Goal: Task Accomplishment & Management: Manage account settings

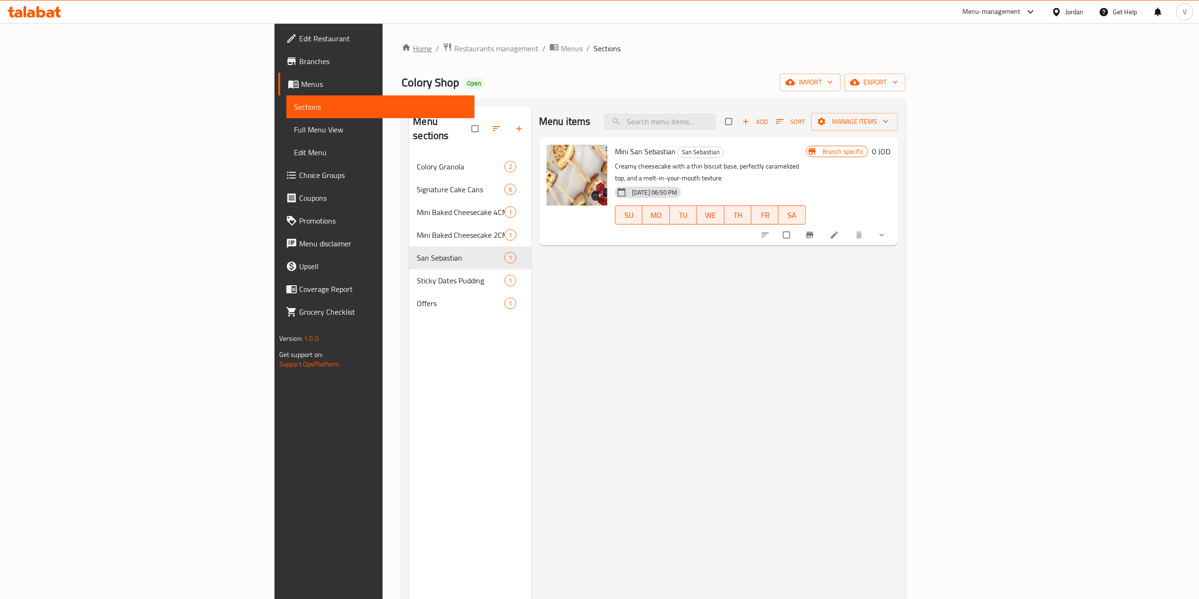
click at [402, 47] on link "Home" at bounding box center [417, 48] width 30 height 11
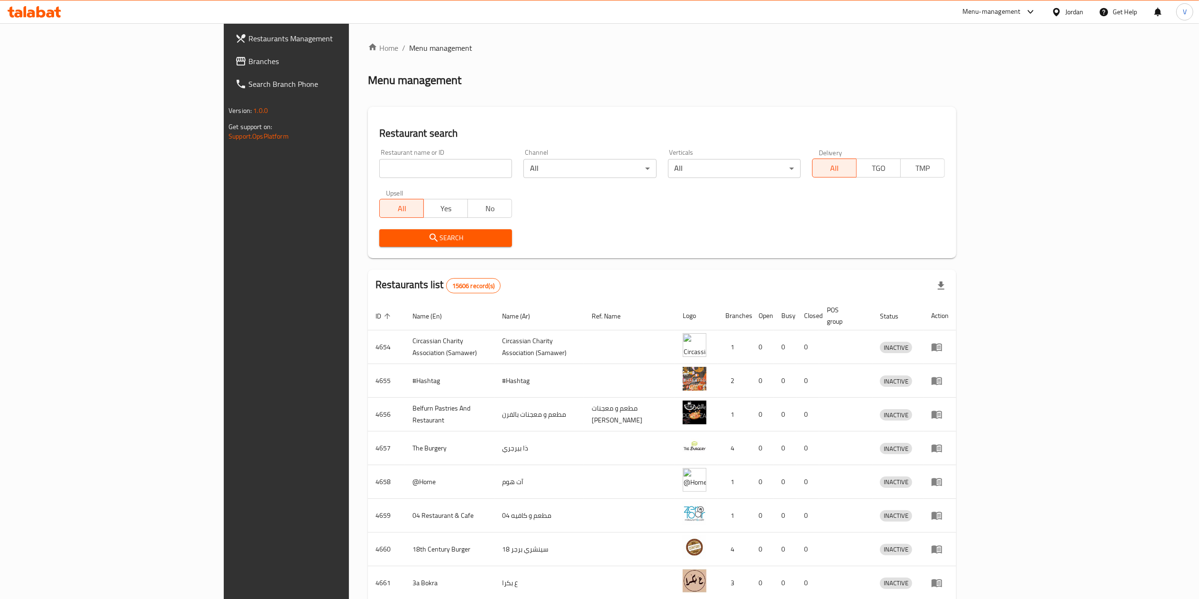
click at [249, 64] on span "Branches" at bounding box center [333, 60] width 168 height 11
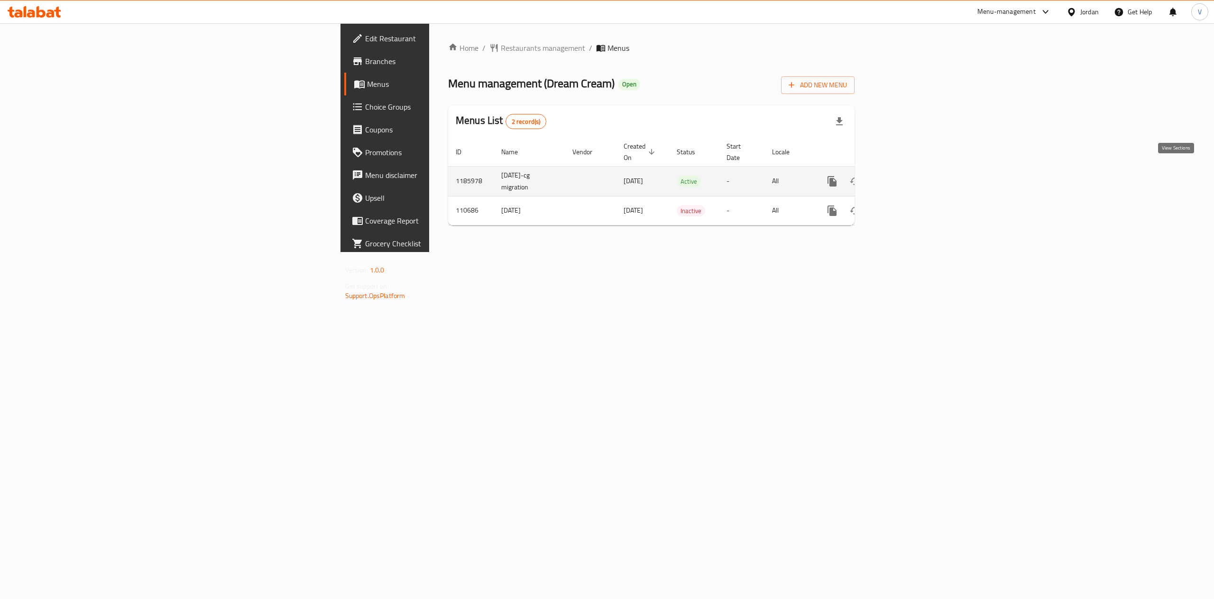
click at [906, 175] on icon "enhanced table" at bounding box center [900, 180] width 11 height 11
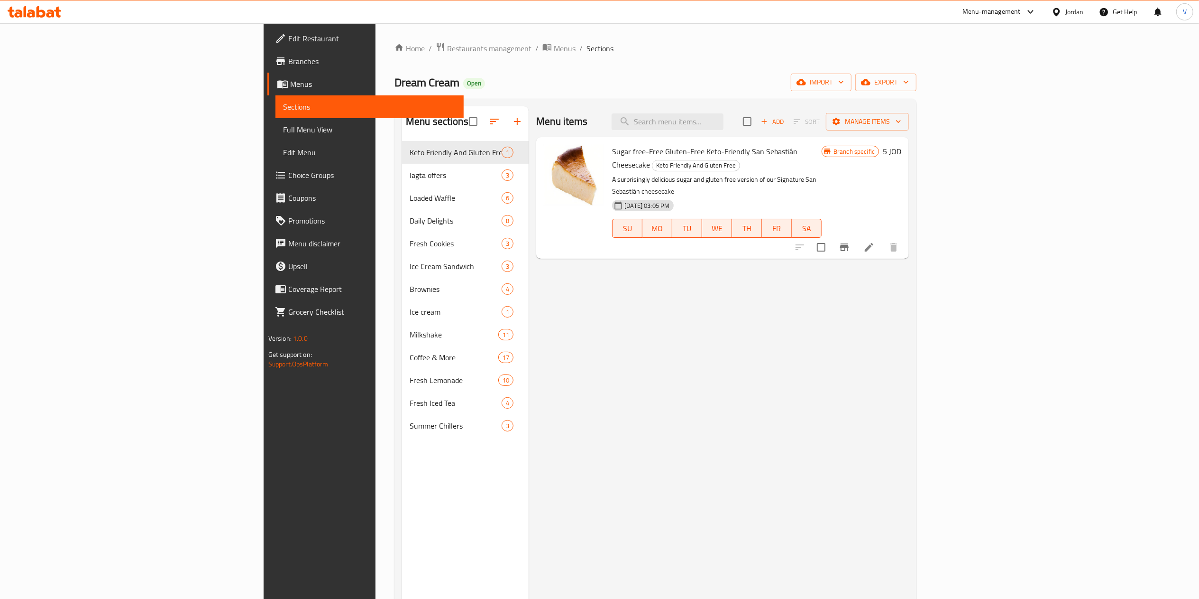
click at [632, 363] on div "Menu items Add Sort Manage items Sugar free-Free Gluten-Free Keto-Friendly San …" at bounding box center [719, 405] width 380 height 599
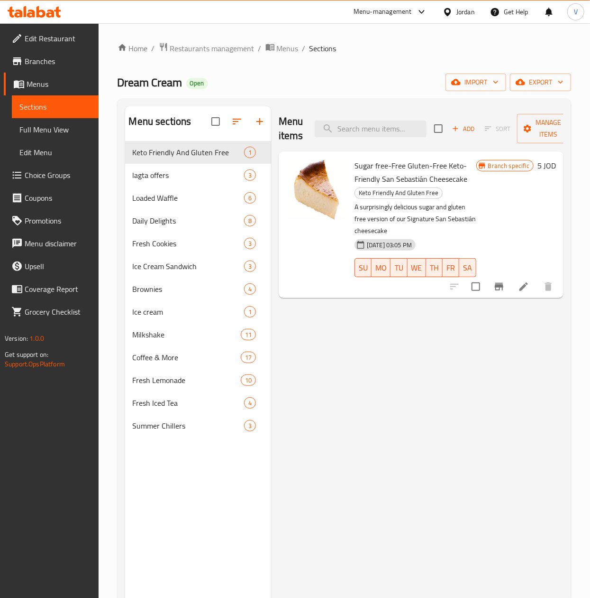
click at [60, 176] on span "Choice Groups" at bounding box center [58, 174] width 66 height 11
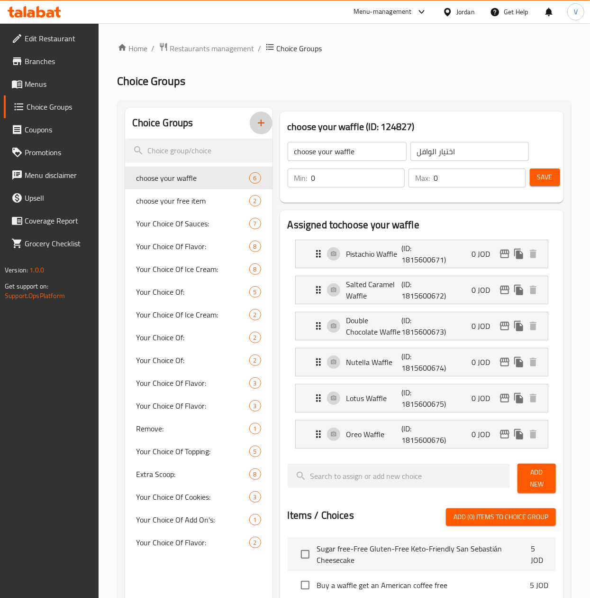
click at [261, 119] on icon "button" at bounding box center [261, 122] width 11 height 11
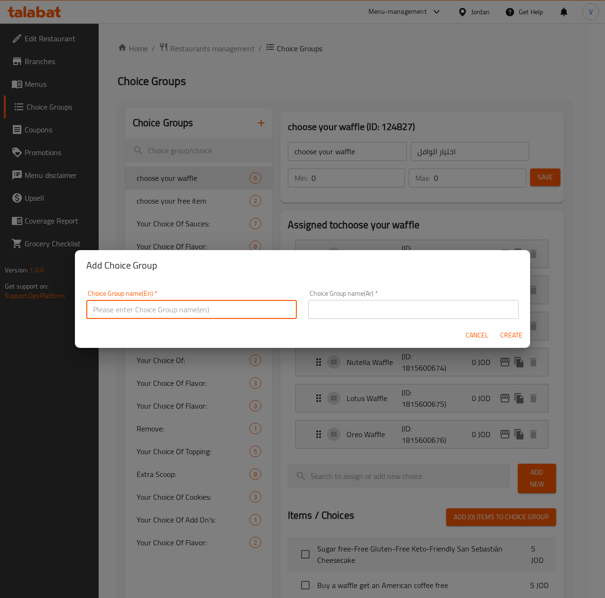
click at [254, 312] on input "text" at bounding box center [191, 309] width 211 height 19
type input "Make It A Meal:"
click at [417, 318] on input "text" at bounding box center [413, 309] width 211 height 19
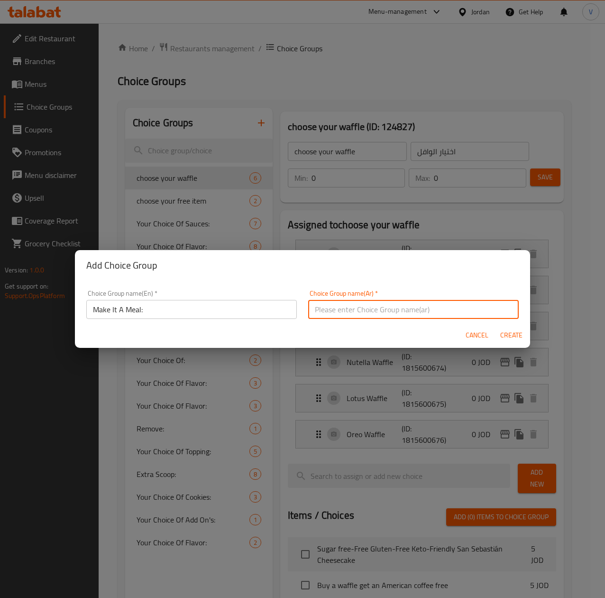
click at [419, 318] on input "text" at bounding box center [413, 309] width 211 height 19
type input "اجعلها وجبة"
click at [507, 333] on span "Create" at bounding box center [511, 335] width 23 height 12
type input "Make It A Meal:"
type input "اجعلها وجبة"
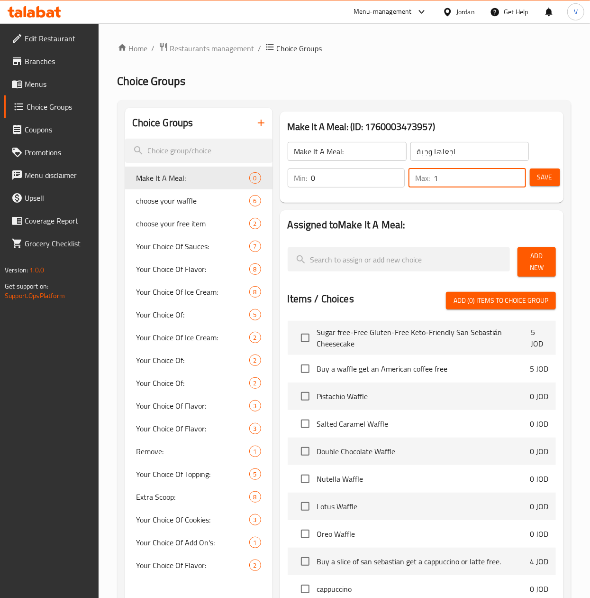
type input "1"
click at [518, 172] on input "1" at bounding box center [480, 177] width 92 height 19
click at [545, 273] on span "Add New" at bounding box center [536, 262] width 23 height 24
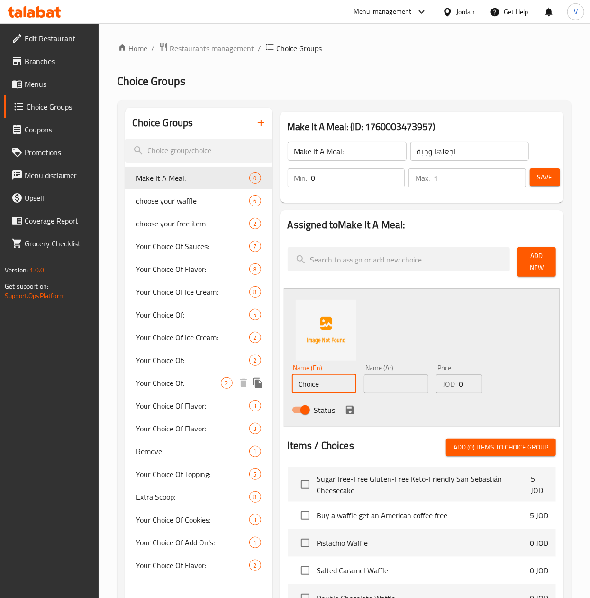
drag, startPoint x: 331, startPoint y: 387, endPoint x: 158, endPoint y: 371, distance: 173.3
click at [158, 371] on div "Choice Groups Make It A Meal: 0 choose your waffle 6 choose your free item 2 Yo…" at bounding box center [346, 504] width 442 height 792
type input "Meal"
click at [377, 385] on input "text" at bounding box center [396, 383] width 64 height 19
type input "وجبة"
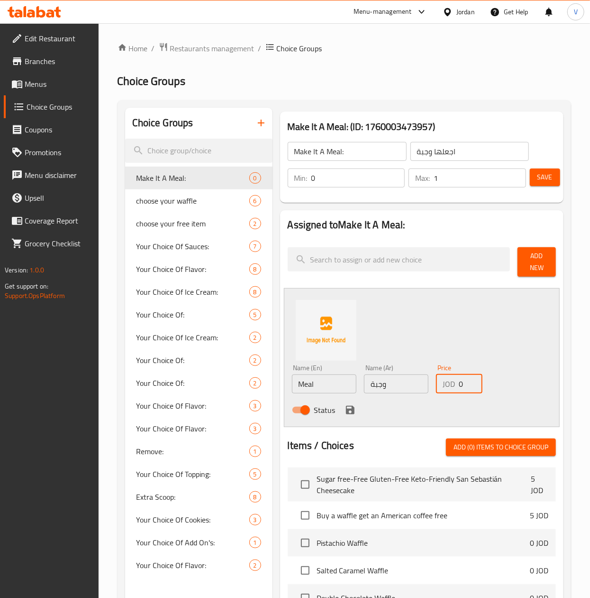
drag, startPoint x: 468, startPoint y: 382, endPoint x: 418, endPoint y: 380, distance: 49.4
click at [418, 380] on div "Name (En) Meal Name (En) Name (Ar) وجبة Name (Ar) Price JOD 0 Price Status" at bounding box center [396, 391] width 217 height 62
type input "1.5"
drag, startPoint x: 347, startPoint y: 407, endPoint x: 423, endPoint y: 302, distance: 129.8
click at [348, 407] on icon "save" at bounding box center [350, 409] width 11 height 11
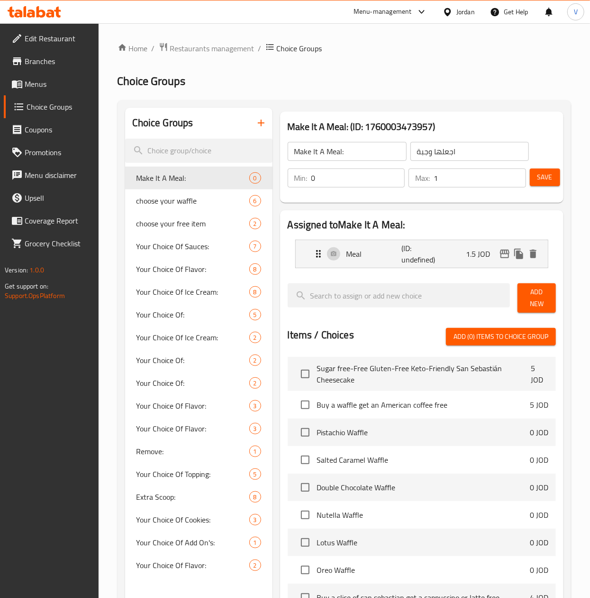
click at [550, 182] on span "Save" at bounding box center [545, 177] width 15 height 12
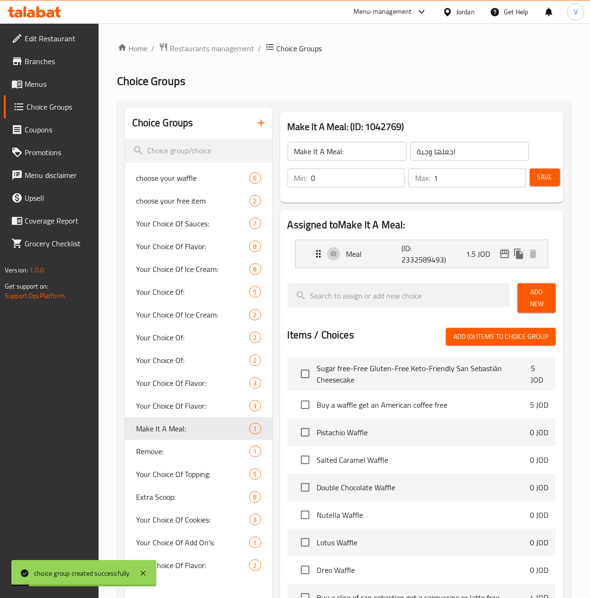
click at [54, 80] on span "Menus" at bounding box center [58, 83] width 66 height 11
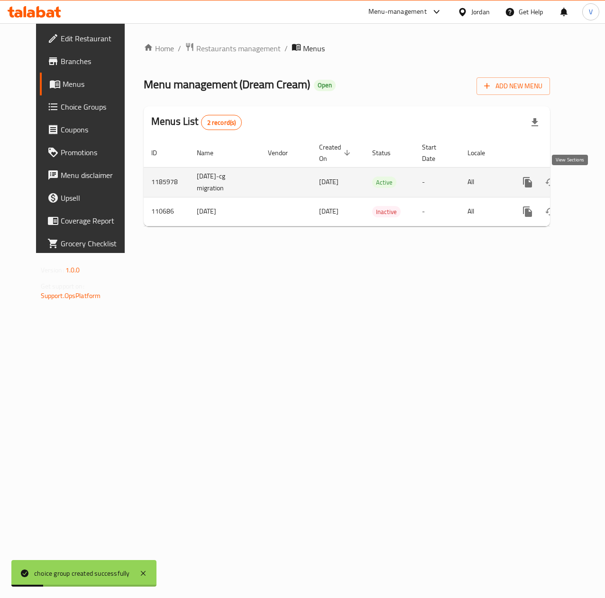
click at [590, 183] on icon "enhanced table" at bounding box center [595, 181] width 11 height 11
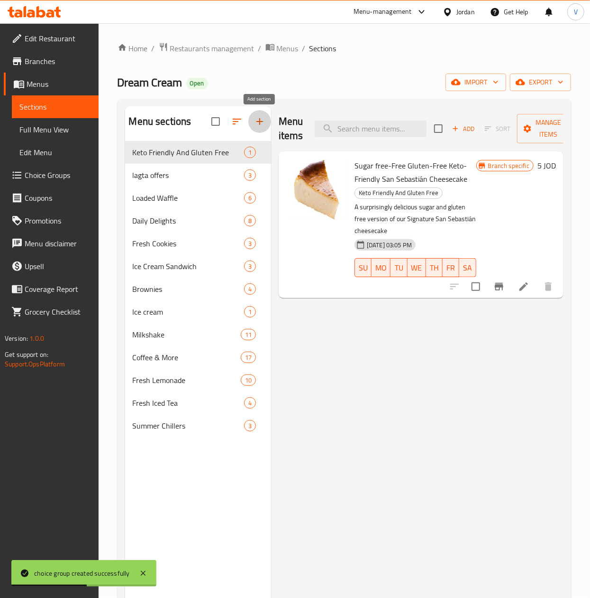
click at [259, 124] on icon "button" at bounding box center [259, 121] width 11 height 11
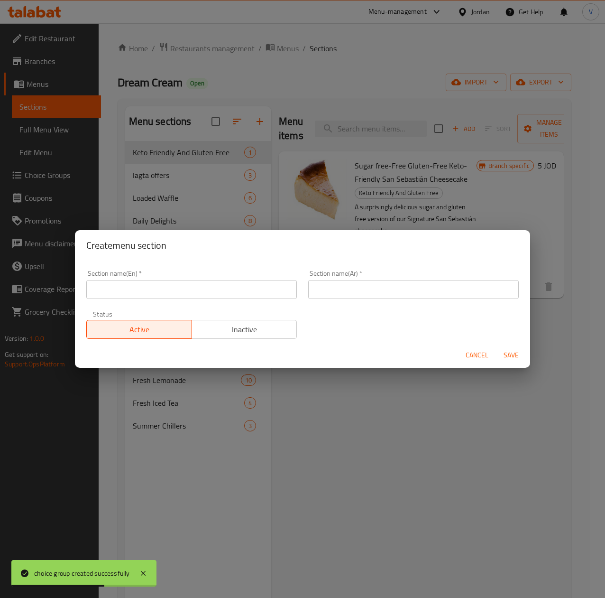
click at [230, 284] on input "text" at bounding box center [191, 289] width 211 height 19
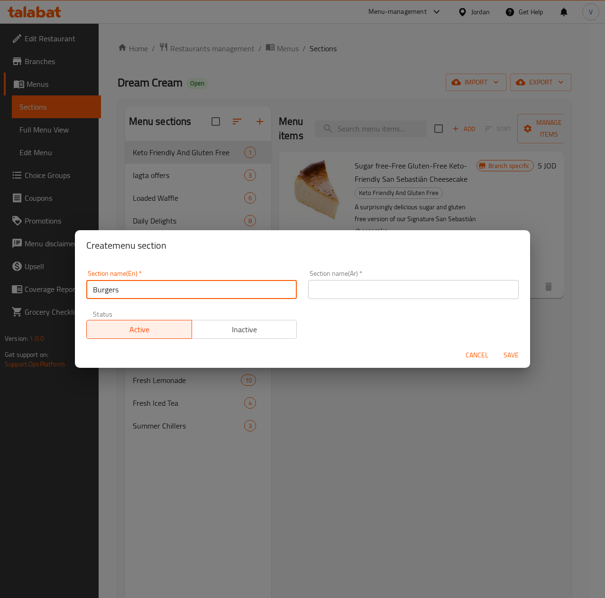
type input "Burgers"
click at [414, 286] on input "text" at bounding box center [413, 289] width 211 height 19
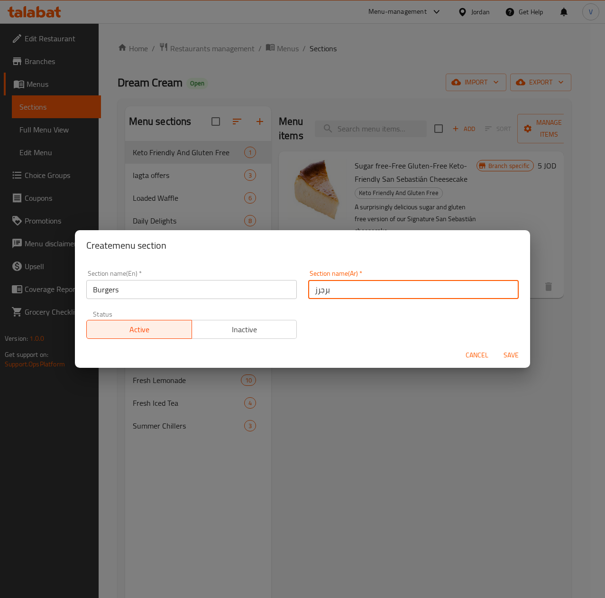
type input "برجرز"
click at [511, 354] on span "Save" at bounding box center [511, 355] width 23 height 12
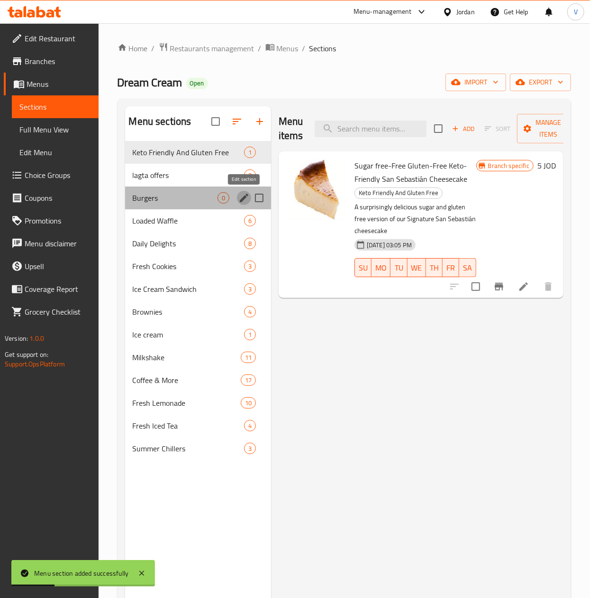
click at [237, 197] on button "edit" at bounding box center [244, 198] width 14 height 14
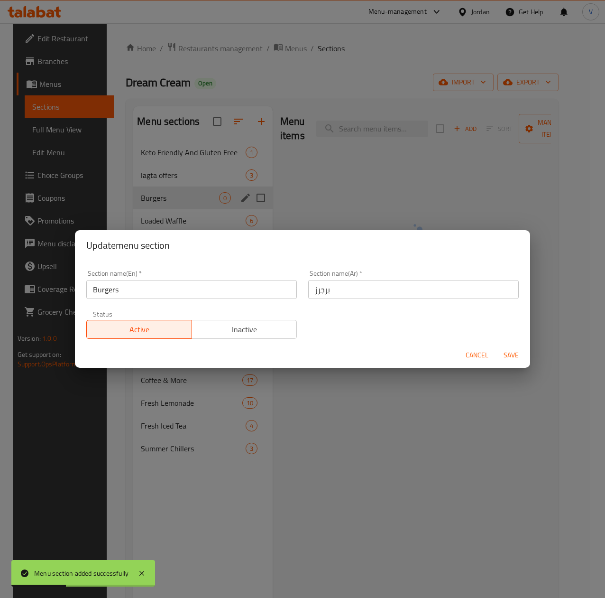
click at [259, 325] on span "Inactive" at bounding box center [245, 329] width 98 height 14
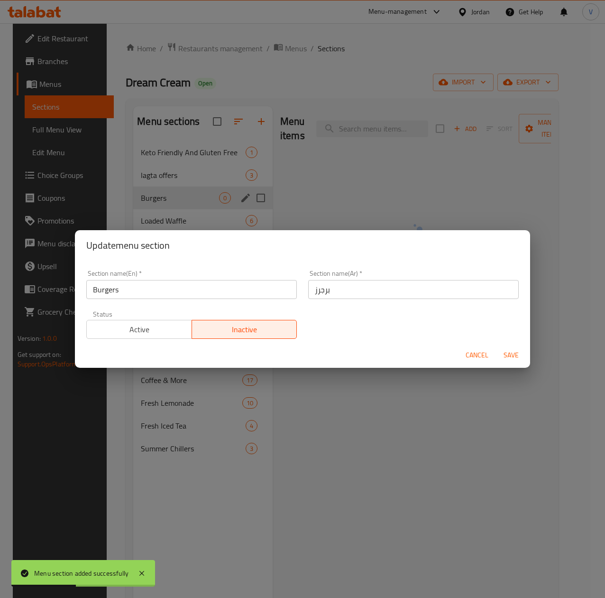
click at [522, 350] on span "Save" at bounding box center [511, 355] width 23 height 12
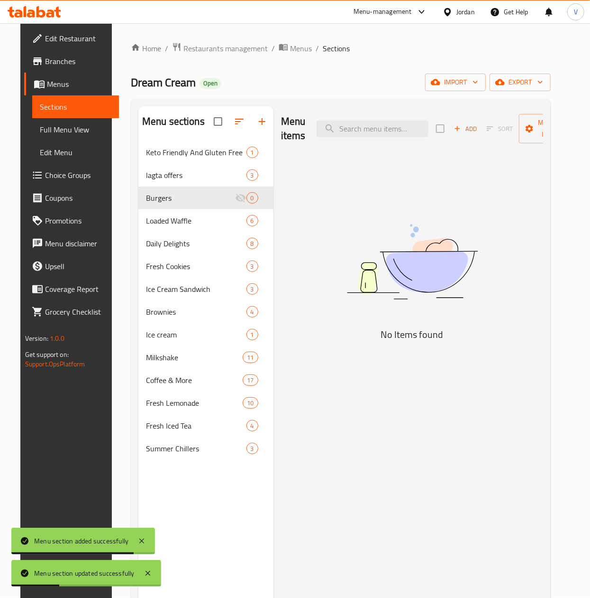
click at [461, 128] on span "Add" at bounding box center [466, 128] width 26 height 11
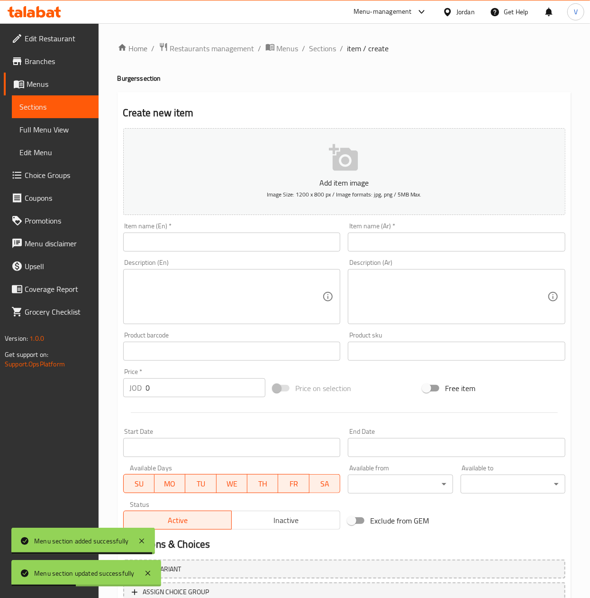
click at [198, 236] on input "text" at bounding box center [232, 241] width 218 height 19
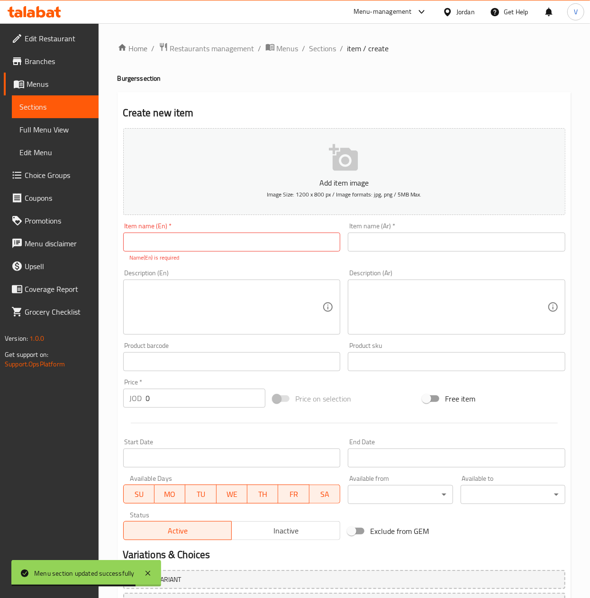
click at [260, 240] on input "text" at bounding box center [232, 241] width 218 height 19
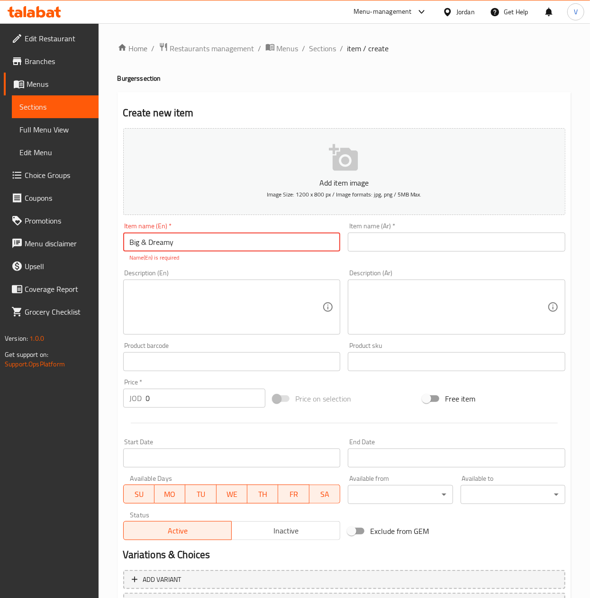
type input "Big & Dreamy"
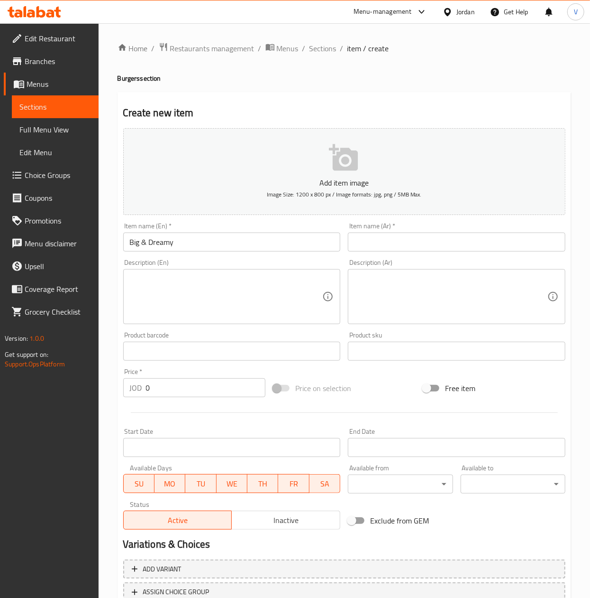
click at [411, 248] on input "text" at bounding box center [457, 241] width 218 height 19
type input "بيج و دريمي"
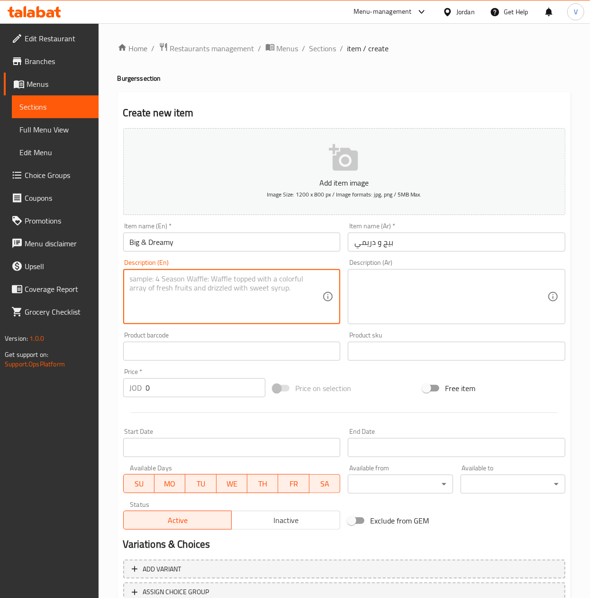
click at [195, 287] on textarea at bounding box center [226, 296] width 193 height 45
click at [211, 278] on textarea "Juicy smas" at bounding box center [226, 296] width 193 height 45
drag, startPoint x: 198, startPoint y: 290, endPoint x: 175, endPoint y: 281, distance: 24.2
click at [67, 250] on div "Edit Restaurant Branches Menus Sections Full Menu View Edit Menu Choice Groups …" at bounding box center [295, 346] width 590 height 647
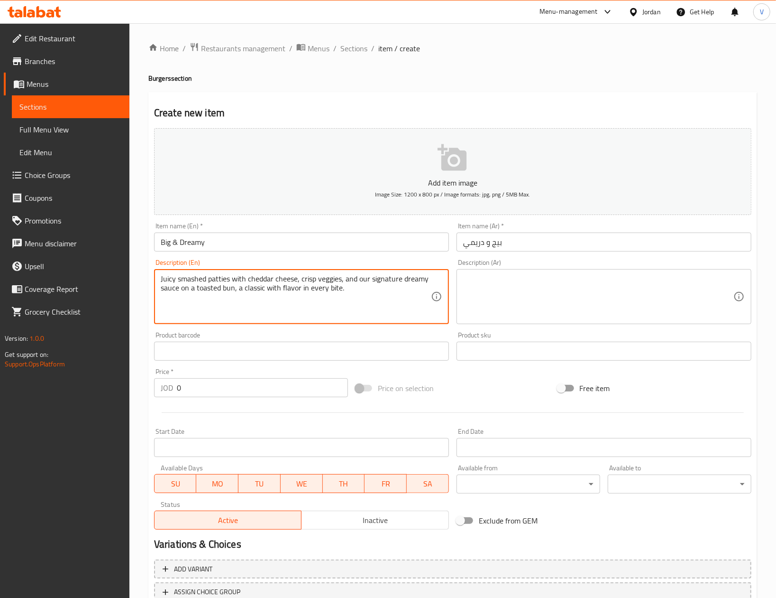
type textarea "Juicy smashed patties with cheddar cheese, crisp veggies, and our signature dre…"
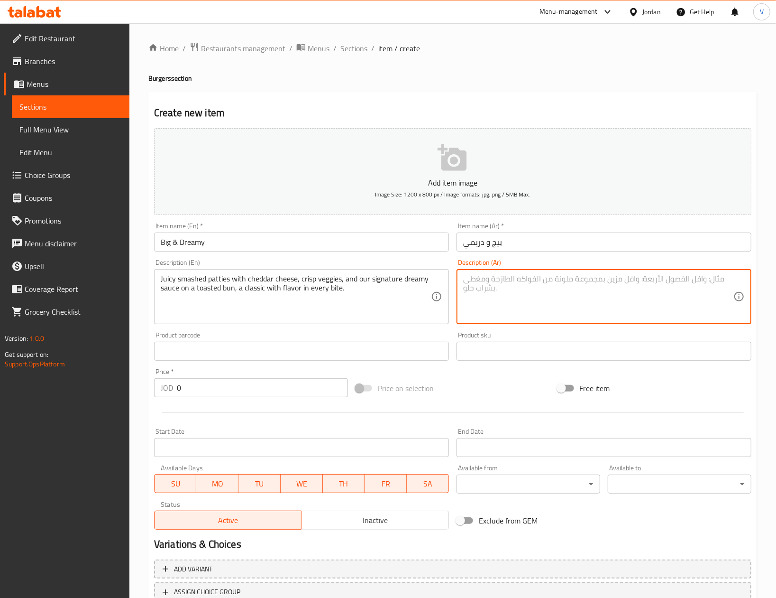
click at [511, 284] on textarea at bounding box center [598, 296] width 270 height 45
paste textarea "فطائر مهروسة شهية مع جبن [PERSON_NAME]، وخضراوات مقرمشة، وصلصتنا الحالمة المميز…"
type textarea "فطائر مهروسة شهية مع جبن [PERSON_NAME]، وخضراوات مقرمشة، وصلصتنا الحالمة المميز…"
click at [266, 387] on input "0" at bounding box center [262, 387] width 171 height 19
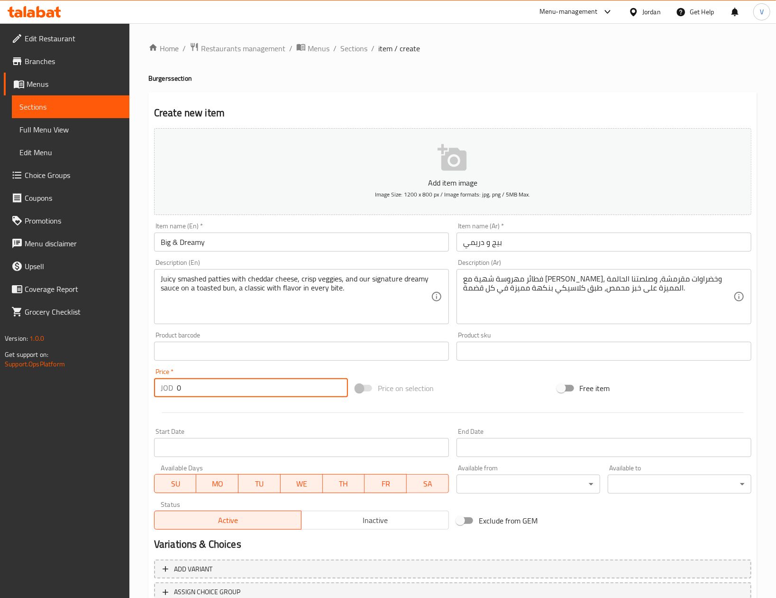
click at [266, 387] on input "0" at bounding box center [262, 387] width 171 height 19
click at [266, 386] on input "0" at bounding box center [262, 387] width 171 height 19
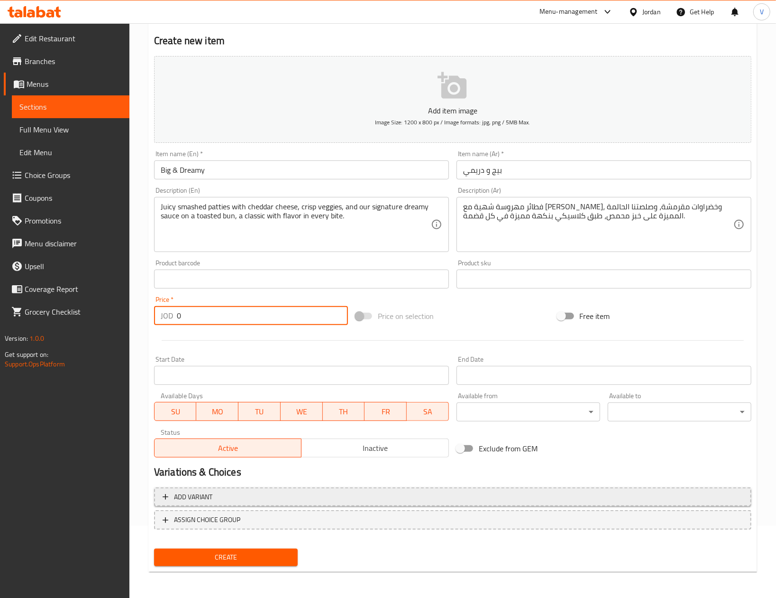
click at [184, 499] on span "Add variant" at bounding box center [193, 497] width 38 height 12
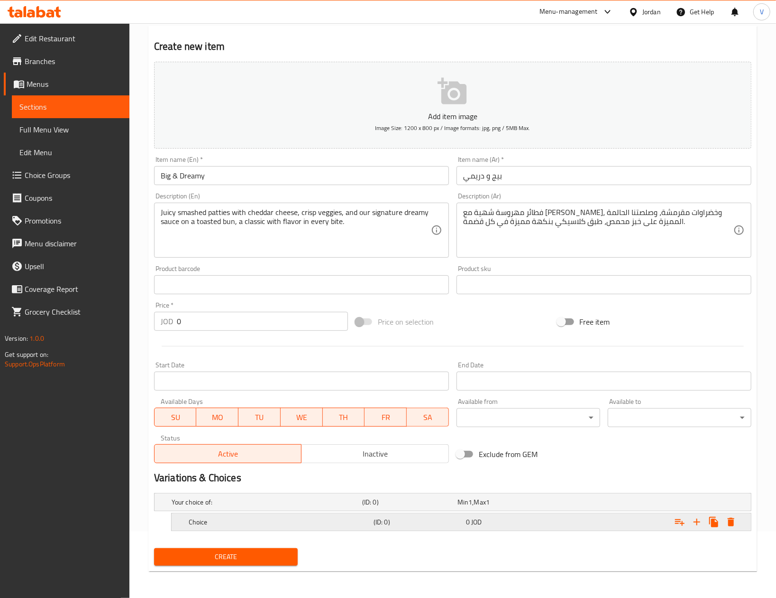
scroll to position [67, 0]
click at [211, 530] on div "Choice (ID: 0) 0 JOD" at bounding box center [464, 521] width 555 height 21
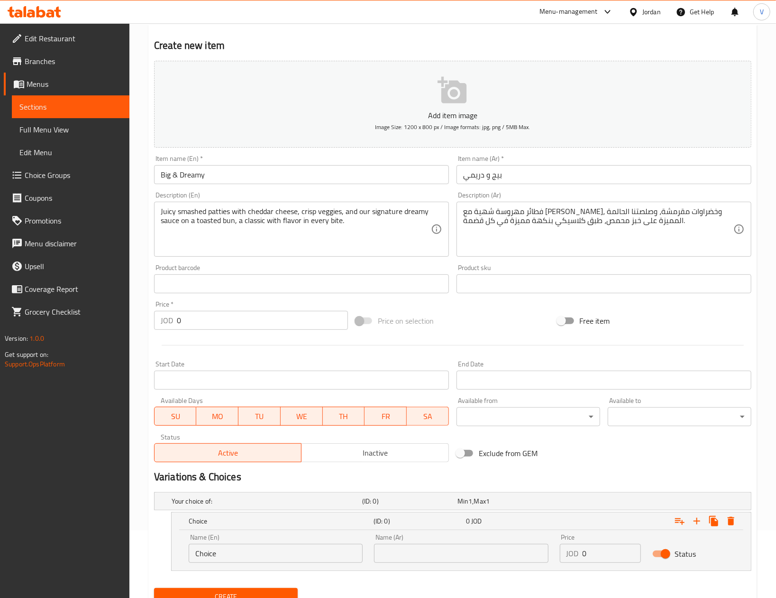
click at [279, 555] on input "Choice" at bounding box center [276, 552] width 174 height 19
click at [278, 555] on input "Choice" at bounding box center [276, 552] width 174 height 19
type input "Single"
click at [454, 549] on input "text" at bounding box center [461, 552] width 174 height 19
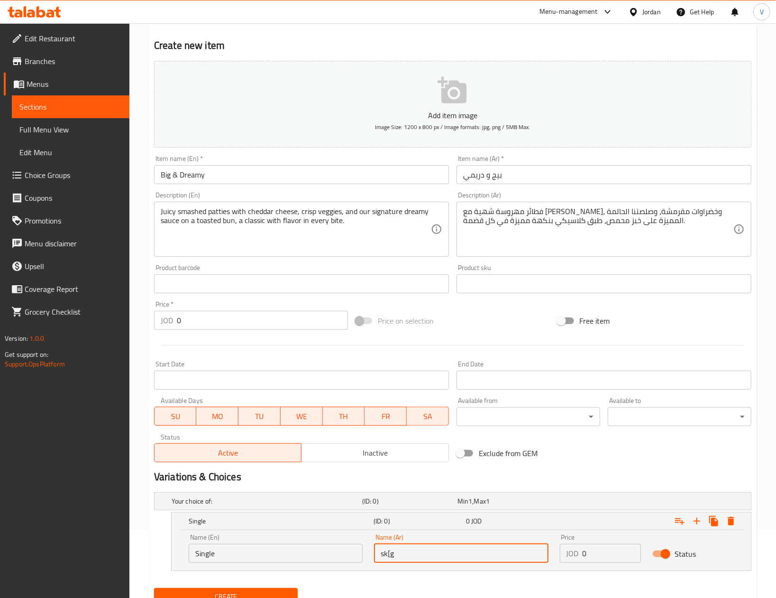
drag, startPoint x: 426, startPoint y: 550, endPoint x: 293, endPoint y: 534, distance: 134.2
click at [286, 541] on div "Name (En) Single Name (En) Name (Ar) sk[g Name (Ar) Price JOD 0 Price Status" at bounding box center [461, 548] width 557 height 40
type input "سنجل"
drag, startPoint x: 596, startPoint y: 552, endPoint x: 517, endPoint y: 553, distance: 78.7
click at [517, 553] on div "Name (En) Single Name (En) Name (Ar) سنجل Name (Ar) Price JOD 0 Price Status" at bounding box center [461, 548] width 557 height 40
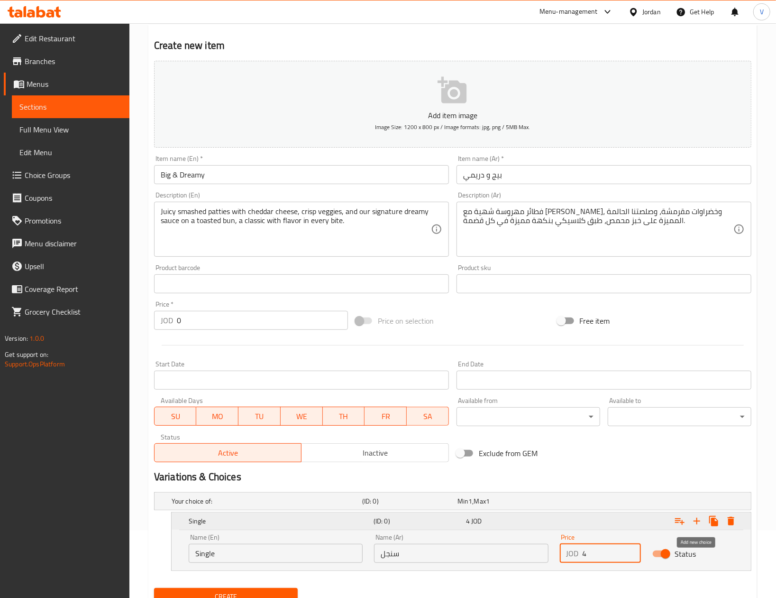
type input "4"
click at [697, 521] on icon "Expand" at bounding box center [696, 520] width 11 height 11
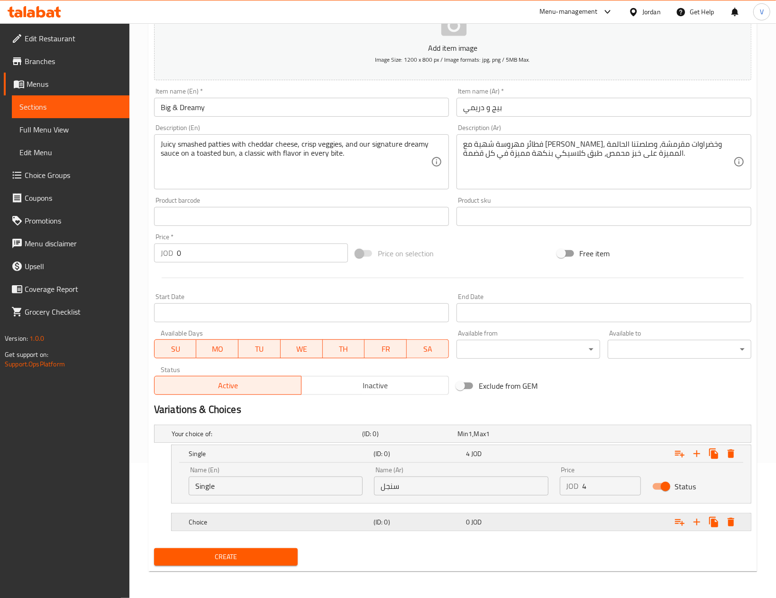
click at [233, 522] on h5 "Choice" at bounding box center [279, 521] width 181 height 9
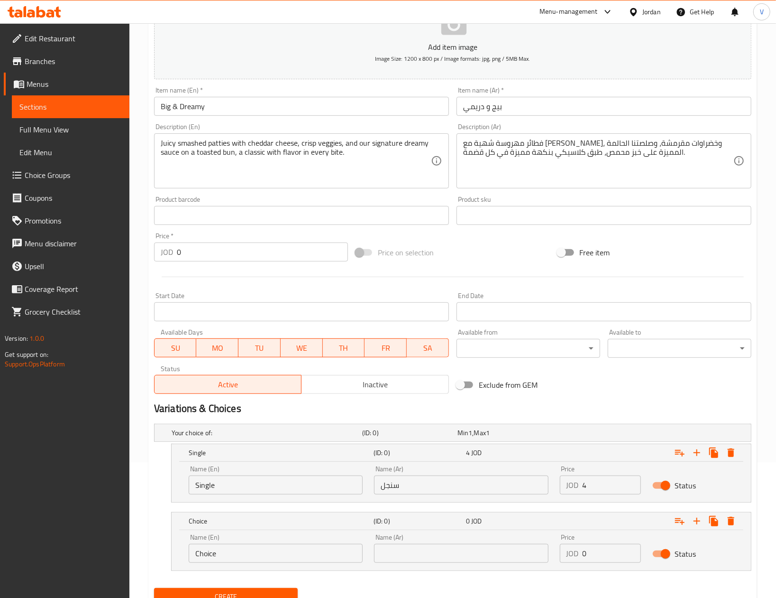
scroll to position [175, 0]
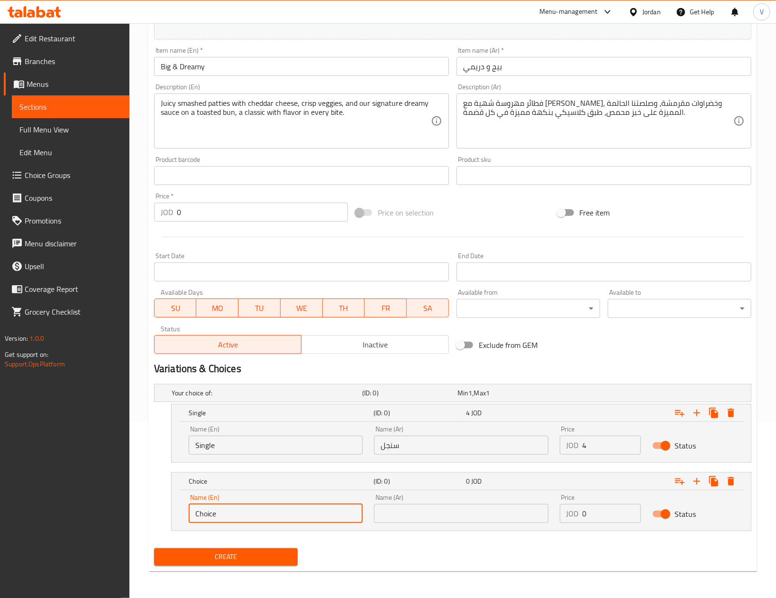
drag, startPoint x: 267, startPoint y: 514, endPoint x: 95, endPoint y: 502, distance: 173.0
click at [95, 504] on div "Edit Restaurant Branches Menus Sections Full Menu View Edit Menu Choice Groups …" at bounding box center [388, 223] width 776 height 750
type input "Double"
click at [481, 516] on input "text" at bounding box center [461, 513] width 174 height 19
drag, startPoint x: 248, startPoint y: 516, endPoint x: 226, endPoint y: 510, distance: 22.0
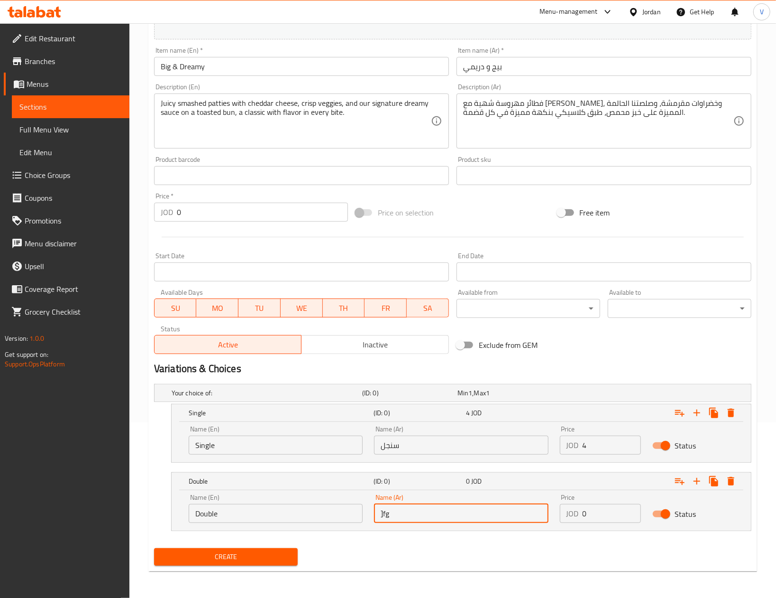
click at [226, 510] on div "Name (En) Double Name (En) Name (Ar) ]fg Name (Ar) Price JOD 0 Price Status" at bounding box center [461, 508] width 557 height 40
type input "دبل"
click at [674, 413] on icon "Expand" at bounding box center [679, 412] width 11 height 11
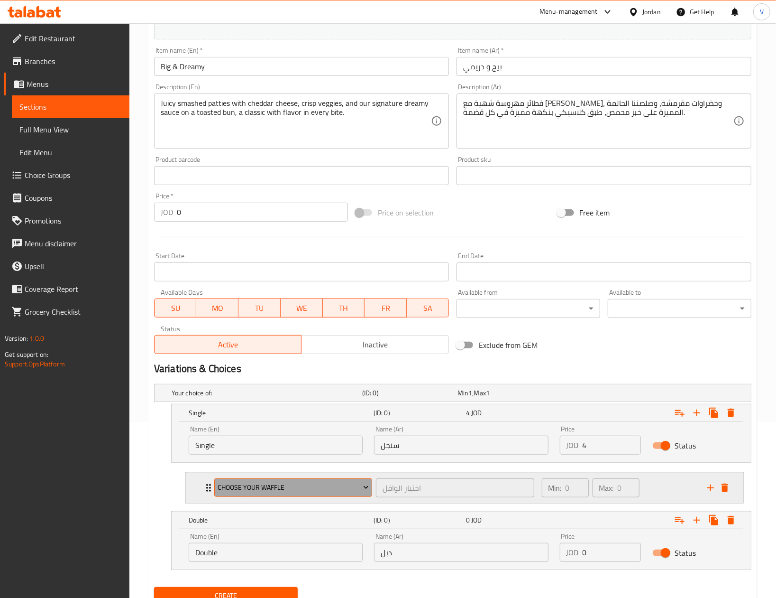
click at [296, 486] on span "choose your waffle" at bounding box center [293, 487] width 151 height 12
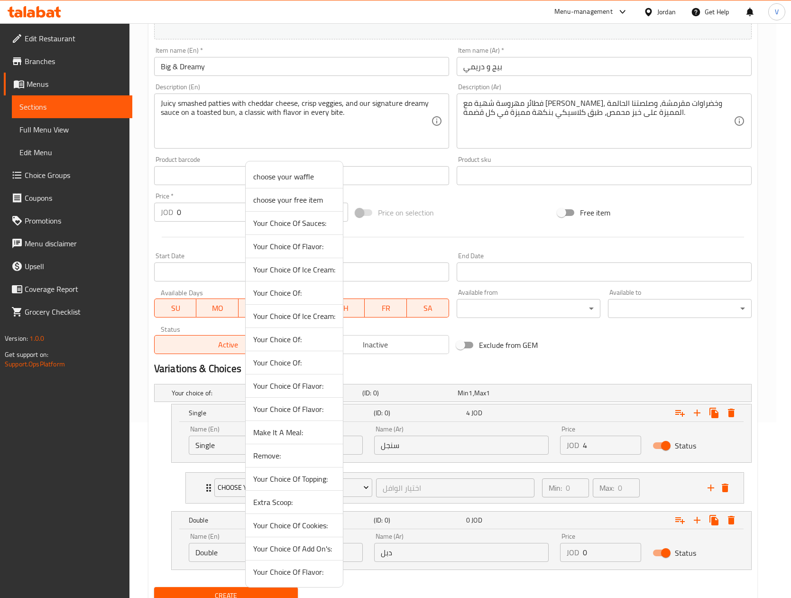
click at [284, 433] on span "Make It A Meal:" at bounding box center [294, 431] width 82 height 11
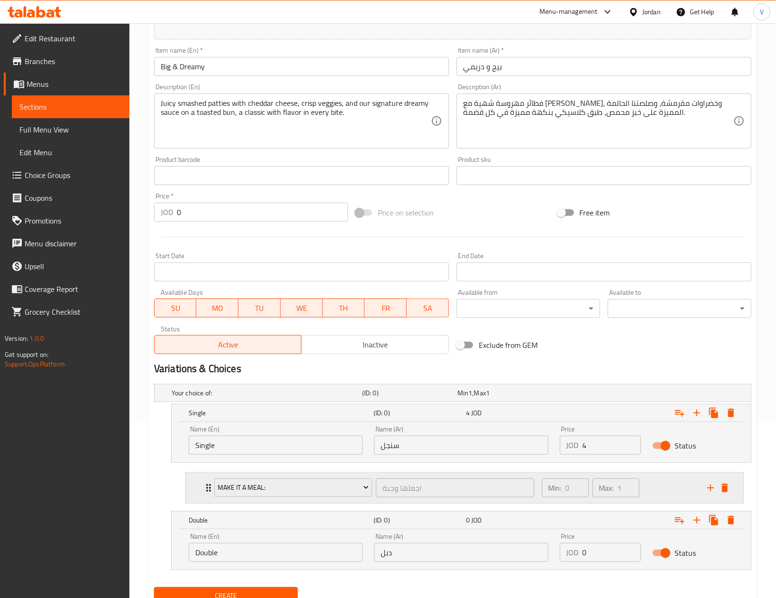
click at [671, 487] on div "Min: 0 ​ Max: 1 ​" at bounding box center [619, 487] width 166 height 30
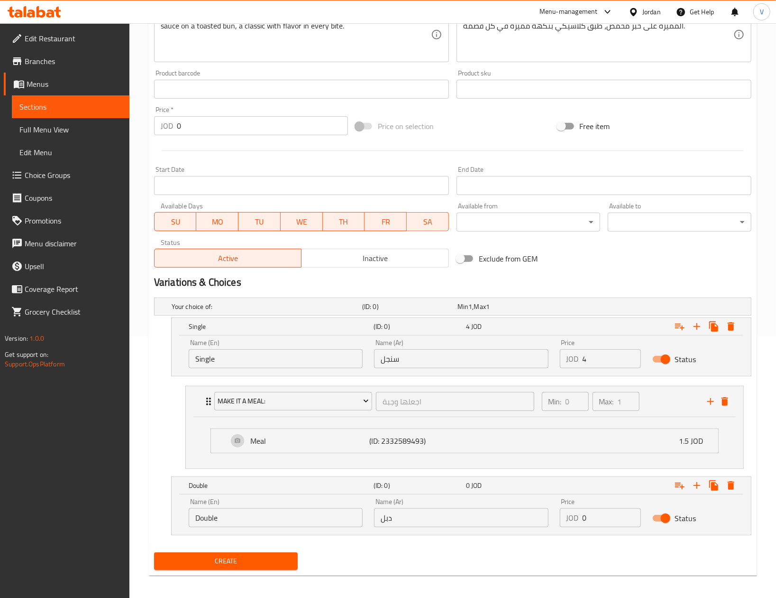
scroll to position [268, 0]
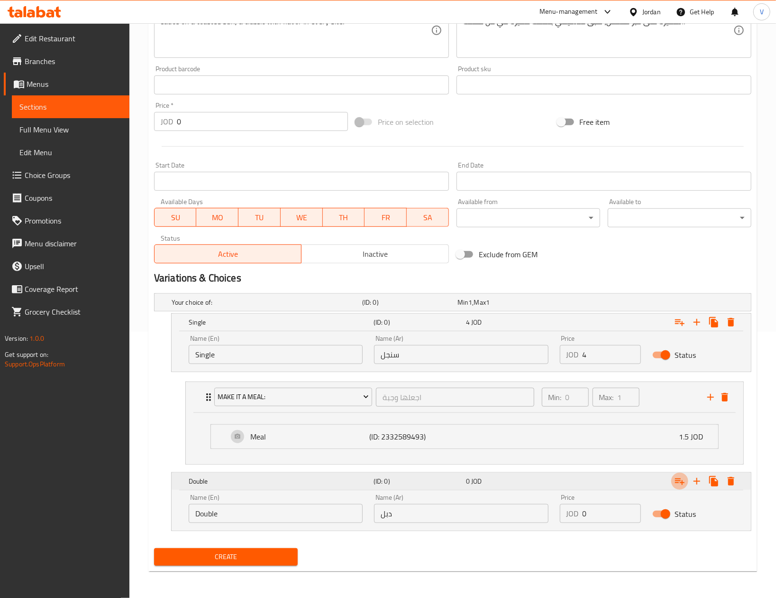
click at [676, 478] on icon "Expand" at bounding box center [679, 480] width 11 height 11
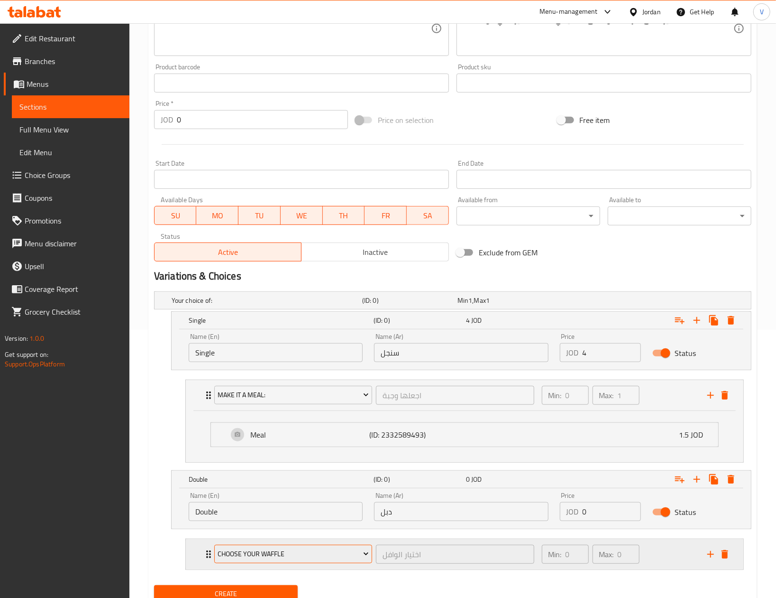
click at [254, 548] on button "choose your waffle" at bounding box center [293, 553] width 158 height 19
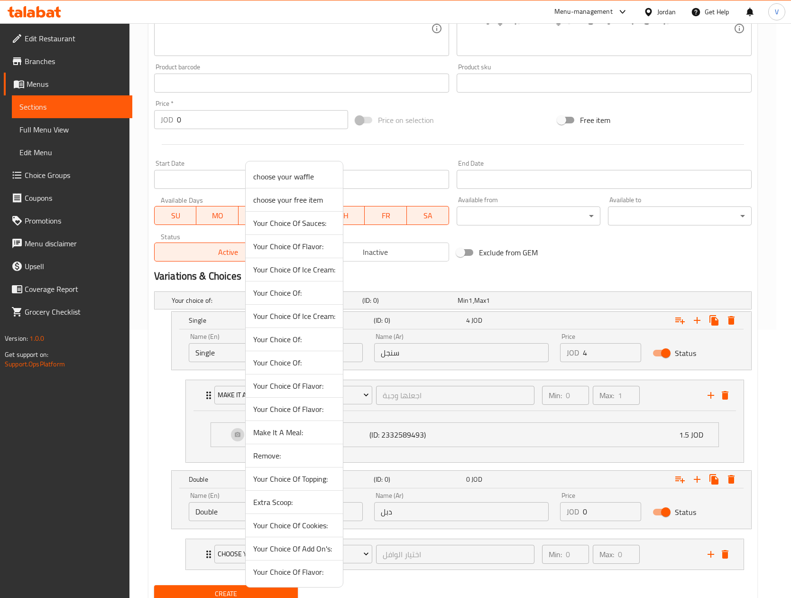
click at [289, 429] on span "Make It A Meal:" at bounding box center [294, 431] width 82 height 11
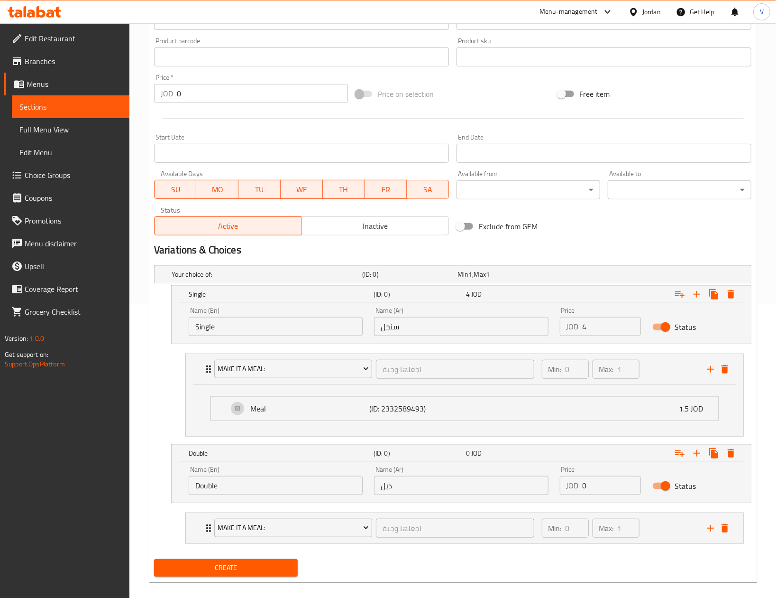
scroll to position [308, 0]
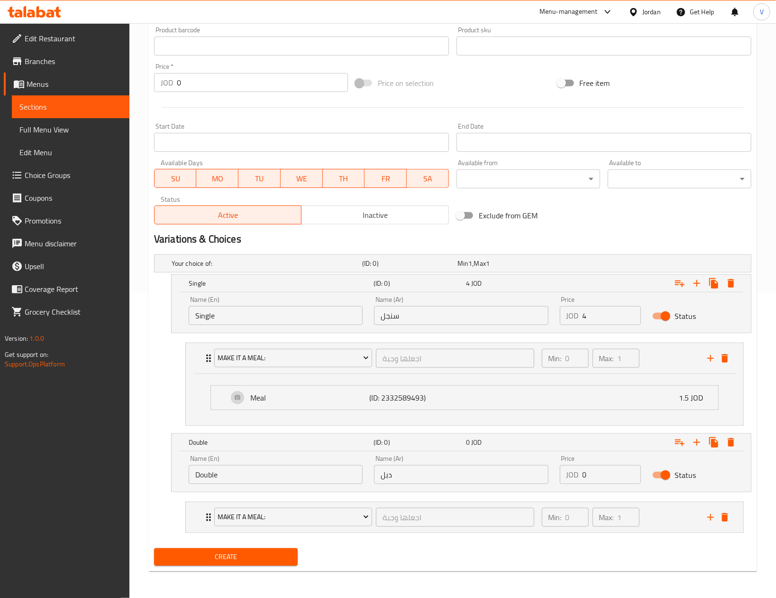
click at [236, 557] on span "Create" at bounding box center [226, 557] width 129 height 12
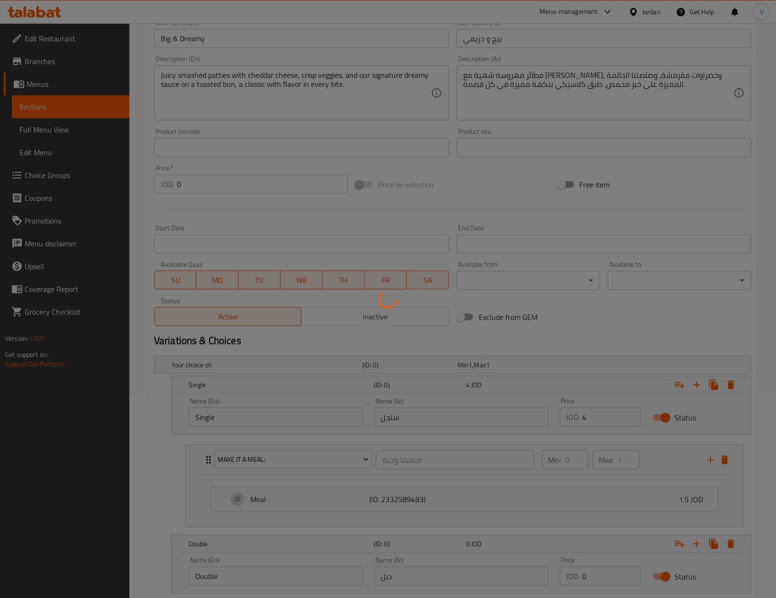
scroll to position [23, 0]
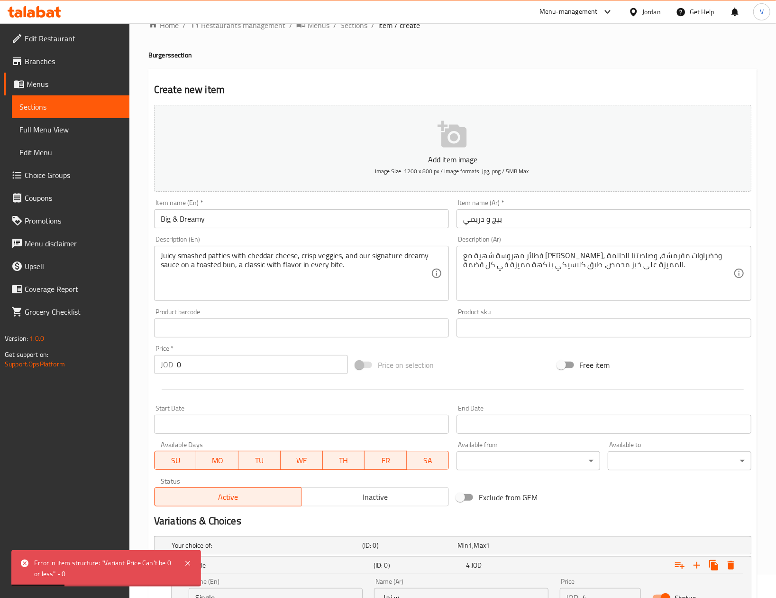
click at [338, 406] on div "Start Date Start Date" at bounding box center [301, 419] width 295 height 29
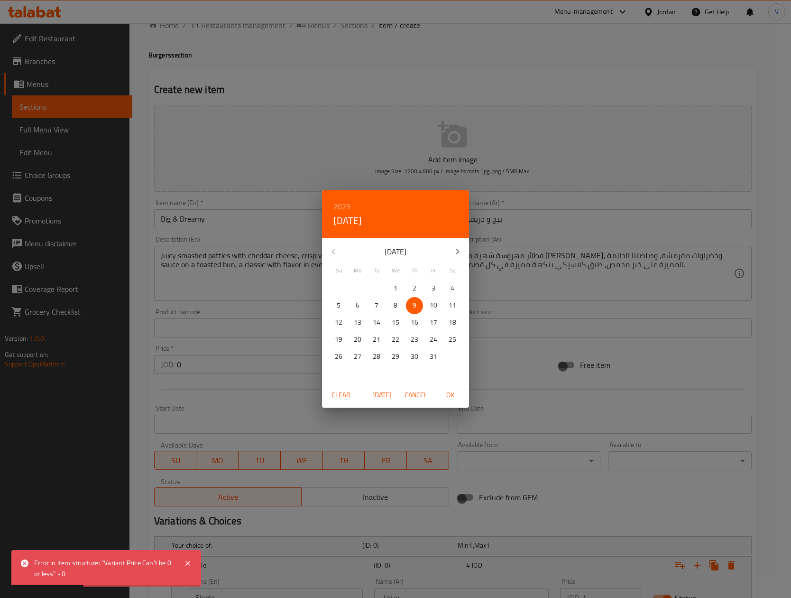
click at [258, 415] on div "2025 Thu, Oct 9 October 2025 Su Mo Tu We Th Fr Sa 28 29 30 1 2 3 4 5 6 7 8 9 10…" at bounding box center [395, 299] width 791 height 598
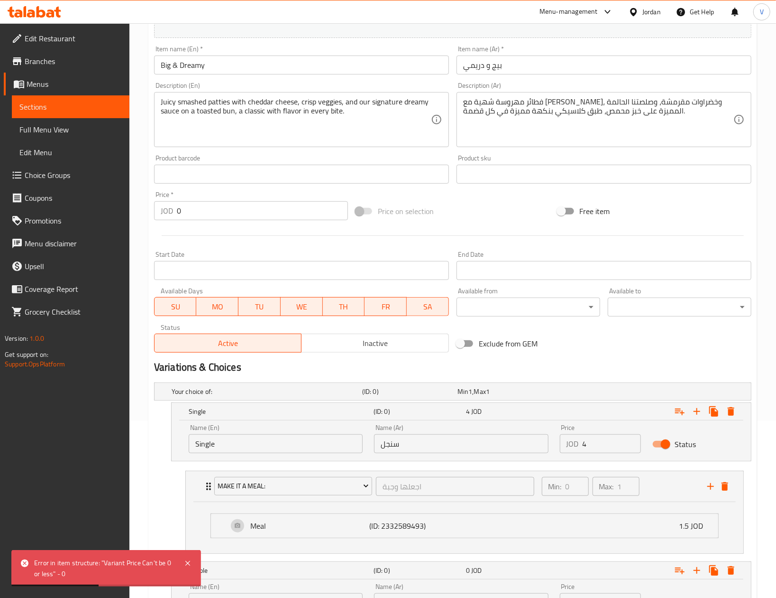
scroll to position [308, 0]
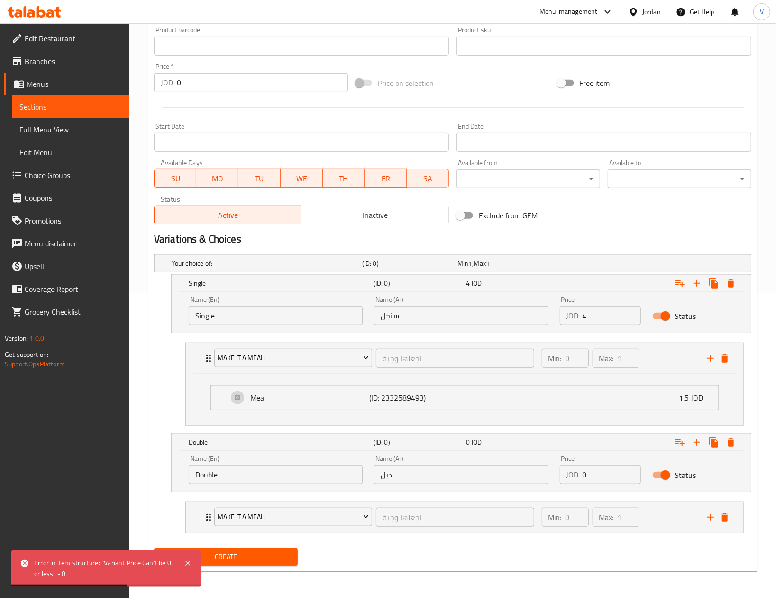
click at [497, 455] on div "Name (Ar) دبل Name (Ar)" at bounding box center [461, 469] width 174 height 29
drag, startPoint x: 466, startPoint y: 470, endPoint x: 249, endPoint y: 470, distance: 216.7
click at [247, 470] on div "Name (En) Double Name (En) Name (Ar) دبل Name (Ar) Price JOD 0 Price Status" at bounding box center [461, 469] width 557 height 40
drag, startPoint x: 615, startPoint y: 469, endPoint x: 458, endPoint y: 470, distance: 157.0
click at [455, 469] on div "Name (En) Double Name (En) Name (Ar) دبل Name (Ar) Price JOD 0 Price Status" at bounding box center [461, 469] width 557 height 40
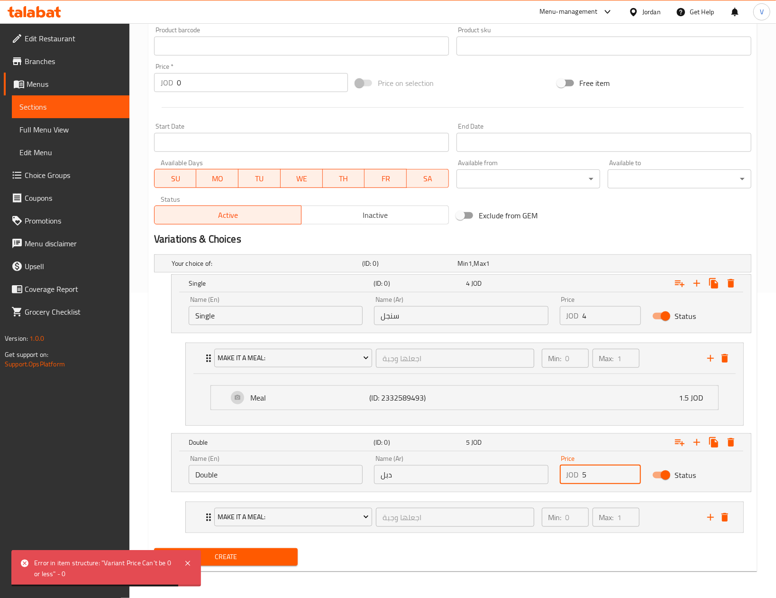
type input "5"
click at [251, 549] on button "Create" at bounding box center [226, 557] width 144 height 18
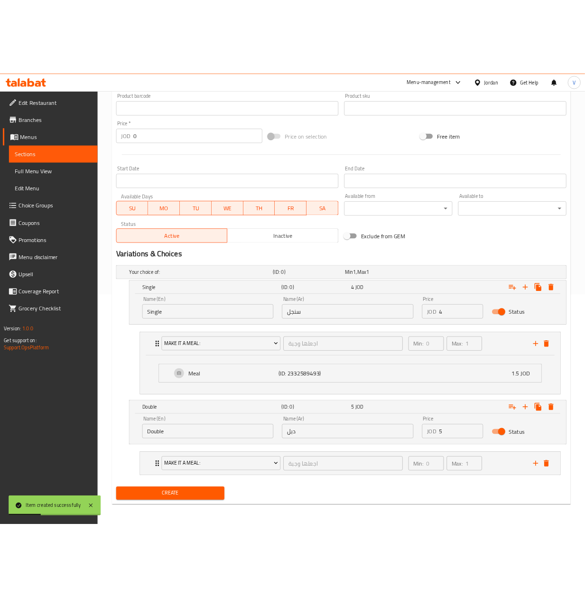
scroll to position [118, 0]
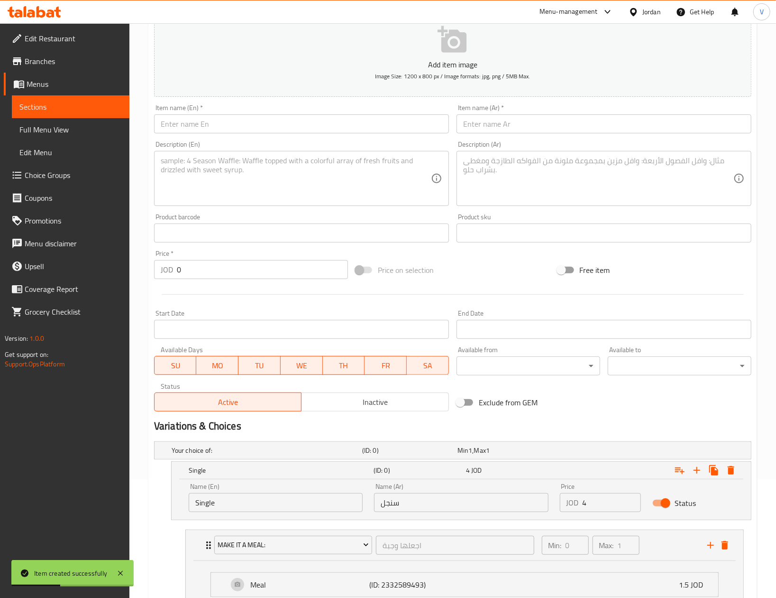
click at [239, 127] on input "text" at bounding box center [301, 123] width 295 height 19
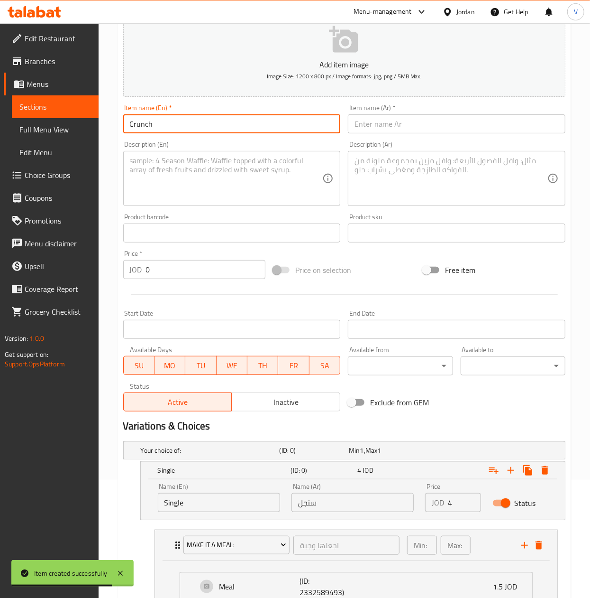
click at [233, 131] on input "Crunch" at bounding box center [232, 123] width 218 height 19
type input "Crunchy BBQ"
click at [363, 121] on input "text" at bounding box center [457, 123] width 218 height 19
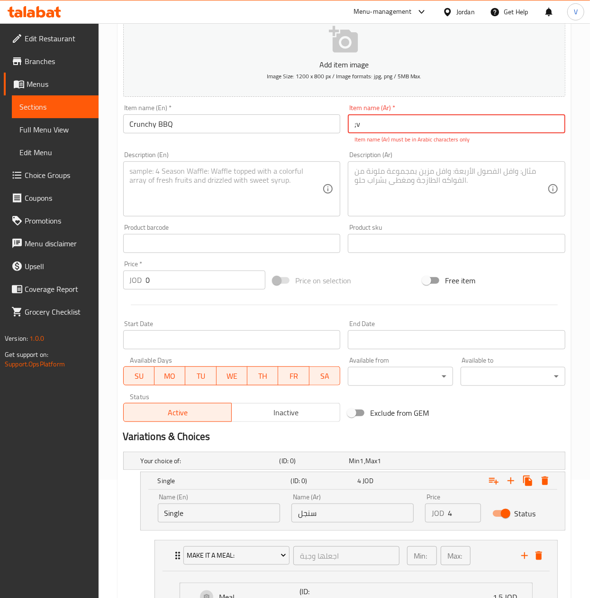
type input ";"
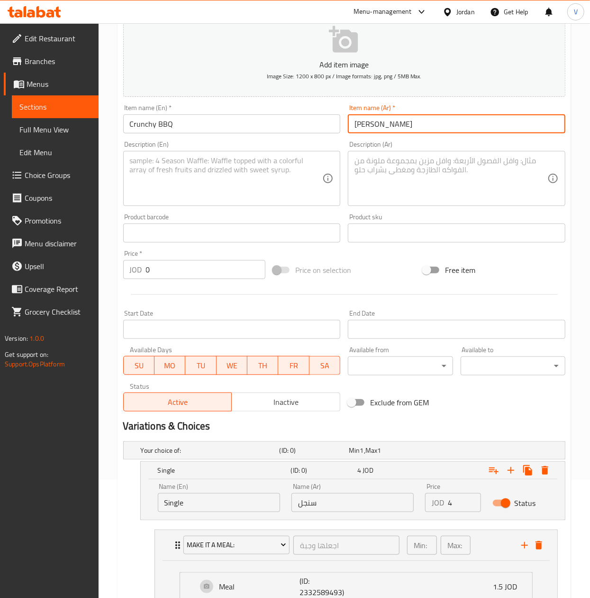
type input "[PERSON_NAME]"
click at [233, 165] on textarea at bounding box center [226, 178] width 193 height 45
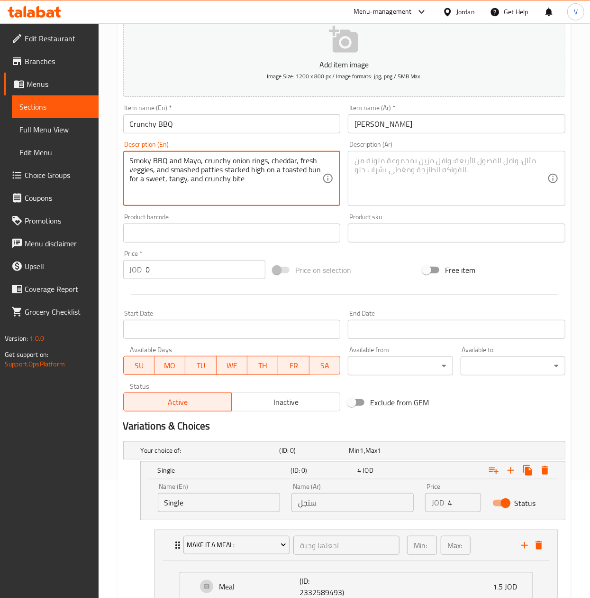
drag, startPoint x: 289, startPoint y: 187, endPoint x: 54, endPoint y: 119, distance: 244.5
click at [0, 138] on html "​ Menu-management Jordan Get Help V Edit Restaurant Branches Menus Sections Ful…" at bounding box center [295, 181] width 590 height 598
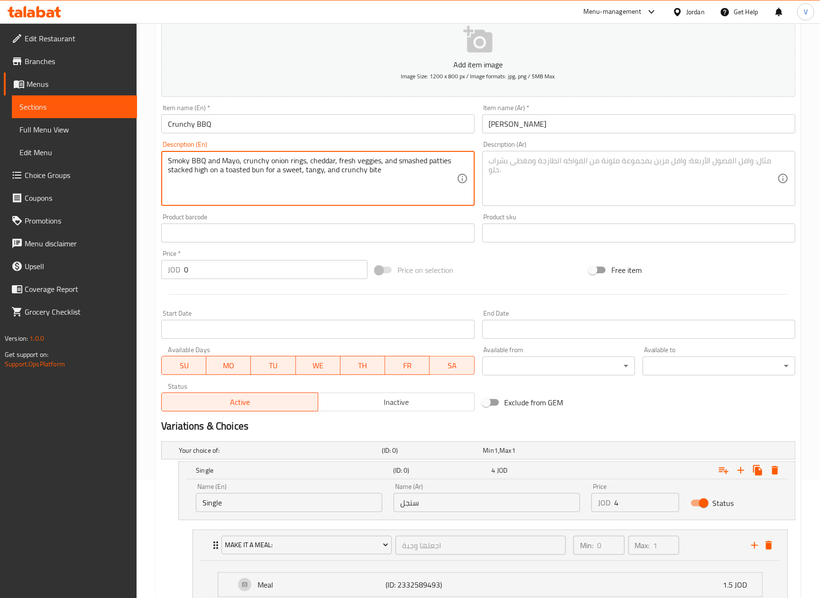
type textarea "Smoky BBQ and Mayo, crunchy onion rings, cheddar, fresh veggies, and smashed pa…"
click at [559, 193] on textarea at bounding box center [633, 178] width 288 height 45
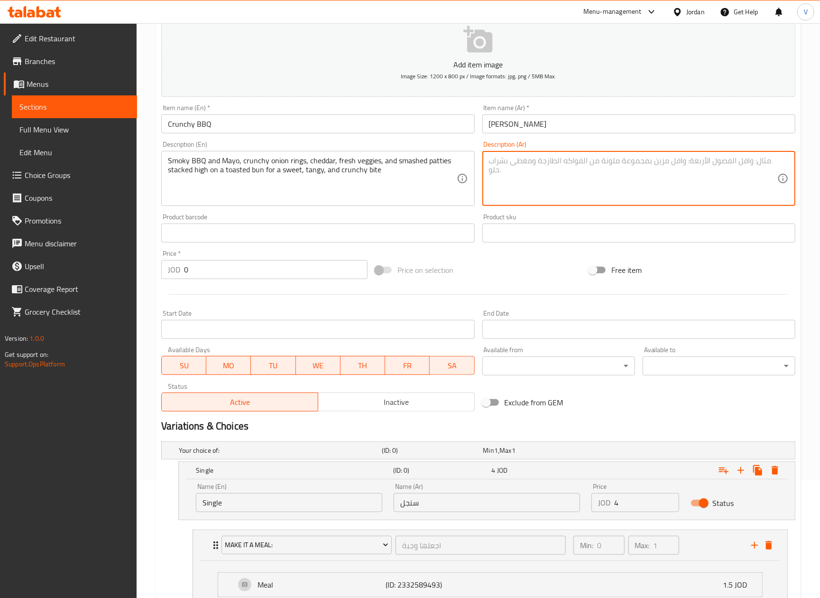
paste textarea "شواء مدخن ومايونيز، حلقات بصل مقرمشة، جبنة شيدر، خضراوات طازجة، وشرائح لحم مهرو…"
click at [768, 159] on textarea "شواء مدخن ومايونيز، حلقات بصل مقرمشة، جبنة شيدر، خضراوات طازجة، وشرائح لحم مهرو…" at bounding box center [633, 178] width 288 height 45
click at [738, 188] on textarea "شواء مدخن ومايونيز، حلقات بصل مقرمشة، جبنة شيدر، خضراوات طازجة، وشرائح لحم مهرو…" at bounding box center [633, 178] width 288 height 45
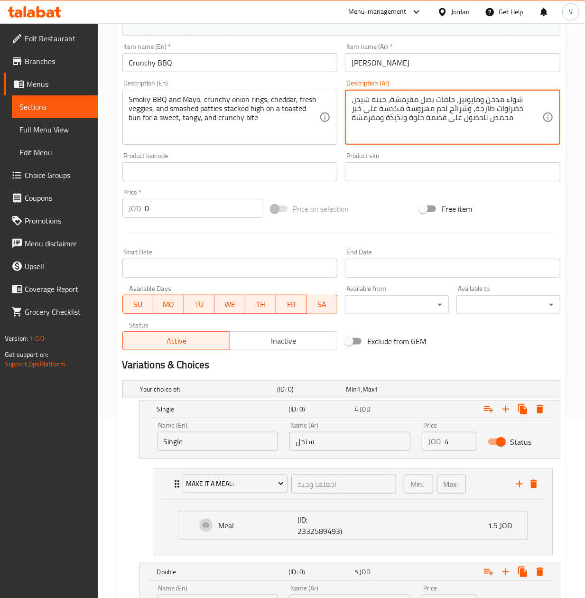
scroll to position [312, 0]
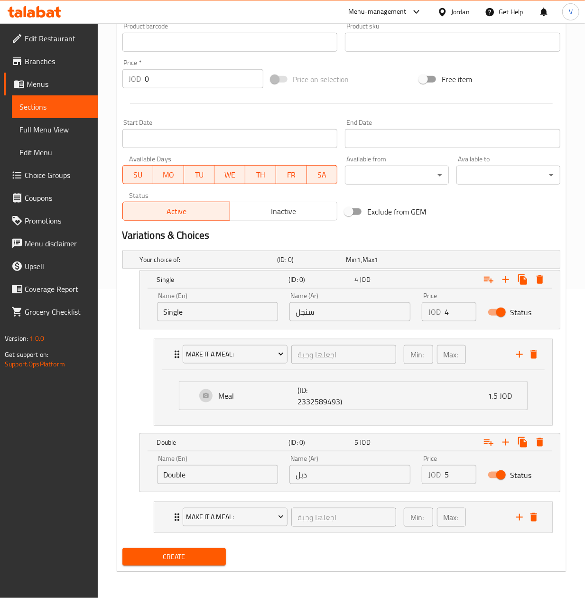
type textarea "شواء مدخن ومايونيز، حلقات بصل مقرمشة، جبنة شيدر، خضراوات طازجة، وشرائح لحم مهرو…"
click at [201, 562] on button "Create" at bounding box center [174, 557] width 104 height 18
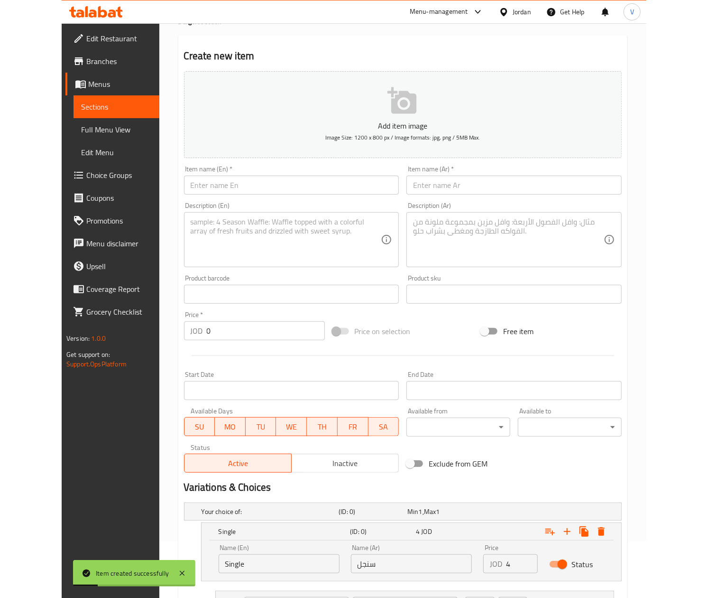
scroll to position [27, 0]
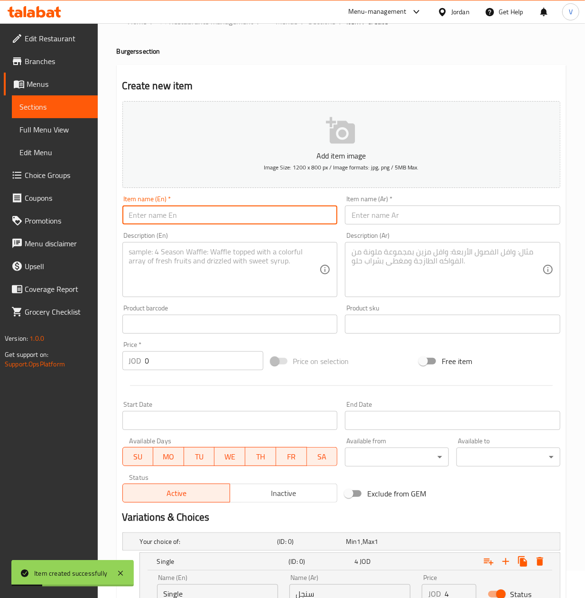
click at [216, 208] on input "text" at bounding box center [229, 214] width 215 height 19
type input "Smoky Chipotle"
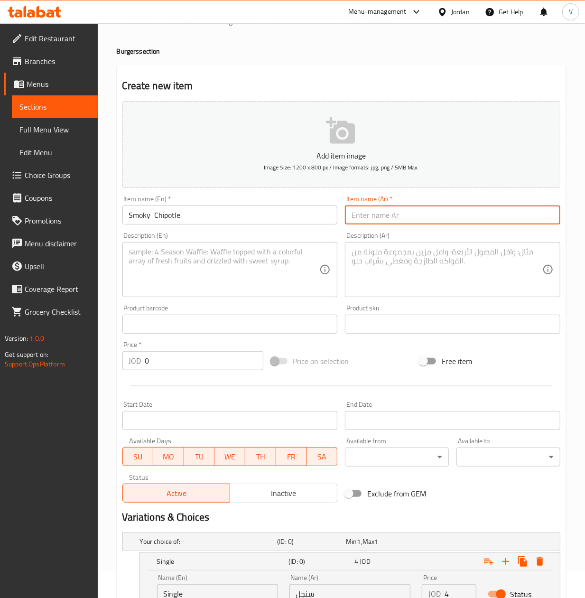
click at [473, 212] on input "text" at bounding box center [452, 214] width 215 height 19
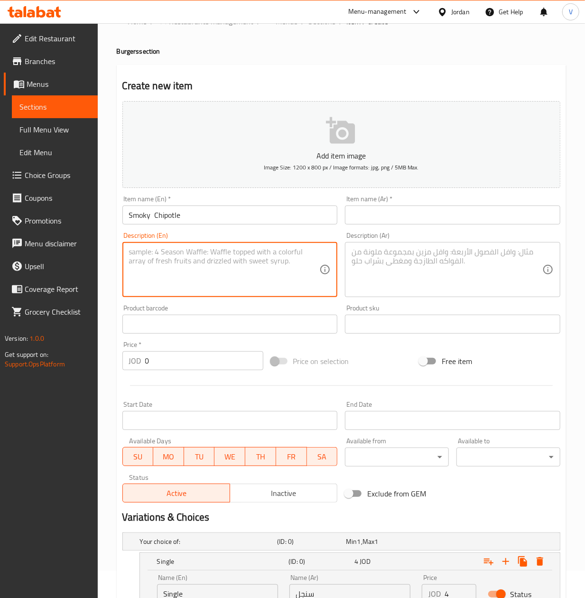
click at [221, 268] on textarea at bounding box center [224, 269] width 191 height 45
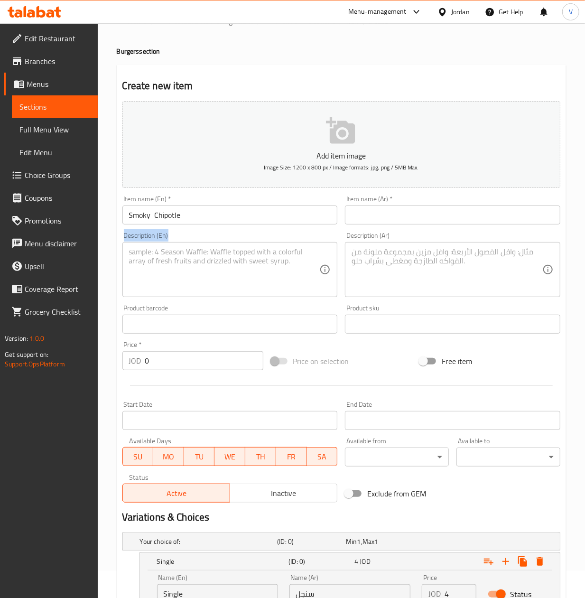
click at [124, 274] on div "Description (En) Description (En)" at bounding box center [230, 264] width 223 height 73
click at [128, 274] on div "Description (En)" at bounding box center [229, 269] width 215 height 55
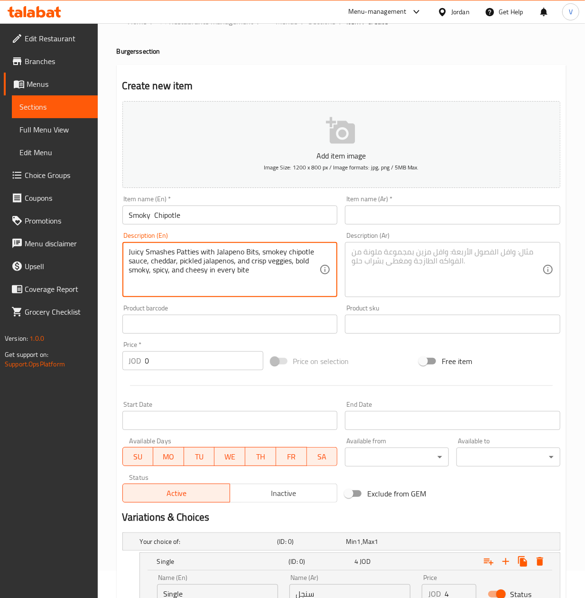
drag, startPoint x: 290, startPoint y: 267, endPoint x: 76, endPoint y: 230, distance: 217.7
click at [76, 230] on div "Edit Restaurant Branches Menus Sections Full Menu View Edit Menu Choice Groups …" at bounding box center [292, 437] width 585 height 883
drag, startPoint x: 270, startPoint y: 276, endPoint x: 70, endPoint y: 225, distance: 206.6
click at [70, 225] on div "Edit Restaurant Branches Menus Sections Full Menu View Edit Menu Choice Groups …" at bounding box center [292, 437] width 585 height 883
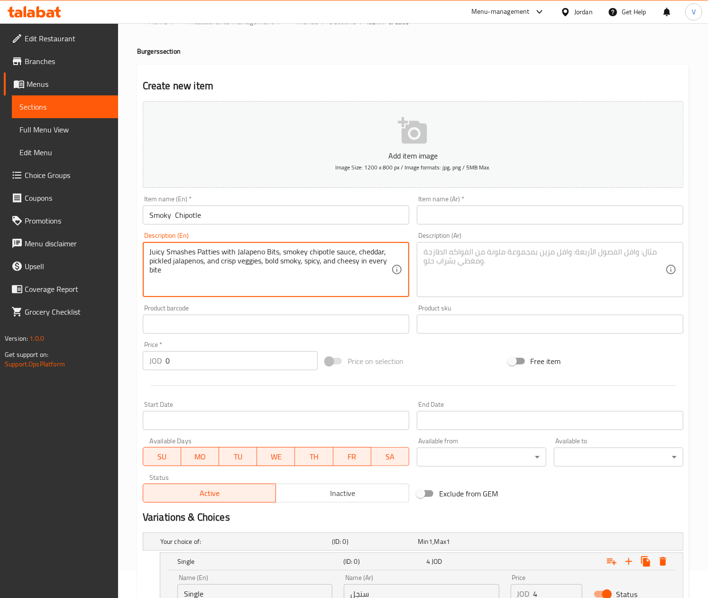
type textarea "Juicy Smashes Patties with Jalapeno Bits, smokey chipotle sauce, cheddar, pickl…"
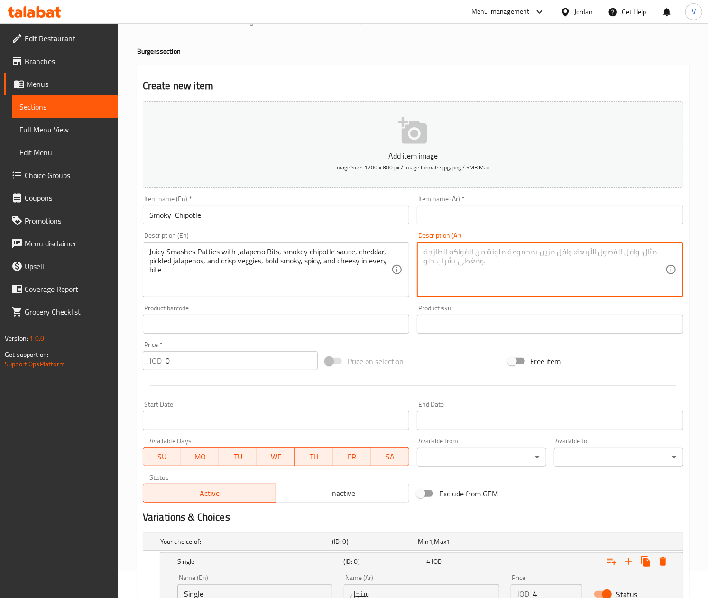
click at [516, 271] on textarea at bounding box center [545, 269] width 242 height 45
paste textarea "فطائر مهروسة شهية مع قطع جالابينو، صلصة شيبوتلي مدخنة، جبنة شيدر، جالابينو مخلل…"
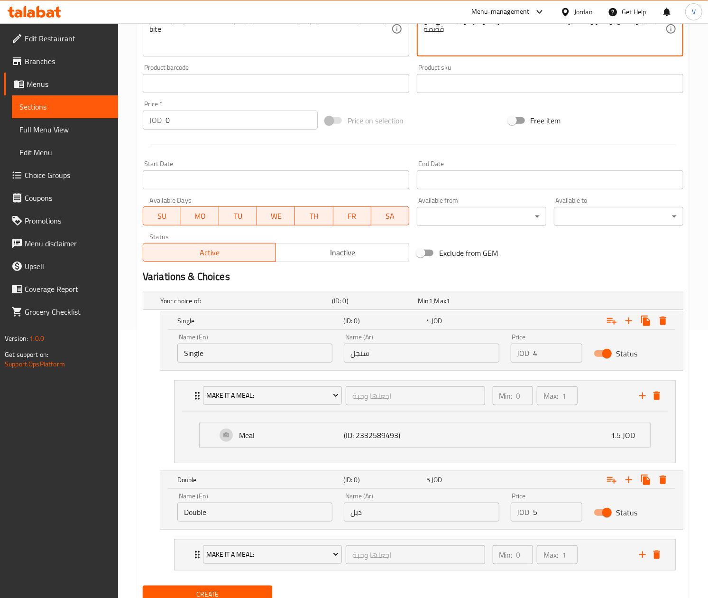
scroll to position [308, 0]
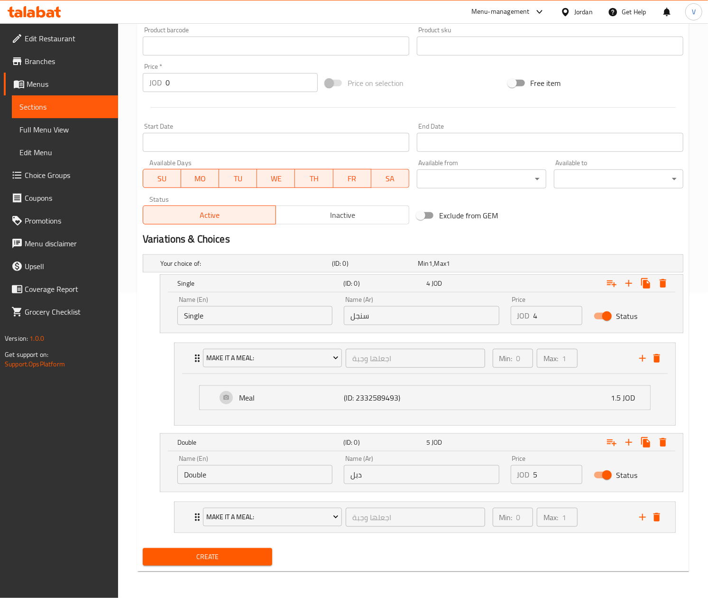
type textarea "فطائر مهروسة شهية مع قطع جالابينو، صلصة شيبوتلي مدخنة، جبنة شيدر، جالابينو مخلل…"
click at [240, 558] on span "Create" at bounding box center [207, 557] width 114 height 12
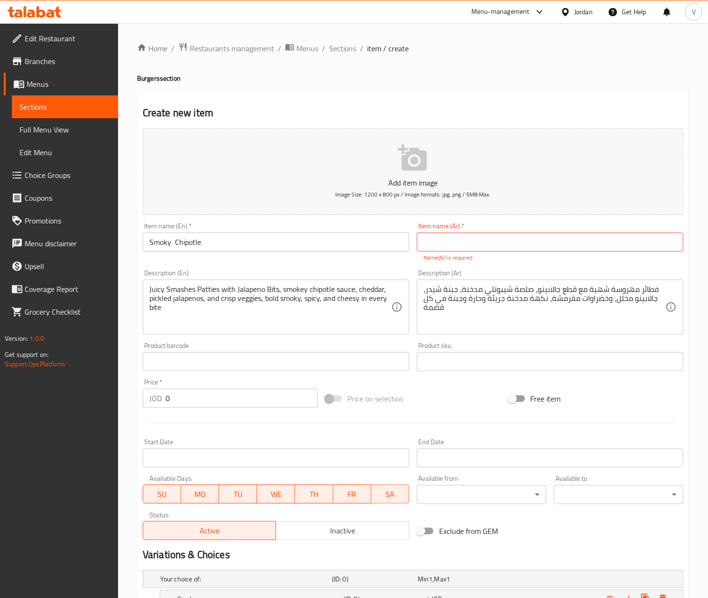
click at [493, 246] on input "text" at bounding box center [550, 241] width 267 height 19
type input "/"
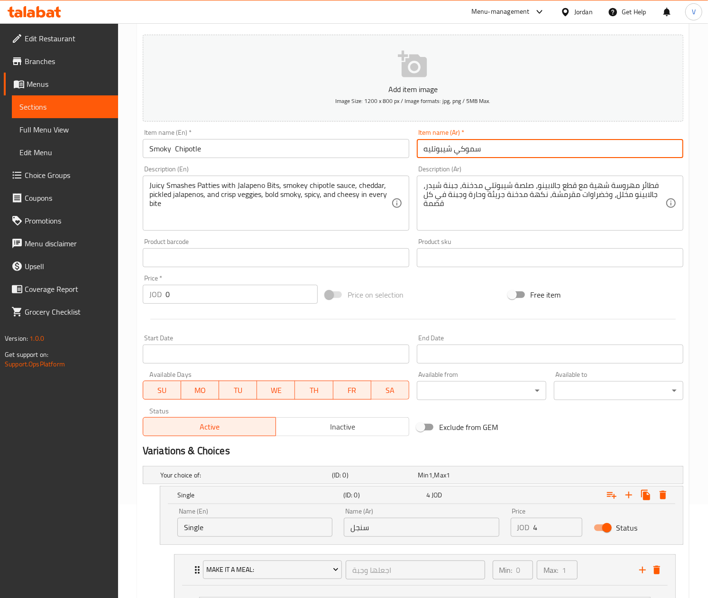
scroll to position [308, 0]
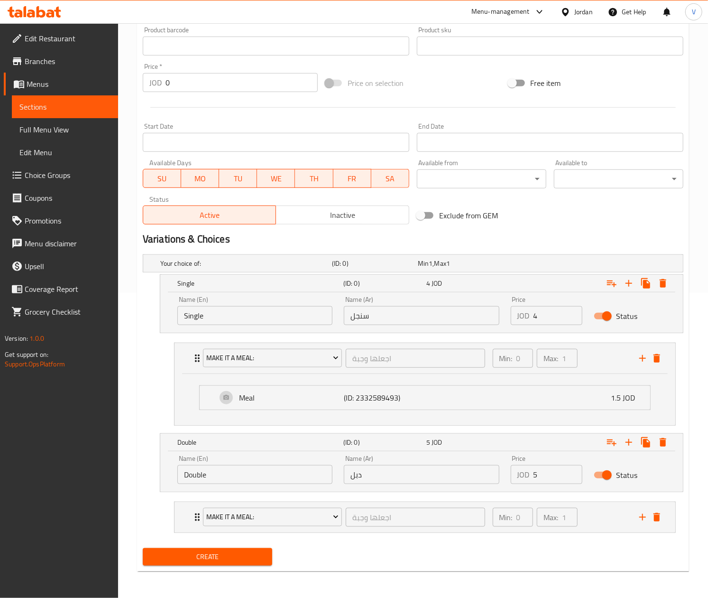
type input "سموكي شيبوتليه"
click at [259, 555] on span "Create" at bounding box center [207, 557] width 114 height 12
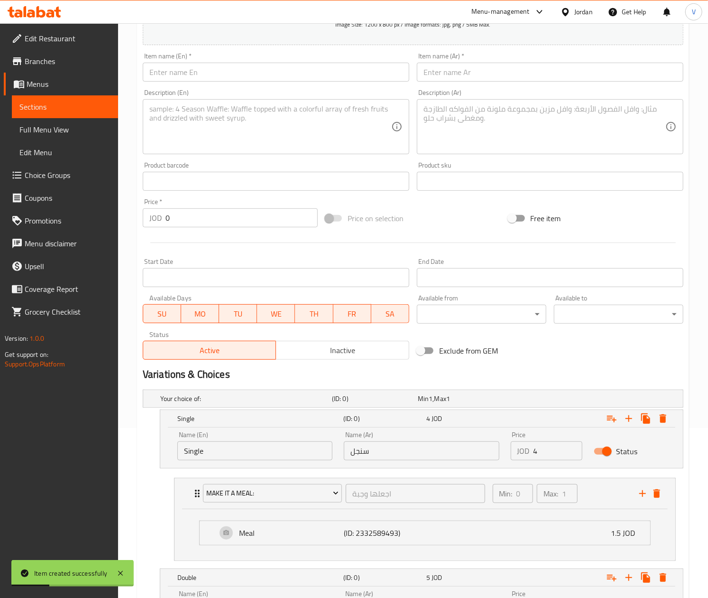
scroll to position [118, 0]
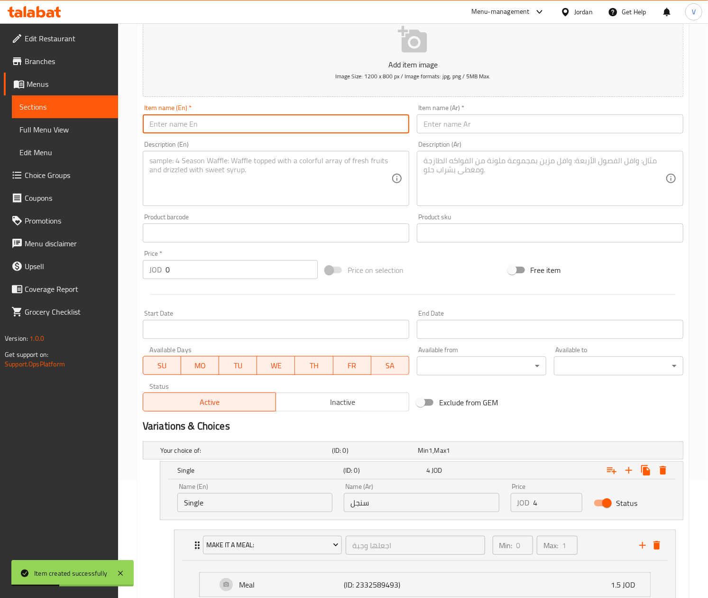
click at [228, 125] on input "text" at bounding box center [276, 123] width 267 height 19
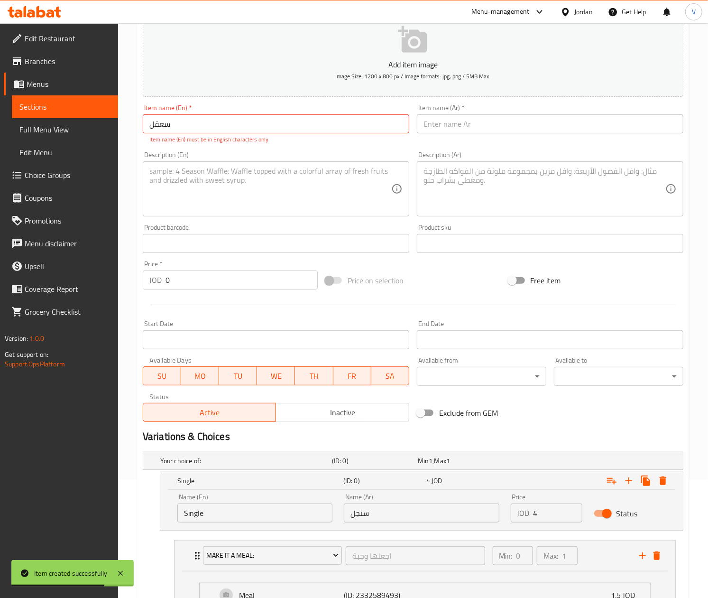
click at [254, 122] on input "سعقل" at bounding box center [276, 123] width 267 height 19
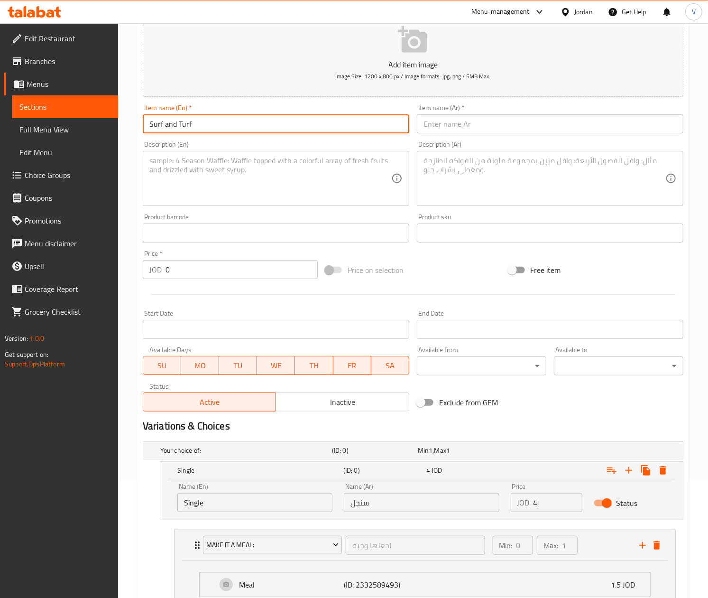
type input "Surf and Turf"
click at [255, 175] on textarea at bounding box center [270, 178] width 242 height 45
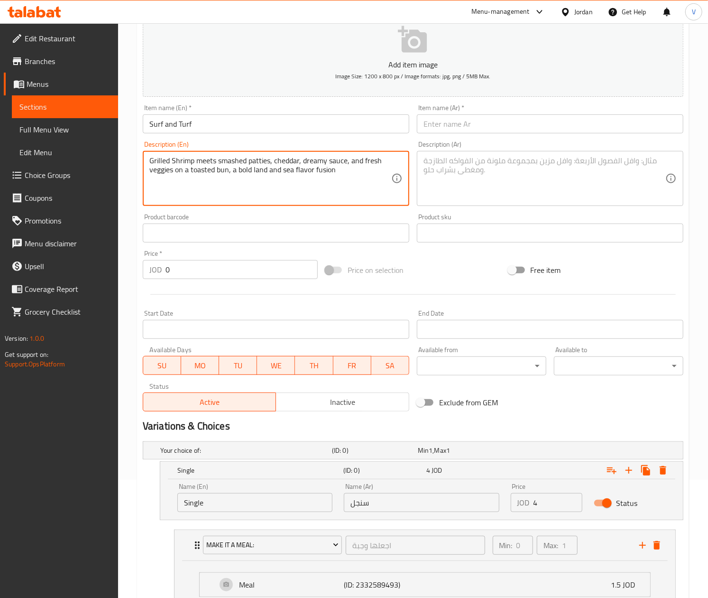
click at [256, 172] on textarea "Grilled Shrimp meets smashed patties, cheddar, dreamy sauce, and fresh veggies …" at bounding box center [270, 178] width 242 height 45
type textarea "Grilled Shrimp meets smashed patties, cheddar, dreamy sauce, and fresh veggies …"
drag, startPoint x: 448, startPoint y: 117, endPoint x: 456, endPoint y: 142, distance: 26.5
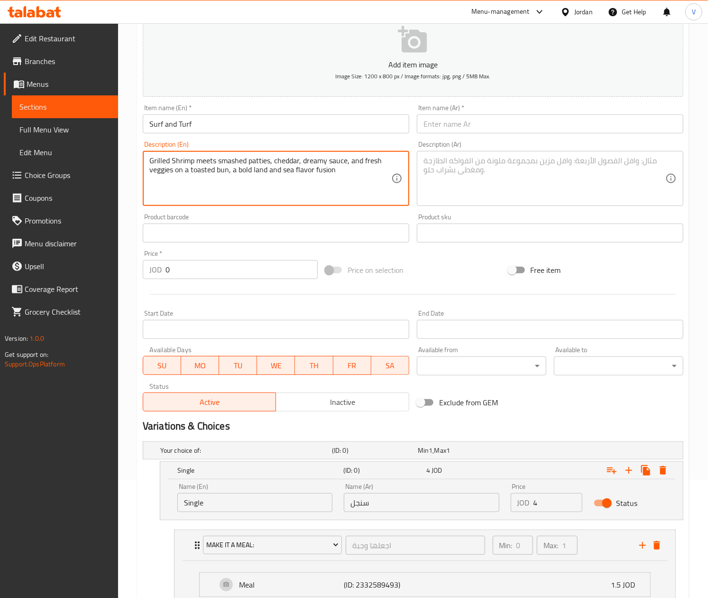
click at [448, 117] on input "text" at bounding box center [550, 123] width 267 height 19
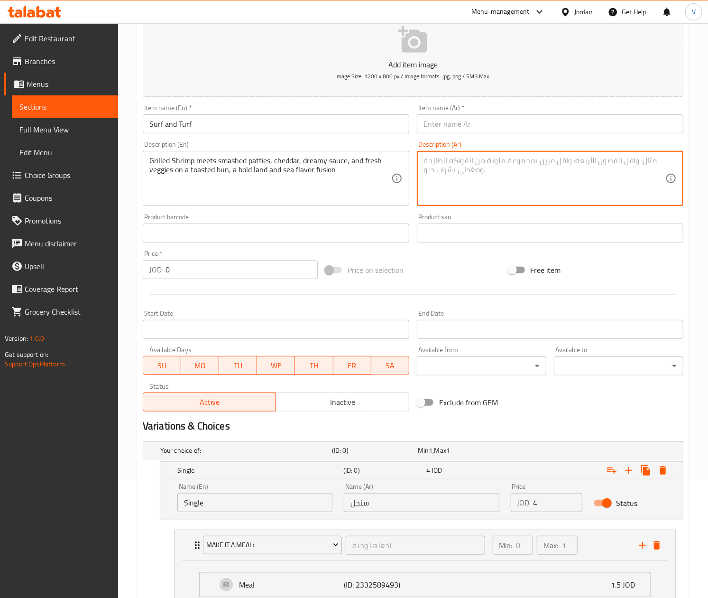
click at [479, 161] on textarea at bounding box center [545, 178] width 242 height 45
paste textarea "روبيان مشوي يلتقي بقطع مهروسة، جبن شيدر، صلصة حالمة، وخضراوات طازجة على خبز محم…"
type textarea "روبيان مشوي يلتقي بقطع مهروسة، جبن شيدر، صلصة حالمة، وخضراوات طازجة على خبز محم…"
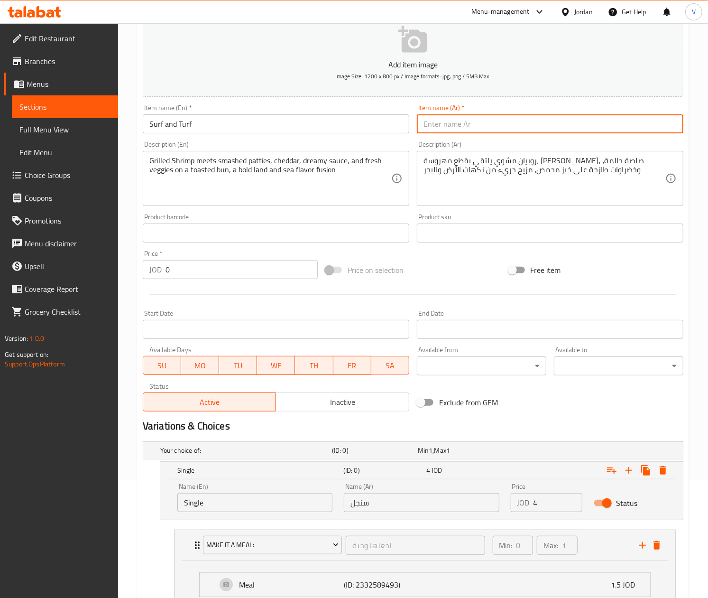
click at [466, 130] on input "text" at bounding box center [550, 123] width 267 height 19
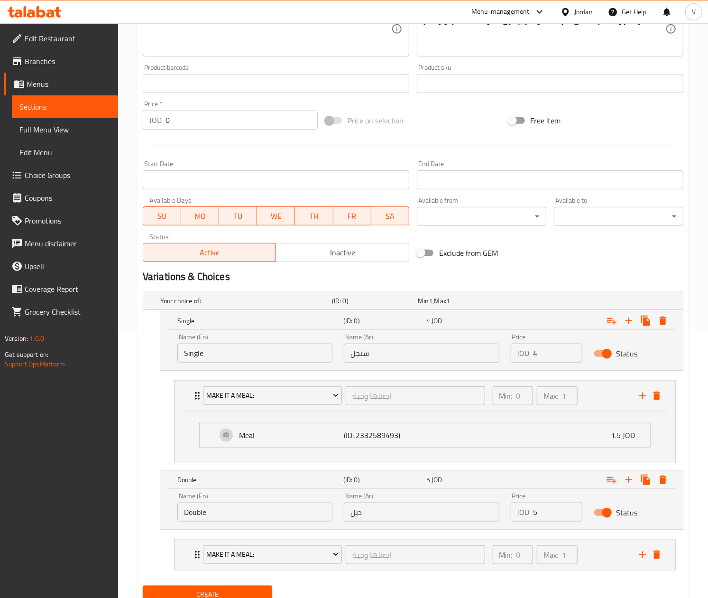
scroll to position [308, 0]
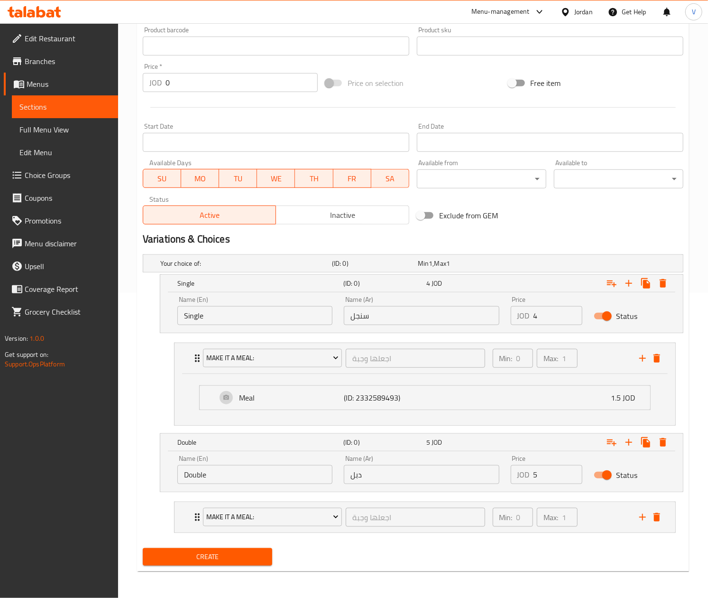
type input "سيرف و تيرف"
drag, startPoint x: 550, startPoint y: 313, endPoint x: 507, endPoint y: 320, distance: 43.3
click at [507, 320] on div "Price JOD 4 Price" at bounding box center [546, 310] width 83 height 40
click at [554, 309] on input "4" at bounding box center [558, 315] width 49 height 19
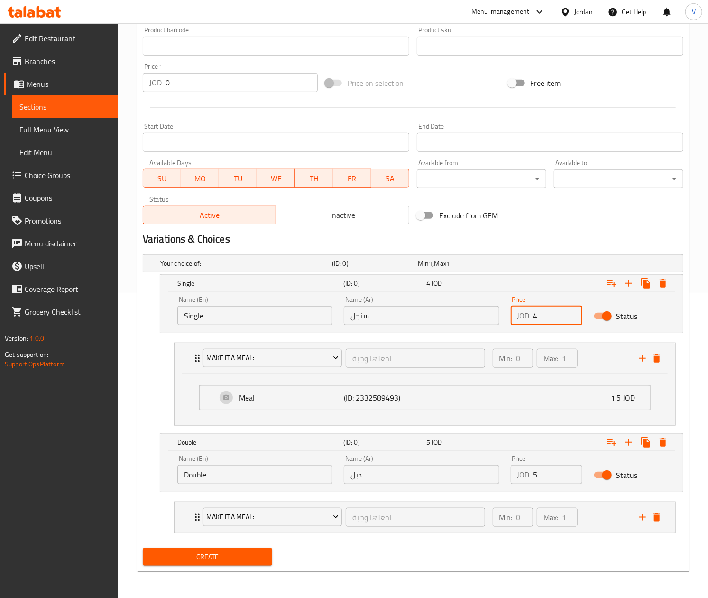
click at [554, 309] on input "4" at bounding box center [558, 315] width 49 height 19
type input "6.25"
drag, startPoint x: 553, startPoint y: 470, endPoint x: 442, endPoint y: 472, distance: 110.0
click at [442, 472] on div "Name (En) Double Name (En) Name (Ar) دبل Name (Ar) Price JOD 5 Price Status" at bounding box center [422, 469] width 500 height 40
type input "7.25"
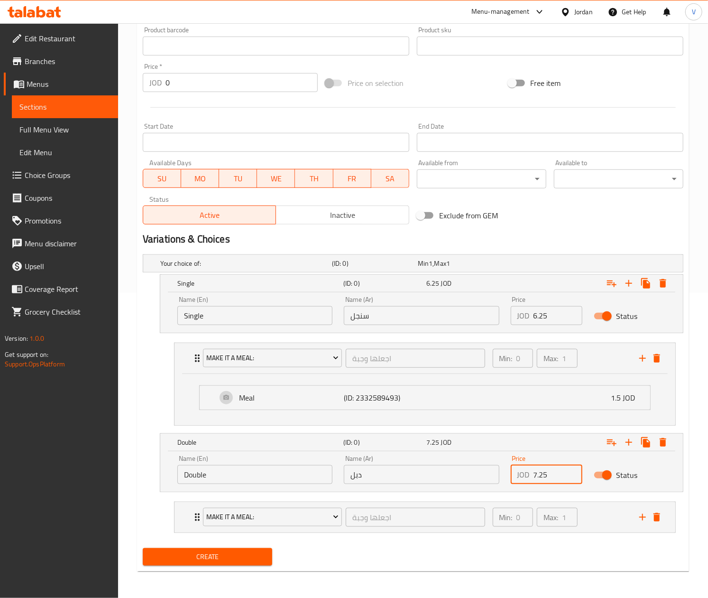
click at [255, 562] on button "Create" at bounding box center [207, 557] width 129 height 18
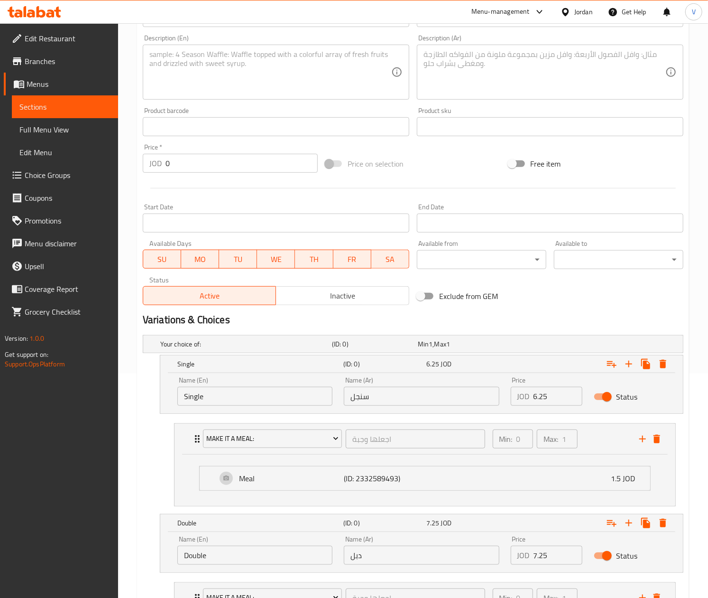
scroll to position [118, 0]
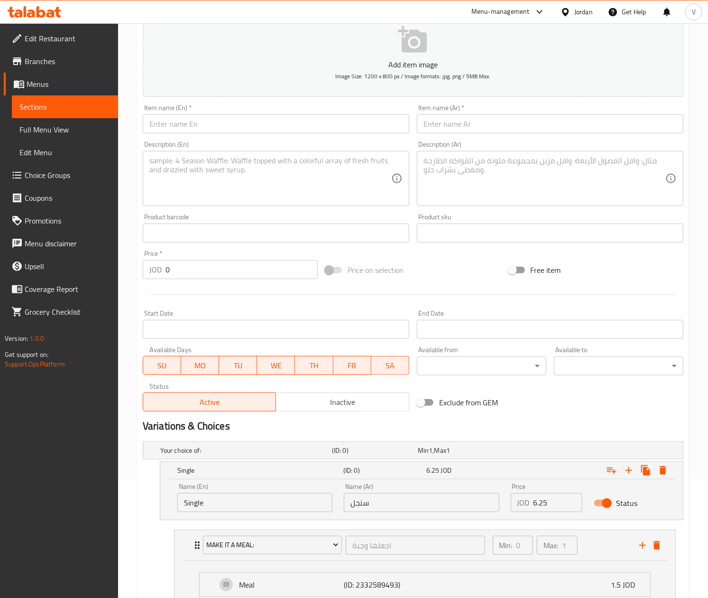
click at [222, 124] on input "text" at bounding box center [276, 123] width 267 height 19
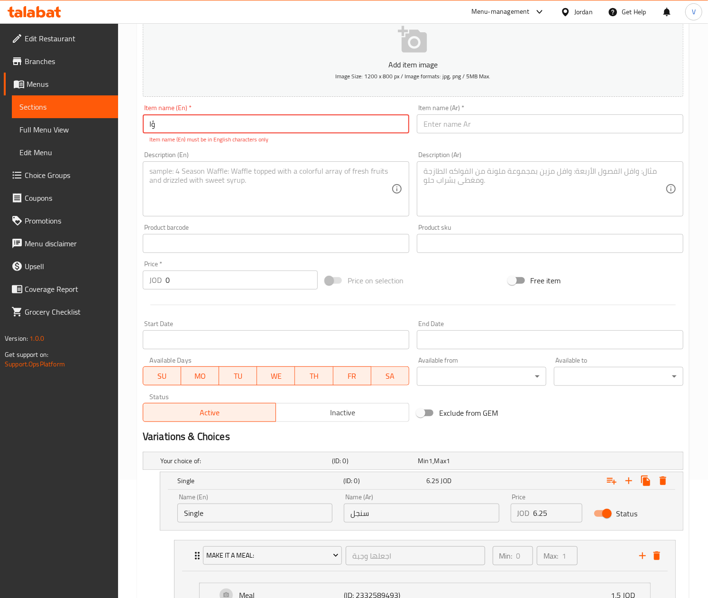
type input "ؤ"
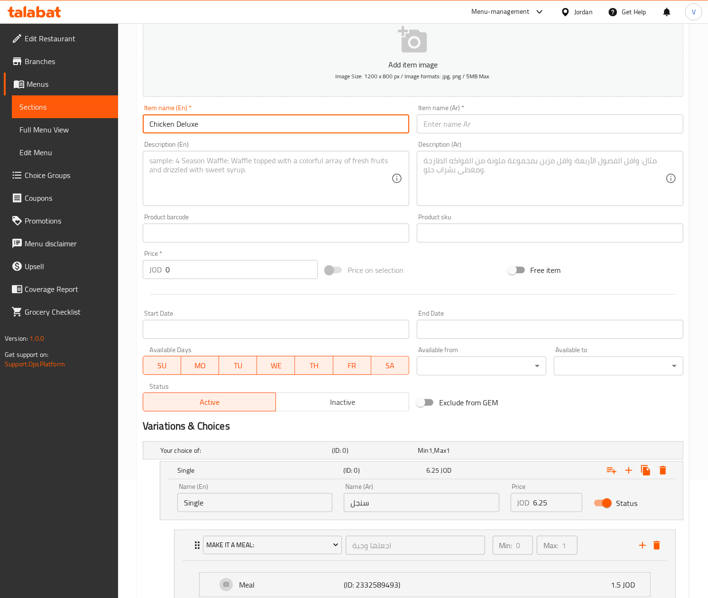
type input "Chicken Deluxe"
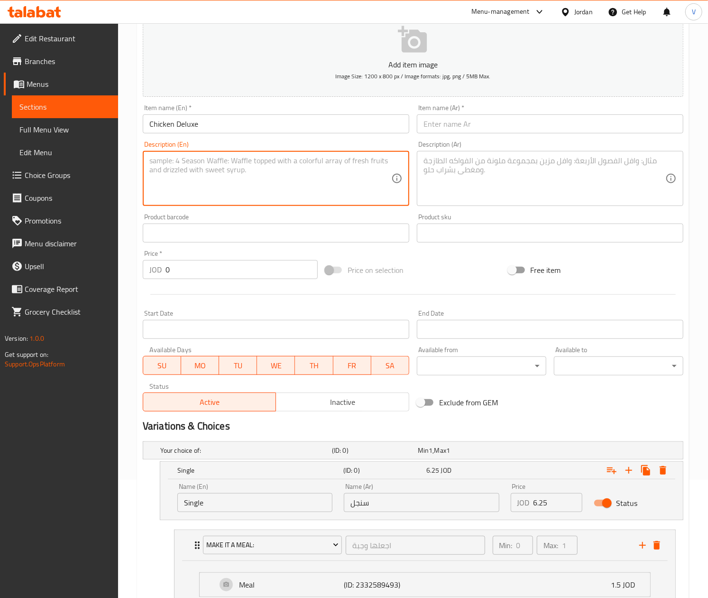
click at [192, 189] on textarea at bounding box center [270, 178] width 242 height 45
click at [267, 184] on textarea "Golden fried chicken, cheddar, smoked turkey, veggies, and our special dijon de…" at bounding box center [270, 178] width 242 height 45
click at [262, 198] on textarea "Golden fried chicken, cheddar, smoked turkey, veggies, and our special dijon de…" at bounding box center [270, 178] width 242 height 45
drag, startPoint x: 376, startPoint y: 184, endPoint x: 121, endPoint y: 121, distance: 261.8
click at [90, 143] on div "Edit Restaurant Branches Menus Sections Full Menu View Edit Menu Choice Groups …" at bounding box center [354, 344] width 708 height 879
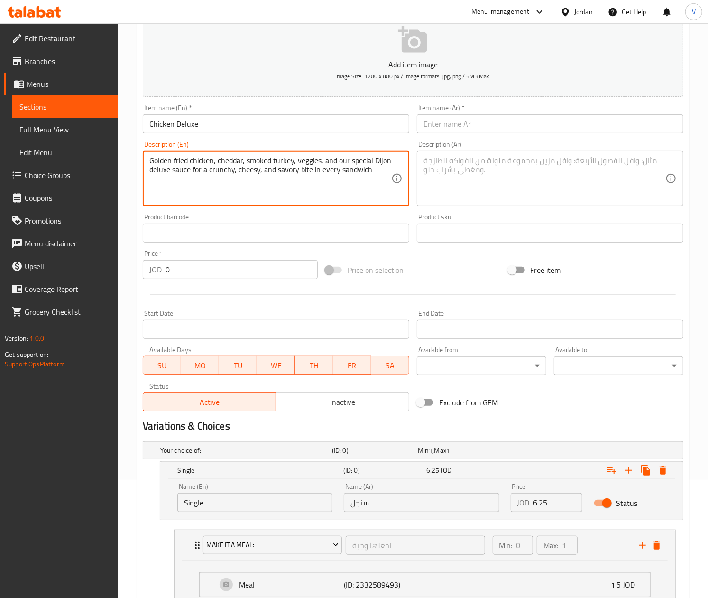
type textarea "Golden fried chicken, cheddar, smoked turkey, veggies, and our special Dijon de…"
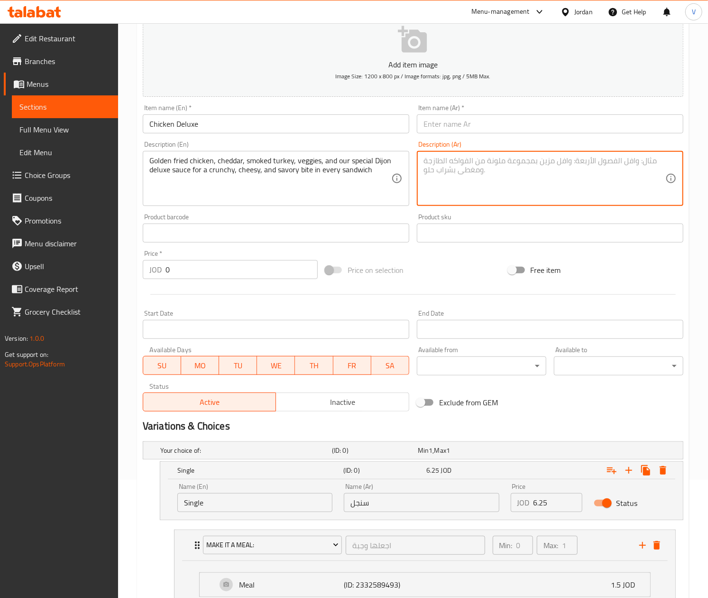
click at [523, 185] on textarea at bounding box center [545, 178] width 242 height 45
paste textarea "دجاج مقلي ذهبي اللون، جبن شيدر، ديك رومي مدخن، خضراوات، وصلصة ديجون ديلوكس الخا…"
type textarea "دجاج مقلي ذهبي اللون، جبن شيدر، ديك رومي مدخن، خضراوات، وصلصة ديجون ديلوكس الخا…"
click at [474, 117] on input "text" at bounding box center [550, 123] width 267 height 19
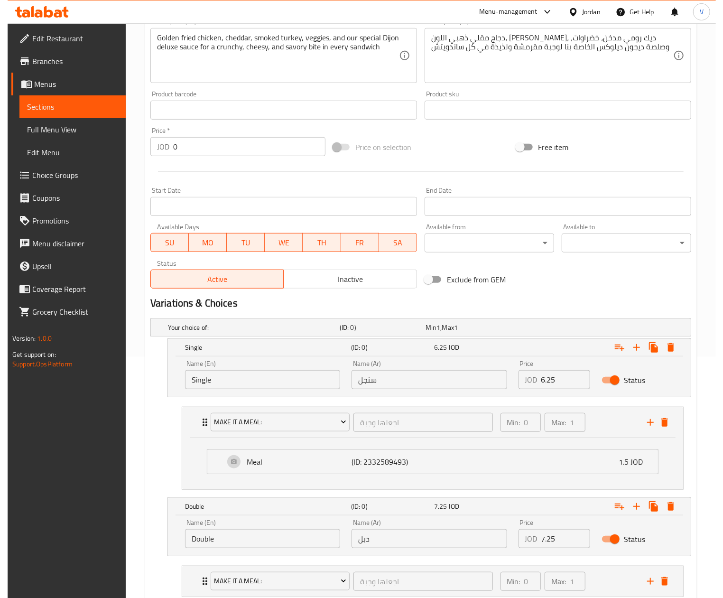
scroll to position [308, 0]
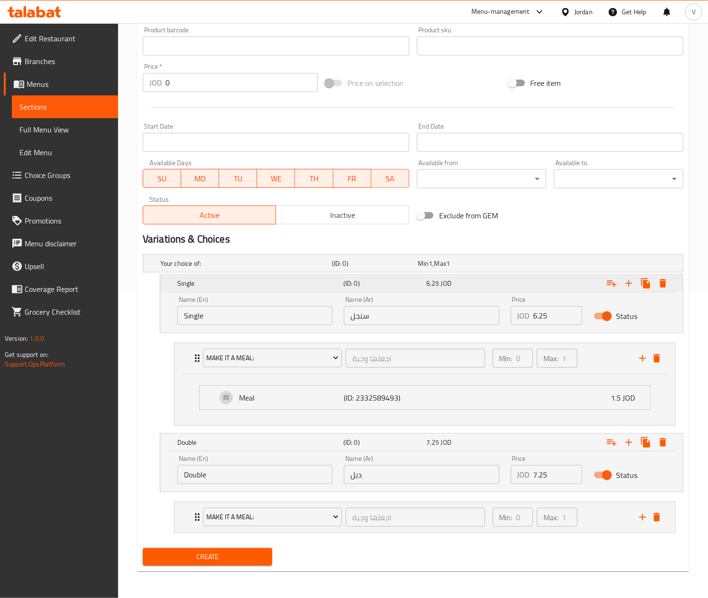
type input "تشكن ديلوكس"
click at [663, 283] on icon "Expand" at bounding box center [663, 283] width 7 height 9
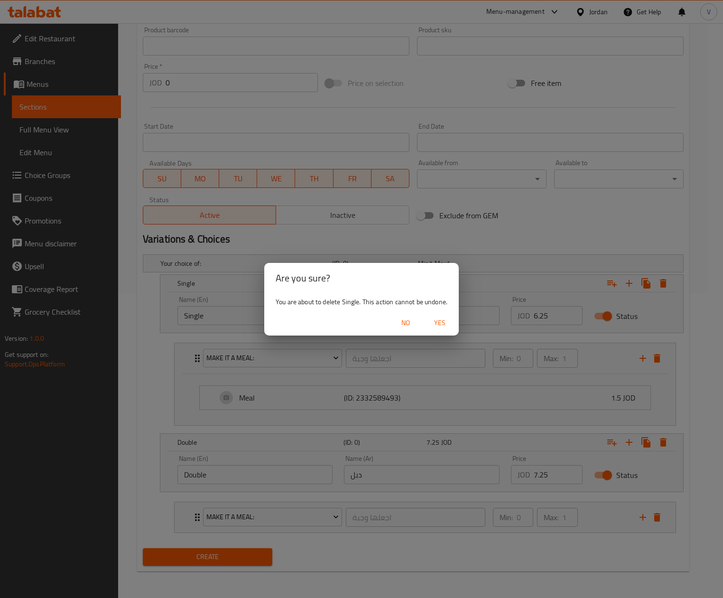
click at [437, 322] on span "Yes" at bounding box center [439, 323] width 23 height 12
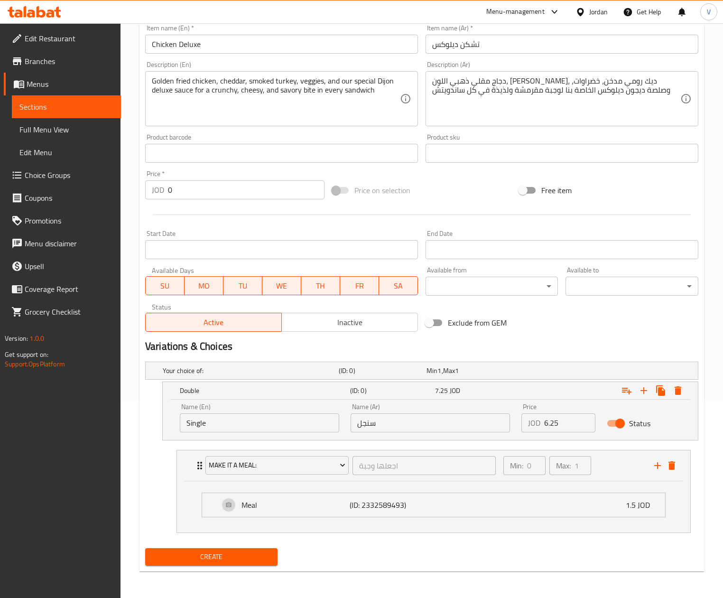
scroll to position [200, 0]
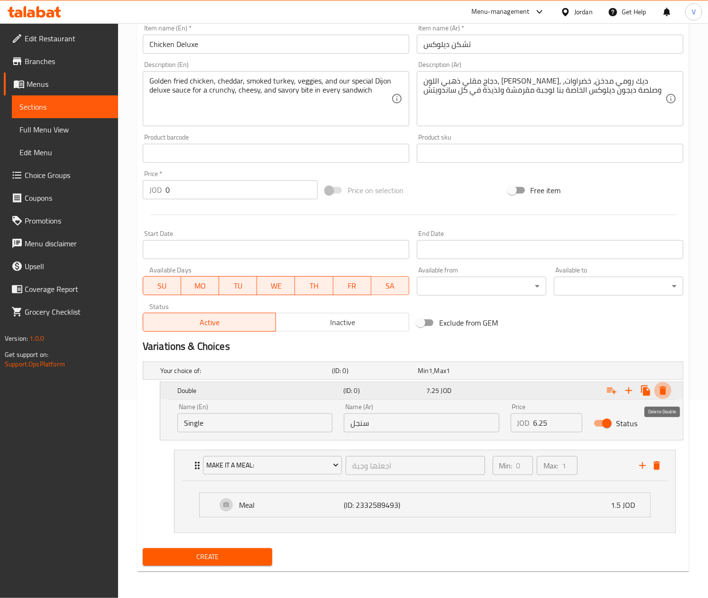
click at [660, 394] on icon "Expand" at bounding box center [662, 390] width 11 height 11
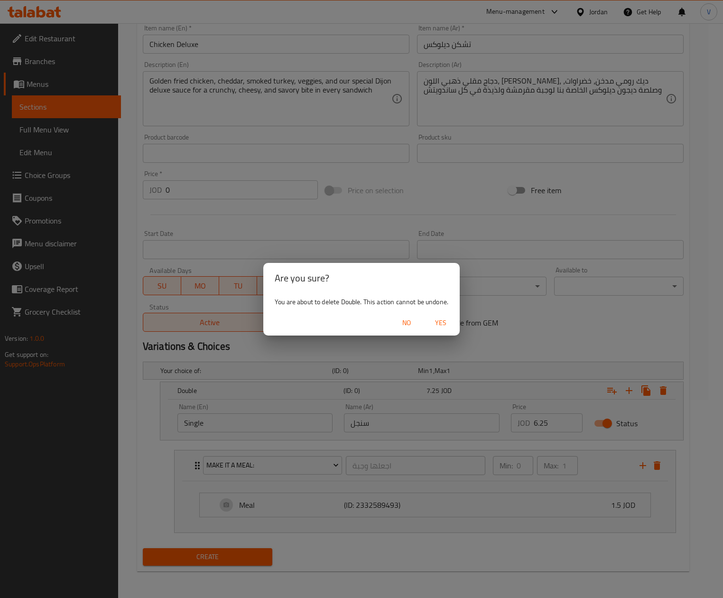
click at [451, 321] on span "Yes" at bounding box center [440, 323] width 23 height 12
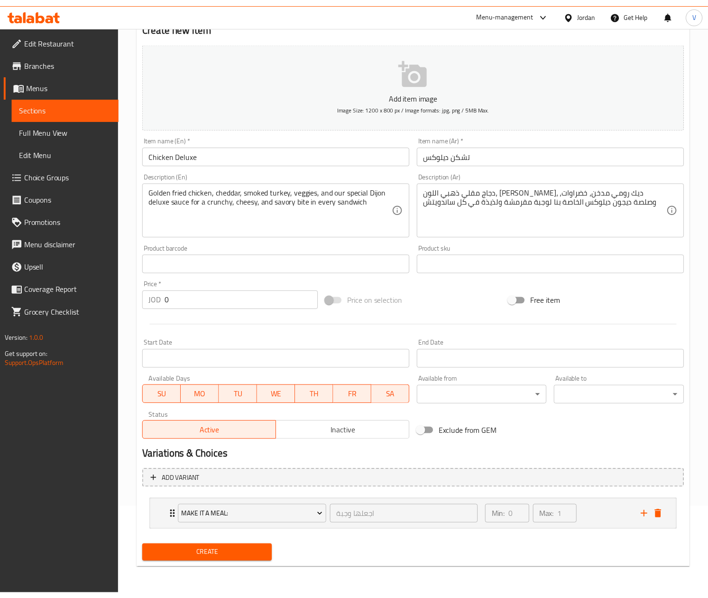
scroll to position [89, 0]
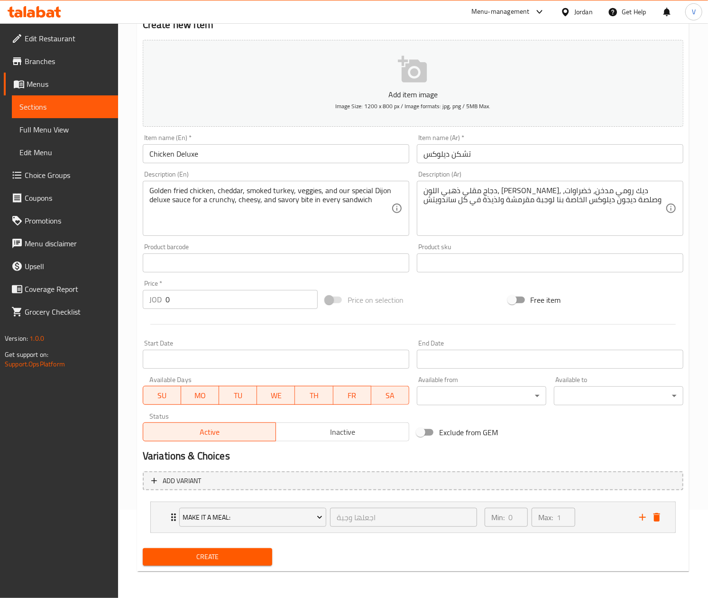
click at [219, 297] on input "0" at bounding box center [242, 299] width 152 height 19
type input "5"
click at [231, 553] on span "Create" at bounding box center [207, 557] width 114 height 12
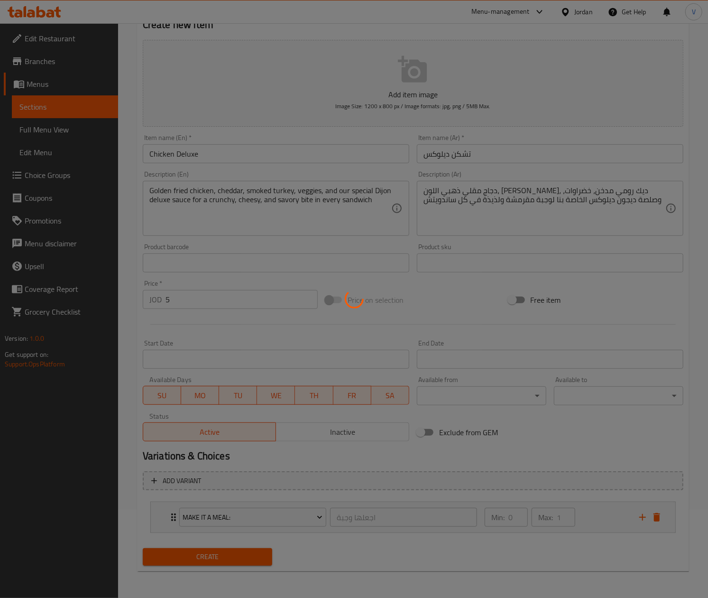
type input "0"
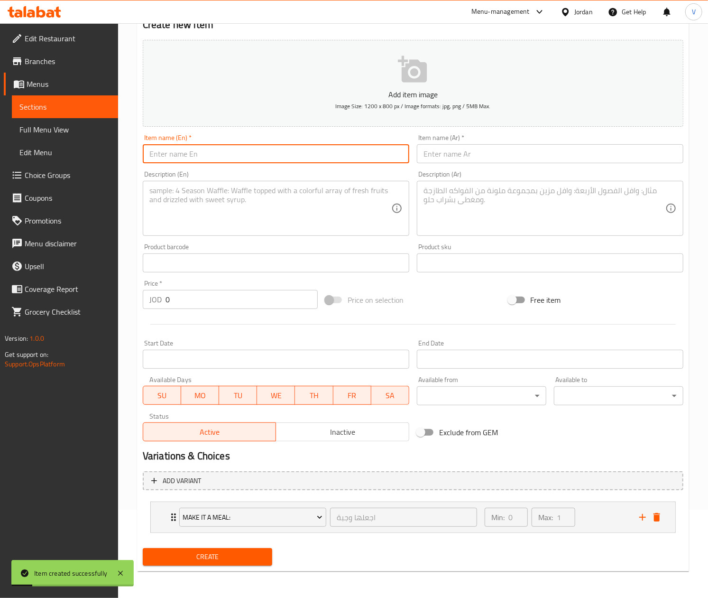
click at [224, 145] on input "text" at bounding box center [276, 153] width 267 height 19
type input "[GEOGRAPHIC_DATA]"
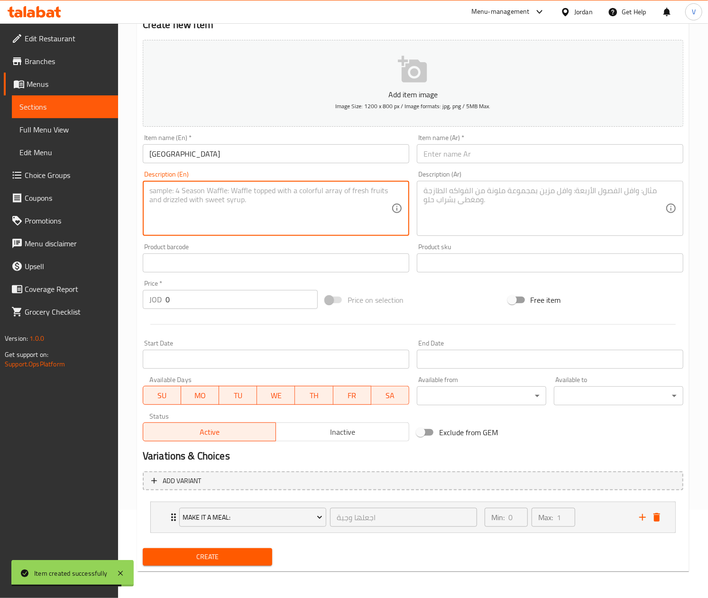
click at [190, 202] on textarea at bounding box center [270, 208] width 242 height 45
click at [175, 210] on textarea at bounding box center [270, 208] width 242 height 45
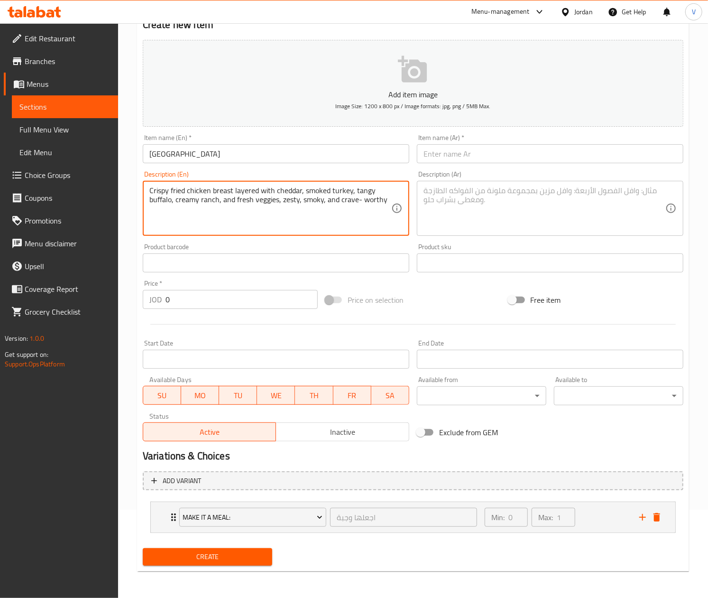
click at [247, 198] on textarea "Crispy fried chicken breast layered with cheddar, smoked turkey, tangy buffalo,…" at bounding box center [270, 208] width 242 height 45
type textarea "Crispy fried chicken breast layered with cheddar, smoked turkey, tangy buffalo,…"
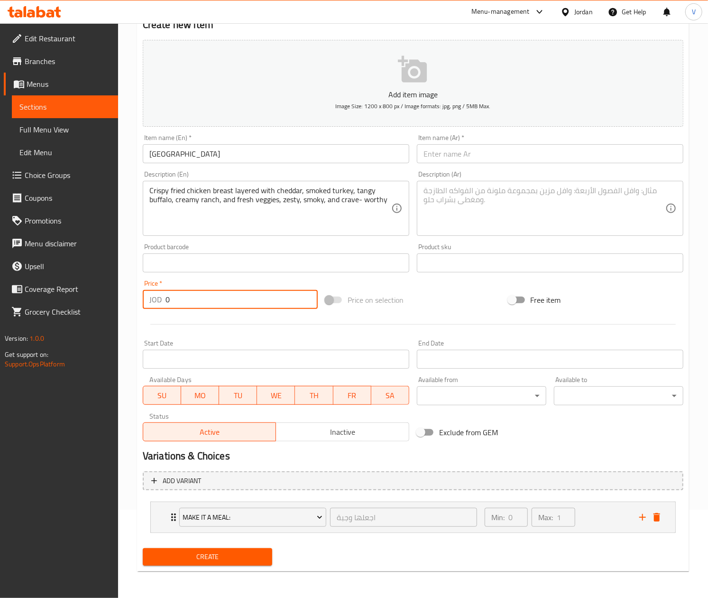
drag, startPoint x: 190, startPoint y: 297, endPoint x: 95, endPoint y: 283, distance: 95.9
click at [86, 290] on div "Edit Restaurant Branches Menus Sections Full Menu View Edit Menu Choice Groups …" at bounding box center [354, 266] width 708 height 663
type input "5"
click at [515, 203] on textarea at bounding box center [545, 208] width 242 height 45
paste textarea "صدر دجاج مقلي مقرمش مع طبقات من الجبن [PERSON_NAME] والديك الرومي المدخن والباف…"
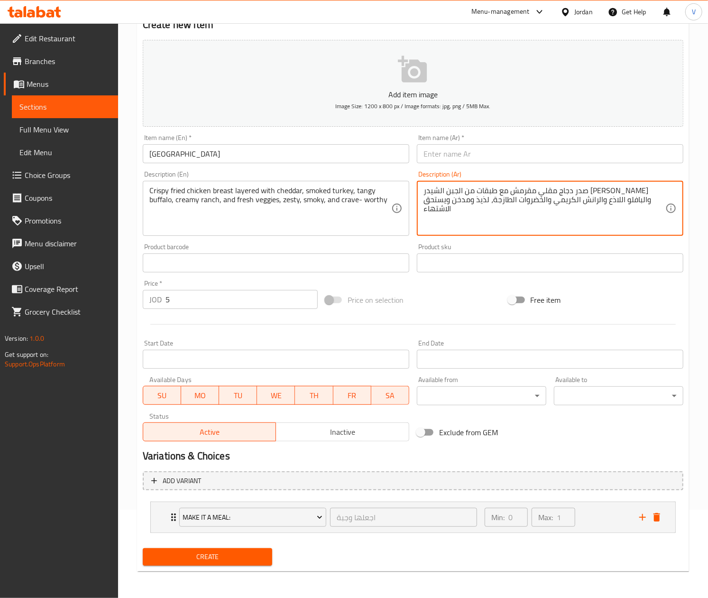
type textarea "صدر دجاج مقلي مقرمش مع طبقات من الجبن [PERSON_NAME] والديك الرومي المدخن والباف…"
drag, startPoint x: 250, startPoint y: 556, endPoint x: 595, endPoint y: 235, distance: 470.8
click at [597, 240] on div "Add item image Image Size: 1200 x 800 px / Image formats: jpg, png / 5MB Max. I…" at bounding box center [413, 302] width 548 height 533
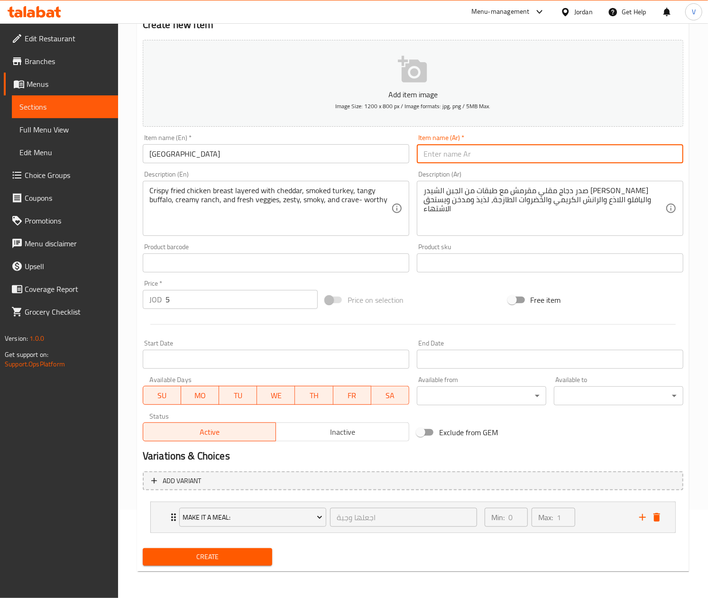
click at [562, 159] on input "text" at bounding box center [550, 153] width 267 height 19
type input "بفالو رانش"
click at [221, 554] on span "Create" at bounding box center [207, 557] width 114 height 12
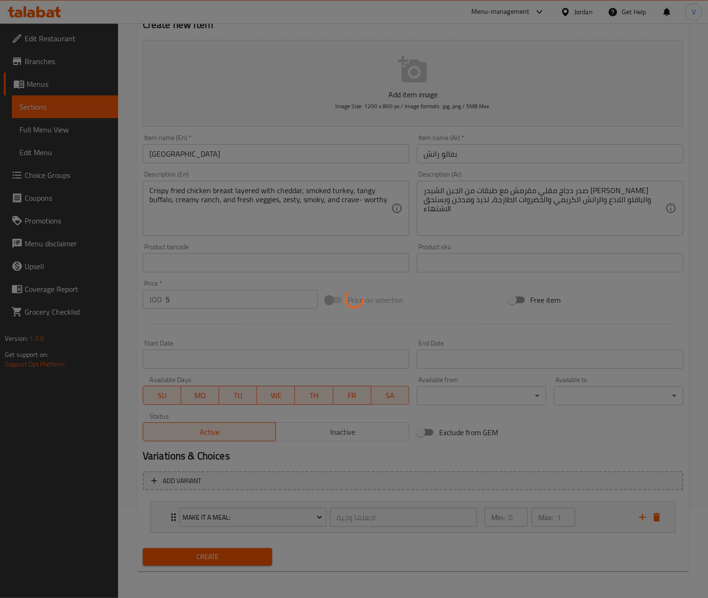
type input "0"
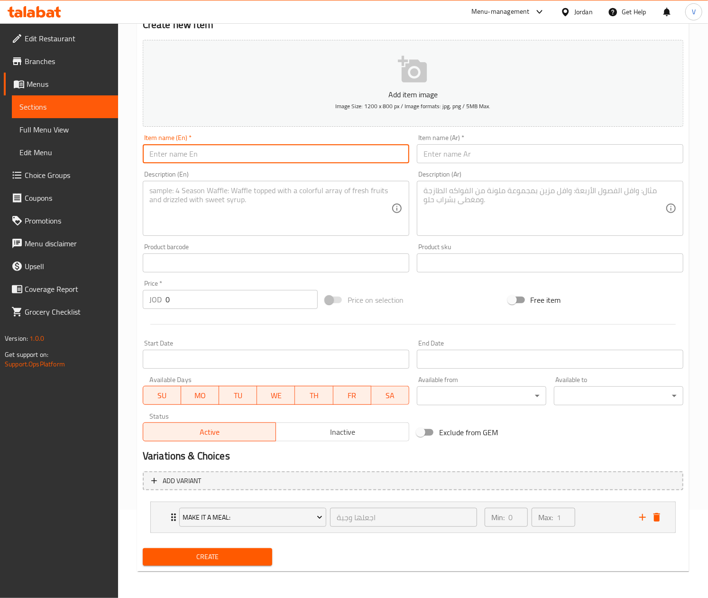
click at [233, 144] on input "text" at bounding box center [276, 153] width 267 height 19
click at [234, 146] on input "text" at bounding box center [276, 153] width 267 height 19
click at [217, 147] on input "text" at bounding box center [276, 153] width 267 height 19
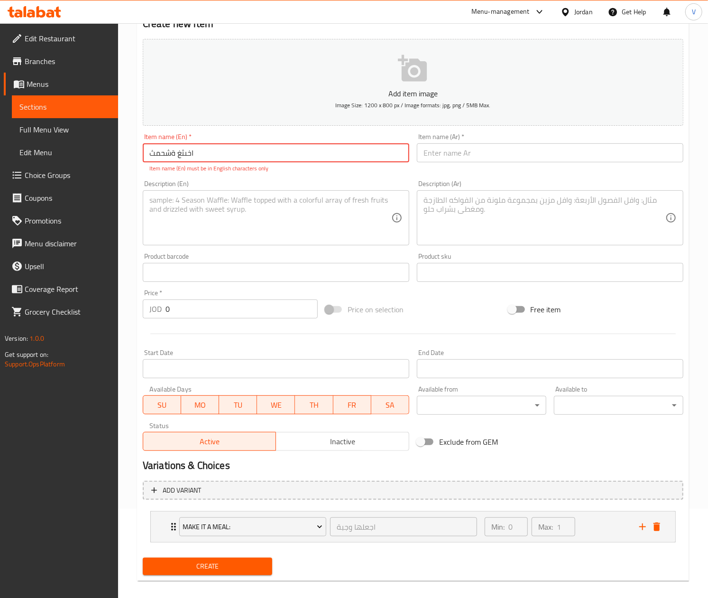
drag, startPoint x: 221, startPoint y: 157, endPoint x: 76, endPoint y: 149, distance: 144.4
click at [76, 149] on div "Edit Restaurant Branches Menus Sections Full Menu View Edit Menu Choice Groups …" at bounding box center [354, 270] width 708 height 673
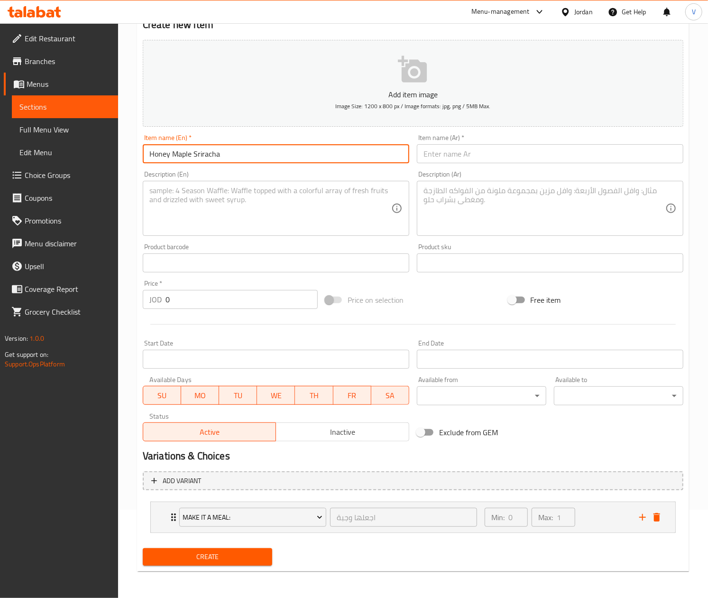
type input "Honey Maple Sriracha"
click at [241, 203] on textarea at bounding box center [270, 208] width 242 height 45
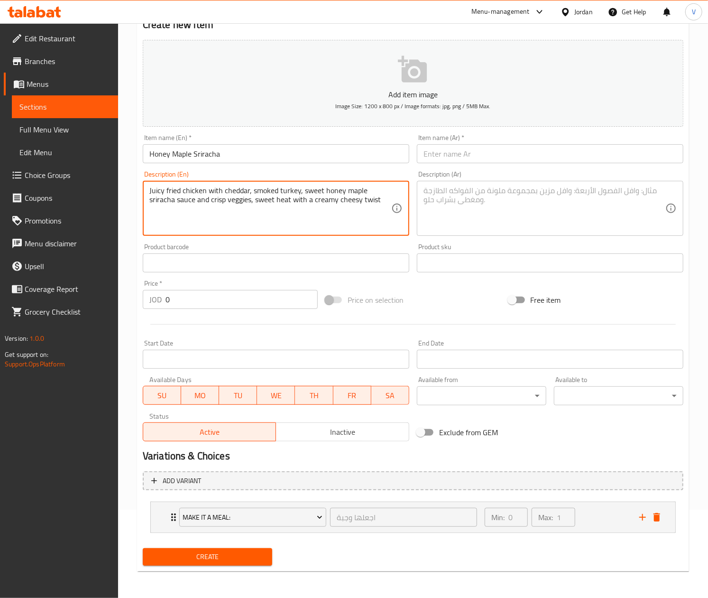
click at [242, 201] on textarea "Juicy fried chicken with cheddar, smoked turkey, sweet honey maple sriracha sau…" at bounding box center [270, 208] width 242 height 45
type textarea "Juicy fried chicken with cheddar, smoked turkey, sweet honey maple sriracha sau…"
click at [467, 205] on textarea at bounding box center [545, 208] width 242 height 45
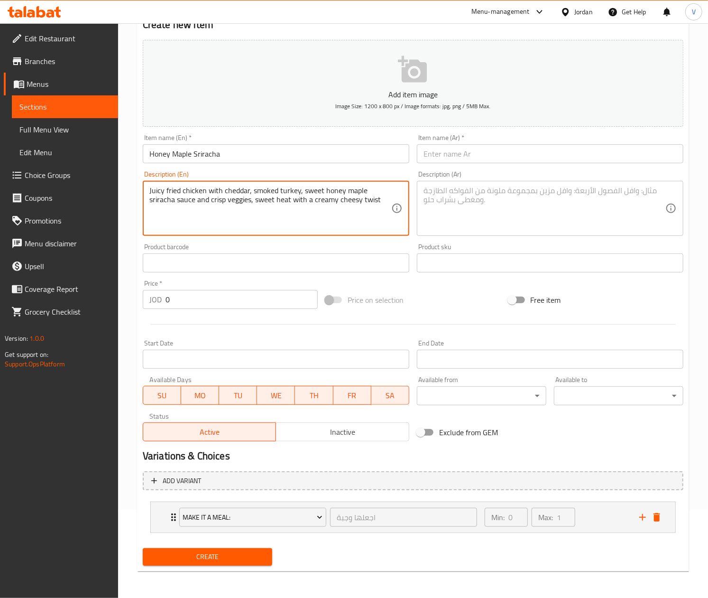
paste textarea "دجاج مقلي شهي مع جبنة شيدر، ديك رومي مدخن، صلصة سريراتشا بالعسل الحلو وشراب الق…"
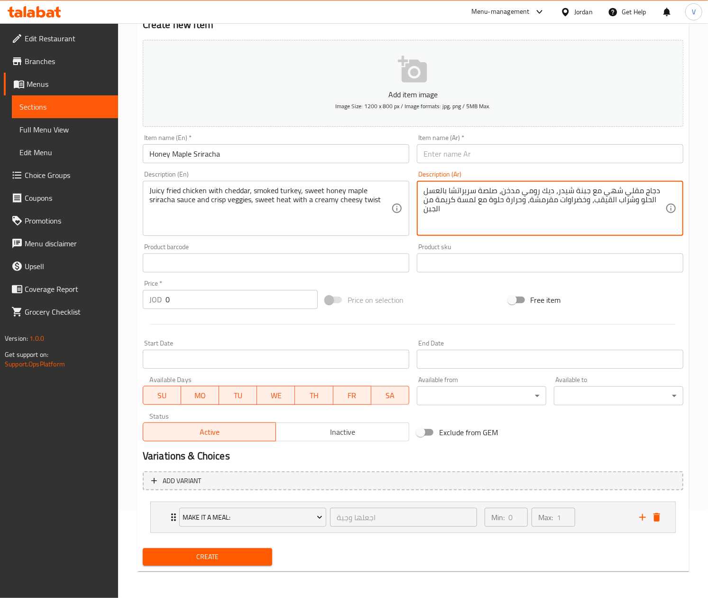
type textarea "دجاج مقلي شهي مع جبنة شيدر، ديك رومي مدخن، صلصة سريراتشا بالعسل الحلو وشراب الق…"
click at [484, 151] on input "text" at bounding box center [550, 153] width 267 height 19
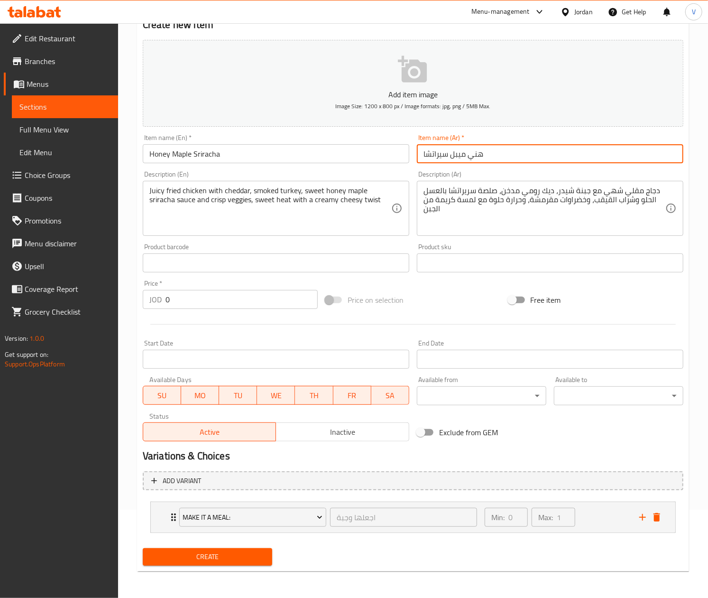
type input "هني ميبل سيراتشا"
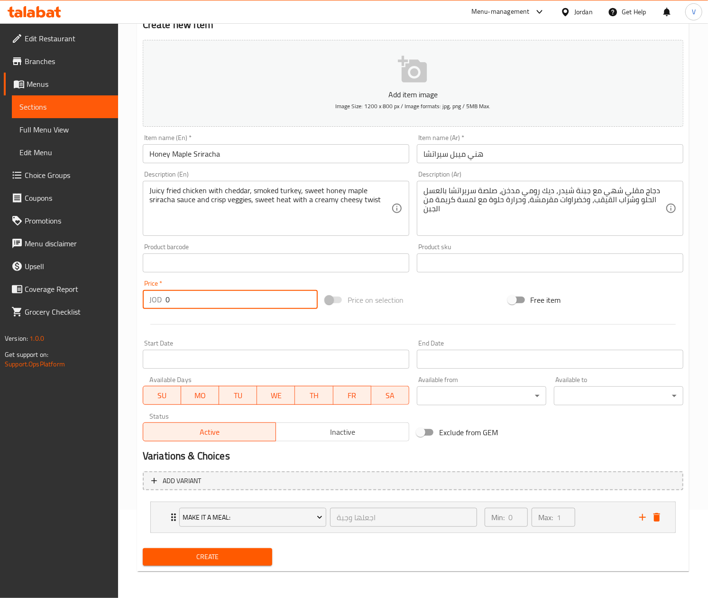
drag, startPoint x: 191, startPoint y: 306, endPoint x: 130, endPoint y: 294, distance: 61.9
click at [130, 299] on div "Home / Restaurants management / Menus / Sections / item / create Burgers sectio…" at bounding box center [413, 266] width 590 height 663
type input "5"
click at [224, 556] on span "Create" at bounding box center [207, 557] width 114 height 12
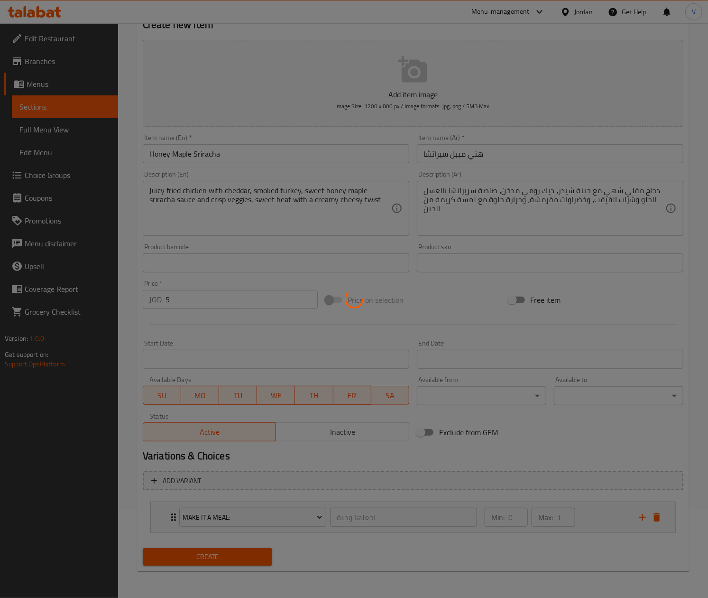
type input "0"
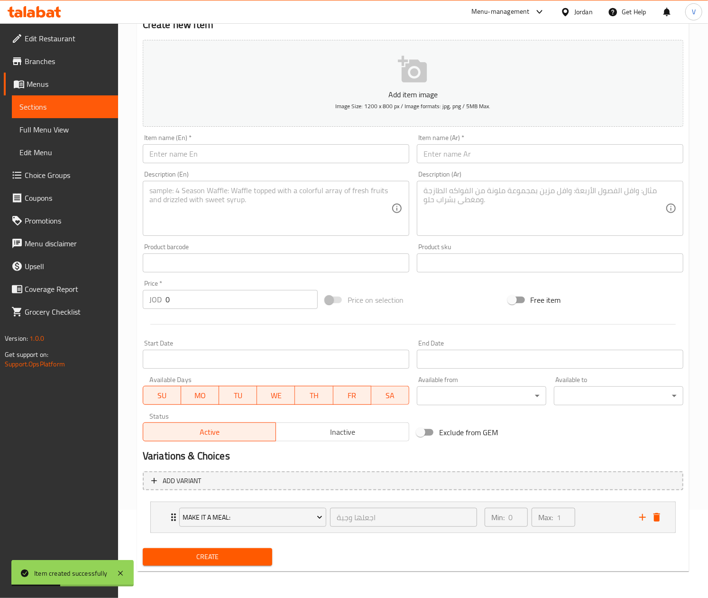
click at [200, 155] on input "text" at bounding box center [276, 153] width 267 height 19
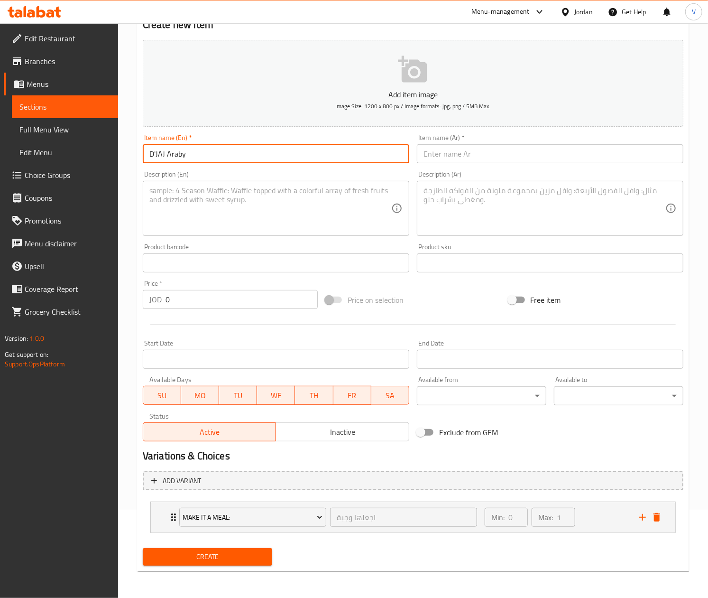
type input "D'JAJ Araby"
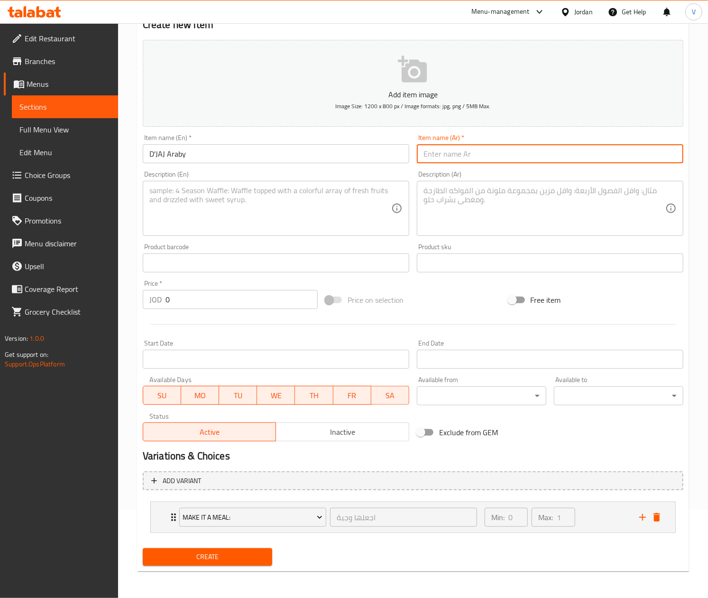
click at [470, 157] on input "text" at bounding box center [550, 153] width 267 height 19
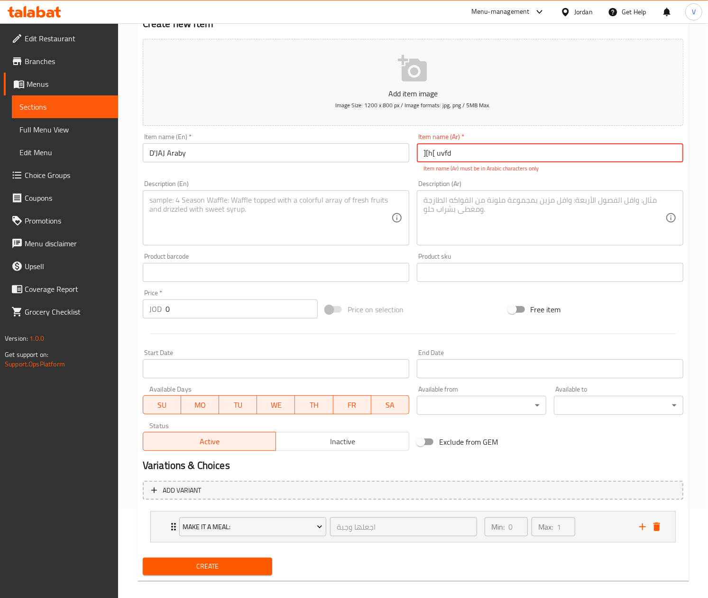
drag, startPoint x: 471, startPoint y: 156, endPoint x: 104, endPoint y: 118, distance: 368.6
click at [116, 128] on div "Edit Restaurant Branches Menus Sections Full Menu View Edit Menu Choice Groups …" at bounding box center [354, 270] width 708 height 673
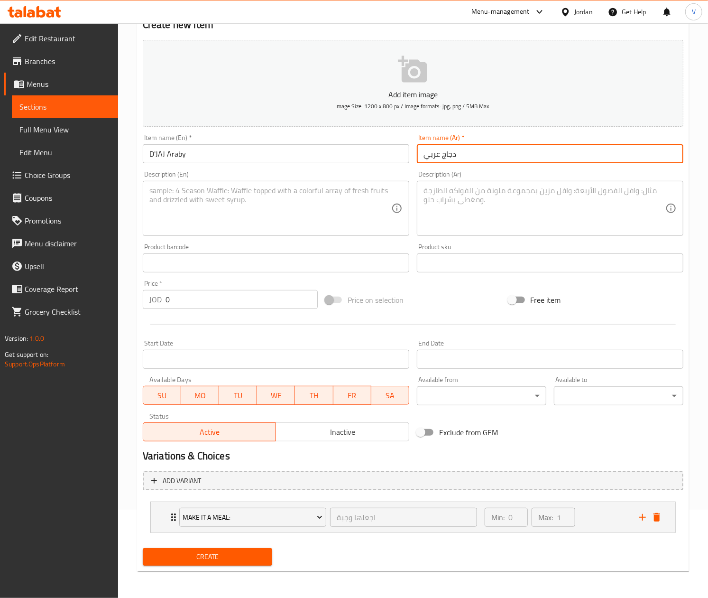
type input "دجاج عربي"
click at [177, 199] on textarea at bounding box center [270, 208] width 242 height 45
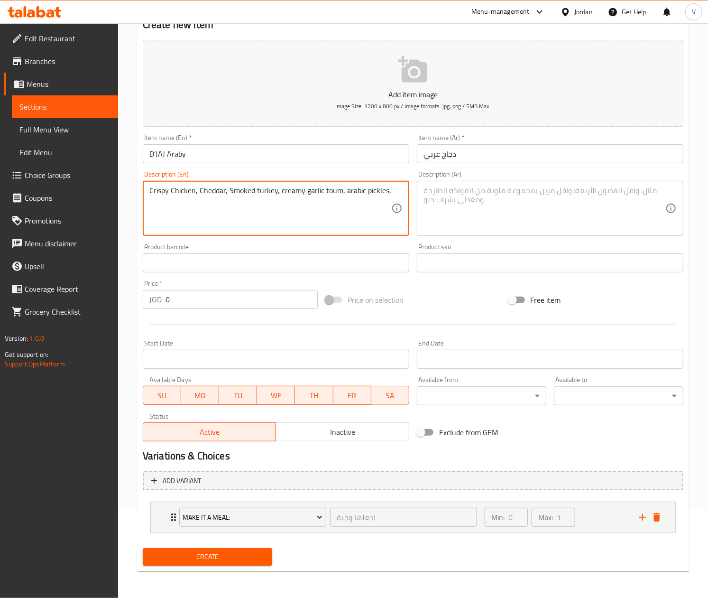
click at [177, 198] on textarea "Crispy Chicken, Cheddar, Smoked turkey, creamy garlic toum, arabic pickles," at bounding box center [270, 208] width 242 height 45
type textarea "Crispy Chand veggies, bold middle EASTERN FLAVOR STACKED IN A icken, Cheddar, S…"
drag, startPoint x: 352, startPoint y: 198, endPoint x: 72, endPoint y: 144, distance: 285.0
click at [52, 159] on div "Edit Restaurant Branches Menus Sections Full Menu View Edit Menu Choice Groups …" at bounding box center [354, 266] width 708 height 663
type textarea "C"
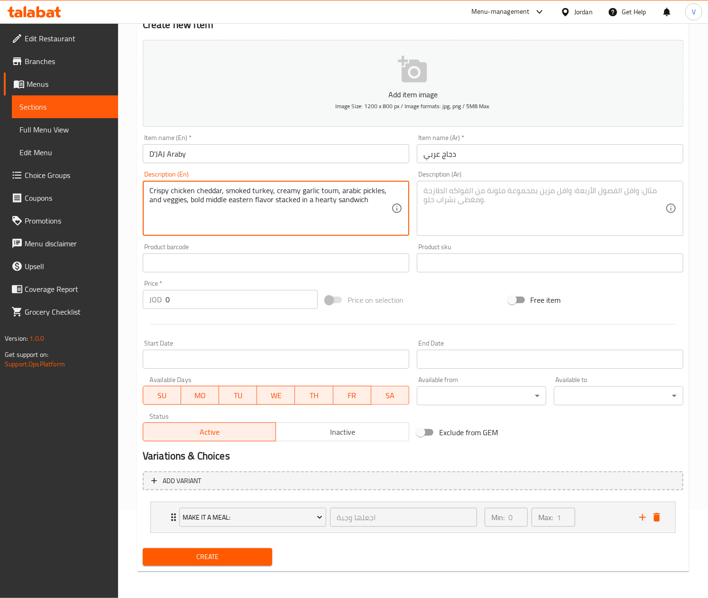
click at [227, 200] on textarea "Crispy chicken cheddar, smoked turkey, creamy garlic toum, arabic pickles, and …" at bounding box center [270, 208] width 242 height 45
click at [226, 199] on textarea "Crispy chicken cheddar, smoked turkey, creamy garlic toum, arabic pickles, and …" at bounding box center [270, 208] width 242 height 45
type textarea "Crispy chicken cheddar, smoked turkey, creamy garlic toum, arabic pickles, and …"
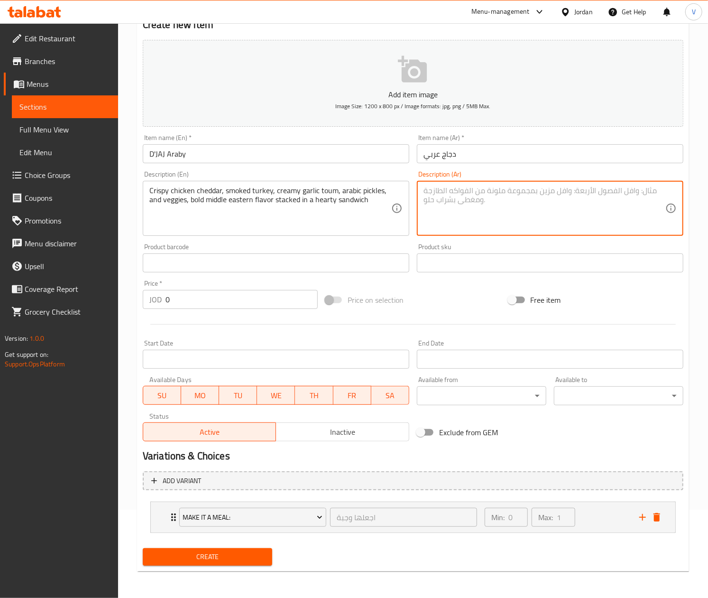
click at [471, 205] on textarea at bounding box center [545, 208] width 242 height 45
paste textarea "دجاج شيدر مقرمش، ديك رومي مدخن، ثوم كريمي، مخلل عربي، وخضراوات، نكهة شرق أوسطية…"
type textarea "دجاج شيدر مقرمش، ديك رومي مدخن، ثوم كريمي، مخلل عربي، وخضراوات، نكهة شرق أوسطية…"
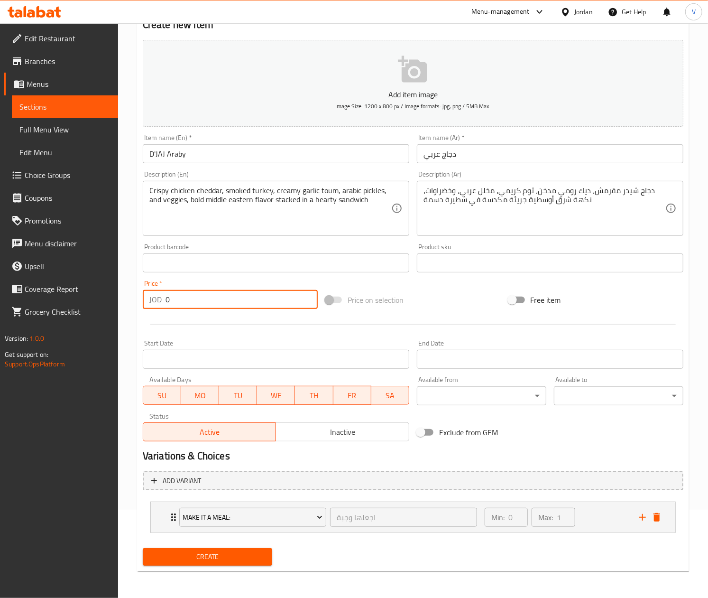
drag, startPoint x: 205, startPoint y: 299, endPoint x: 69, endPoint y: 301, distance: 136.1
click at [69, 301] on div "Edit Restaurant Branches Menus Sections Full Menu View Edit Menu Choice Groups …" at bounding box center [354, 266] width 708 height 663
type input "5"
click at [200, 555] on span "Create" at bounding box center [207, 557] width 114 height 12
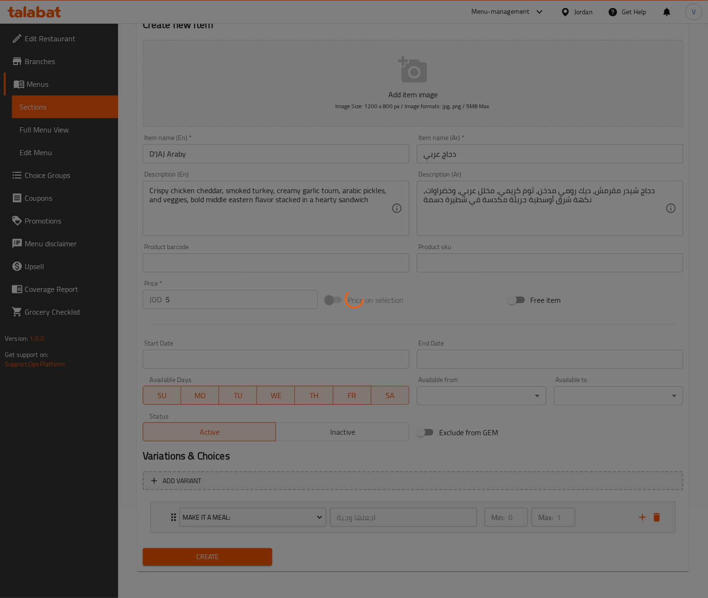
type input "0"
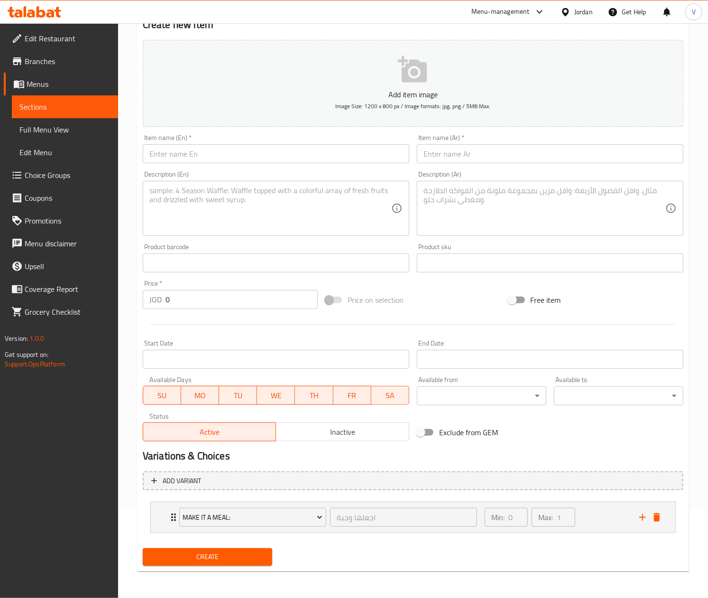
drag, startPoint x: 303, startPoint y: 142, endPoint x: 292, endPoint y: 154, distance: 15.4
click at [296, 147] on div "Item name (En)   * Item name (En) *" at bounding box center [276, 148] width 267 height 29
click at [293, 154] on input "text" at bounding box center [276, 153] width 267 height 19
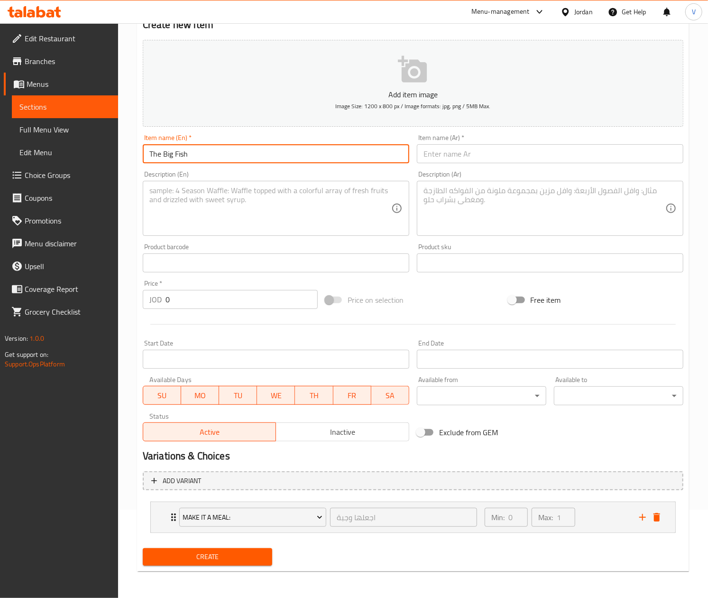
type input "The Big Fish"
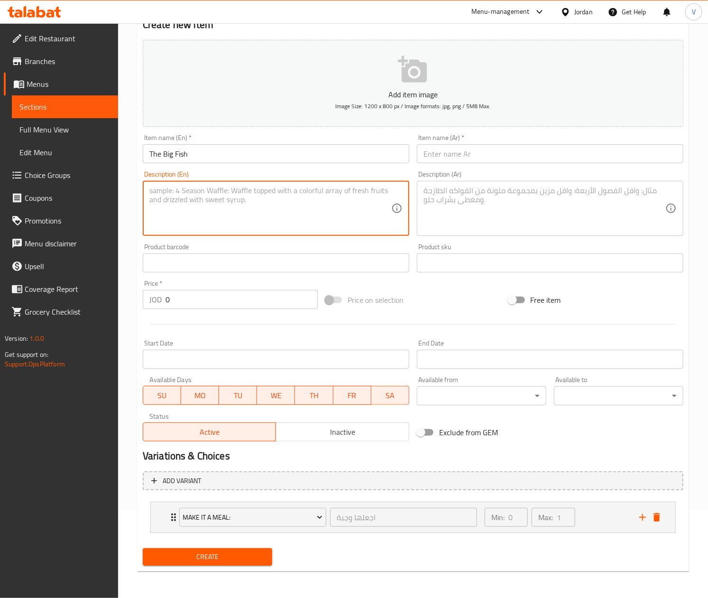
click at [247, 204] on textarea at bounding box center [270, 208] width 242 height 45
drag, startPoint x: 305, startPoint y: 229, endPoint x: 81, endPoint y: 159, distance: 235.2
click at [81, 159] on div "Edit Restaurant Branches Menus Sections Full Menu View Edit Menu Choice Groups …" at bounding box center [354, 266] width 708 height 663
type textarea "Crispy fish fillet with cheddar, [MEDICAL_DATA] sauce and fresh veggies on a to…"
click at [473, 208] on textarea at bounding box center [545, 208] width 242 height 45
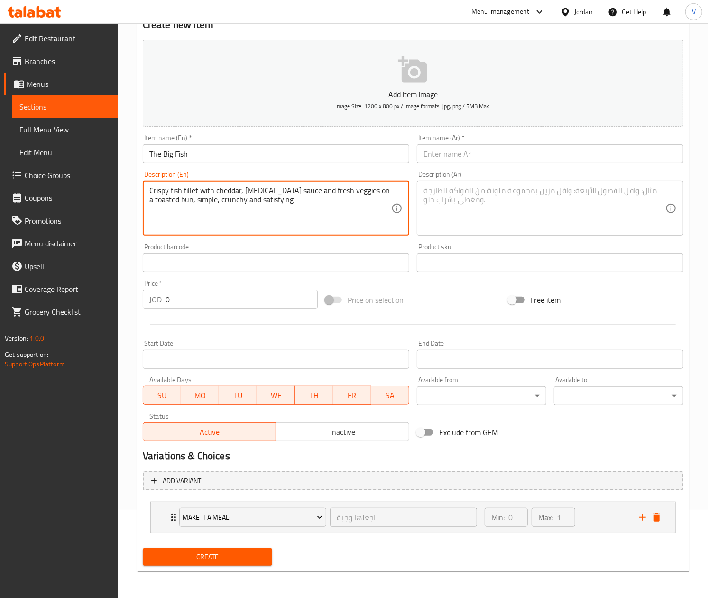
paste textarea "فيليه سمك مقرمش مع جبنة شيدر وصلصة التارتار وخضراوات طازجة على خبز محمص، بسيط و…"
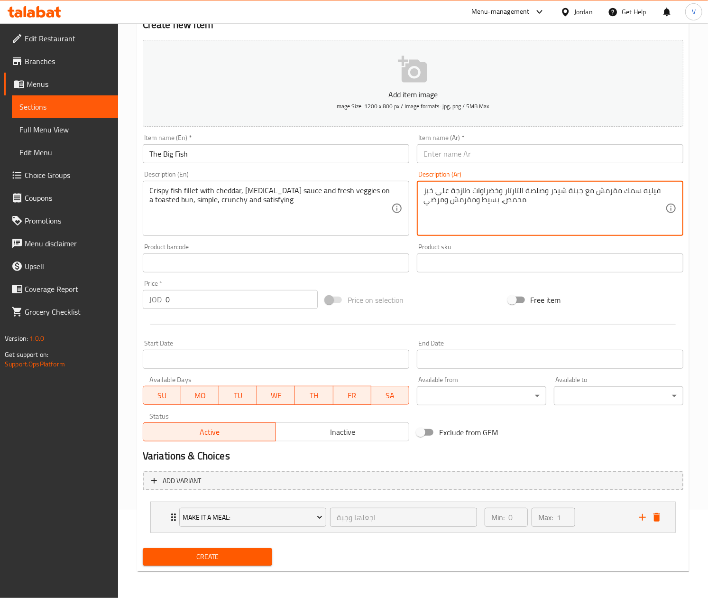
type textarea "فيليه سمك مقرمش مع جبنة شيدر وصلصة التارتار وخضراوات طازجة على خبز محمص، بسيط و…"
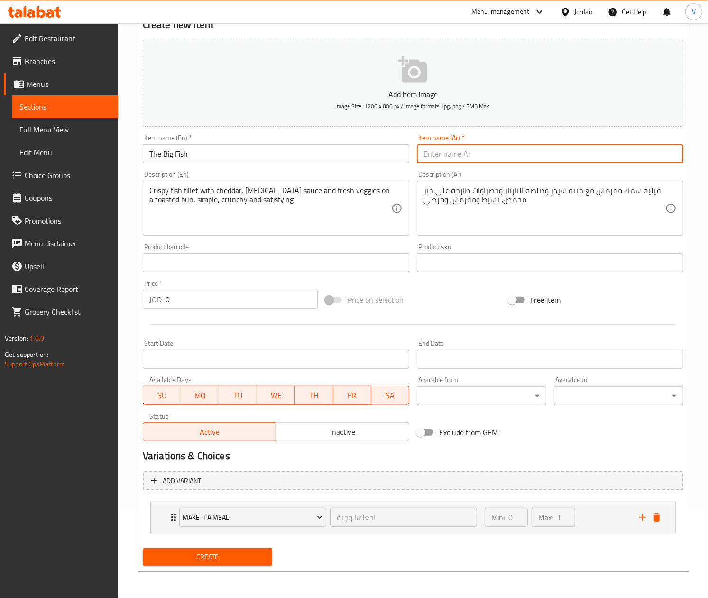
click at [477, 153] on input "text" at bounding box center [550, 153] width 267 height 19
type input "دا بيج فيش"
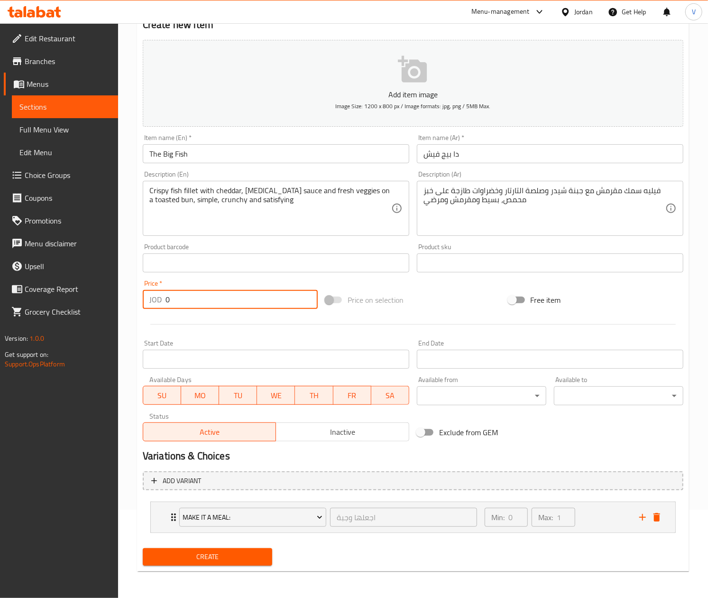
drag, startPoint x: 215, startPoint y: 301, endPoint x: 108, endPoint y: 301, distance: 107.2
click at [108, 301] on div "Edit Restaurant Branches Menus Sections Full Menu View Edit Menu Choice Groups …" at bounding box center [354, 266] width 708 height 663
type input "5"
click at [222, 566] on div "Create" at bounding box center [207, 556] width 137 height 25
click at [224, 562] on button "Create" at bounding box center [207, 557] width 129 height 18
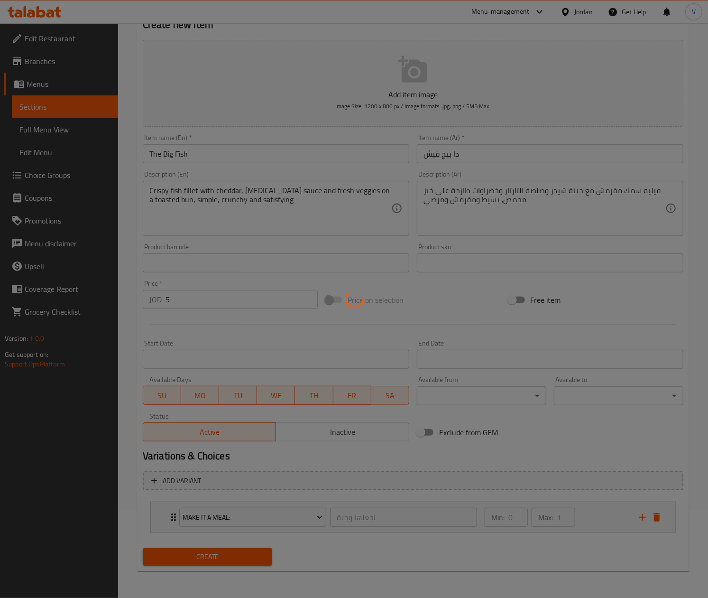
type input "0"
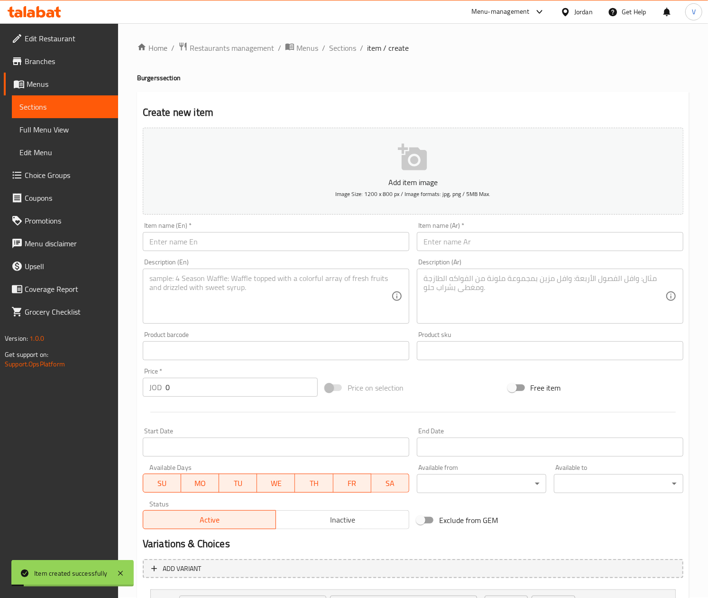
scroll to position [0, 0]
click at [341, 47] on span "Sections" at bounding box center [342, 48] width 27 height 11
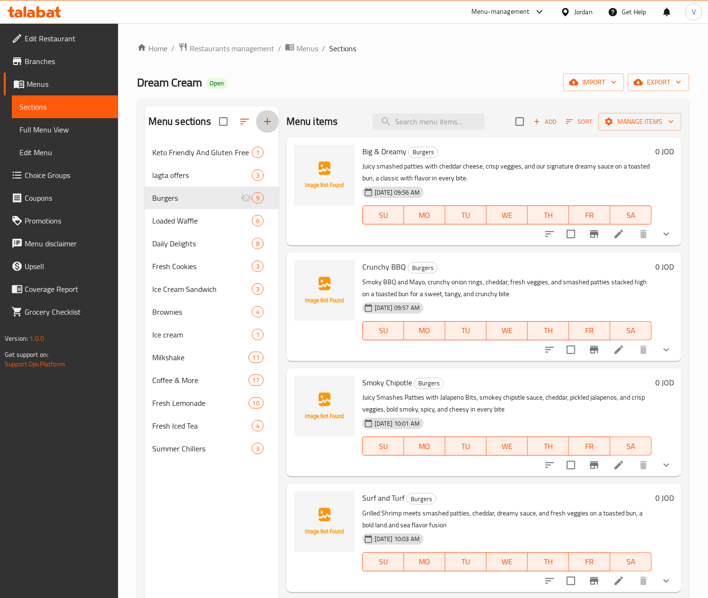
click at [267, 121] on icon "button" at bounding box center [267, 121] width 11 height 11
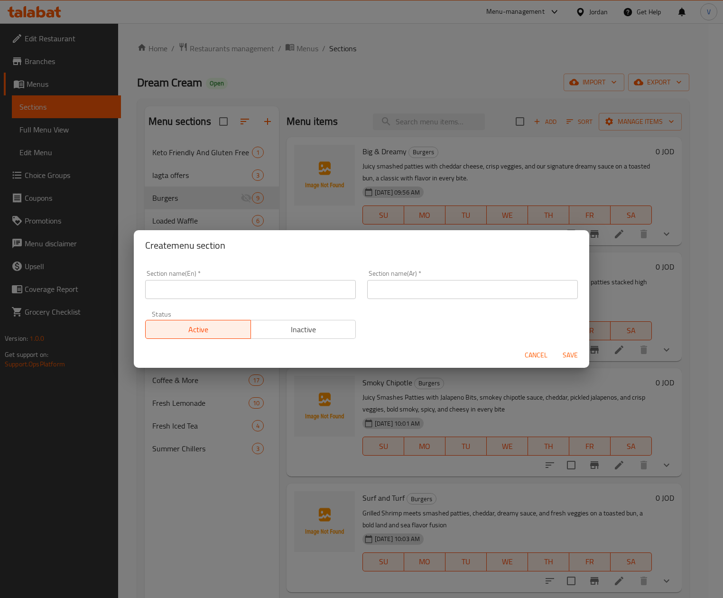
click at [276, 290] on input "text" at bounding box center [250, 289] width 211 height 19
type input "س"
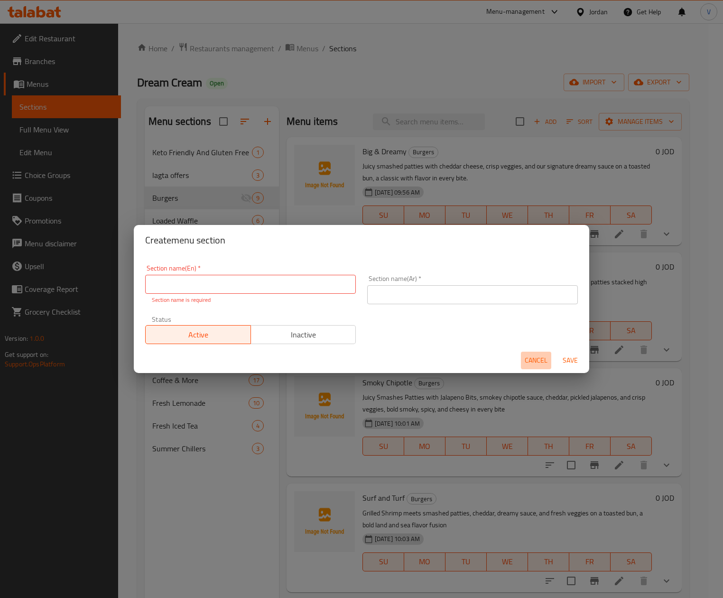
click at [535, 362] on button "Cancel" at bounding box center [536, 360] width 30 height 18
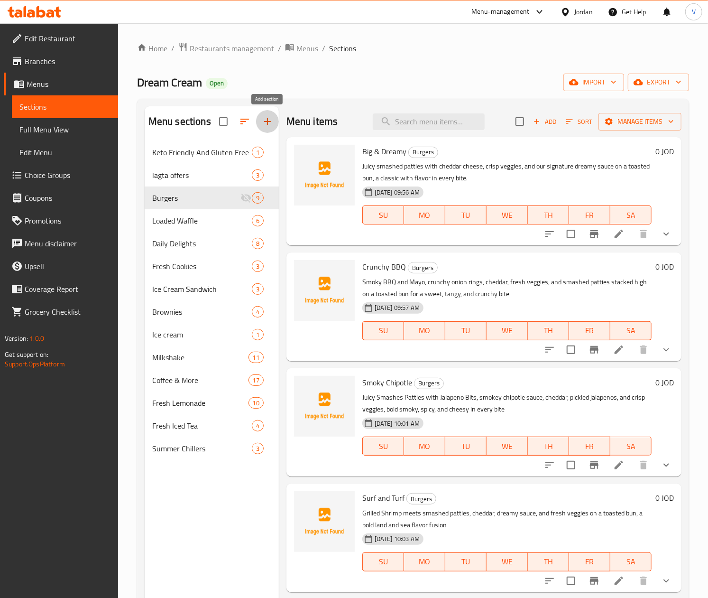
click at [264, 120] on icon "button" at bounding box center [267, 121] width 11 height 11
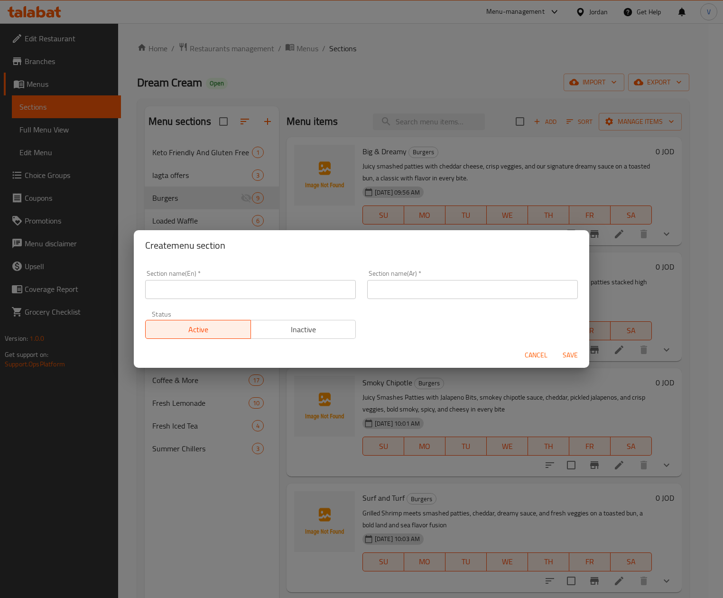
click at [235, 288] on input "text" at bounding box center [250, 289] width 211 height 19
type input "Sides"
click at [454, 287] on input "text" at bounding box center [472, 289] width 211 height 19
type input "اطباق جانبية"
click at [304, 334] on span "Inactive" at bounding box center [304, 329] width 98 height 14
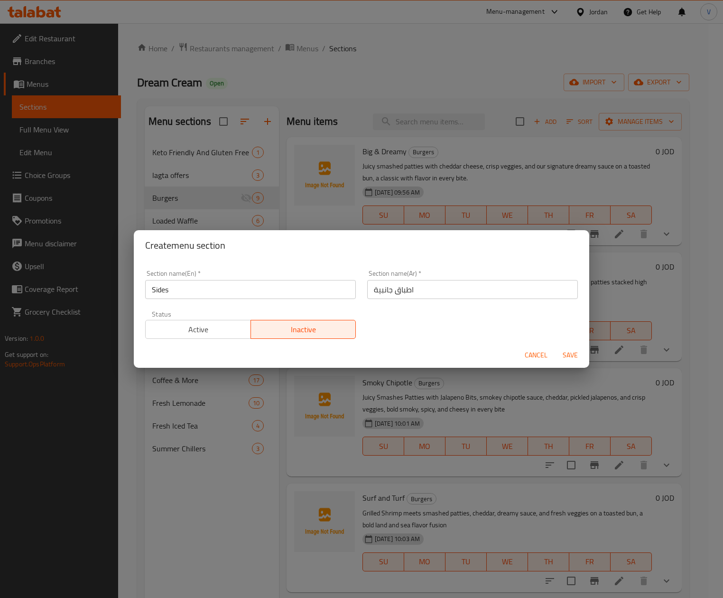
click at [566, 355] on span "Save" at bounding box center [570, 355] width 23 height 12
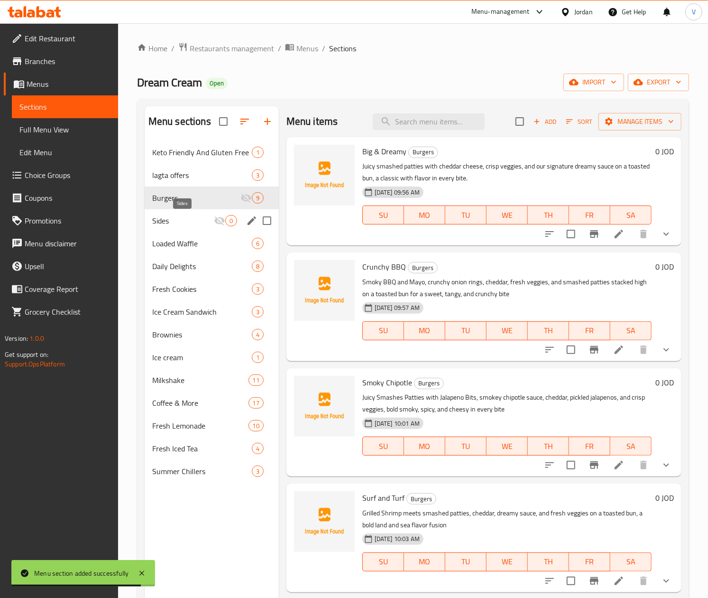
click at [193, 220] on span "Sides" at bounding box center [183, 220] width 62 height 11
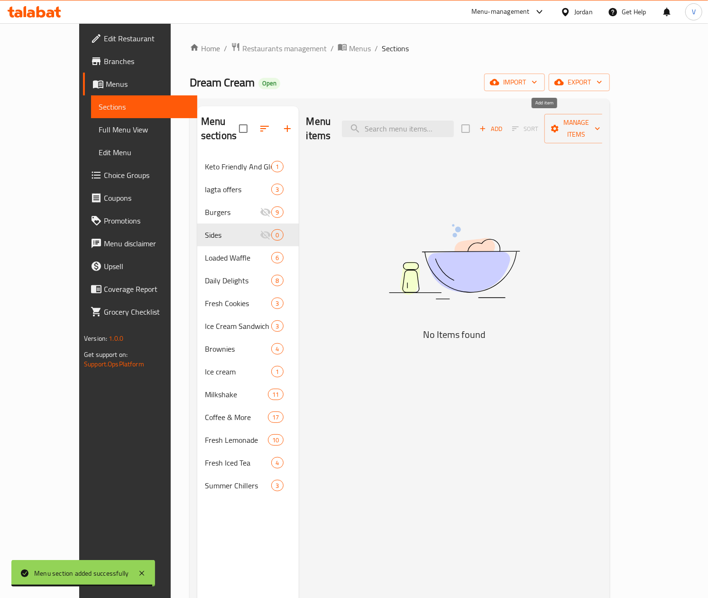
click at [487, 124] on icon "button" at bounding box center [483, 128] width 9 height 9
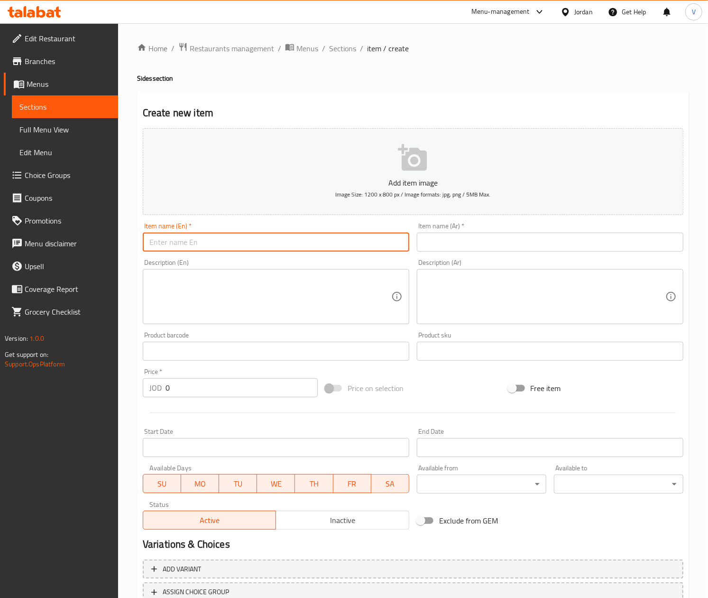
click at [353, 248] on input "text" at bounding box center [276, 241] width 267 height 19
type input "Fish & Chips"
click at [493, 240] on input "text" at bounding box center [550, 241] width 267 height 19
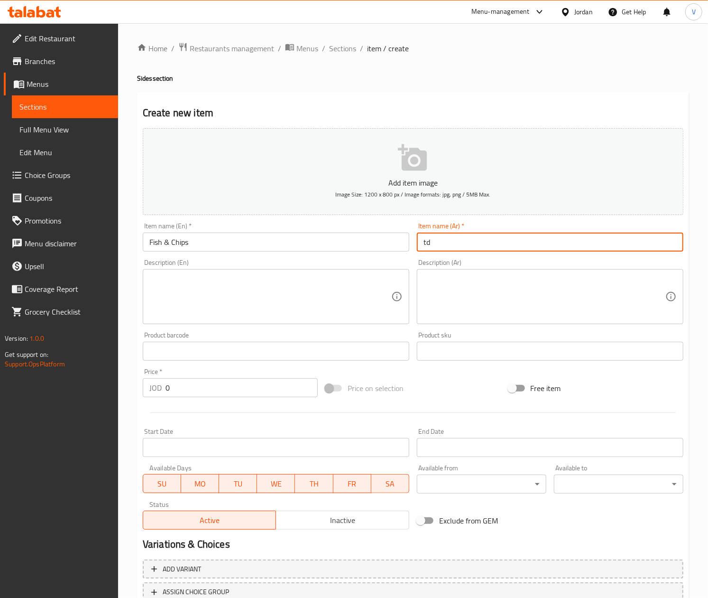
type input "t"
type input "فيش اند شيبس"
click at [340, 284] on textarea at bounding box center [270, 296] width 242 height 45
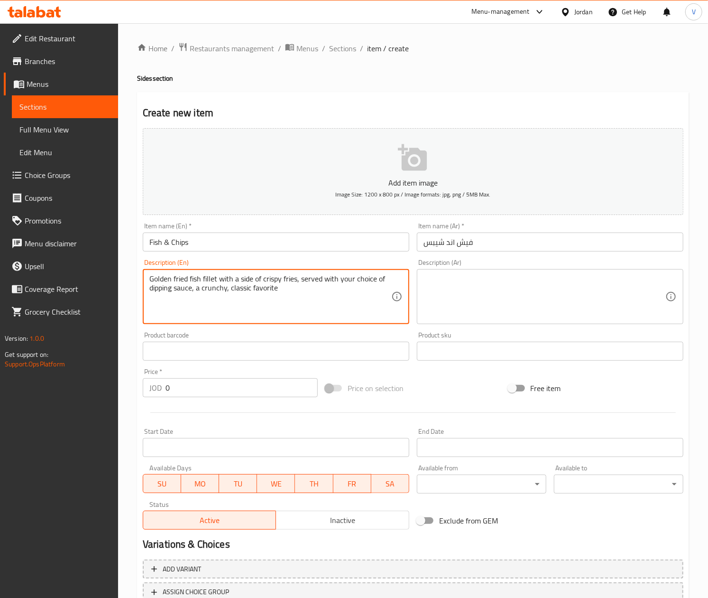
drag, startPoint x: 337, startPoint y: 281, endPoint x: 76, endPoint y: 193, distance: 275.4
click at [76, 193] on div "Edit Restaurant Branches Menus Sections Full Menu View Edit Menu Choice Groups …" at bounding box center [354, 346] width 708 height 647
drag, startPoint x: 286, startPoint y: 301, endPoint x: 116, endPoint y: 267, distance: 174.0
click at [116, 267] on div "Edit Restaurant Branches Menus Sections Full Menu View Edit Menu Choice Groups …" at bounding box center [354, 346] width 708 height 647
type textarea "Golden fried fish fillet with a side of crispy fries, served with your choice o…"
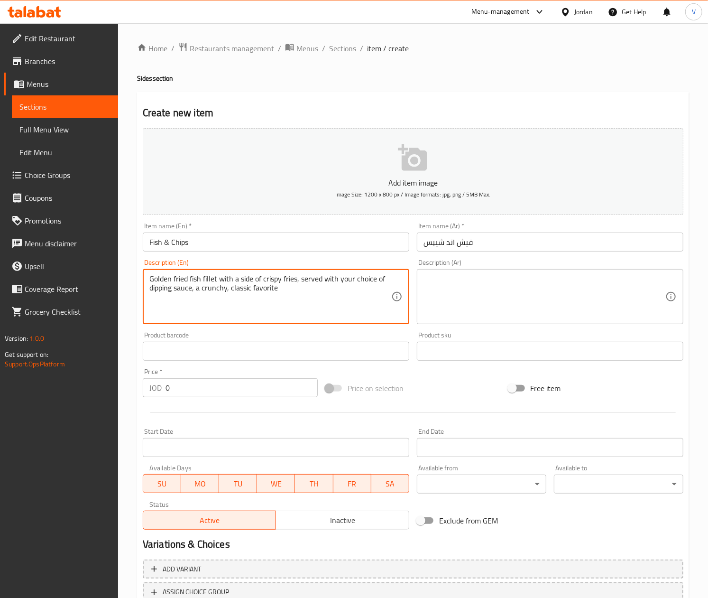
click at [462, 283] on textarea at bounding box center [545, 296] width 242 height 45
paste textarea "فيليه سمك مقلي ذهبي اللون مع طبق جانبي من البطاطس المقلية المقرمشة، يقدم مع صلص…"
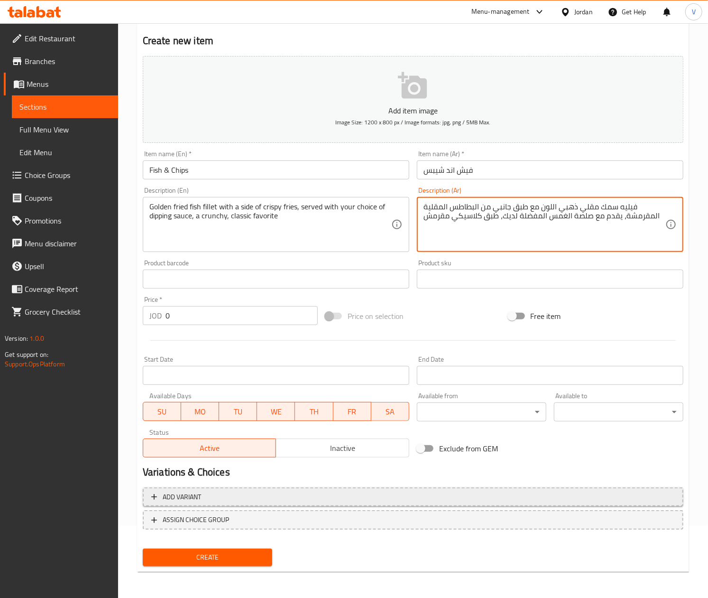
type textarea "فيليه سمك مقلي ذهبي اللون مع طبق جانبي من البطاطس المقلية المقرمشة، يقدم مع صلص…"
click at [219, 497] on span "Add variant" at bounding box center [413, 497] width 524 height 12
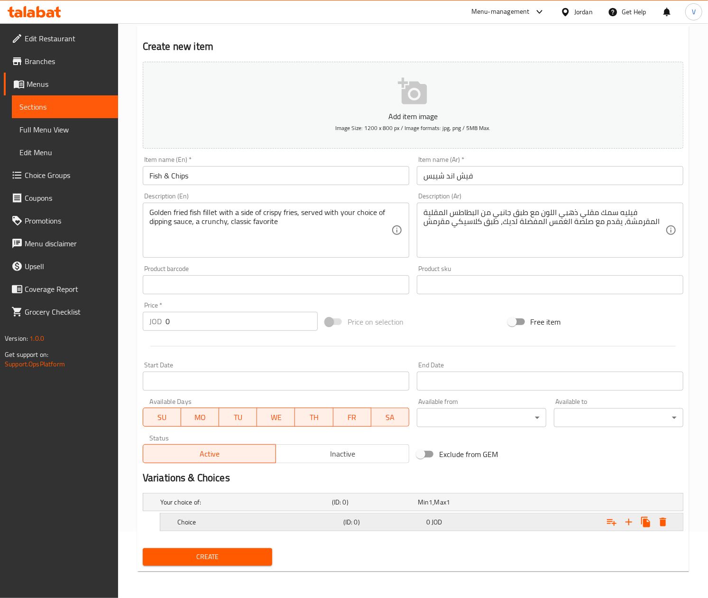
click at [222, 524] on h5 "Choice" at bounding box center [258, 521] width 162 height 9
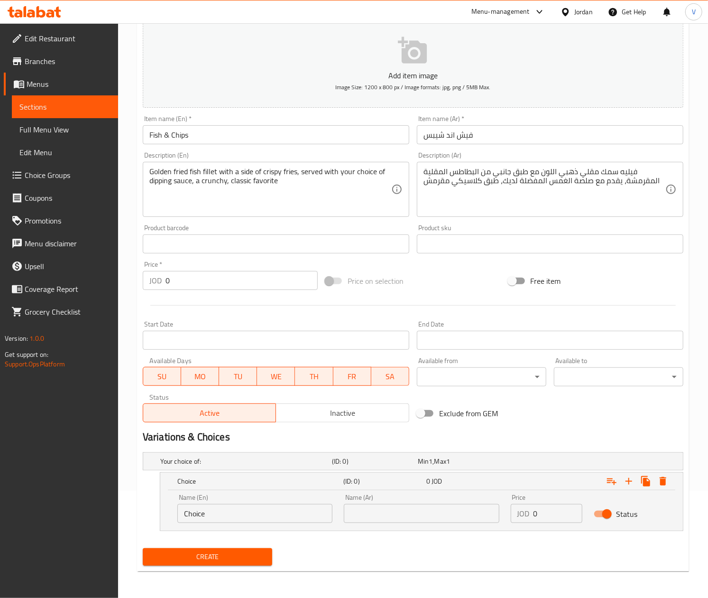
scroll to position [108, 0]
drag, startPoint x: 230, startPoint y: 508, endPoint x: 137, endPoint y: 506, distance: 92.5
click at [137, 506] on div "Create new item Add item image Image Size: 1200 x 800 px / Image formats: jpg, …" at bounding box center [413, 278] width 552 height 586
type input "2 PCs"
click at [448, 521] on input "text" at bounding box center [421, 513] width 155 height 19
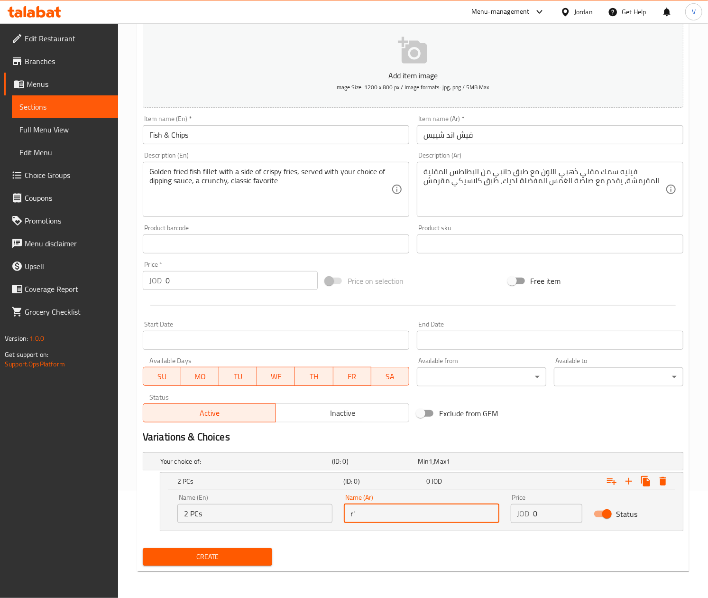
type input "r"
type input "قطعتين"
drag, startPoint x: 540, startPoint y: 513, endPoint x: 479, endPoint y: 513, distance: 60.7
click at [478, 517] on div "Name (En) 2 PCs Name (En) Name (Ar) قطعتين Name (Ar) Price JOD 0 Price Status" at bounding box center [422, 508] width 500 height 40
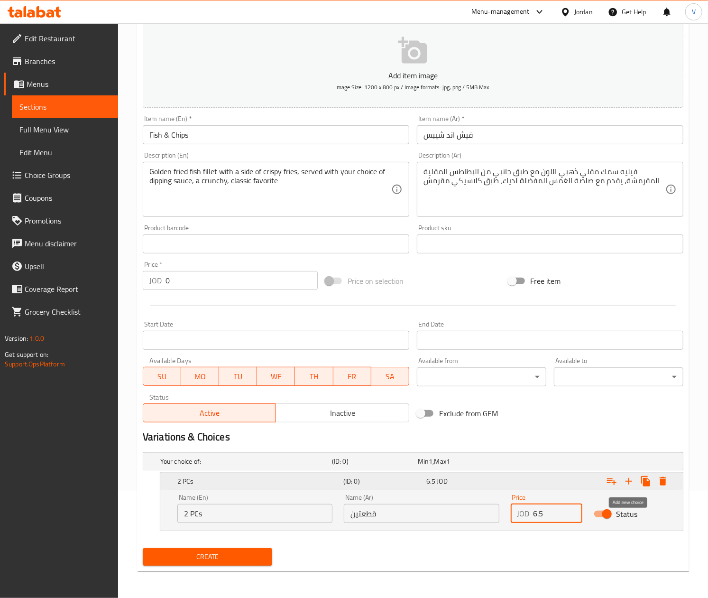
type input "6.5"
click at [628, 483] on icon "Expand" at bounding box center [629, 481] width 7 height 7
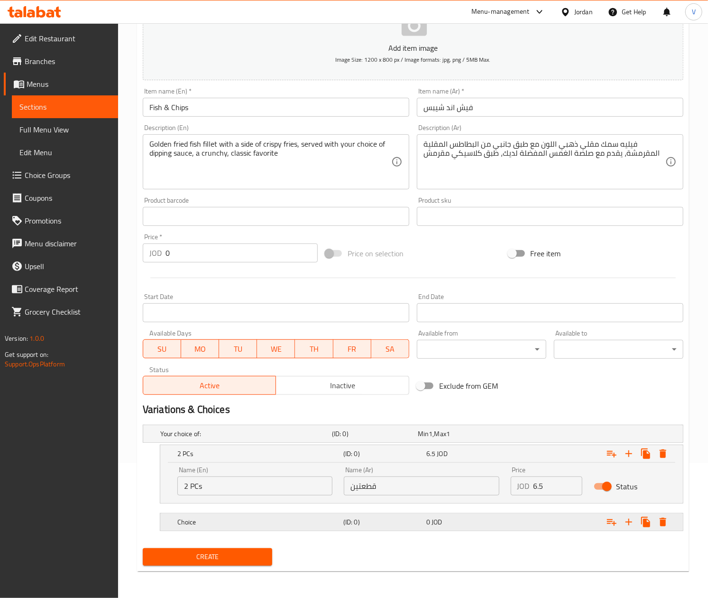
click at [241, 525] on h5 "Choice" at bounding box center [258, 521] width 162 height 9
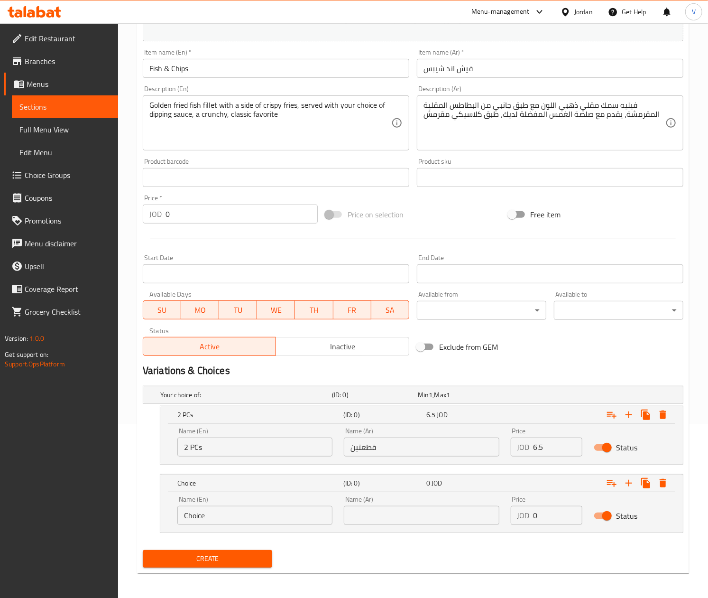
scroll to position [175, 0]
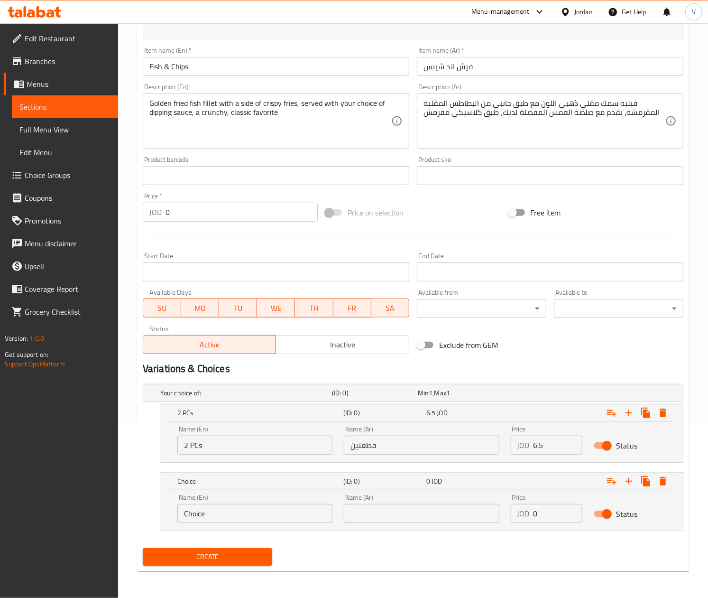
click at [253, 514] on input "Choice" at bounding box center [254, 513] width 155 height 19
type input "4 PCs"
click at [396, 512] on input "text" at bounding box center [421, 513] width 155 height 19
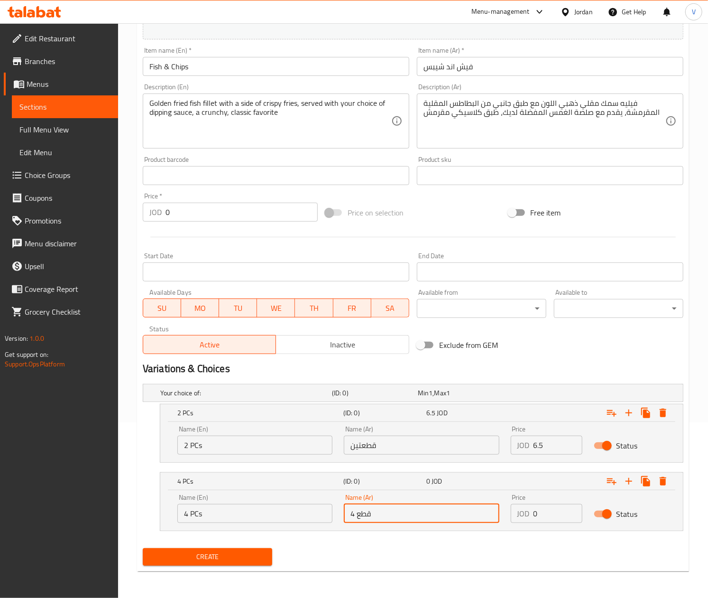
type input "4 قطع"
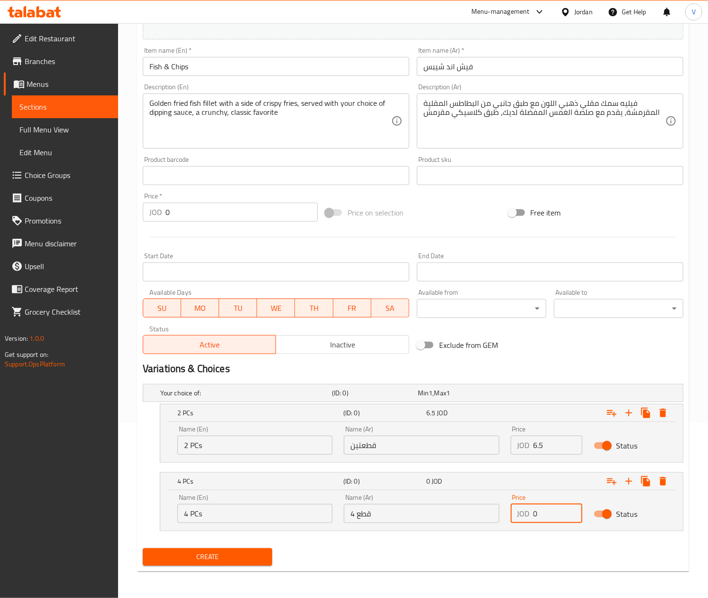
drag, startPoint x: 541, startPoint y: 519, endPoint x: 478, endPoint y: 517, distance: 62.6
click at [478, 517] on div "Name (En) 4 PCs Name (En) Name (Ar) 4 قطع Name (Ar) Price JOD 0 Price Status" at bounding box center [422, 508] width 500 height 40
type input "12"
click at [627, 481] on icon "Expand" at bounding box center [629, 481] width 7 height 7
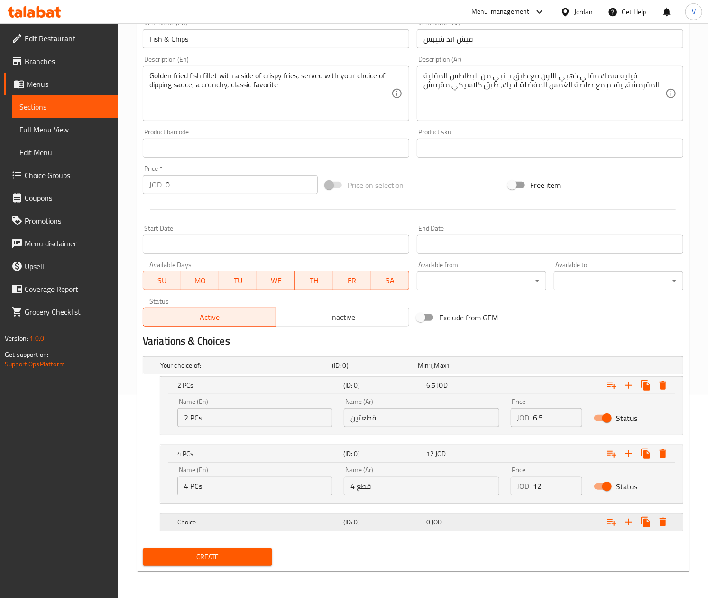
click at [336, 525] on h5 "Choice" at bounding box center [258, 521] width 162 height 9
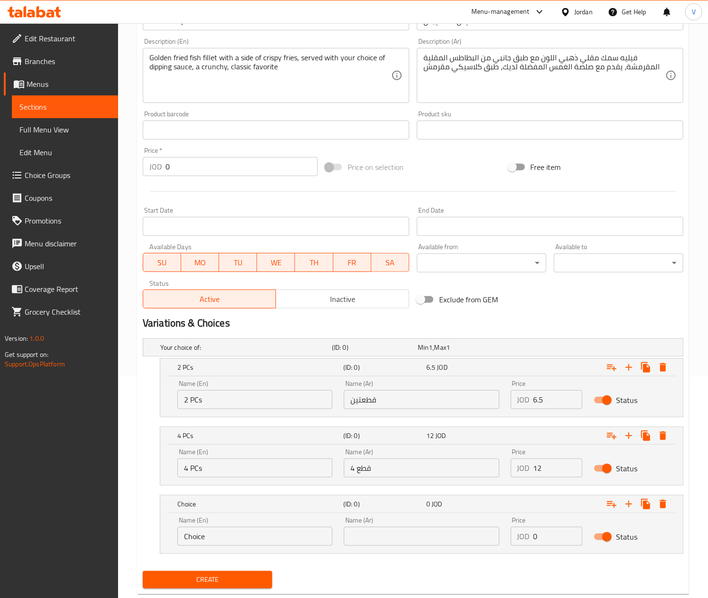
scroll to position [239, 0]
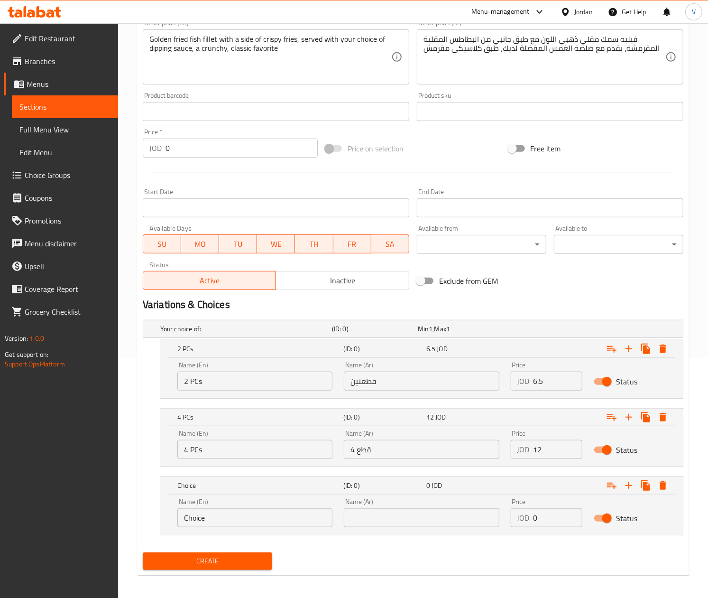
click at [264, 520] on input "Choice" at bounding box center [254, 517] width 155 height 19
click at [262, 520] on input "Choice" at bounding box center [254, 517] width 155 height 19
type input "6 PCs"
click at [388, 527] on input "text" at bounding box center [421, 517] width 155 height 19
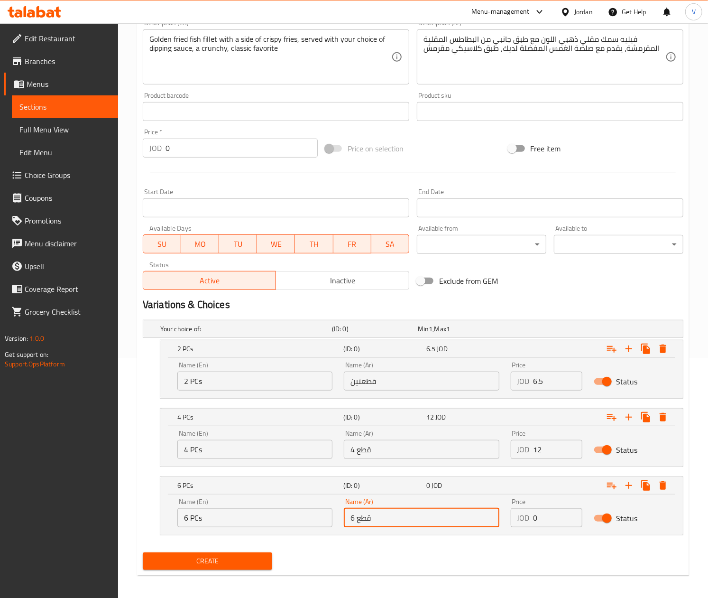
type input "6 قطع"
drag, startPoint x: 550, startPoint y: 517, endPoint x: 448, endPoint y: 517, distance: 102.0
click at [448, 517] on div "Name (En) 6 PCs Name (En) Name (Ar) 6 قطع Name (Ar) Price JOD 0 Price Status" at bounding box center [422, 512] width 500 height 40
type input "18"
click at [451, 341] on div "2 PCs (ID: 0) 6.5 JOD" at bounding box center [424, 348] width 498 height 21
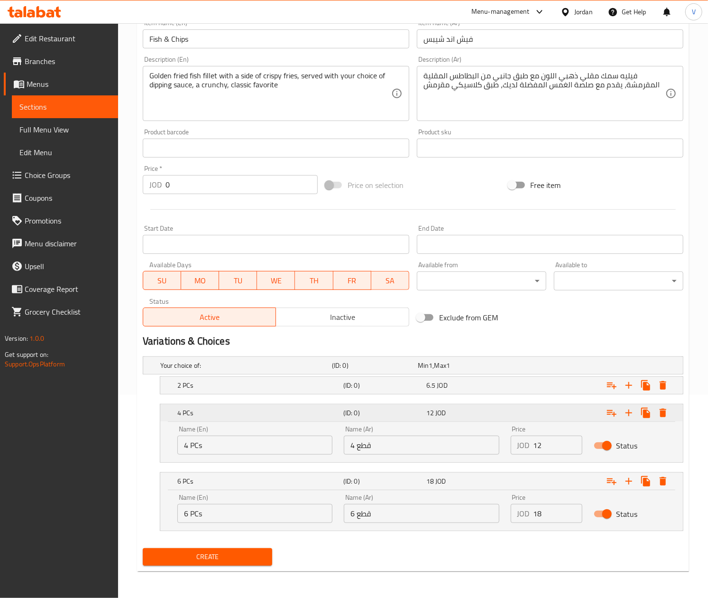
click at [494, 410] on div "12 JOD" at bounding box center [465, 412] width 79 height 9
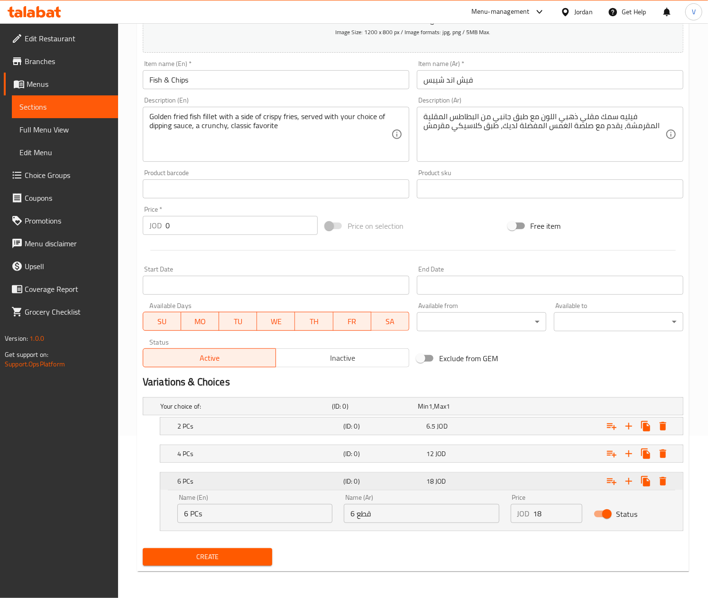
click at [497, 480] on div "18 JOD" at bounding box center [465, 480] width 79 height 9
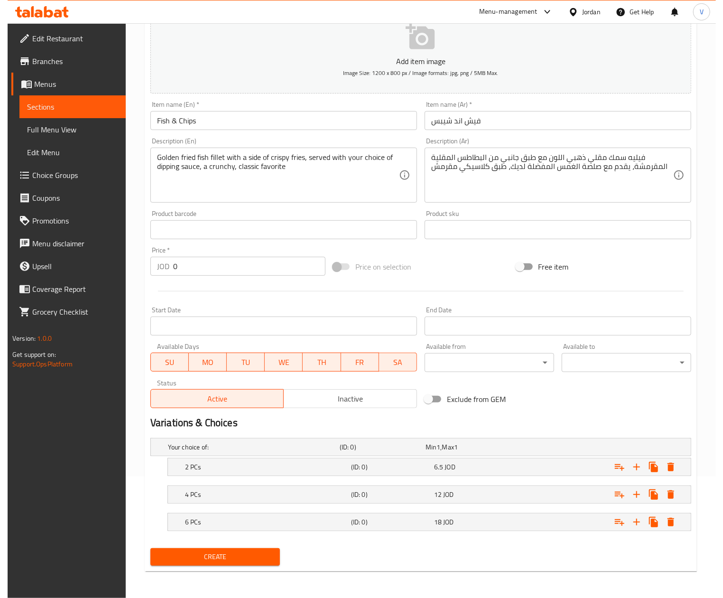
scroll to position [123, 0]
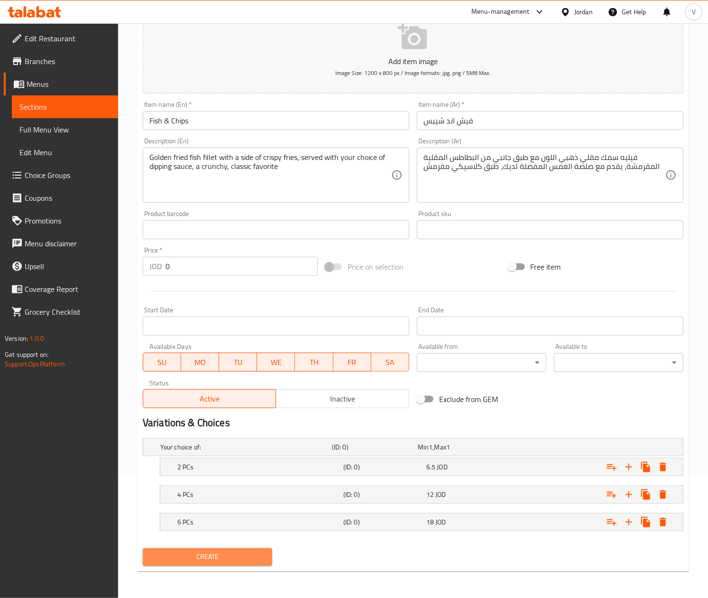
click at [236, 555] on span "Create" at bounding box center [207, 557] width 114 height 12
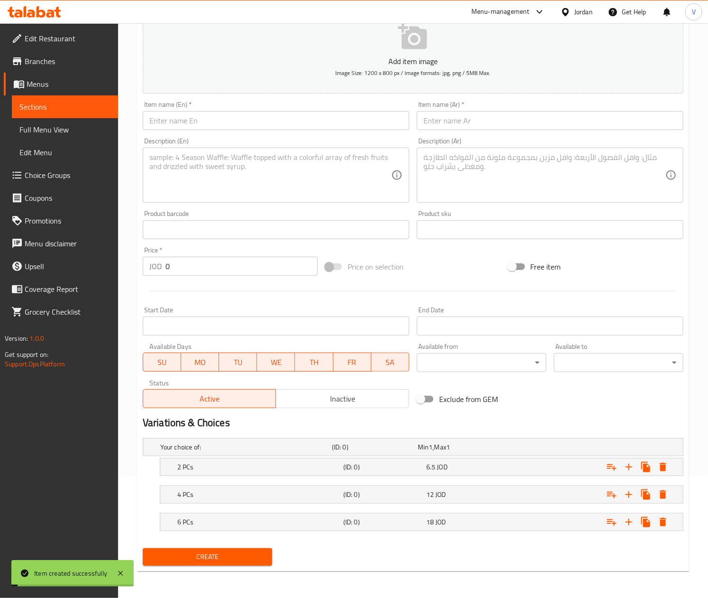
click at [221, 121] on input "text" at bounding box center [276, 120] width 267 height 19
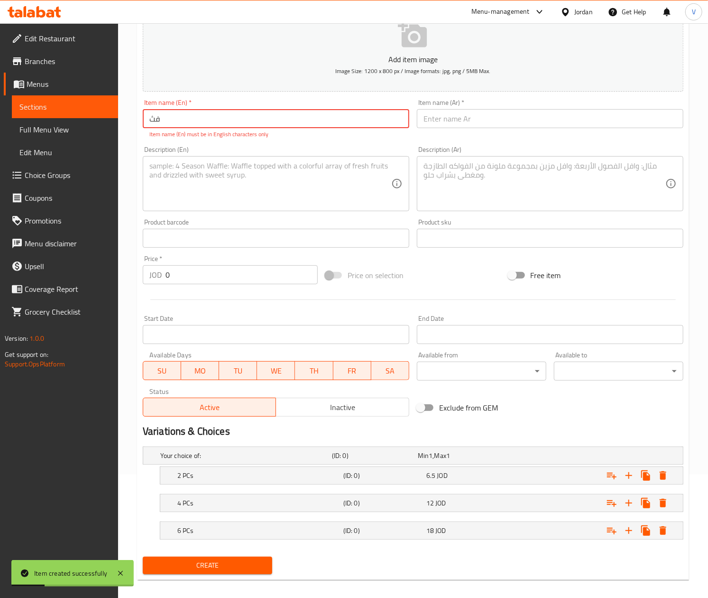
type input "ف"
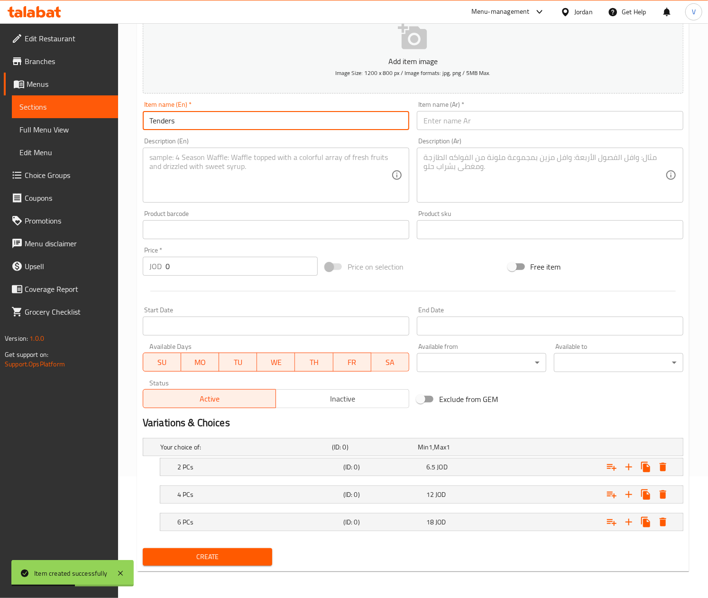
type input "Tenders"
click at [217, 195] on textarea at bounding box center [270, 175] width 242 height 45
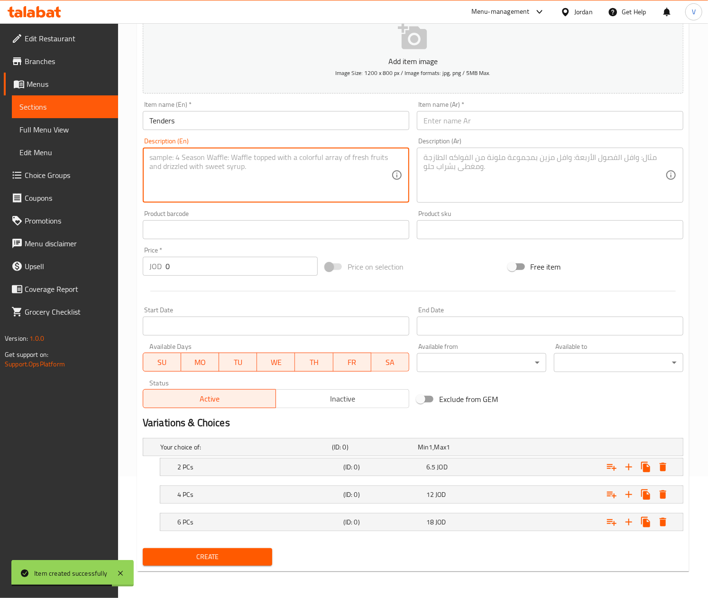
click at [167, 179] on textarea at bounding box center [270, 175] width 242 height 45
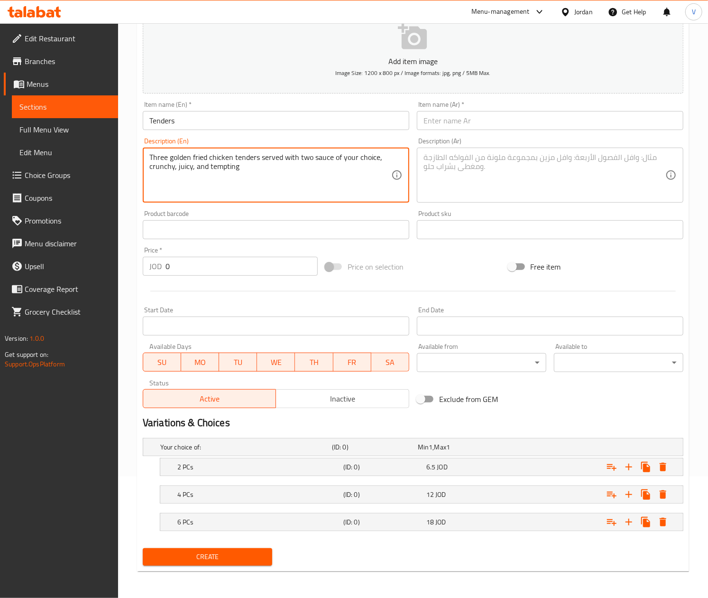
click at [167, 179] on textarea "Three golden fried chicken tenders served with two sauce of your choice, crunch…" at bounding box center [270, 175] width 242 height 45
type textarea "Three golden fried chicken tenders served with two sauce of your choice, crunch…"
click at [534, 189] on textarea at bounding box center [545, 175] width 242 height 45
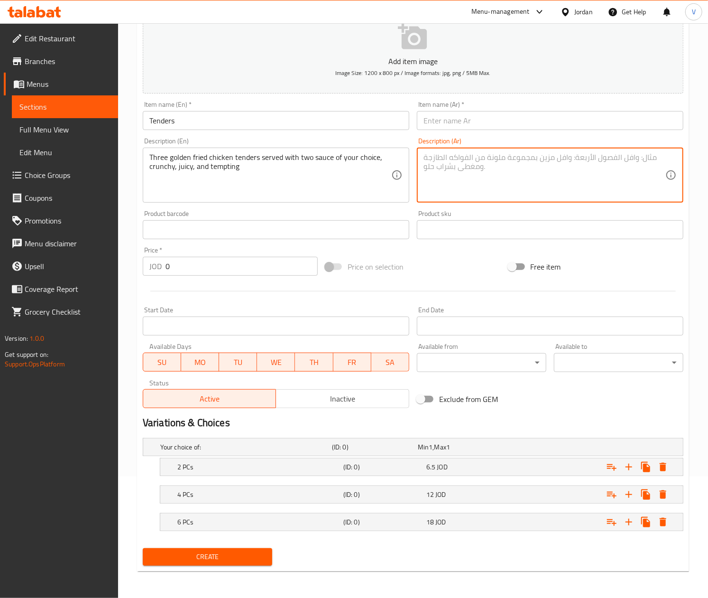
paste textarea "ثلاث قطع دجاج مقلية ذهبية اللون تقدم مع صلصتين من اختيارك، مقرمشة، وعصيرية، ومغ…"
type textarea "ثلاث قطع دجاج مقلية ذهبية اللون تقدم مع صلصتين من اختيارك، مقرمشة، وعصيرية، ومغ…"
click at [505, 121] on input "text" at bounding box center [550, 120] width 267 height 19
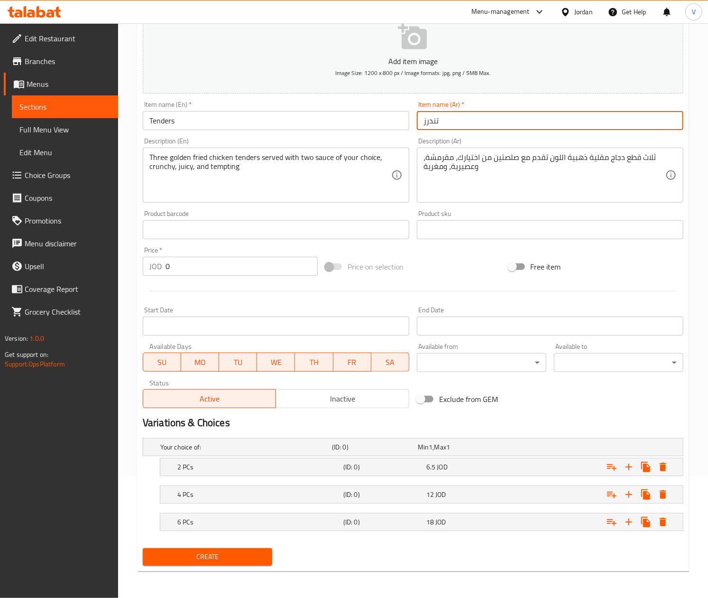
type input "تندرز"
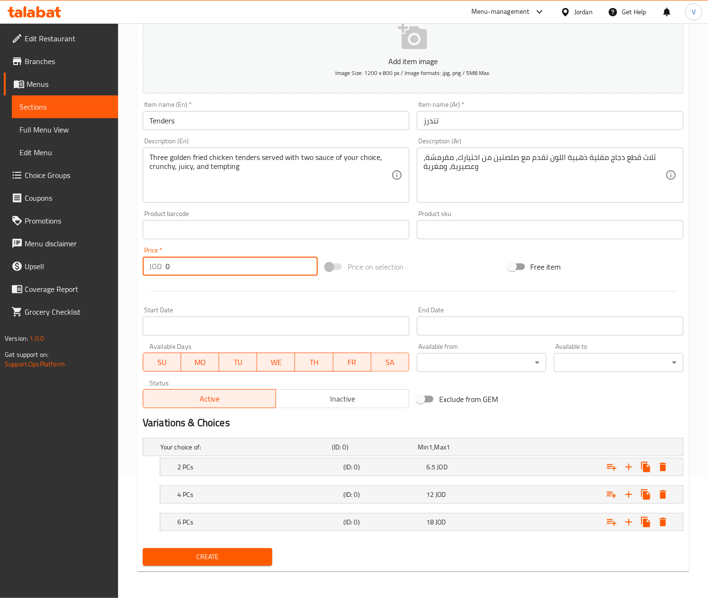
drag, startPoint x: 198, startPoint y: 272, endPoint x: 142, endPoint y: 273, distance: 55.5
click at [143, 273] on div "Price   * JOD 0 Price *" at bounding box center [230, 261] width 175 height 29
type input "5"
click at [235, 123] on input "Tenders" at bounding box center [276, 120] width 267 height 19
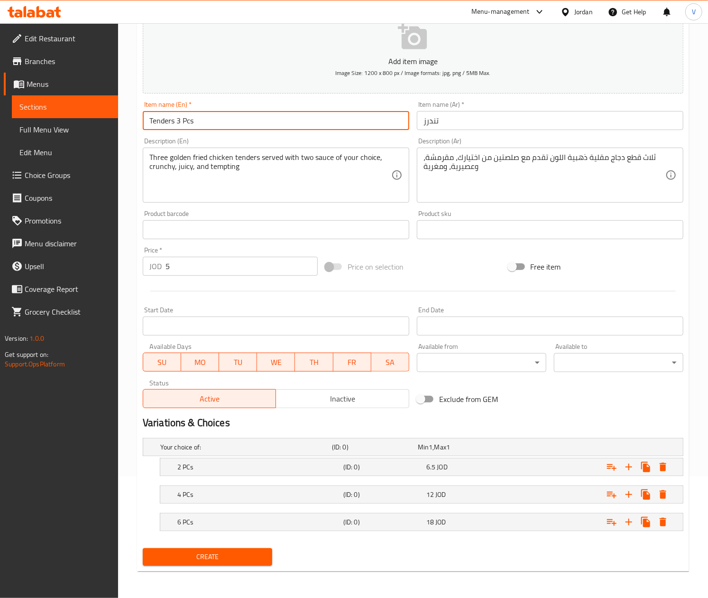
type input "Tenders 3 Pcs"
click at [484, 125] on input "تندرز" at bounding box center [550, 120] width 267 height 19
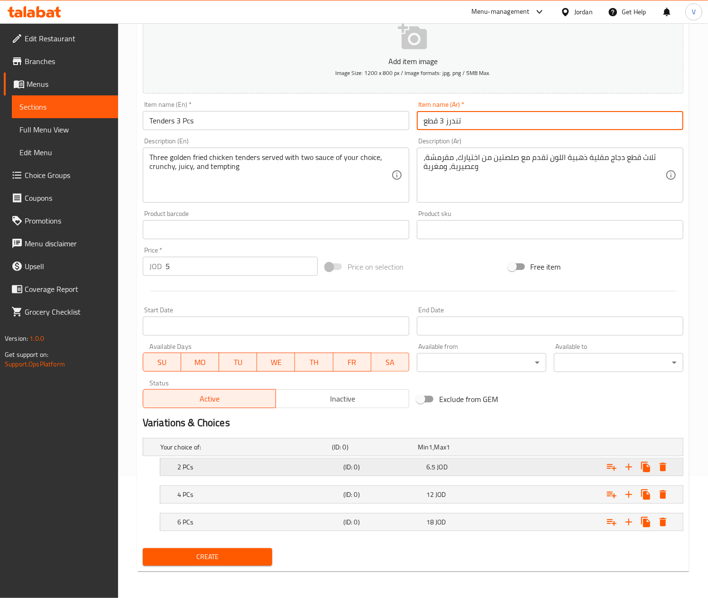
type input "تندرز 3 قطع"
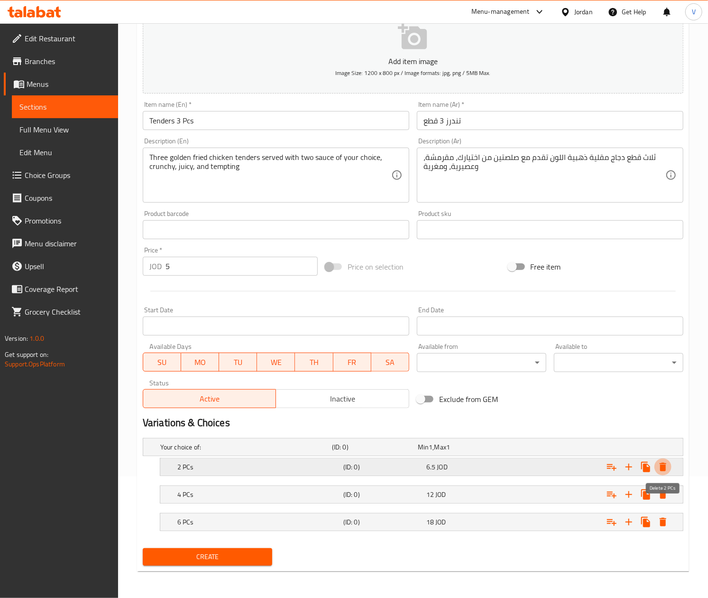
click at [666, 459] on button "Expand" at bounding box center [662, 466] width 17 height 17
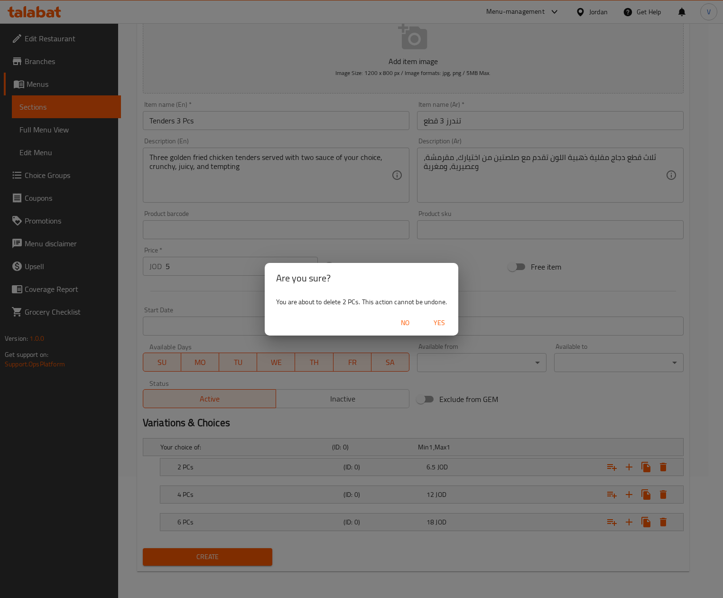
click at [443, 325] on span "Yes" at bounding box center [439, 323] width 23 height 12
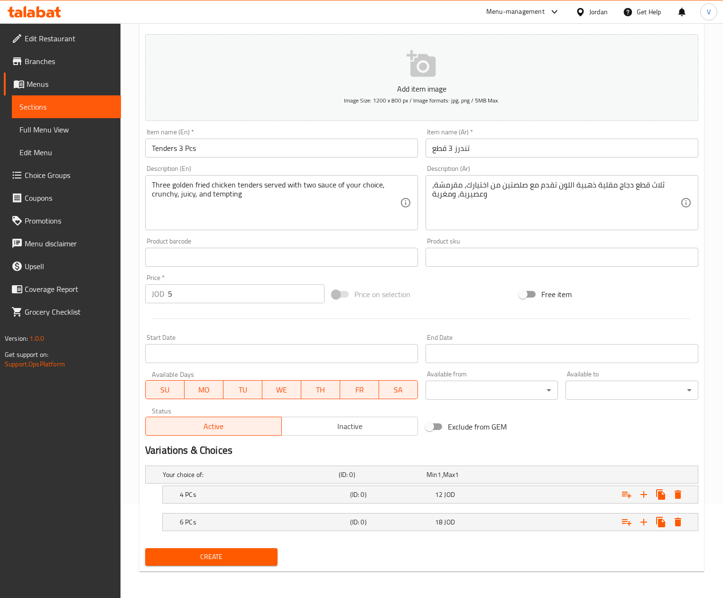
scroll to position [95, 0]
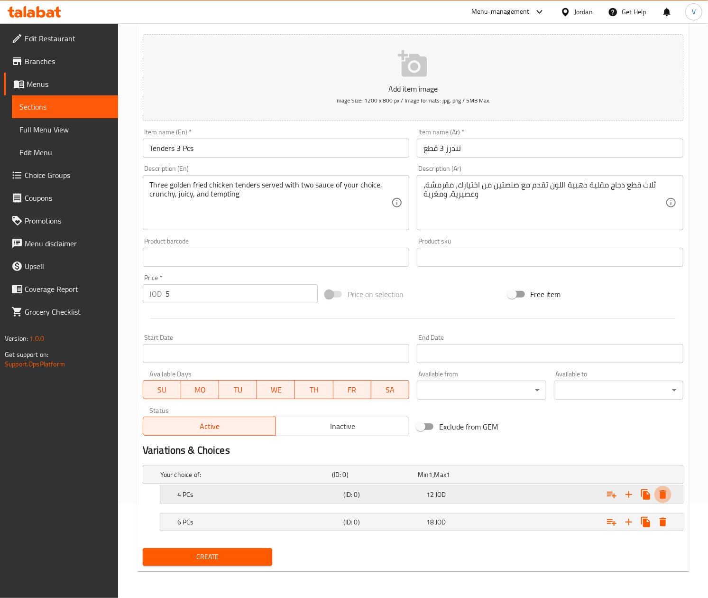
click at [661, 497] on icon "Expand" at bounding box center [663, 494] width 7 height 9
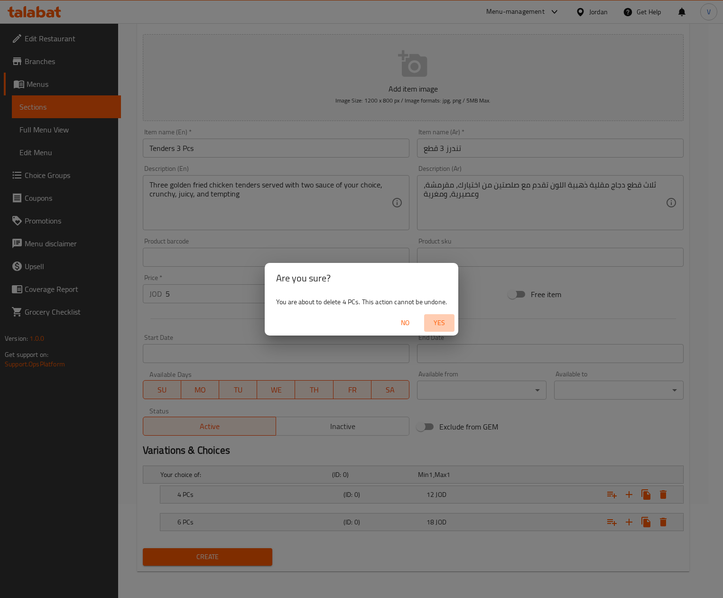
click at [443, 330] on button "Yes" at bounding box center [439, 323] width 30 height 18
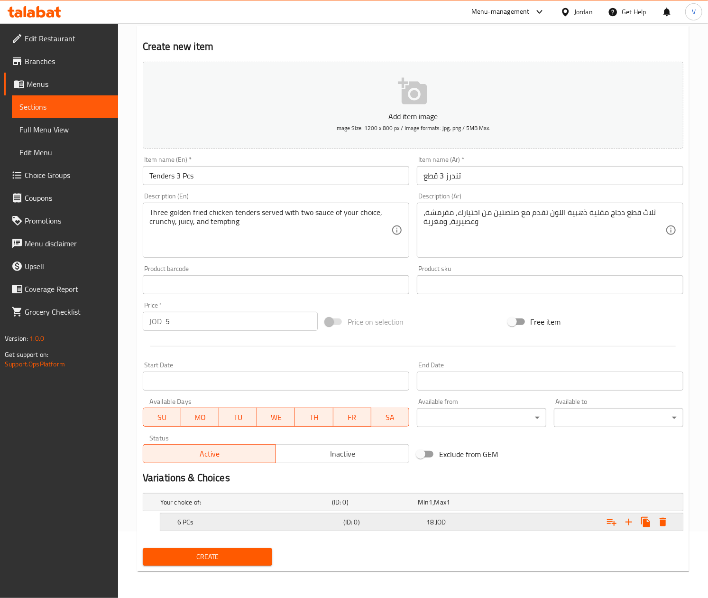
click at [663, 520] on icon "Expand" at bounding box center [663, 521] width 7 height 9
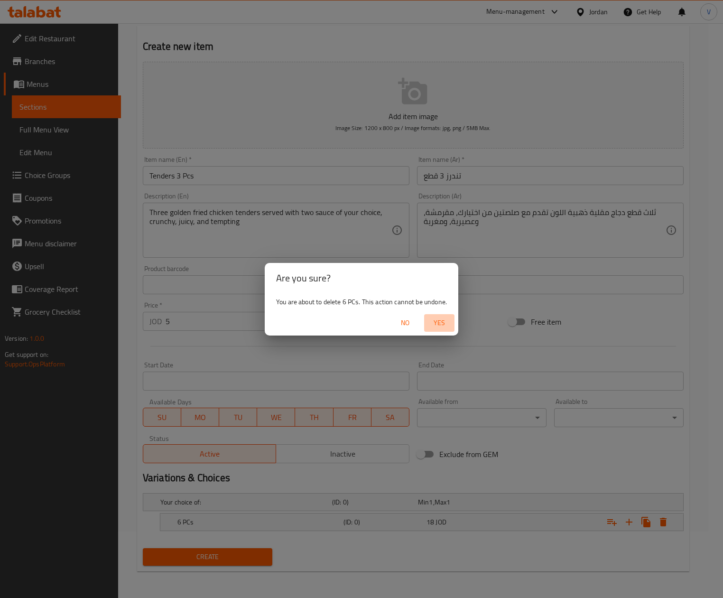
click at [441, 326] on span "Yes" at bounding box center [439, 323] width 23 height 12
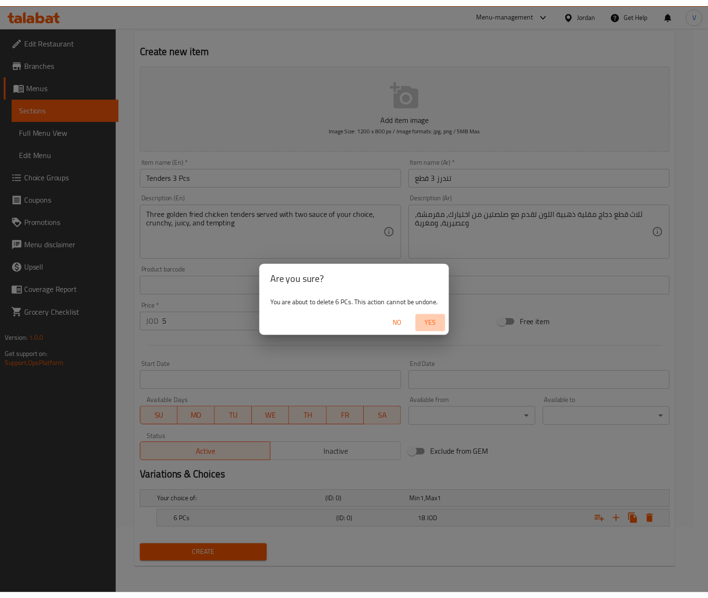
scroll to position [64, 0]
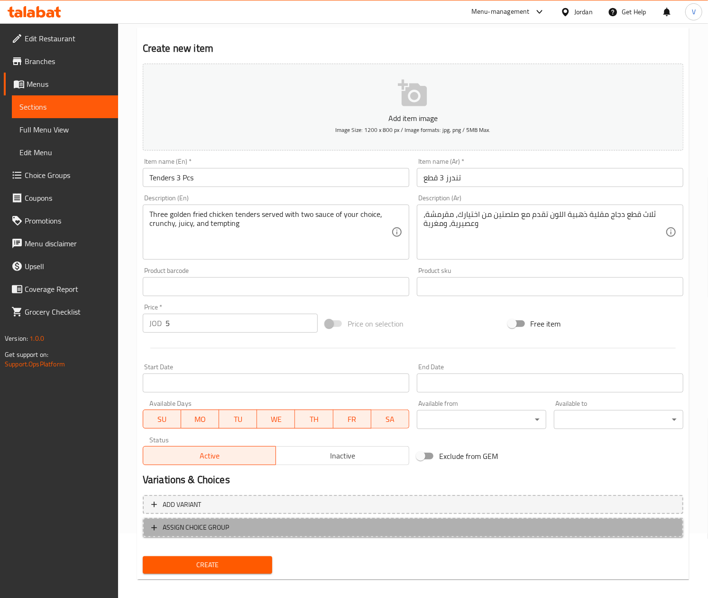
click at [223, 521] on span "ASSIGN CHOICE GROUP" at bounding box center [196, 527] width 66 height 12
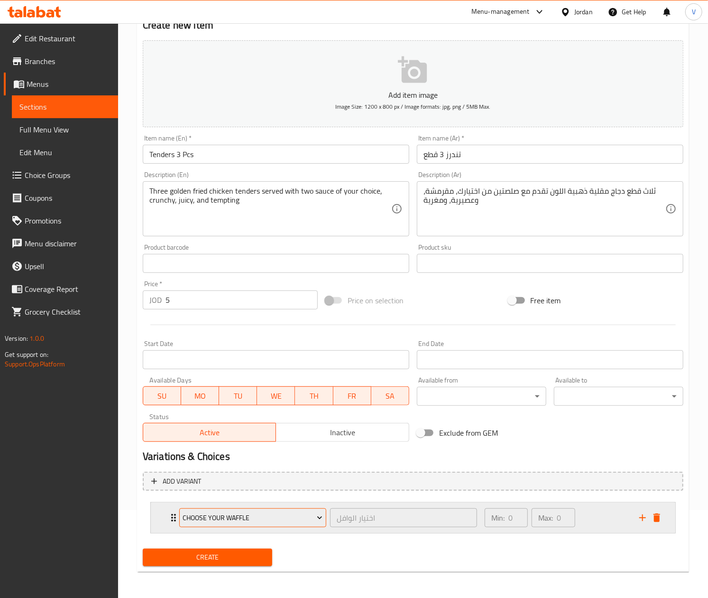
scroll to position [89, 0]
click at [278, 512] on span "choose your waffle" at bounding box center [253, 517] width 140 height 12
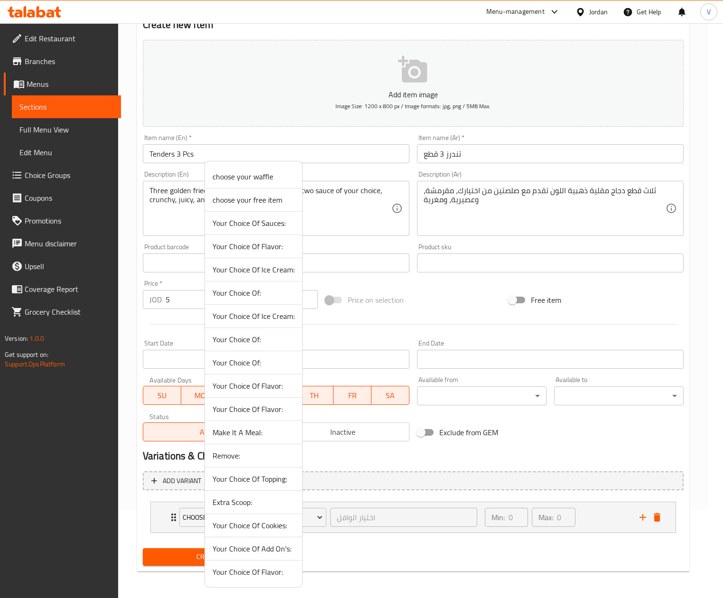
click at [241, 436] on span "Make It A Meal:" at bounding box center [253, 431] width 82 height 11
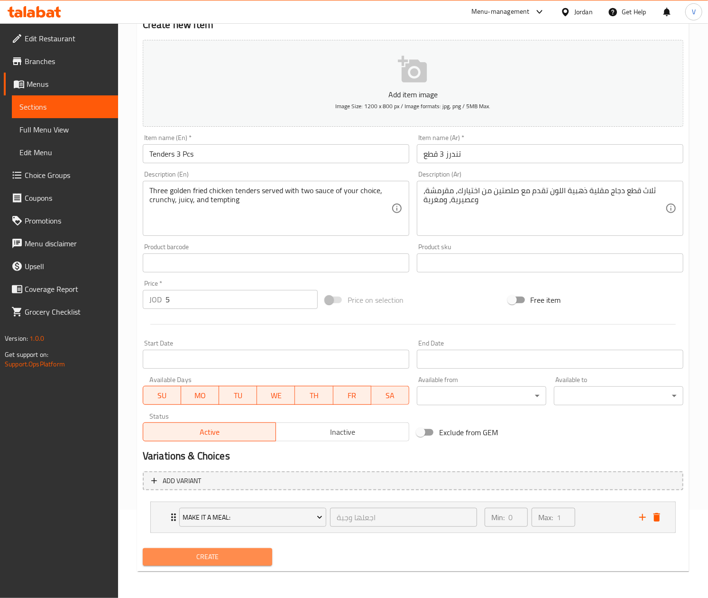
click at [204, 559] on span "Create" at bounding box center [207, 557] width 114 height 12
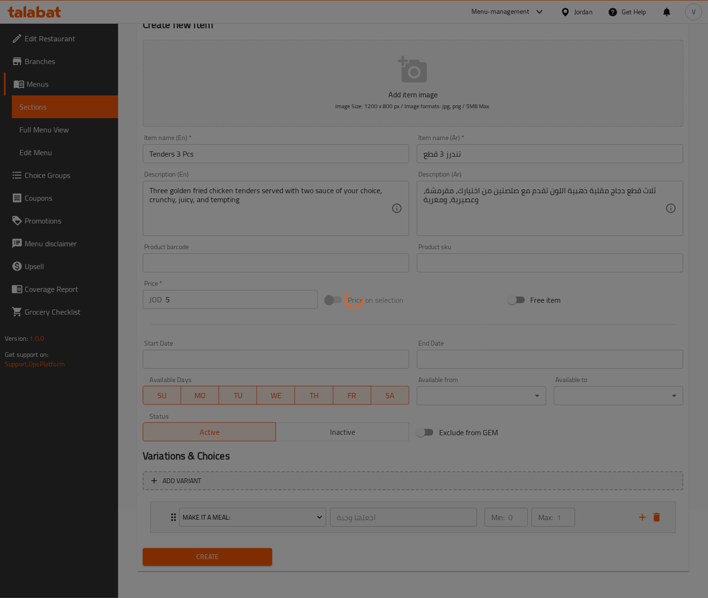
type input "0"
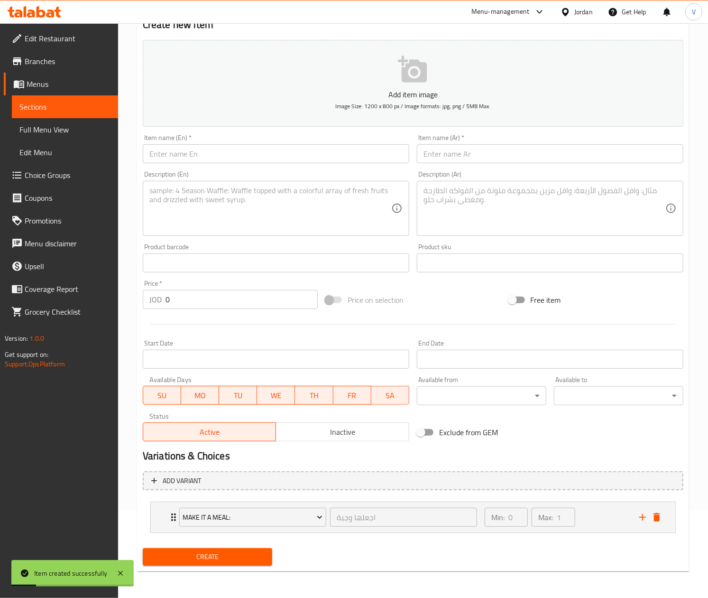
click at [265, 147] on input "text" at bounding box center [276, 153] width 267 height 19
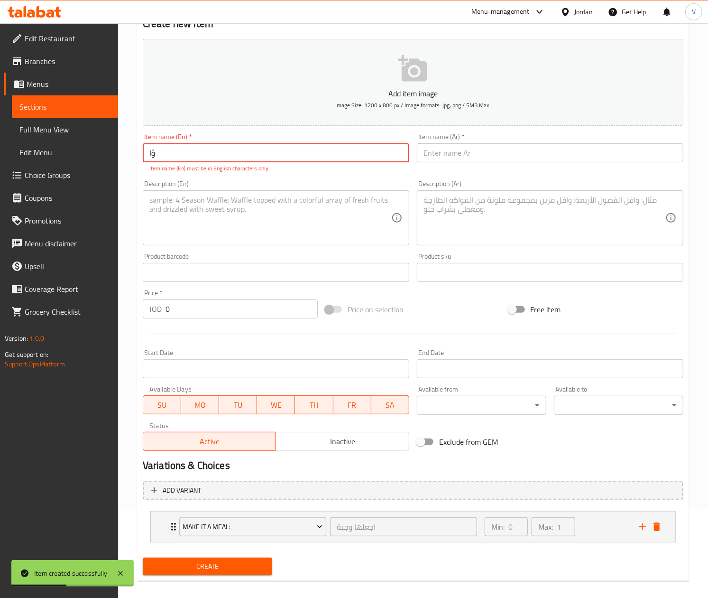
type input "ؤ"
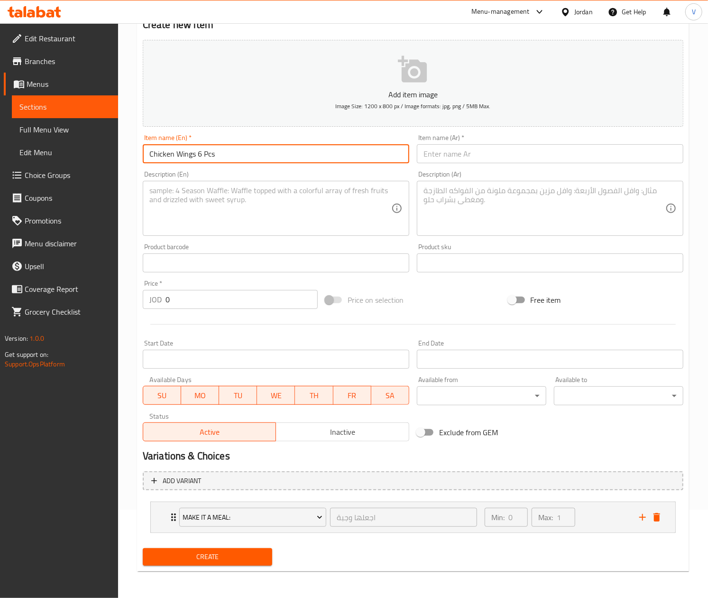
type input "Chicken Wings 6 Pcs"
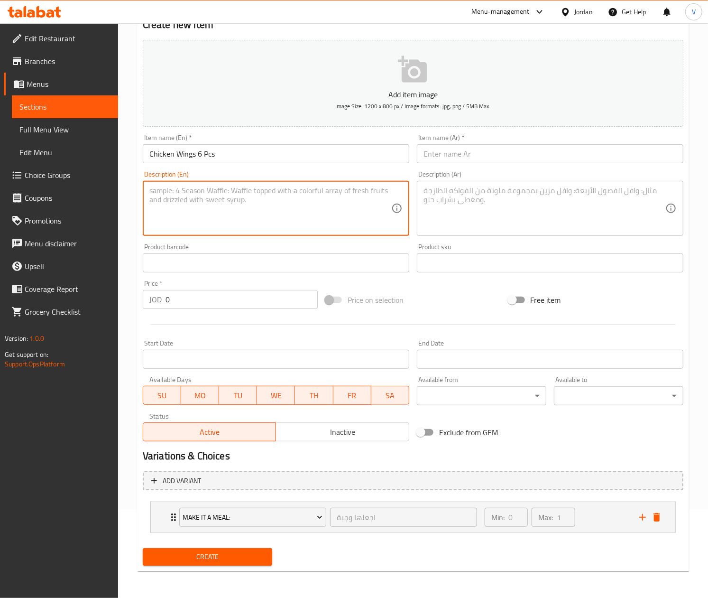
click at [270, 205] on textarea at bounding box center [270, 208] width 242 height 45
drag, startPoint x: 353, startPoint y: 212, endPoint x: -1, endPoint y: 154, distance: 359.4
click at [0, 154] on html "​ Menu-management Jordan Get Help V Edit Restaurant Branches Menus Sections Ful…" at bounding box center [354, 211] width 708 height 598
type textarea "Six crispy fried wings tossed in your choice of BBQ, Buffalo, or Honey Maple Sr…"
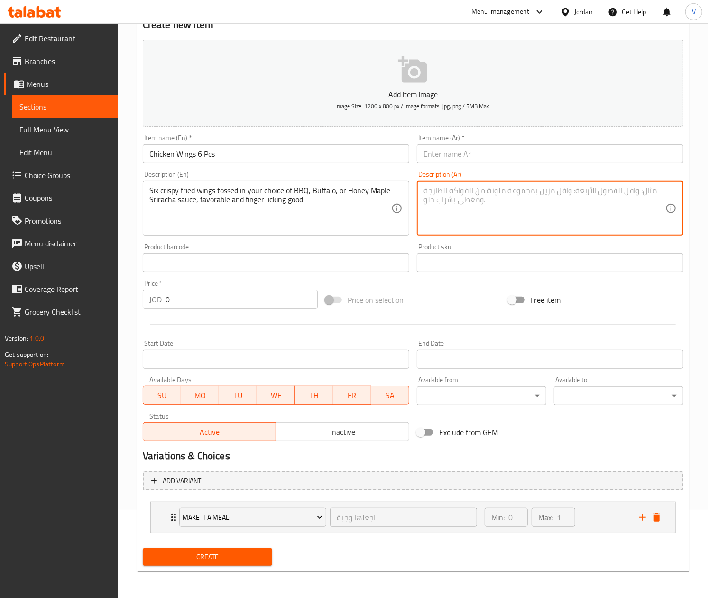
click at [477, 194] on textarea at bounding box center [545, 208] width 242 height 45
paste textarea "ستة أجنحة مقلية مقرمشة ممزوجة بصلصة باربيكيو أو بافالو أو صلصة سريراتشا بالعسل …"
click at [509, 227] on textarea "ستة أجنحة مقلية مقرمشة ممزوجة بصلصة باربيكيو أو بافالو أو صلصة سريراتشا بالعسل …" at bounding box center [545, 208] width 242 height 45
click at [470, 244] on div "Product sku Product sku" at bounding box center [550, 257] width 267 height 29
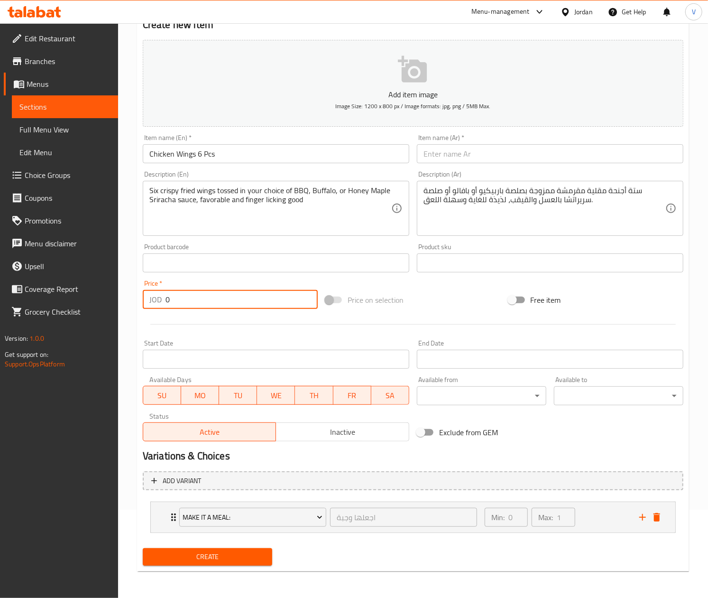
drag, startPoint x: 215, startPoint y: 302, endPoint x: 114, endPoint y: 304, distance: 101.0
click at [114, 304] on div "Edit Restaurant Branches Menus Sections Full Menu View Edit Menu Choice Groups …" at bounding box center [354, 266] width 708 height 663
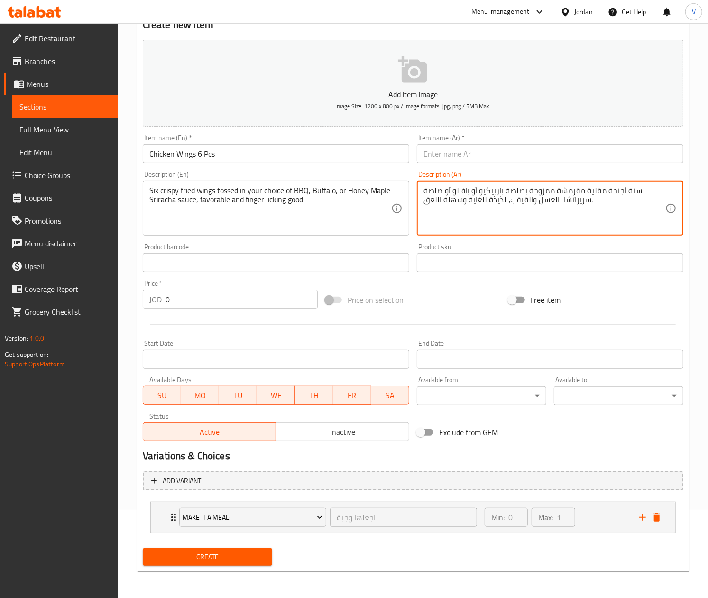
drag, startPoint x: 468, startPoint y: 201, endPoint x: 373, endPoint y: 201, distance: 94.9
type textarea "ستة أجنحة مقلية مقرمشة ممزوجة بصلصة باربيكيو أو بافالو أو صلصة سريراتشا بالعسل …"
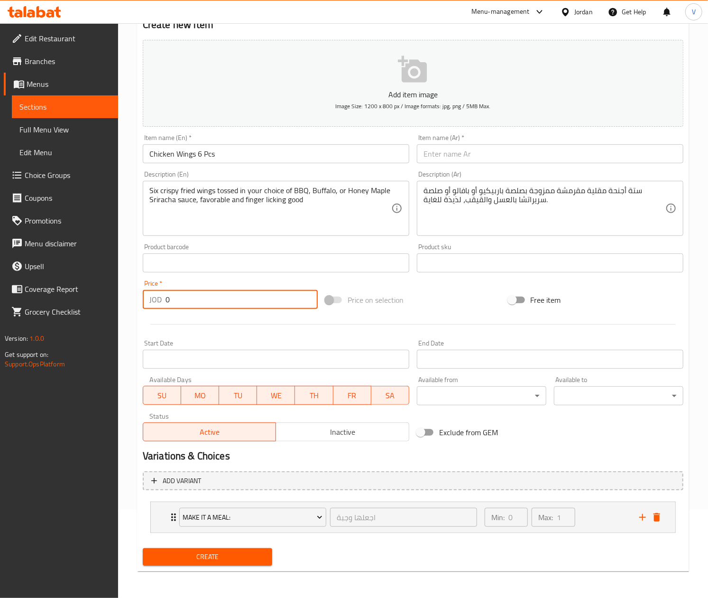
drag, startPoint x: 262, startPoint y: 292, endPoint x: 43, endPoint y: 281, distance: 219.9
click at [42, 286] on div "Edit Restaurant Branches Menus Sections Full Menu View Edit Menu Choice Groups …" at bounding box center [354, 266] width 708 height 663
type input "5"
click at [455, 151] on input "text" at bounding box center [550, 153] width 267 height 19
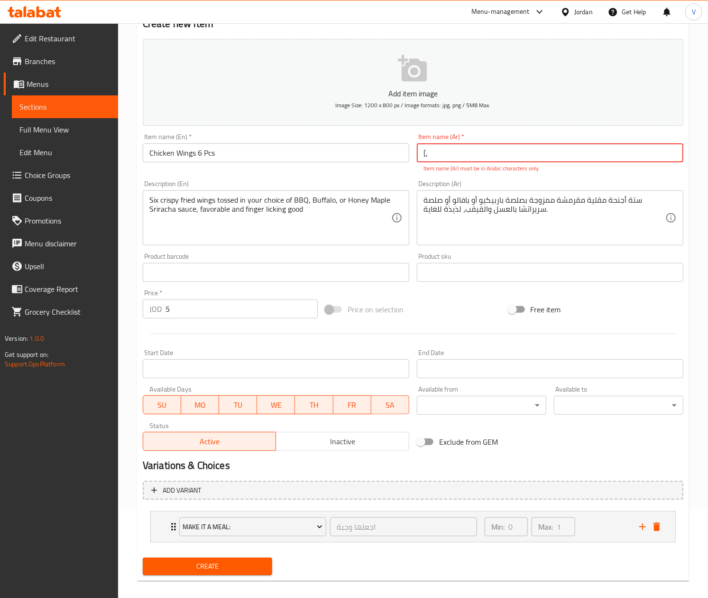
type input "["
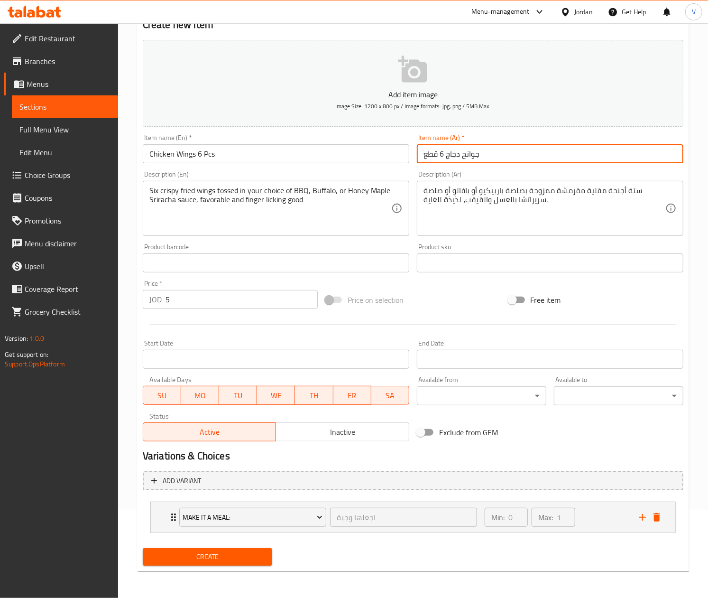
type input "جوانح دجاج 6 قطع"
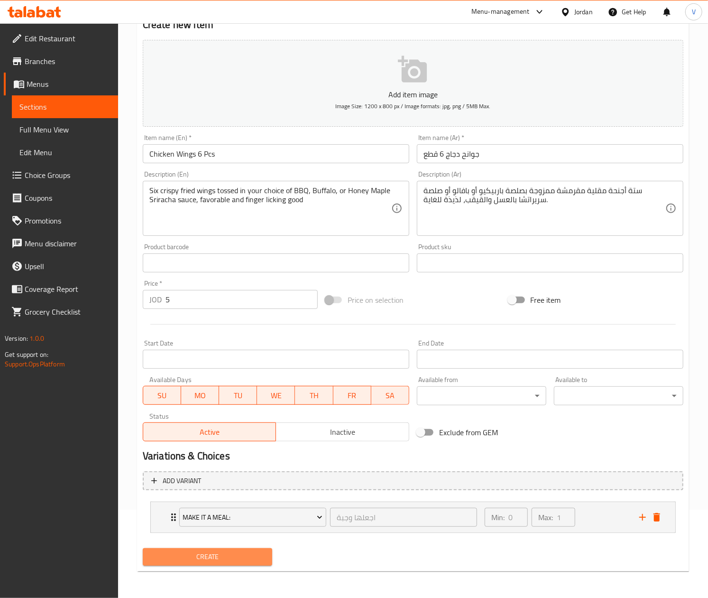
click at [231, 556] on span "Create" at bounding box center [207, 557] width 114 height 12
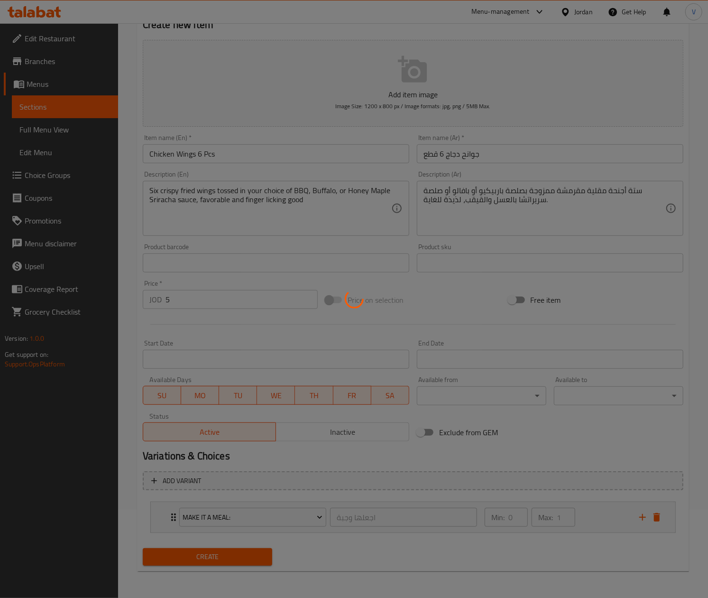
type input "0"
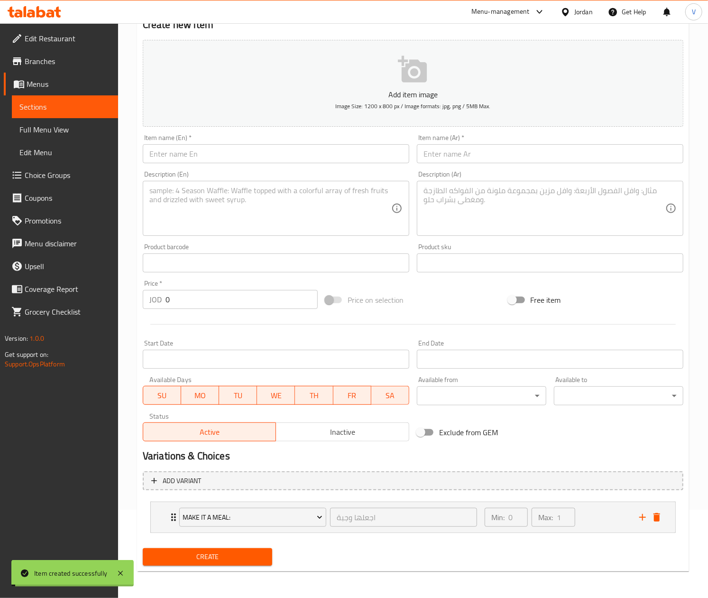
click at [56, 175] on span "Choice Groups" at bounding box center [68, 174] width 86 height 11
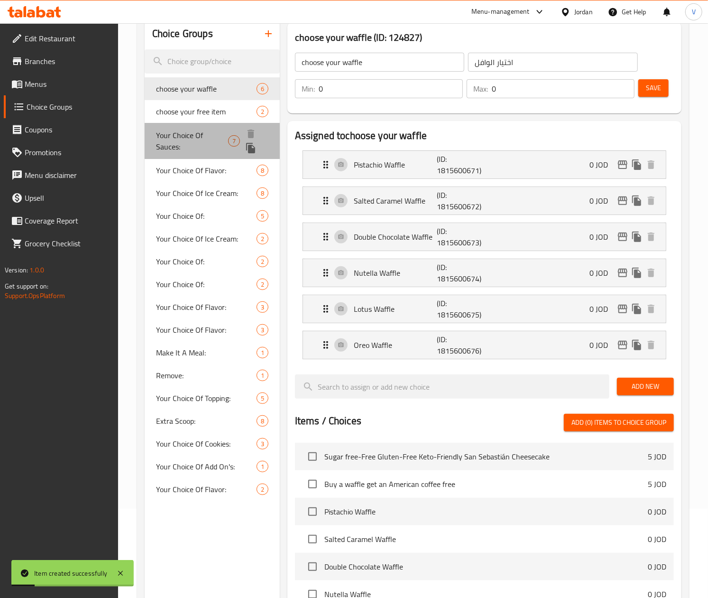
click at [209, 135] on span "Your Choice Of Sauces:" at bounding box center [192, 140] width 72 height 23
type input "Your Choice Of Sauces:"
type input "اختيارك من الصلصات:"
type input "7"
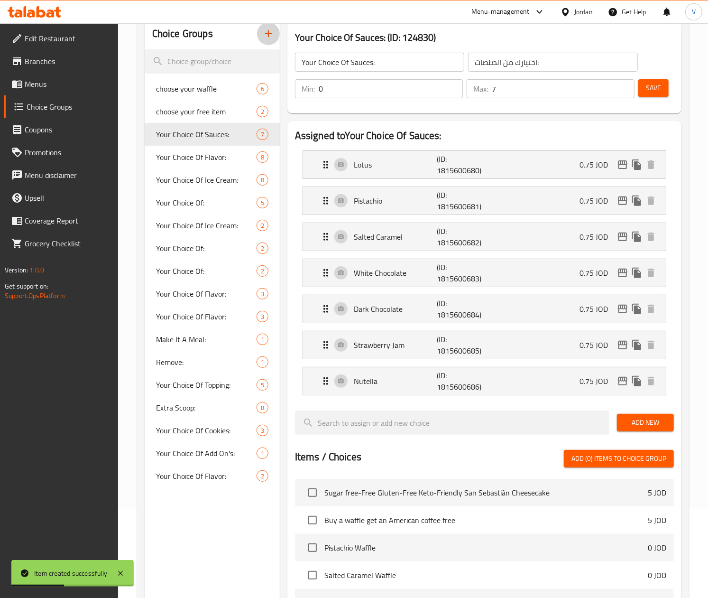
click at [263, 37] on icon "button" at bounding box center [268, 33] width 11 height 11
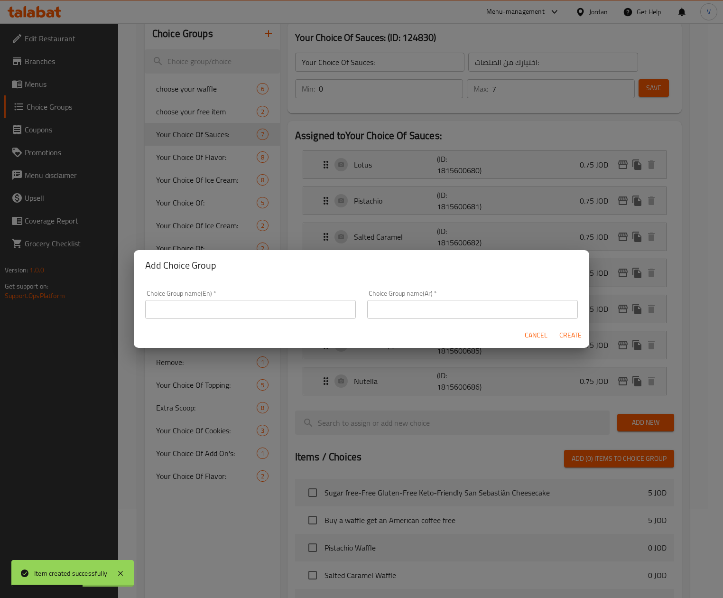
click at [248, 311] on input "text" at bounding box center [250, 309] width 211 height 19
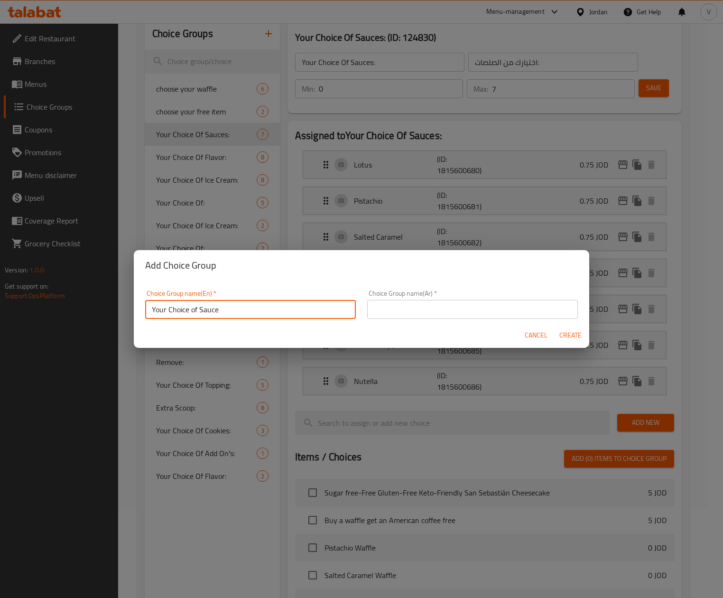
type input "Your Choice of Sauce"
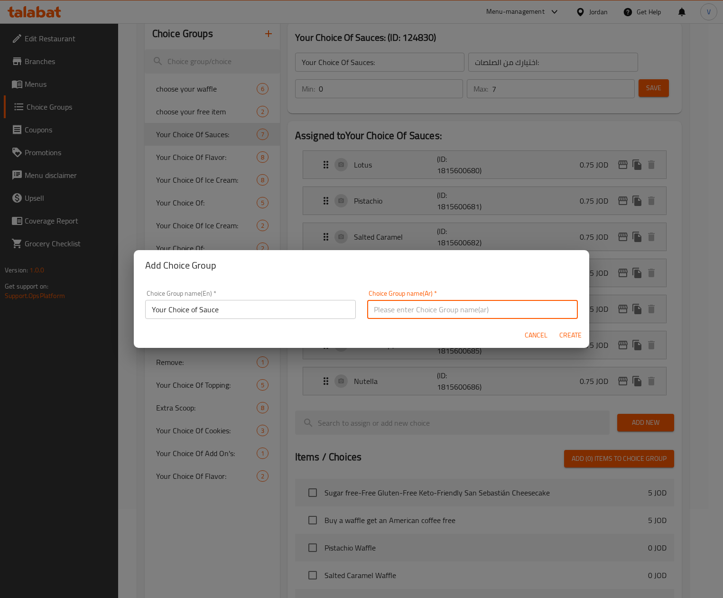
click at [431, 314] on input "text" at bounding box center [472, 309] width 211 height 19
click at [374, 311] on input "اختارك من النكهة" at bounding box center [472, 309] width 211 height 19
type input "اختارك من الصوص"
click at [274, 309] on input "Your Choice of Sauce" at bounding box center [250, 309] width 211 height 19
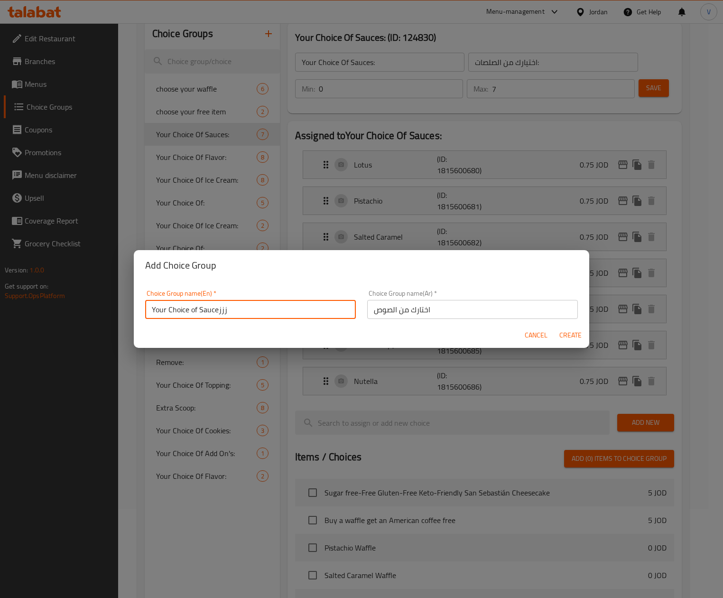
type input "Your Choice of Sauceززز"
click at [560, 335] on span "Create" at bounding box center [570, 335] width 23 height 12
type input "Your Choice of Sauceززز"
type input "اختارك من الصوص"
type input "0"
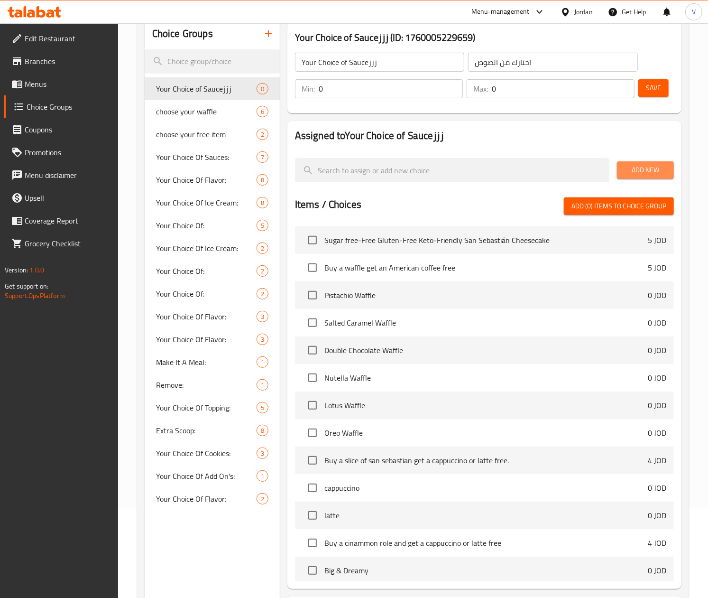
click at [668, 166] on button "Add New" at bounding box center [645, 170] width 57 height 18
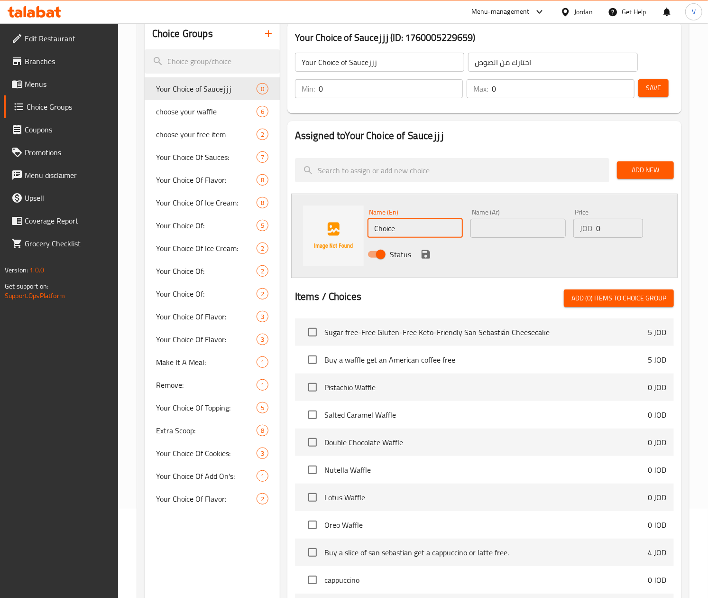
click at [389, 220] on input "Choice" at bounding box center [415, 228] width 95 height 19
type input "BBQ"
click at [509, 232] on input "text" at bounding box center [517, 228] width 95 height 19
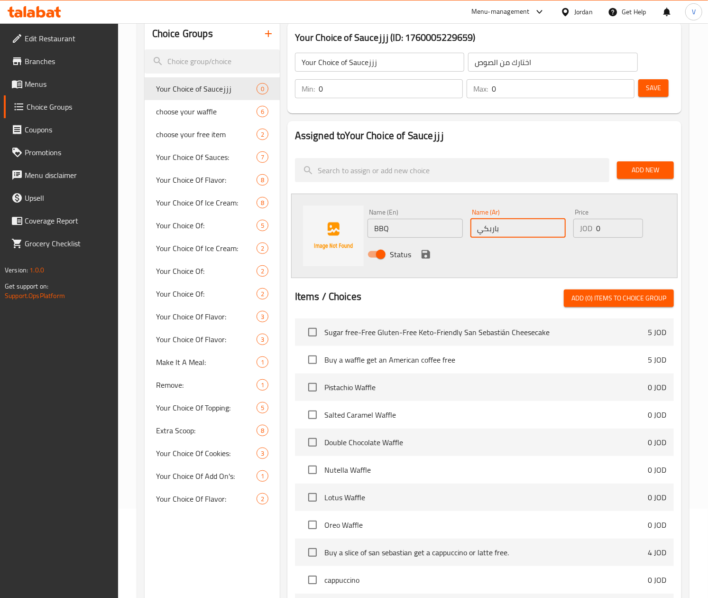
type input "باربكيو"
click at [419, 255] on button "save" at bounding box center [426, 254] width 14 height 14
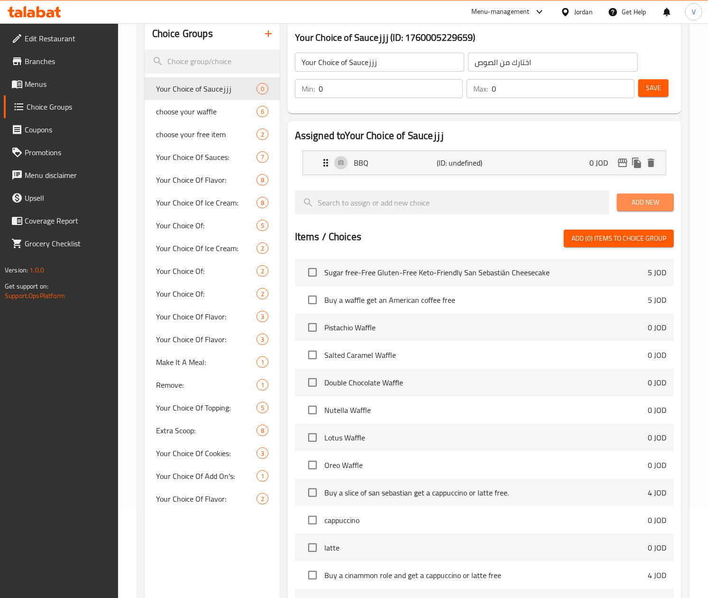
click at [641, 204] on span "Add New" at bounding box center [646, 202] width 42 height 12
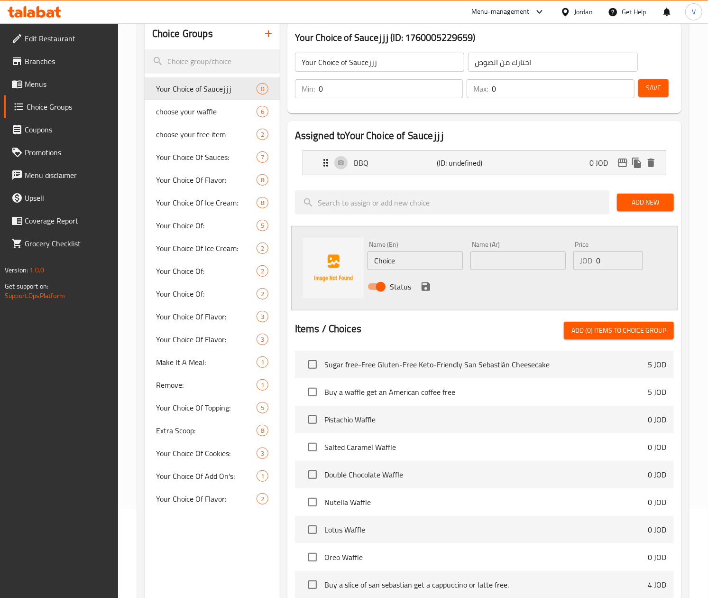
drag, startPoint x: 399, startPoint y: 252, endPoint x: 324, endPoint y: 241, distance: 75.8
click at [326, 247] on div "Name (En) Choice Name (En) Name (Ar) Name (Ar) Price JOD 0 Price Status" at bounding box center [484, 268] width 387 height 84
type input "Buffalo"
click at [524, 244] on div "Name (Ar) Name (Ar)" at bounding box center [517, 255] width 95 height 29
click at [528, 266] on input "text" at bounding box center [517, 260] width 95 height 19
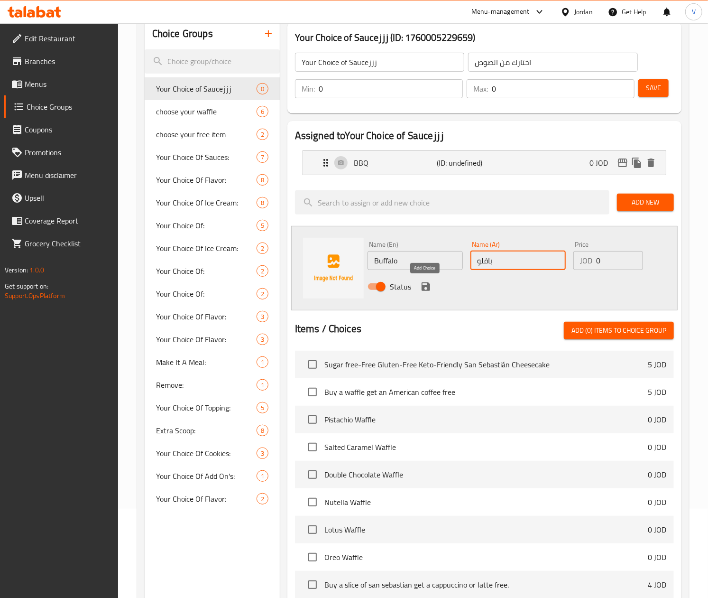
type input "بافلو"
drag, startPoint x: 420, startPoint y: 288, endPoint x: 636, endPoint y: 258, distance: 217.8
click at [420, 288] on icon "save" at bounding box center [425, 286] width 11 height 11
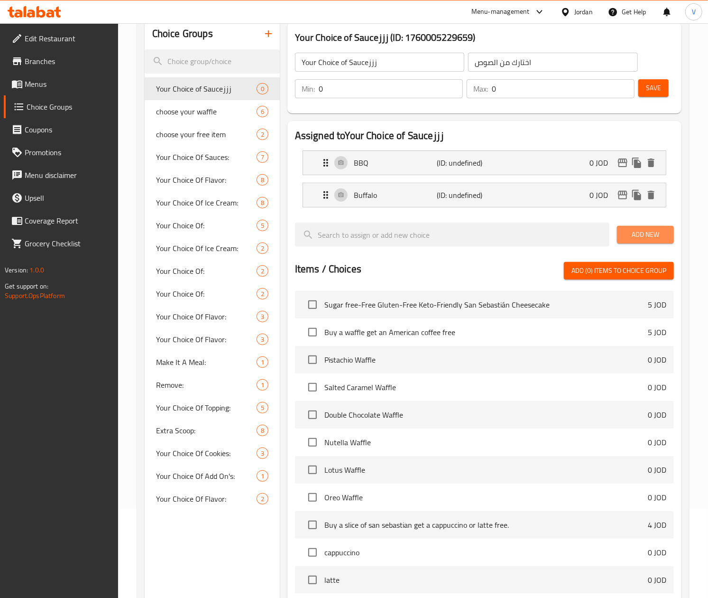
click at [641, 239] on span "Add New" at bounding box center [646, 235] width 42 height 12
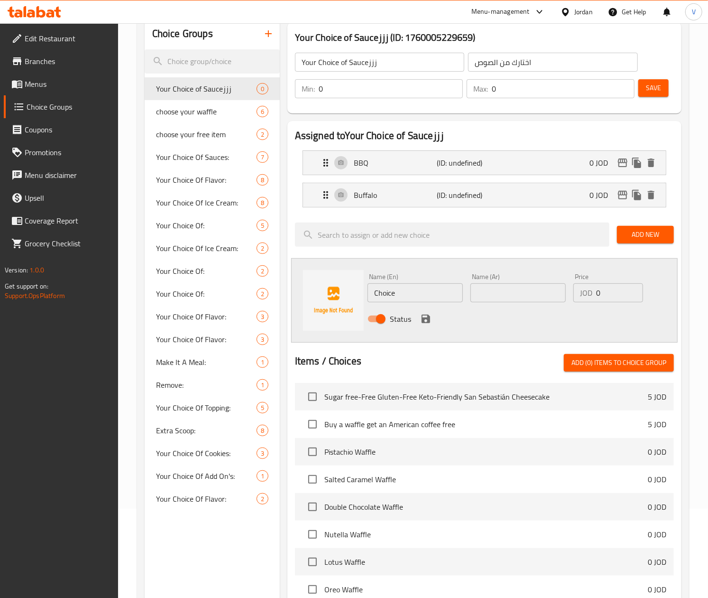
click at [412, 284] on input "Choice" at bounding box center [415, 292] width 95 height 19
click at [412, 283] on div "Name (En) Choice Name (En)" at bounding box center [415, 287] width 95 height 29
click at [411, 295] on input "Choice" at bounding box center [415, 292] width 95 height 19
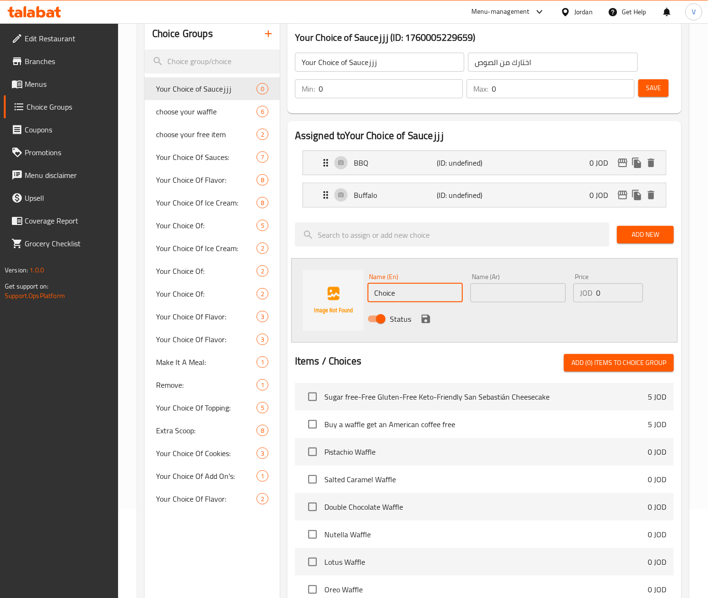
click at [411, 295] on input "Choice" at bounding box center [415, 292] width 95 height 19
click at [411, 295] on input "Honey Maple Sriracha Sauce" at bounding box center [415, 292] width 95 height 19
click at [411, 288] on input "Honey Maple Sriracha Sauce" at bounding box center [415, 292] width 95 height 19
click at [411, 287] on input "Honey Maple Sriracha Sauce" at bounding box center [415, 292] width 95 height 19
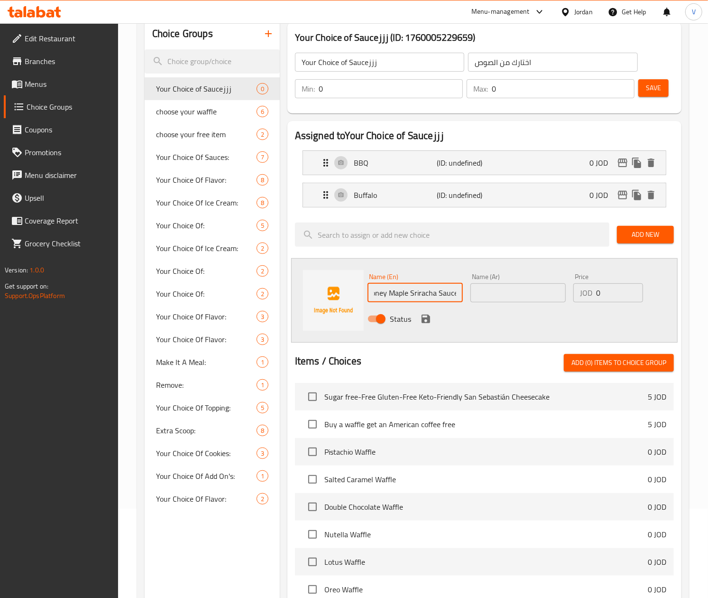
click at [411, 287] on input "Honey Maple Sriracha Sauce" at bounding box center [415, 292] width 95 height 19
type input "Honey Maple Sriracha Sauce"
drag, startPoint x: 520, startPoint y: 295, endPoint x: 431, endPoint y: 318, distance: 91.6
click at [520, 295] on input "text" at bounding box center [517, 292] width 95 height 19
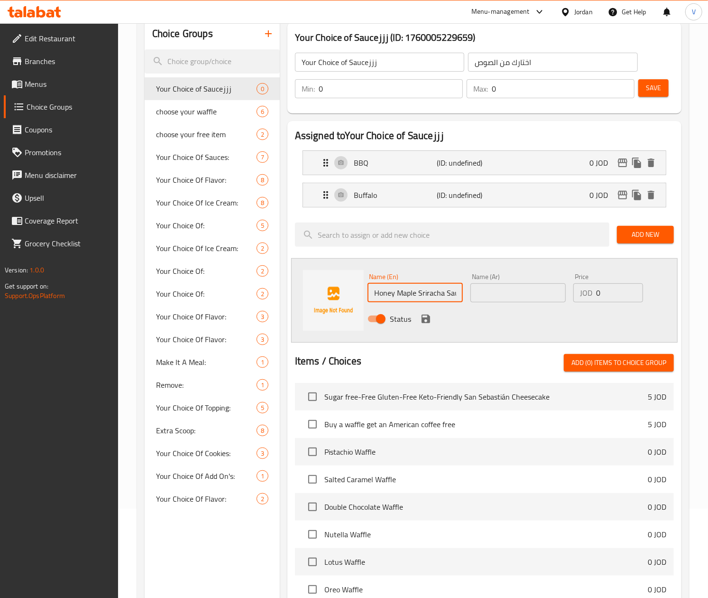
paste input "صلصة سريراتشا بالعسل والقيقب"
type input "صلصة سريراتشا بالعسل والقيقب"
click at [422, 320] on icon "save" at bounding box center [426, 318] width 9 height 9
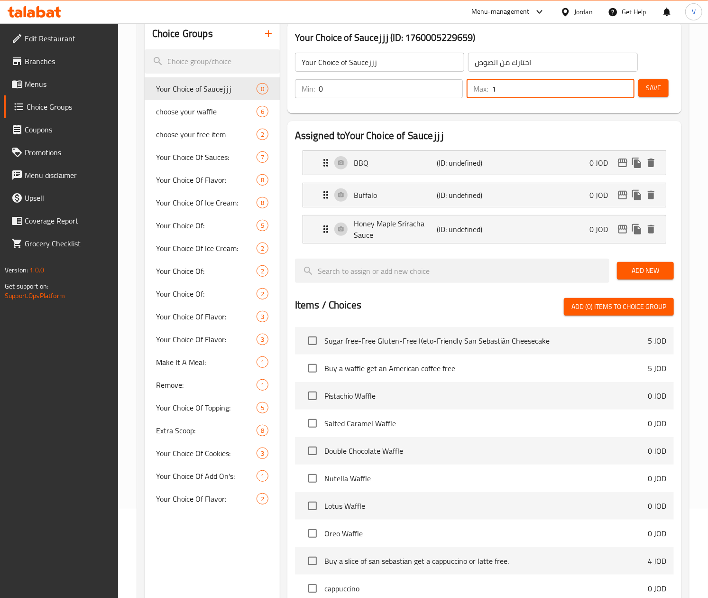
type input "1"
click at [621, 85] on input "1" at bounding box center [563, 88] width 143 height 19
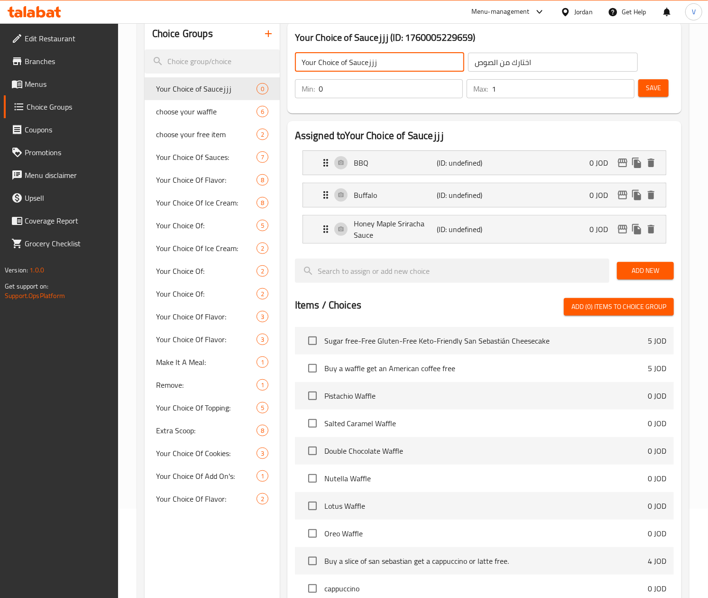
click at [420, 58] on input "Your Choice of Sauceززز" at bounding box center [380, 62] width 170 height 19
type input "Your Choice of Sauce"
click at [298, 115] on div "Your Choice of Sauceززز (ID: 1760005229659) Your Choice of Sauce ​ اختارك من ال…" at bounding box center [485, 67] width 402 height 99
click at [449, 87] on input "1" at bounding box center [391, 88] width 144 height 19
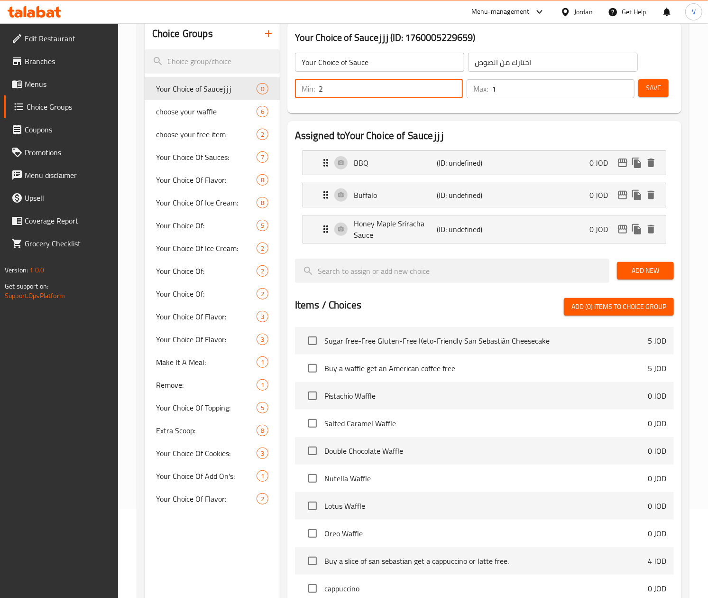
click at [452, 85] on input "2" at bounding box center [391, 88] width 144 height 19
type input "1"
click at [450, 94] on input "1" at bounding box center [391, 88] width 144 height 19
click at [655, 92] on span "Save" at bounding box center [653, 88] width 15 height 12
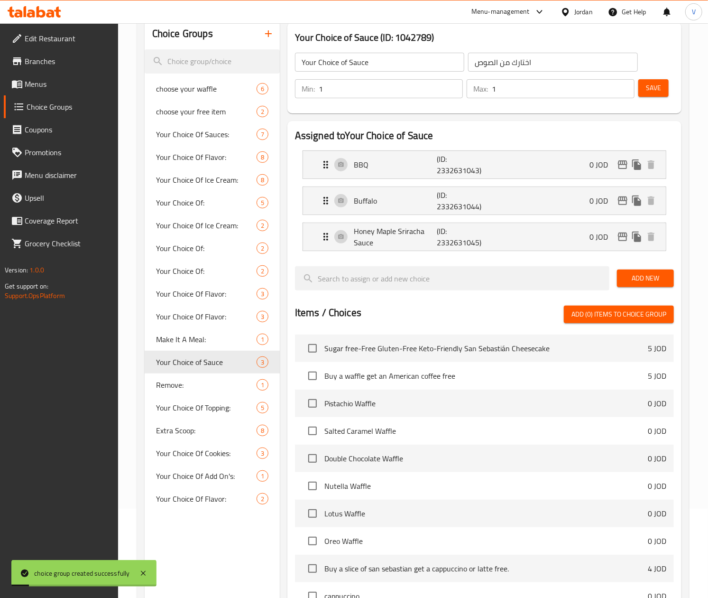
click at [59, 74] on link "Menus" at bounding box center [61, 84] width 114 height 23
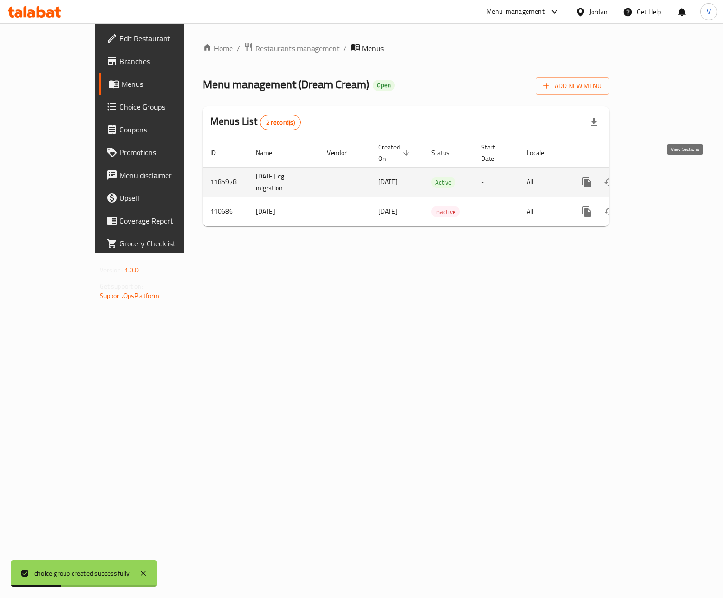
click at [666, 171] on link "enhanced table" at bounding box center [655, 182] width 23 height 23
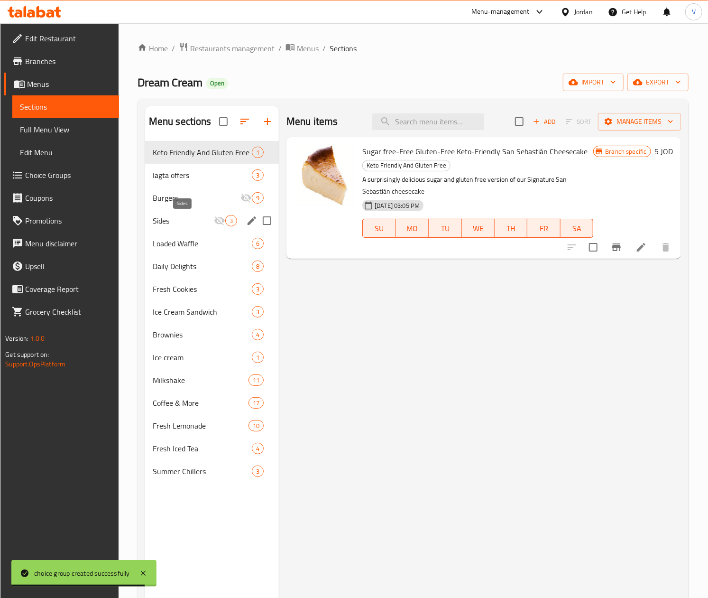
click at [169, 218] on span "Sides" at bounding box center [183, 220] width 61 height 11
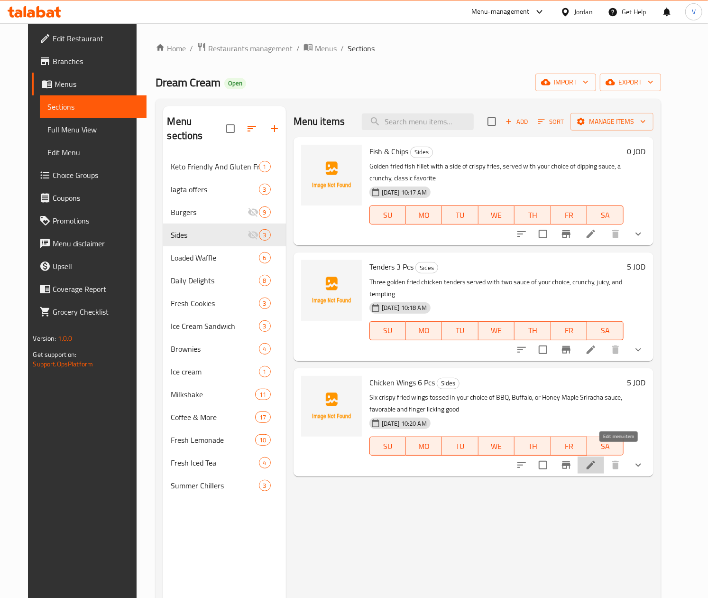
click at [597, 459] on icon at bounding box center [590, 464] width 11 height 11
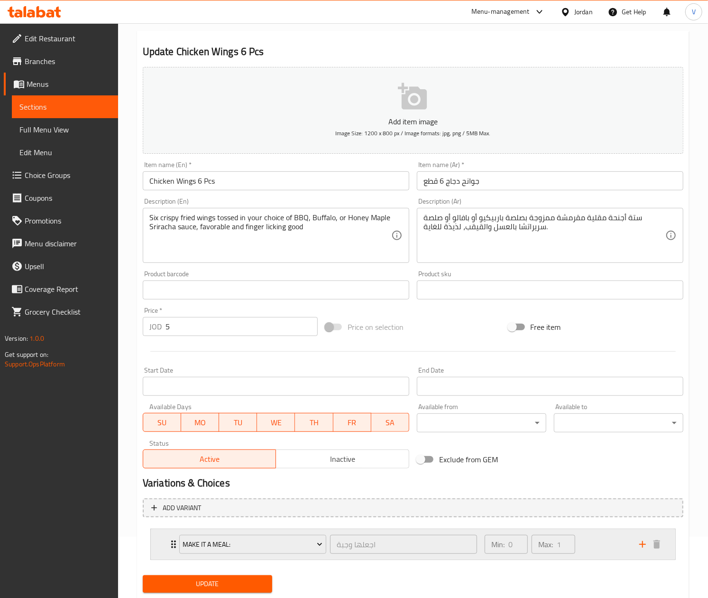
scroll to position [89, 0]
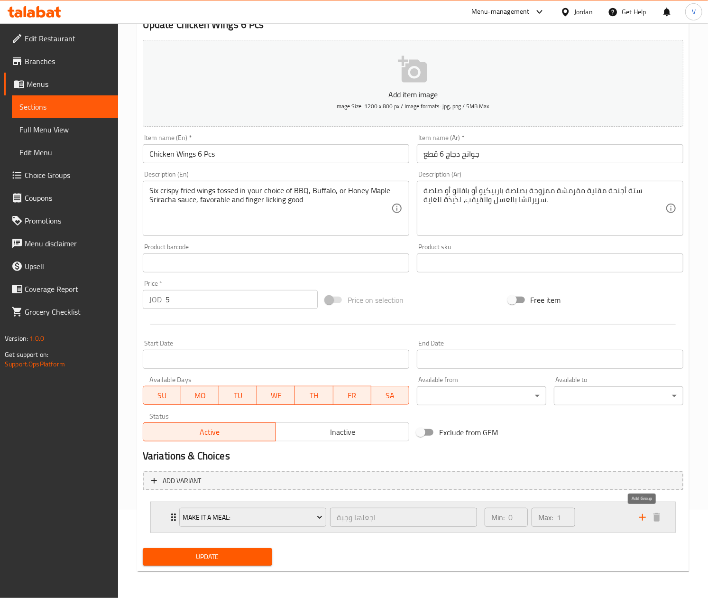
click at [638, 519] on icon "add" at bounding box center [642, 516] width 11 height 11
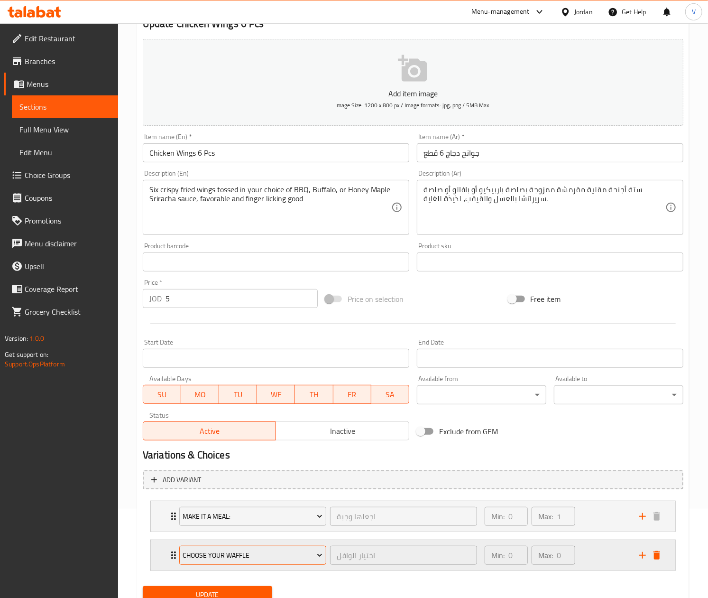
click at [278, 555] on span "choose your waffle" at bounding box center [253, 555] width 140 height 12
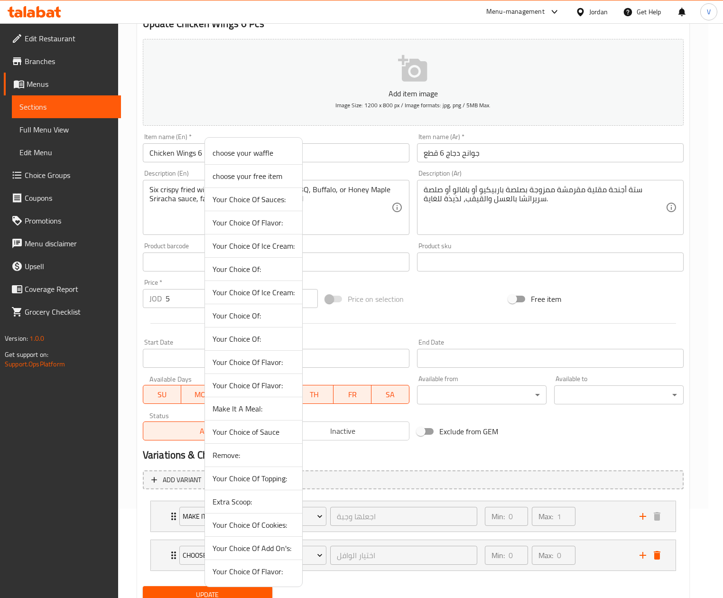
click at [269, 436] on span "Your Choice of Sauce" at bounding box center [253, 431] width 82 height 11
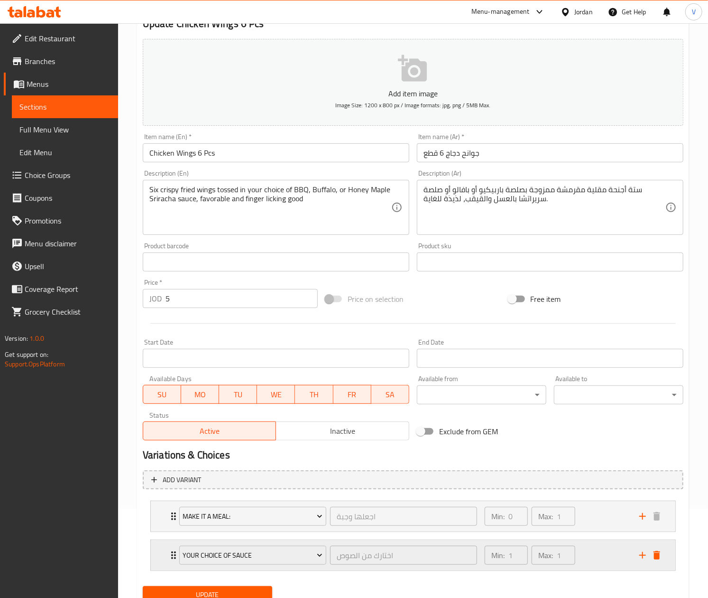
click at [622, 559] on div "Min: 1 ​ Max: 1 ​" at bounding box center [556, 555] width 155 height 30
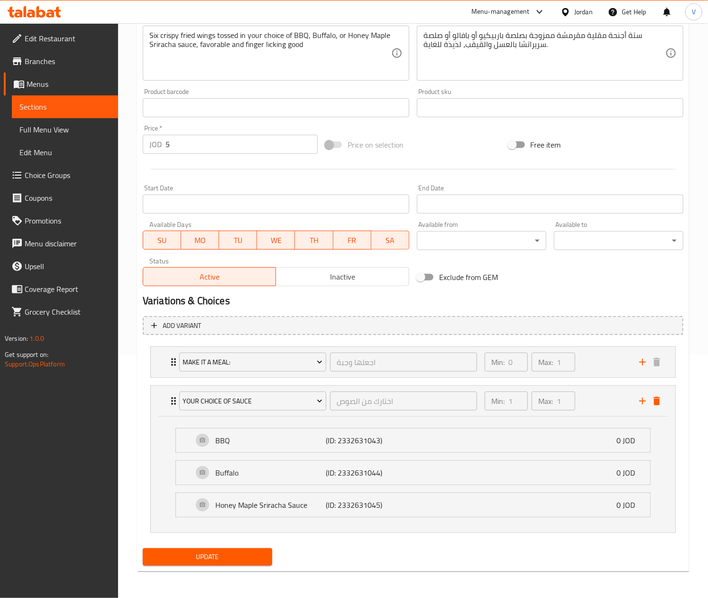
scroll to position [245, 0]
click at [246, 548] on button "Update" at bounding box center [207, 557] width 129 height 18
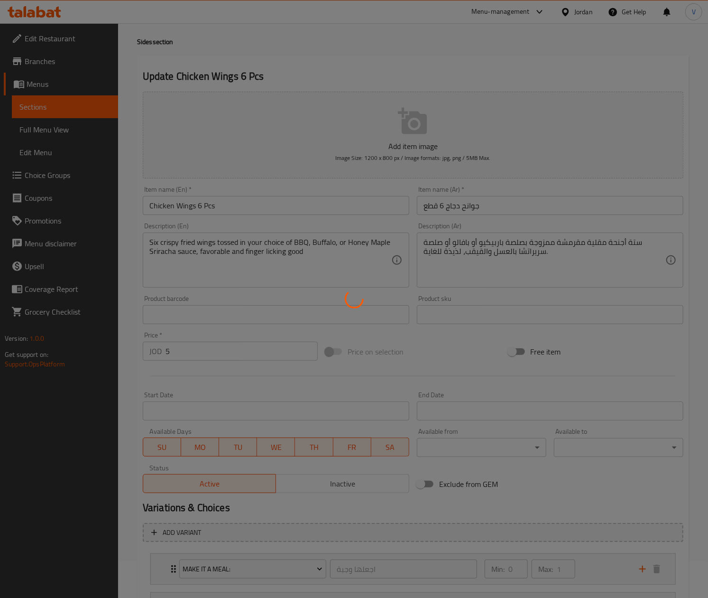
scroll to position [0, 0]
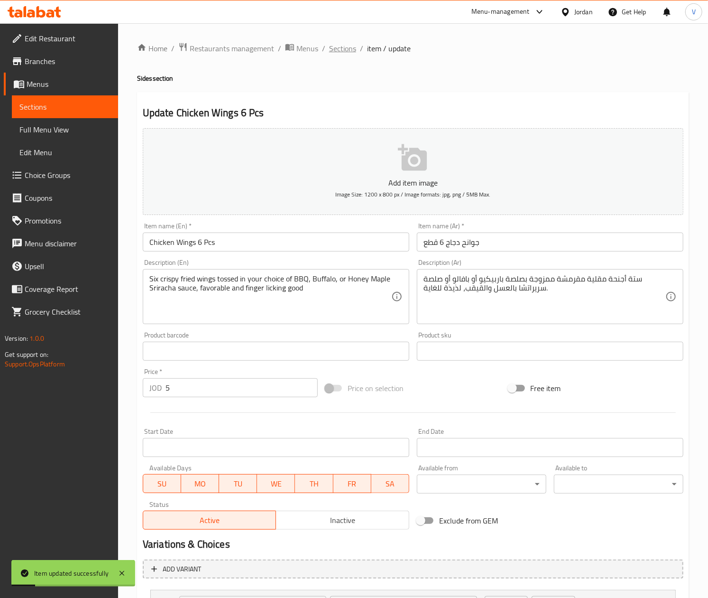
click at [353, 51] on span "Sections" at bounding box center [342, 48] width 27 height 11
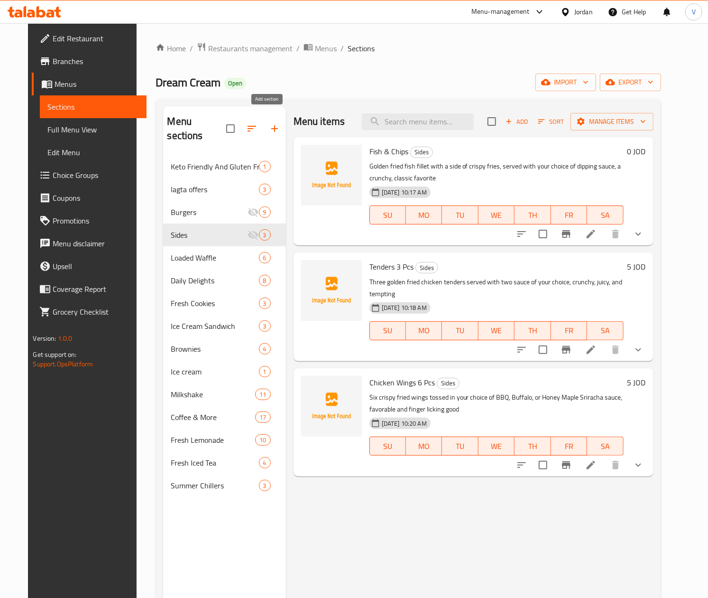
click at [270, 123] on icon "button" at bounding box center [274, 128] width 11 height 11
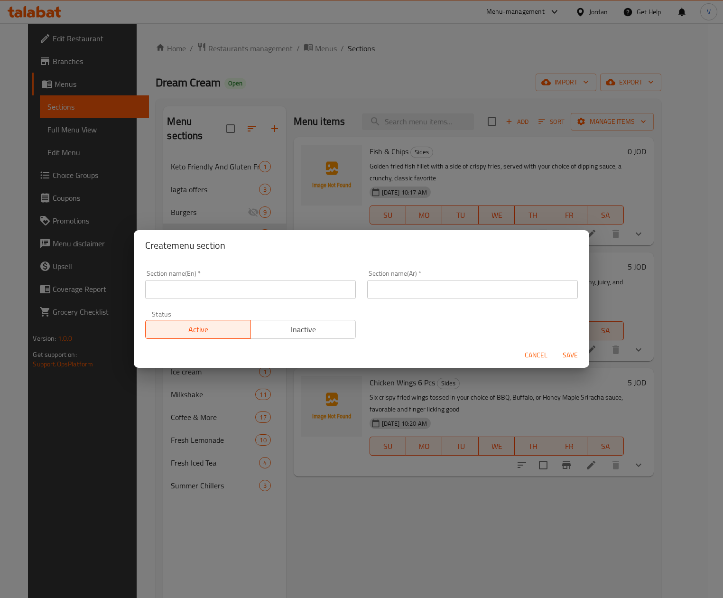
click at [280, 297] on input "text" at bounding box center [250, 289] width 211 height 19
type input "Loaded Fries"
click at [401, 292] on input "text" at bounding box center [472, 289] width 211 height 19
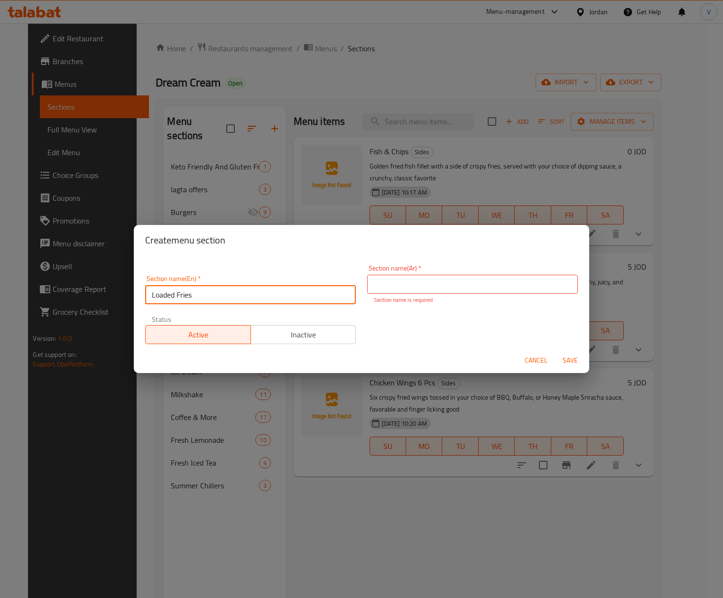
drag, startPoint x: 237, startPoint y: 290, endPoint x: 72, endPoint y: 286, distance: 165.1
click at [72, 286] on div "Create menu section Section name(En)   * Loaded Fries Section name(En) * Sectio…" at bounding box center [361, 299] width 723 height 598
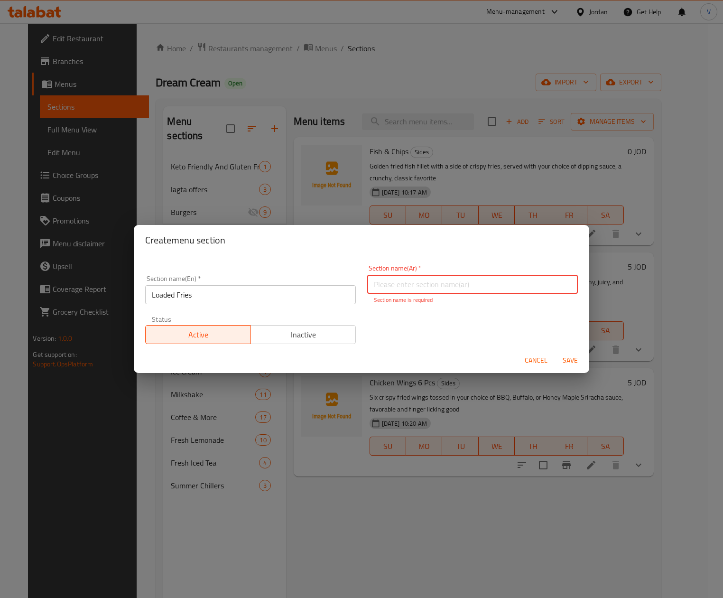
click at [473, 286] on input "text" at bounding box center [472, 284] width 211 height 19
paste input "بطاطا مقلية"
type input "بطاطا مقلية"
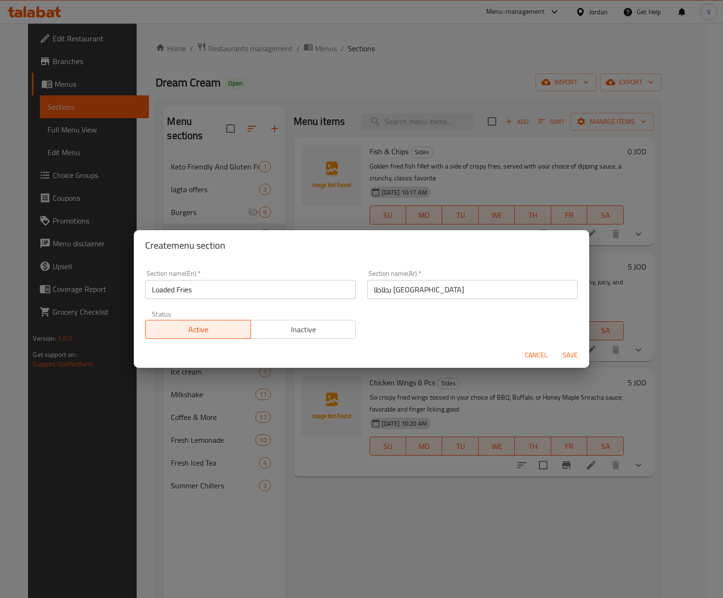
click at [276, 339] on div "Status Active Inactive" at bounding box center [250, 324] width 222 height 40
click at [311, 324] on span "Inactive" at bounding box center [304, 329] width 98 height 14
click at [573, 350] on span "Save" at bounding box center [570, 355] width 23 height 12
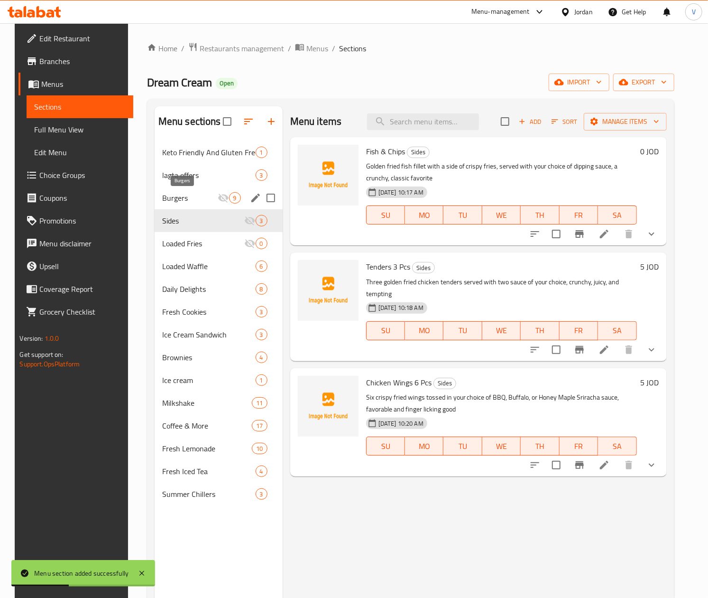
click at [179, 195] on span "Burgers" at bounding box center [189, 197] width 55 height 11
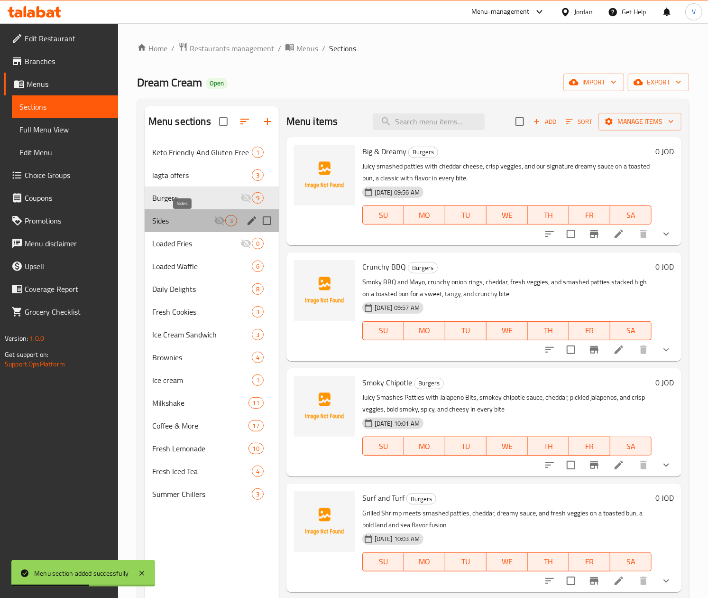
click at [173, 226] on span "Sides" at bounding box center [183, 220] width 62 height 11
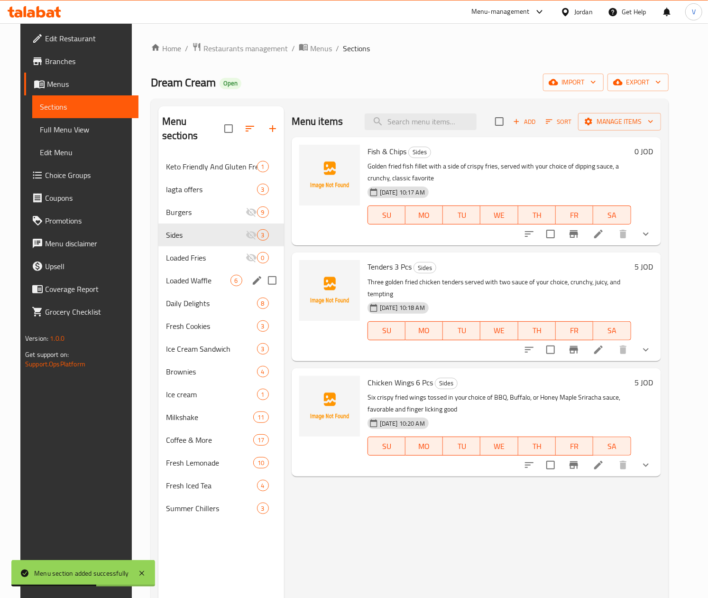
click at [185, 269] on div "Loaded Waffle 6" at bounding box center [221, 280] width 126 height 23
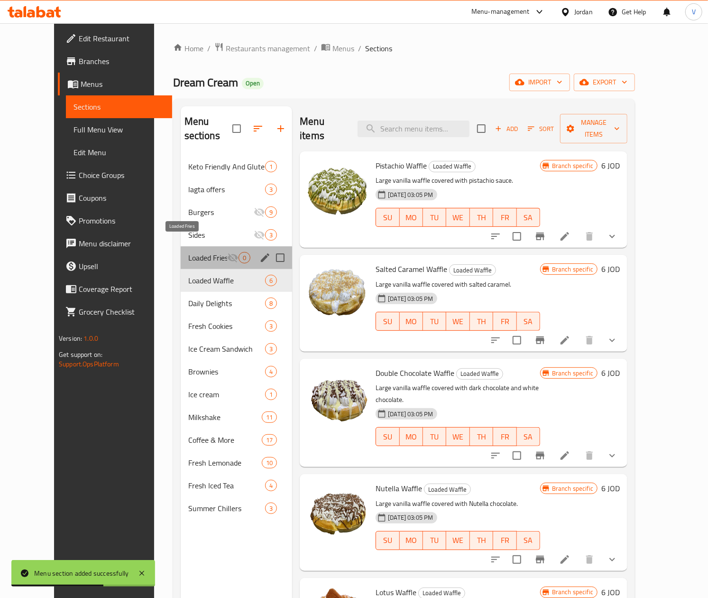
click at [188, 252] on span "Loaded Fries" at bounding box center [207, 257] width 39 height 11
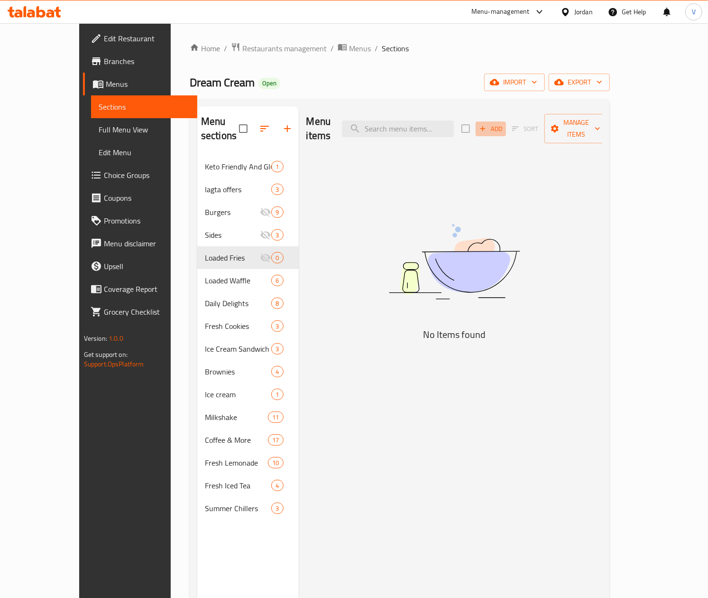
click at [504, 123] on span "Add" at bounding box center [491, 128] width 26 height 11
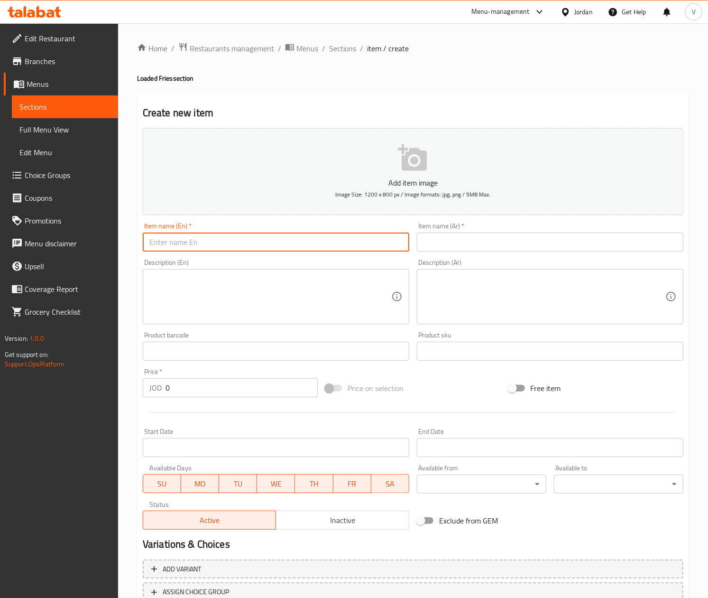
click at [322, 242] on input "text" at bounding box center [276, 241] width 267 height 19
type input "Big & Dreamy"
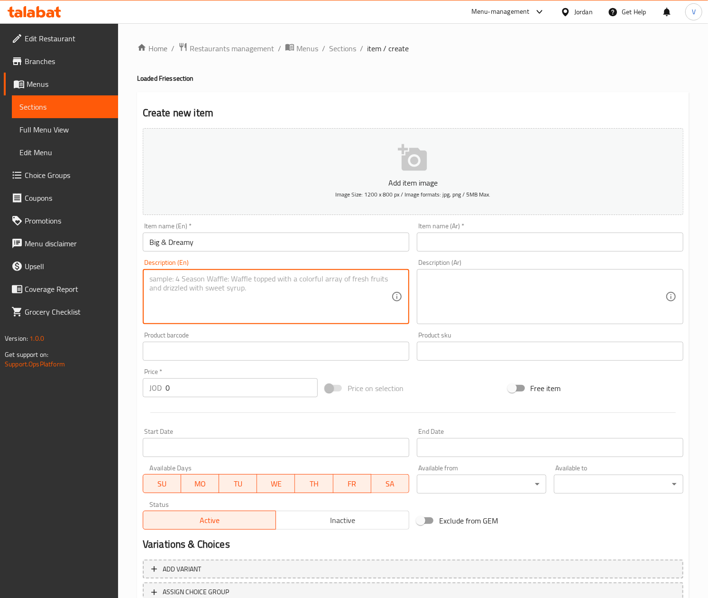
click at [276, 297] on textarea at bounding box center [270, 296] width 242 height 45
click at [296, 284] on textarea "Golden Fries piled with" at bounding box center [270, 296] width 242 height 45
drag, startPoint x: 370, startPoint y: 297, endPoint x: -1, endPoint y: 269, distance: 372.9
click at [0, 269] on html "​ Menu-management Jordan Get Help V Edit Restaurant Branches Menus Sections Ful…" at bounding box center [354, 299] width 708 height 598
type textarea "Golden Fries piled with smashed patties, cheddar, dreamy sauce, and fresh toppi…"
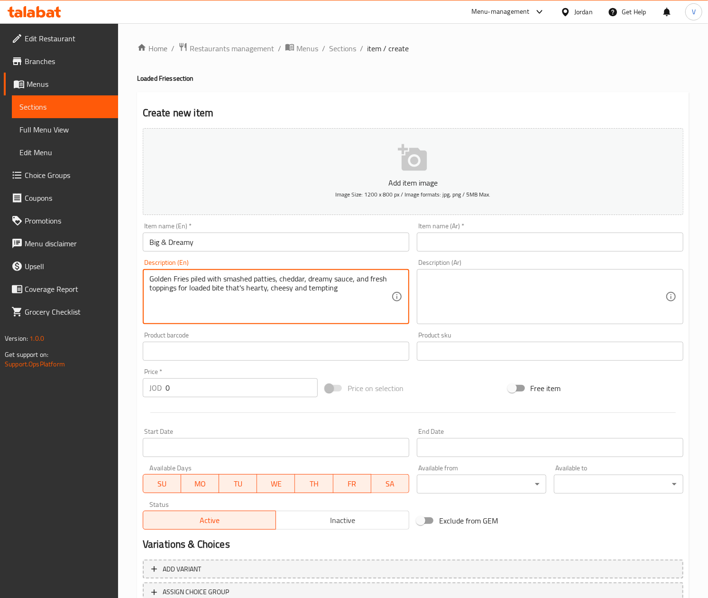
click at [497, 299] on textarea at bounding box center [545, 296] width 242 height 45
paste textarea "بطاطس ذهبية محشوة بقطع من اللحم المفروم وجبن الشيدر وصلصة رائعة وإضافات طازجة ل…"
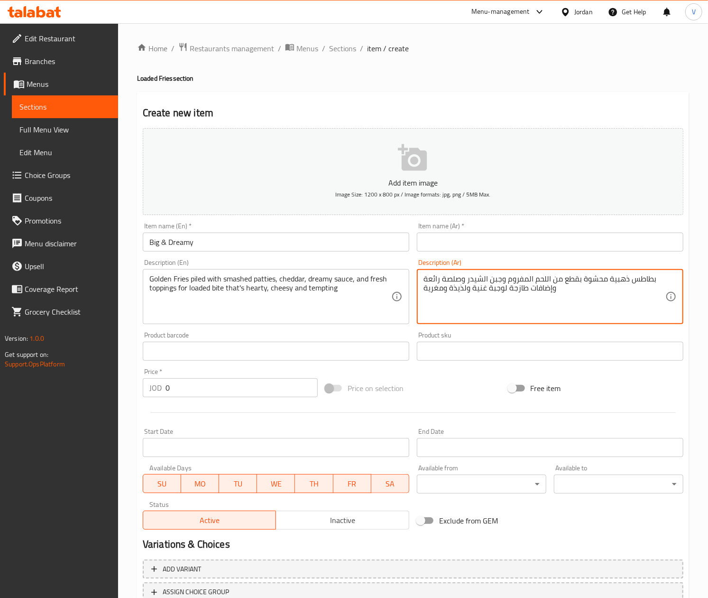
type textarea "بطاطس ذهبية محشوة بقطع من اللحم المفروم وجبن الشيدر وصلصة رائعة وإضافات طازجة ل…"
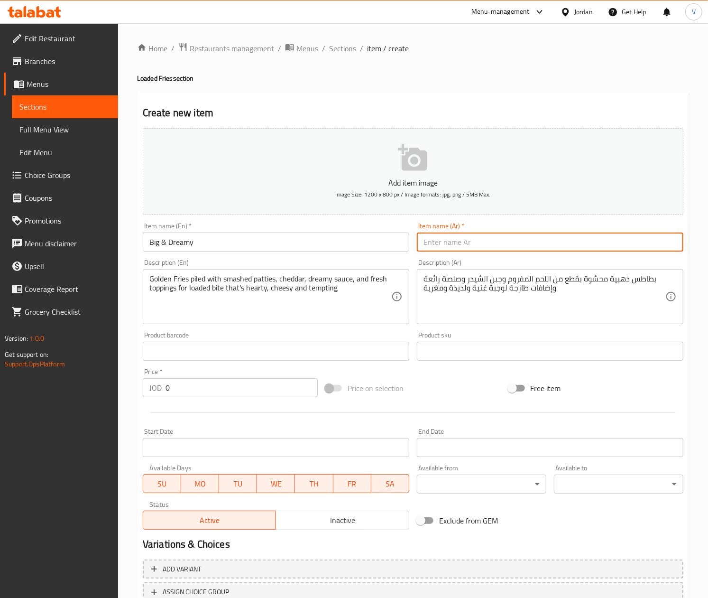
click at [475, 239] on input "text" at bounding box center [550, 241] width 267 height 19
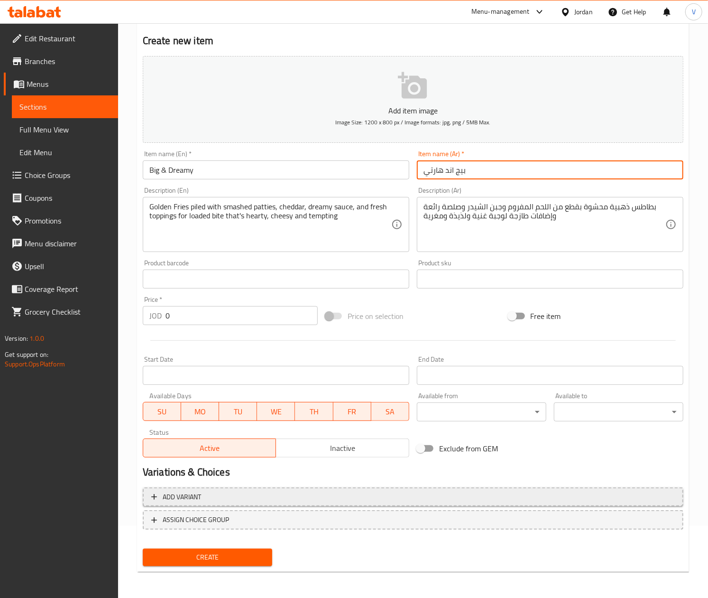
type input "بيج اند هارتي"
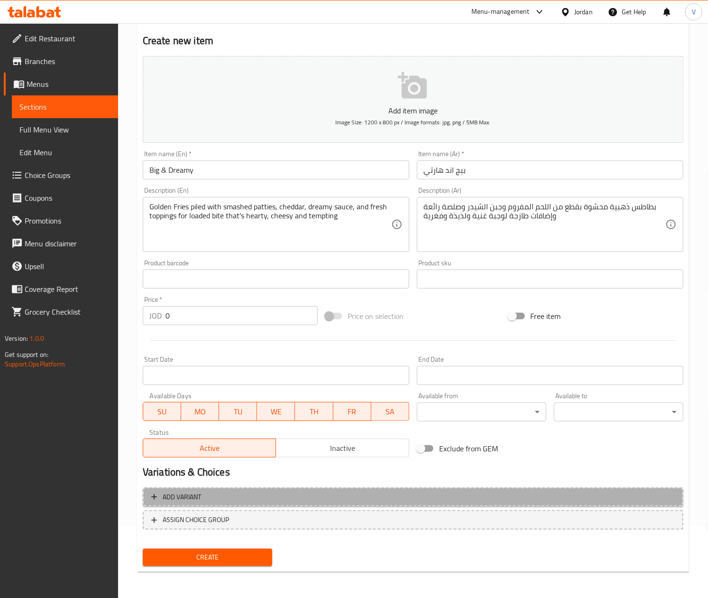
click at [205, 496] on span "Add variant" at bounding box center [413, 497] width 524 height 12
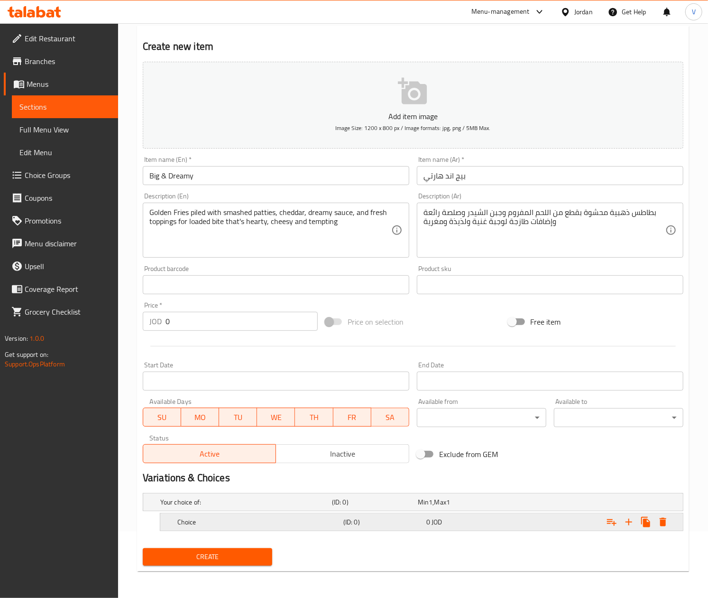
click at [219, 521] on h5 "Choice" at bounding box center [258, 521] width 162 height 9
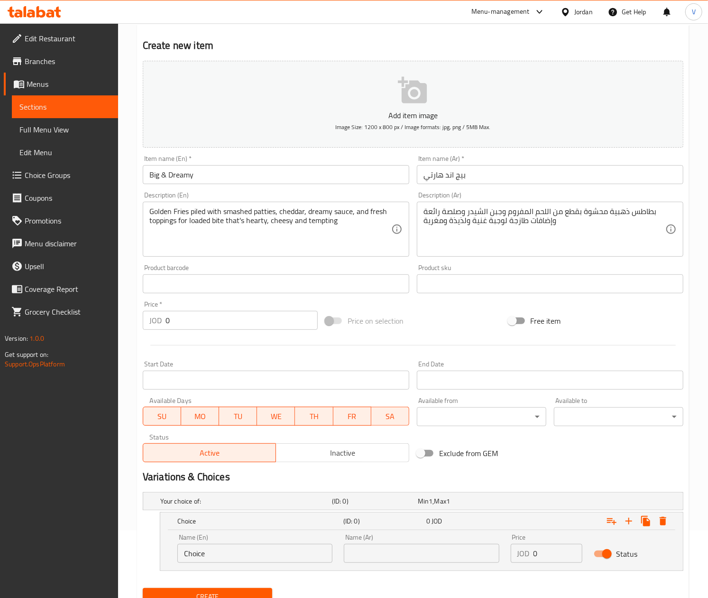
scroll to position [107, 0]
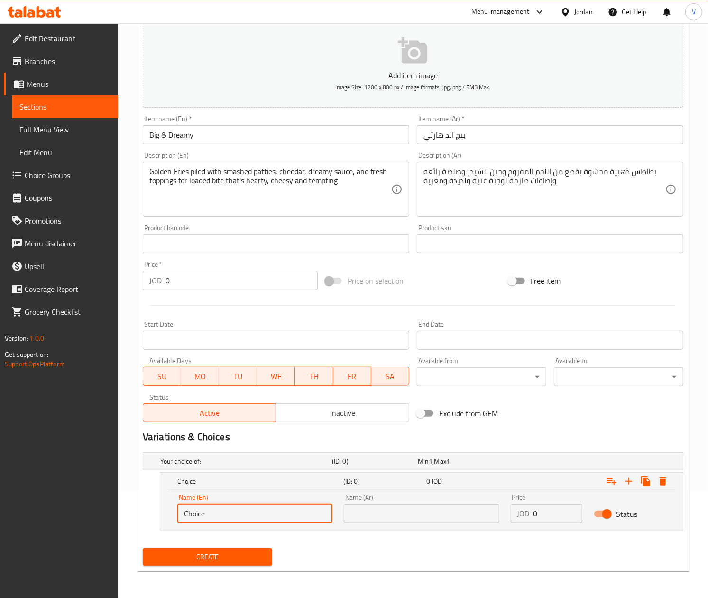
drag, startPoint x: 224, startPoint y: 522, endPoint x: 100, endPoint y: 504, distance: 125.6
click at [100, 504] on div "Edit Restaurant Branches Menus Sections Full Menu View Edit Menu Choice Groups …" at bounding box center [354, 257] width 708 height 682
type input "1/2 Portion"
click at [434, 517] on input "text" at bounding box center [421, 513] width 155 height 19
drag, startPoint x: 222, startPoint y: 516, endPoint x: 101, endPoint y: 508, distance: 121.6
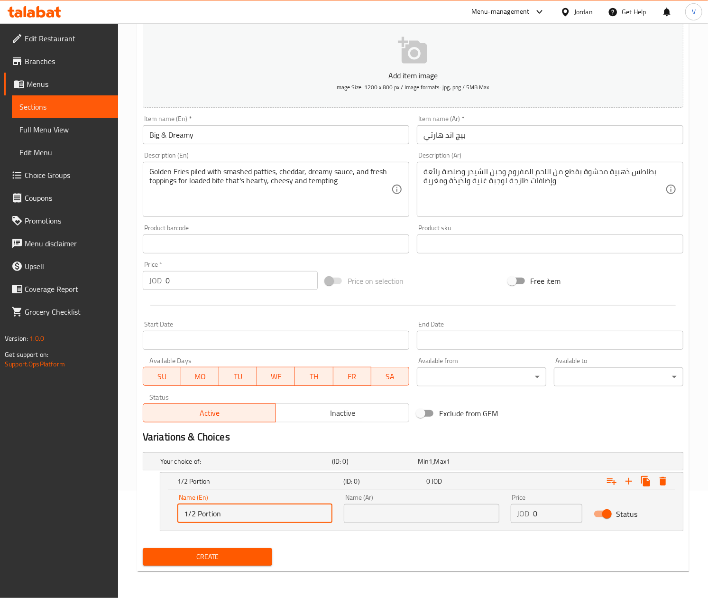
click at [87, 512] on div "Edit Restaurant Branches Menus Sections Full Menu View Edit Menu Choice Groups …" at bounding box center [354, 257] width 708 height 682
click at [431, 508] on input "text" at bounding box center [421, 513] width 155 height 19
paste input "نصف حصة"
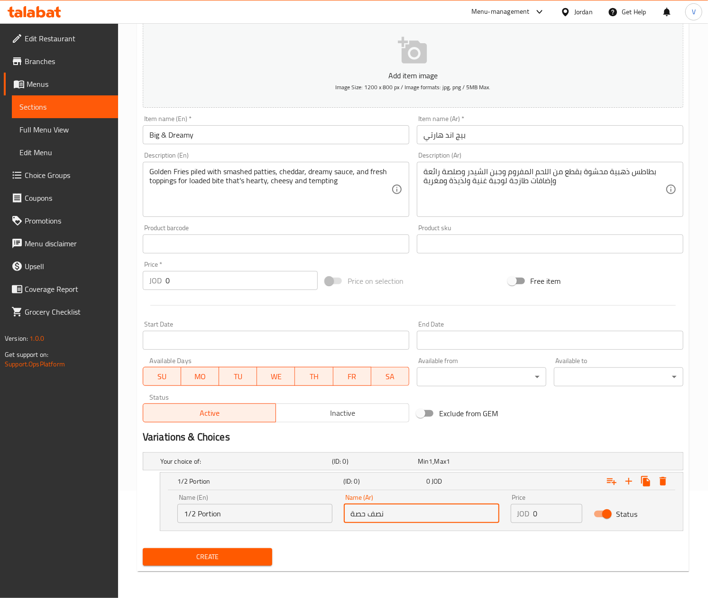
type input "نصف حصة"
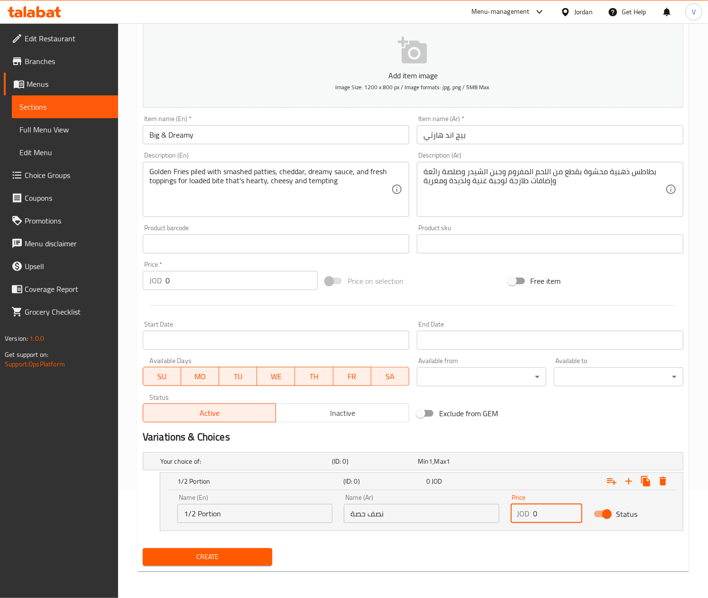
drag, startPoint x: 543, startPoint y: 517, endPoint x: 495, endPoint y: 516, distance: 47.9
click at [495, 516] on div "Name (En) 1/2 Portion Name (En) Name (Ar) نصف حصة Name (Ar) Price JOD 0 Price S…" at bounding box center [422, 508] width 500 height 40
type input "3"
click at [628, 485] on icon "Expand" at bounding box center [628, 480] width 11 height 11
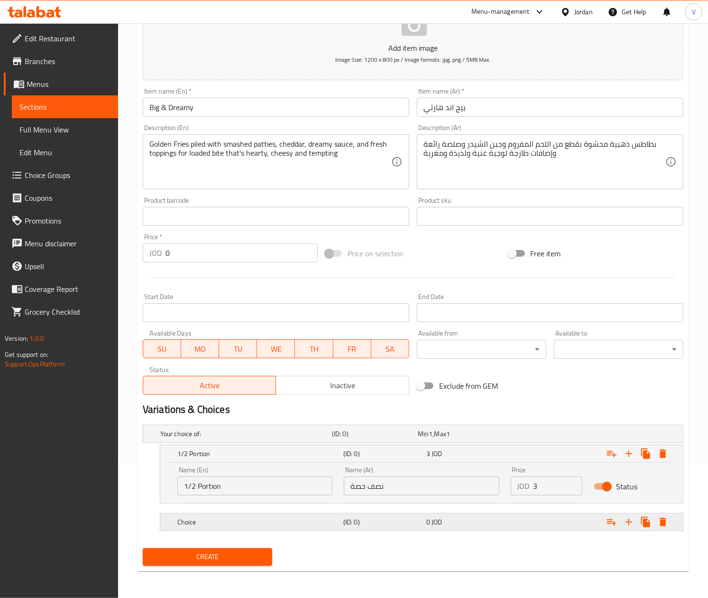
click at [222, 529] on div "Choice (ID: 0) 0 JOD" at bounding box center [424, 521] width 498 height 21
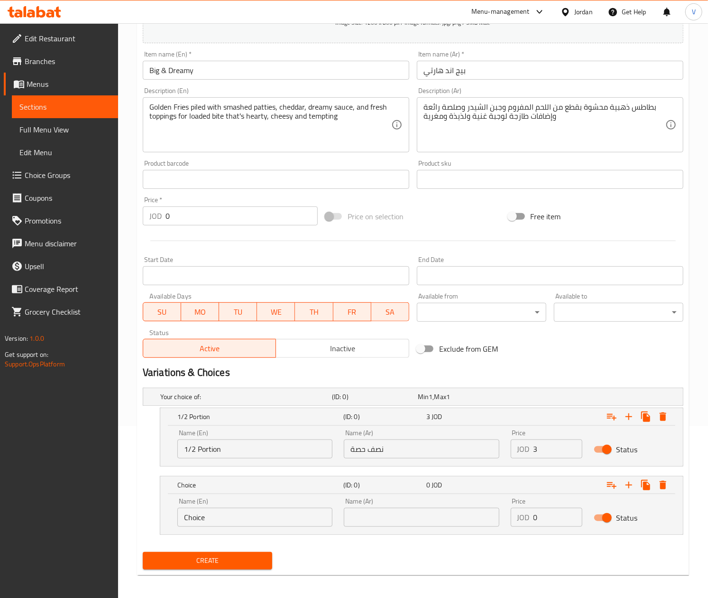
scroll to position [175, 0]
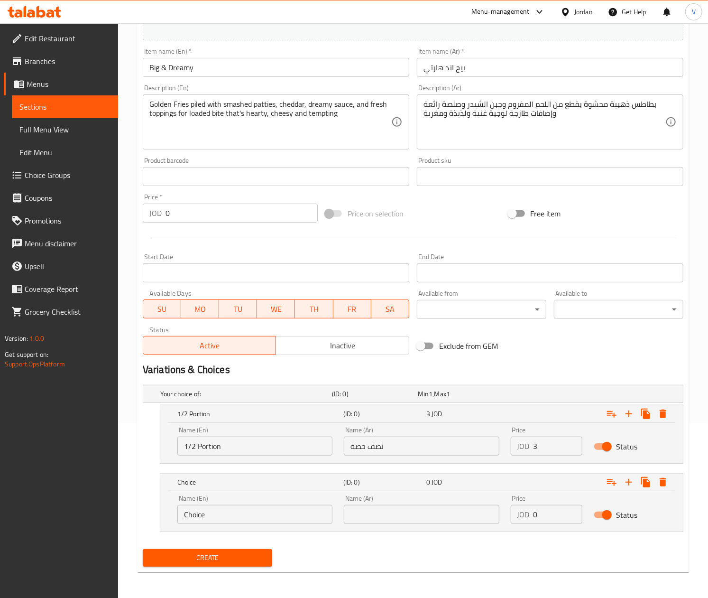
drag, startPoint x: 225, startPoint y: 523, endPoint x: 220, endPoint y: 516, distance: 8.5
click at [220, 517] on div "Name (En) Choice Name (En)" at bounding box center [255, 509] width 166 height 40
drag, startPoint x: 148, startPoint y: 513, endPoint x: 118, endPoint y: 508, distance: 31.3
click at [118, 508] on div "Edit Restaurant Branches Menus Sections Full Menu View Edit Menu Choice Groups …" at bounding box center [354, 224] width 708 height 750
drag, startPoint x: 278, startPoint y: 515, endPoint x: 191, endPoint y: 445, distance: 112.0
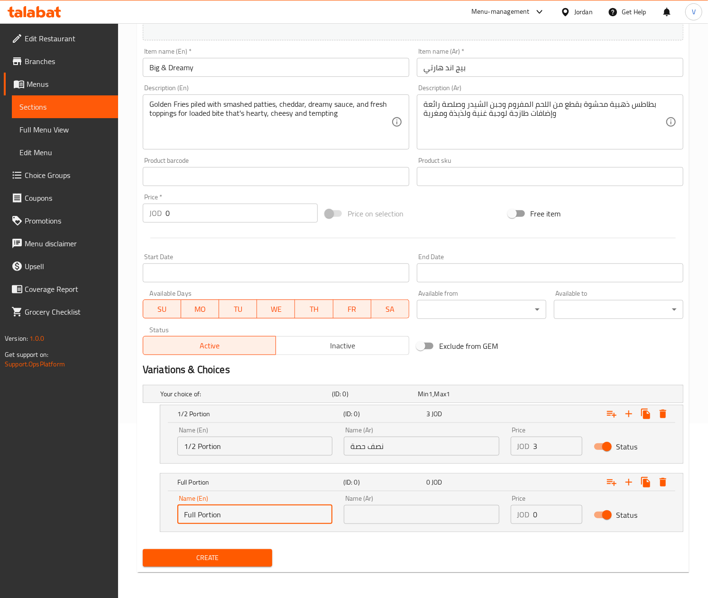
click at [92, 508] on div "Edit Restaurant Branches Menus Sections Full Menu View Edit Menu Choice Groups …" at bounding box center [354, 224] width 708 height 750
type input "Full Portion"
click at [361, 446] on input "نصف حصة" at bounding box center [421, 445] width 155 height 19
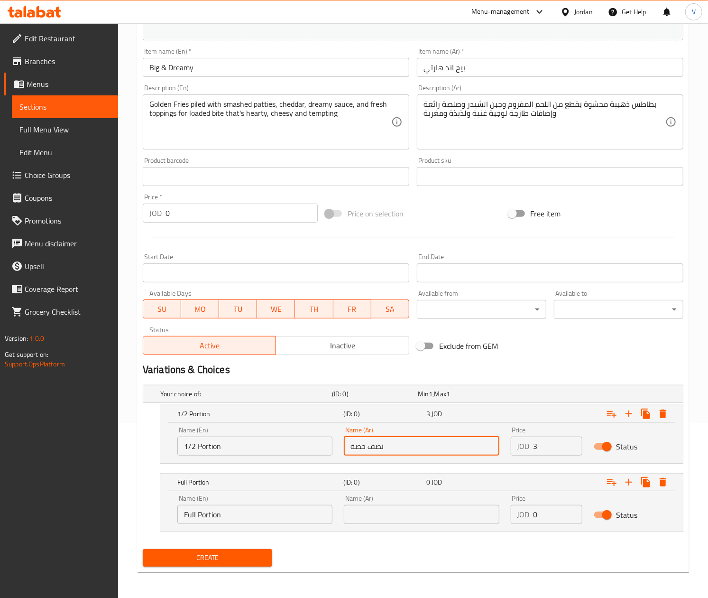
click at [361, 446] on input "نصف حصة" at bounding box center [421, 445] width 155 height 19
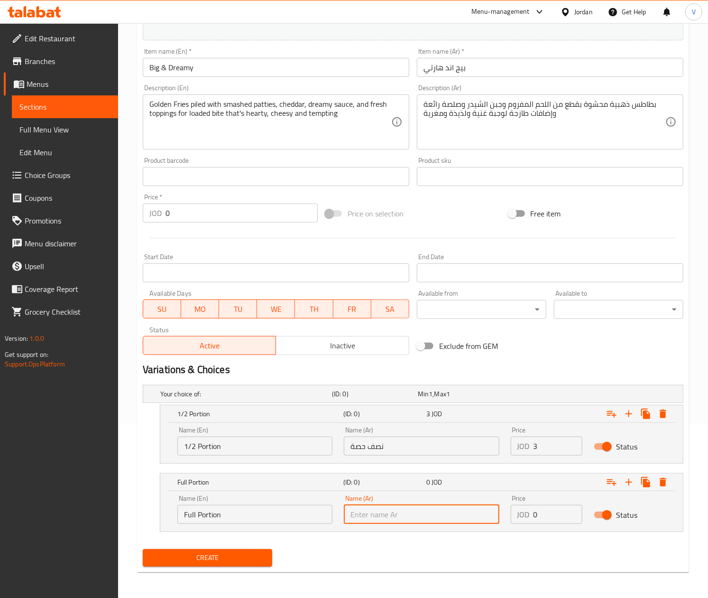
click at [386, 514] on input "text" at bounding box center [421, 514] width 155 height 19
paste input "حصة"
type input "حصة كاملة"
drag, startPoint x: 558, startPoint y: 516, endPoint x: 465, endPoint y: 519, distance: 92.5
click at [465, 519] on div "Name (En) Full Portion Name (En) Name (Ar) حصة كاملة Name (Ar) Price JOD 0 Pric…" at bounding box center [422, 509] width 500 height 40
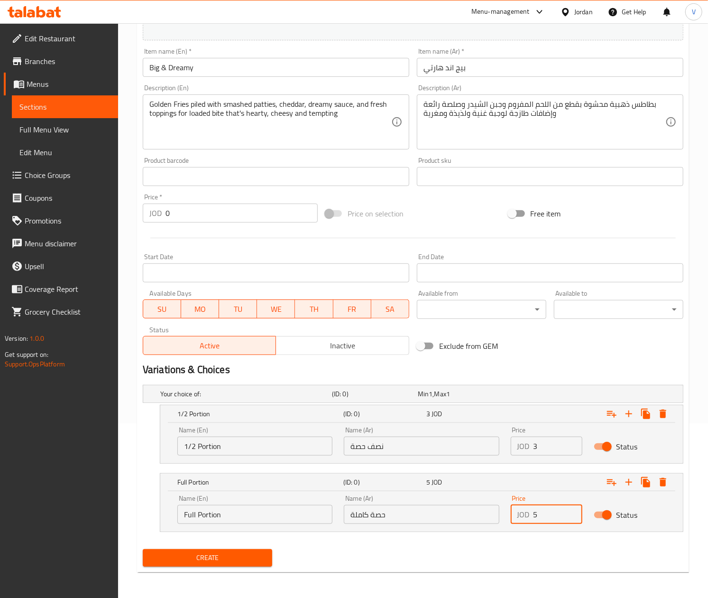
type input "5"
click at [249, 550] on button "Create" at bounding box center [207, 558] width 129 height 18
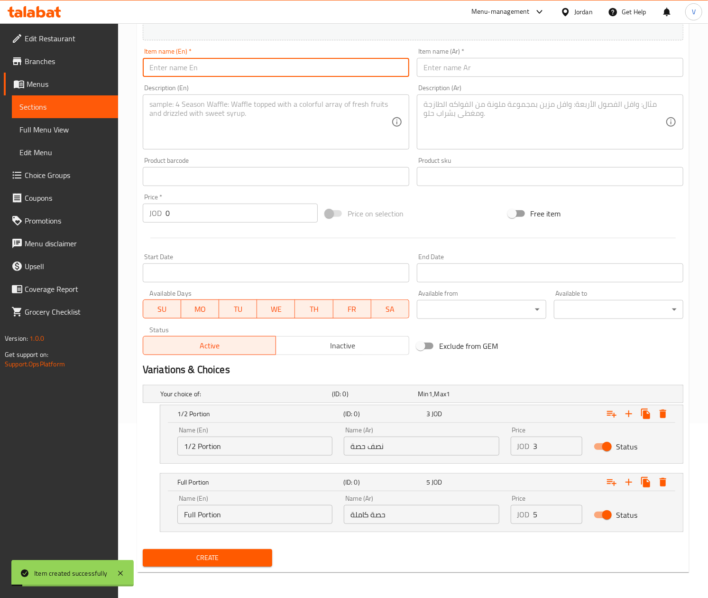
click at [224, 70] on input "text" at bounding box center [276, 67] width 267 height 19
type input "Crunchy BBQ"
drag, startPoint x: 272, startPoint y: 123, endPoint x: 274, endPoint y: 115, distance: 8.3
click at [274, 118] on textarea at bounding box center [270, 122] width 242 height 45
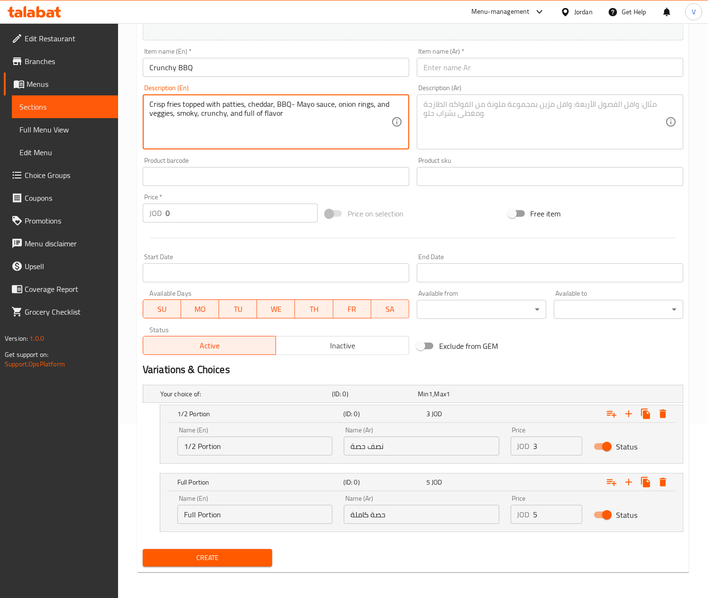
drag, startPoint x: 293, startPoint y: 123, endPoint x: 99, endPoint y: 104, distance: 195.4
click at [99, 105] on div "Edit Restaurant Branches Menus Sections Full Menu View Edit Menu Choice Groups …" at bounding box center [354, 224] width 708 height 750
type textarea "Crisp fries topped with patties, cheddar, BBQ- Mayo sauce, onion rings, and veg…"
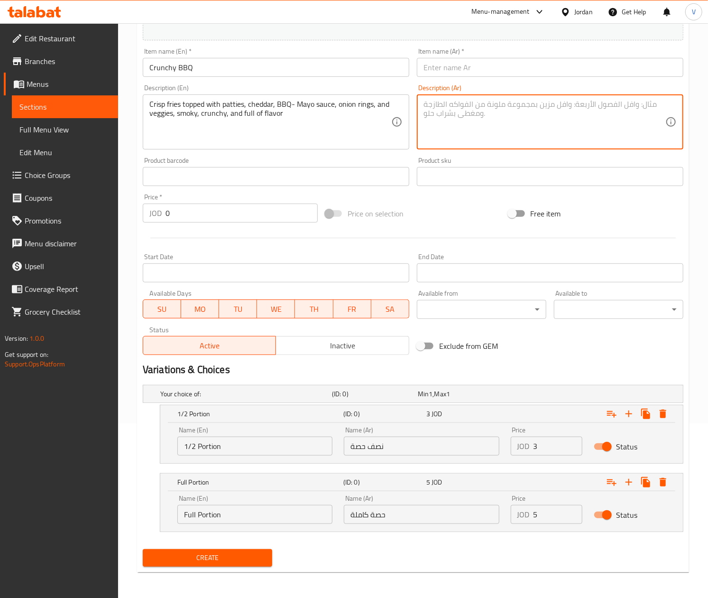
click at [488, 117] on textarea at bounding box center [545, 122] width 242 height 45
paste textarea "بطاطس مقلية مقرمشة مغطاة بقطع من اللحم، وجبنة الشيدر، وصلصة الباربكيو والمايوني…"
type textarea "بطاطس مقلية مقرمشة مغطاة بقطع من اللحم، وجبنة الشيدر، وصلصة الباربكيو والمايوني…"
click at [462, 68] on input "text" at bounding box center [550, 67] width 267 height 19
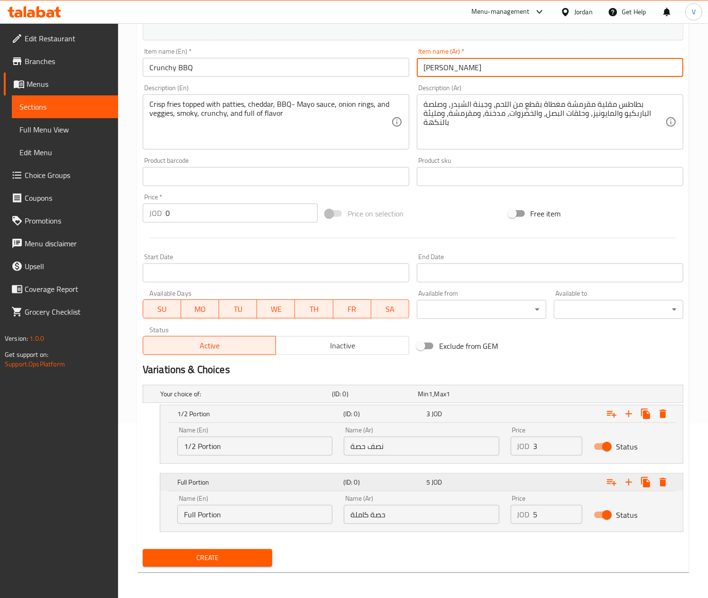
scroll to position [177, 0]
type input "[PERSON_NAME]"
click at [237, 559] on span "Create" at bounding box center [207, 557] width 114 height 12
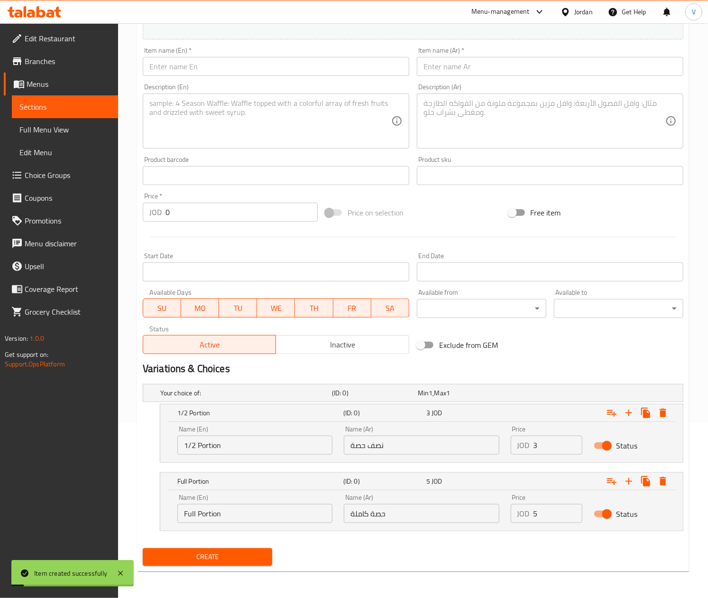
click at [254, 61] on input "text" at bounding box center [276, 66] width 267 height 19
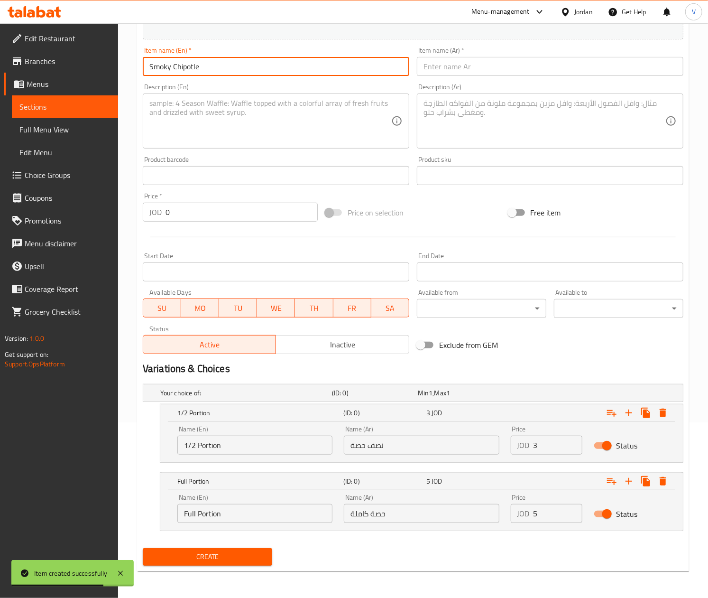
type input "Smoky Chipotle"
click at [190, 113] on textarea at bounding box center [270, 121] width 242 height 45
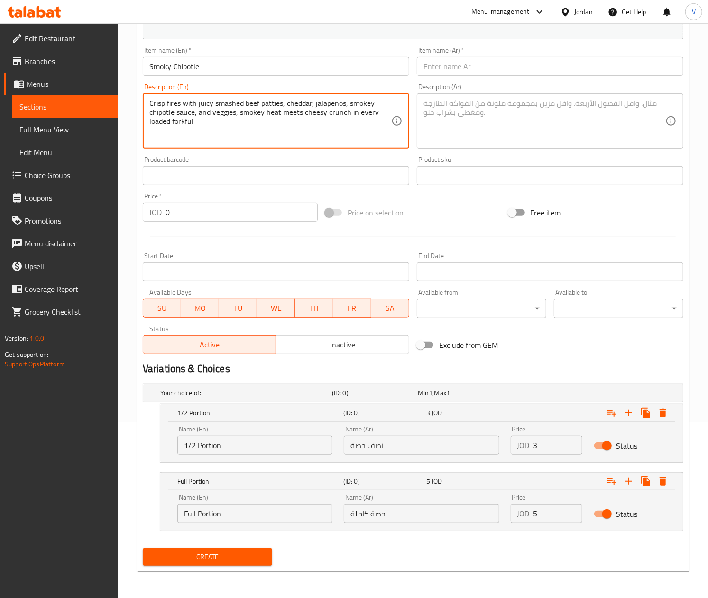
drag, startPoint x: 218, startPoint y: 119, endPoint x: 70, endPoint y: 64, distance: 158.0
click at [70, 64] on div "Edit Restaurant Branches Menus Sections Full Menu View Edit Menu Choice Groups …" at bounding box center [354, 223] width 708 height 750
type textarea "Crisp fires with juicy smashed beef patties, cheddar, jalapenos, smokey chipotl…"
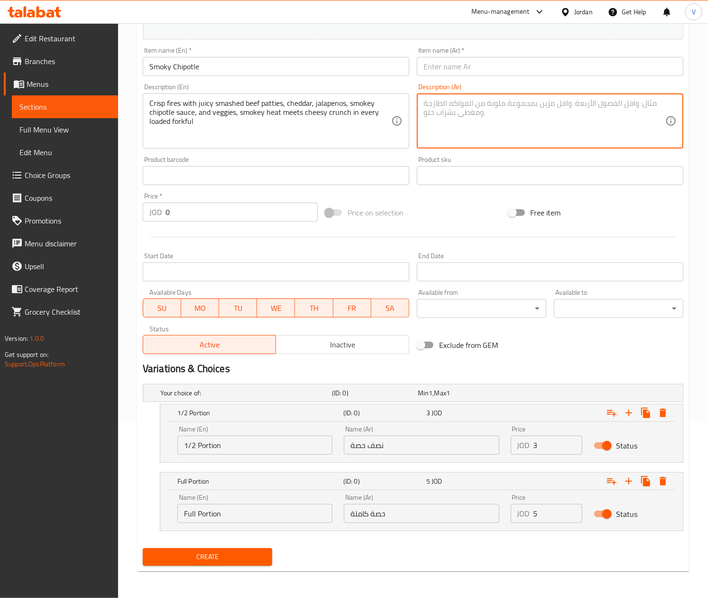
click at [531, 111] on textarea at bounding box center [545, 121] width 242 height 45
paste textarea "نيران مقرمشة مع فطائر لحم بقري مهروسة وعصيرية، وجبن شيدر، وهالبينو، وصلصة شيبوت…"
type textarea "نيران مقرمشة مع فطائر لحم بقري مهروسة وعصيرية، وجبن شيدر، وهالبينو، وصلصة شيبوت…"
click at [240, 548] on button "Create" at bounding box center [207, 557] width 129 height 18
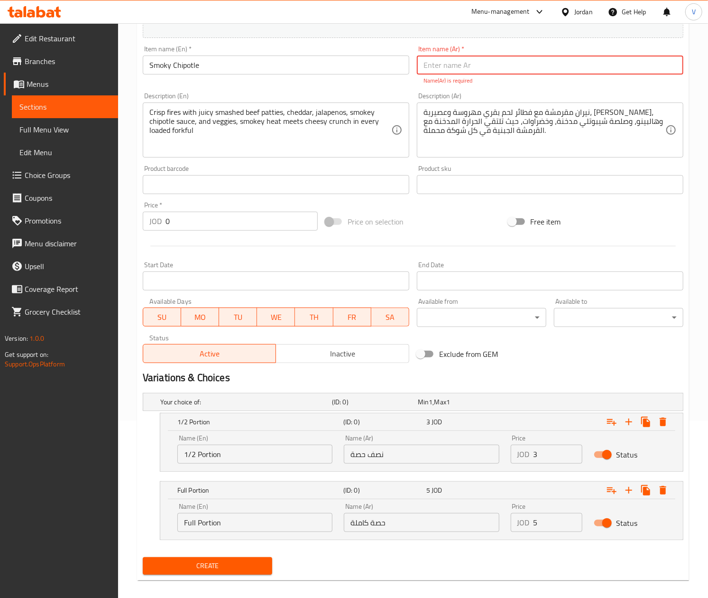
click at [455, 64] on input "text" at bounding box center [550, 64] width 267 height 19
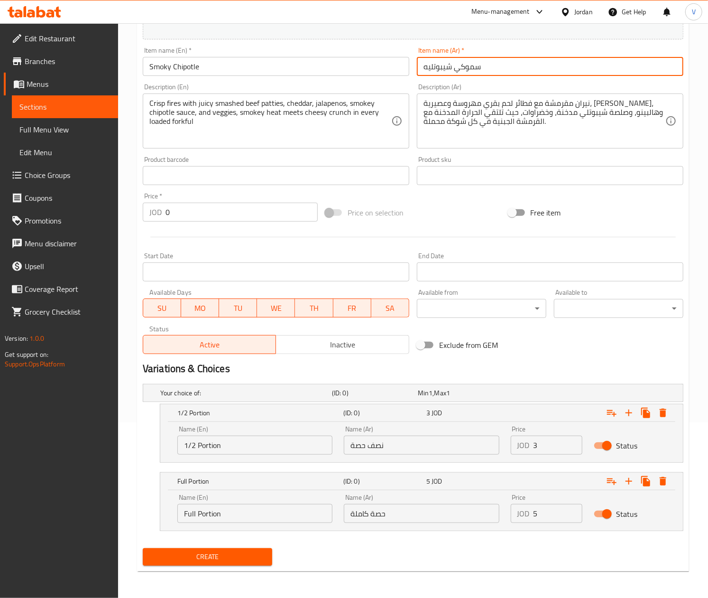
type input "سموكي شيبوتليه"
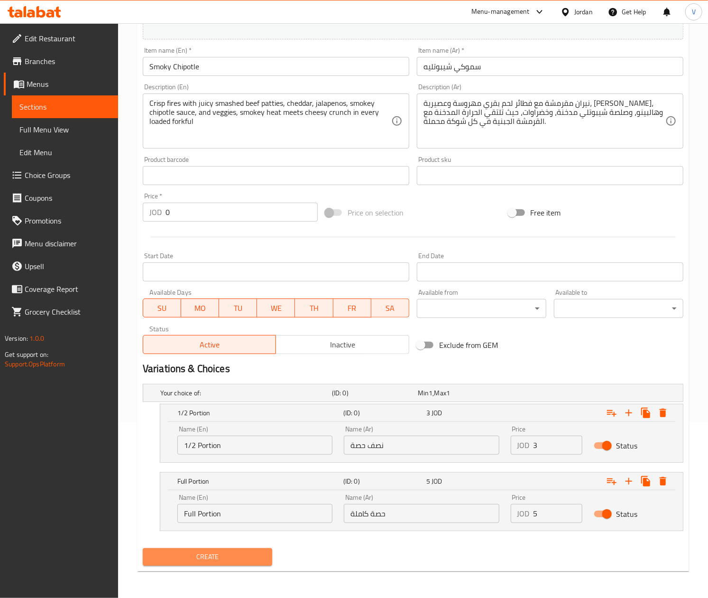
click at [180, 551] on span "Create" at bounding box center [207, 557] width 114 height 12
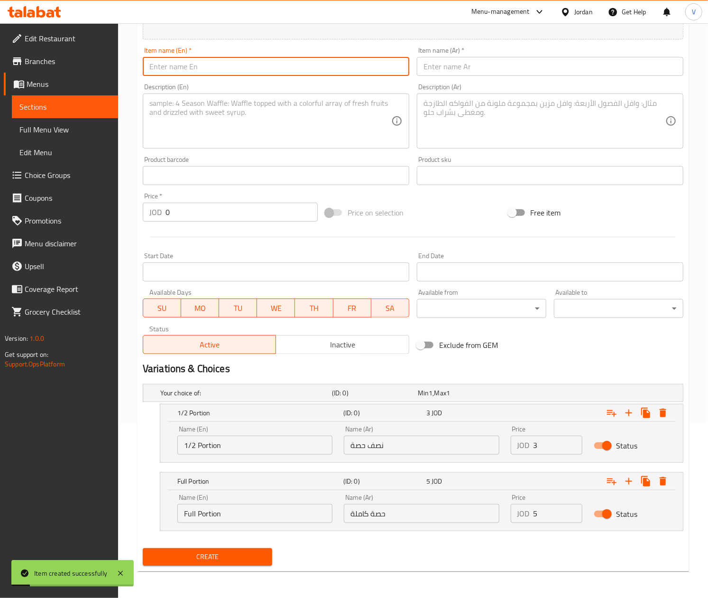
click at [255, 71] on input "text" at bounding box center [276, 66] width 267 height 19
click at [273, 66] on input "text" at bounding box center [276, 66] width 267 height 19
click at [255, 122] on textarea at bounding box center [270, 121] width 242 height 45
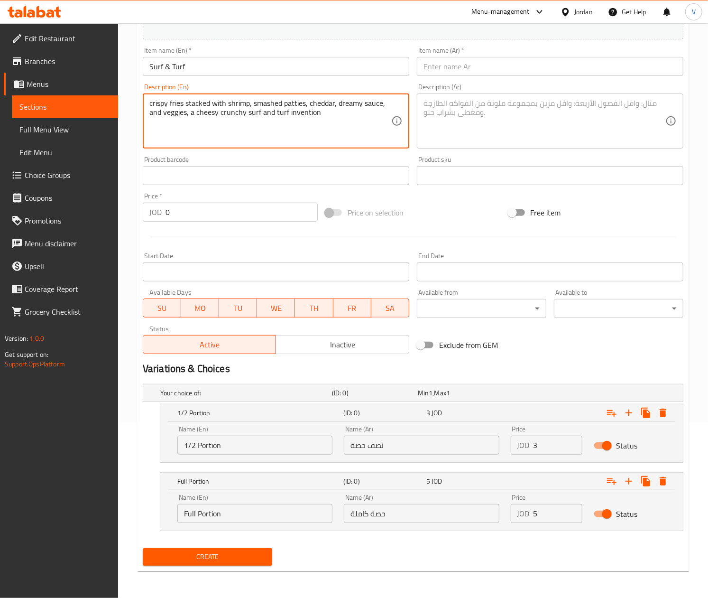
drag, startPoint x: 337, startPoint y: 121, endPoint x: 90, endPoint y: 115, distance: 247.2
click at [90, 115] on div "Edit Restaurant Branches Menus Sections Full Menu View Edit Menu Choice Groups …" at bounding box center [354, 223] width 708 height 750
click at [340, 110] on textarea "crispy fries stacked with shrimp, smashed patties, cheddar, dreamy sauce, and v…" at bounding box center [270, 121] width 242 height 45
drag, startPoint x: 342, startPoint y: 117, endPoint x: 13, endPoint y: 46, distance: 336.1
click at [13, 46] on div "Edit Restaurant Branches Menus Sections Full Menu View Edit Menu Choice Groups …" at bounding box center [354, 223] width 708 height 750
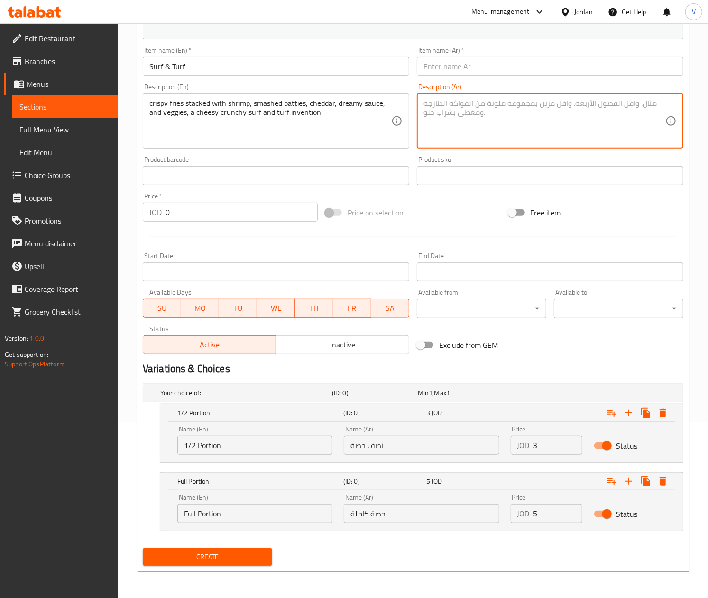
click at [519, 137] on textarea at bounding box center [545, 121] width 242 height 45
paste textarea "بطاطس مقلية مقرمشة محشوة بالجمبري، فطائر مهروسة، جبن شيدر، صلصة رائعة، وخضراوات…"
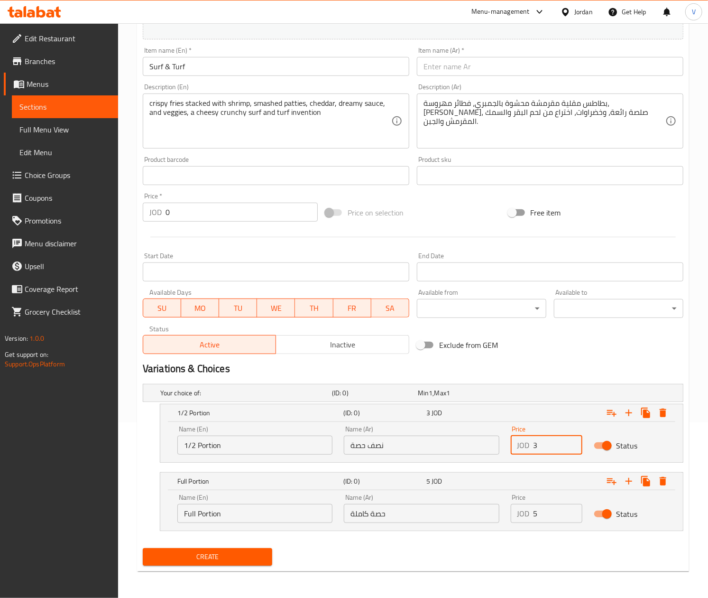
drag, startPoint x: 558, startPoint y: 447, endPoint x: 488, endPoint y: 425, distance: 73.2
click at [486, 438] on div "Name (En) 1/2 Portion Name (En) Name (Ar) نصف حصة Name (Ar) Price JOD 3 Price S…" at bounding box center [422, 440] width 500 height 40
drag, startPoint x: 568, startPoint y: 515, endPoint x: 473, endPoint y: 511, distance: 94.5
click at [534, 511] on input "5" at bounding box center [558, 513] width 49 height 19
click at [547, 512] on input "5" at bounding box center [558, 513] width 49 height 19
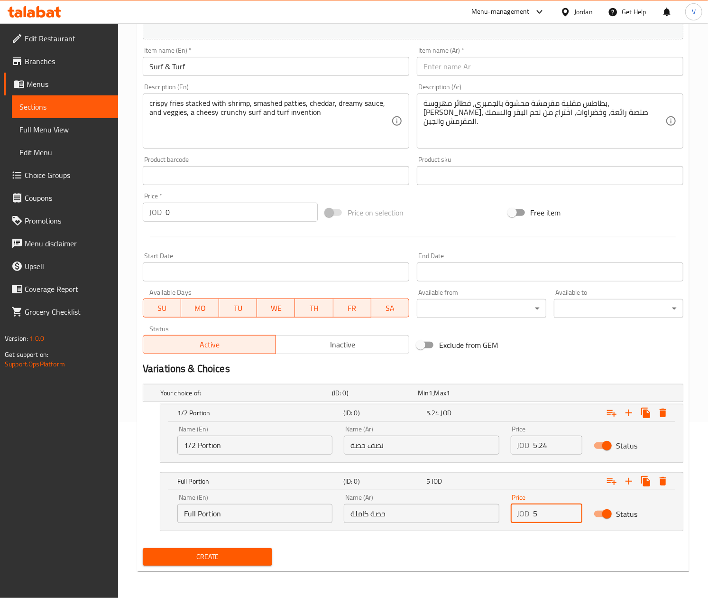
click at [547, 512] on input "5" at bounding box center [558, 513] width 49 height 19
drag, startPoint x: 205, startPoint y: 564, endPoint x: 207, endPoint y: 557, distance: 7.4
click at [206, 560] on button "Create" at bounding box center [207, 557] width 129 height 18
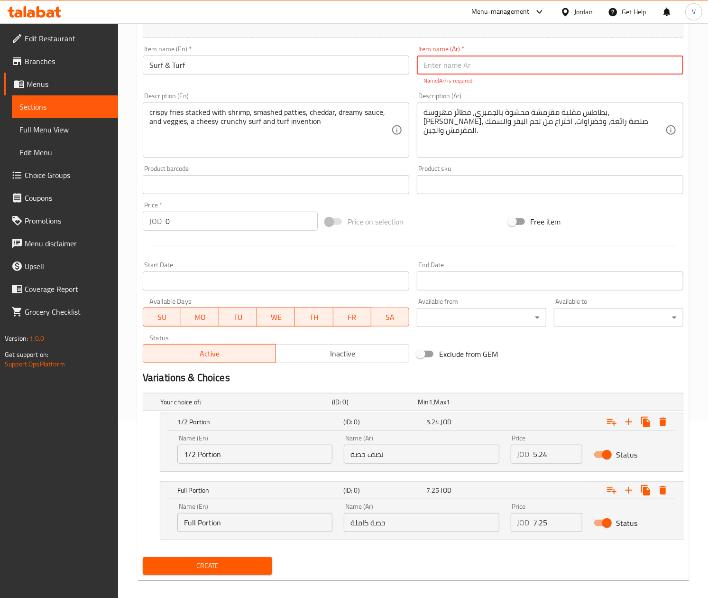
drag, startPoint x: 486, startPoint y: 59, endPoint x: 486, endPoint y: 52, distance: 6.6
click at [486, 59] on input "text" at bounding box center [550, 64] width 267 height 19
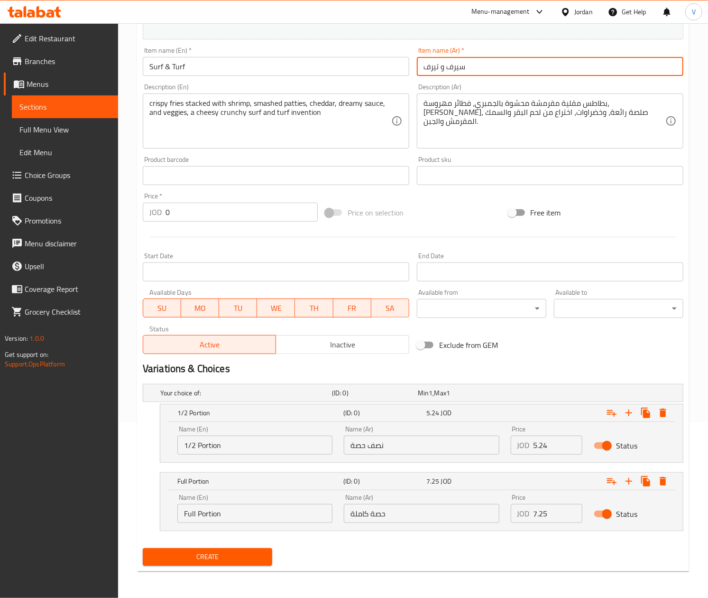
click at [442, 68] on input "سيرف و تيرف" at bounding box center [550, 66] width 267 height 19
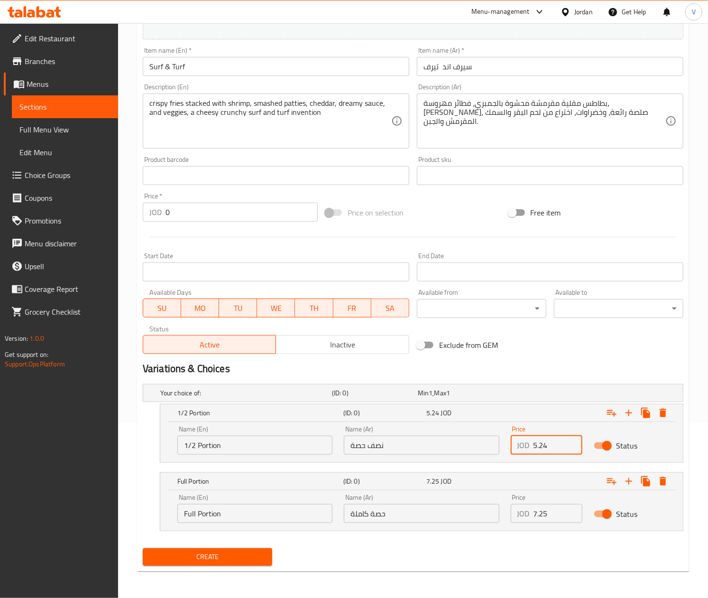
click at [558, 442] on input "5.24" at bounding box center [558, 444] width 49 height 19
click at [244, 558] on span "Create" at bounding box center [207, 557] width 114 height 12
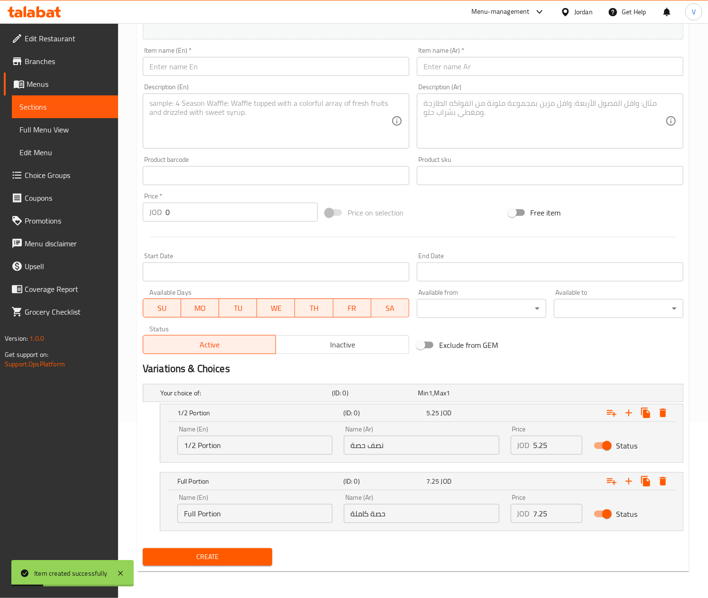
click at [193, 69] on input "text" at bounding box center [276, 66] width 267 height 19
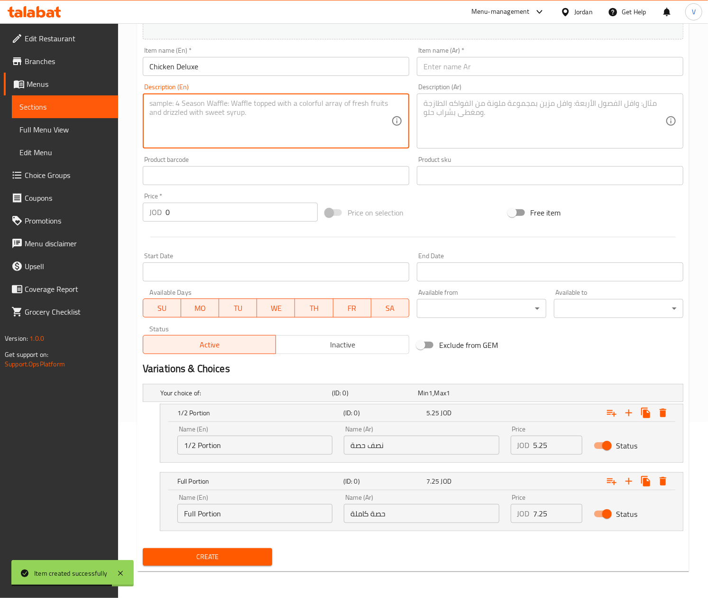
click at [213, 111] on textarea at bounding box center [270, 121] width 242 height 45
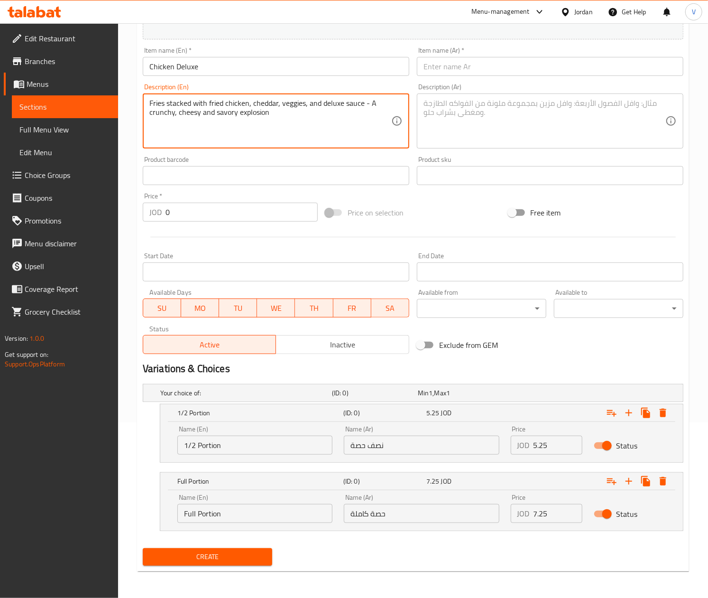
drag, startPoint x: 270, startPoint y: 111, endPoint x: 62, endPoint y: 83, distance: 210.6
click at [62, 83] on div "Edit Restaurant Branches Menus Sections Full Menu View Edit Menu Choice Groups …" at bounding box center [354, 223] width 708 height 750
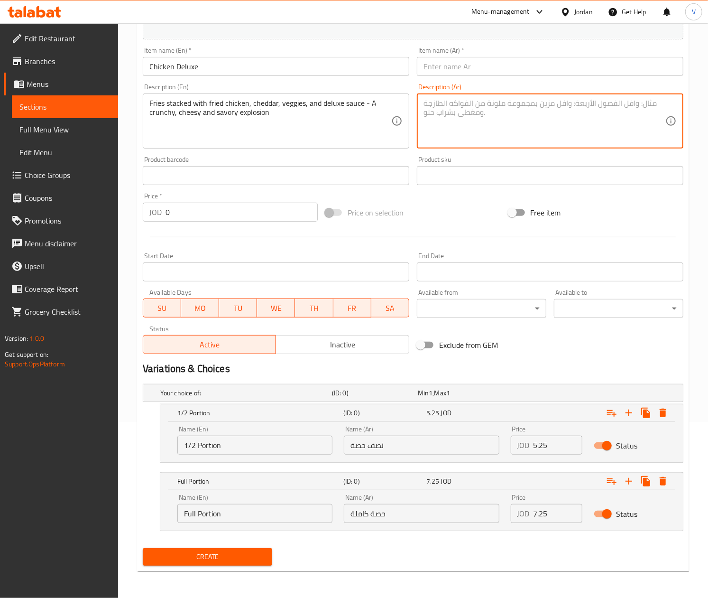
click at [515, 136] on textarea at bounding box center [545, 121] width 242 height 45
paste textarea "بطاطس مقلية محشوة بالدجاج المقلي والجبن الشيدر والخضروات وصلصة فاخرة - انفجار م…"
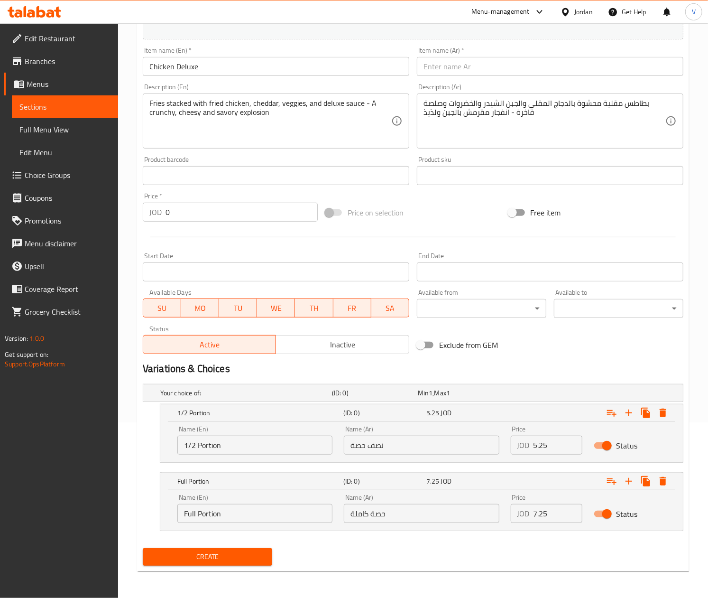
drag, startPoint x: 478, startPoint y: 79, endPoint x: 488, endPoint y: 66, distance: 15.9
click at [480, 78] on div "Add item image Image Size: 1200 x 800 px / Image formats: jpg, png / 5MB Max. I…" at bounding box center [413, 153] width 548 height 409
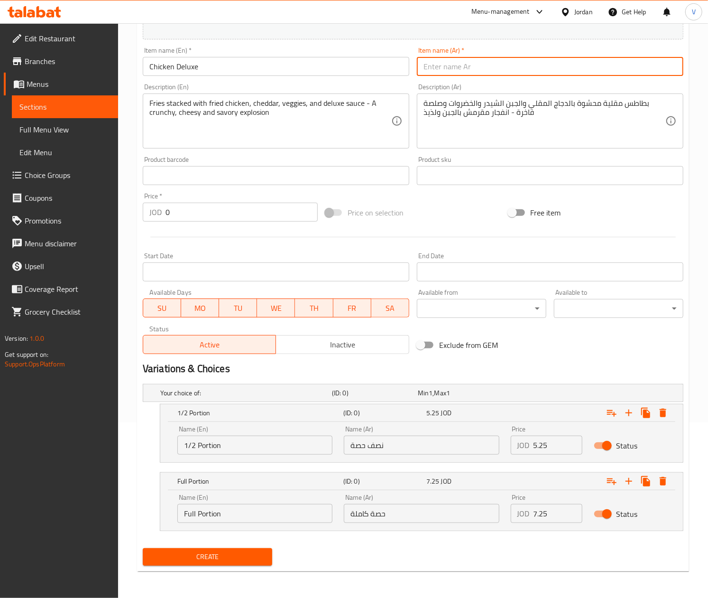
click at [488, 66] on input "text" at bounding box center [550, 66] width 267 height 19
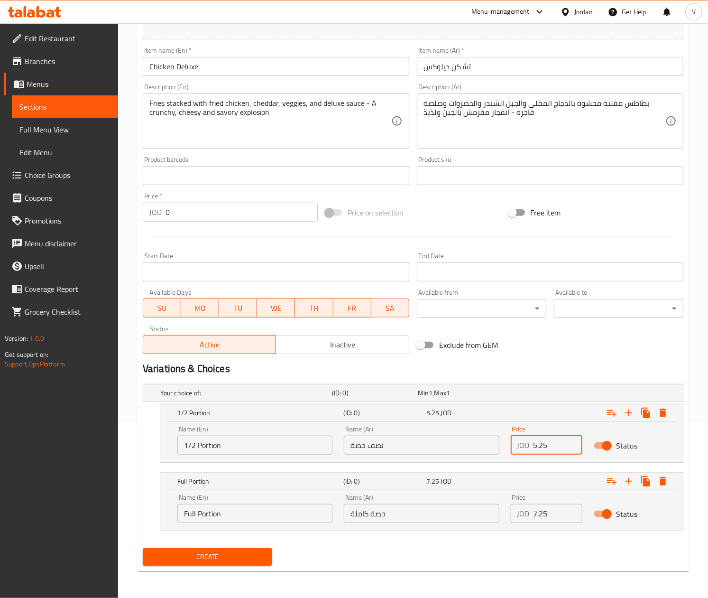
drag, startPoint x: 554, startPoint y: 445, endPoint x: 477, endPoint y: 445, distance: 76.8
click at [477, 445] on div "Name (En) 1/2 Portion Name (En) Name (Ar) نصف حصة Name (Ar) Price JOD 5.25 Pric…" at bounding box center [422, 440] width 500 height 40
click at [471, 514] on div "Name (En) Full Portion Name (En) Name (Ar) حصة كاملة Name (Ar) Price JOD 0 Pric…" at bounding box center [422, 508] width 500 height 40
click at [239, 551] on span "Create" at bounding box center [207, 557] width 114 height 12
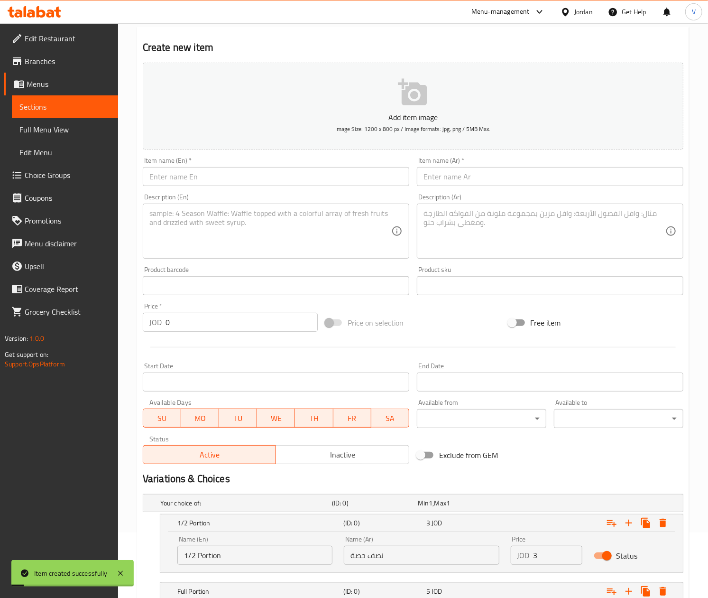
scroll to position [0, 0]
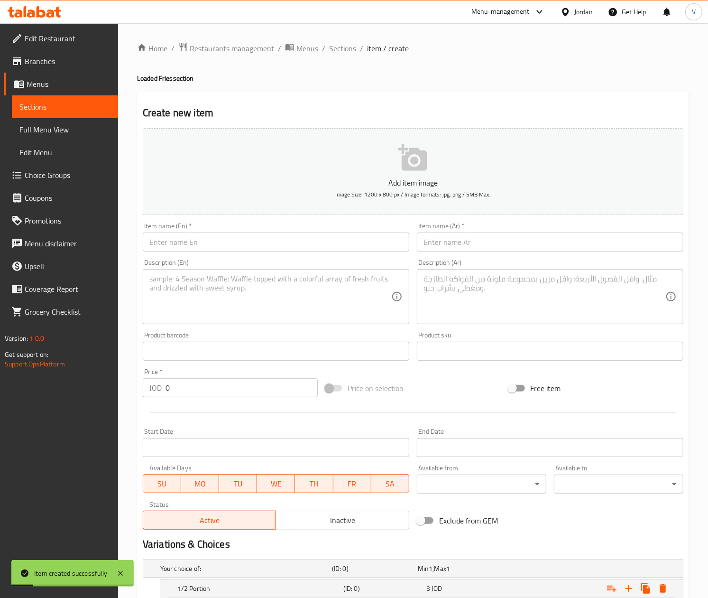
click at [302, 243] on input "text" at bounding box center [276, 241] width 267 height 19
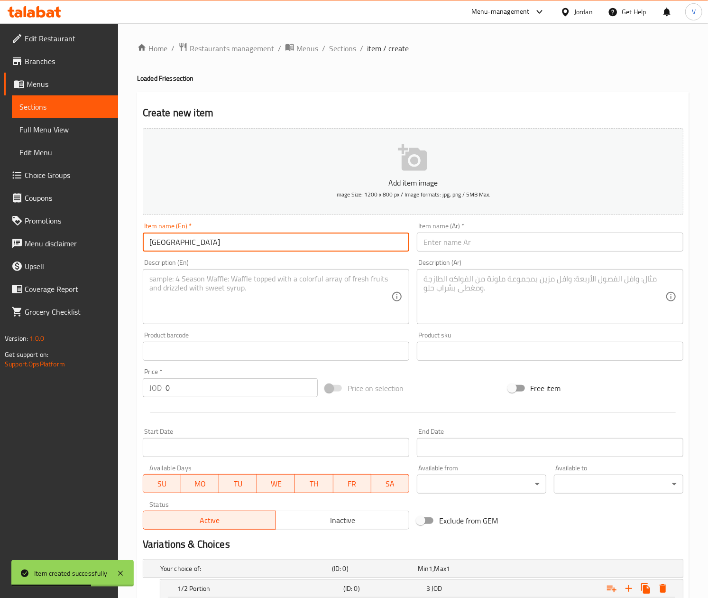
click at [286, 304] on textarea at bounding box center [270, 296] width 242 height 45
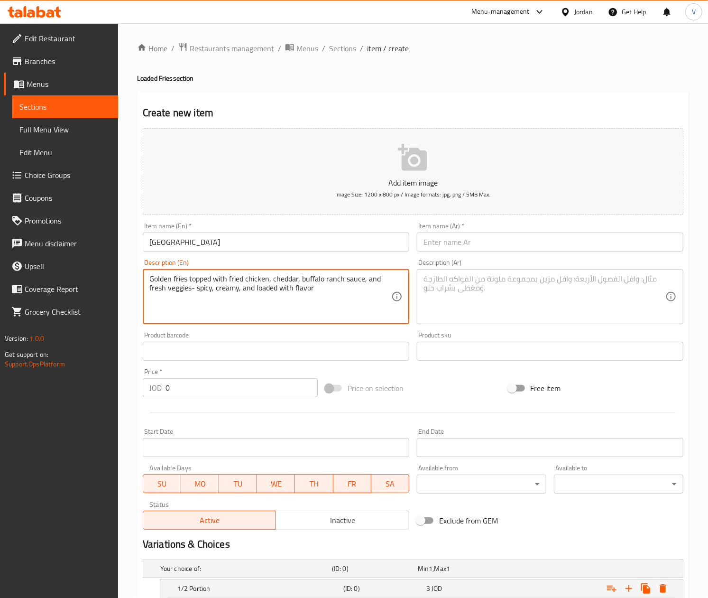
drag, startPoint x: 343, startPoint y: 301, endPoint x: 4, endPoint y: 188, distance: 357.5
click at [0, 197] on html "​ Menu-management Jordan Get Help V Edit Restaurant Branches Menus Sections Ful…" at bounding box center [354, 299] width 708 height 598
click at [469, 291] on textarea at bounding box center [545, 296] width 242 height 45
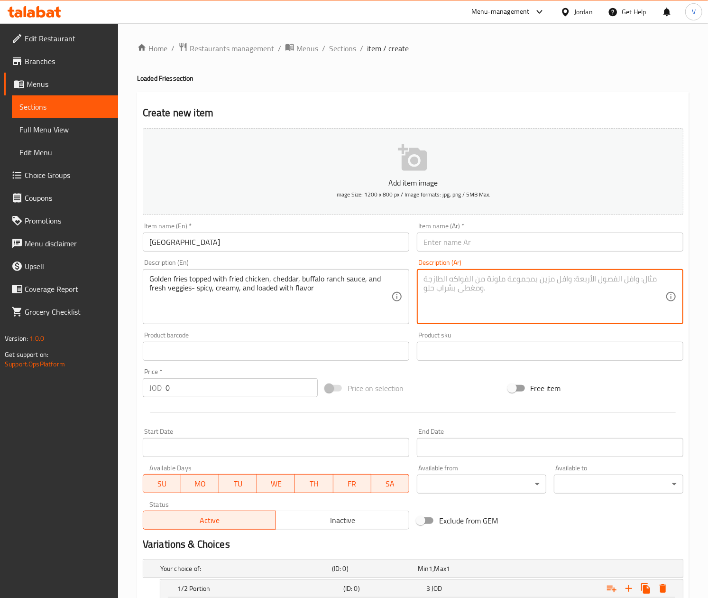
paste textarea "بطاطس ذهبية مغطاة بالدجاج المقلي، والجبن الشيدر، وصلصة رانش بافلو، والخضروات ال…"
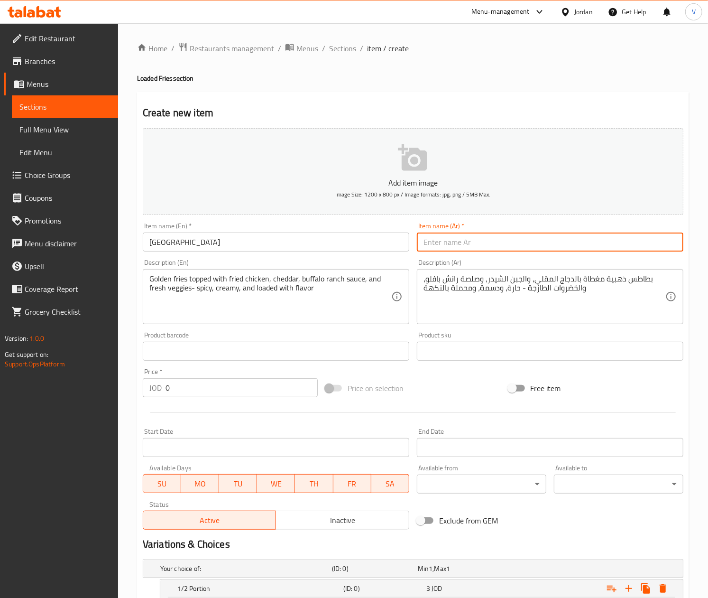
click at [473, 239] on input "text" at bounding box center [550, 241] width 267 height 19
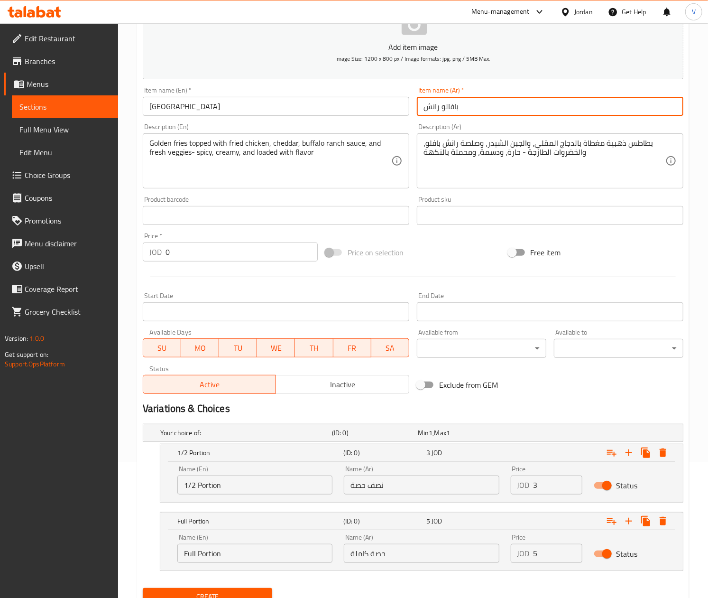
scroll to position [177, 0]
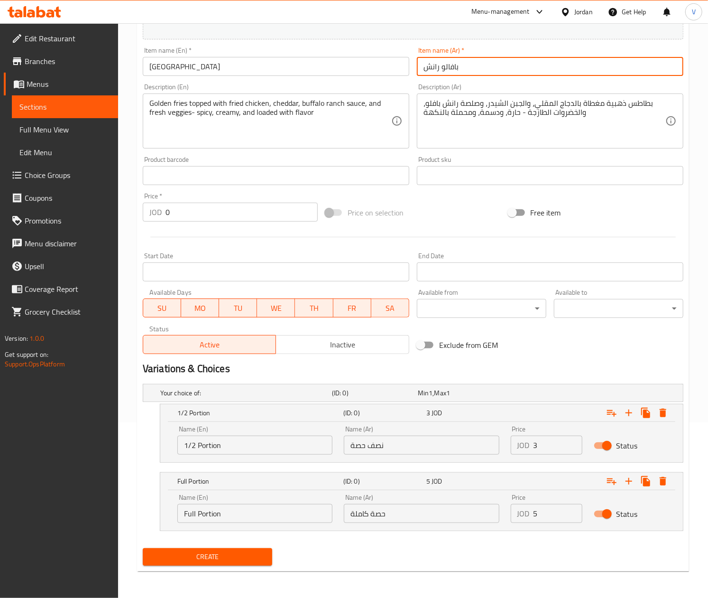
click at [184, 553] on span "Create" at bounding box center [207, 557] width 114 height 12
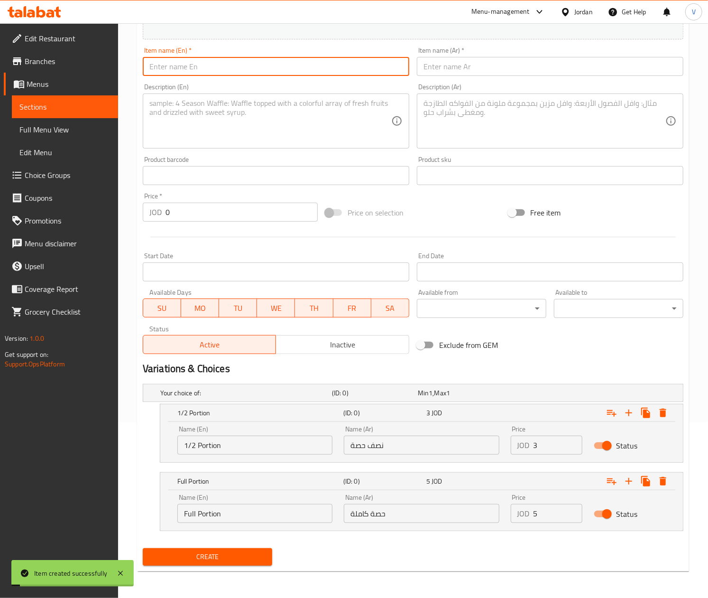
click at [257, 68] on input "text" at bounding box center [276, 66] width 267 height 19
drag, startPoint x: 300, startPoint y: 73, endPoint x: 222, endPoint y: 63, distance: 78.5
click at [222, 63] on input "Honey Maple Sriracha Sauce" at bounding box center [276, 66] width 267 height 19
click at [200, 121] on textarea at bounding box center [270, 121] width 242 height 45
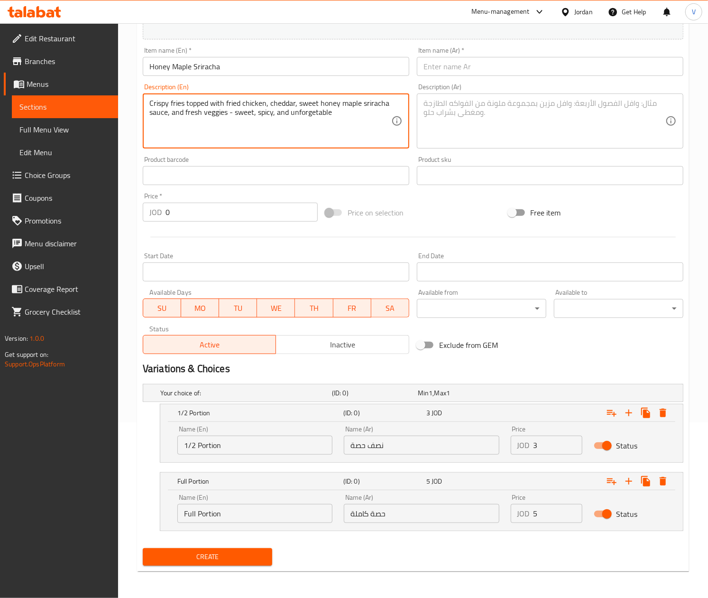
drag, startPoint x: 355, startPoint y: 123, endPoint x: 29, endPoint y: 77, distance: 329.5
click at [31, 79] on div "Edit Restaurant Branches Menus Sections Full Menu View Edit Menu Choice Groups …" at bounding box center [354, 223] width 708 height 750
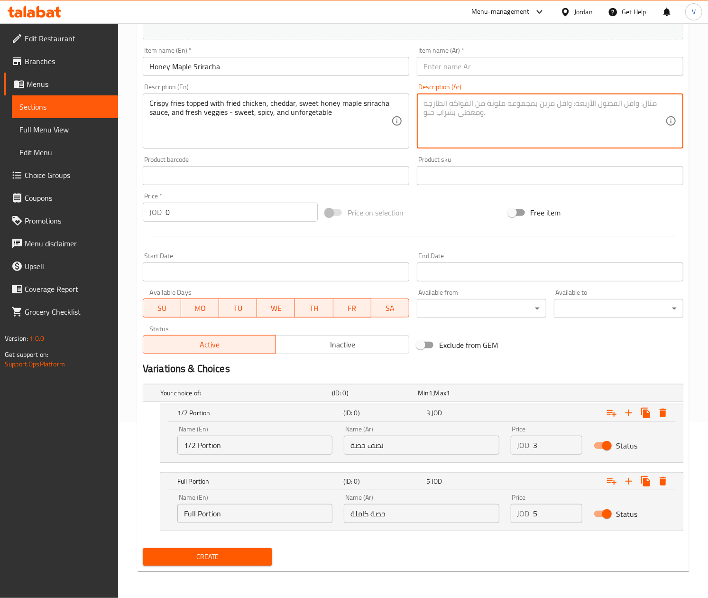
click at [498, 138] on textarea at bounding box center [545, 121] width 242 height 45
paste textarea "بطاطس مقرمشة مغطاة بالدجاج المقلي، والجبن الشيدر، وصلصة سريراتشا العسل الحلو وا…"
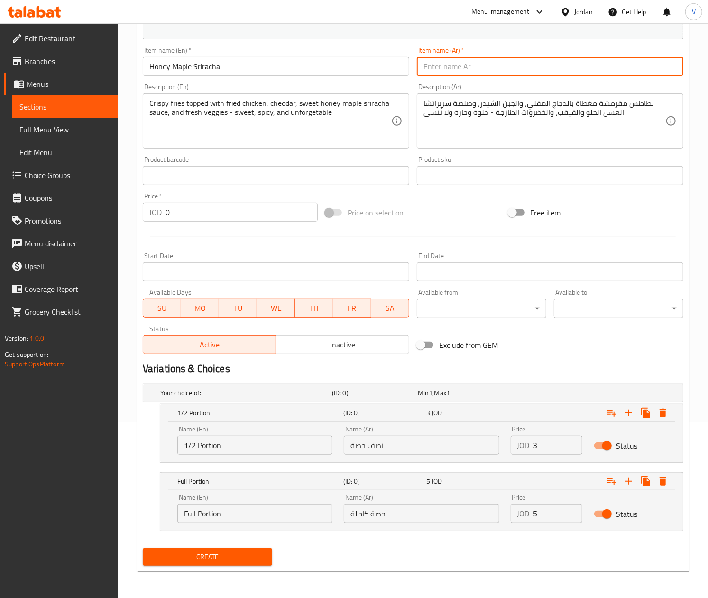
click at [478, 70] on input "text" at bounding box center [550, 66] width 267 height 19
click at [457, 68] on input "text" at bounding box center [550, 66] width 267 height 19
click at [177, 555] on span "Create" at bounding box center [207, 557] width 114 height 12
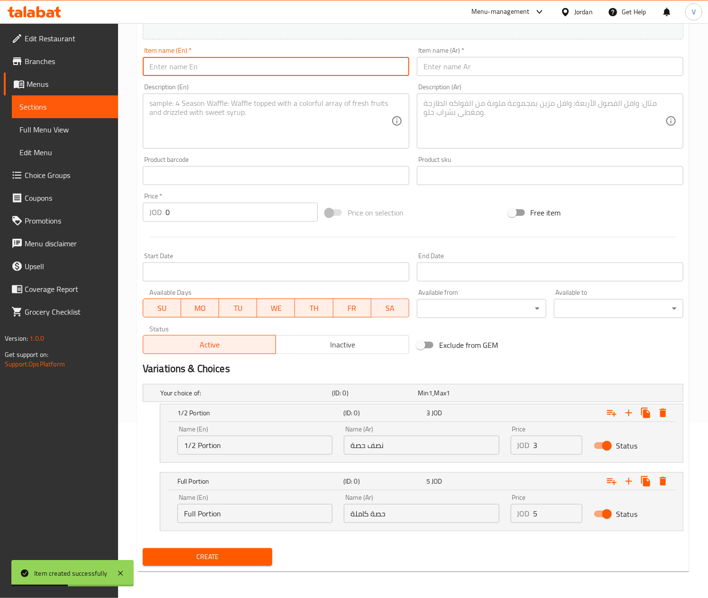
drag, startPoint x: 298, startPoint y: 60, endPoint x: 298, endPoint y: 55, distance: 5.2
click at [298, 60] on input "text" at bounding box center [276, 66] width 267 height 19
click at [501, 76] on div "Item name (Ar)   * Item name (Ar) *" at bounding box center [550, 61] width 274 height 37
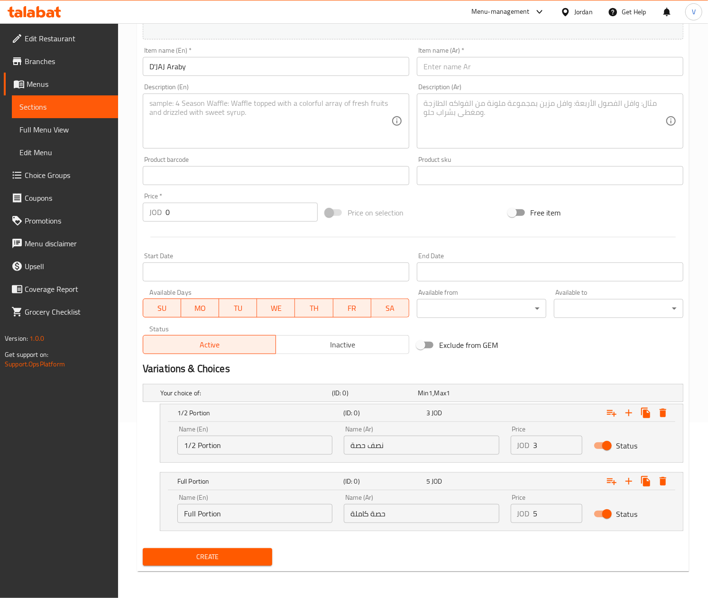
drag, startPoint x: 513, startPoint y: 66, endPoint x: 514, endPoint y: 59, distance: 7.6
click at [513, 66] on input "text" at bounding box center [550, 66] width 267 height 19
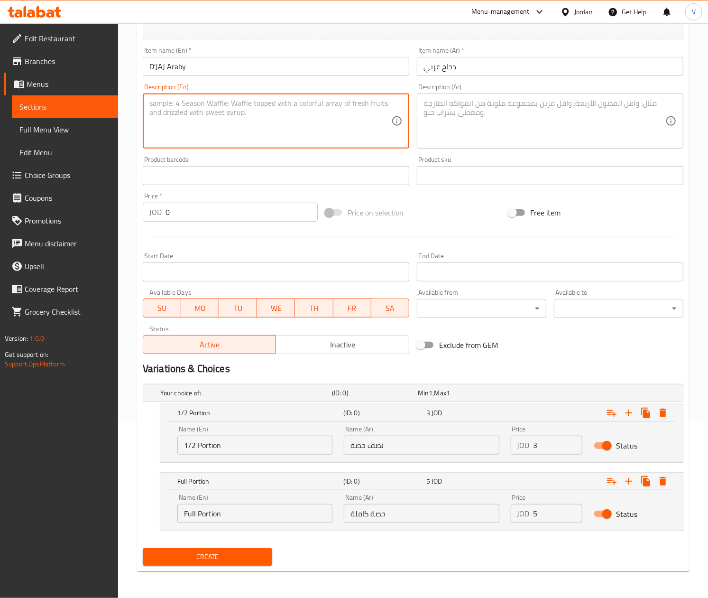
click at [327, 106] on textarea at bounding box center [270, 121] width 242 height 45
drag, startPoint x: 362, startPoint y: 121, endPoint x: 11, endPoint y: 102, distance: 351.4
click at [11, 102] on div "Edit Restaurant Branches Menus Sections Full Menu View Edit Menu Choice Groups …" at bounding box center [354, 223] width 708 height 750
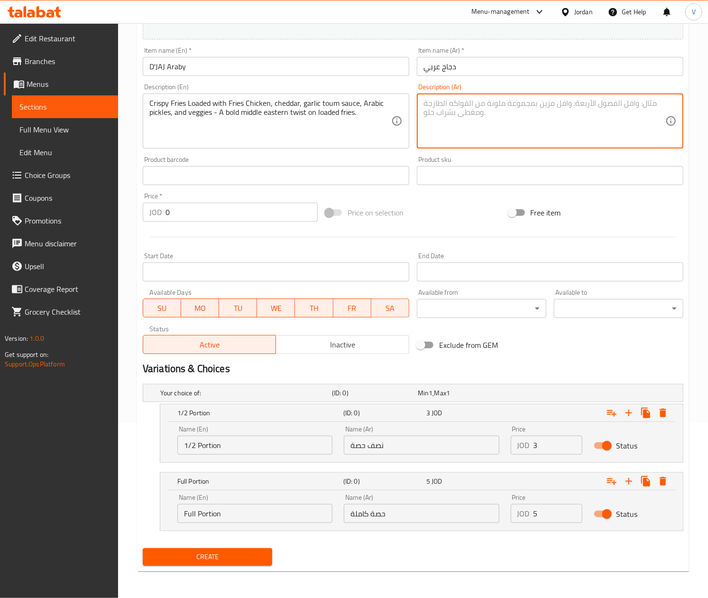
click at [484, 134] on textarea at bounding box center [545, 121] width 242 height 45
paste textarea "بطاطس مقلية مقرمشة محشوة بالبطاطس المقلية دجاج، جبنة شيدر، صلصة ثوم، مخلل عربي،…"
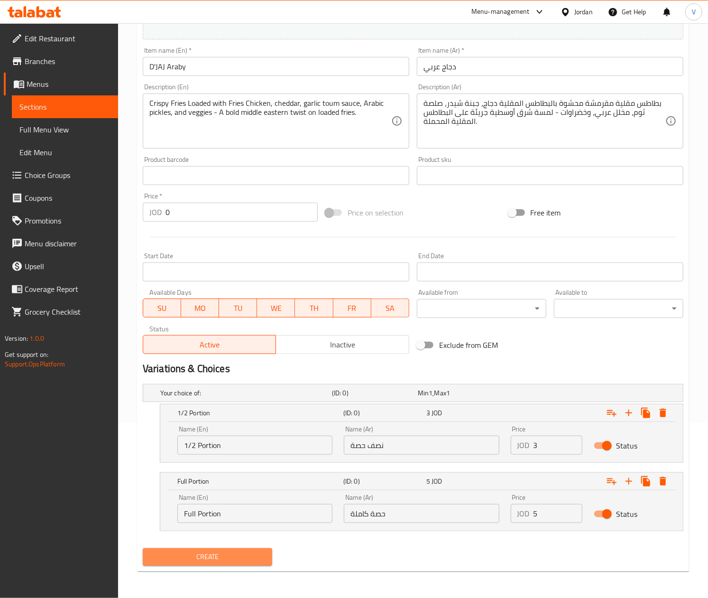
click at [205, 555] on span "Create" at bounding box center [207, 557] width 114 height 12
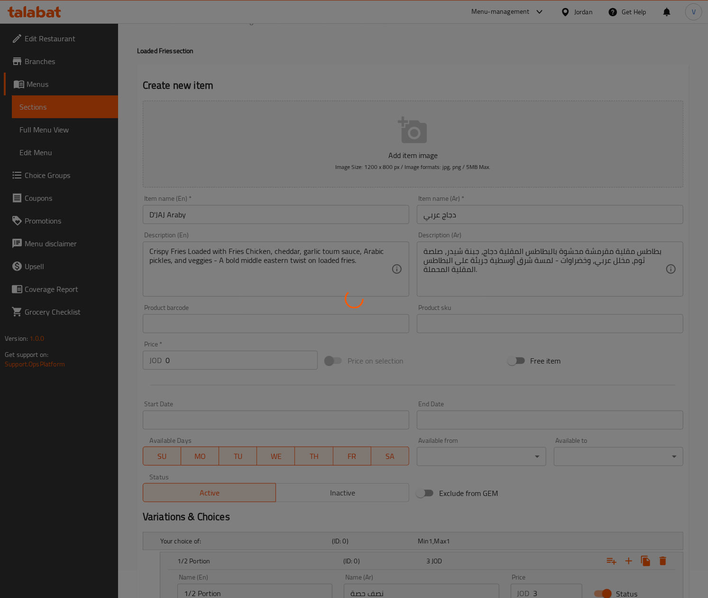
scroll to position [0, 0]
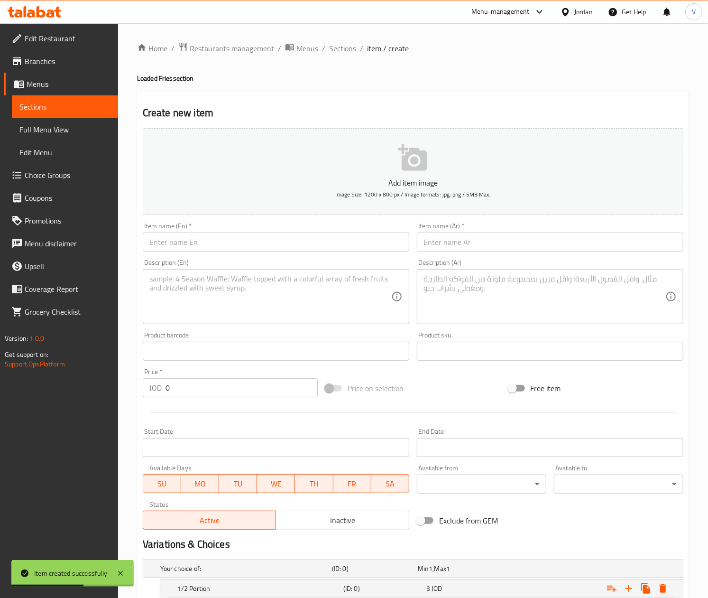
click at [334, 54] on span "Sections" at bounding box center [342, 48] width 27 height 11
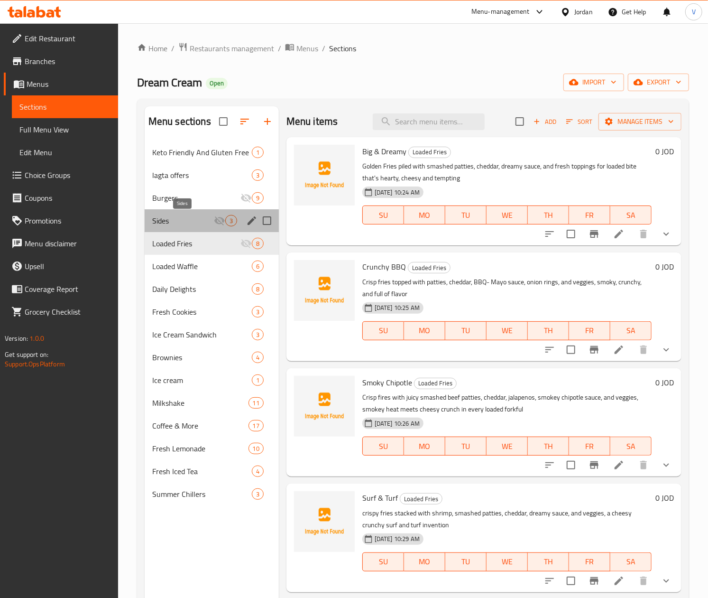
click at [184, 217] on span "Sides" at bounding box center [183, 220] width 62 height 11
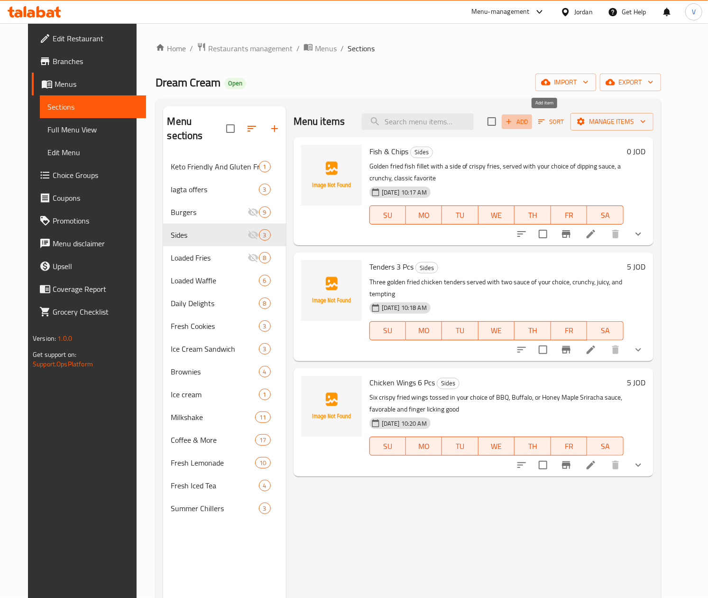
click at [530, 124] on span "Add" at bounding box center [517, 121] width 26 height 11
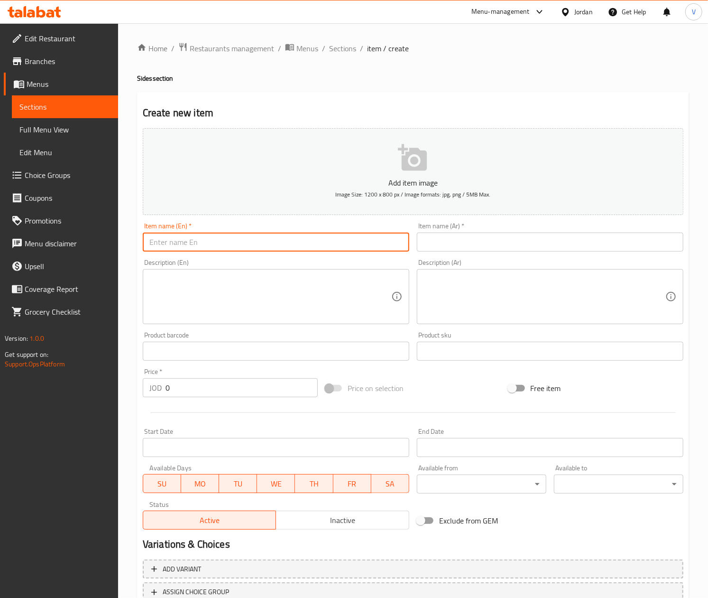
click at [249, 248] on input "text" at bounding box center [276, 241] width 267 height 19
click at [499, 241] on input "text" at bounding box center [550, 241] width 267 height 19
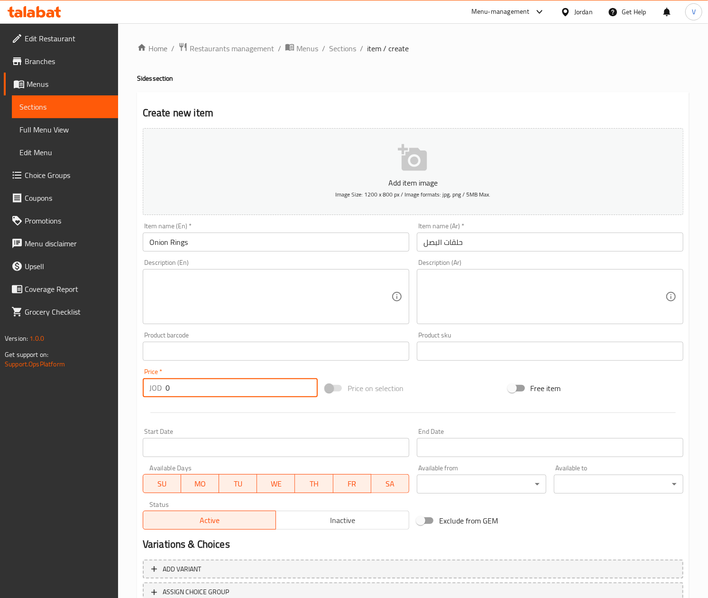
drag, startPoint x: 185, startPoint y: 383, endPoint x: 114, endPoint y: 390, distance: 71.0
click at [114, 390] on div "Edit Restaurant Branches Menus Sections Full Menu View Edit Menu Choice Groups …" at bounding box center [354, 346] width 708 height 647
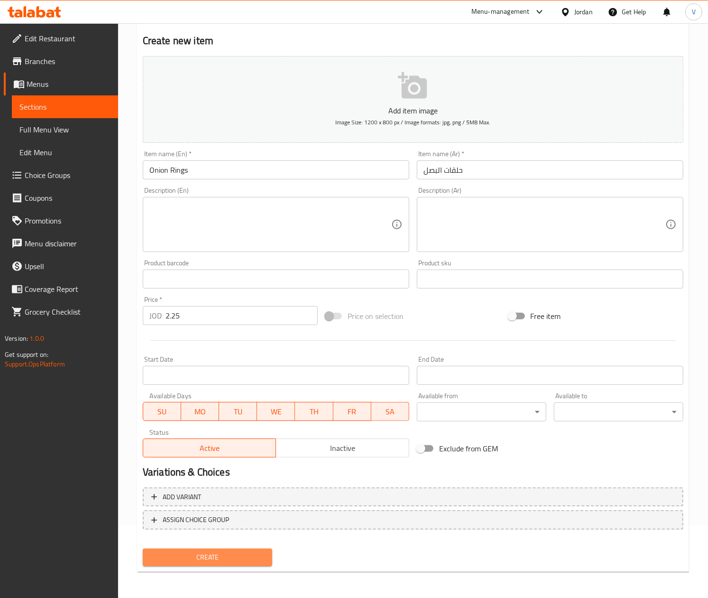
click at [183, 562] on span "Create" at bounding box center [207, 557] width 114 height 12
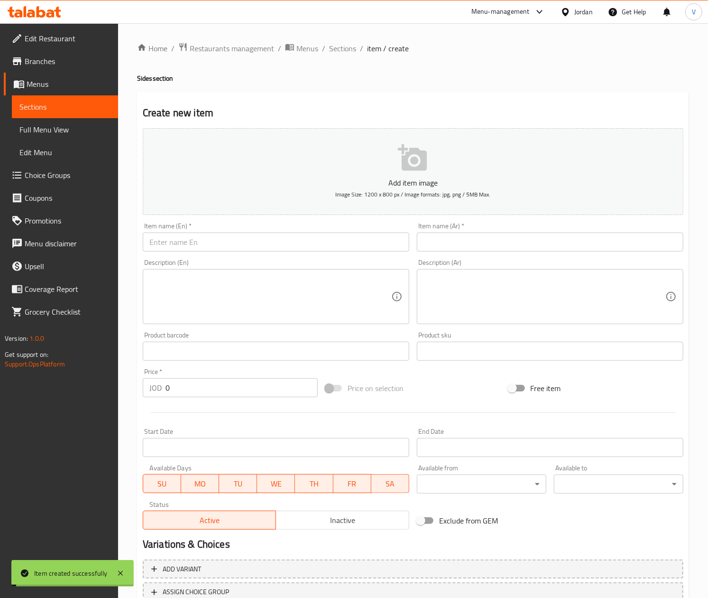
click at [251, 251] on input "text" at bounding box center [276, 241] width 267 height 19
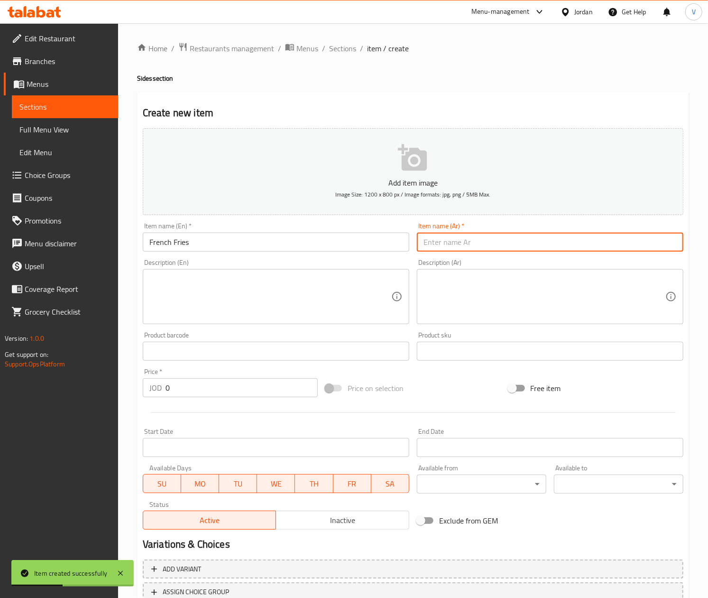
click at [581, 251] on input "text" at bounding box center [550, 241] width 267 height 19
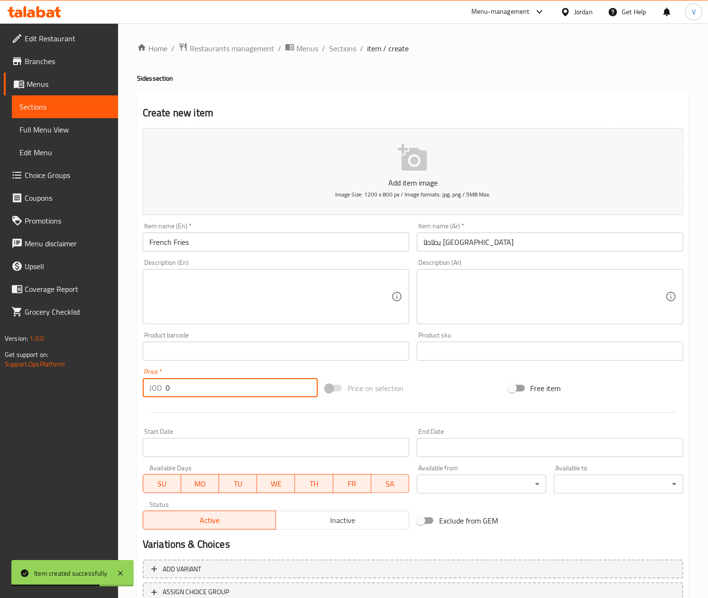
drag, startPoint x: 230, startPoint y: 389, endPoint x: -1, endPoint y: 403, distance: 231.4
click at [0, 403] on html "Item created successfully ​ Menu-management Jordan Get Help V Edit Restaurant B…" at bounding box center [354, 299] width 708 height 598
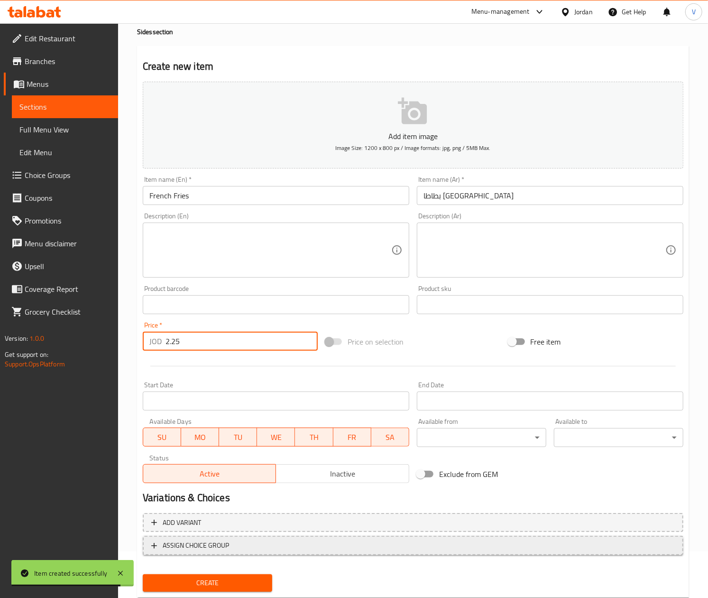
scroll to position [72, 0]
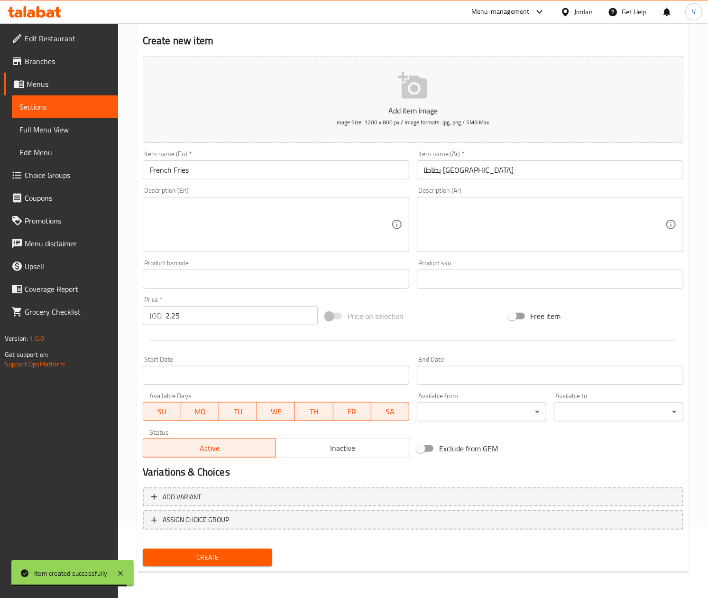
click at [181, 544] on div "Create" at bounding box center [207, 556] width 137 height 25
click at [179, 548] on button "Create" at bounding box center [207, 557] width 129 height 18
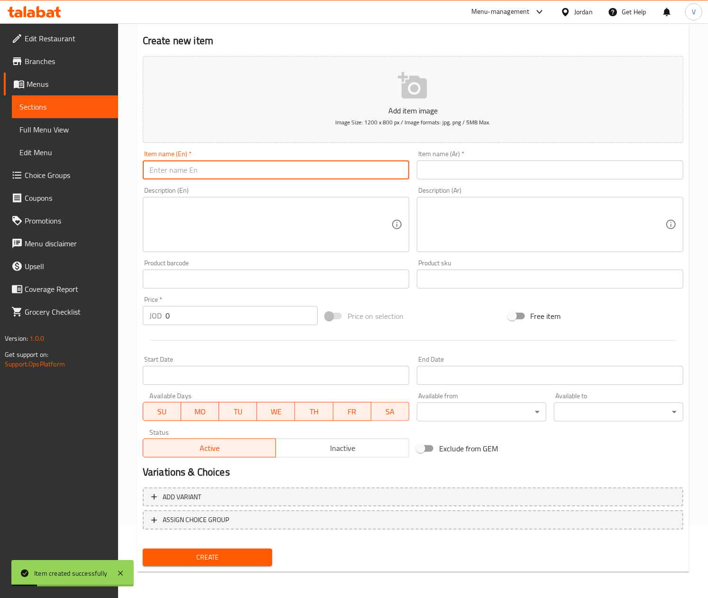
click at [219, 168] on input "text" at bounding box center [276, 169] width 267 height 19
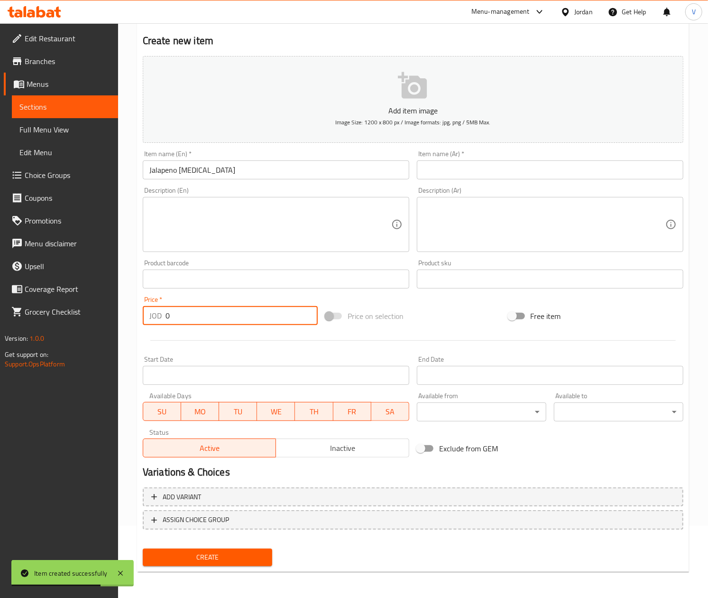
drag, startPoint x: 179, startPoint y: 312, endPoint x: 86, endPoint y: 313, distance: 93.0
click at [86, 313] on div "Edit Restaurant Branches Menus Sections Full Menu View Edit Menu Choice Groups …" at bounding box center [354, 274] width 708 height 647
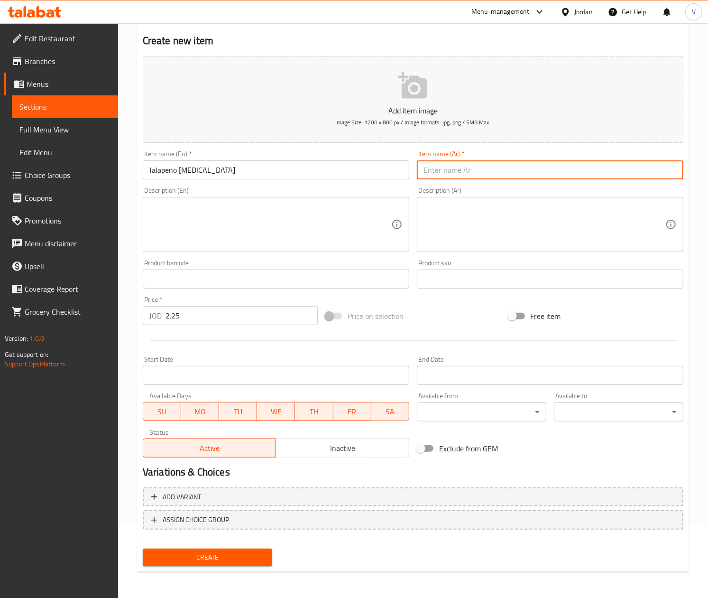
click at [464, 166] on input "text" at bounding box center [550, 169] width 267 height 19
click at [236, 557] on span "Create" at bounding box center [207, 557] width 114 height 12
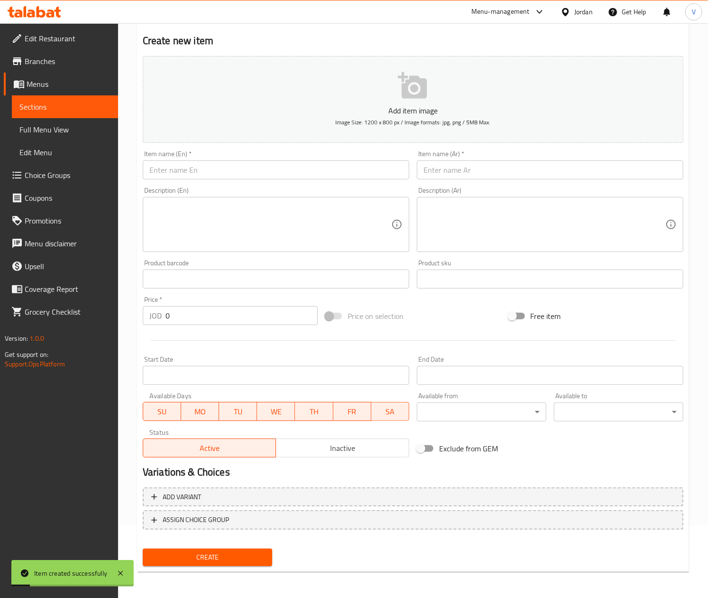
click at [207, 174] on input "text" at bounding box center [276, 169] width 267 height 19
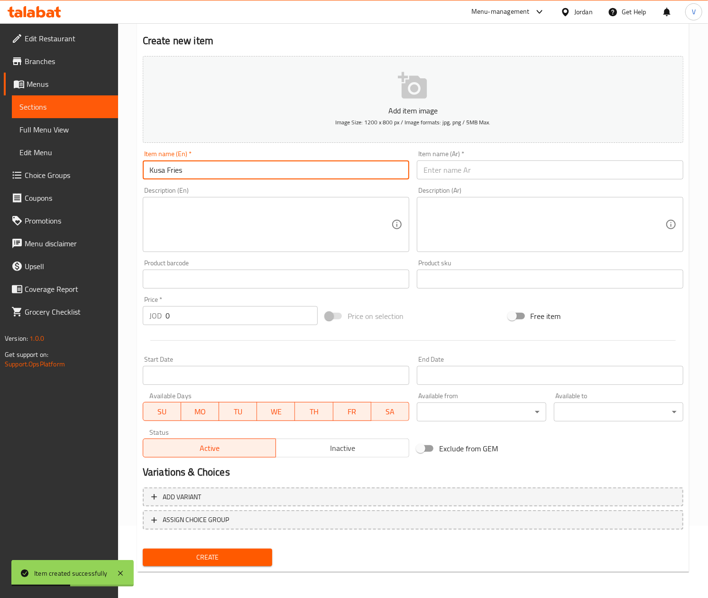
drag, startPoint x: 259, startPoint y: 170, endPoint x: 31, endPoint y: 168, distance: 227.7
click at [31, 168] on div "Edit Restaurant Branches Menus Sections Full Menu View Edit Menu Choice Groups …" at bounding box center [354, 274] width 708 height 647
click at [507, 228] on textarea at bounding box center [545, 224] width 242 height 45
paste textarea "كوسا فرايز"
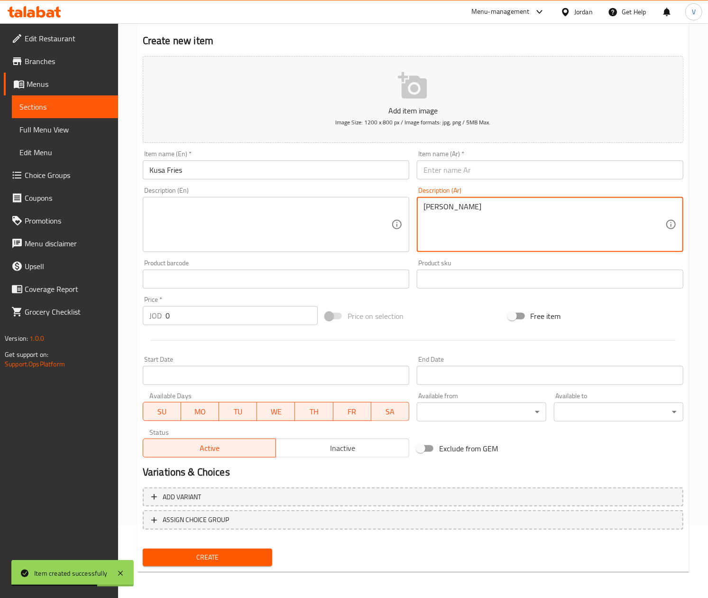
drag, startPoint x: 500, startPoint y: 174, endPoint x: 486, endPoint y: 187, distance: 19.1
click at [500, 174] on input "text" at bounding box center [550, 169] width 267 height 19
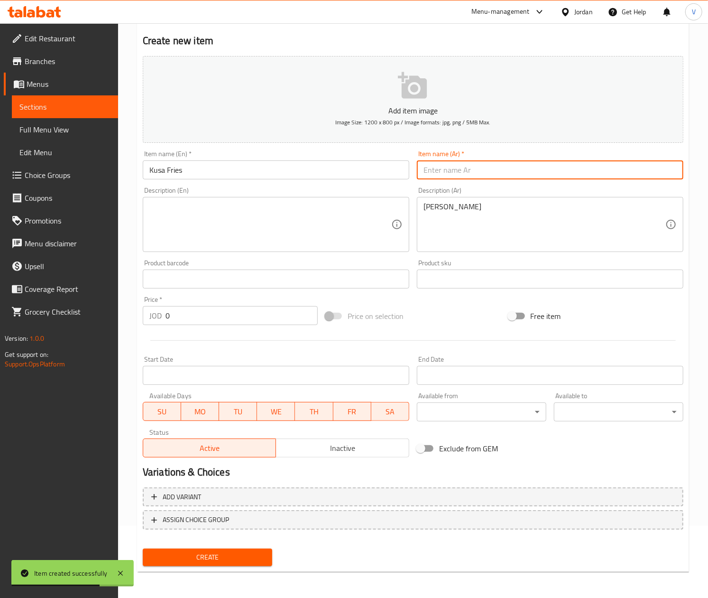
paste input "كوسا فرايز"
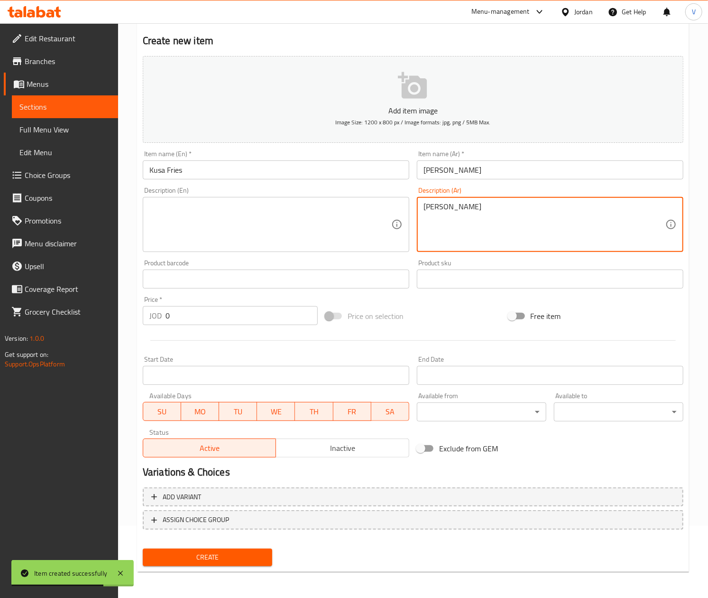
drag, startPoint x: 478, startPoint y: 218, endPoint x: 298, endPoint y: 203, distance: 180.4
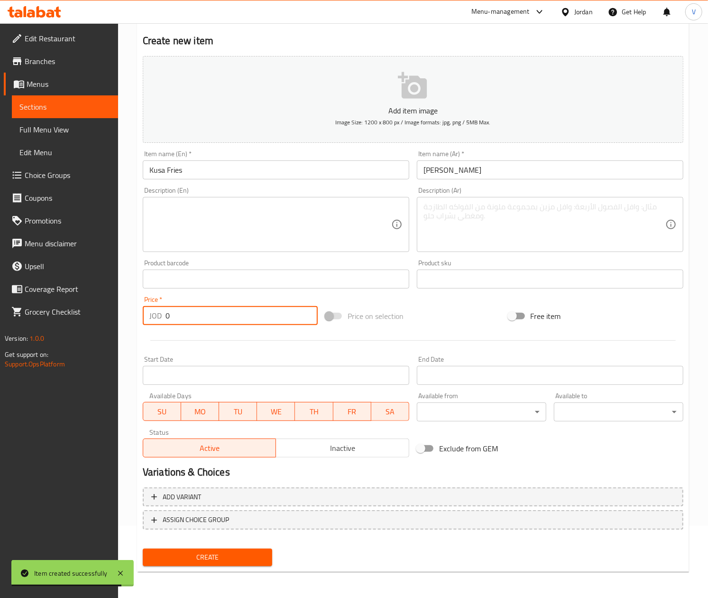
drag, startPoint x: 124, startPoint y: 316, endPoint x: -1, endPoint y: 299, distance: 126.9
click at [0, 299] on html "Item created successfully ​ Menu-management Jordan Get Help V Edit Restaurant B…" at bounding box center [354, 227] width 708 height 598
click at [198, 548] on button "Create" at bounding box center [207, 557] width 129 height 18
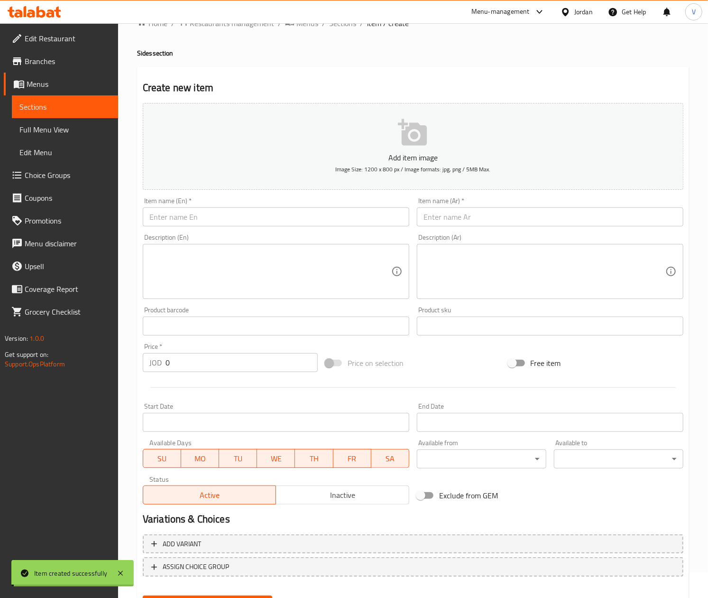
scroll to position [0, 0]
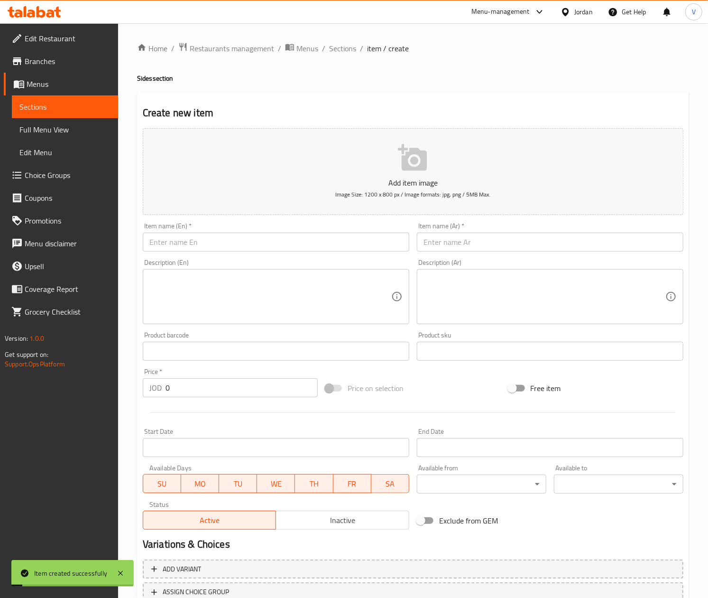
click at [358, 53] on ol "Home / Restaurants management / Menus / Sections / item / create" at bounding box center [413, 48] width 552 height 12
click at [351, 52] on span "Sections" at bounding box center [342, 48] width 27 height 11
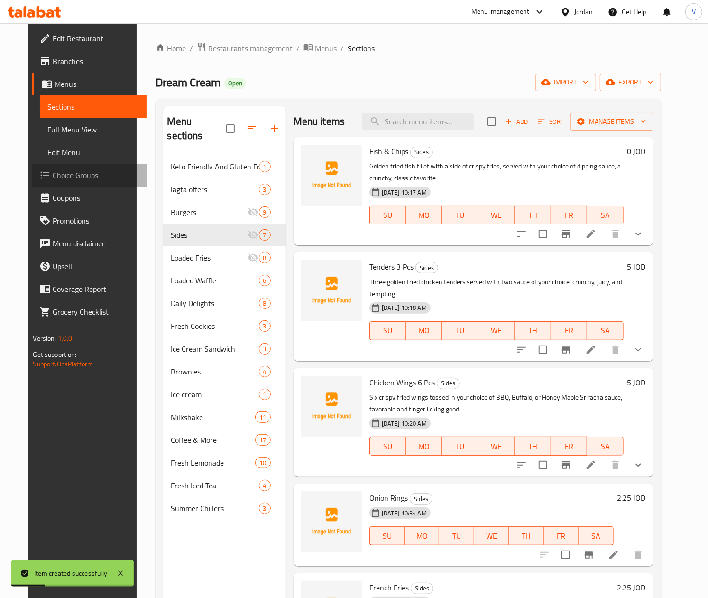
click at [73, 172] on span "Choice Groups" at bounding box center [96, 174] width 86 height 11
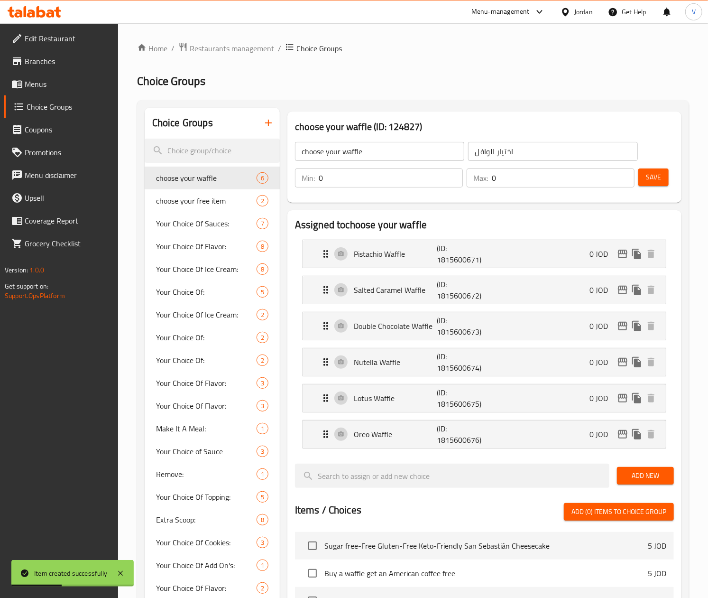
click at [269, 124] on icon "button" at bounding box center [268, 122] width 11 height 11
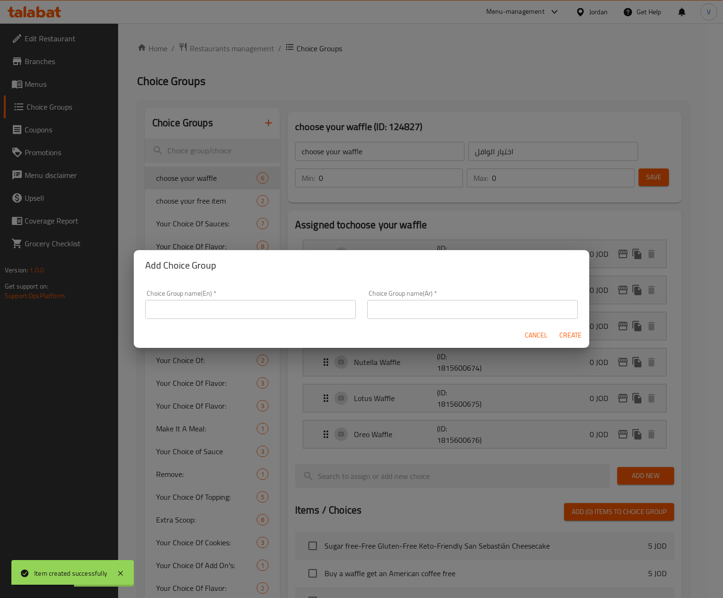
click at [256, 304] on input "text" at bounding box center [250, 309] width 211 height 19
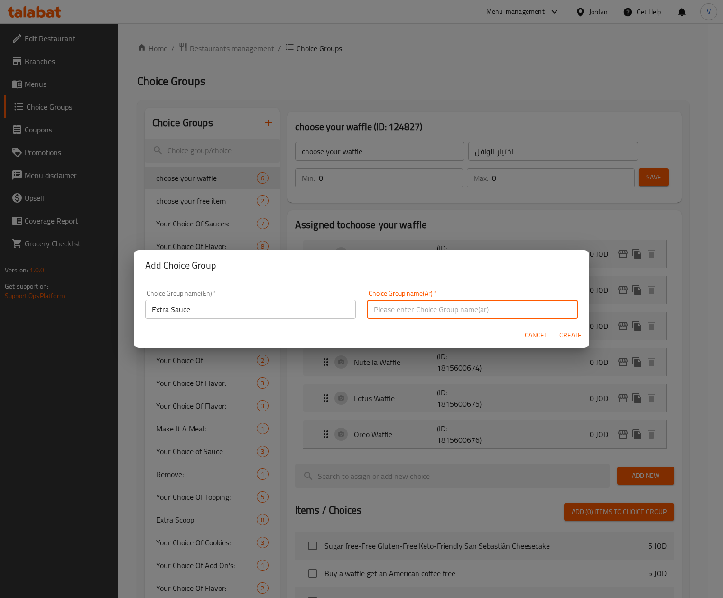
click at [449, 306] on input "text" at bounding box center [472, 309] width 211 height 19
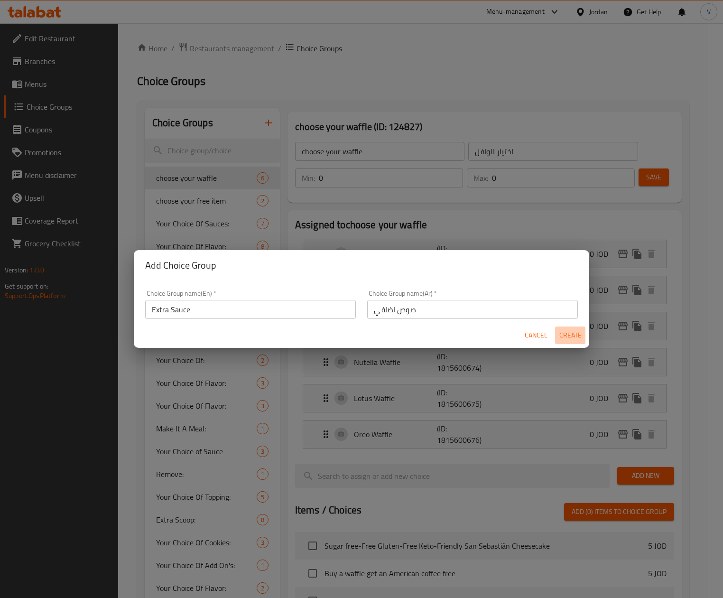
click at [561, 339] on span "Create" at bounding box center [570, 335] width 23 height 12
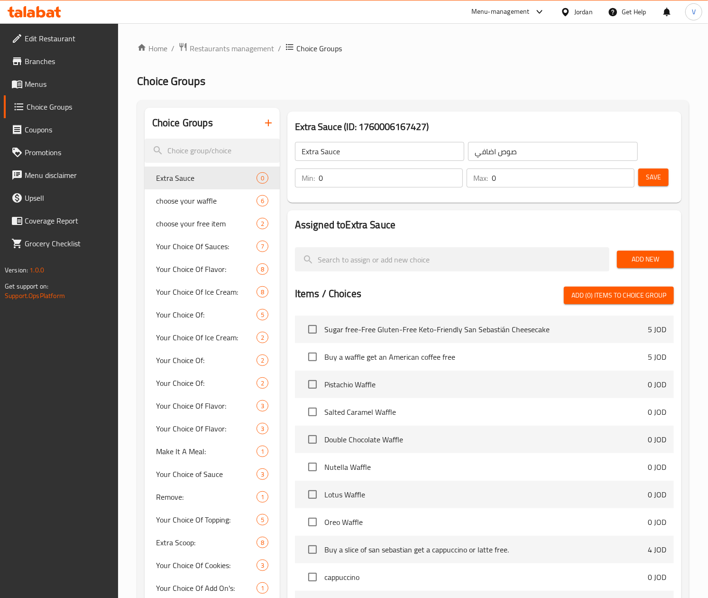
click at [636, 259] on span "Add New" at bounding box center [646, 259] width 42 height 12
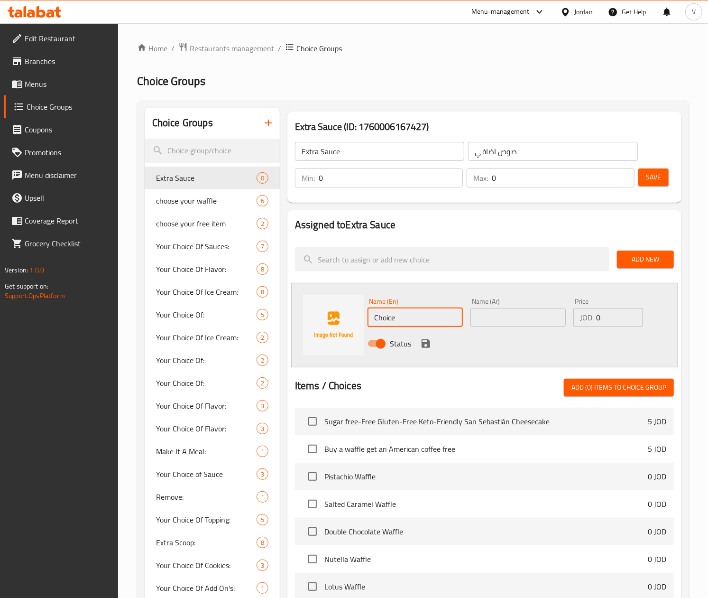
click at [409, 326] on input "Choice" at bounding box center [415, 317] width 95 height 19
click at [497, 316] on input "text" at bounding box center [517, 317] width 95 height 19
click at [602, 314] on input "0" at bounding box center [619, 317] width 47 height 19
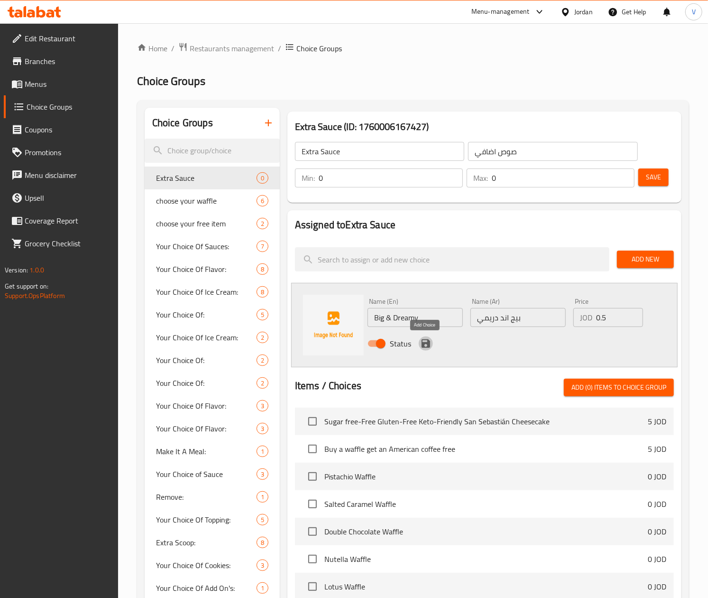
click at [419, 341] on button "save" at bounding box center [426, 343] width 14 height 14
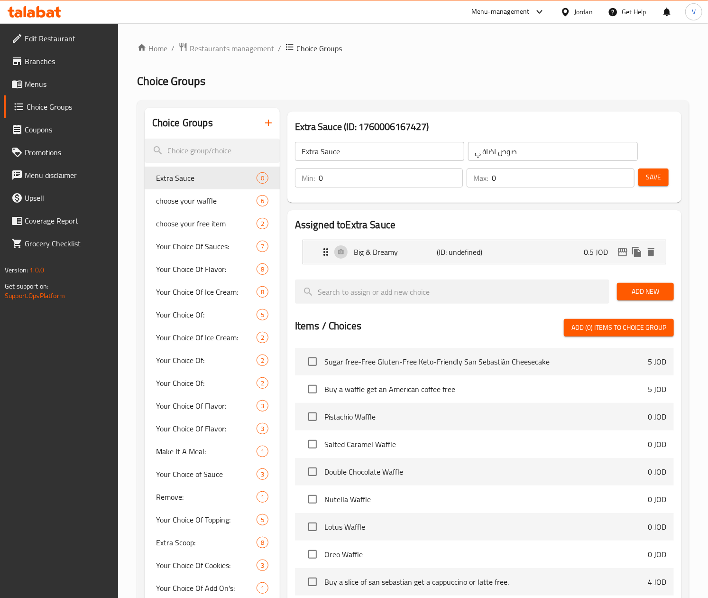
click at [662, 286] on button "Add New" at bounding box center [645, 292] width 57 height 18
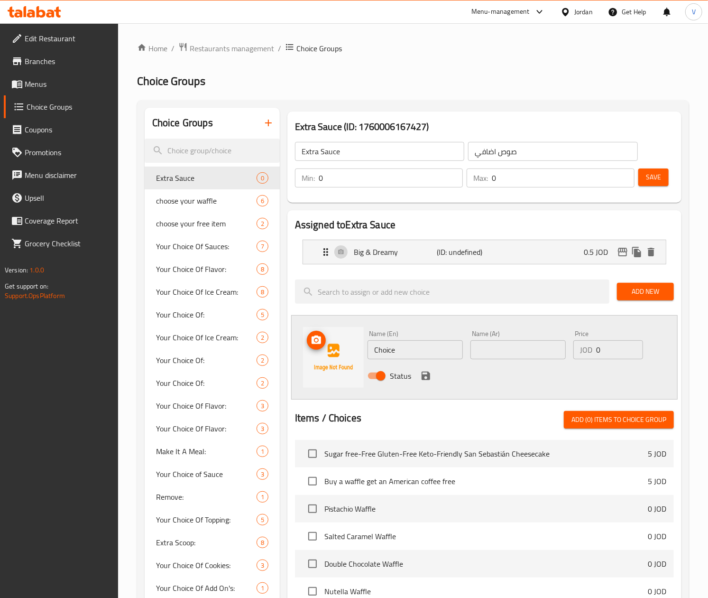
click at [403, 352] on input "Choice" at bounding box center [415, 349] width 95 height 19
click at [522, 352] on input "text" at bounding box center [517, 349] width 95 height 19
click at [612, 349] on input "0" at bounding box center [619, 349] width 47 height 19
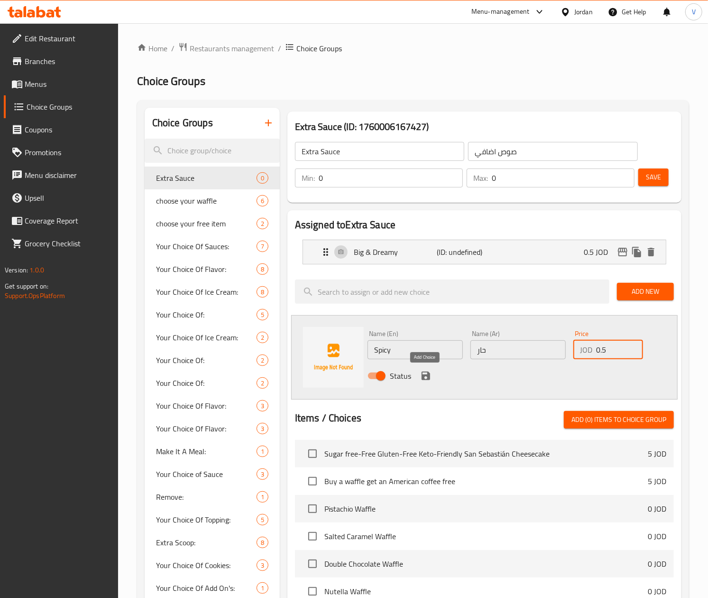
click at [427, 374] on icon "save" at bounding box center [426, 375] width 9 height 9
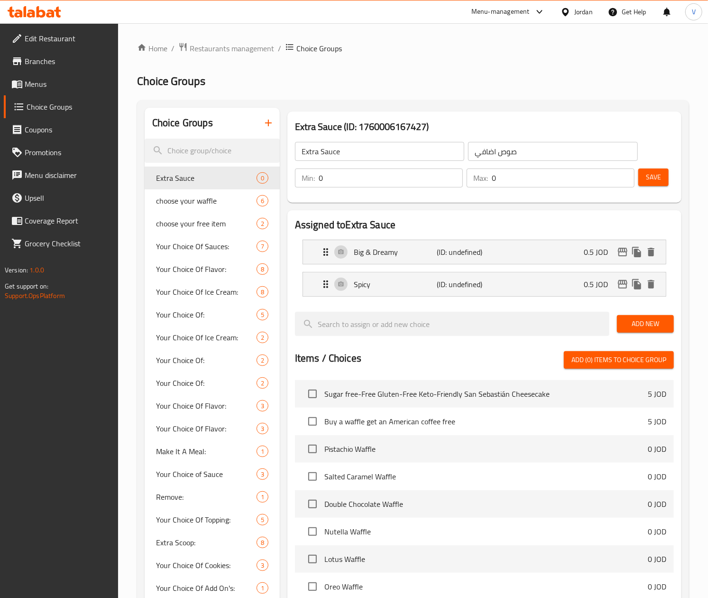
click at [647, 324] on span "Add New" at bounding box center [646, 324] width 42 height 12
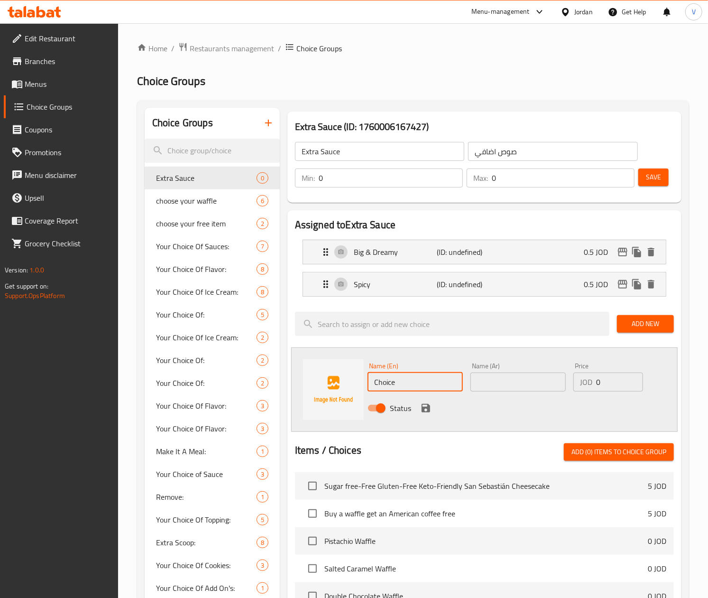
click at [427, 383] on input "Choice" at bounding box center [415, 381] width 95 height 19
click at [518, 381] on input "text" at bounding box center [517, 381] width 95 height 19
click at [624, 384] on input "0" at bounding box center [619, 381] width 47 height 19
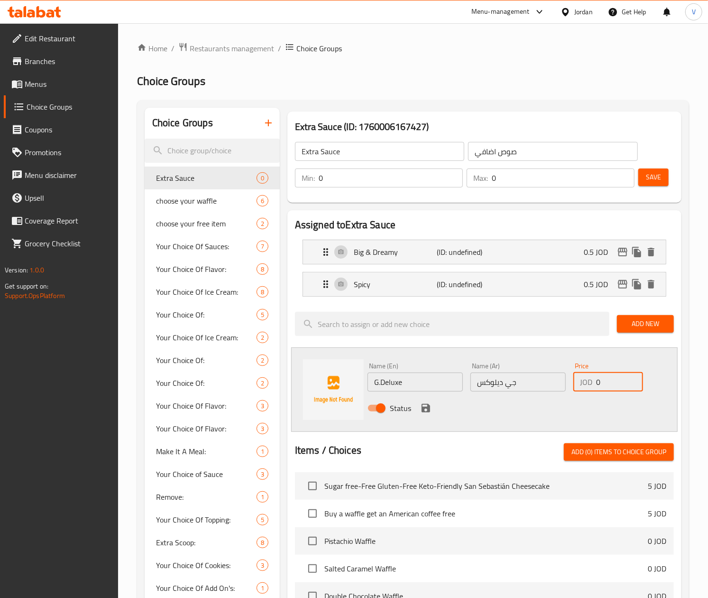
click at [624, 384] on input "0" at bounding box center [619, 381] width 47 height 19
click at [426, 407] on icon "save" at bounding box center [426, 408] width 9 height 9
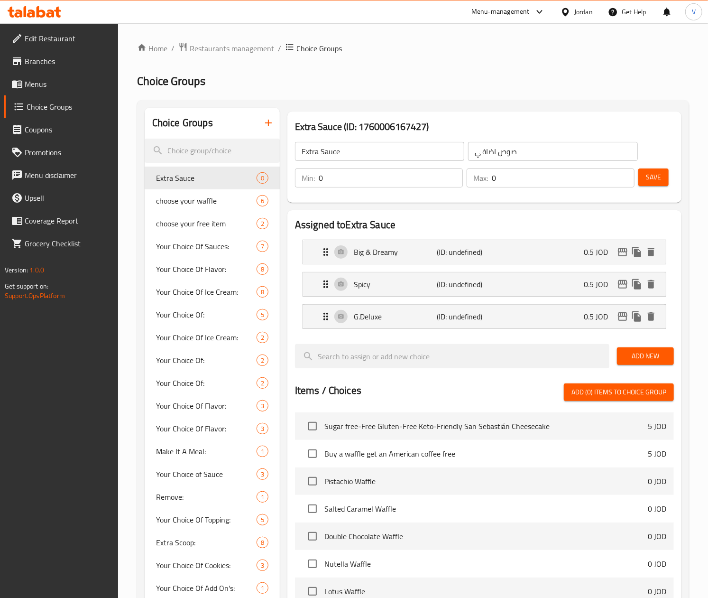
click at [651, 357] on span "Add New" at bounding box center [646, 356] width 42 height 12
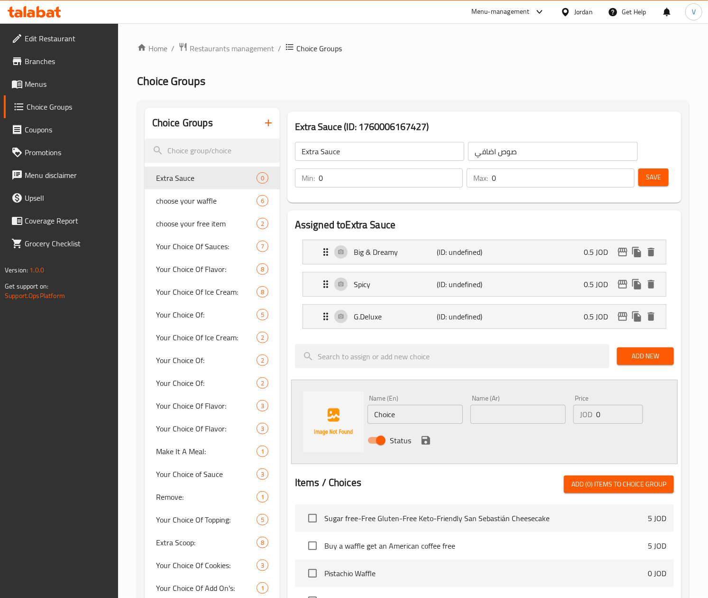
click at [383, 417] on input "Choice" at bounding box center [415, 414] width 95 height 19
click at [520, 416] on input "text" at bounding box center [517, 414] width 95 height 19
click at [613, 410] on input "0" at bounding box center [619, 414] width 47 height 19
click at [430, 443] on icon "save" at bounding box center [425, 439] width 11 height 11
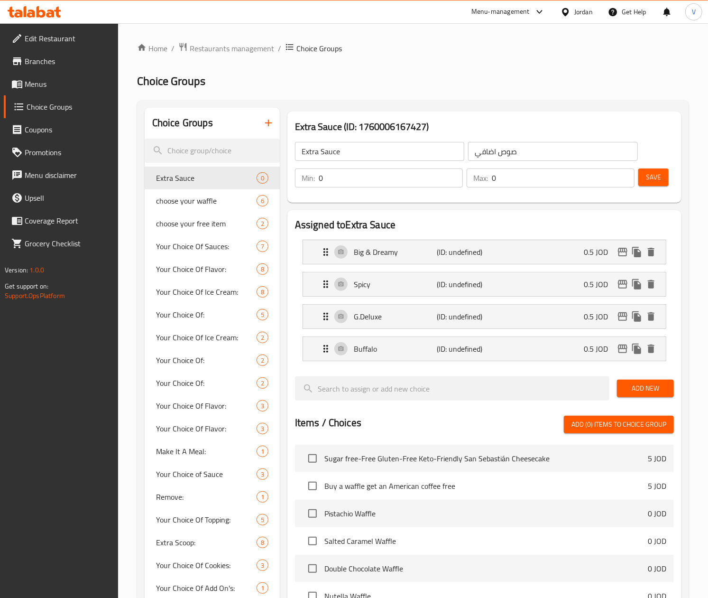
click at [630, 383] on button "Add New" at bounding box center [645, 388] width 57 height 18
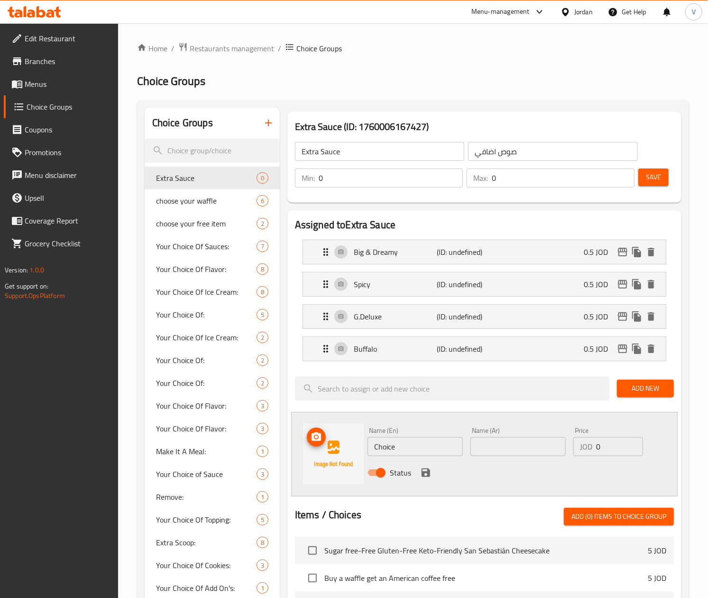
click at [409, 455] on input "Choice" at bounding box center [415, 446] width 95 height 19
click at [412, 456] on input "Choice" at bounding box center [415, 446] width 95 height 19
click at [496, 445] on input "text" at bounding box center [517, 446] width 95 height 19
click at [424, 475] on icon "save" at bounding box center [426, 472] width 9 height 9
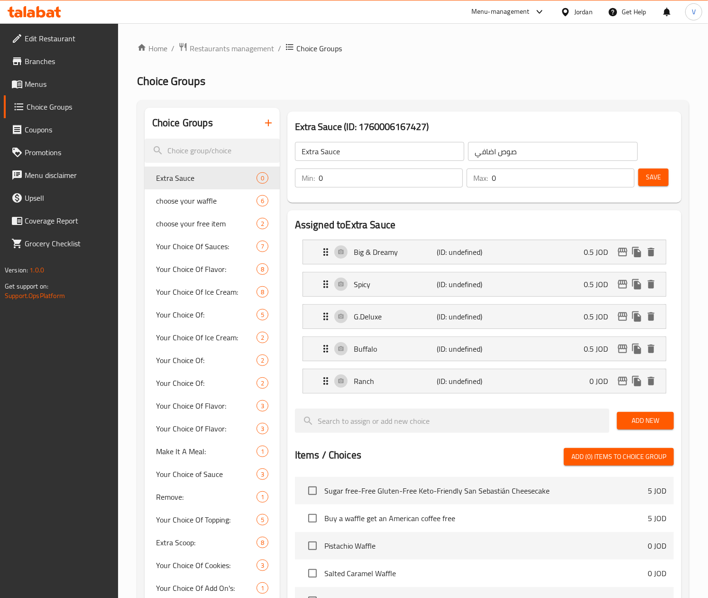
click at [651, 423] on span "Add New" at bounding box center [646, 420] width 42 height 12
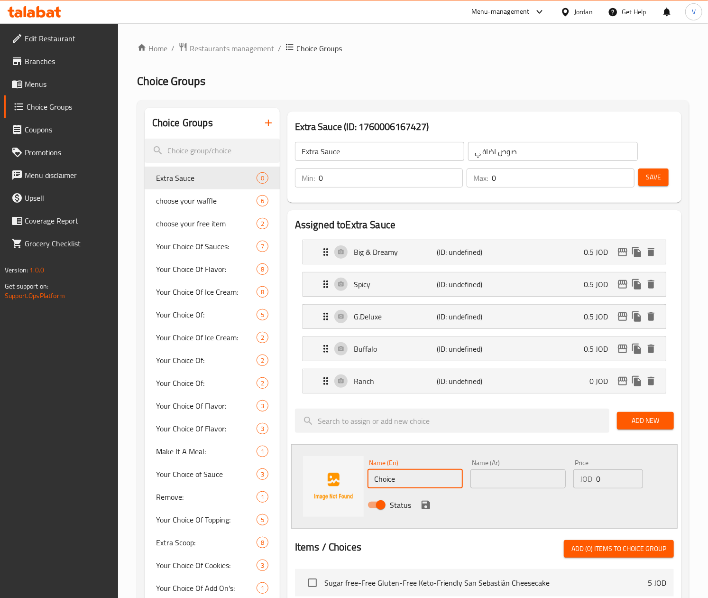
click at [433, 473] on input "Choice" at bounding box center [415, 478] width 95 height 19
click at [427, 477] on input "Honey Maple Sriracha" at bounding box center [415, 478] width 95 height 19
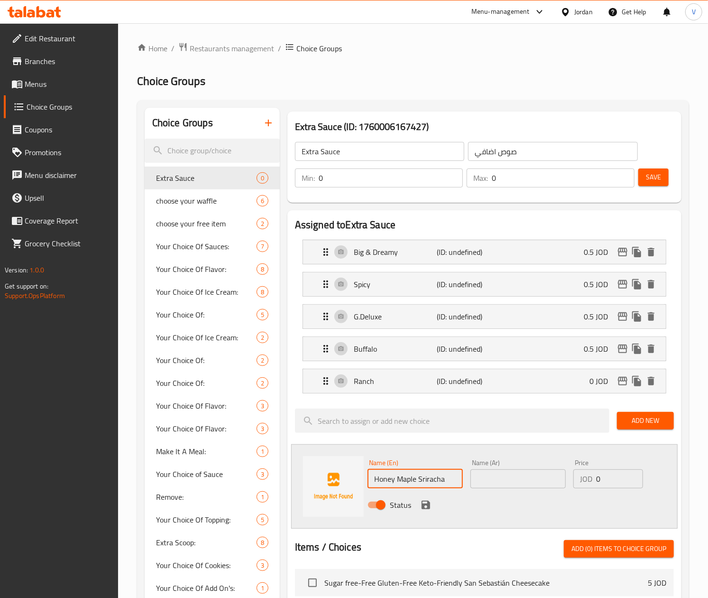
click at [427, 477] on input "Honey Maple Sriracha" at bounding box center [415, 478] width 95 height 19
click at [491, 480] on input "text" at bounding box center [517, 478] width 95 height 19
paste input "سريراتشا العسل والقيقب"
click at [514, 481] on input "سريراتشا العسل والقيقب" at bounding box center [517, 478] width 95 height 19
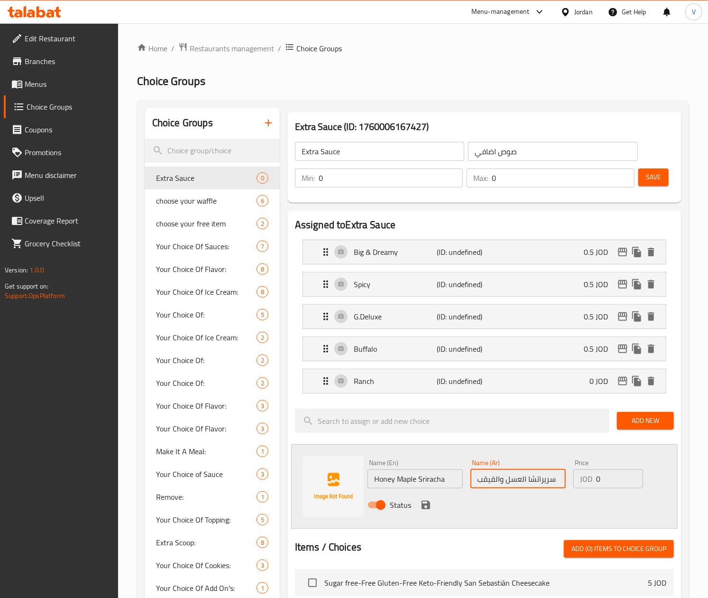
click at [495, 481] on input "سريراتشا العسل والقيقب" at bounding box center [517, 478] width 95 height 19
click at [525, 476] on input "سريراتشا العسل والقيقب" at bounding box center [517, 478] width 95 height 19
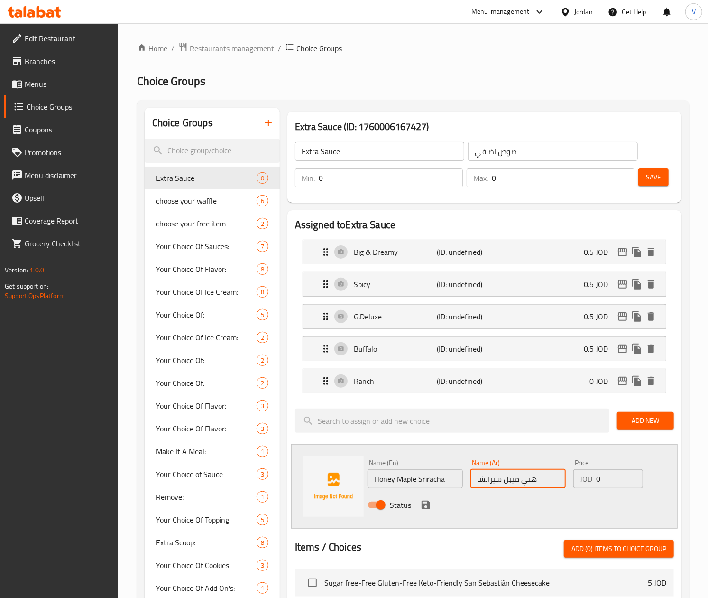
drag, startPoint x: 618, startPoint y: 484, endPoint x: 618, endPoint y: 474, distance: 9.5
click at [618, 477] on input "0" at bounding box center [619, 478] width 47 height 19
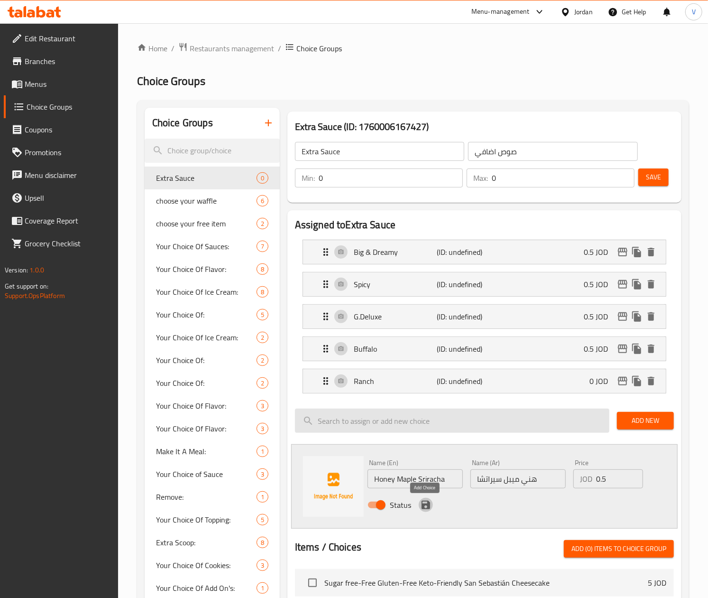
drag, startPoint x: 431, startPoint y: 503, endPoint x: 567, endPoint y: 457, distance: 143.7
click at [431, 504] on button "save" at bounding box center [426, 504] width 14 height 14
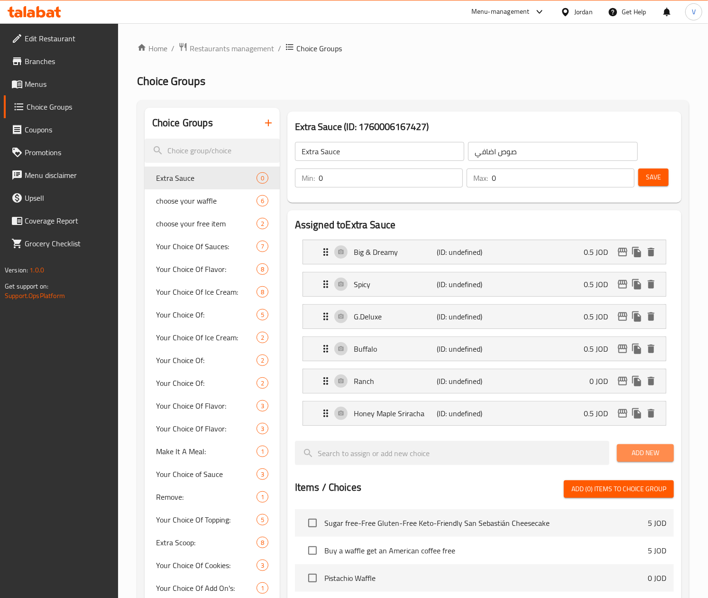
click at [640, 453] on span "Add New" at bounding box center [646, 453] width 42 height 12
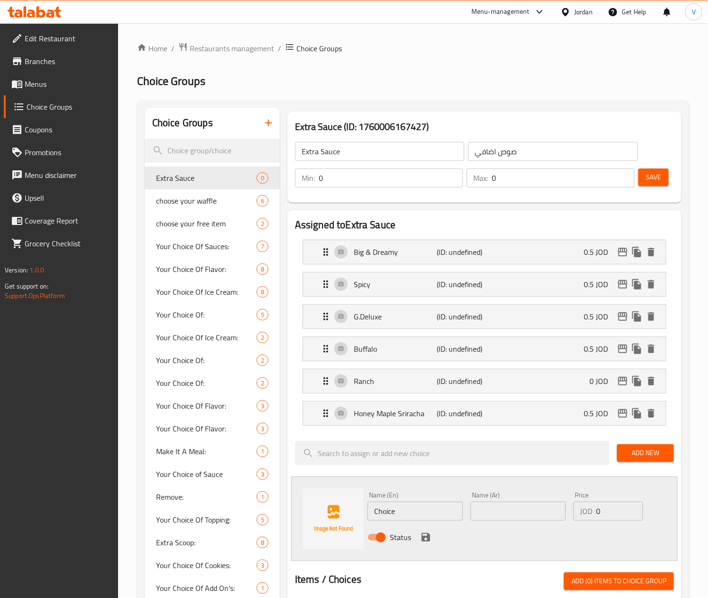
drag, startPoint x: 388, startPoint y: 527, endPoint x: 399, endPoint y: 518, distance: 14.8
click at [389, 527] on div "Status" at bounding box center [518, 537] width 309 height 26
click at [400, 518] on input "Choice" at bounding box center [415, 510] width 95 height 19
click at [400, 517] on input "Choice" at bounding box center [415, 510] width 95 height 19
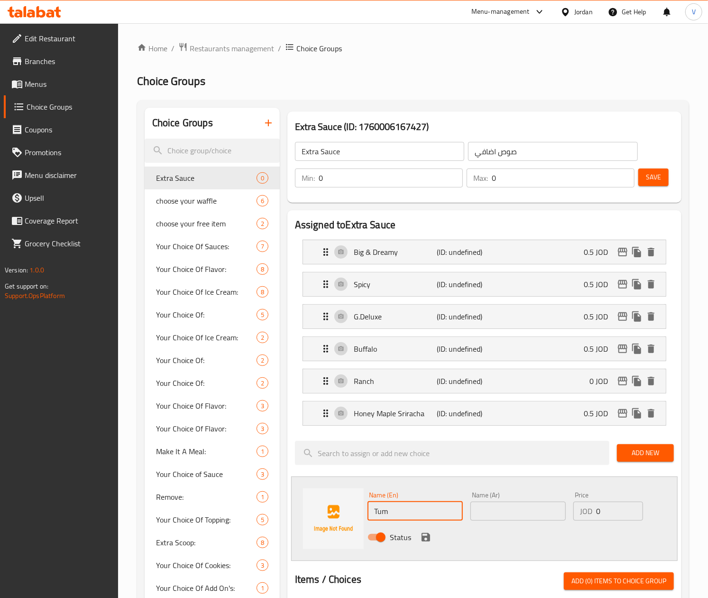
click at [490, 511] on input "text" at bounding box center [517, 510] width 95 height 19
click at [609, 516] on input "0" at bounding box center [619, 510] width 47 height 19
click at [429, 537] on icon "save" at bounding box center [426, 537] width 9 height 9
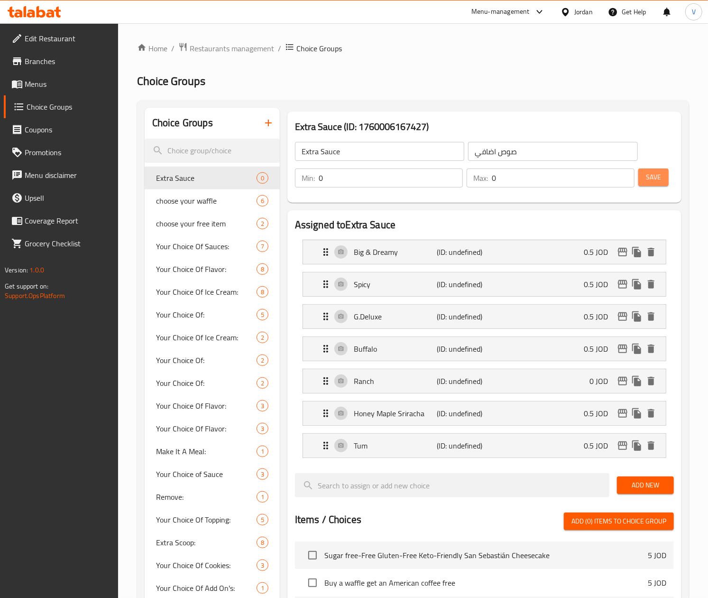
click at [647, 181] on span "Save" at bounding box center [653, 177] width 15 height 12
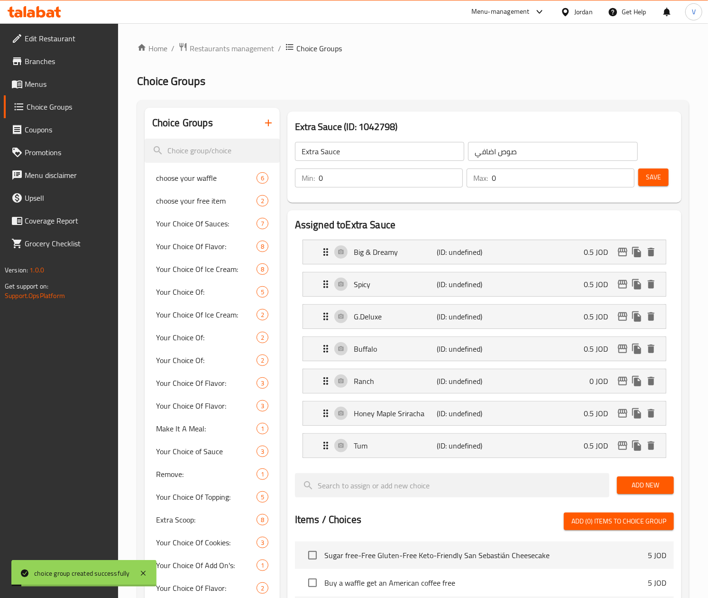
click at [649, 486] on span "Add New" at bounding box center [646, 485] width 42 height 12
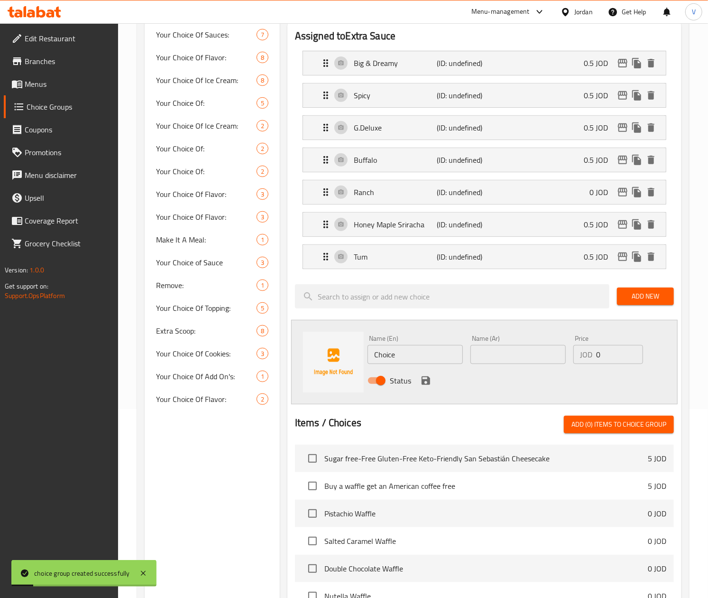
scroll to position [190, 0]
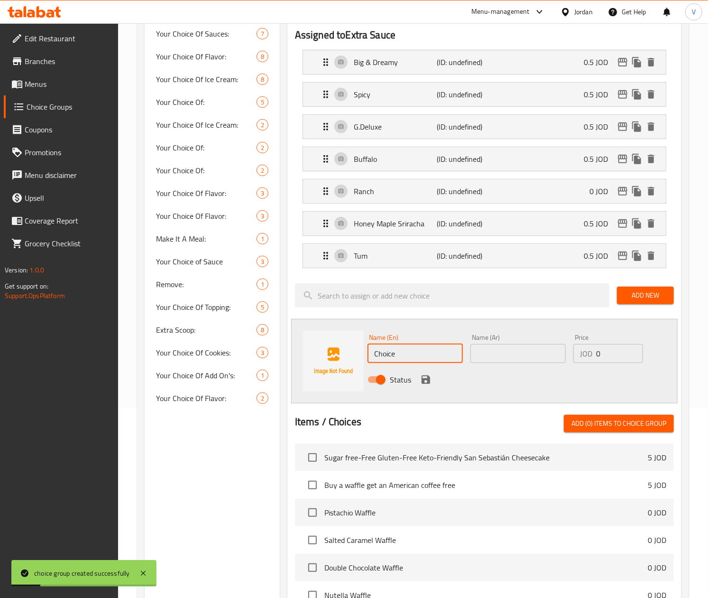
click at [403, 348] on input "Choice" at bounding box center [415, 353] width 95 height 19
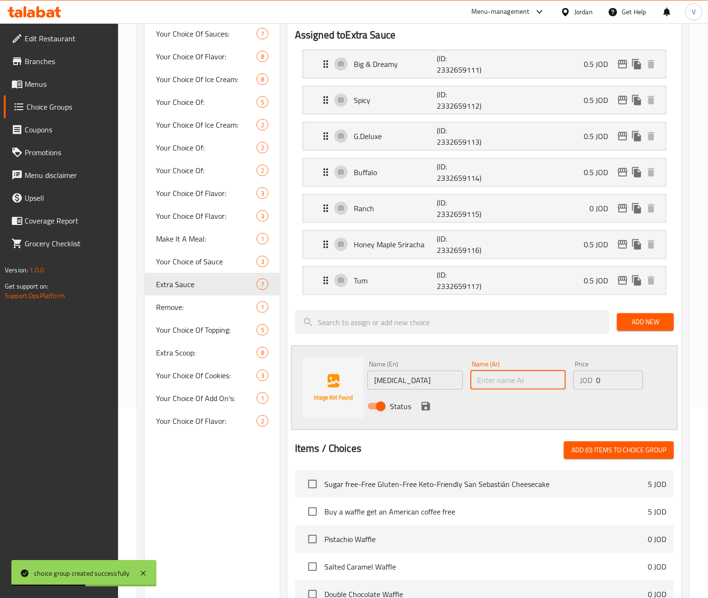
click at [517, 385] on input "text" at bounding box center [517, 379] width 95 height 19
click at [610, 379] on input "0" at bounding box center [619, 379] width 47 height 19
click at [425, 407] on icon "save" at bounding box center [425, 405] width 11 height 11
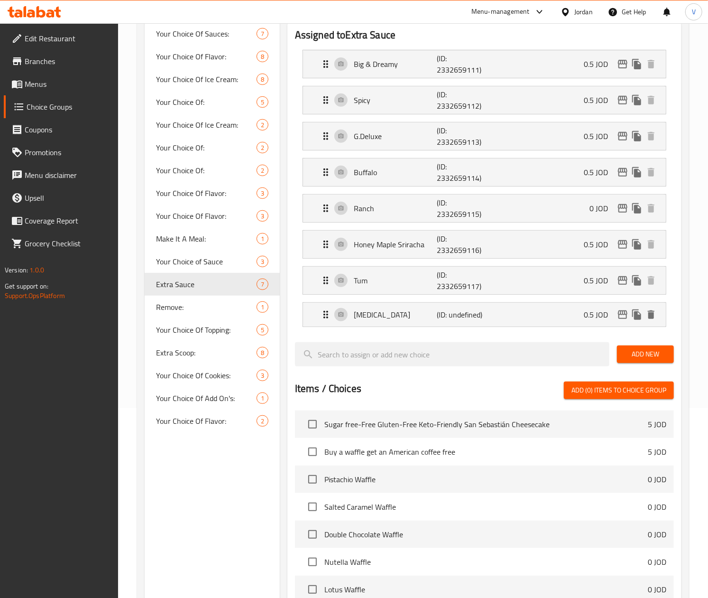
click at [636, 359] on span "Add New" at bounding box center [646, 354] width 42 height 12
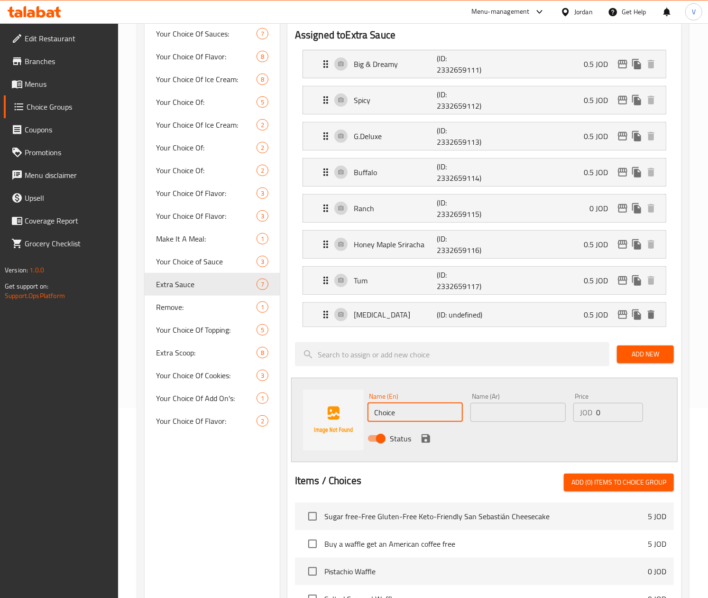
click at [424, 414] on input "Choice" at bounding box center [415, 412] width 95 height 19
click at [499, 415] on input "text" at bounding box center [517, 412] width 95 height 19
click at [608, 414] on input "0" at bounding box center [619, 412] width 47 height 19
click at [427, 438] on icon "save" at bounding box center [426, 438] width 9 height 9
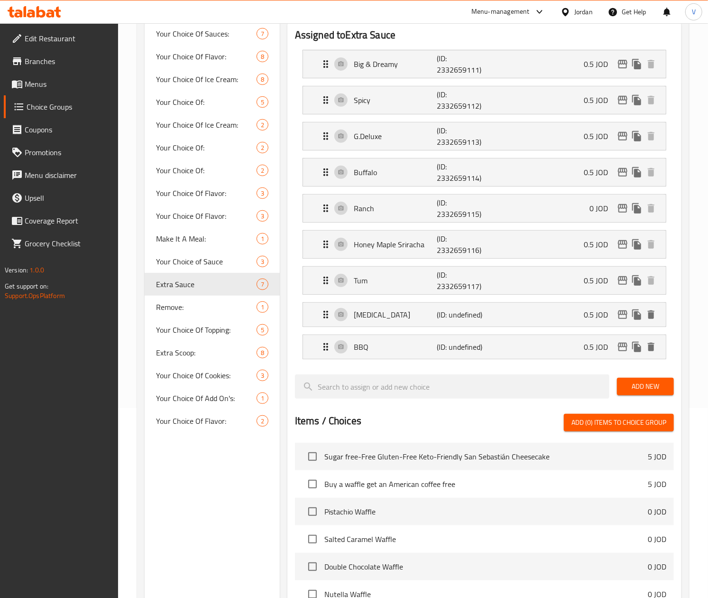
click at [654, 379] on div "Add New" at bounding box center [645, 386] width 64 height 32
click at [653, 388] on span "Add New" at bounding box center [646, 386] width 42 height 12
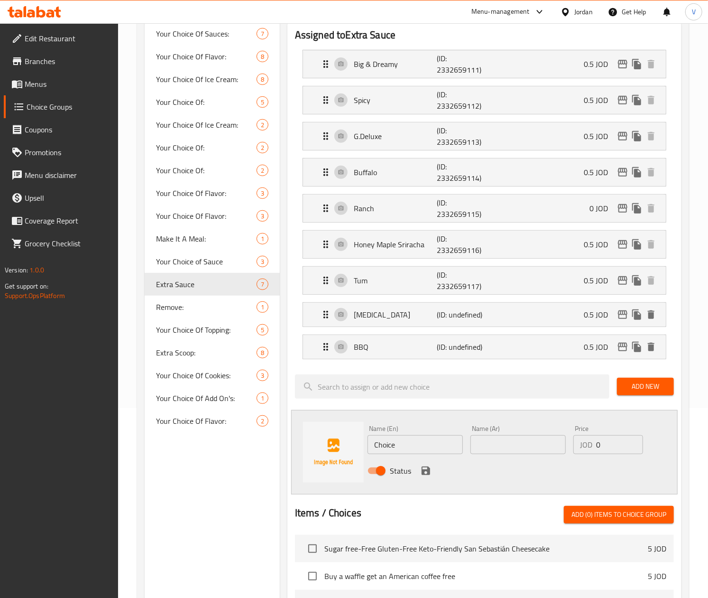
click at [397, 454] on input "Choice" at bounding box center [415, 444] width 95 height 19
click at [539, 440] on input "text" at bounding box center [517, 444] width 95 height 19
click at [605, 447] on input "0" at bounding box center [619, 444] width 47 height 19
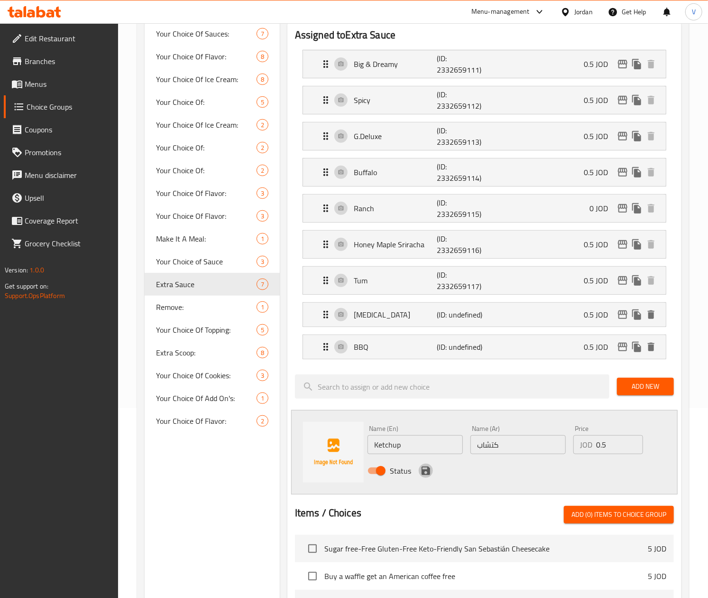
click at [424, 474] on icon "save" at bounding box center [426, 470] width 9 height 9
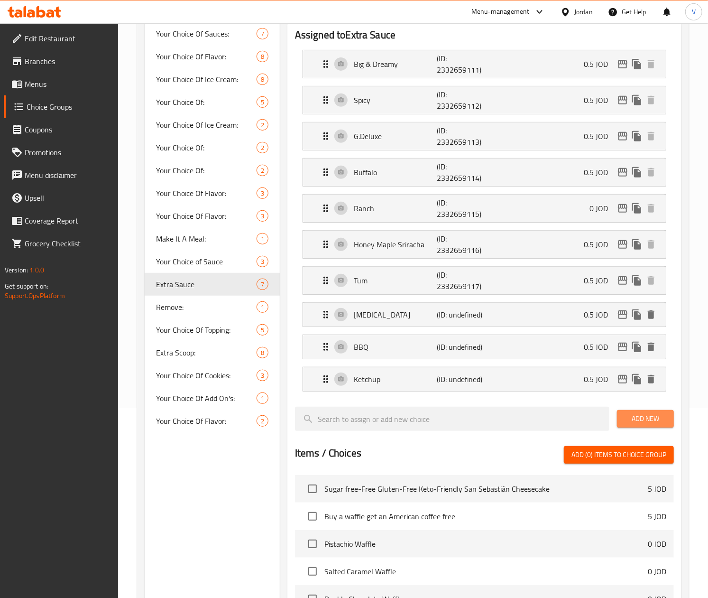
click at [634, 415] on span "Add New" at bounding box center [646, 419] width 42 height 12
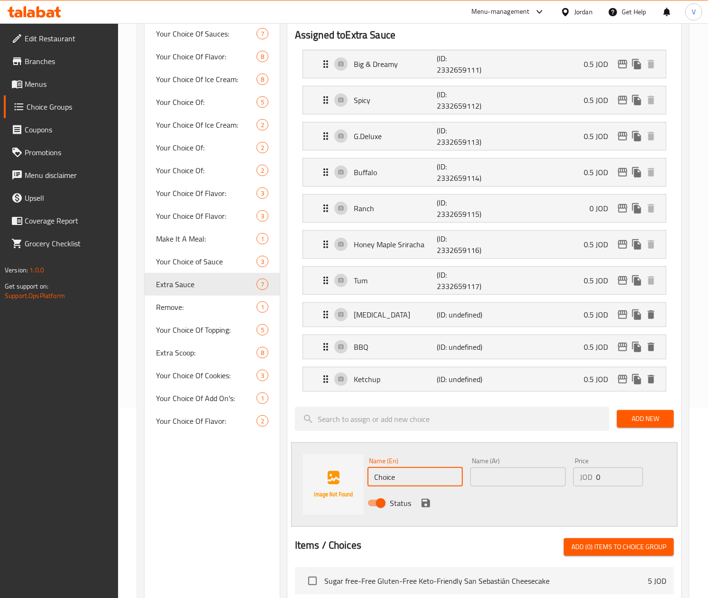
click at [422, 485] on input "Choice" at bounding box center [415, 476] width 95 height 19
click at [423, 483] on input "Choice" at bounding box center [415, 476] width 95 height 19
click at [492, 475] on input "text" at bounding box center [517, 476] width 95 height 19
click at [608, 483] on input "0" at bounding box center [619, 476] width 47 height 19
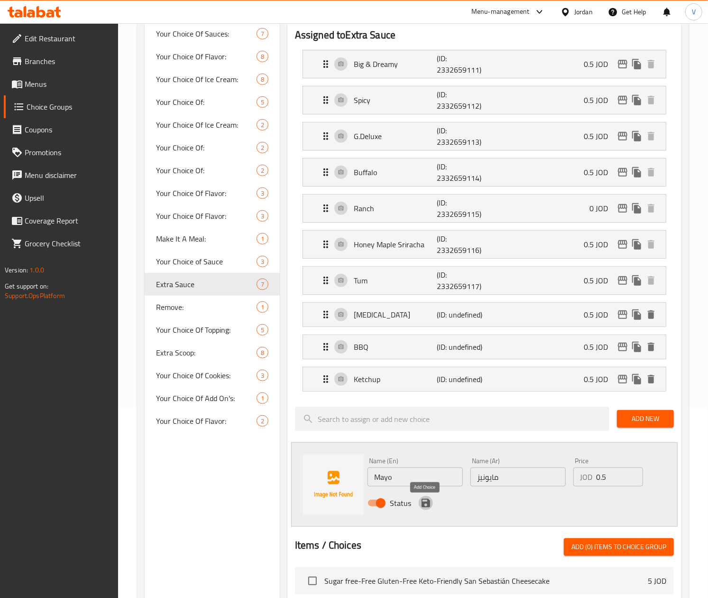
click at [425, 506] on icon "save" at bounding box center [426, 502] width 9 height 9
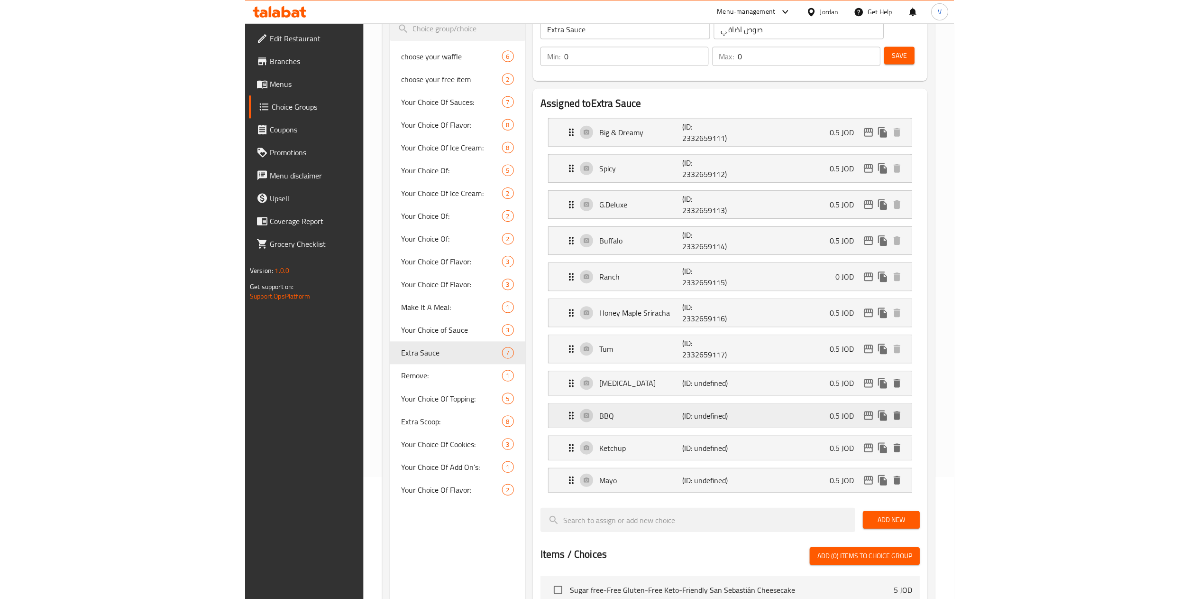
scroll to position [95, 0]
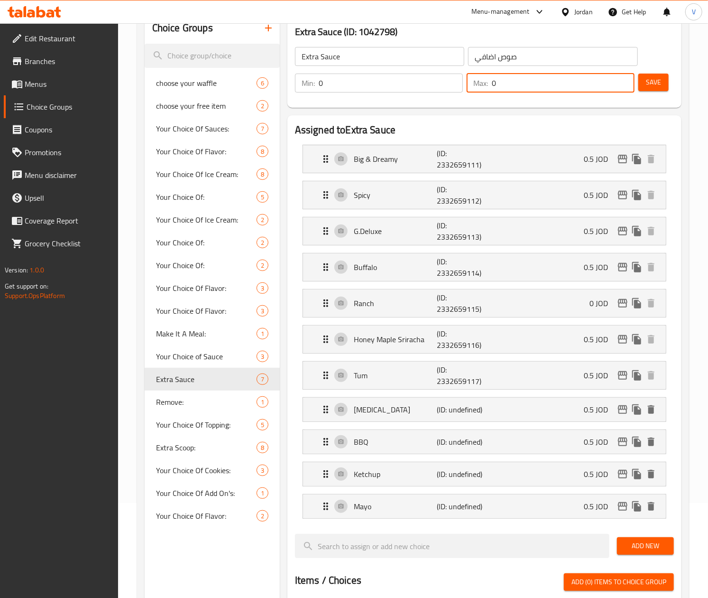
drag, startPoint x: 551, startPoint y: 81, endPoint x: 418, endPoint y: 83, distance: 132.3
click at [418, 83] on div "Min: 0 ​ Max: 0 ​" at bounding box center [465, 83] width 348 height 27
click at [661, 90] on button "Save" at bounding box center [653, 83] width 30 height 18
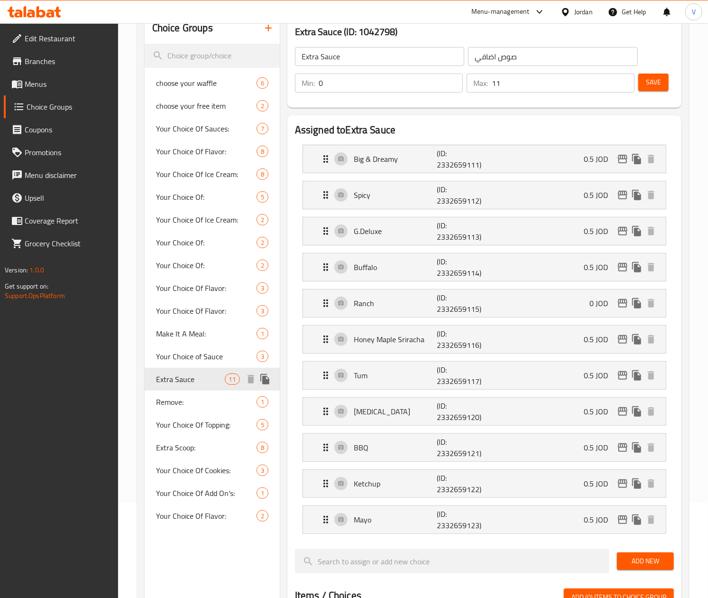
click at [265, 379] on icon "duplicate" at bounding box center [264, 379] width 9 height 10
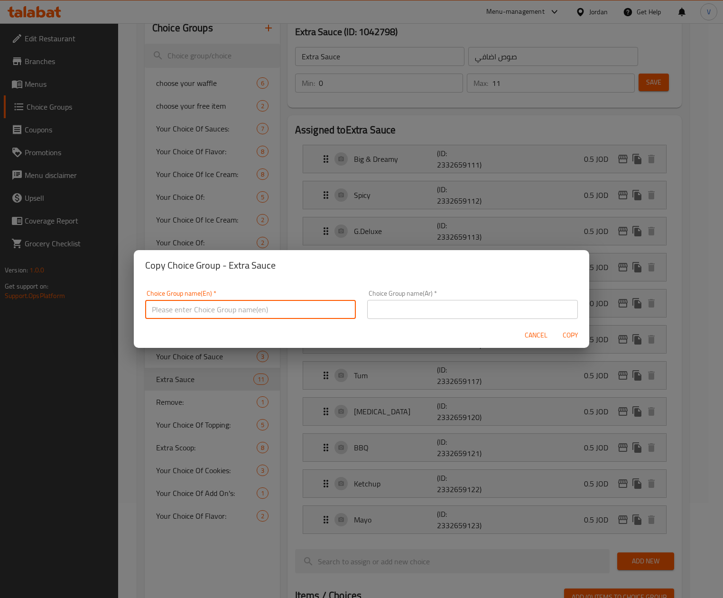
click at [291, 306] on input "text" at bounding box center [250, 309] width 211 height 19
drag, startPoint x: 537, startPoint y: 333, endPoint x: 203, endPoint y: 302, distance: 335.8
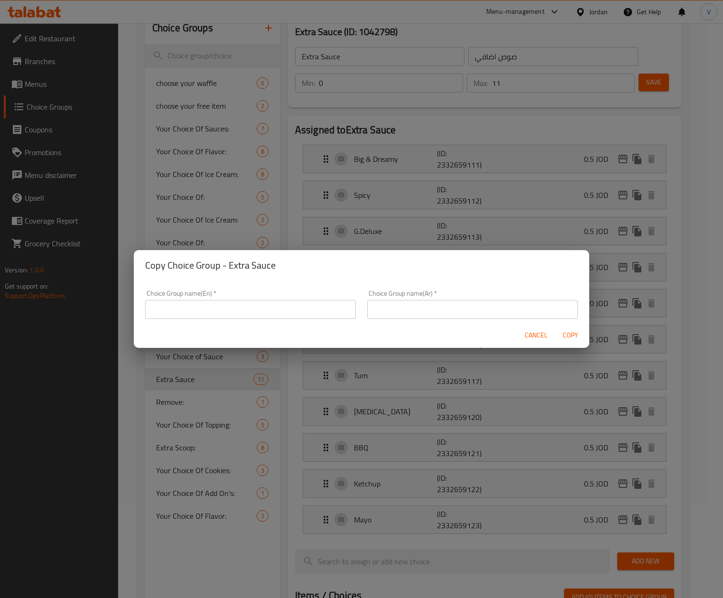
click at [198, 302] on form "Choice Group name(En)   * Choice Group name(En) * Choice Group name(Ar)   * Cho…" at bounding box center [361, 313] width 455 height 67
drag, startPoint x: 203, startPoint y: 302, endPoint x: 164, endPoint y: 228, distance: 83.6
click at [203, 302] on input "text" at bounding box center [250, 309] width 211 height 19
click at [484, 310] on input "text" at bounding box center [472, 309] width 211 height 19
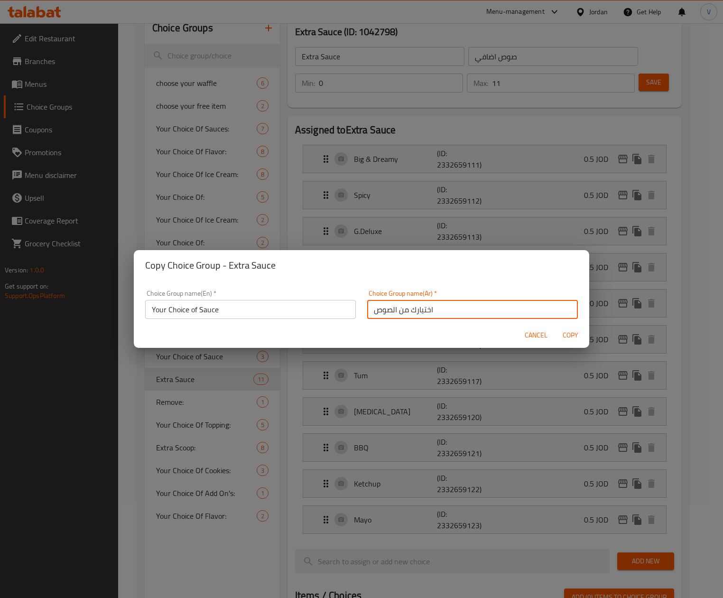
drag, startPoint x: 313, startPoint y: 288, endPoint x: 301, endPoint y: 309, distance: 24.2
click at [311, 294] on div "Choice Group name(En)   * Your Choice of Sauce Choice Group name(En) *" at bounding box center [250, 304] width 222 height 40
click at [302, 310] on input "Your Choice of Sauce" at bounding box center [250, 309] width 211 height 19
click at [570, 339] on span "Copy" at bounding box center [570, 335] width 23 height 12
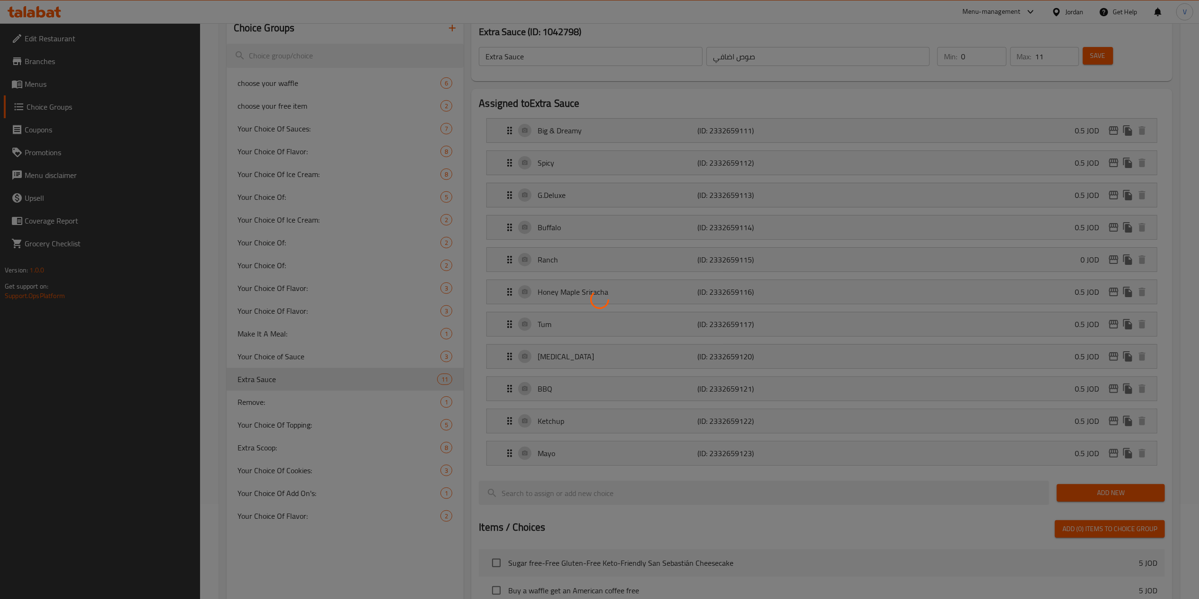
drag, startPoint x: 426, startPoint y: 362, endPoint x: 427, endPoint y: 349, distance: 13.8
click at [426, 362] on div at bounding box center [599, 299] width 1199 height 599
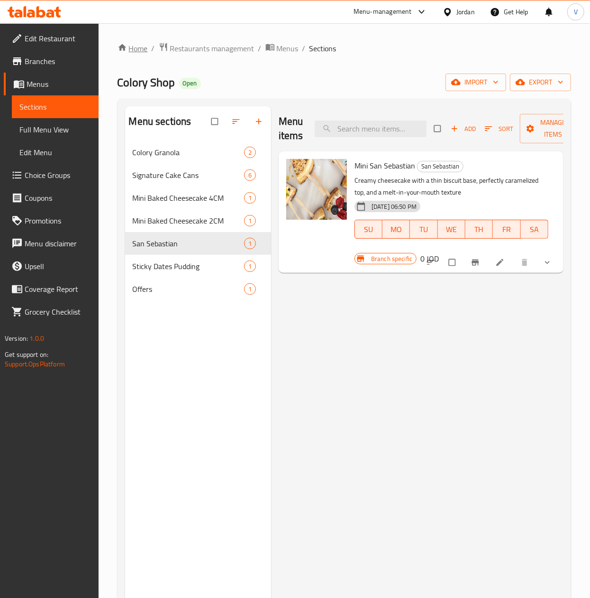
click at [133, 53] on link "Home" at bounding box center [133, 48] width 30 height 11
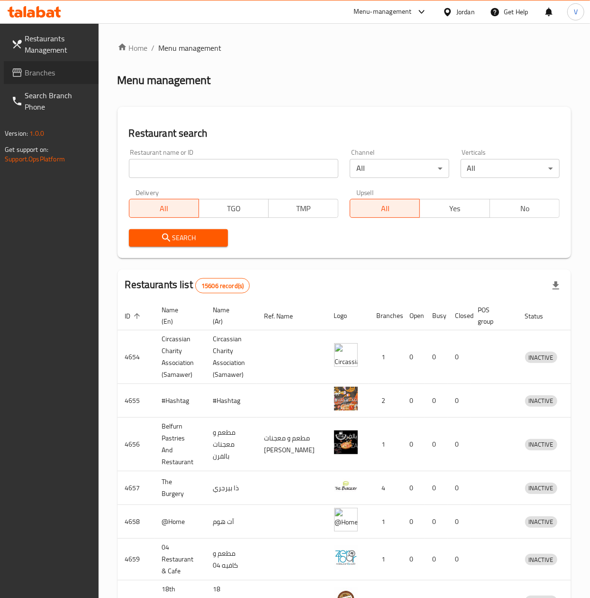
click at [38, 72] on span "Branches" at bounding box center [58, 72] width 66 height 11
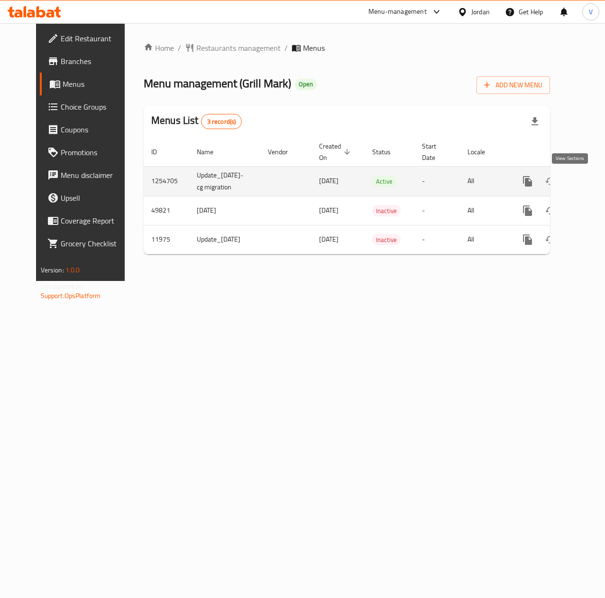
click at [590, 180] on icon "enhanced table" at bounding box center [595, 180] width 11 height 11
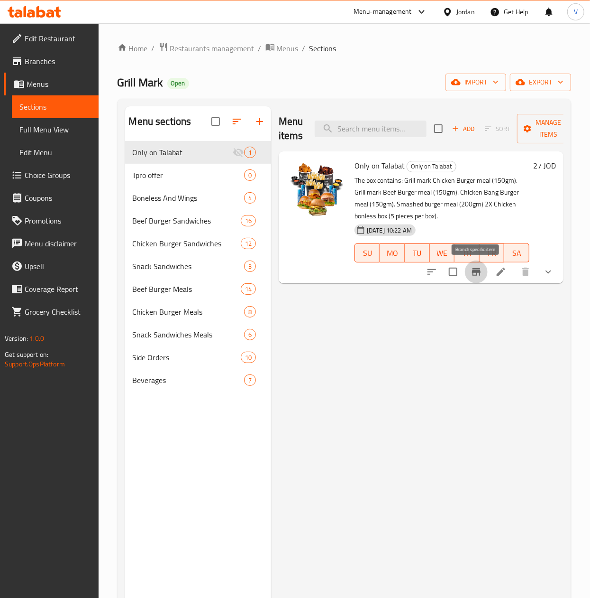
click at [482, 275] on button "Branch-specific-item" at bounding box center [476, 271] width 23 height 23
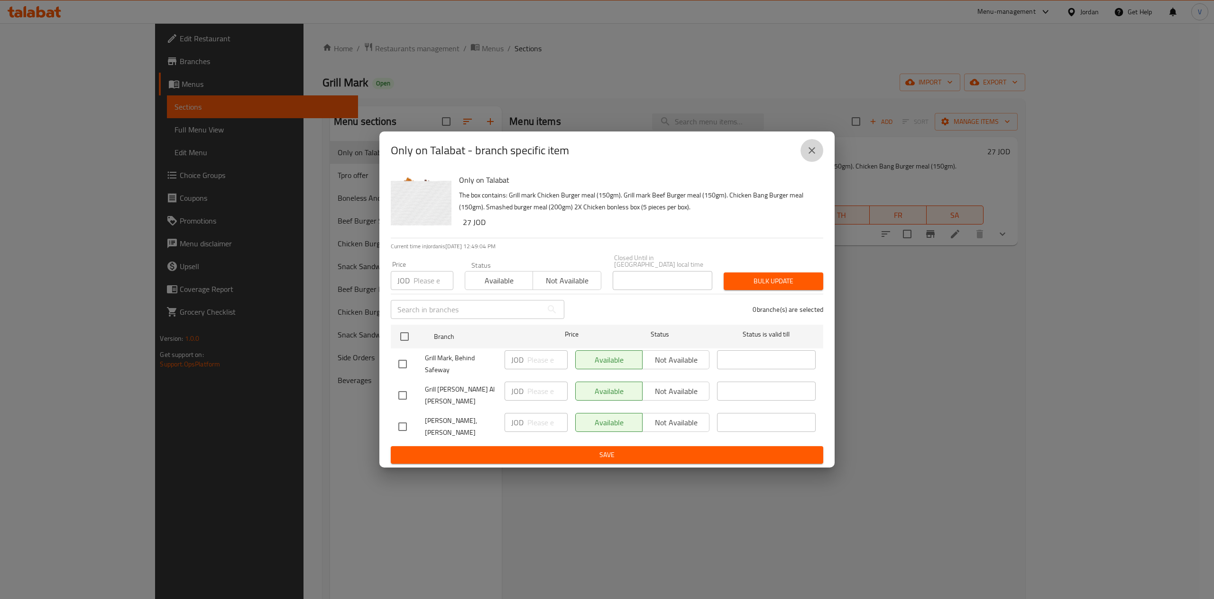
click at [605, 161] on button "close" at bounding box center [812, 150] width 23 height 23
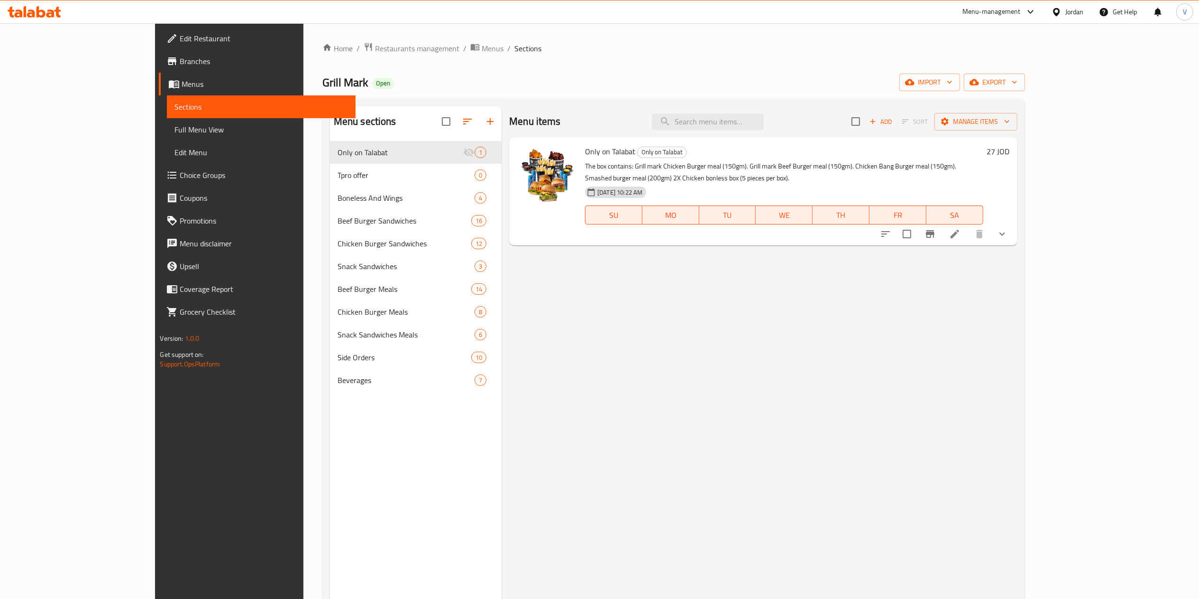
click at [605, 228] on icon "show more" at bounding box center [1002, 233] width 11 height 11
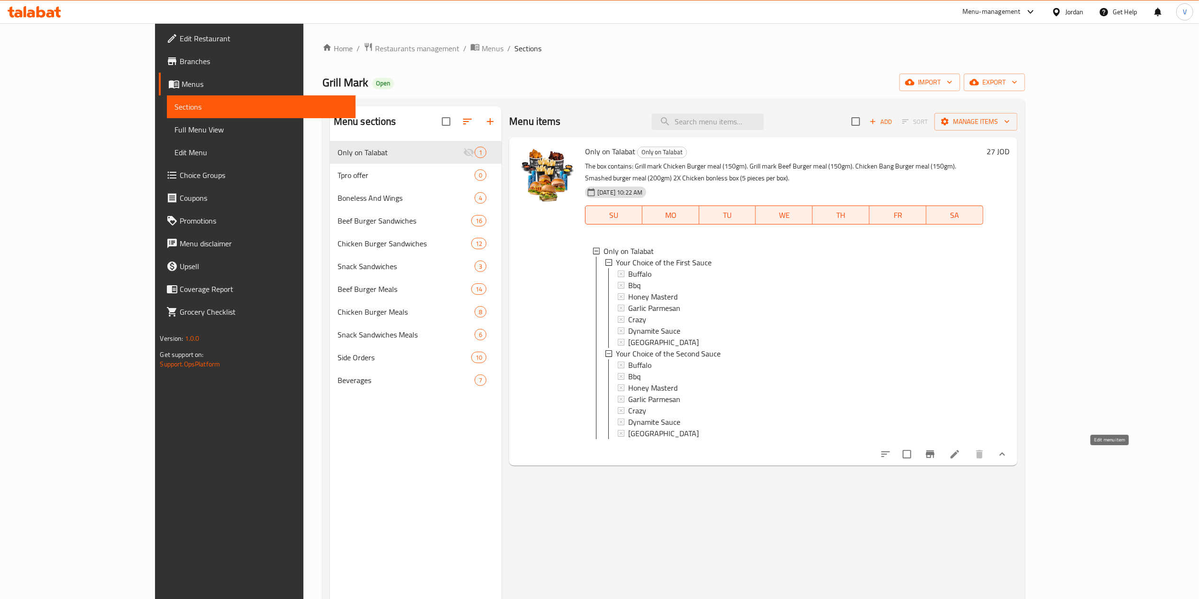
click at [605, 459] on icon at bounding box center [954, 453] width 11 height 11
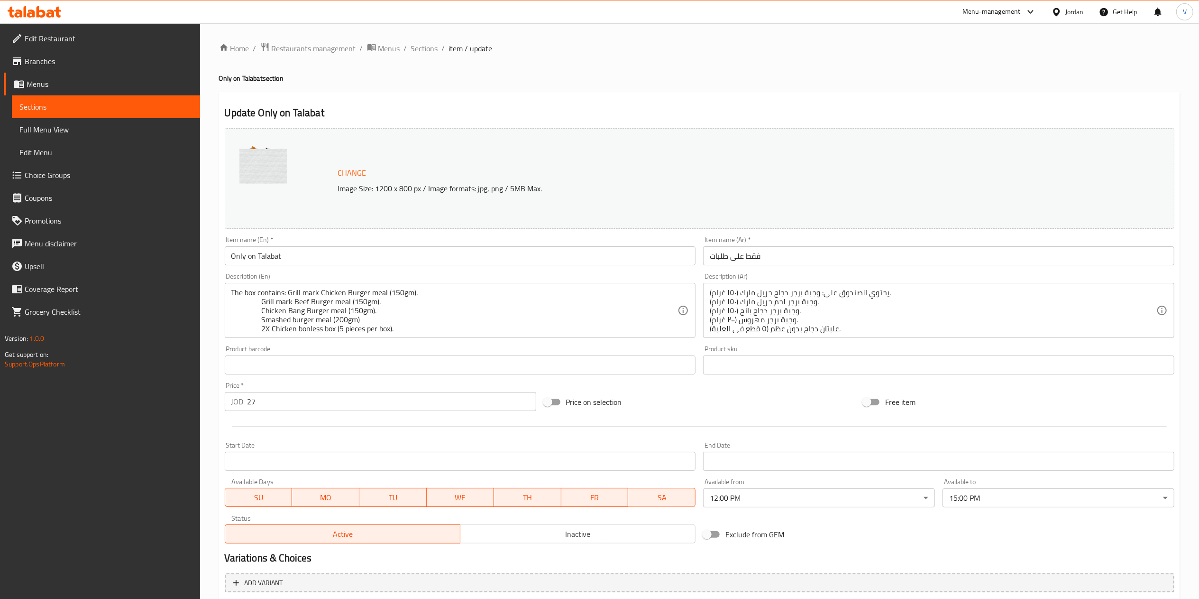
click at [422, 56] on div "Home / Restaurants management / Menus / Sections / item / update Only on Talaba…" at bounding box center [699, 380] width 961 height 677
click at [428, 47] on span "Sections" at bounding box center [424, 48] width 27 height 11
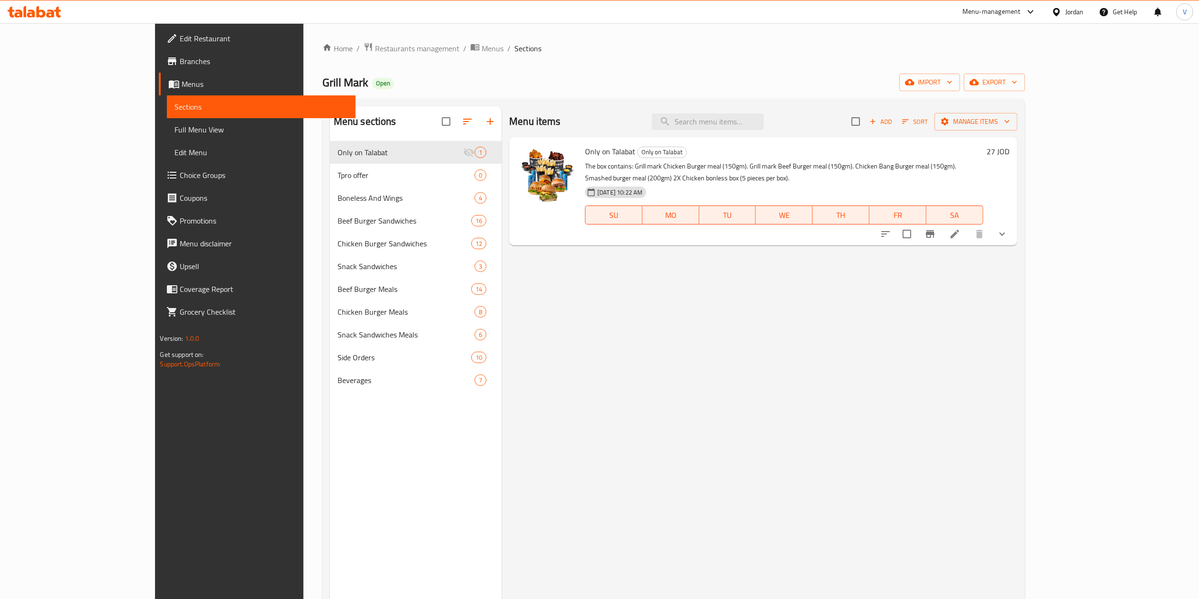
click at [585, 156] on span "Only on Talabat" at bounding box center [610, 151] width 50 height 14
copy h6 "Only on Talabat"
click at [605, 126] on input "search" at bounding box center [708, 121] width 112 height 17
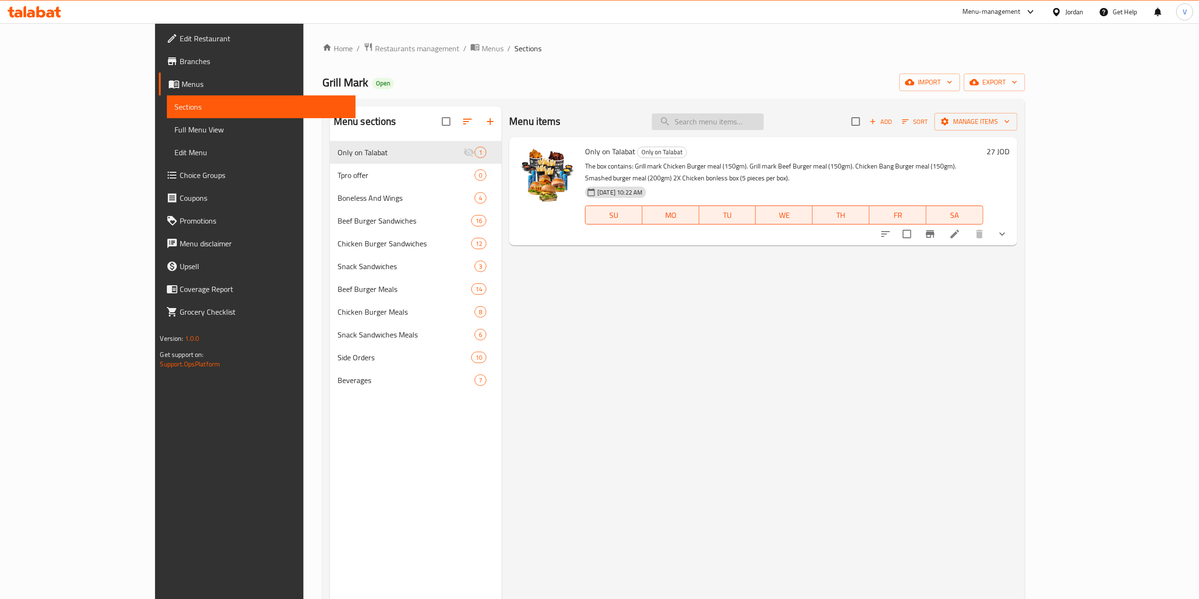
paste input "Only on Talabat"
type input "Only on Talabat"
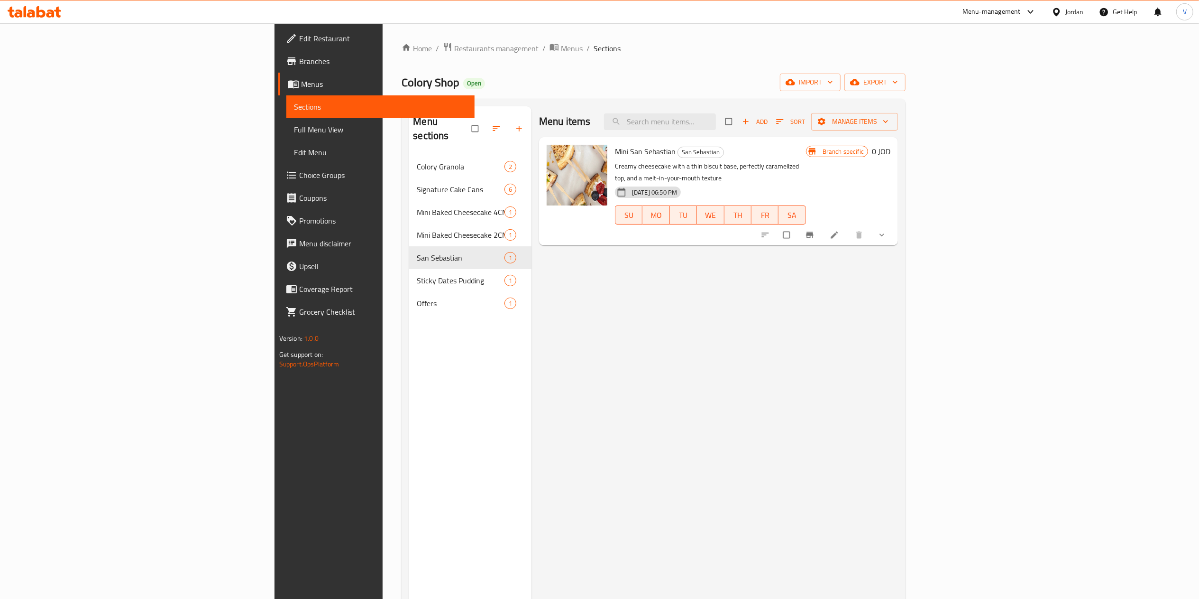
click at [402, 52] on link "Home" at bounding box center [417, 48] width 30 height 11
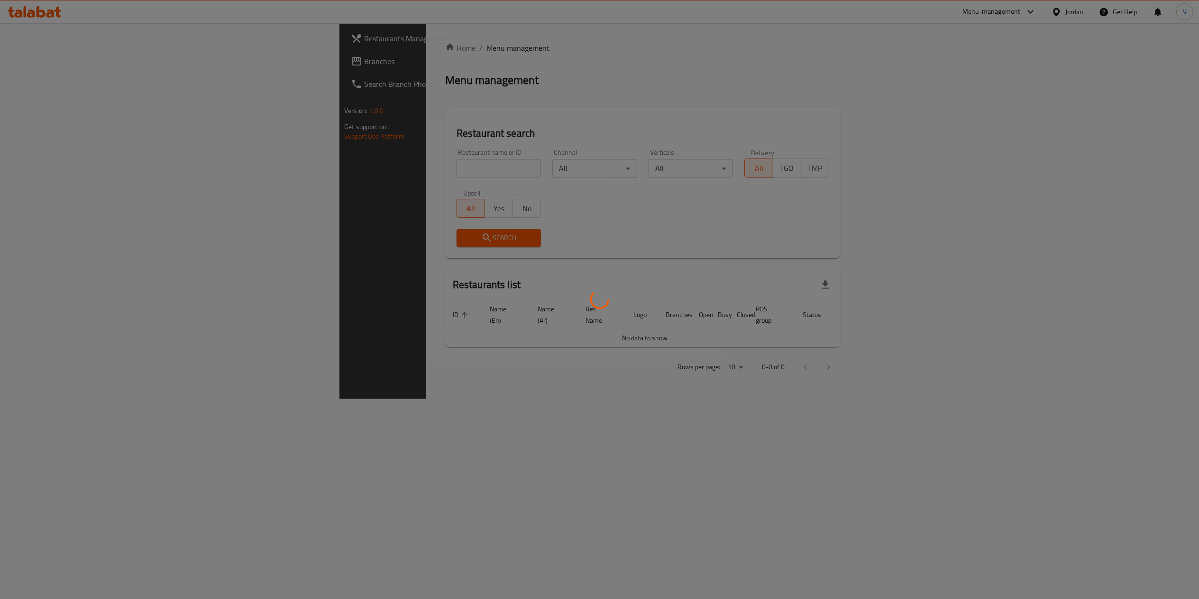
click at [325, 169] on div at bounding box center [599, 299] width 1199 height 599
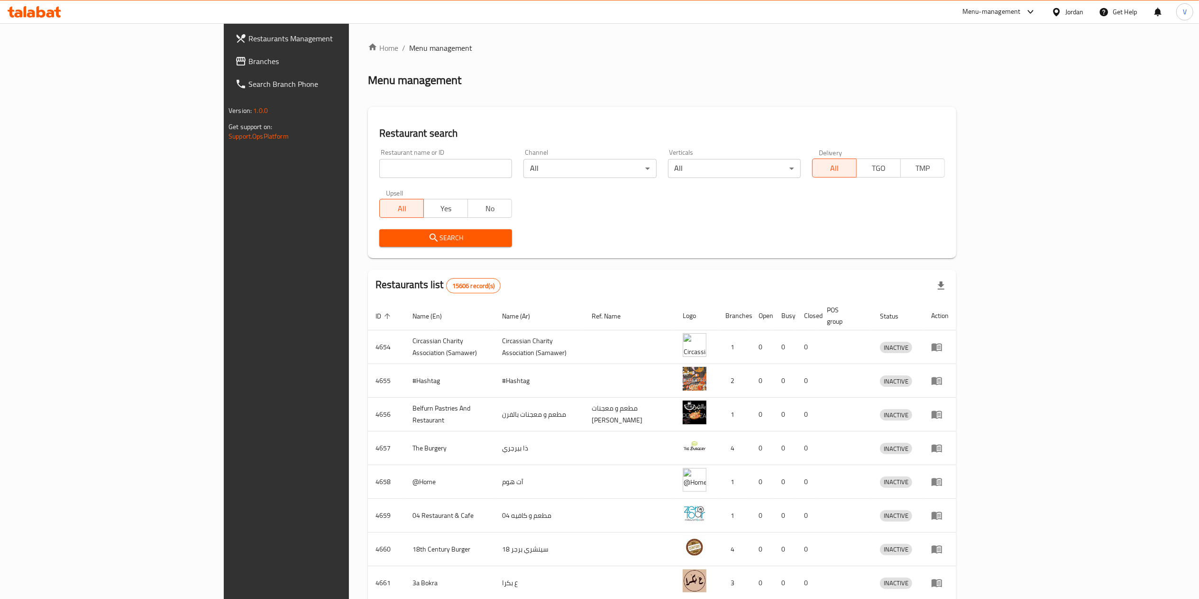
click at [379, 164] on input "search" at bounding box center [445, 168] width 133 height 19
click at [249, 64] on span "Branches" at bounding box center [333, 60] width 168 height 11
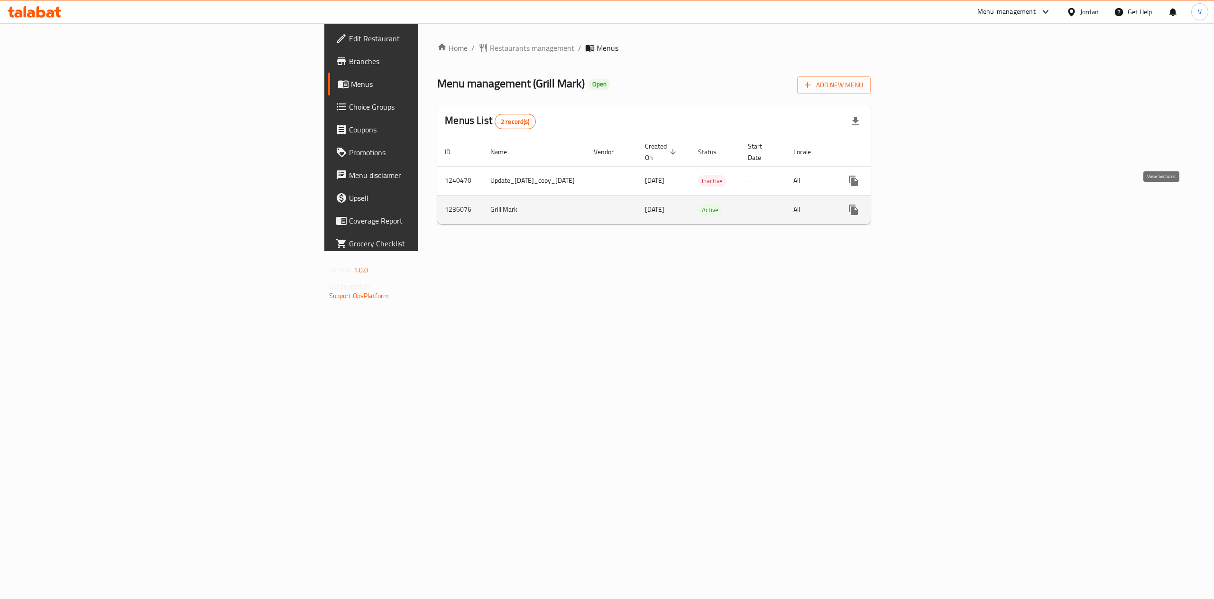
click at [928, 204] on icon "enhanced table" at bounding box center [921, 209] width 11 height 11
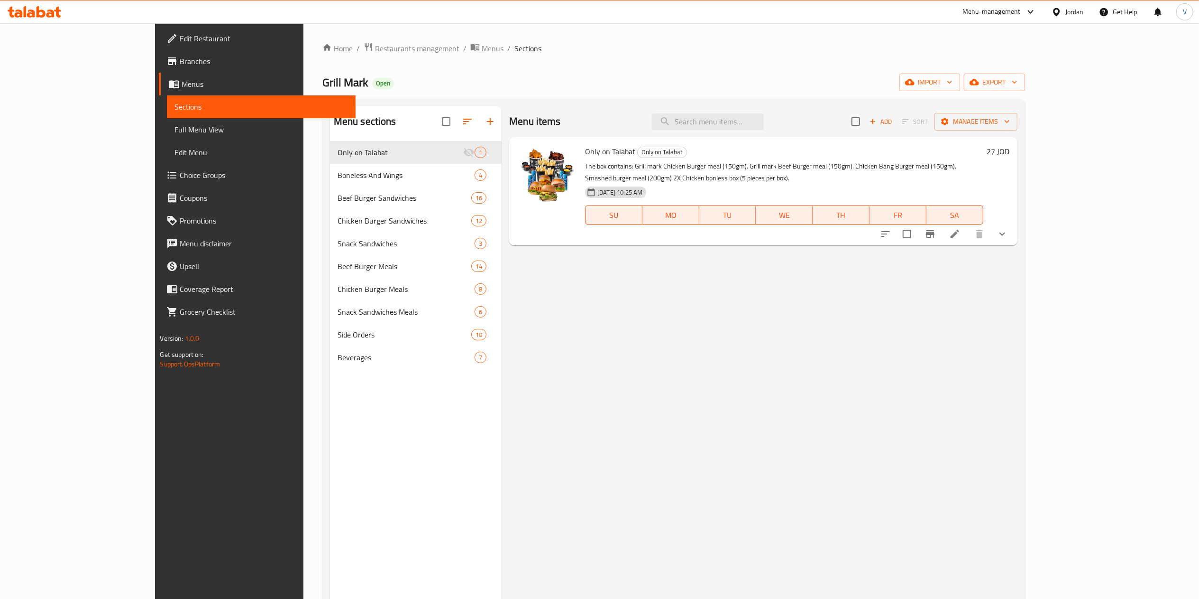
click at [405, 470] on div "Menu sections Only on Talabat 1 Boneless And Wings 4 Beef Burger Sandwiches 16 …" at bounding box center [416, 405] width 172 height 599
click at [1014, 230] on button "show more" at bounding box center [1002, 233] width 23 height 23
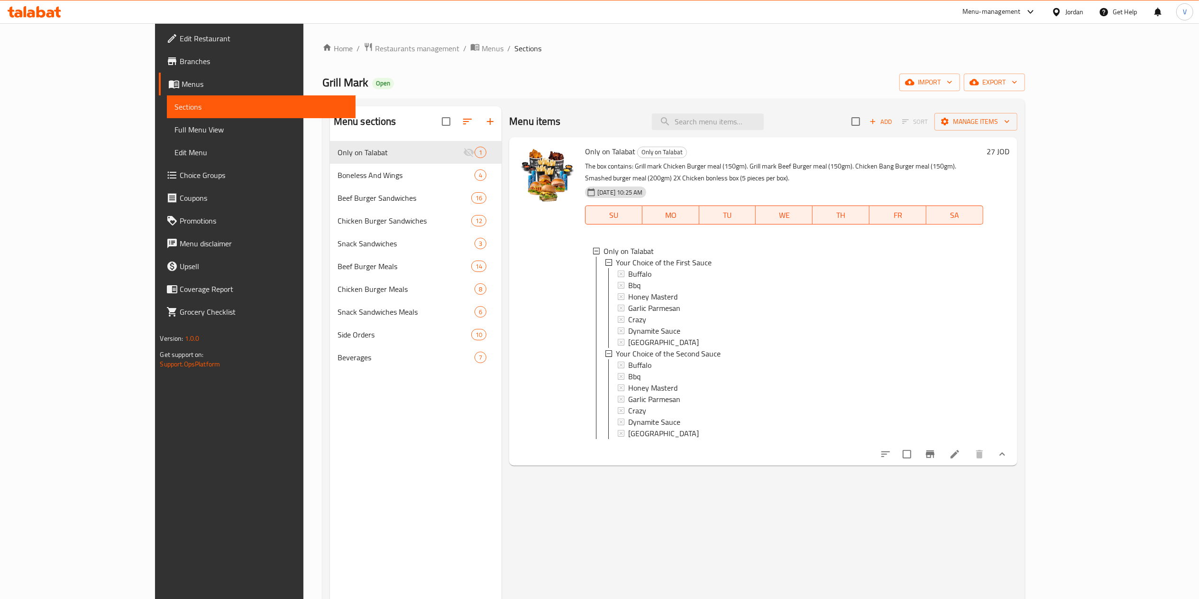
click at [961, 459] on icon at bounding box center [954, 453] width 11 height 11
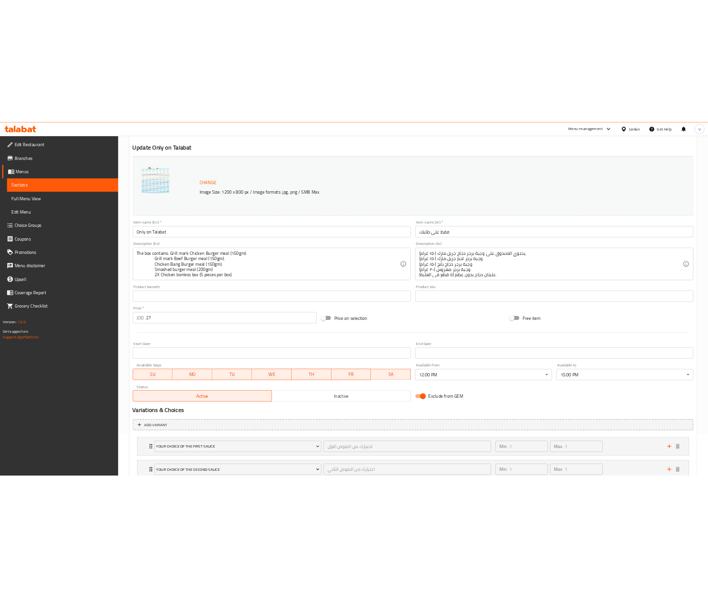
scroll to position [95, 0]
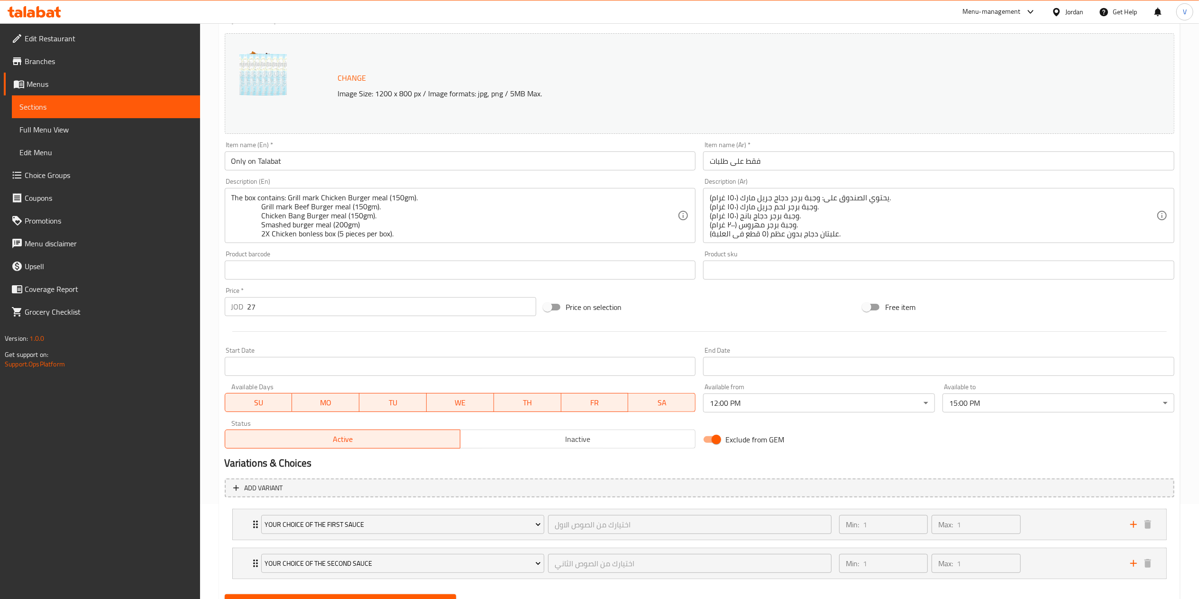
click at [205, 405] on div "Home / Restaurants management / Menus / Sections / item / update Only on Talaba…" at bounding box center [699, 285] width 999 height 715
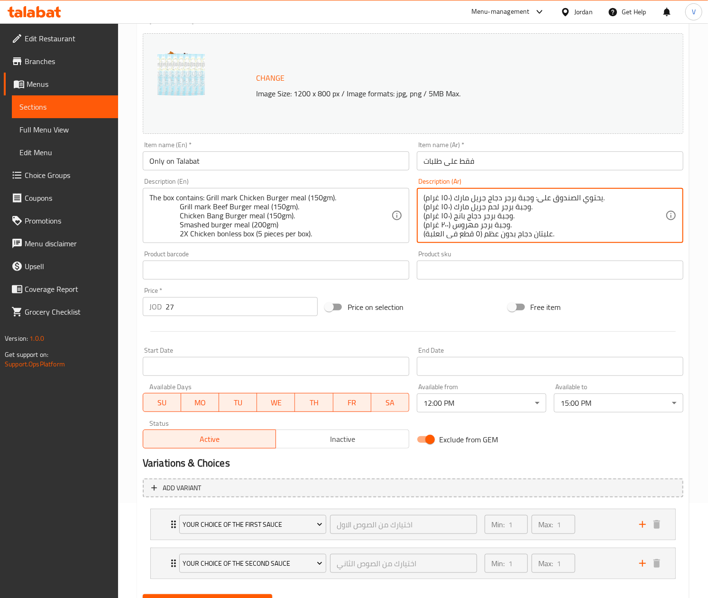
click at [536, 209] on textarea "يحتوي الصندوق على: وجبة برجر دجاج جريل مارك (١٥٠ غرام). وجبة برجر لحم جريل مارك…" at bounding box center [545, 215] width 242 height 45
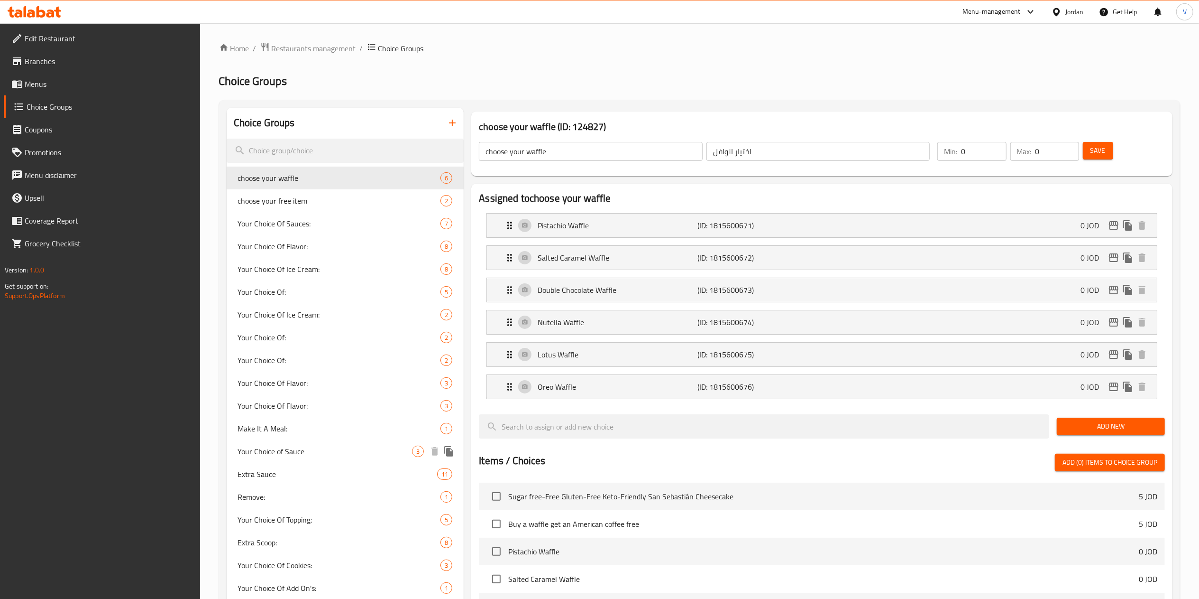
click at [353, 452] on span "Your Choice of Sauce" at bounding box center [325, 450] width 175 height 11
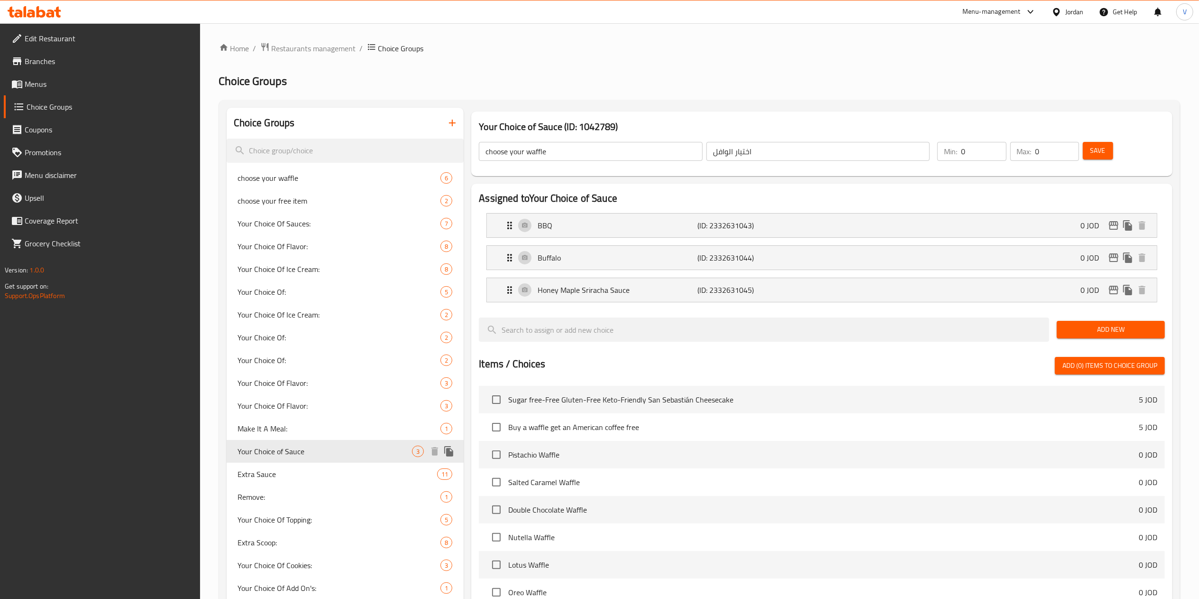
type input "Your Choice of Sauce"
type input "اختارك من الصوص"
type input "1"
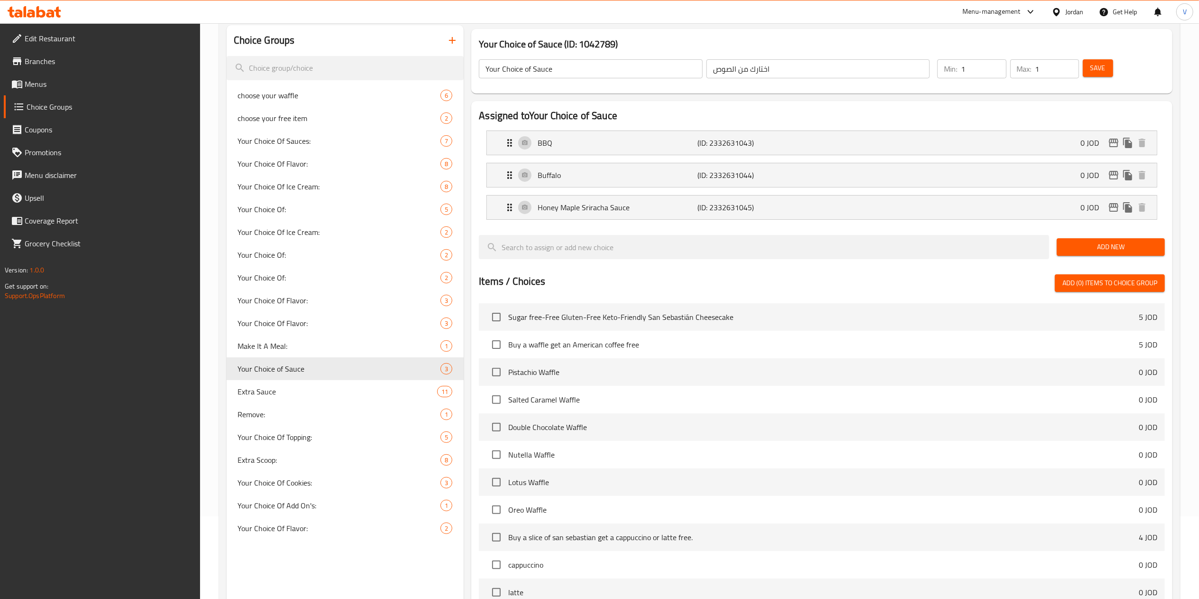
scroll to position [190, 0]
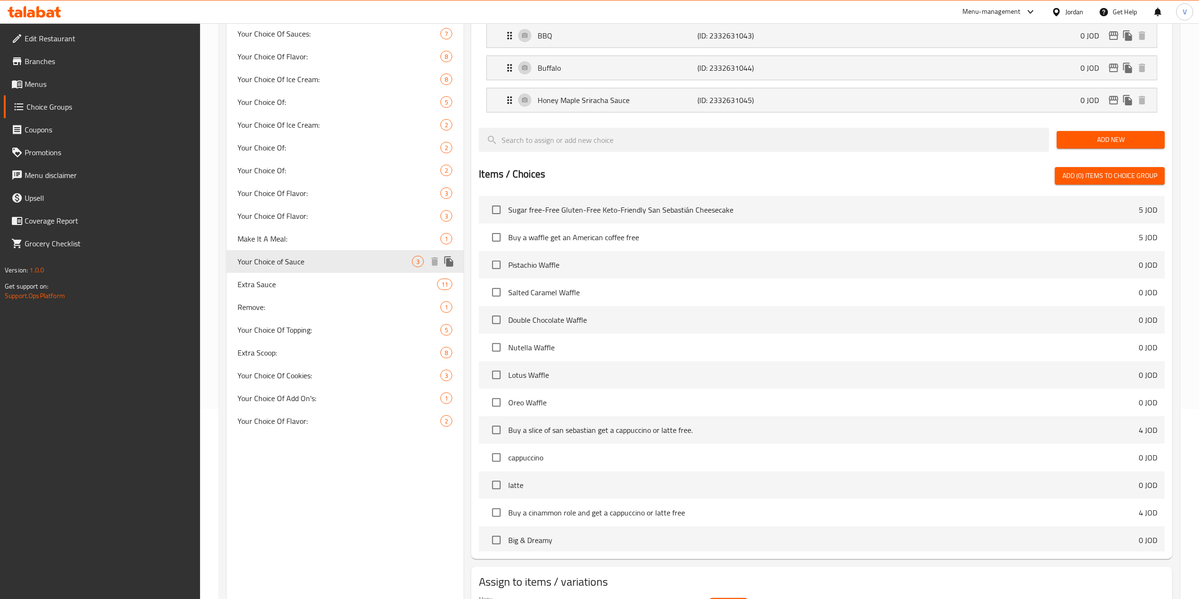
click at [293, 297] on div "Remove: 1" at bounding box center [346, 306] width 238 height 23
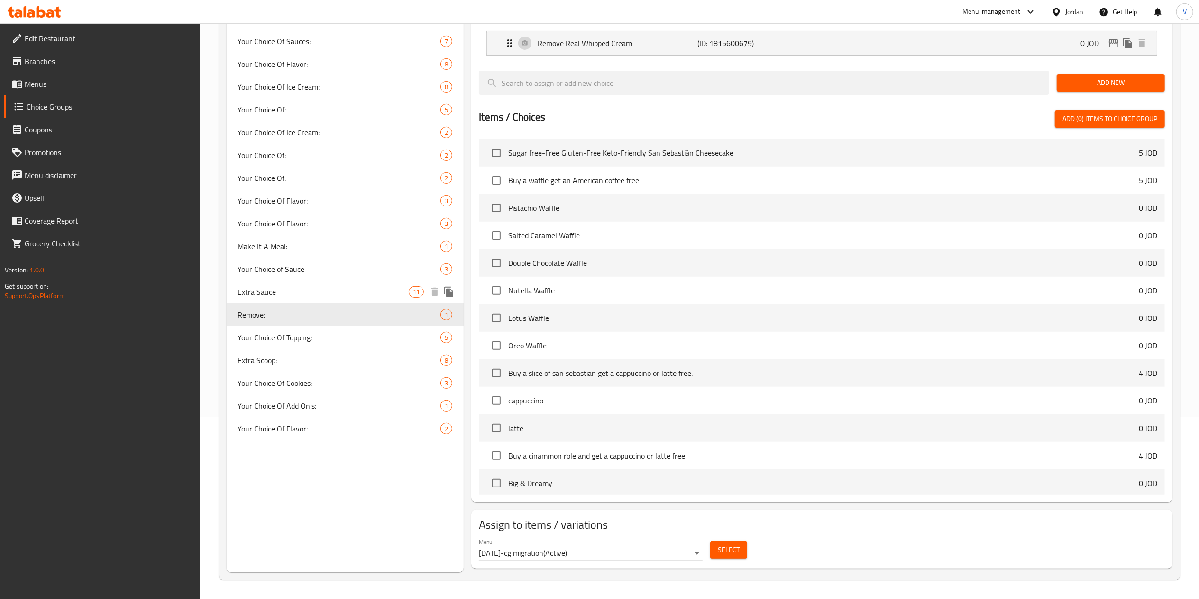
type input "Remove:"
type input "إزالة:"
type input "0"
click at [312, 287] on span "Extra Sauce" at bounding box center [323, 291] width 171 height 11
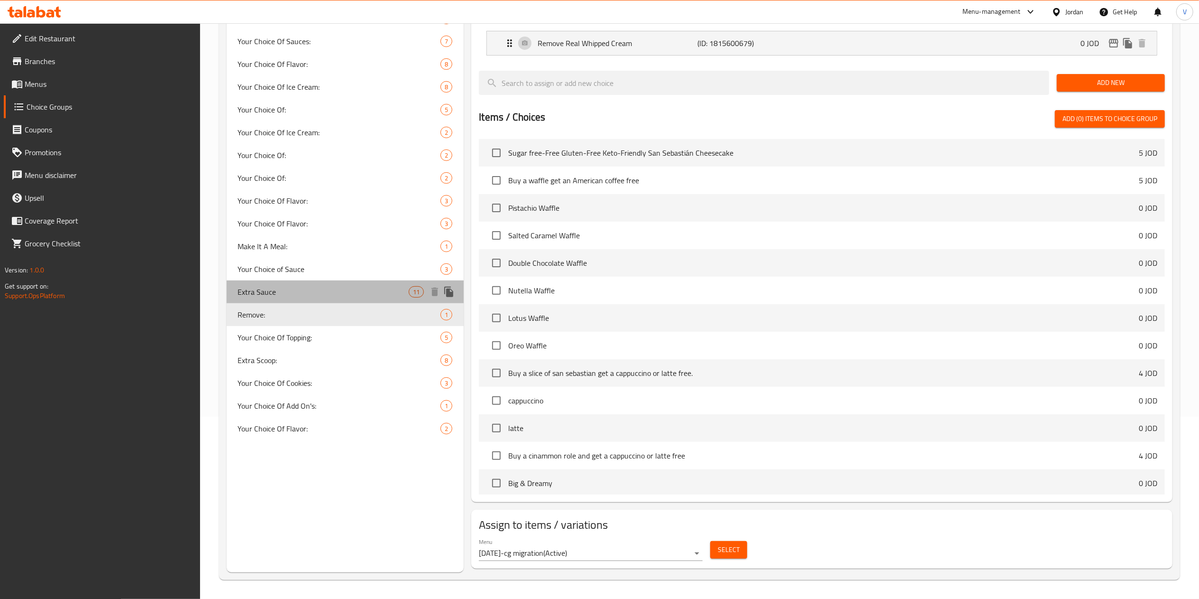
type input "Extra Sauce"
type input "صوص اضافي"
type input "11"
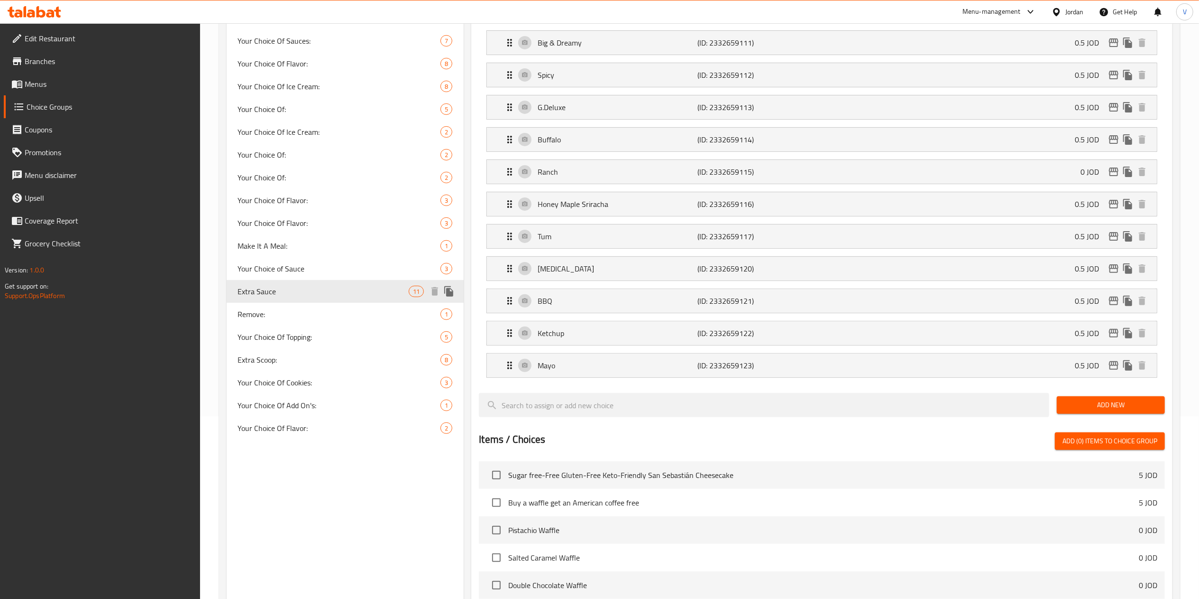
click at [450, 292] on icon "duplicate" at bounding box center [448, 291] width 9 height 10
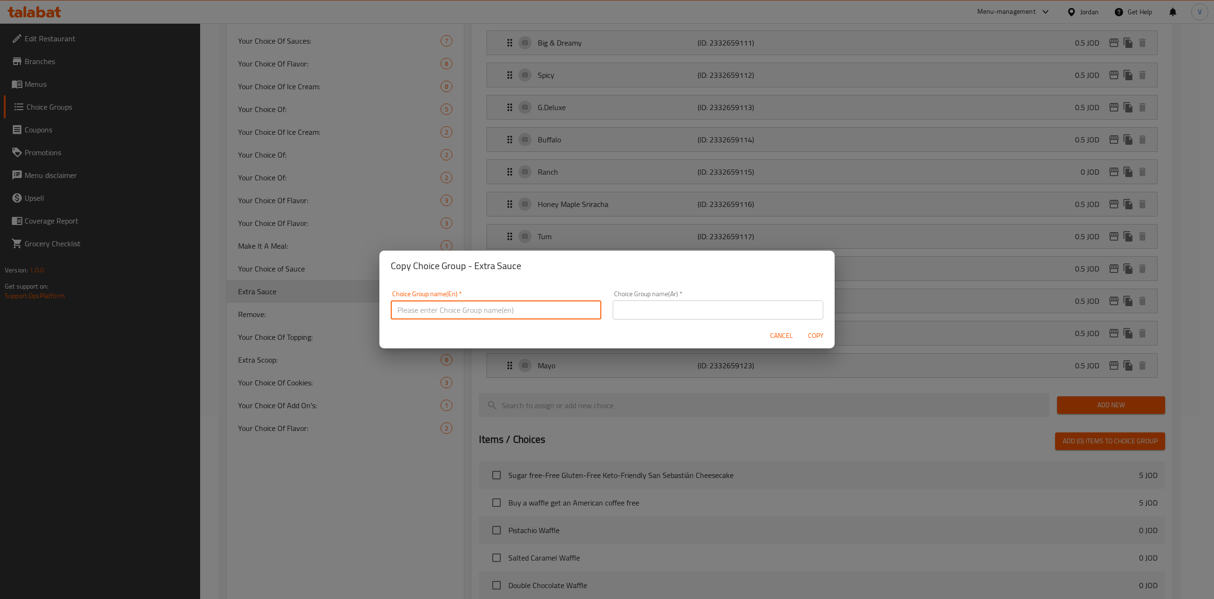
click at [422, 305] on input "text" at bounding box center [496, 309] width 211 height 19
type input "Your Choice of Sauce:"
click at [617, 322] on div "Choice Group name(Ar)   * Choice Group name(Ar) *" at bounding box center [718, 305] width 222 height 40
click at [632, 317] on input "text" at bounding box center [718, 309] width 211 height 19
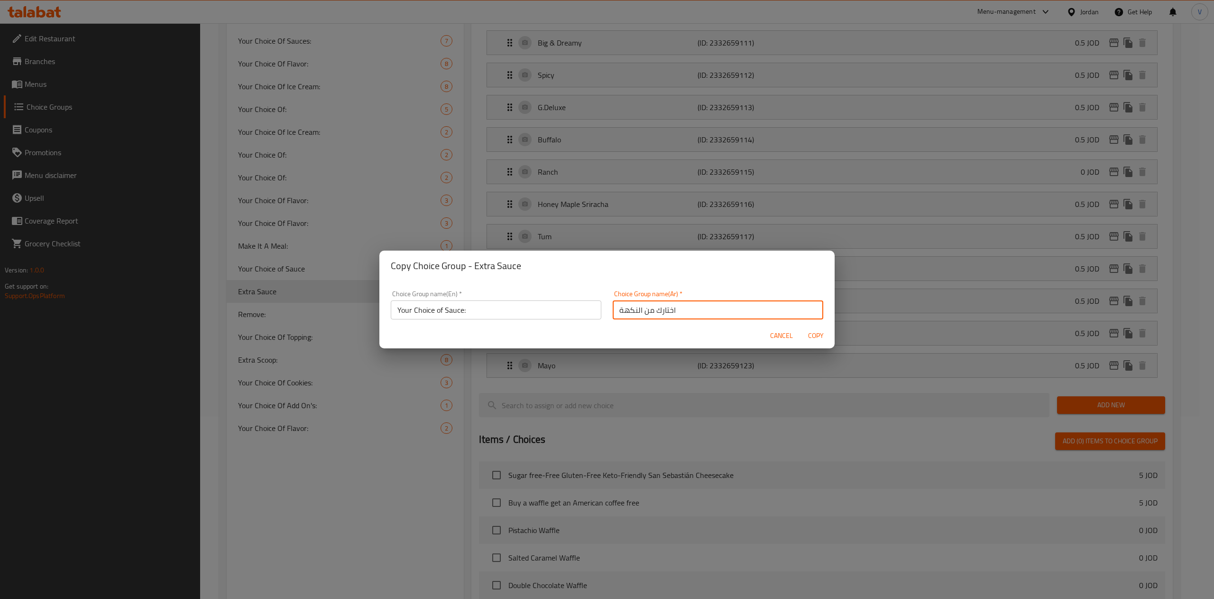
click at [621, 307] on input "اختارك من النكهة" at bounding box center [718, 309] width 211 height 19
type input "اختارك من الصوص"
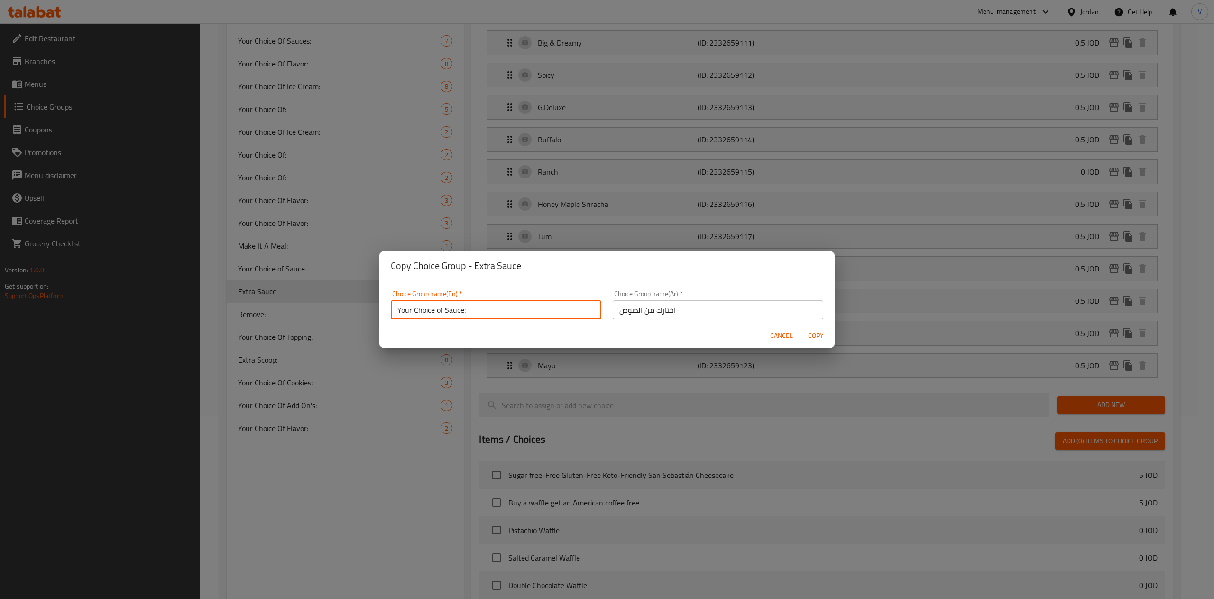
click at [549, 314] on input "Your Choice of Sauce:" at bounding box center [496, 309] width 211 height 19
type input "Your Choice of Sauce:زز"
click at [814, 341] on button "Copy" at bounding box center [816, 336] width 30 height 18
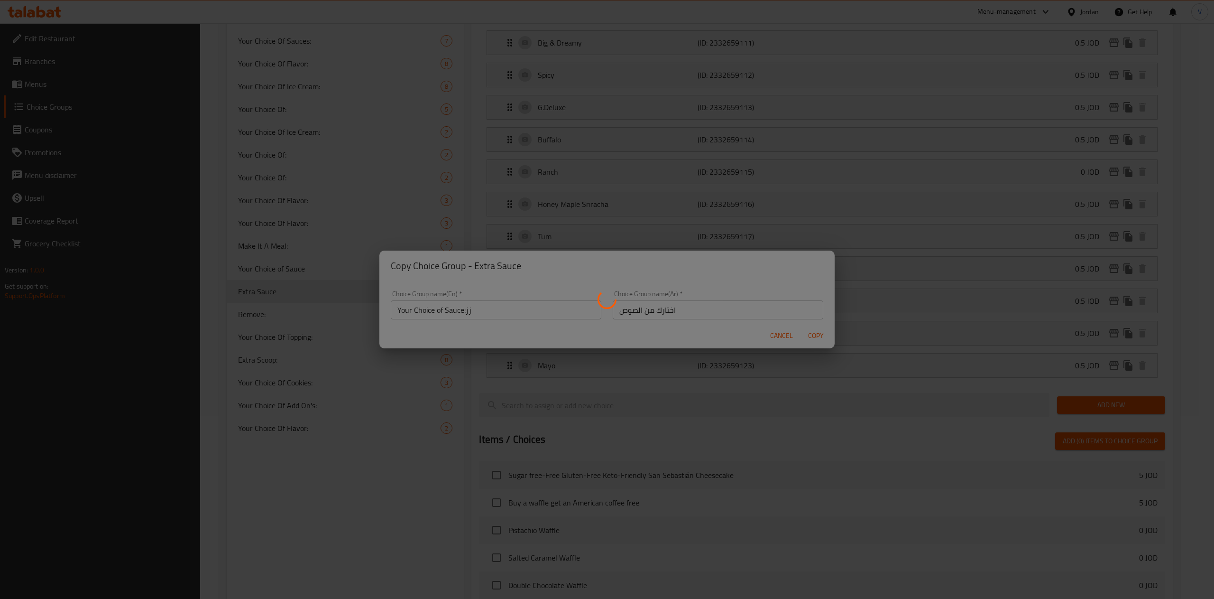
type input "Your Choice of Sauce:زز"
type input "اختارك من الصوص"
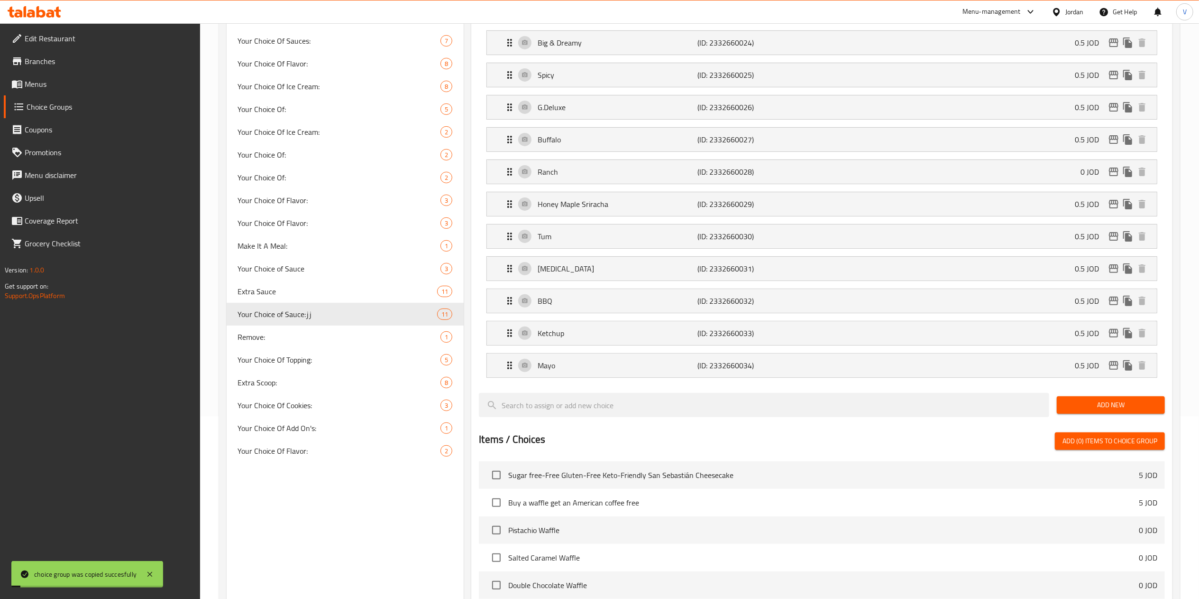
scroll to position [0, 0]
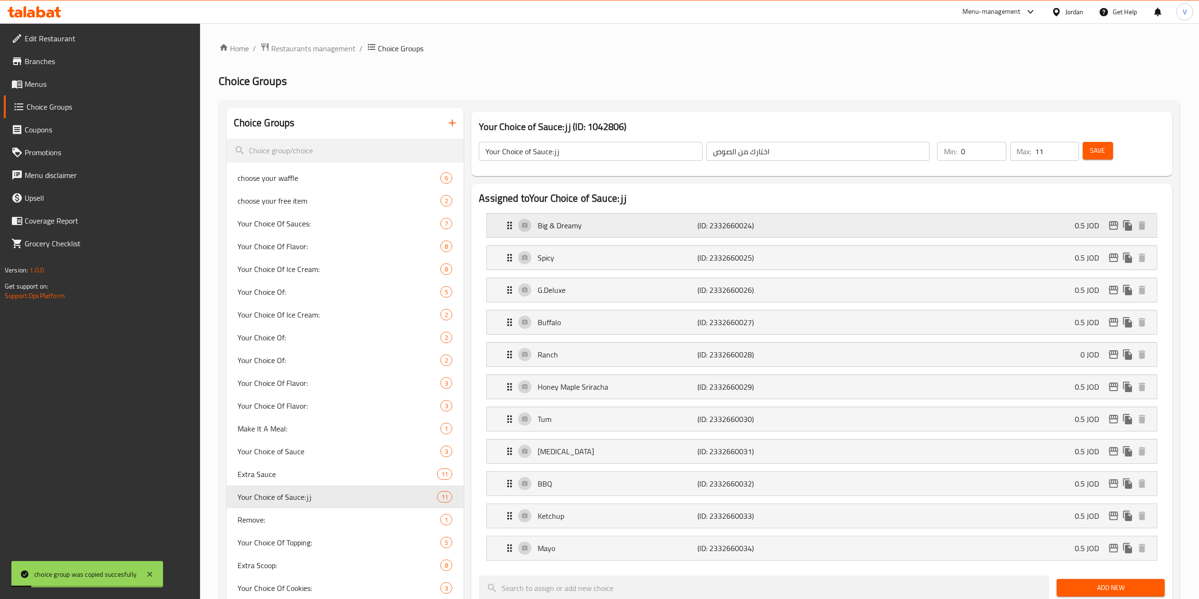
click at [1004, 227] on div "Big & Dreamy (ID: 2332660024) 0.5 JOD" at bounding box center [825, 225] width 642 height 24
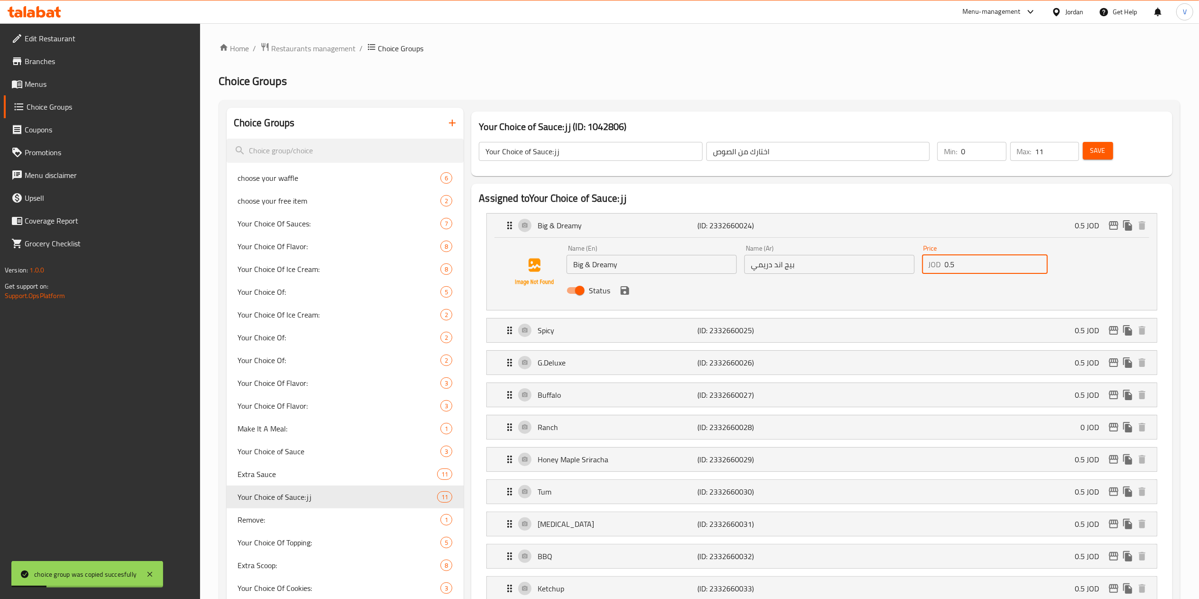
drag, startPoint x: 968, startPoint y: 271, endPoint x: 837, endPoint y: 274, distance: 131.9
click at [837, 274] on div "Name (En) Big & Dreamy Name (En) Name (Ar) بيج اند دريمي Name (Ar) Price JOD 0.…" at bounding box center [829, 272] width 533 height 62
click at [961, 333] on div "Spicy (ID: 2332660025) 0.5 JOD" at bounding box center [825, 330] width 642 height 24
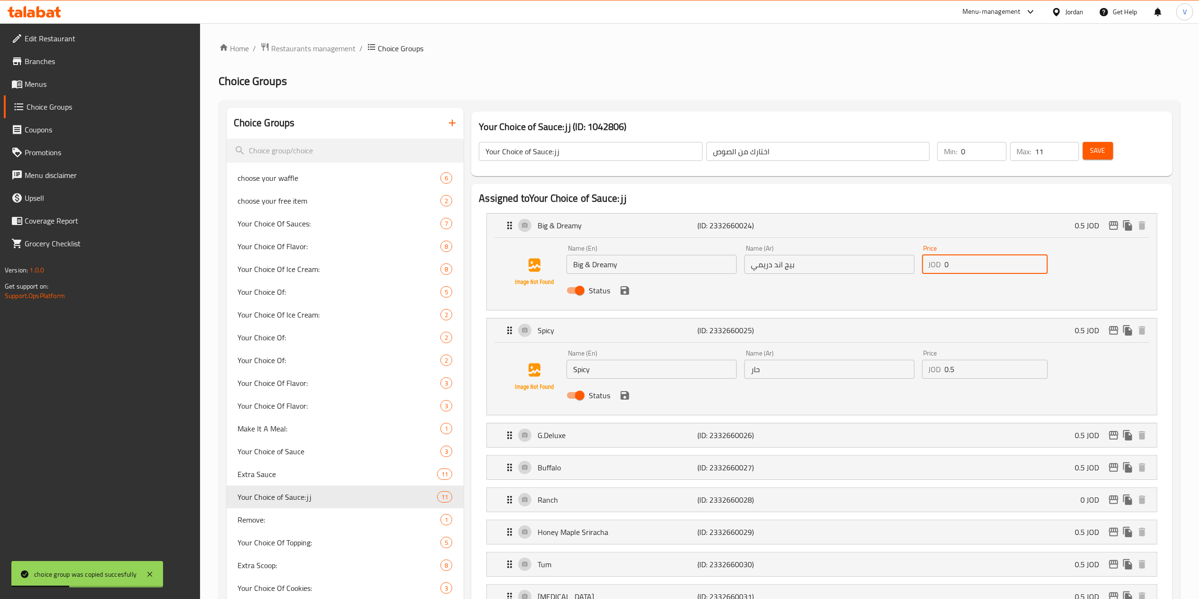
type input "0"
drag, startPoint x: 922, startPoint y: 379, endPoint x: 852, endPoint y: 374, distance: 70.9
click at [844, 376] on div "Name (En) Spicy Name (En) Name (Ar) حار Name (Ar) Price JOD 0 Price Status" at bounding box center [829, 377] width 533 height 62
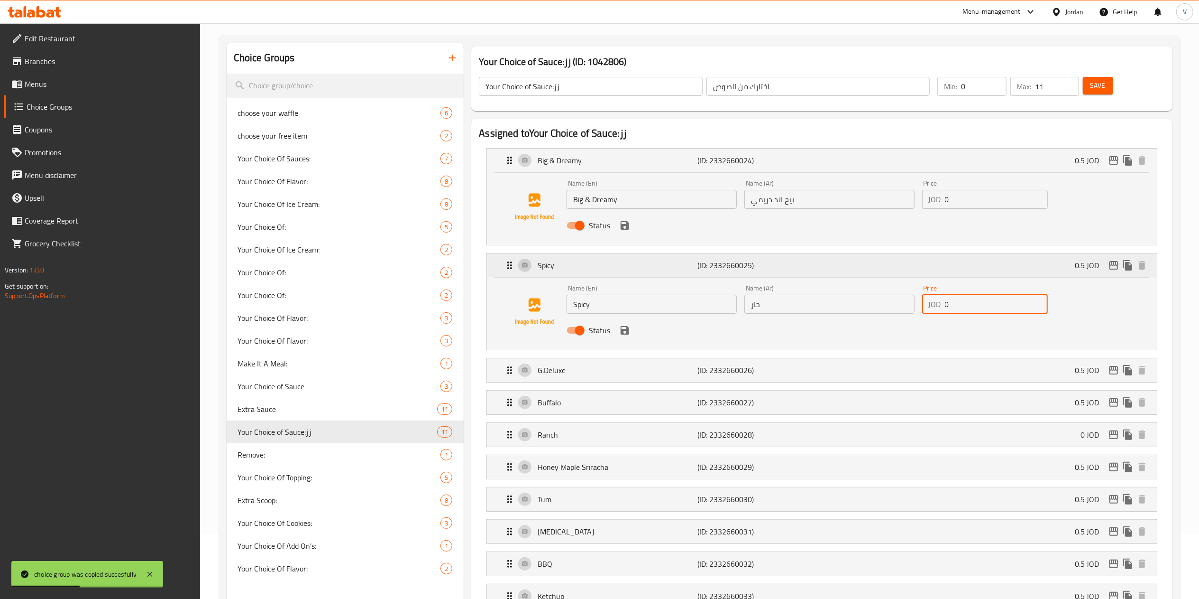
scroll to position [95, 0]
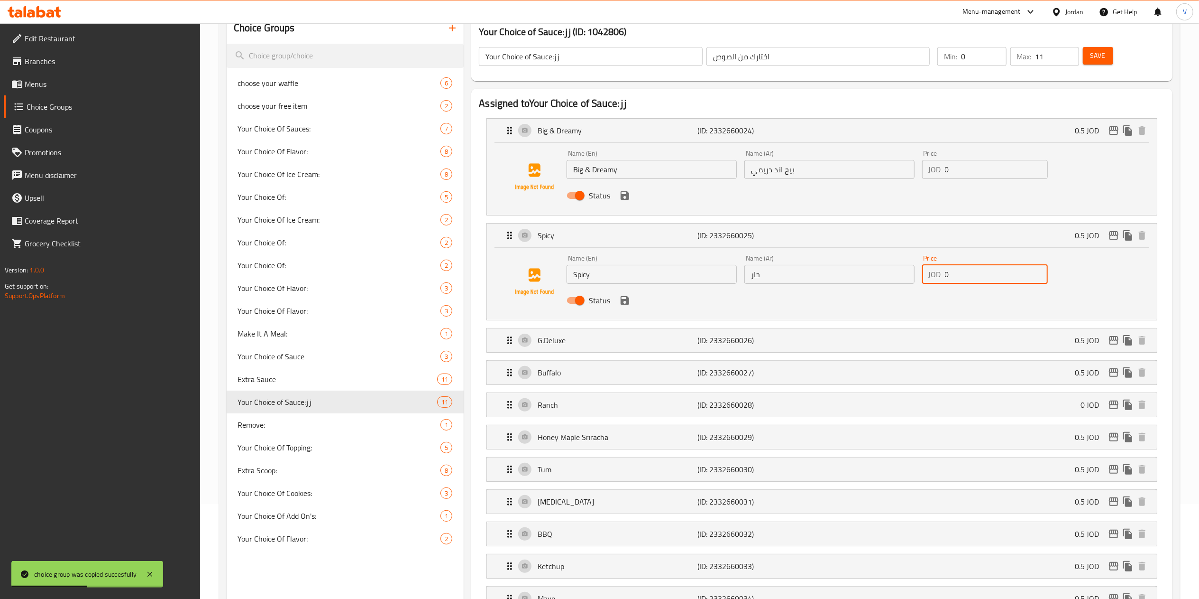
click at [622, 199] on icon "save" at bounding box center [625, 195] width 9 height 9
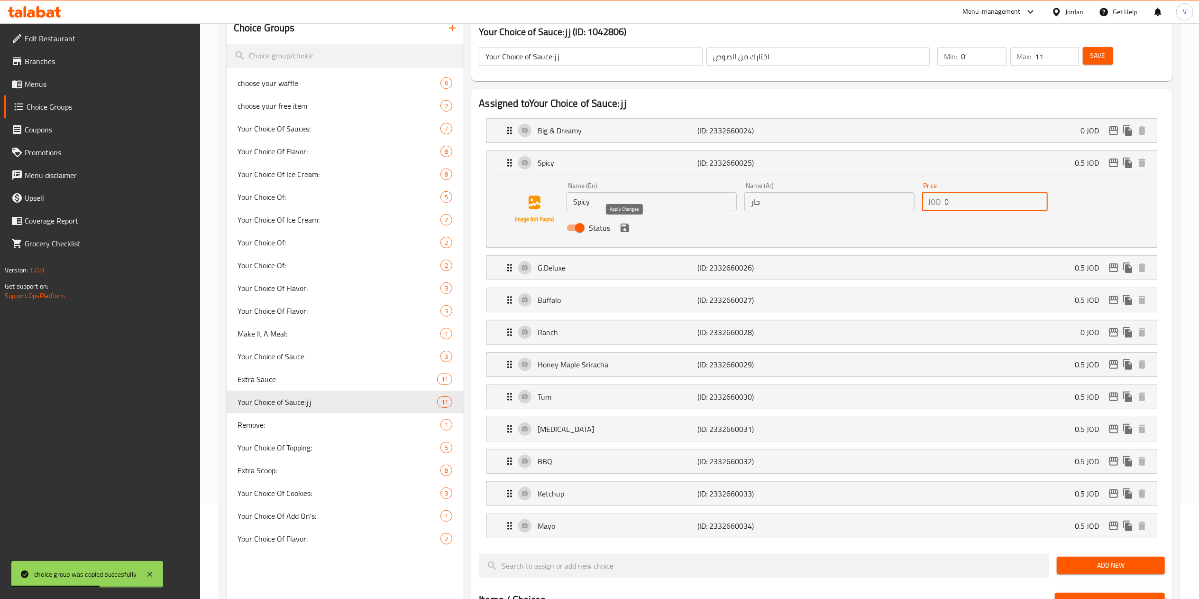
click at [623, 226] on icon "save" at bounding box center [624, 227] width 11 height 11
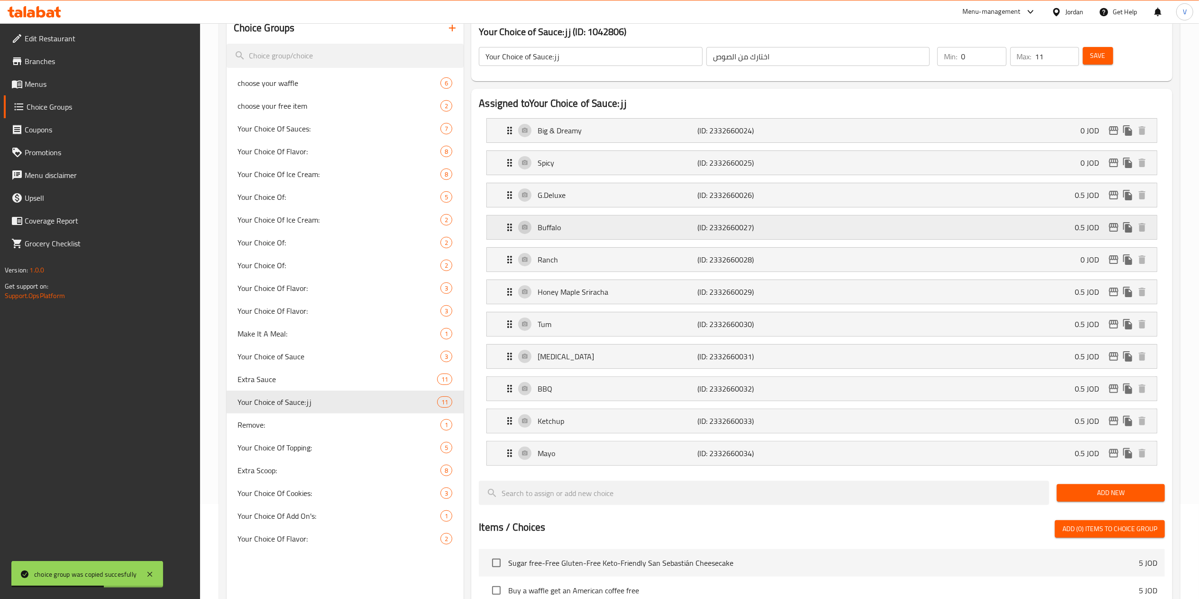
type input "0"
click at [1063, 192] on div "G.Deluxe (ID: 2332660026) 0.5 JOD" at bounding box center [825, 195] width 642 height 24
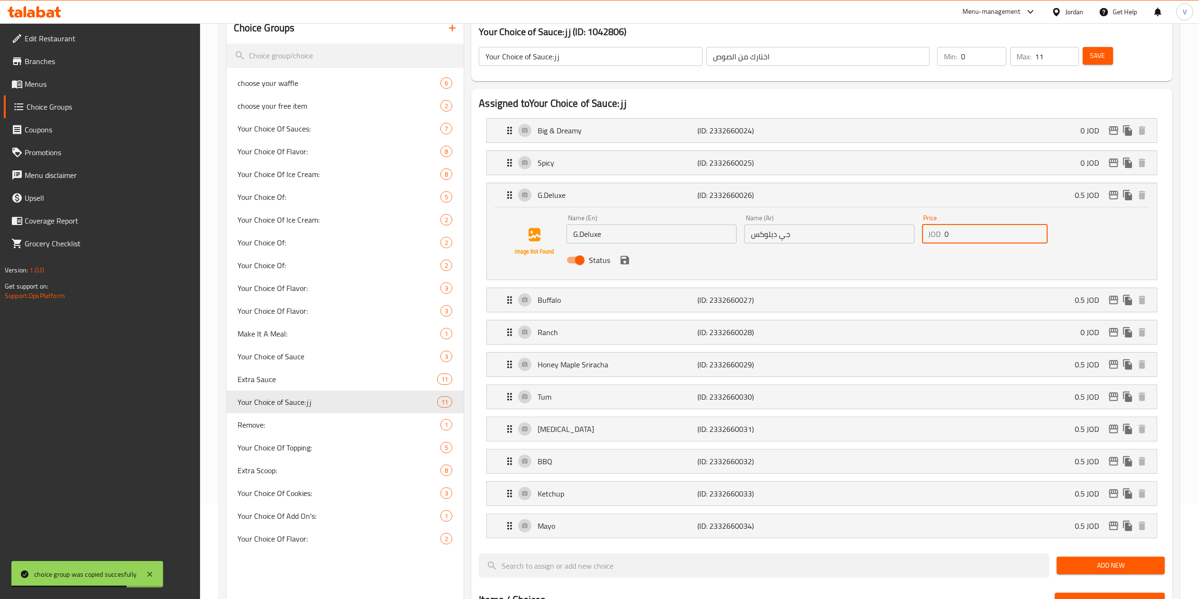
drag, startPoint x: 1001, startPoint y: 237, endPoint x: 771, endPoint y: 248, distance: 229.8
click at [773, 248] on div "Name (En) G.Deluxe Name (En) Name (Ar) جي ديلوكس Name (Ar) Price JOD 0 Price St…" at bounding box center [829, 242] width 533 height 62
click at [623, 259] on icon "save" at bounding box center [624, 259] width 11 height 11
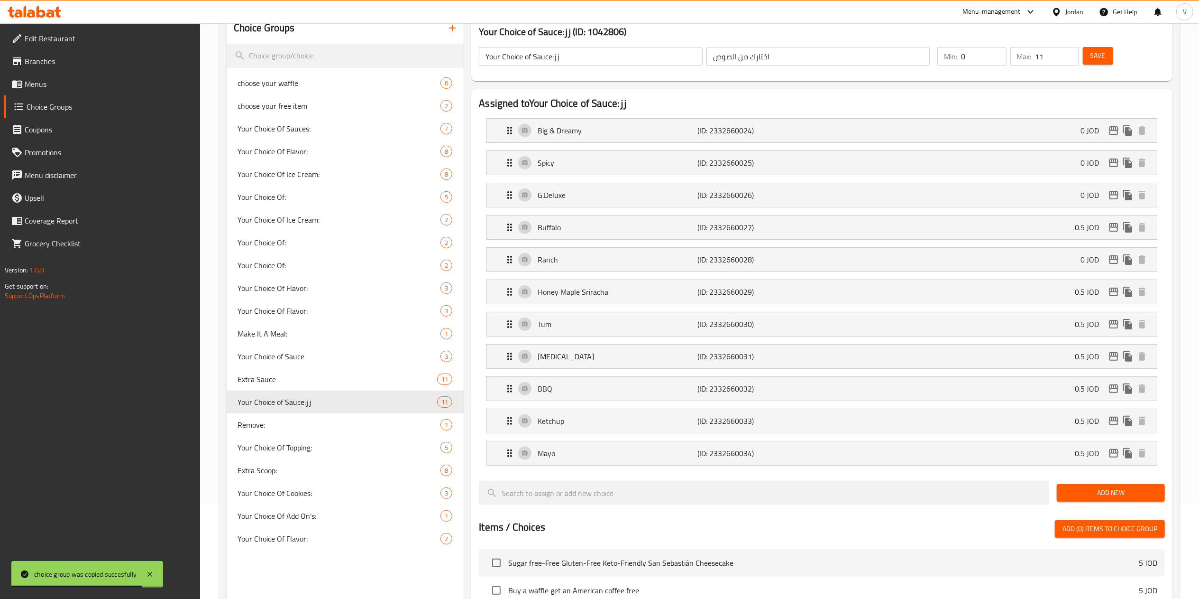
type input "0"
drag, startPoint x: 1026, startPoint y: 226, endPoint x: 1010, endPoint y: 234, distance: 18.7
click at [1025, 226] on div "Buffalo (ID: 2332660027) 0.5 JOD" at bounding box center [825, 227] width 642 height 24
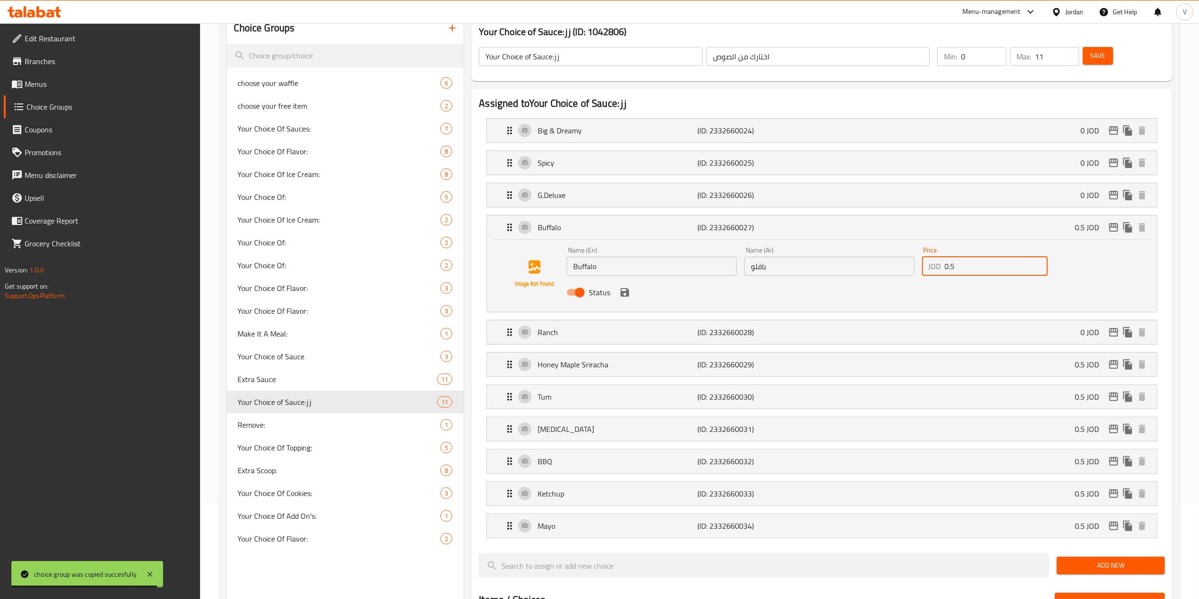
drag, startPoint x: 824, startPoint y: 280, endPoint x: 695, endPoint y: 293, distance: 129.7
click at [723, 280] on div "Name (En) Buffalo Name (En) Name (Ar) بافلو Name (Ar) Price JOD 0.5 Price Status" at bounding box center [829, 274] width 533 height 62
click at [630, 297] on icon "save" at bounding box center [624, 291] width 11 height 11
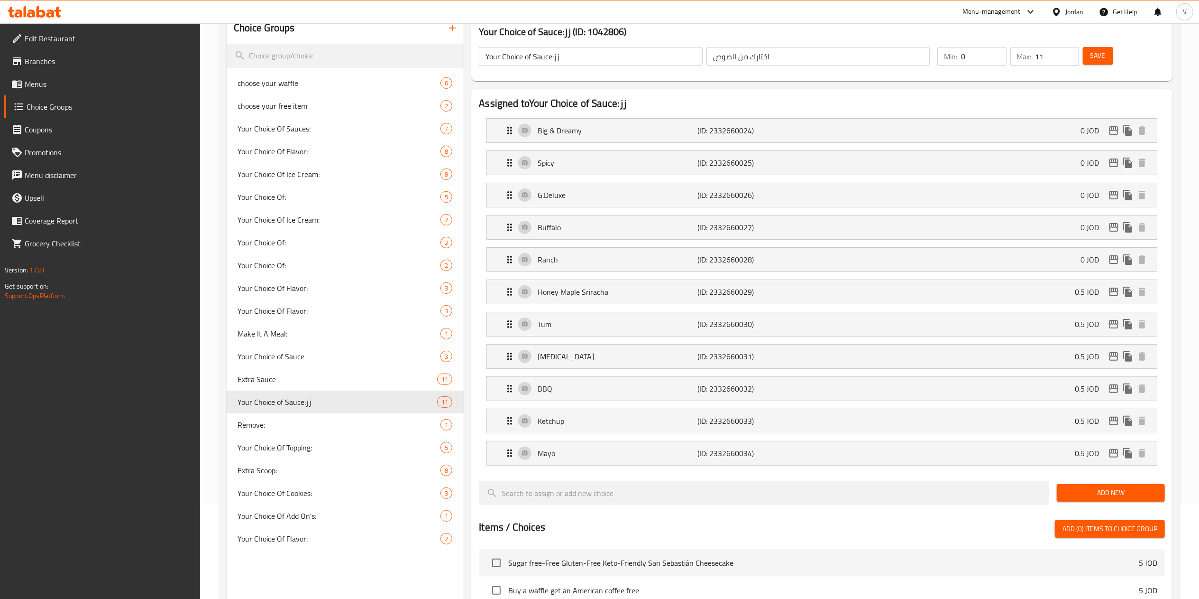
type input "0"
click at [1071, 269] on div "Ranch (ID: 2332660028) 0 JOD" at bounding box center [825, 260] width 642 height 24
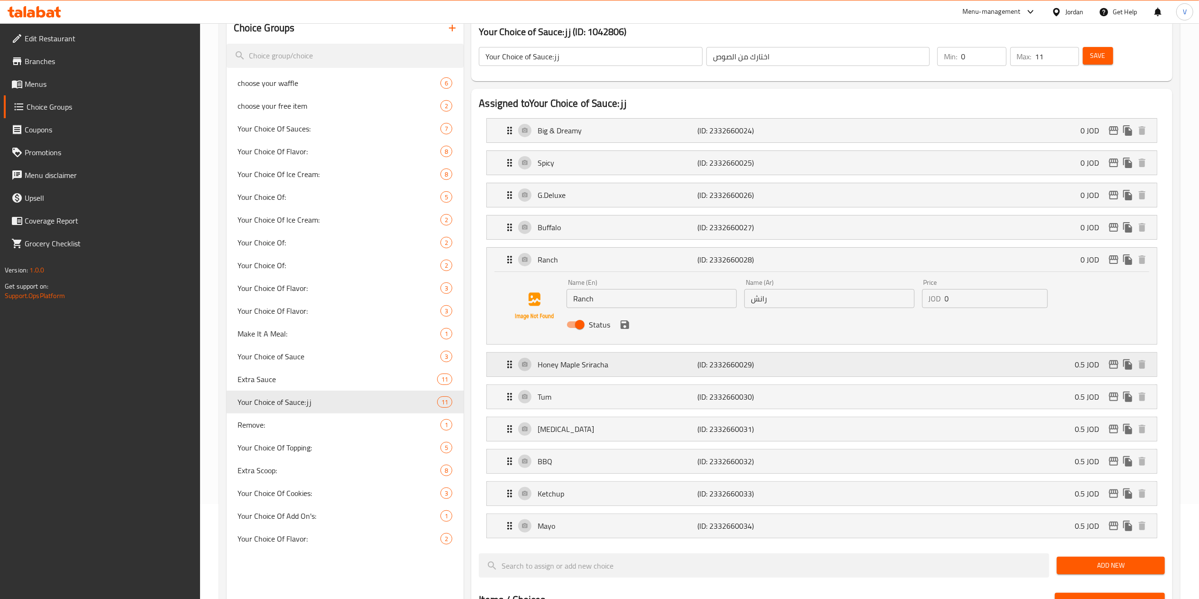
click at [986, 364] on div "Honey Maple Sriracha (ID: 2332660029) 0.5 JOD" at bounding box center [825, 364] width 642 height 24
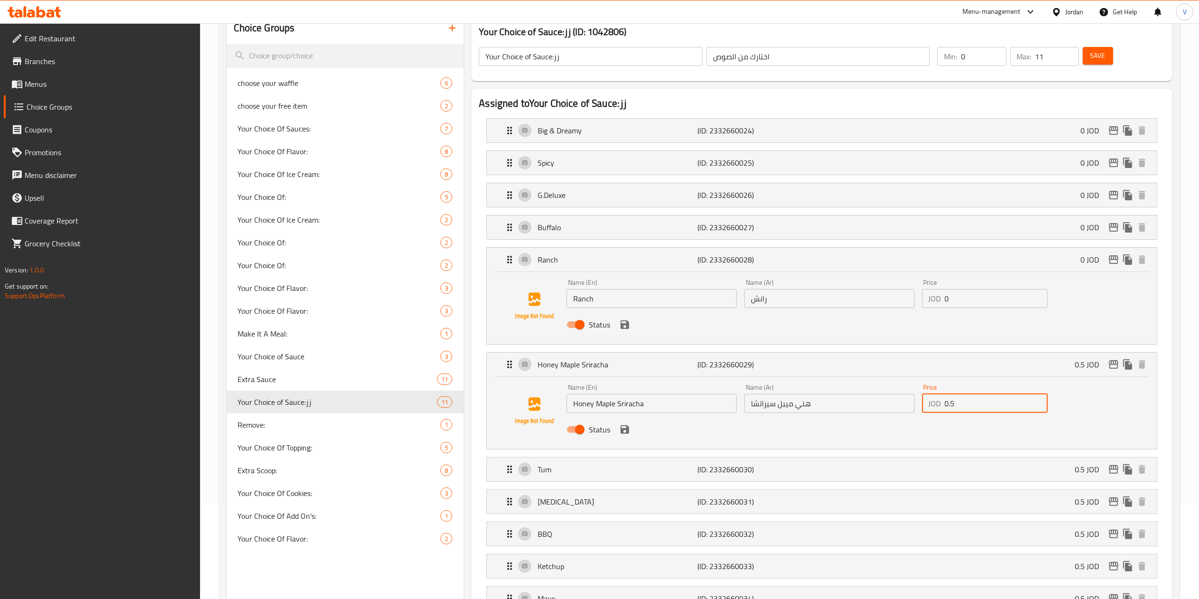
drag, startPoint x: 956, startPoint y: 411, endPoint x: 782, endPoint y: 419, distance: 174.2
click at [819, 414] on div "Name (En) Honey Maple Sriracha Name (En) Name (Ar) هني ميبل سيراتشا Name (Ar) P…" at bounding box center [829, 411] width 533 height 62
click at [621, 433] on icon "save" at bounding box center [625, 429] width 9 height 9
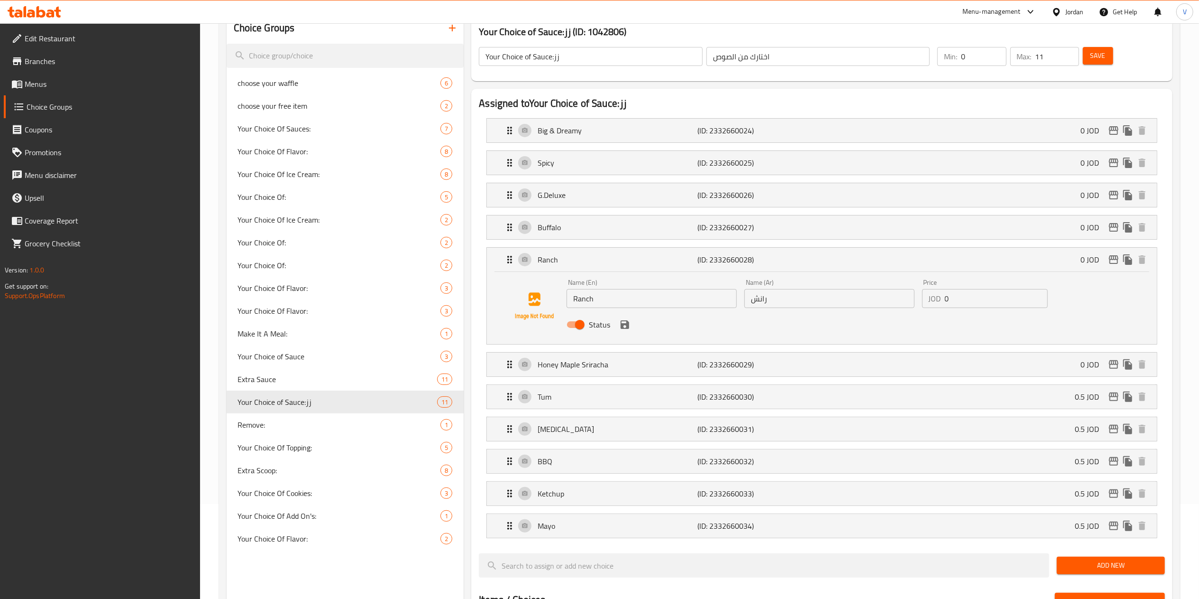
type input "0"
click at [623, 330] on icon "save" at bounding box center [624, 324] width 11 height 11
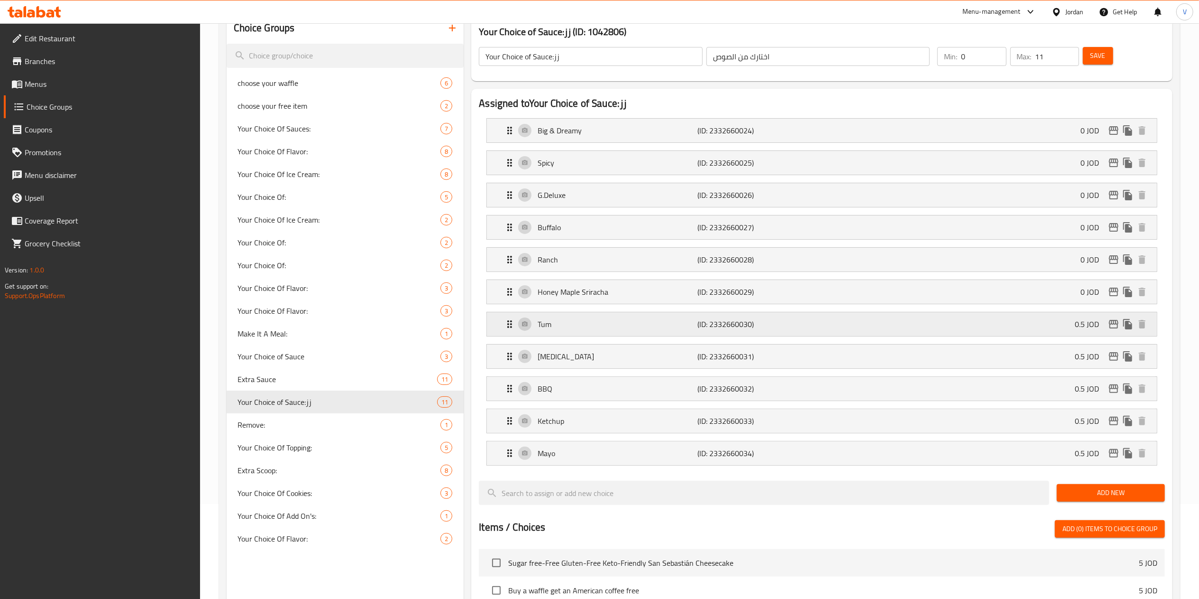
click at [977, 322] on div "Tum (ID: 2332660030) 0.5 JOD" at bounding box center [825, 324] width 642 height 24
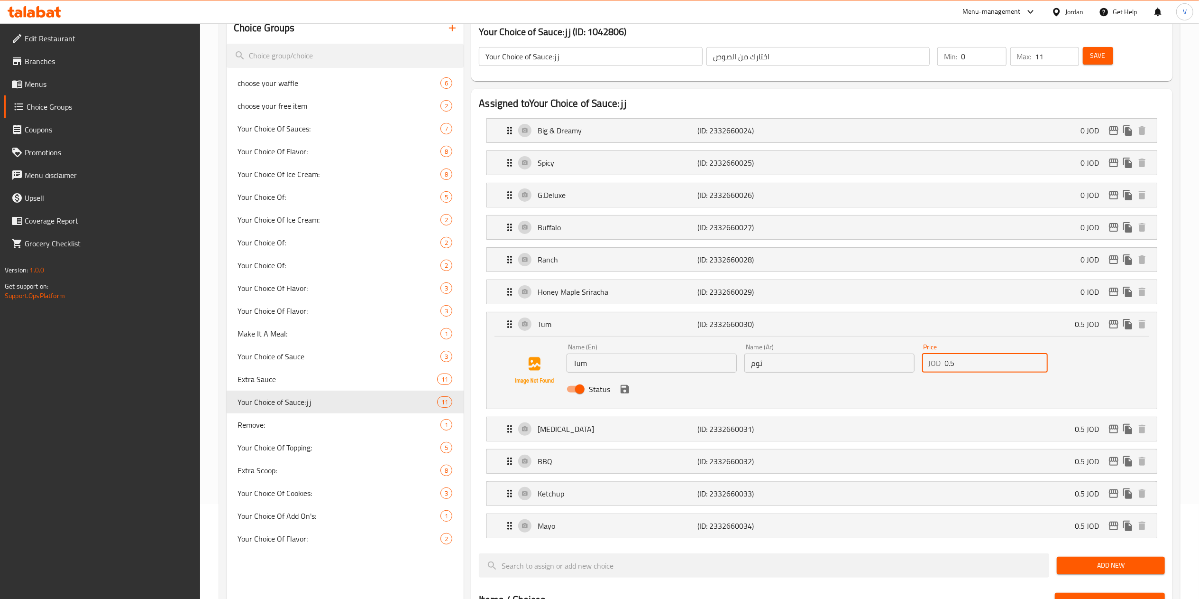
drag, startPoint x: 1004, startPoint y: 367, endPoint x: 757, endPoint y: 369, distance: 246.6
click at [757, 369] on div "Name (En) Tum Name (En) Name (Ar) ثوم Name (Ar) Price JOD 0.5 Price Status" at bounding box center [829, 371] width 533 height 62
drag, startPoint x: 628, startPoint y: 390, endPoint x: 669, endPoint y: 387, distance: 40.4
click at [628, 390] on icon "save" at bounding box center [625, 389] width 9 height 9
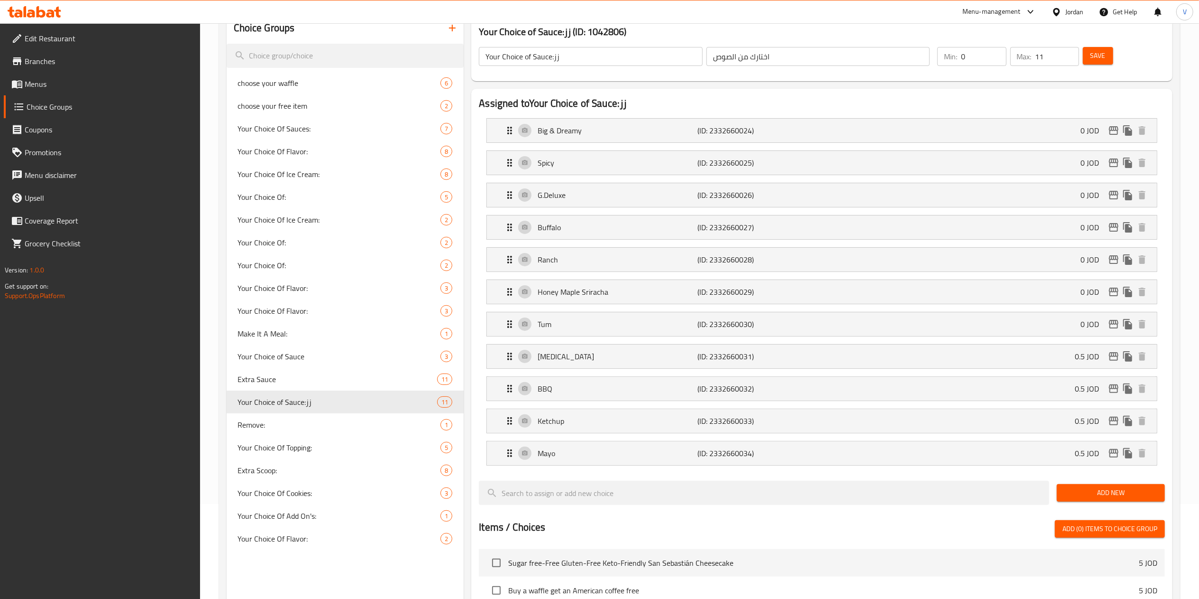
type input "0"
click at [1044, 368] on div "[MEDICAL_DATA] (ID: 2332660031) 0.5 JOD" at bounding box center [825, 356] width 642 height 24
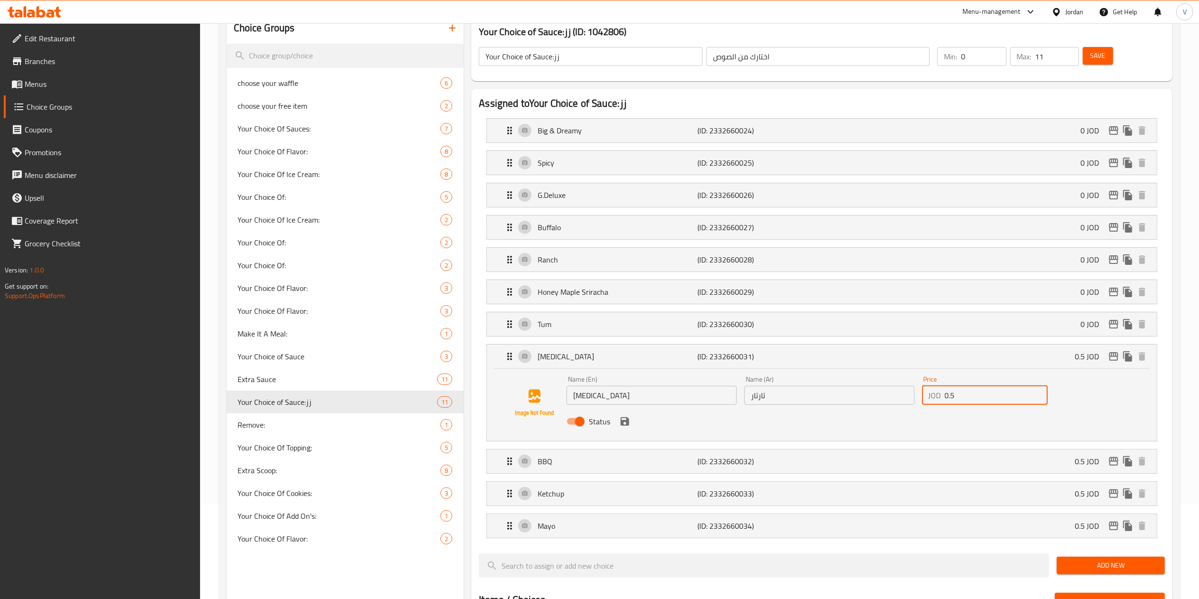
drag, startPoint x: 806, startPoint y: 401, endPoint x: 723, endPoint y: 407, distance: 83.2
click at [750, 401] on div "Name (En) [MEDICAL_DATA] Name (En) Name (Ar) تارتار Name (Ar) Price JOD 0.5 Pri…" at bounding box center [829, 403] width 533 height 62
click at [625, 422] on icon "save" at bounding box center [624, 420] width 11 height 11
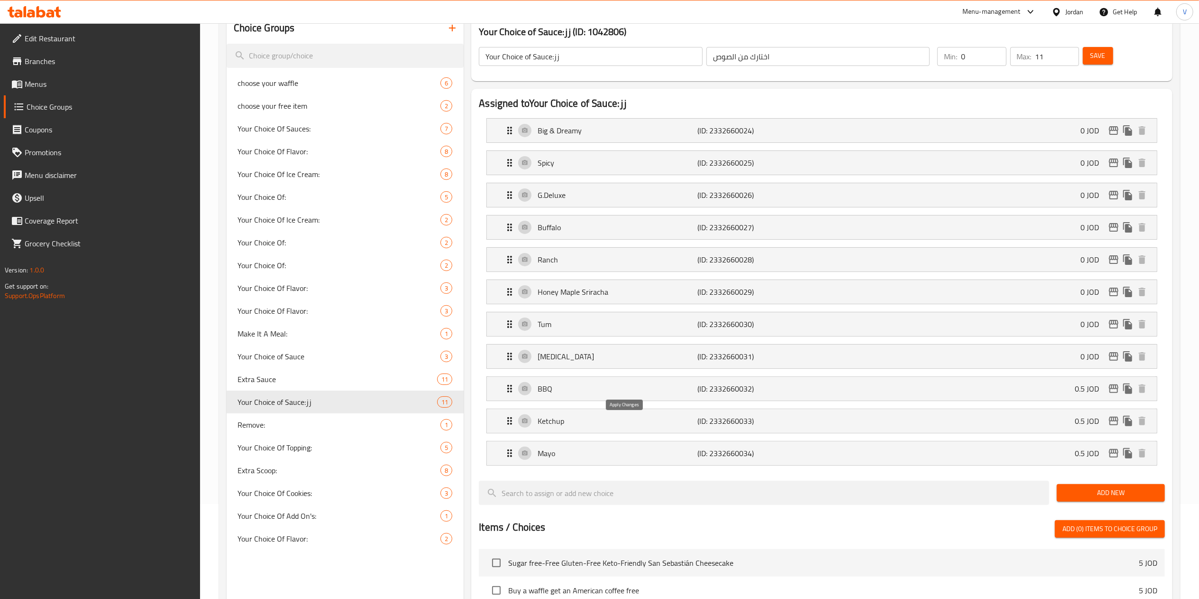
type input "0"
click at [1008, 390] on div "BBQ (ID: 2332660032) 0.5 JOD" at bounding box center [825, 389] width 642 height 24
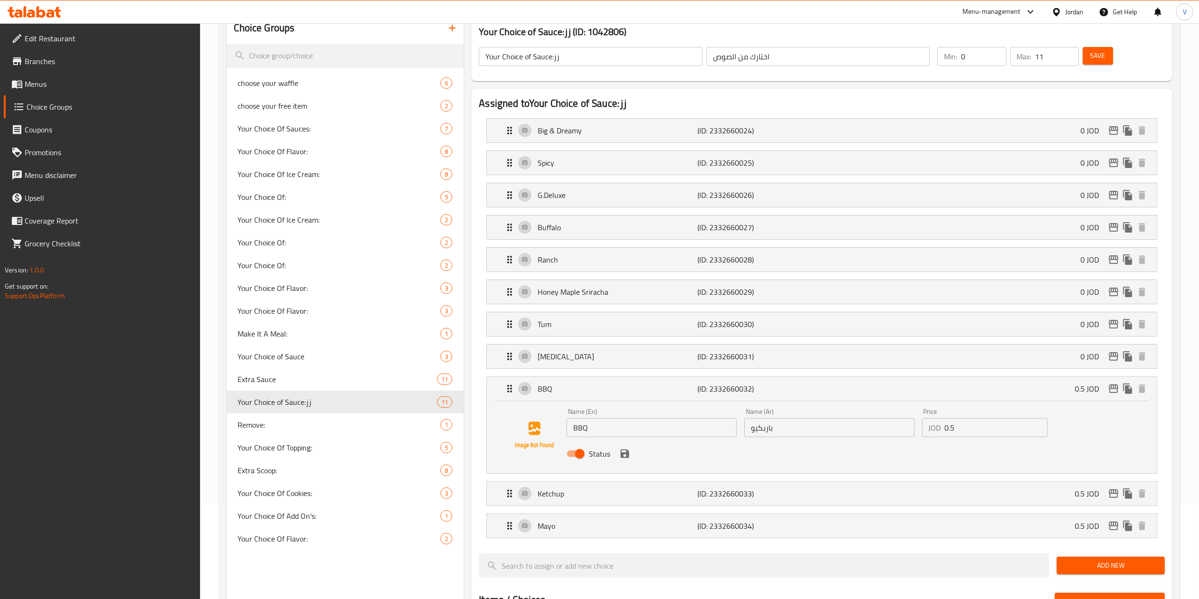
click at [666, 434] on div "Name (En) BBQ Name (En) Name (Ar) باربكيو Name (Ar) Price JOD 0.5 Price Status" at bounding box center [829, 435] width 533 height 62
click at [628, 458] on icon "save" at bounding box center [625, 453] width 9 height 9
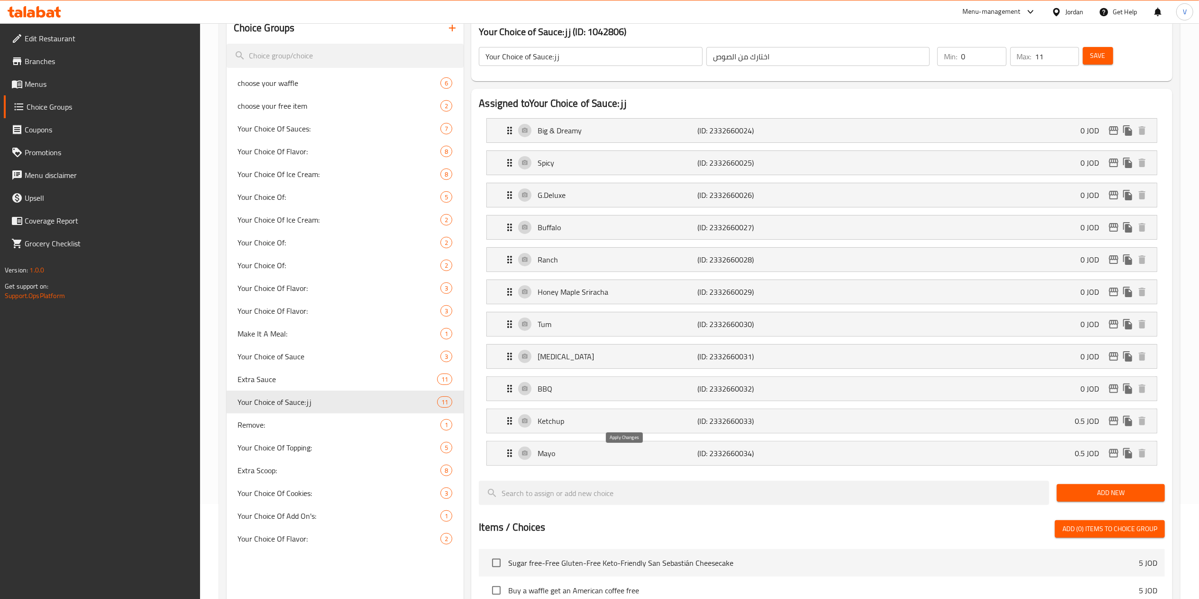
type input "0"
click at [1008, 421] on div "Ketchup (ID: 2332660033) 0.5 JOD" at bounding box center [825, 421] width 642 height 24
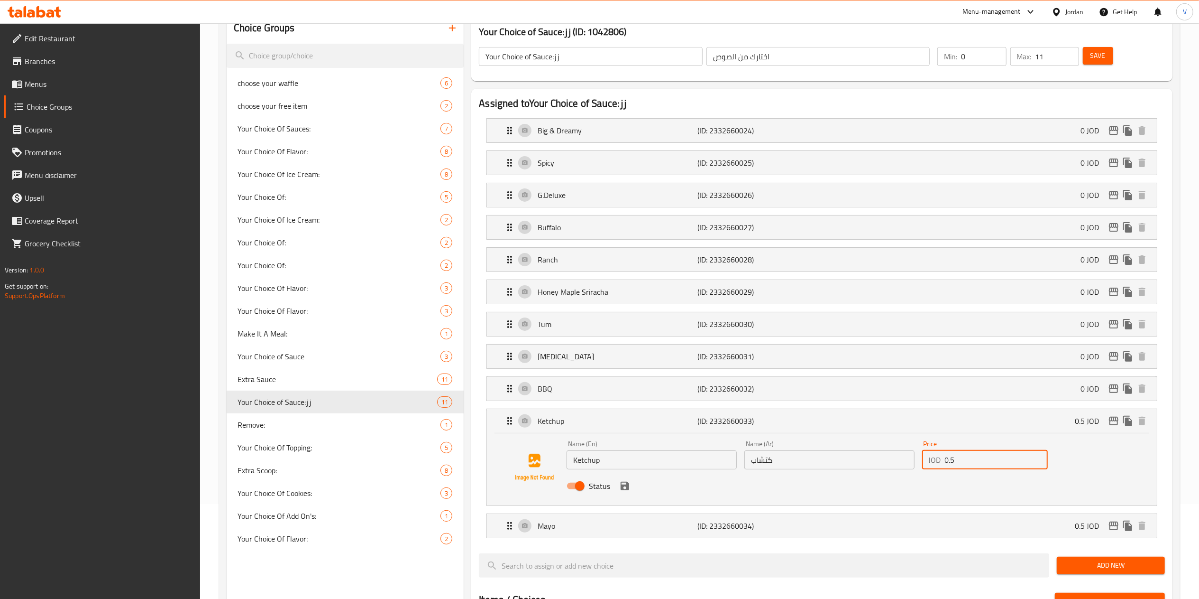
drag, startPoint x: 834, startPoint y: 467, endPoint x: 661, endPoint y: 473, distance: 172.8
click at [732, 459] on div "Name (En) Ketchup Name (En) Name (Ar) كتشاب Name (Ar) Price JOD 0.5 Price Status" at bounding box center [829, 467] width 533 height 62
click at [628, 490] on icon "save" at bounding box center [625, 485] width 9 height 9
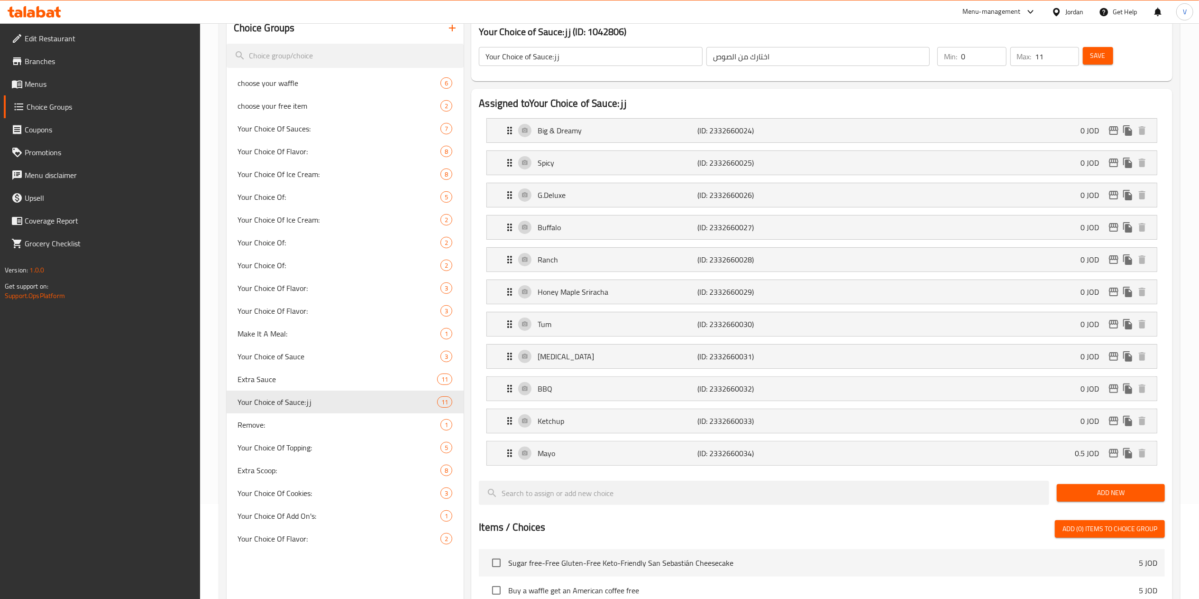
type input "0"
click at [1047, 458] on div "Mayo (ID: 2332660034) 0.5 JOD" at bounding box center [825, 453] width 642 height 24
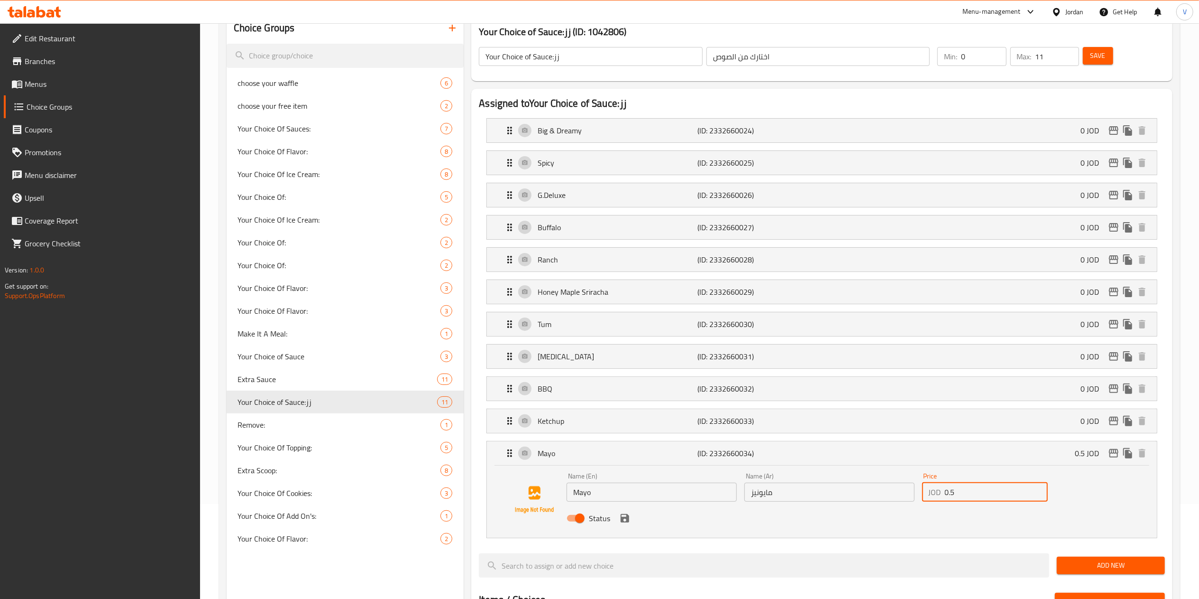
drag, startPoint x: 980, startPoint y: 495, endPoint x: 804, endPoint y: 489, distance: 175.6
click at [804, 489] on div "Name (En) Mayo Name (En) Name (Ar) مايونيز Name (Ar) Price JOD 0.5 Price Status" at bounding box center [829, 500] width 533 height 62
click at [626, 523] on icon "save" at bounding box center [624, 517] width 11 height 11
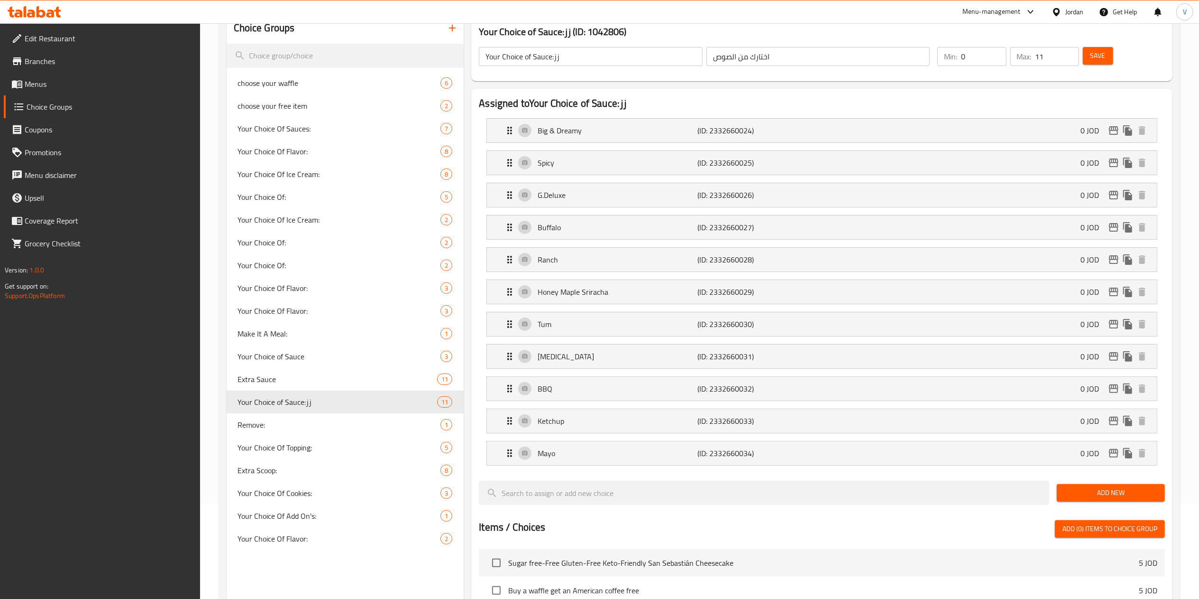
type input "0"
drag, startPoint x: 955, startPoint y: 59, endPoint x: 902, endPoint y: 59, distance: 52.6
click at [890, 61] on div "Your Choice of Sauce:زز ​ اختارك من الصوص ​ Min: 0 ​ Max: 11 ​ Save" at bounding box center [822, 57] width 694 height 42
type input "1"
drag, startPoint x: 1036, startPoint y: 59, endPoint x: 923, endPoint y: 77, distance: 114.4
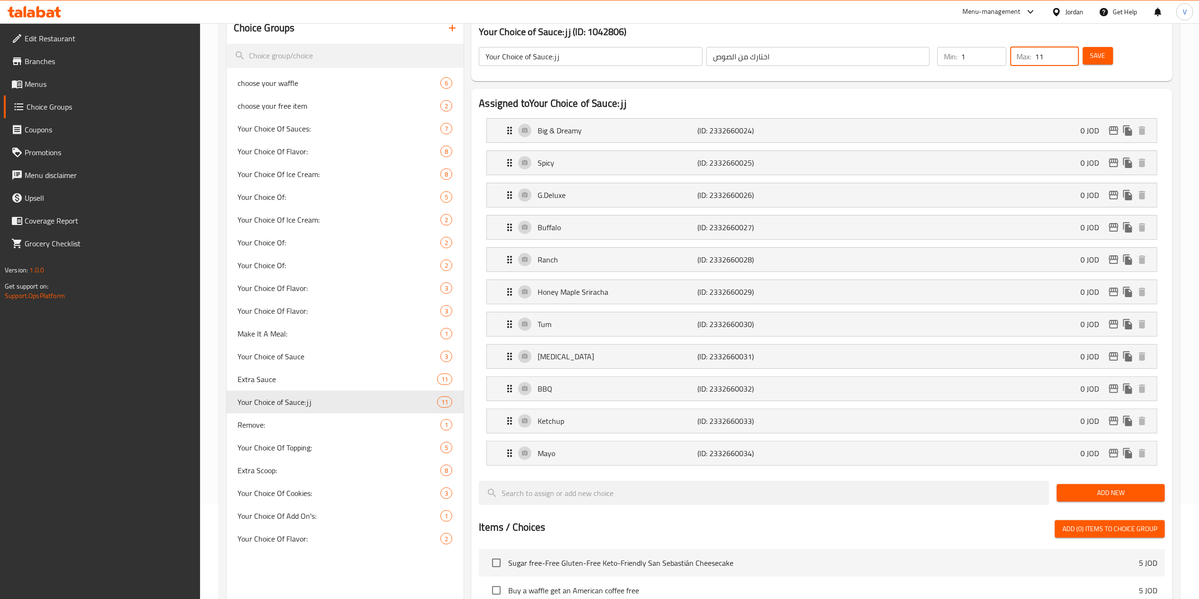
click at [944, 71] on div "Min: 1 ​ Max: 11 ​ Save" at bounding box center [1047, 56] width 231 height 30
type input "1"
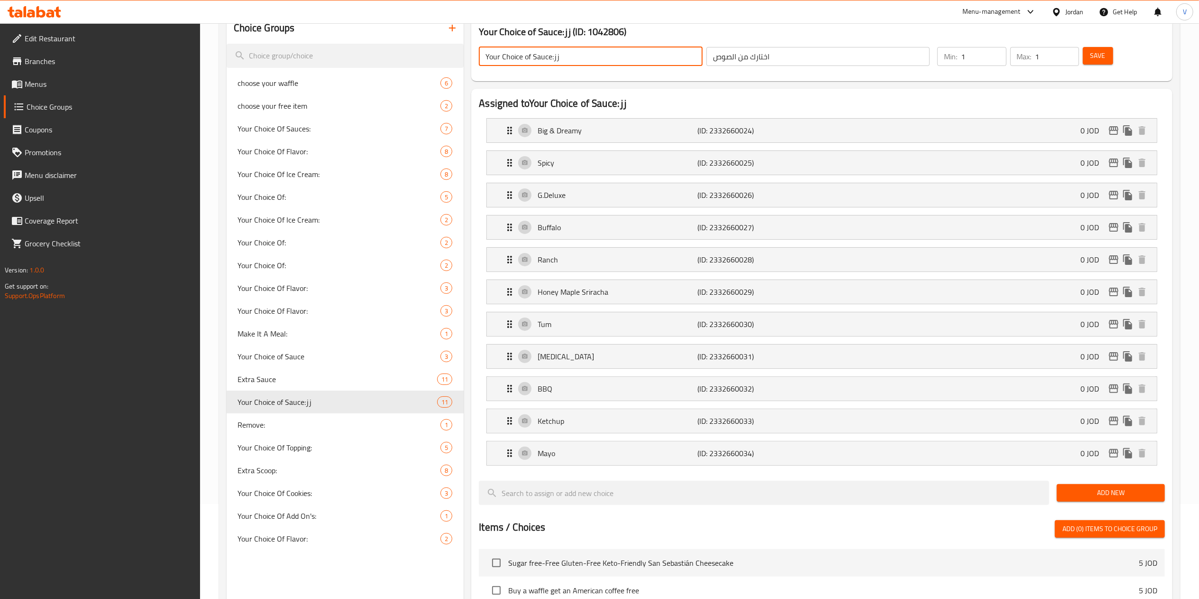
click at [606, 59] on input "Your Choice of Sauce:زز" at bounding box center [591, 56] width 224 height 19
type input "Your Choice of Sauce:"
click at [1099, 51] on span "Save" at bounding box center [1098, 56] width 15 height 12
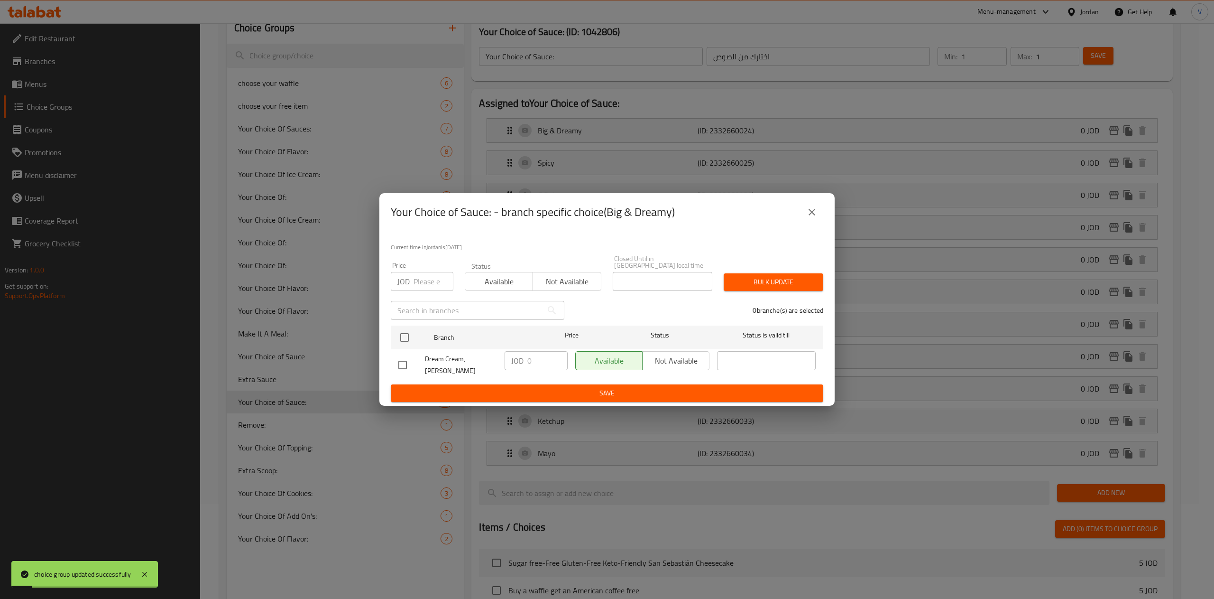
click at [818, 220] on button "close" at bounding box center [812, 212] width 23 height 23
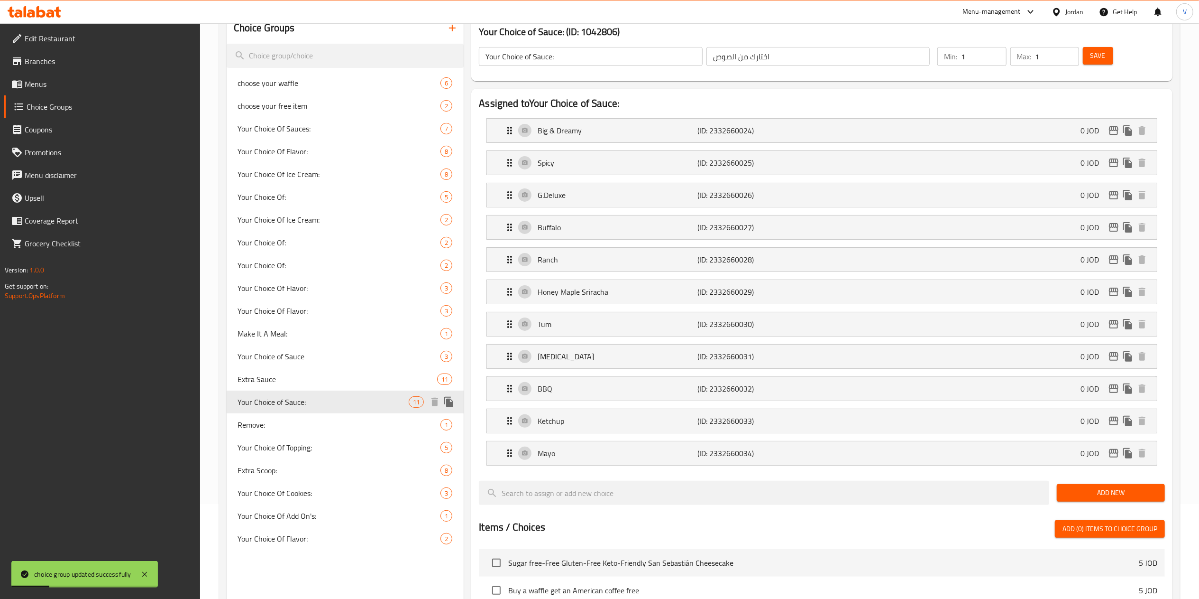
click at [450, 404] on icon "duplicate" at bounding box center [448, 401] width 9 height 10
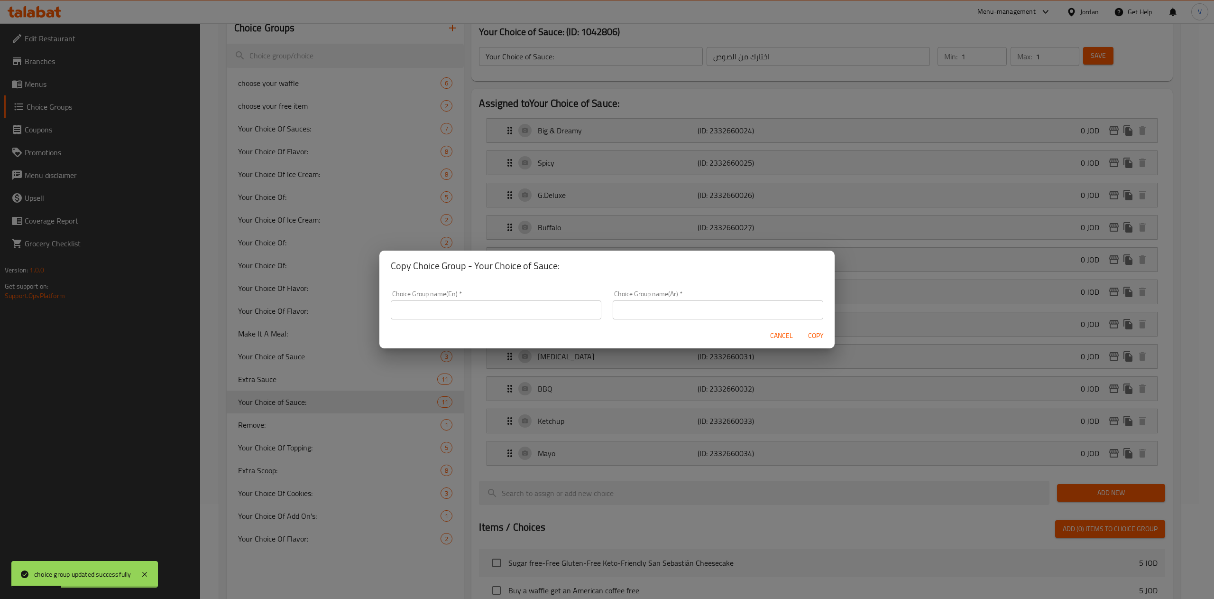
click at [439, 317] on input "text" at bounding box center [496, 309] width 211 height 19
type input "Your Choice of Sauce"
click at [675, 318] on input "text" at bounding box center [718, 309] width 211 height 19
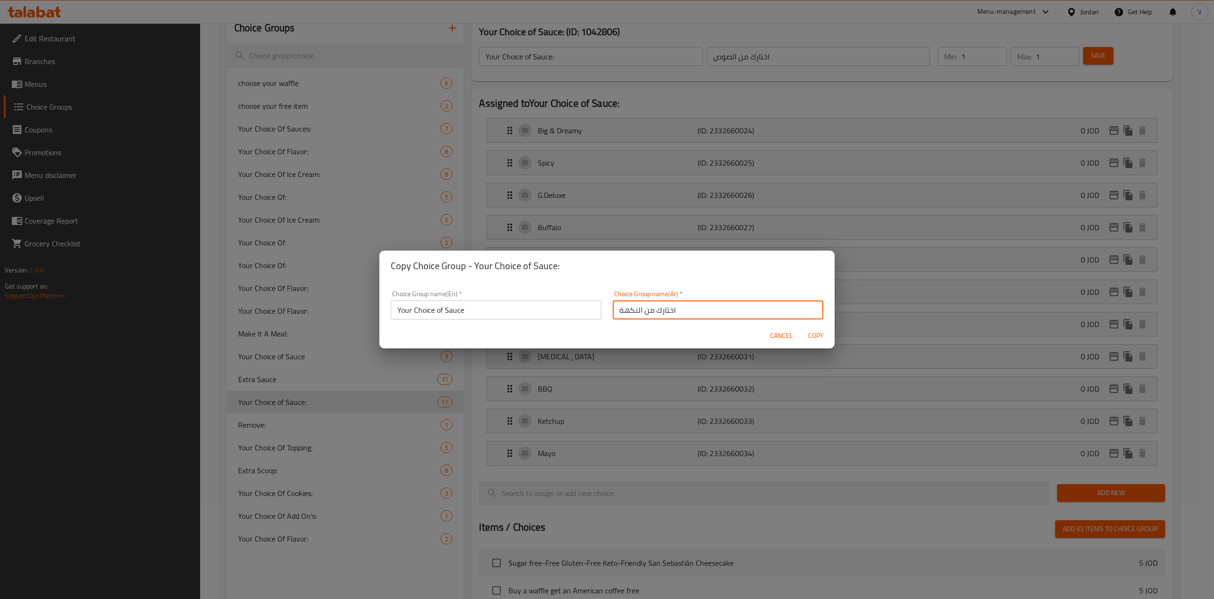
click at [624, 310] on input "اختارك من النكهة" at bounding box center [718, 309] width 211 height 19
type input "اختارك من الصوص"
click at [536, 314] on input "Your Choice of Sauce" at bounding box center [496, 309] width 211 height 19
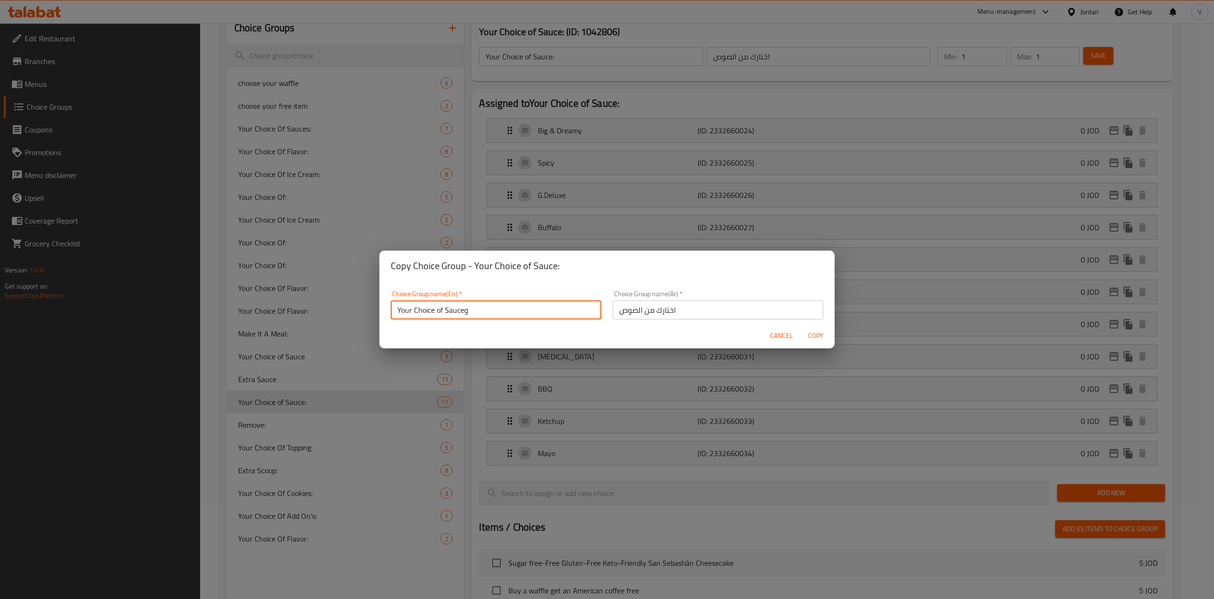
type input "Your Choice of Sauceو"
click at [806, 339] on span "Copy" at bounding box center [815, 336] width 23 height 12
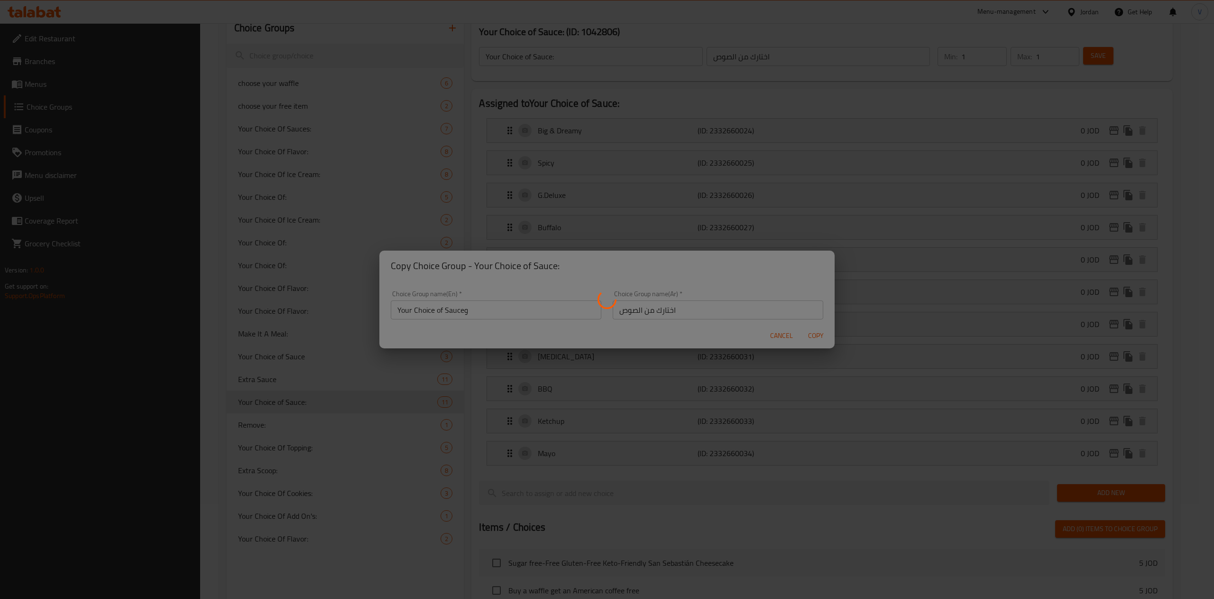
type input "Your Choice of Sauceو"
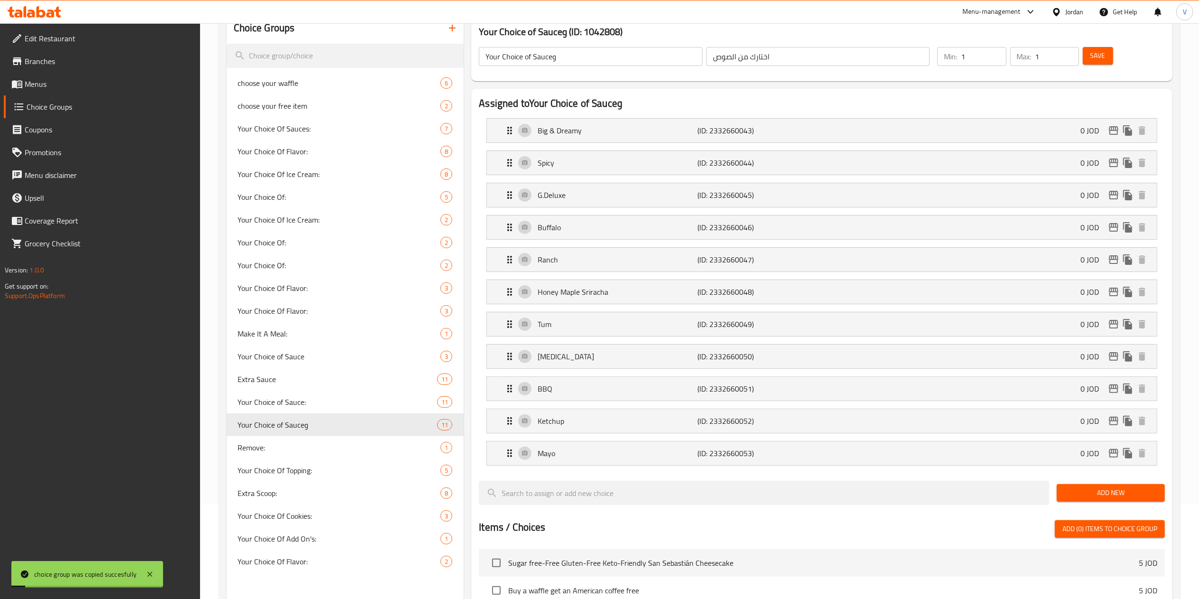
drag, startPoint x: 955, startPoint y: 61, endPoint x: 948, endPoint y: 61, distance: 7.6
click at [948, 61] on div "Min: 1 ​" at bounding box center [972, 56] width 69 height 19
drag, startPoint x: 1040, startPoint y: 58, endPoint x: 1023, endPoint y: 58, distance: 16.6
click at [1023, 58] on div "Max: 1 ​" at bounding box center [1045, 56] width 69 height 19
drag, startPoint x: 951, startPoint y: 63, endPoint x: 934, endPoint y: 65, distance: 17.8
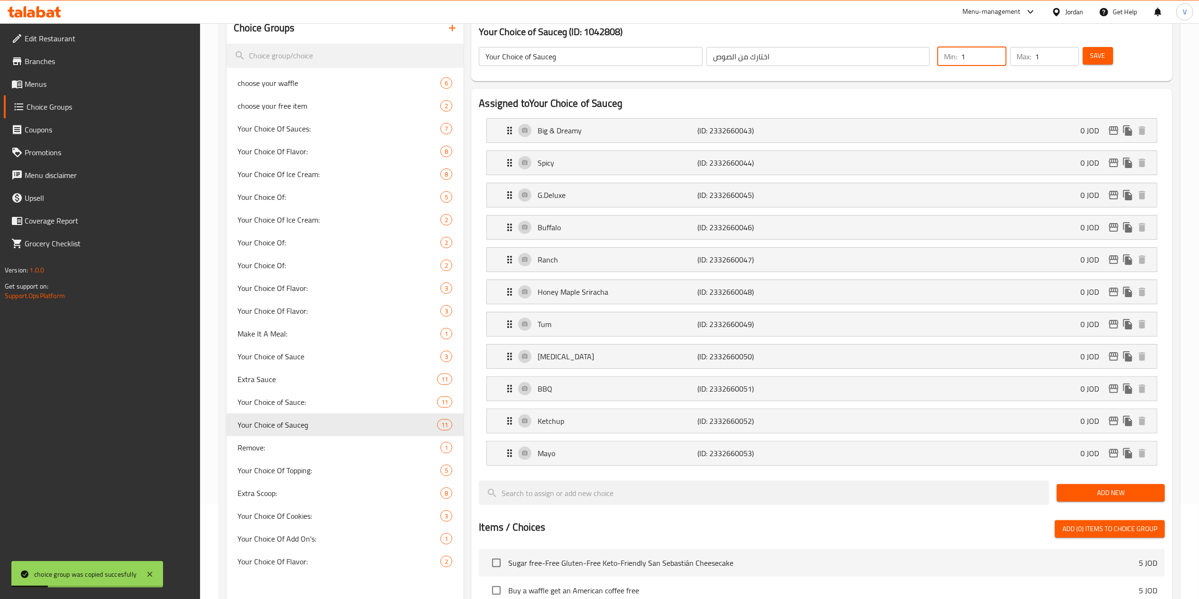
click at [934, 65] on div "Min: 1 ​ Max: 1 ​" at bounding box center [1008, 56] width 149 height 27
type input "2"
drag, startPoint x: 1046, startPoint y: 56, endPoint x: 962, endPoint y: 60, distance: 84.0
click at [964, 60] on div "Min: 2 ​ Max: 1 ​" at bounding box center [1008, 56] width 149 height 27
type input "2"
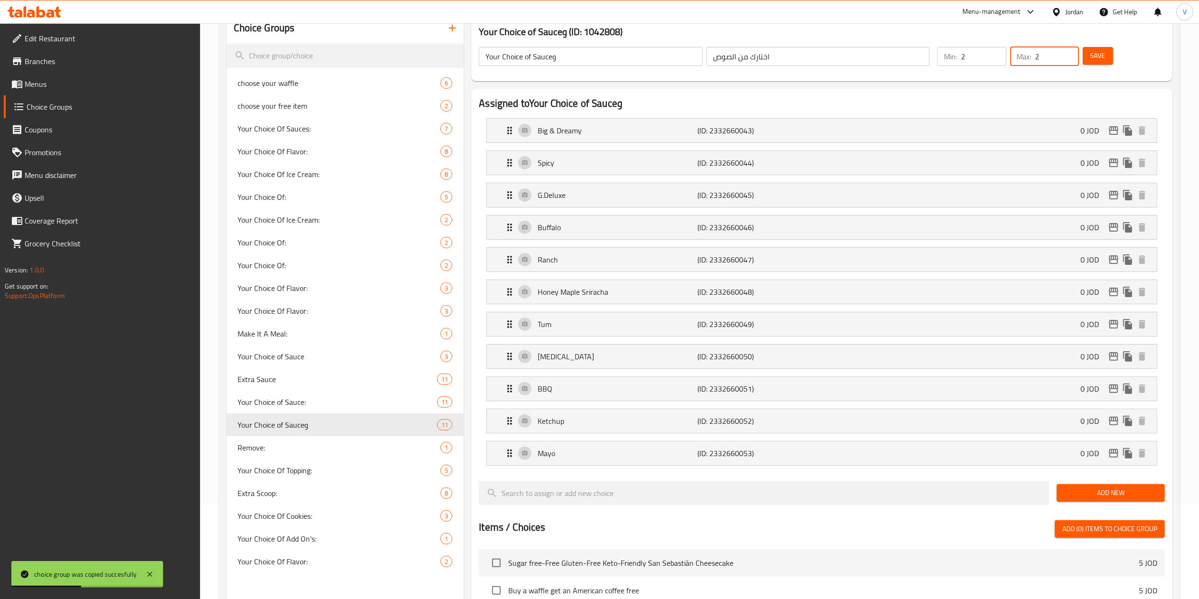
click at [623, 63] on input "Your Choice of Sauceو" at bounding box center [591, 56] width 224 height 19
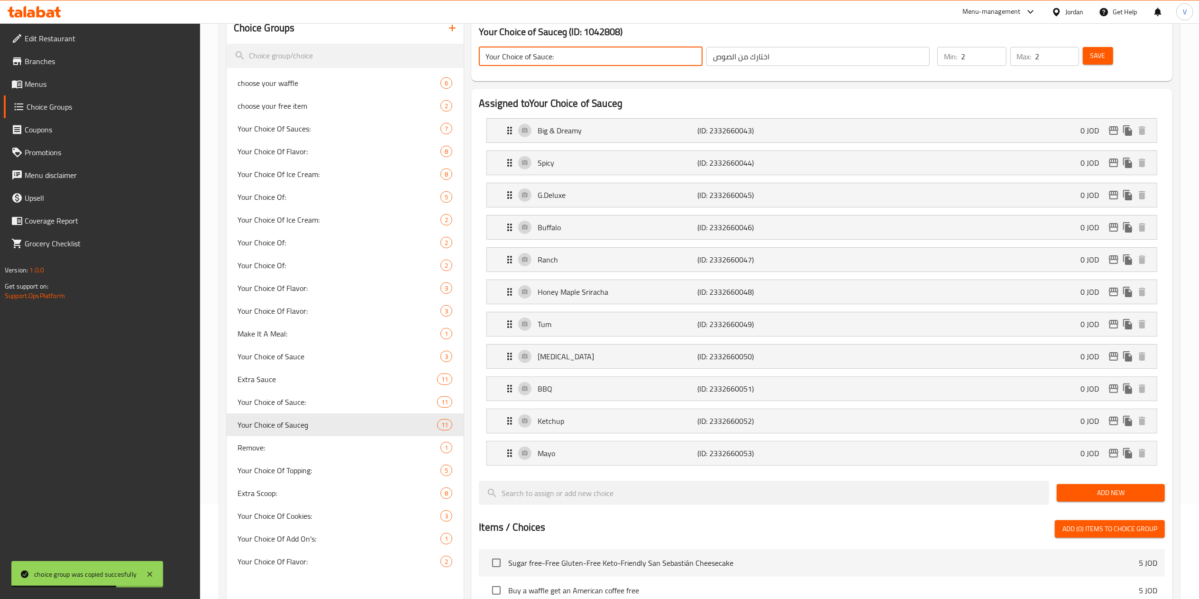
type input "Your Choice of Sauce:"
drag, startPoint x: 1089, startPoint y: 58, endPoint x: 1093, endPoint y: 50, distance: 8.9
click at [1089, 57] on button "Save" at bounding box center [1098, 56] width 30 height 18
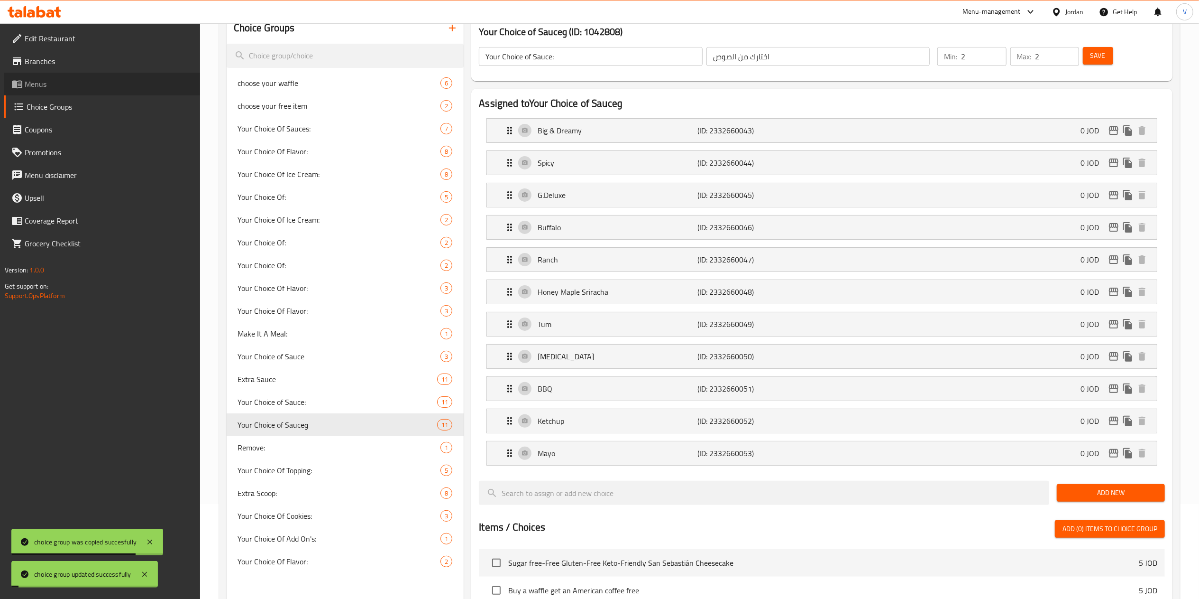
click at [49, 80] on span "Menus" at bounding box center [109, 83] width 168 height 11
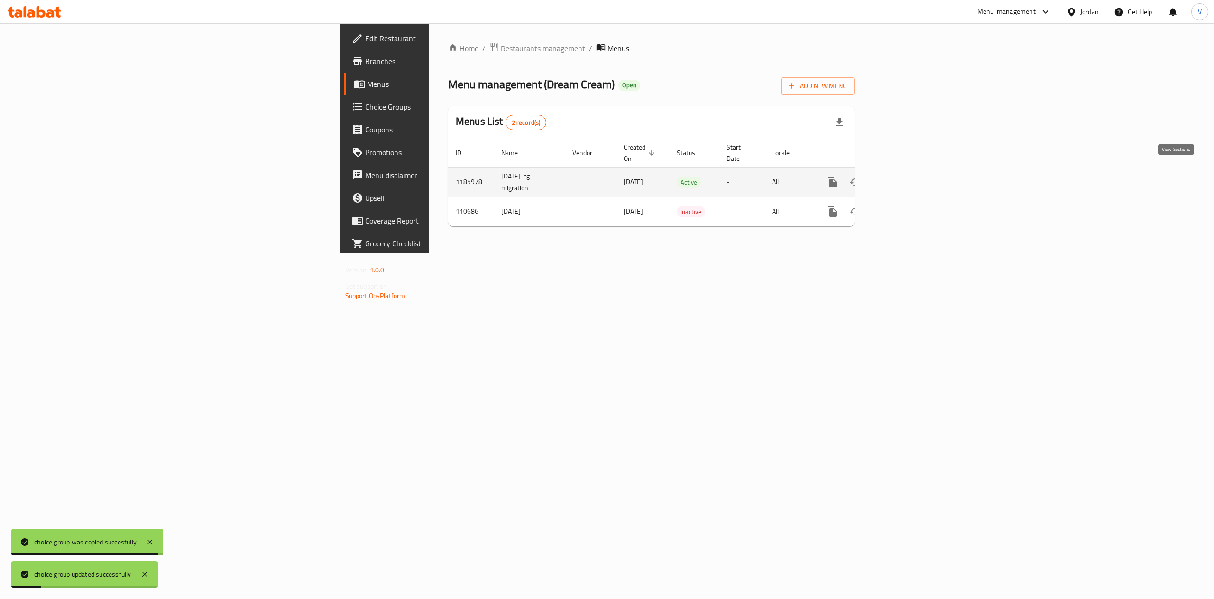
click at [905, 178] on icon "enhanced table" at bounding box center [900, 182] width 9 height 9
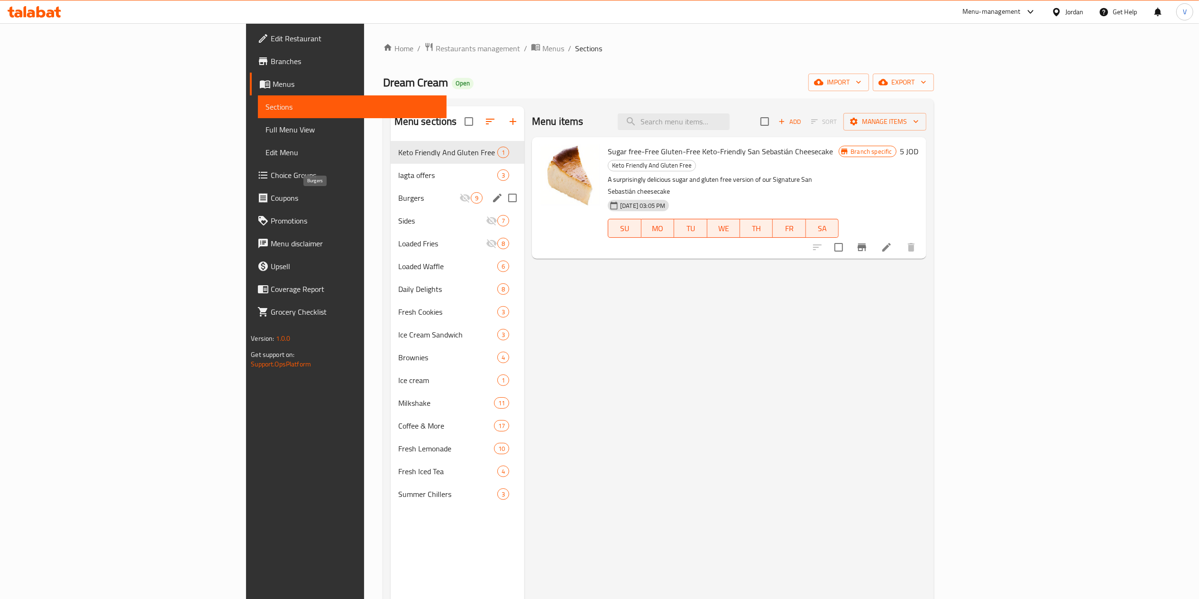
click at [398, 193] on span "Burgers" at bounding box center [428, 197] width 61 height 11
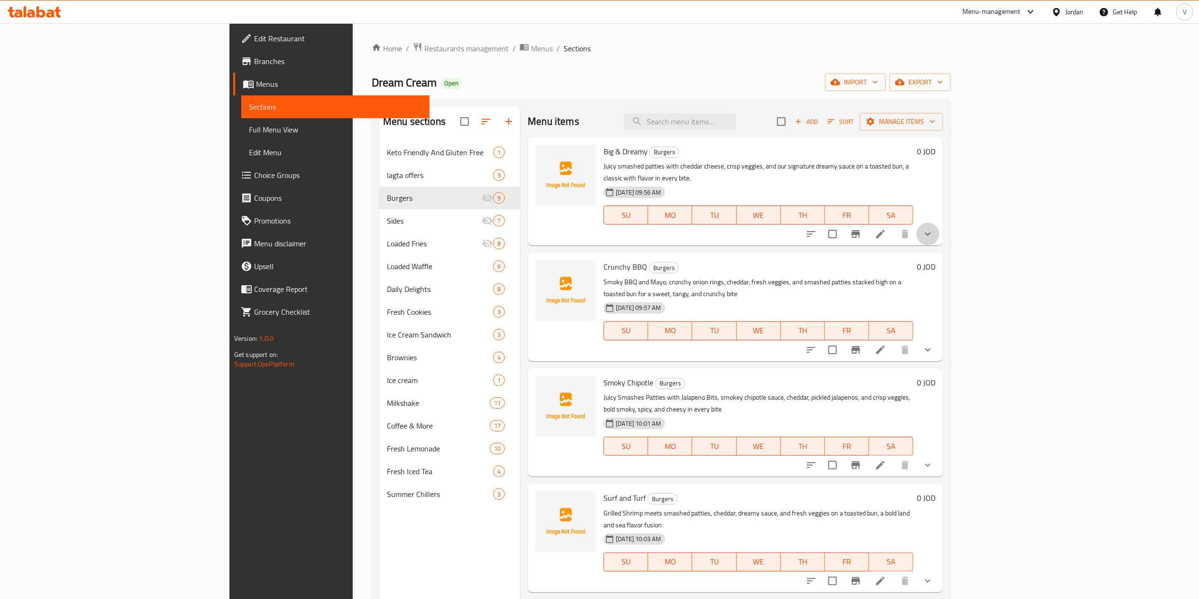
click at [940, 228] on button "show more" at bounding box center [928, 233] width 23 height 23
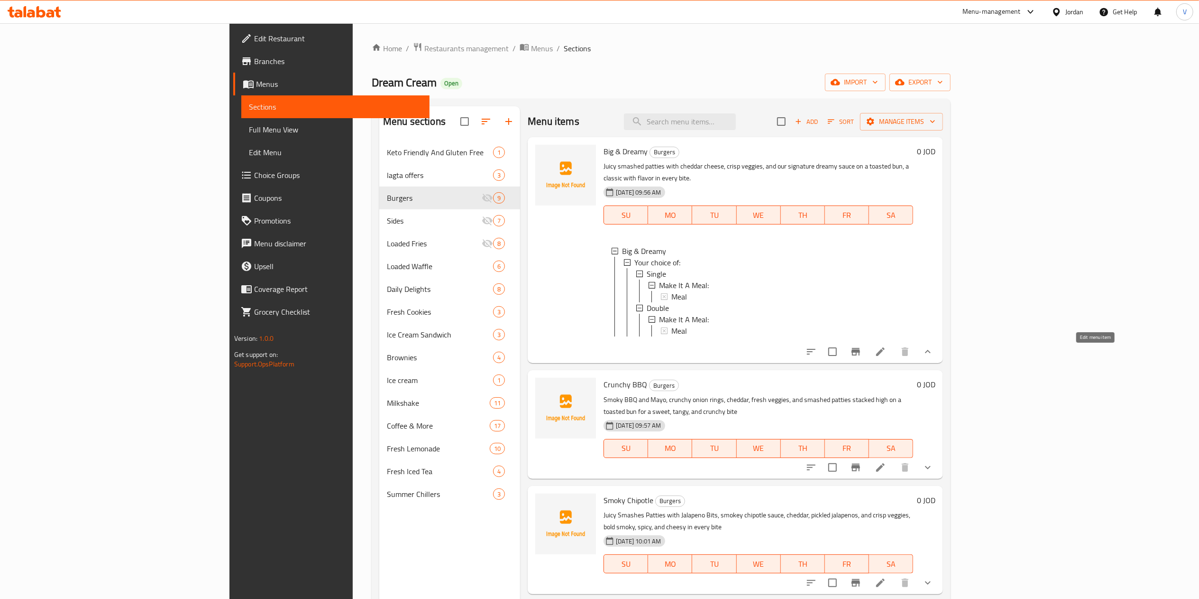
click at [886, 357] on icon at bounding box center [880, 351] width 11 height 11
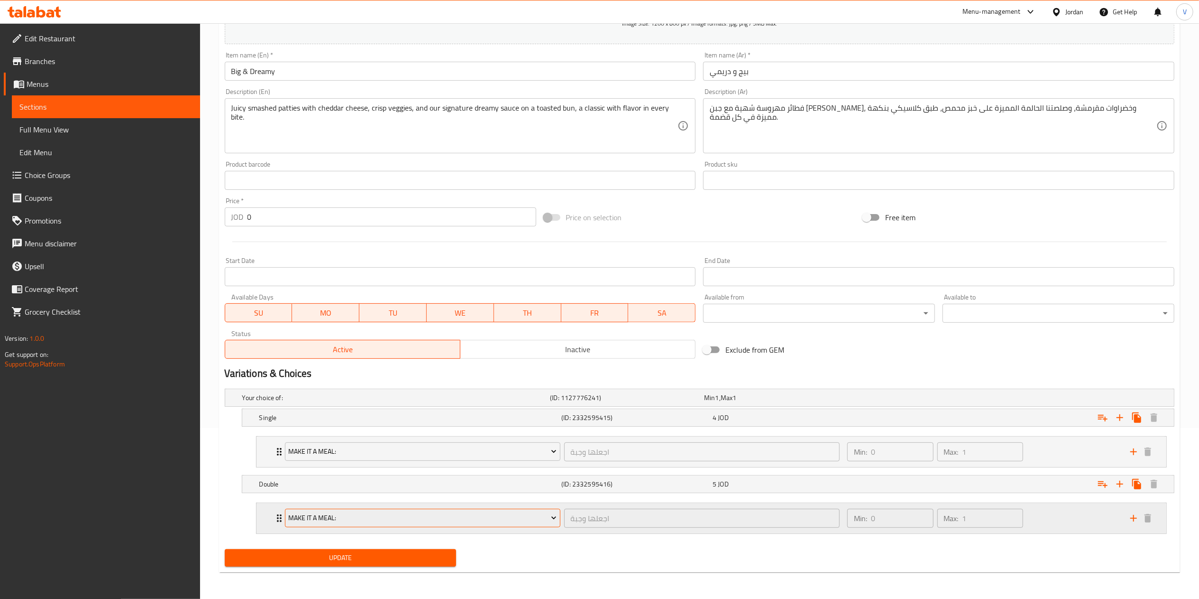
scroll to position [173, 0]
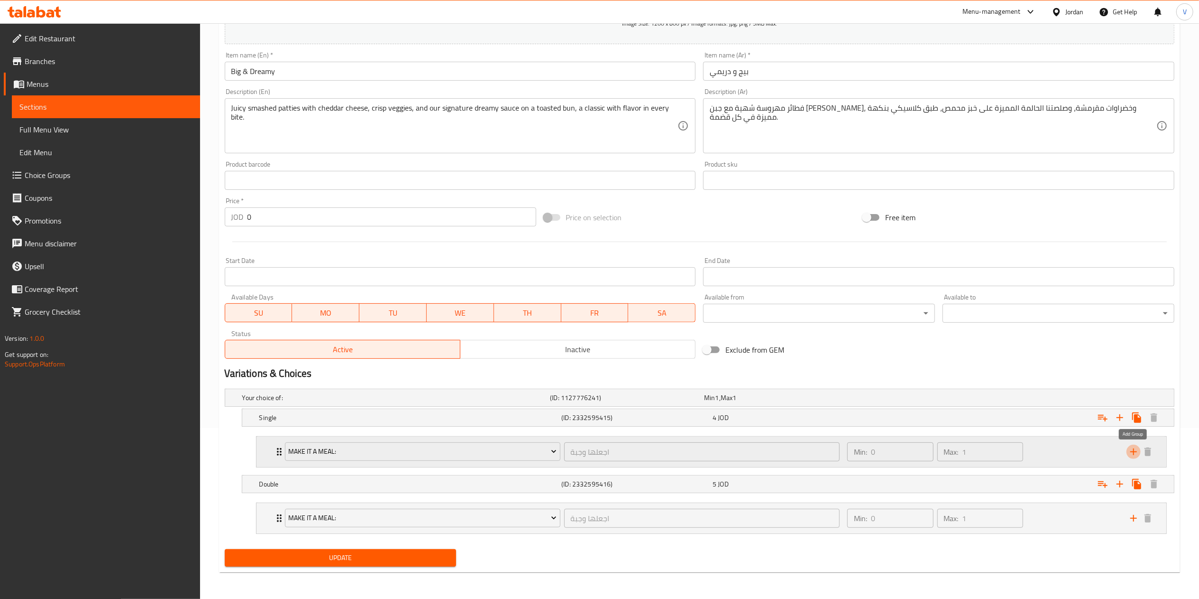
click at [1135, 447] on icon "add" at bounding box center [1133, 451] width 11 height 11
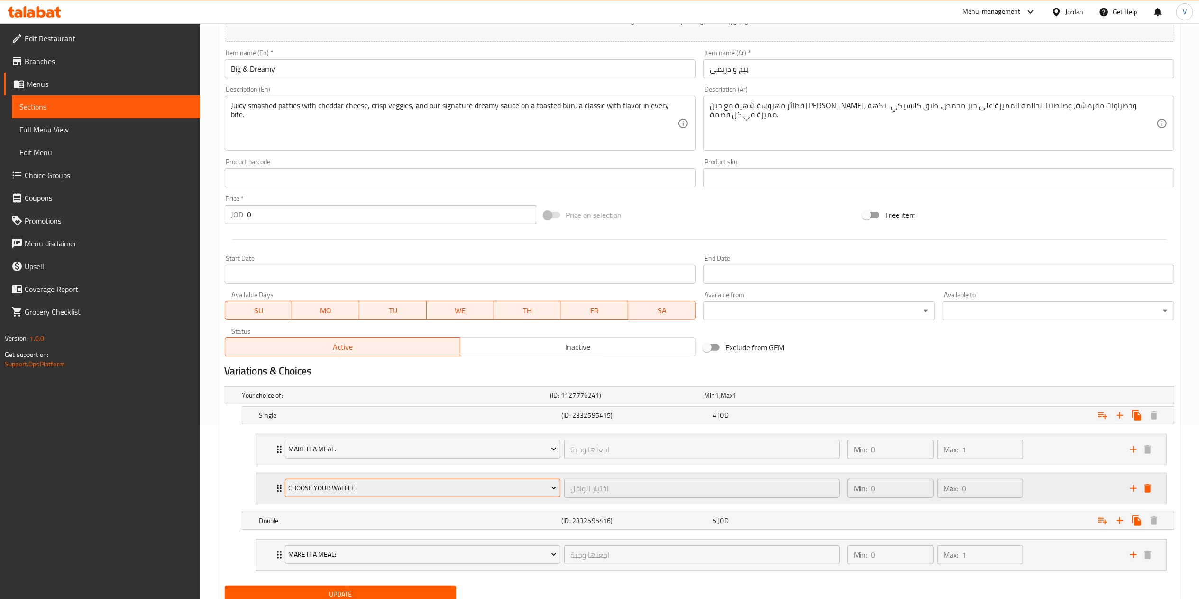
click at [422, 485] on span "choose your waffle" at bounding box center [422, 488] width 268 height 12
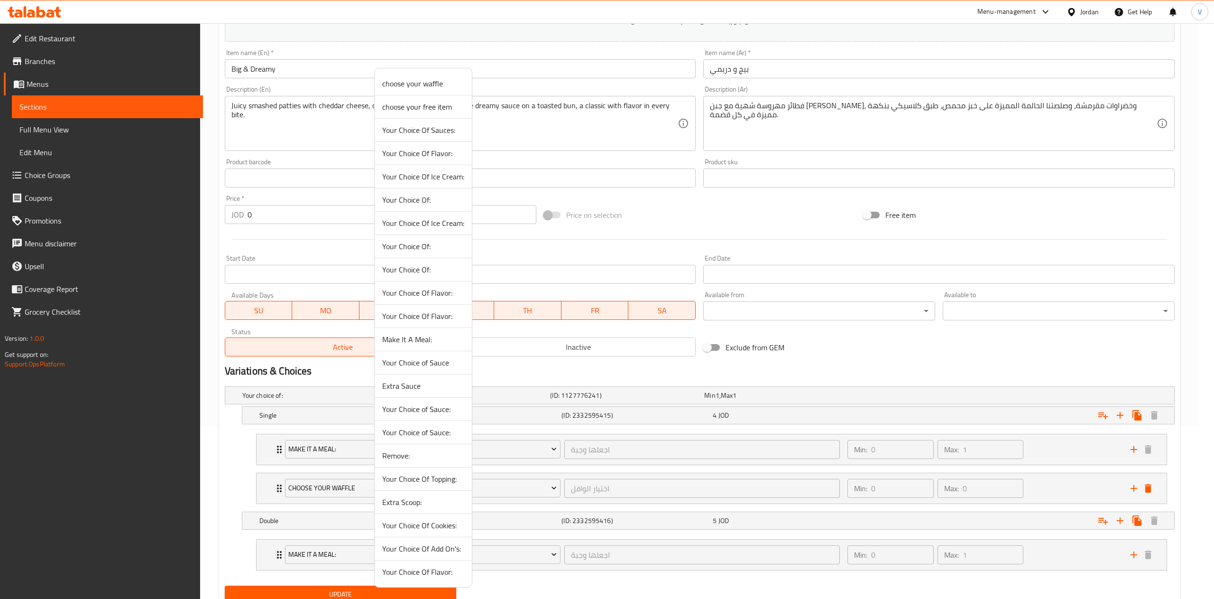
click at [408, 384] on span "Extra Sauce" at bounding box center [423, 385] width 82 height 11
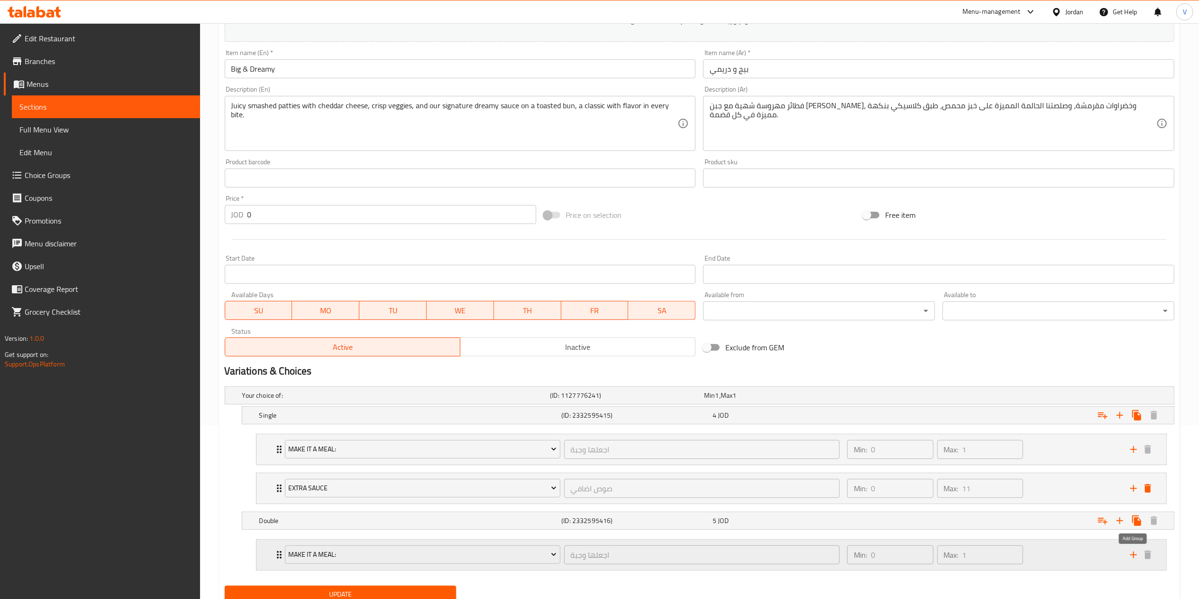
click at [1131, 552] on icon "add" at bounding box center [1133, 554] width 11 height 11
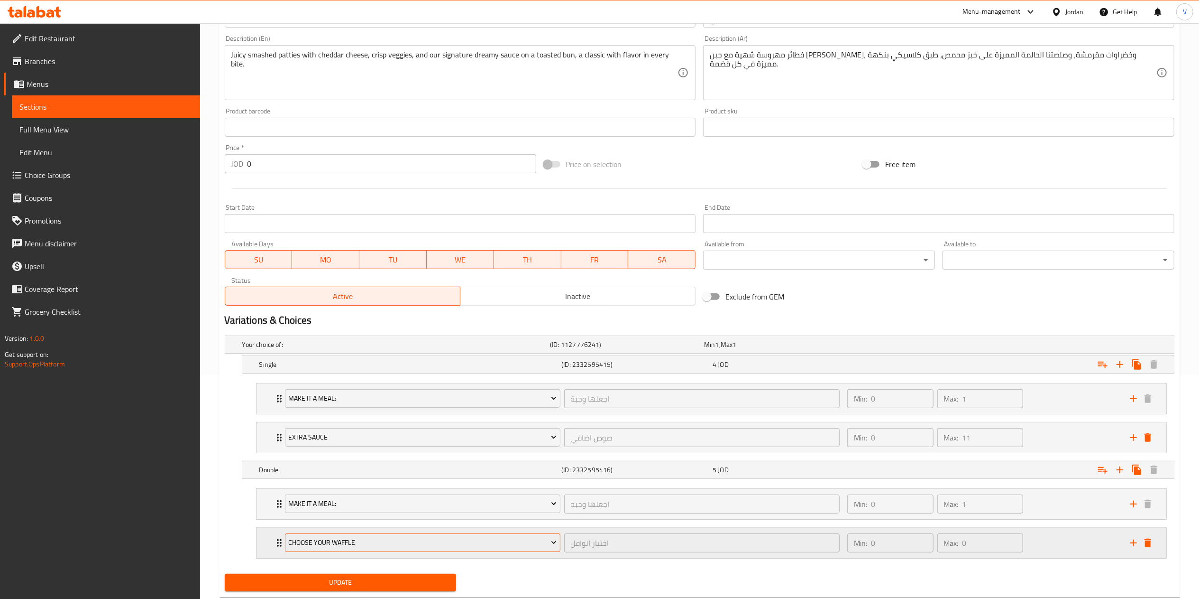
scroll to position [251, 0]
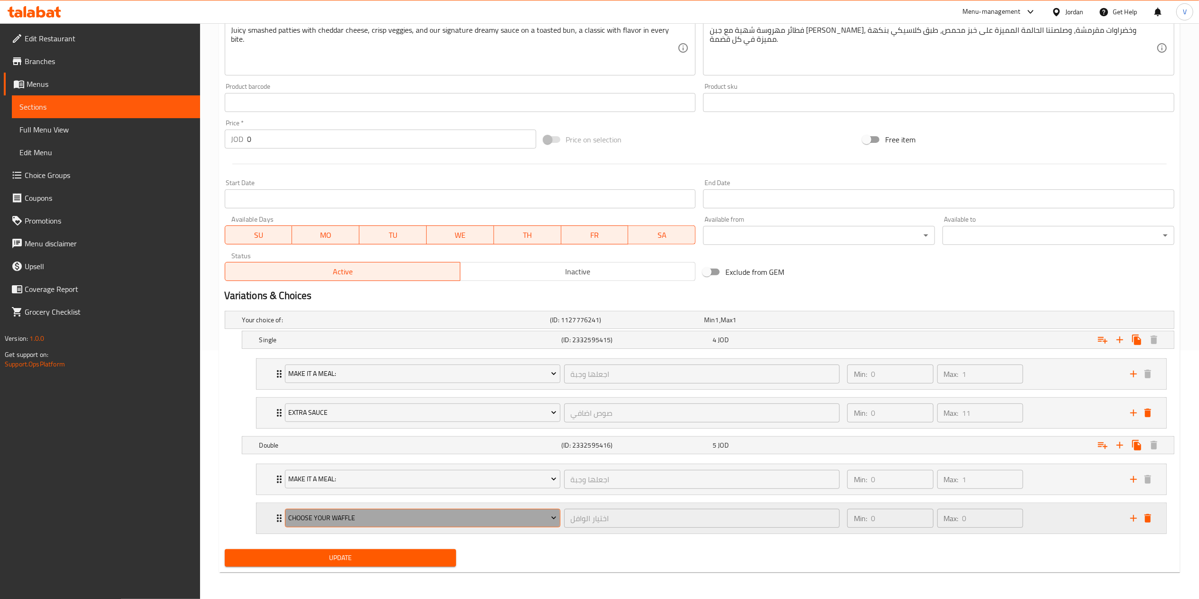
click at [344, 519] on span "choose your waffle" at bounding box center [422, 518] width 268 height 12
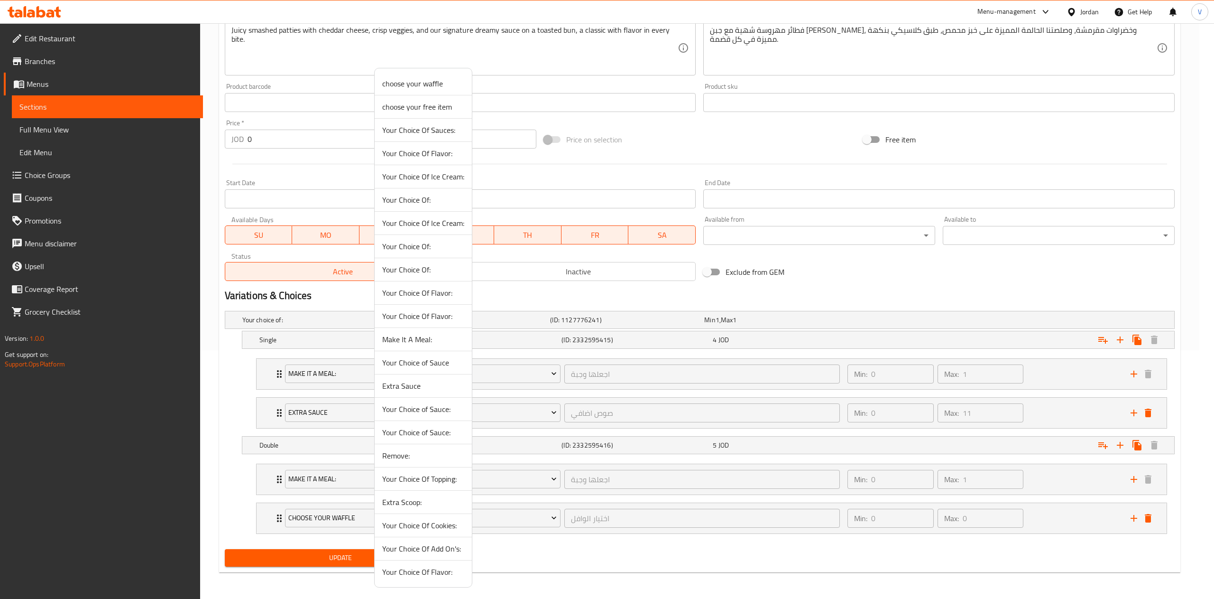
click at [412, 391] on span "Extra Sauce" at bounding box center [423, 385] width 82 height 11
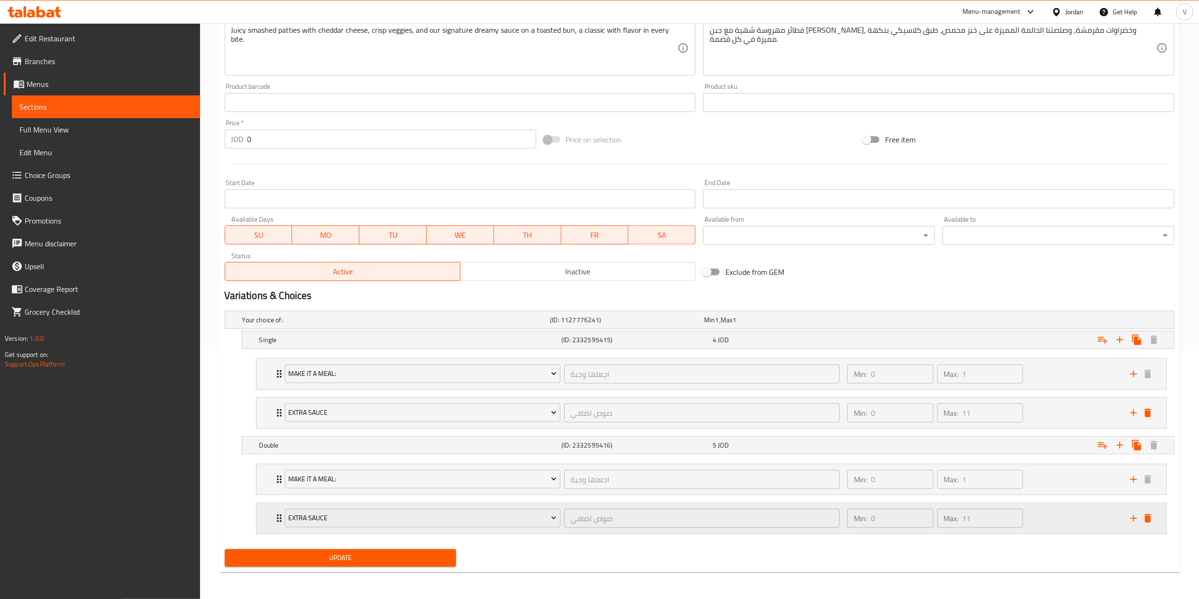
click at [1047, 521] on div "Min: 0 ​ Max: 11 ​" at bounding box center [983, 518] width 283 height 30
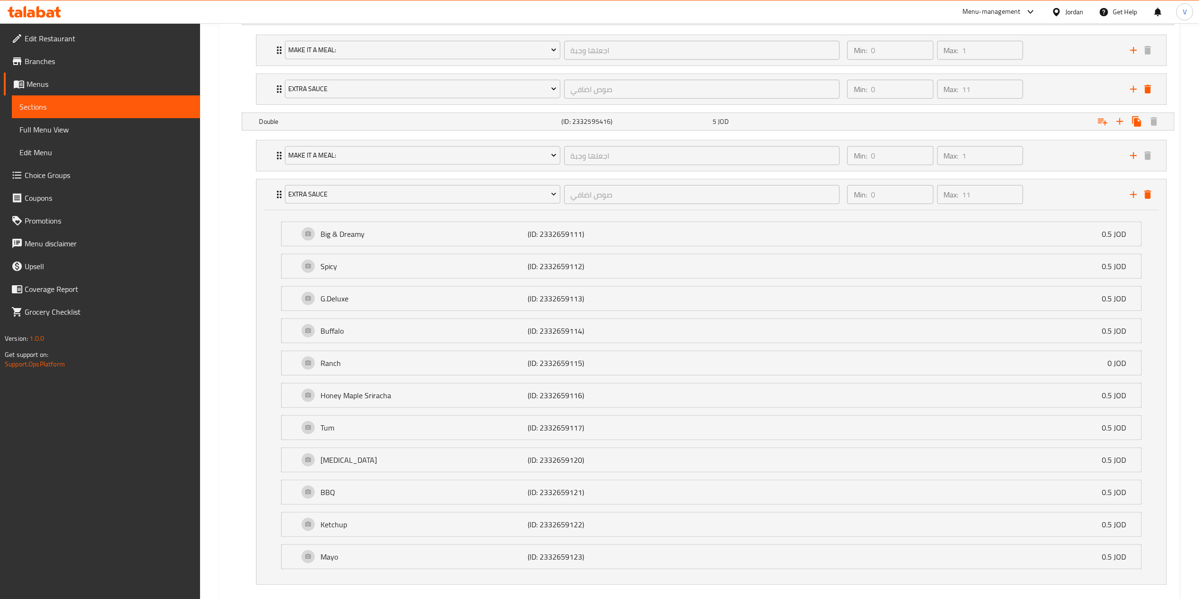
scroll to position [629, 0]
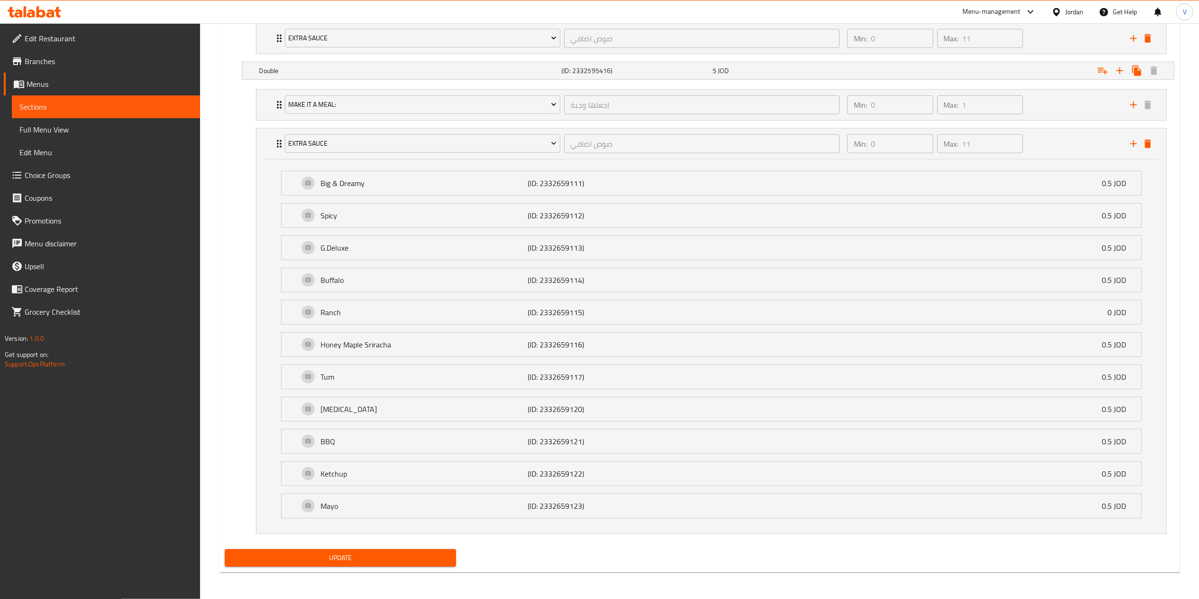
click at [344, 573] on div "Home / Restaurants management / Menus / Sections / item / update Burgers sectio…" at bounding box center [699, 0] width 961 height 1160
click at [347, 567] on div "Update" at bounding box center [340, 557] width 239 height 25
click at [351, 564] on button "Update" at bounding box center [341, 558] width 232 height 18
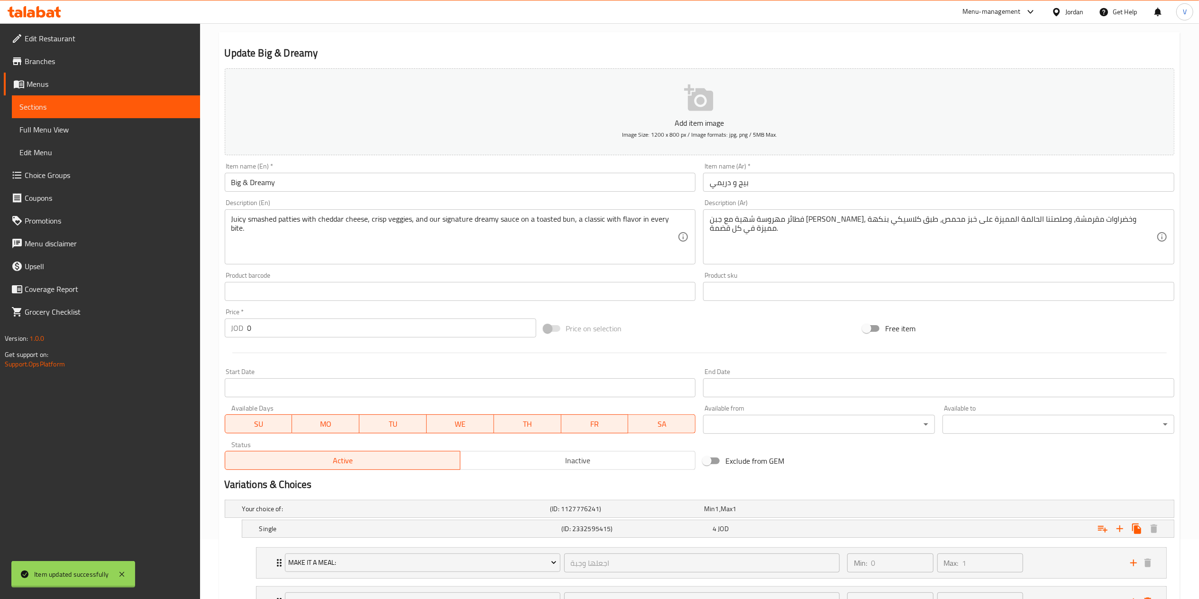
scroll to position [0, 0]
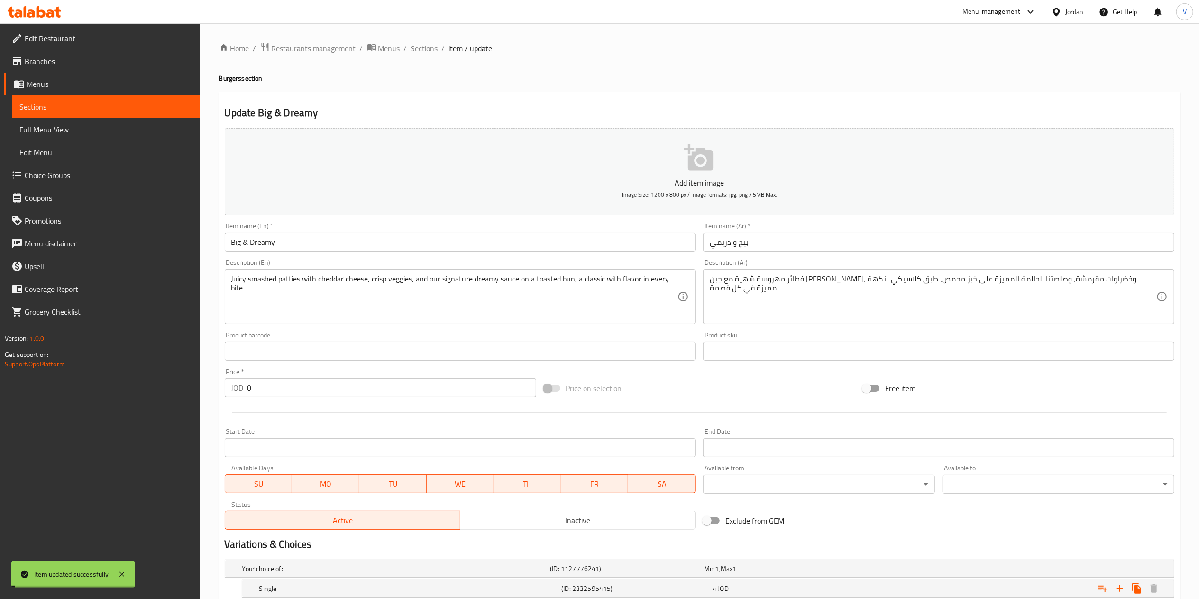
drag, startPoint x: 426, startPoint y: 47, endPoint x: 508, endPoint y: 72, distance: 86.1
click at [426, 47] on span "Sections" at bounding box center [424, 48] width 27 height 11
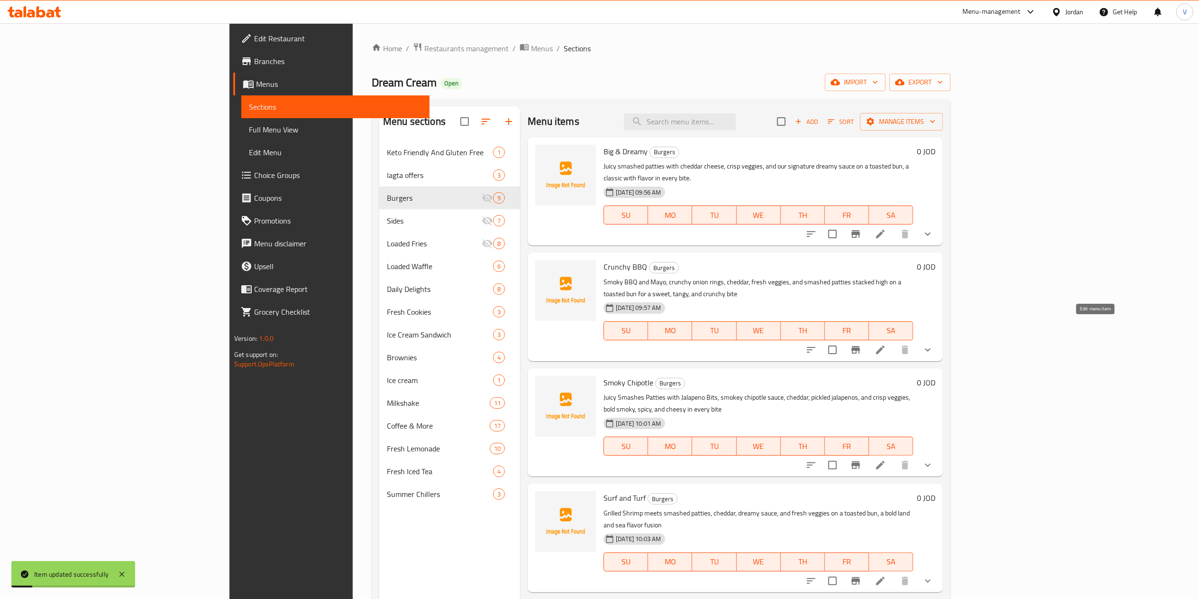
click at [886, 344] on icon at bounding box center [880, 349] width 11 height 11
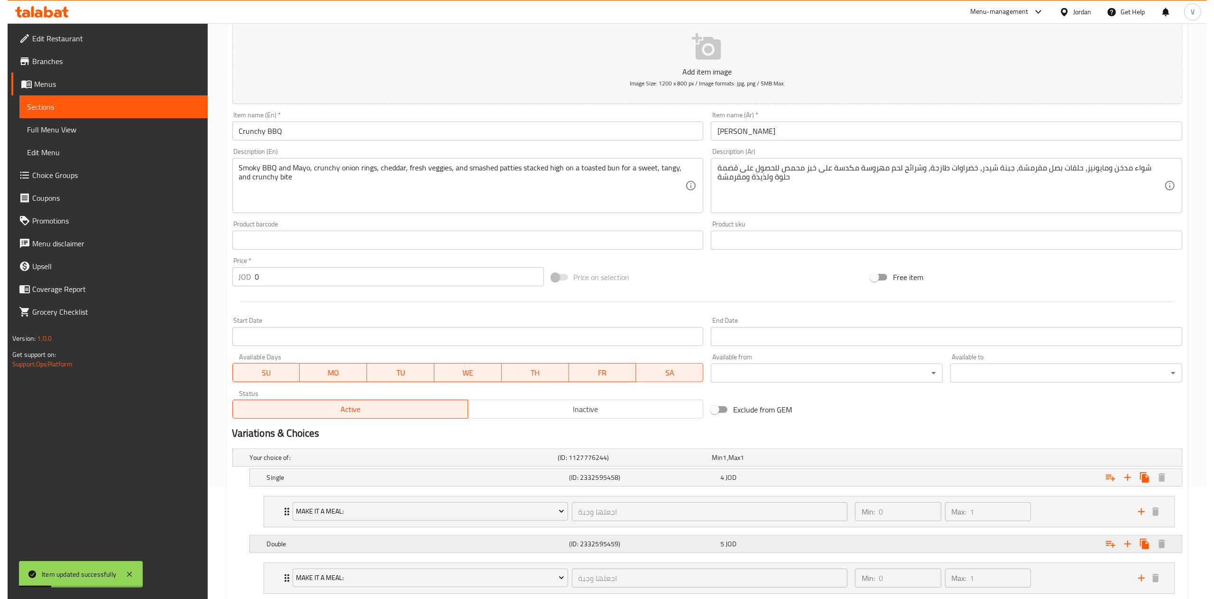
scroll to position [173, 0]
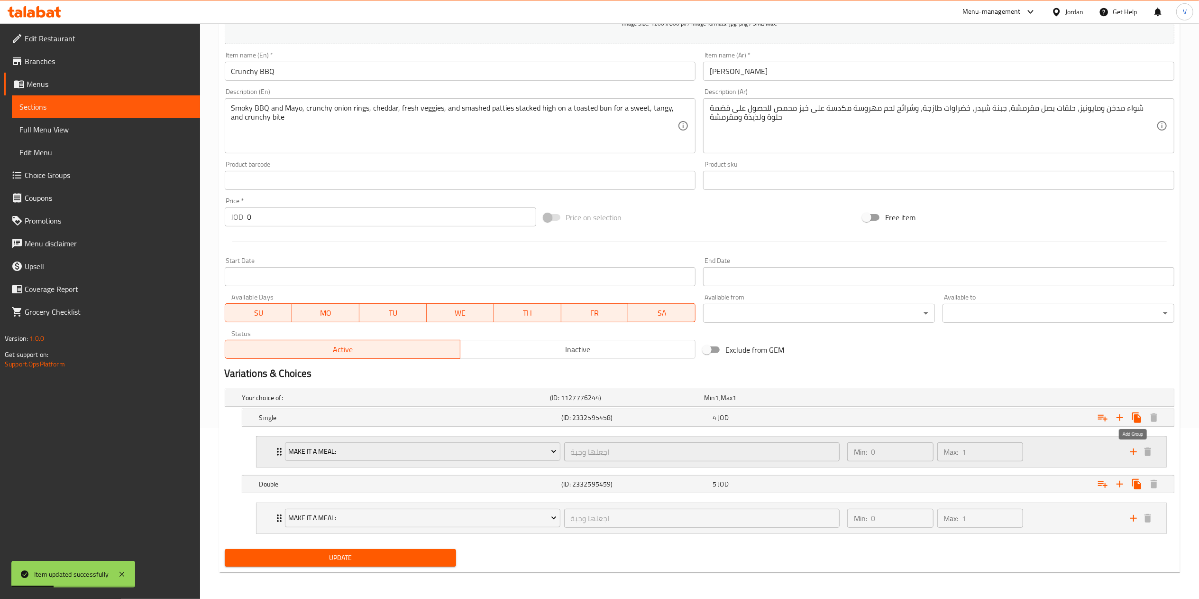
click at [1127, 448] on button "add" at bounding box center [1134, 451] width 14 height 14
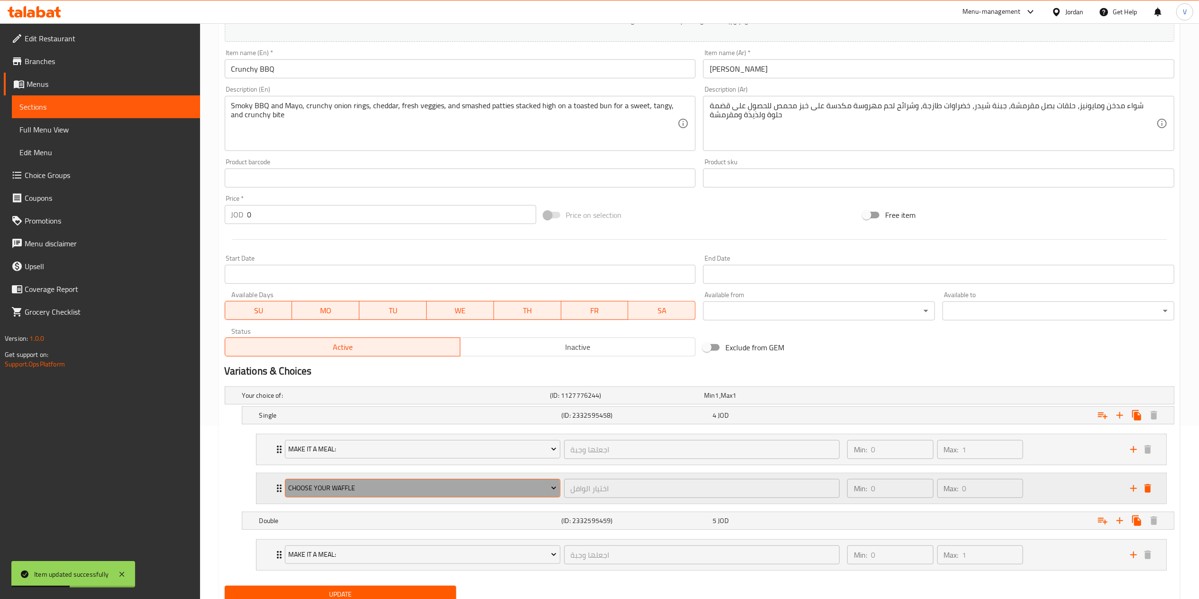
click at [341, 490] on span "choose your waffle" at bounding box center [422, 488] width 268 height 12
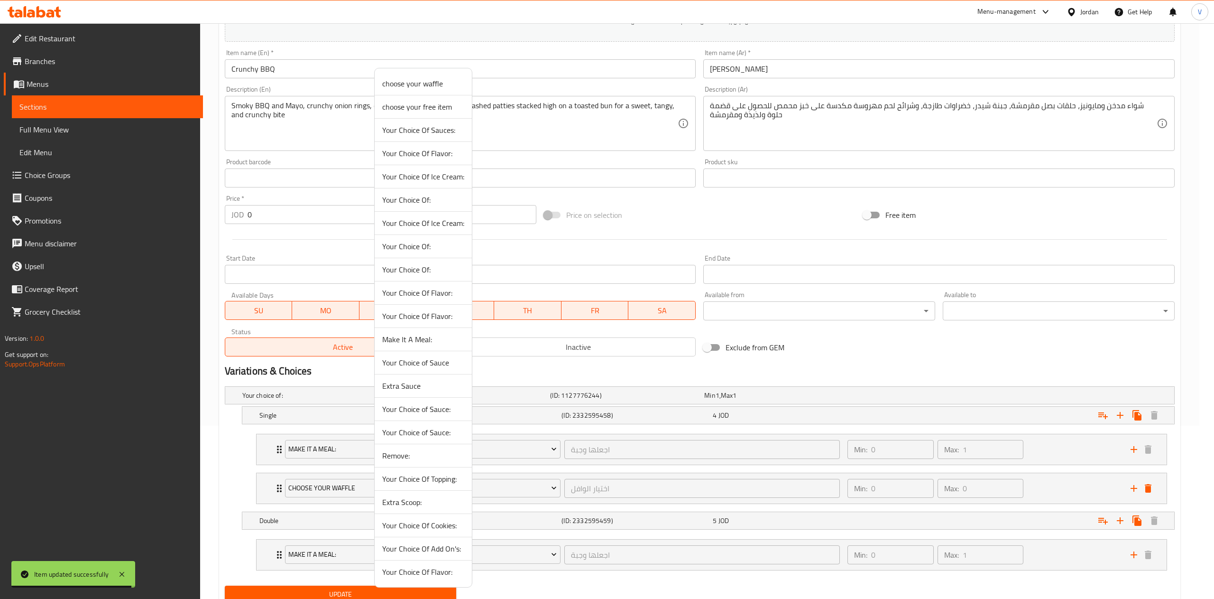
click at [422, 388] on span "Extra Sauce" at bounding box center [423, 385] width 82 height 11
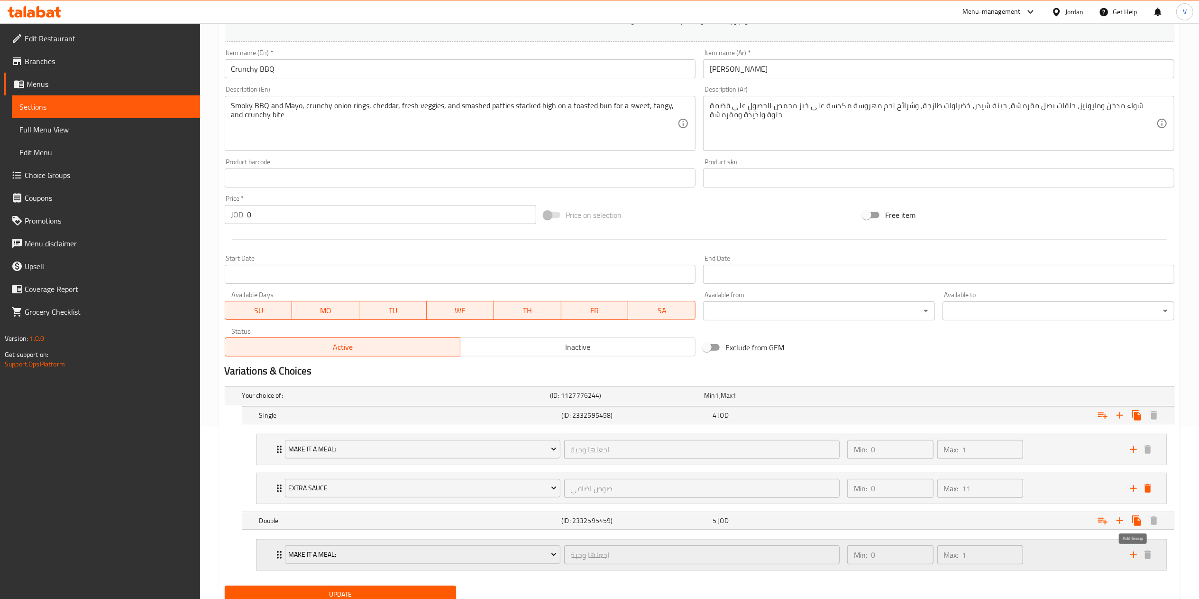
click at [1131, 555] on icon "add" at bounding box center [1133, 554] width 11 height 11
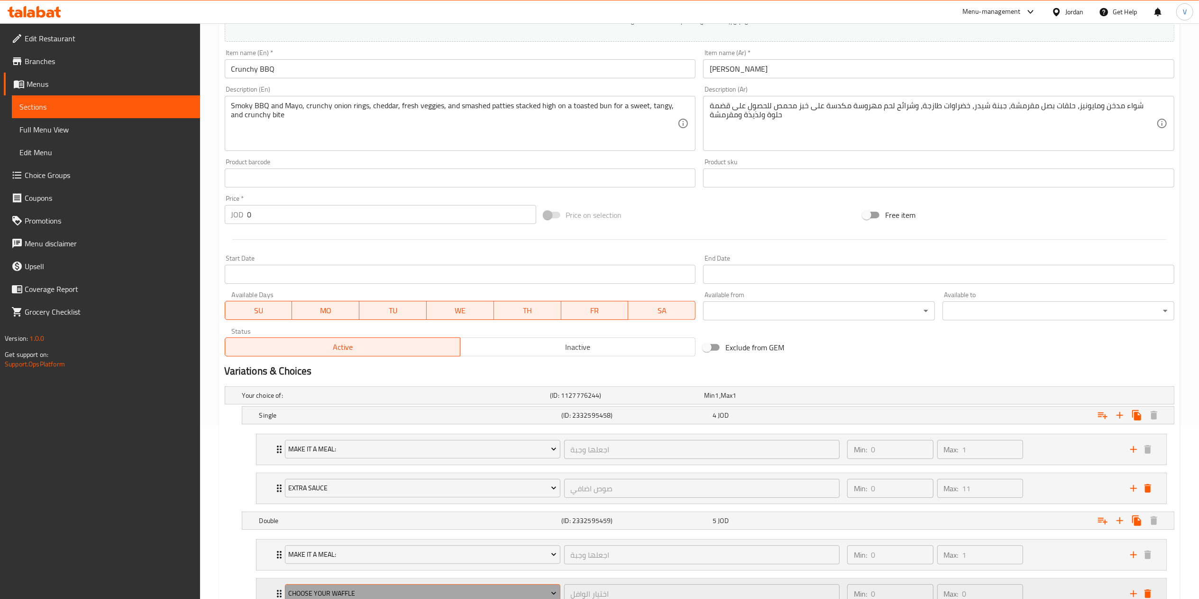
click at [396, 590] on span "choose your waffle" at bounding box center [422, 593] width 268 height 12
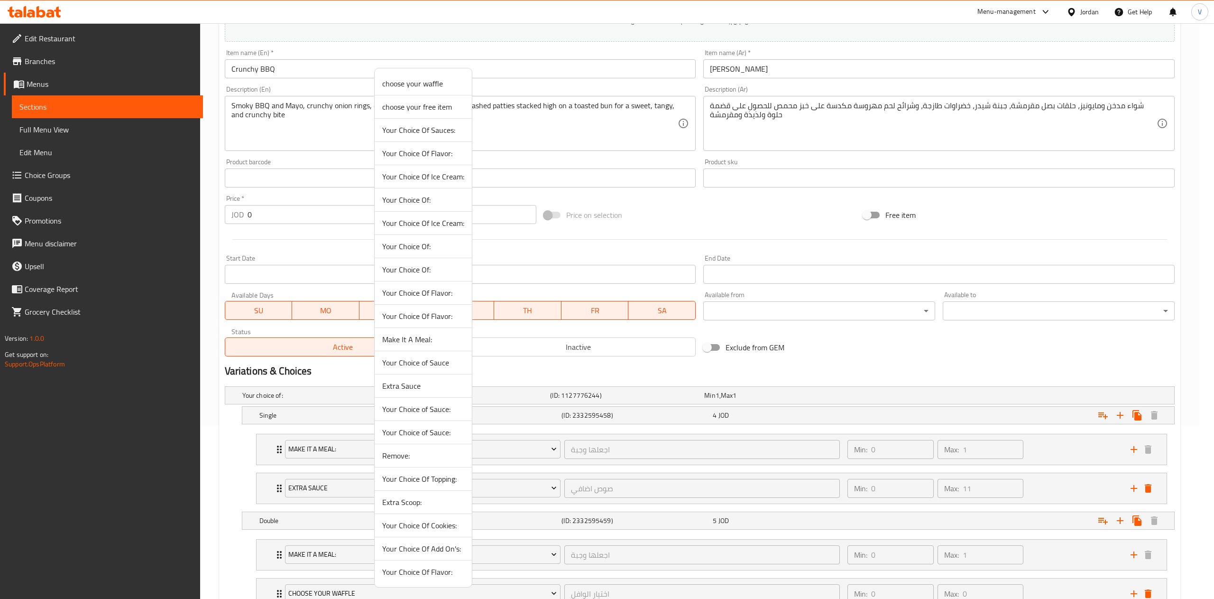
click at [401, 383] on span "Extra Sauce" at bounding box center [423, 385] width 82 height 11
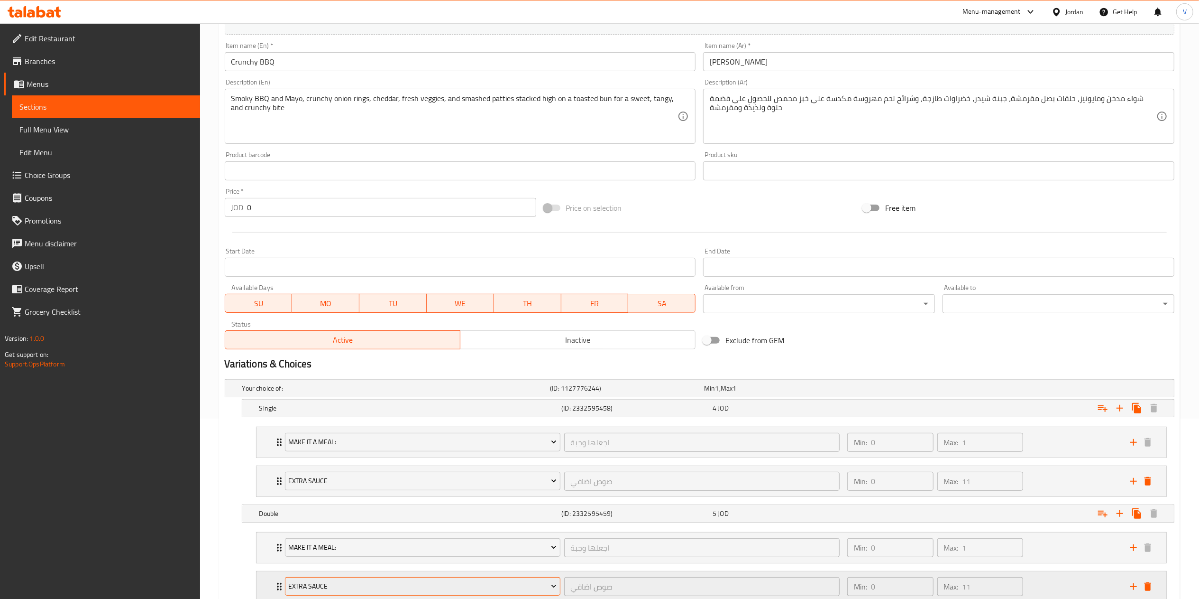
scroll to position [251, 0]
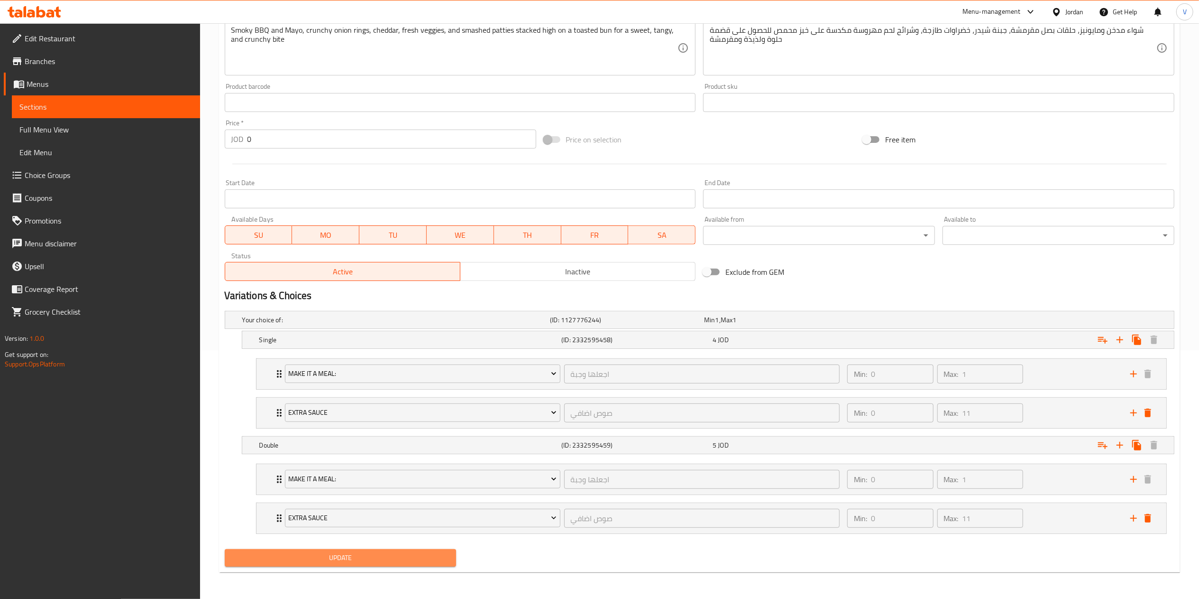
click at [342, 561] on span "Update" at bounding box center [340, 558] width 217 height 12
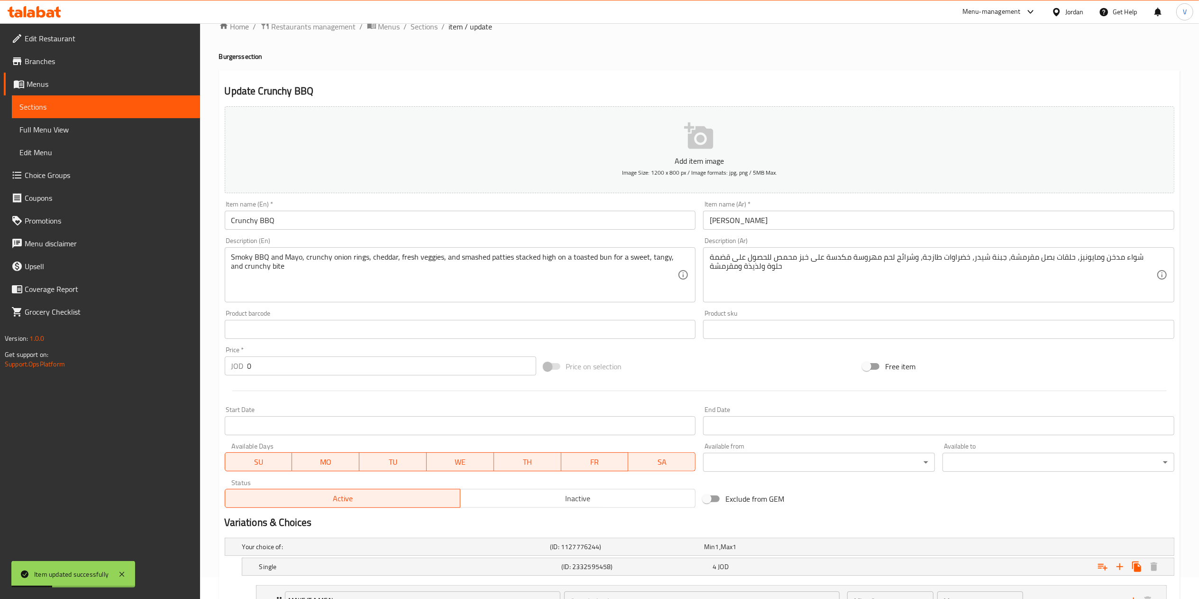
scroll to position [0, 0]
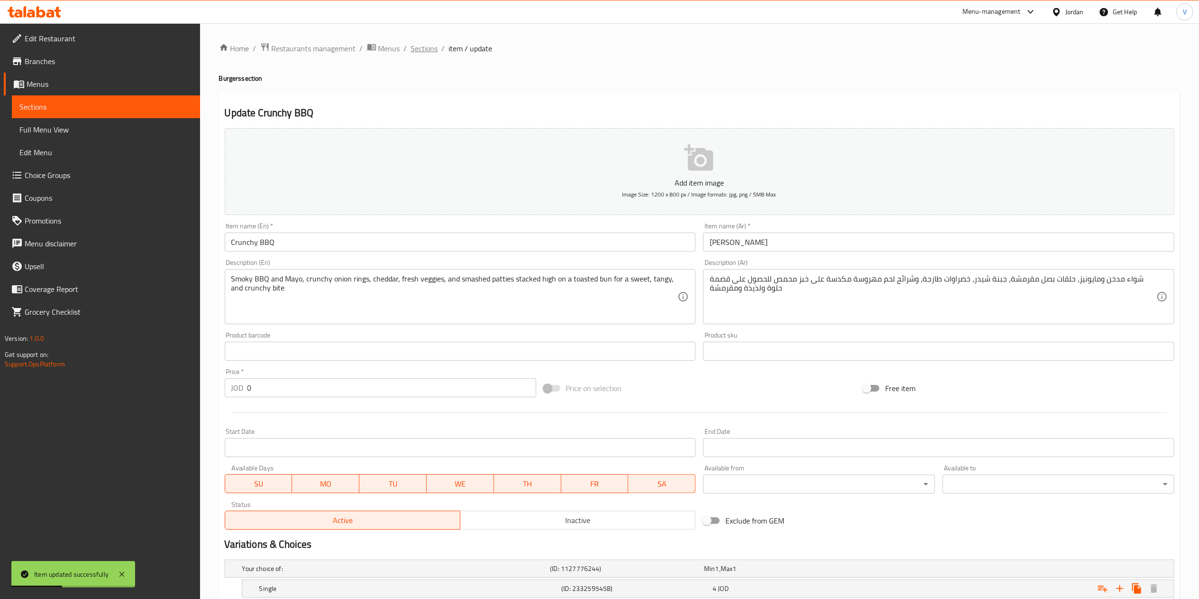
click at [422, 45] on span "Sections" at bounding box center [424, 48] width 27 height 11
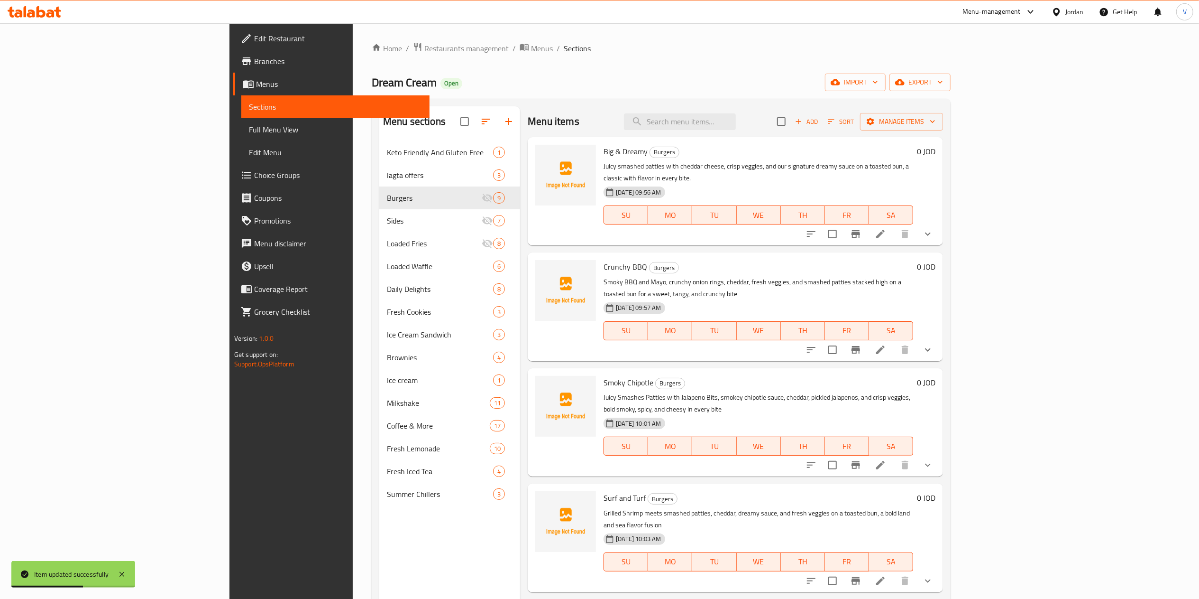
click at [886, 459] on icon at bounding box center [880, 464] width 11 height 11
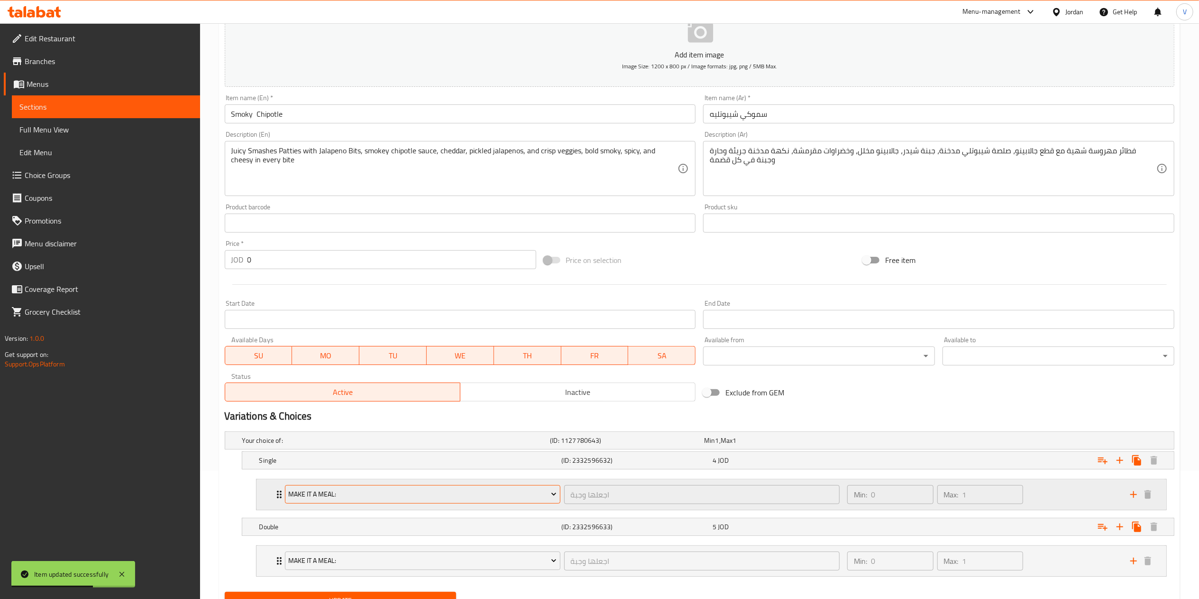
scroll to position [173, 0]
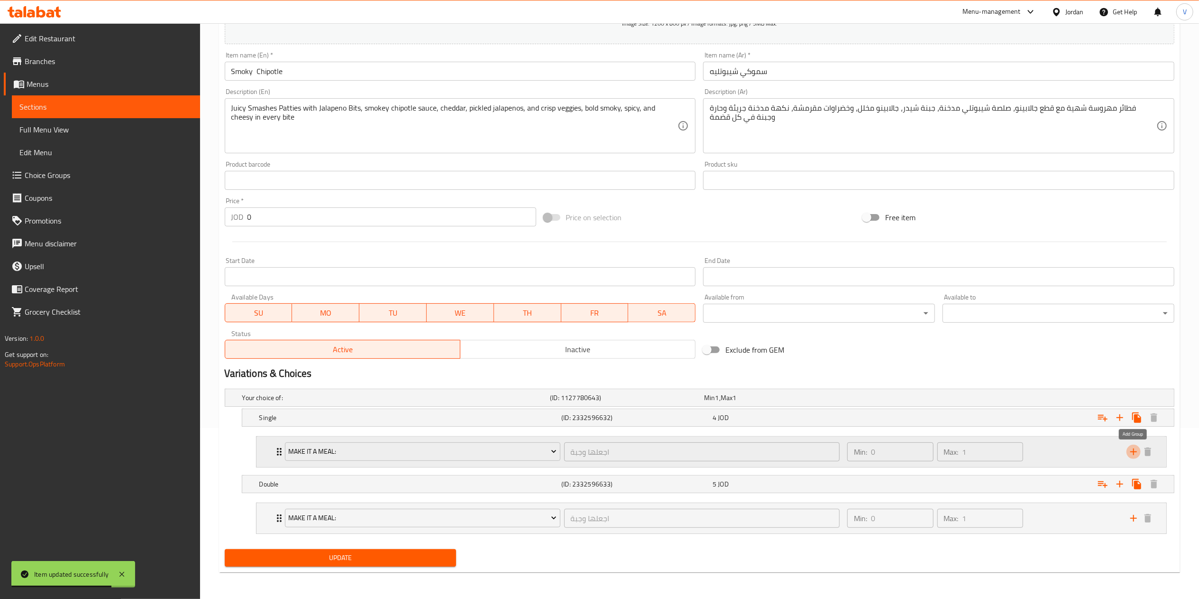
click at [1138, 449] on icon "add" at bounding box center [1133, 451] width 11 height 11
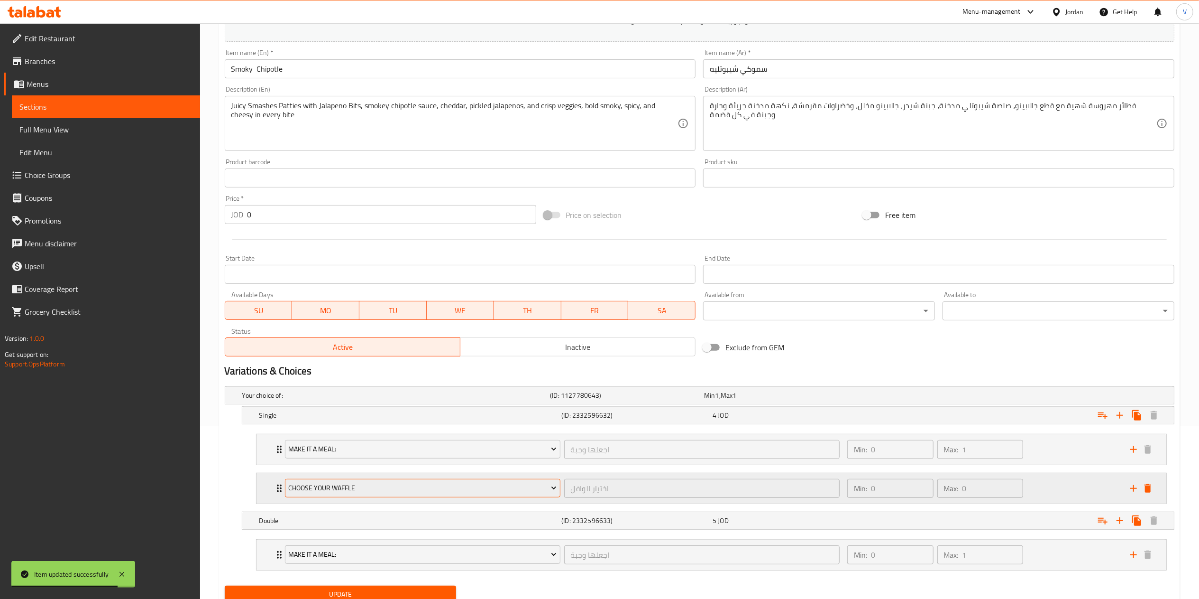
click at [353, 497] on button "choose your waffle" at bounding box center [423, 488] width 276 height 19
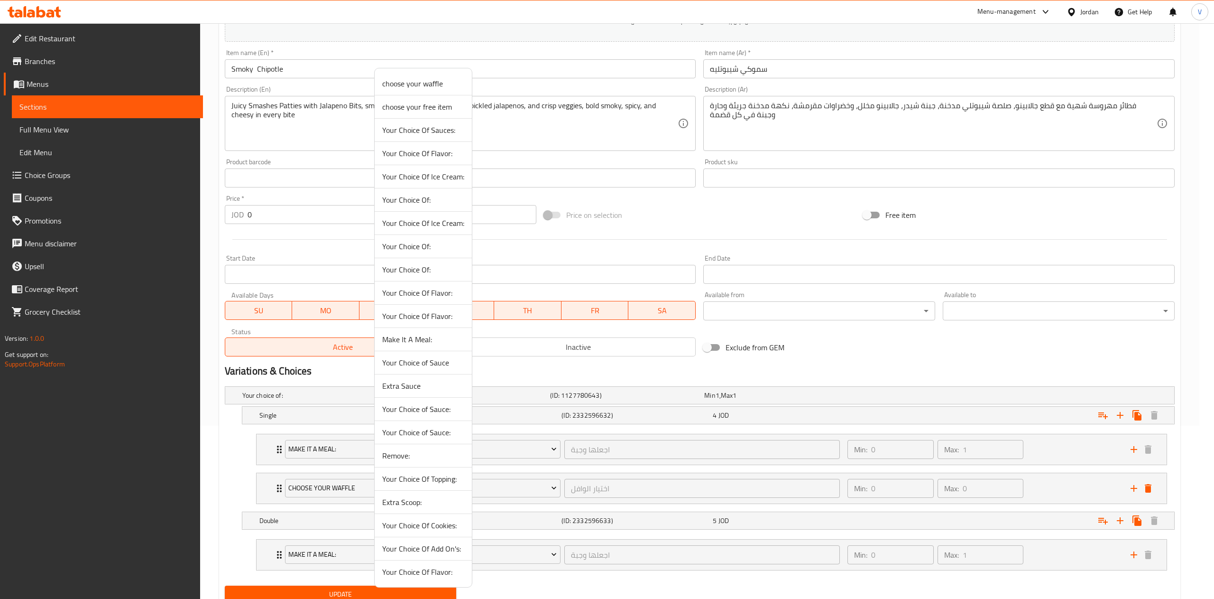
click at [408, 385] on span "Extra Sauce" at bounding box center [423, 385] width 82 height 11
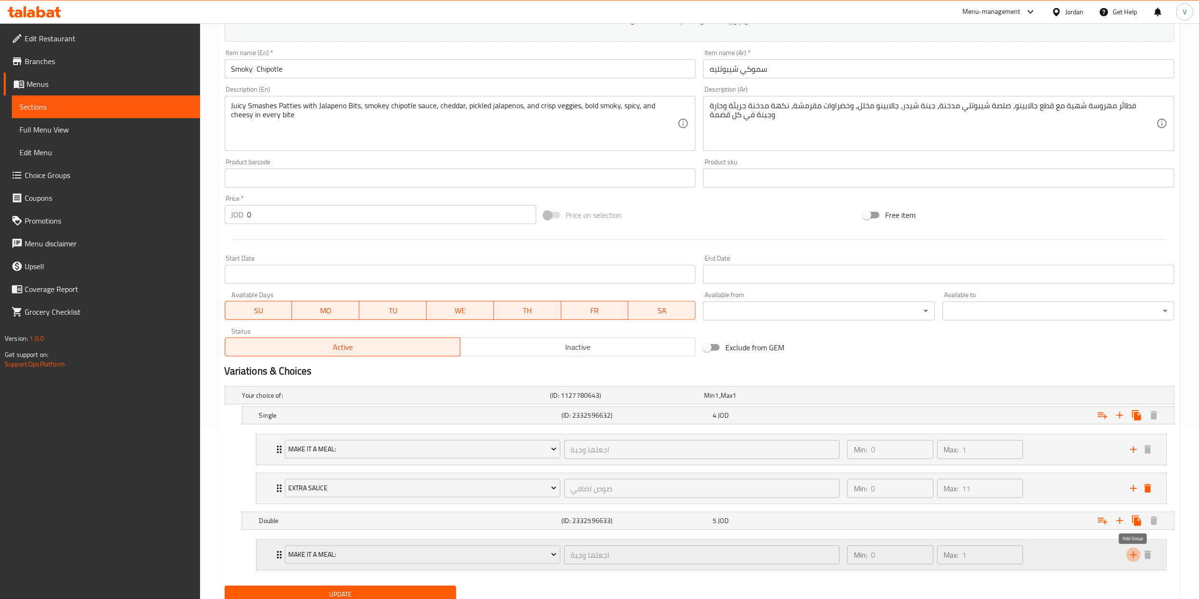
click at [1133, 557] on icon "add" at bounding box center [1134, 554] width 7 height 7
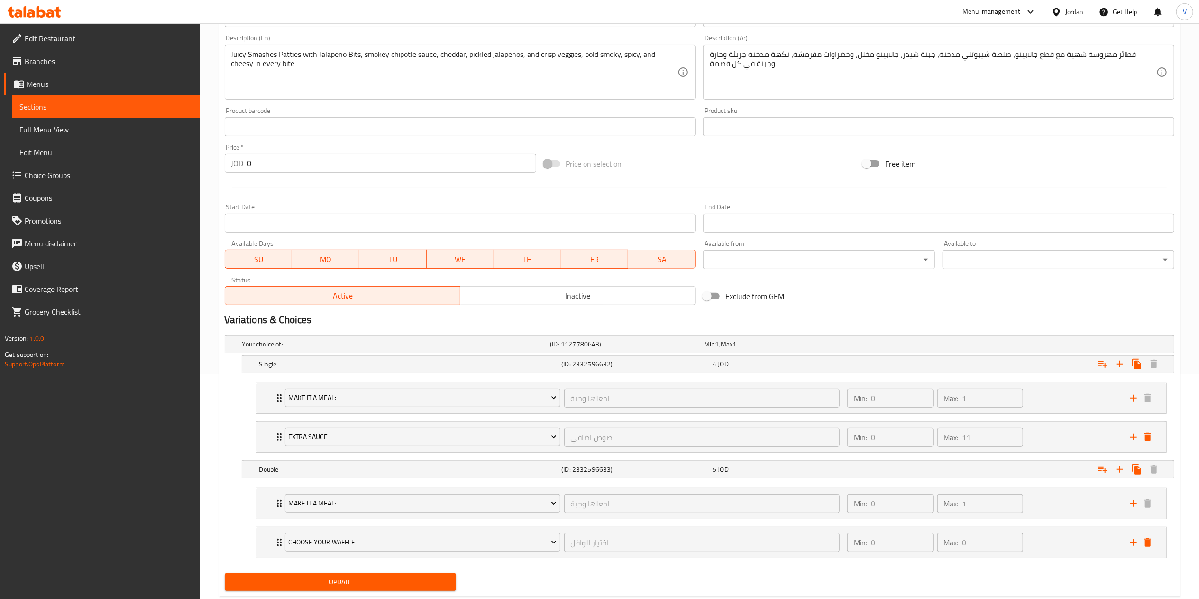
scroll to position [251, 0]
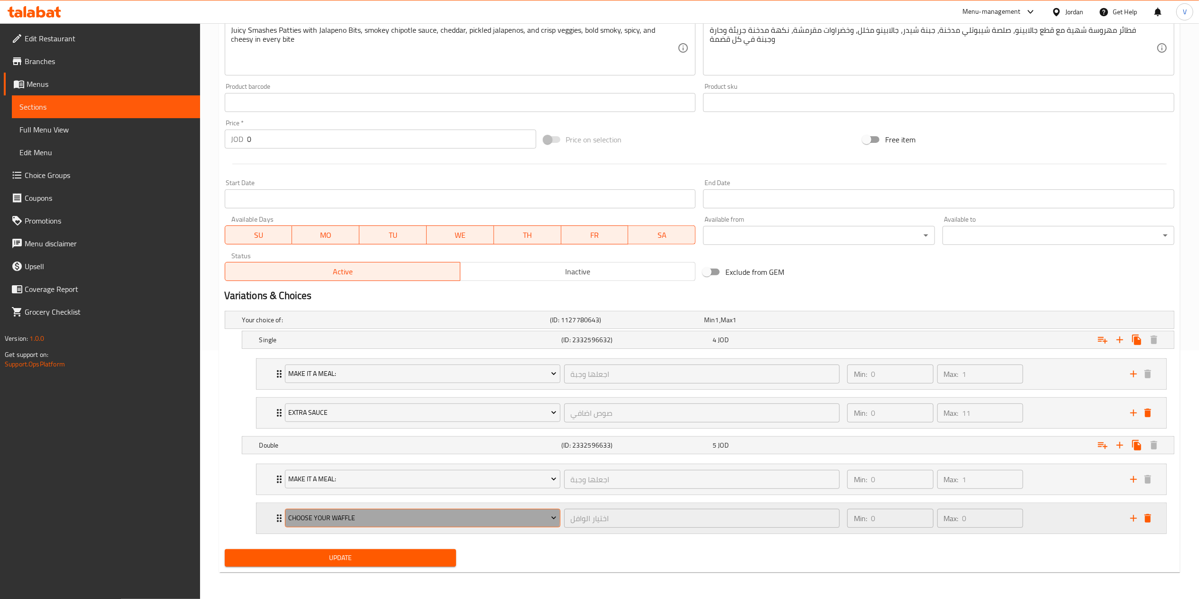
click at [359, 516] on span "choose your waffle" at bounding box center [422, 518] width 268 height 12
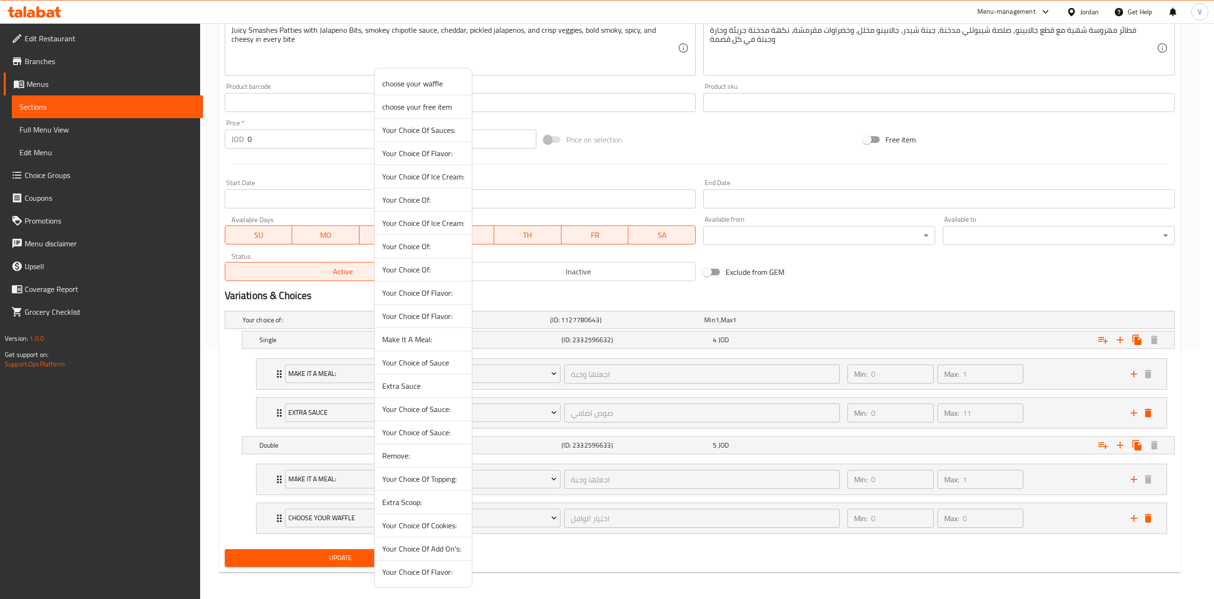
click at [403, 385] on span "Extra Sauce" at bounding box center [423, 385] width 82 height 11
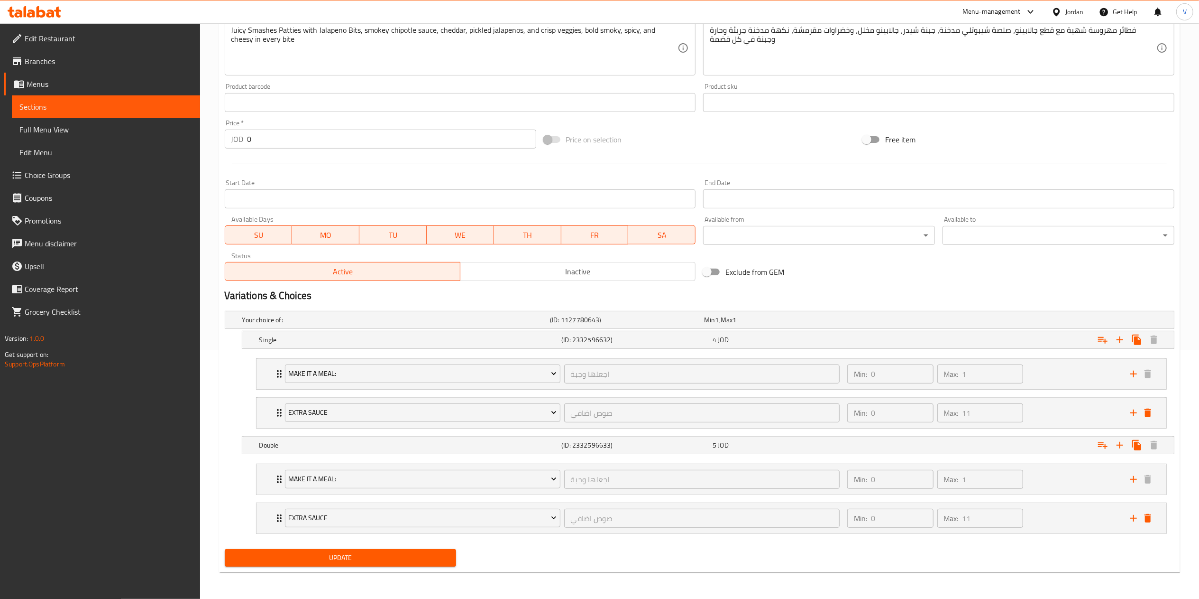
click at [341, 550] on button "Update" at bounding box center [341, 558] width 232 height 18
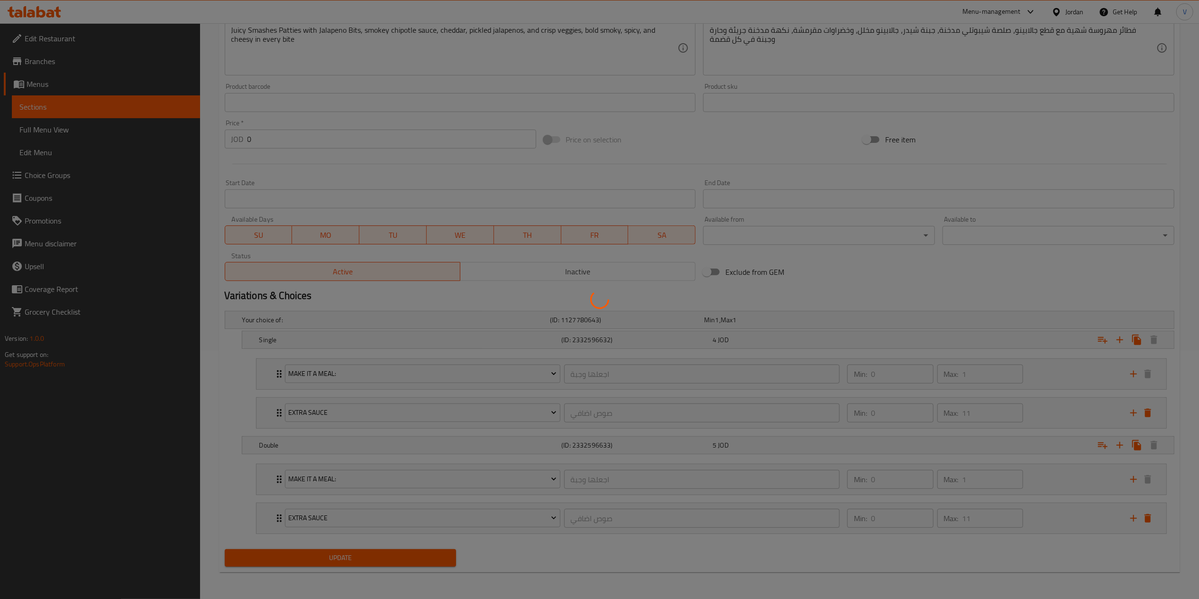
scroll to position [0, 0]
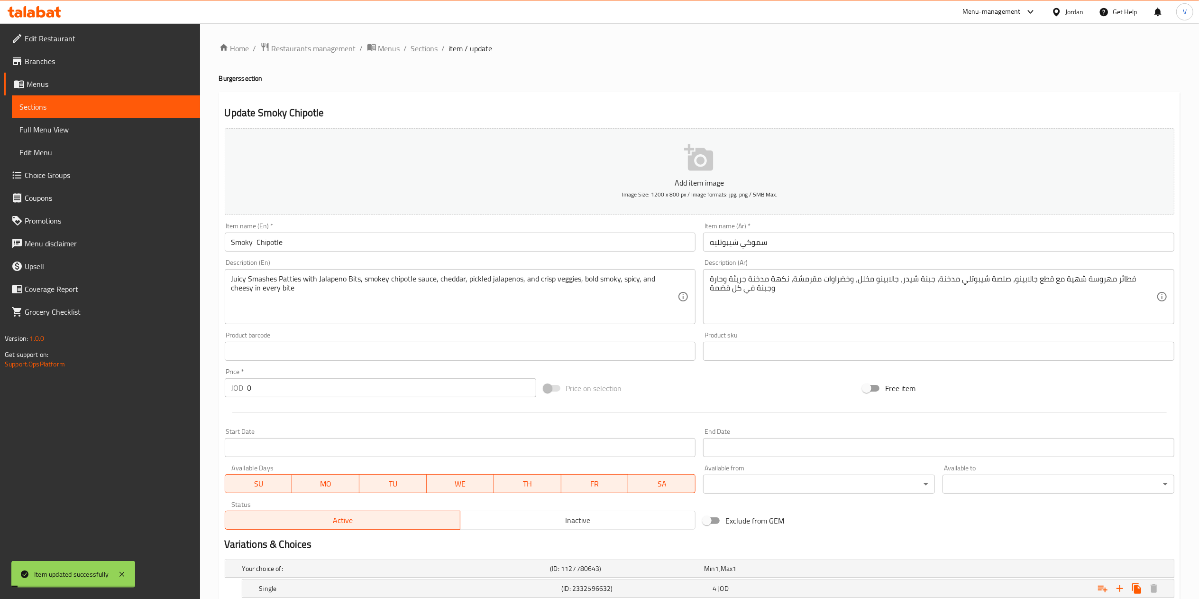
click at [427, 47] on span "Sections" at bounding box center [424, 48] width 27 height 11
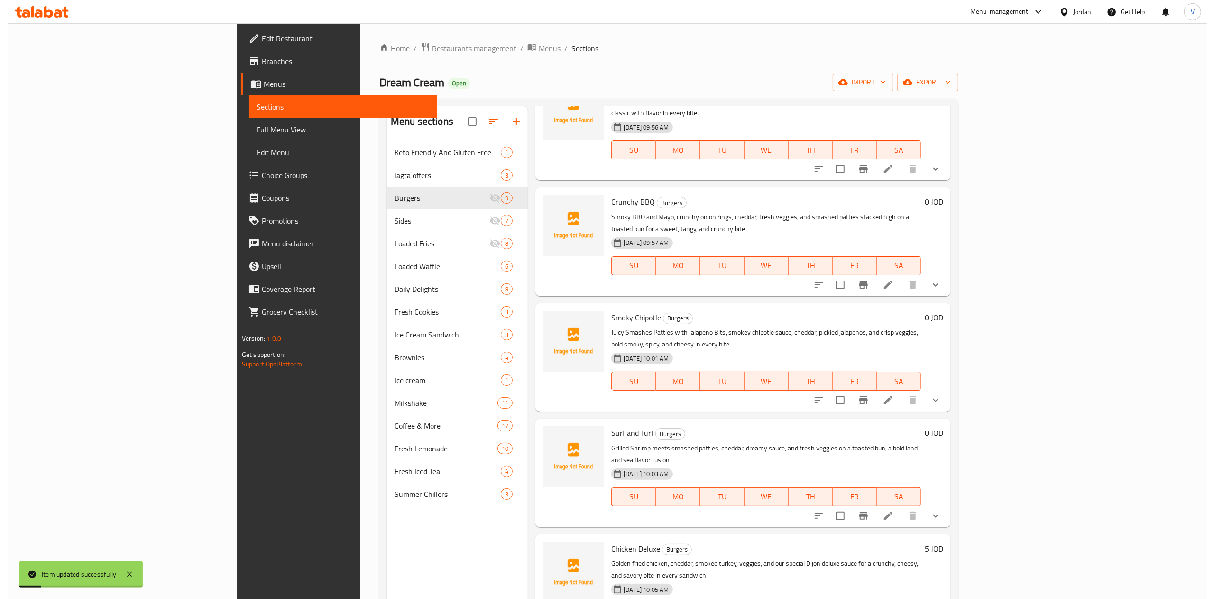
scroll to position [95, 0]
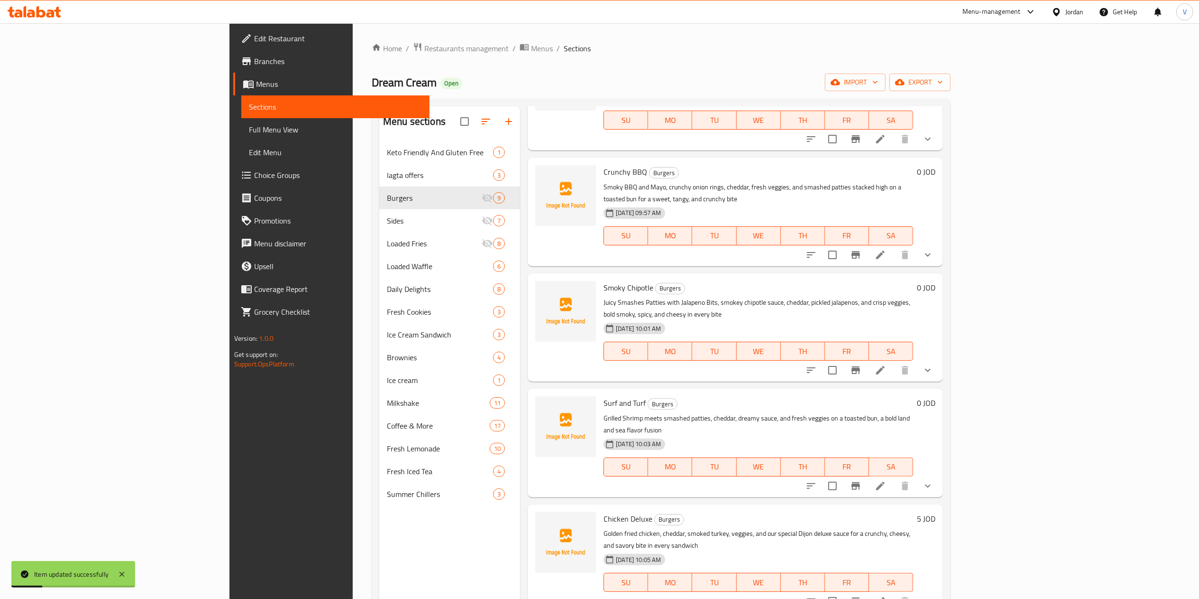
click at [886, 480] on icon at bounding box center [880, 485] width 11 height 11
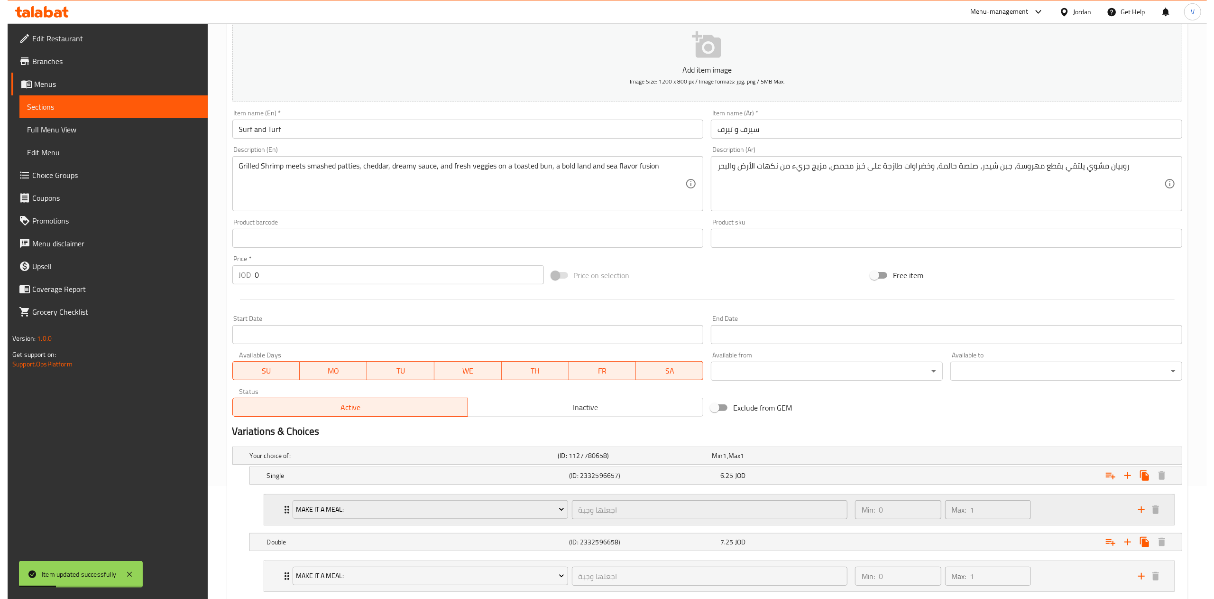
scroll to position [173, 0]
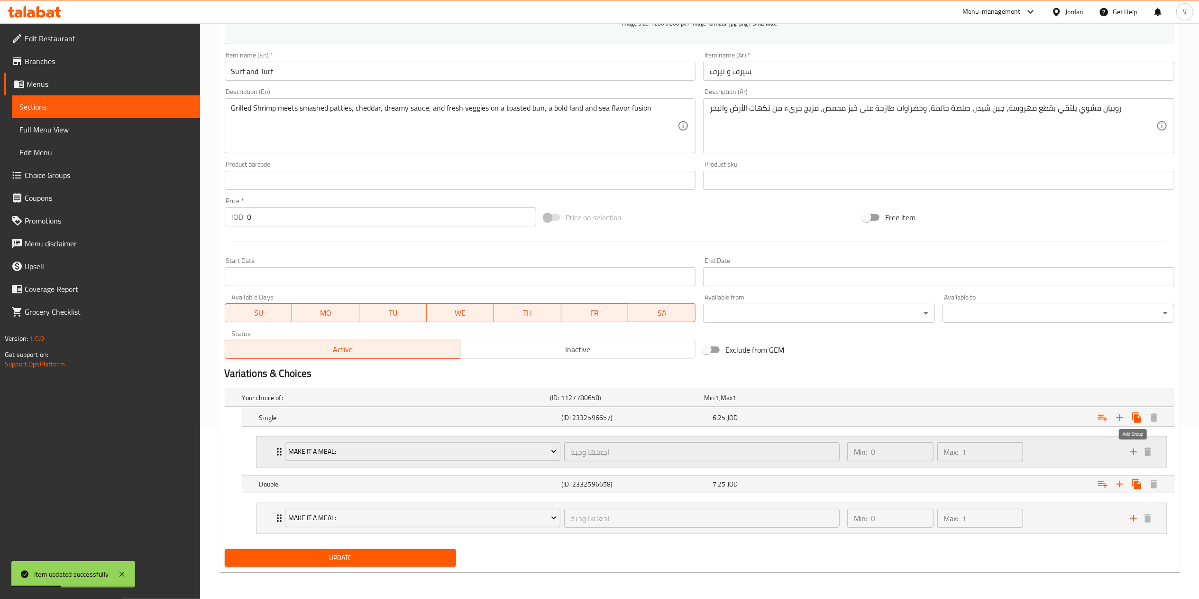
click at [1137, 452] on icon "add" at bounding box center [1133, 451] width 11 height 11
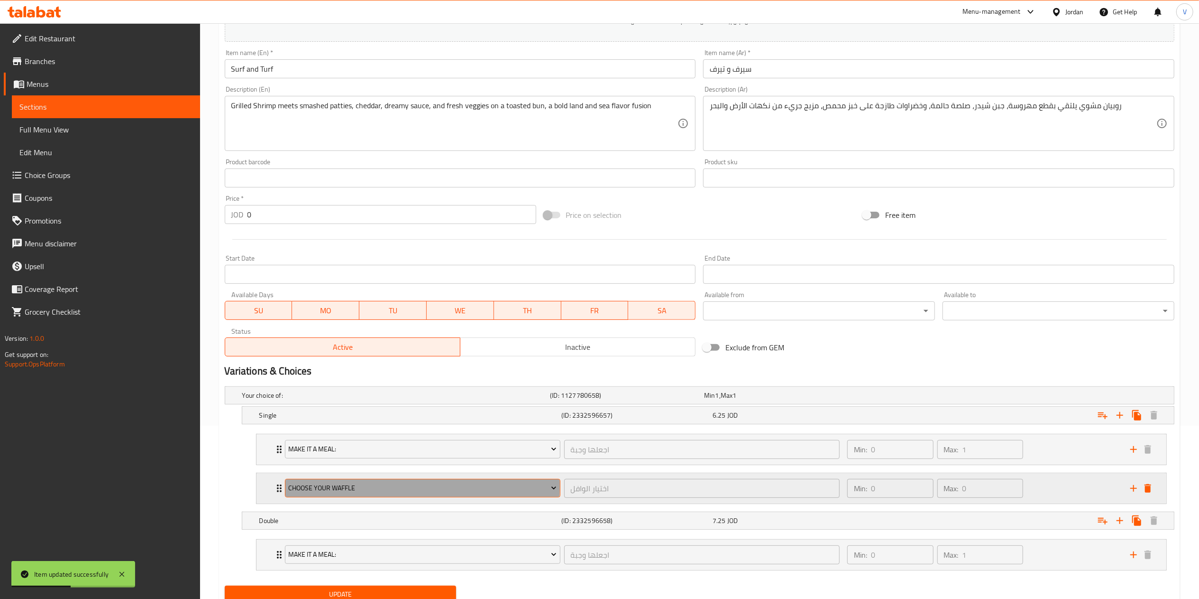
click at [327, 488] on span "choose your waffle" at bounding box center [422, 488] width 268 height 12
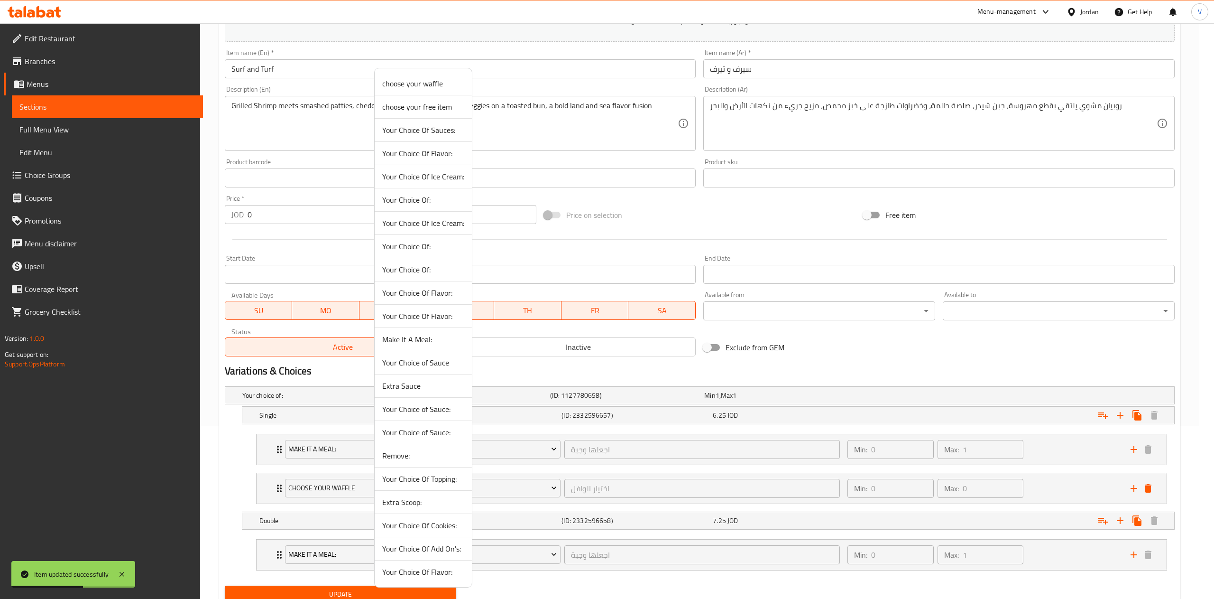
click at [408, 386] on span "Extra Sauce" at bounding box center [423, 385] width 82 height 11
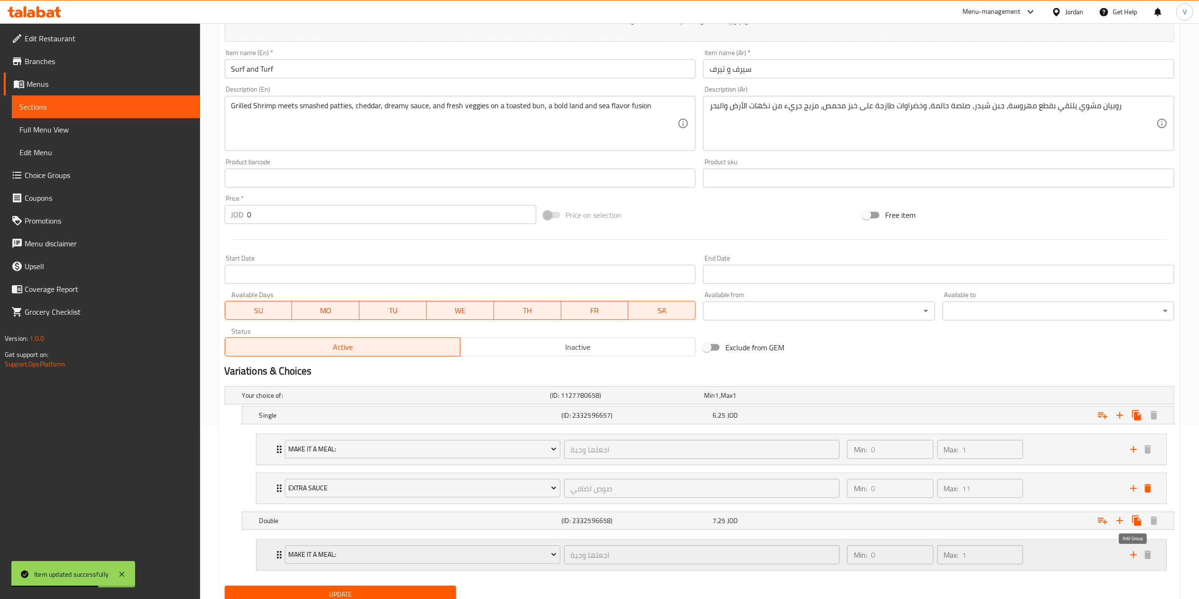
click at [1133, 557] on icon "add" at bounding box center [1134, 554] width 7 height 7
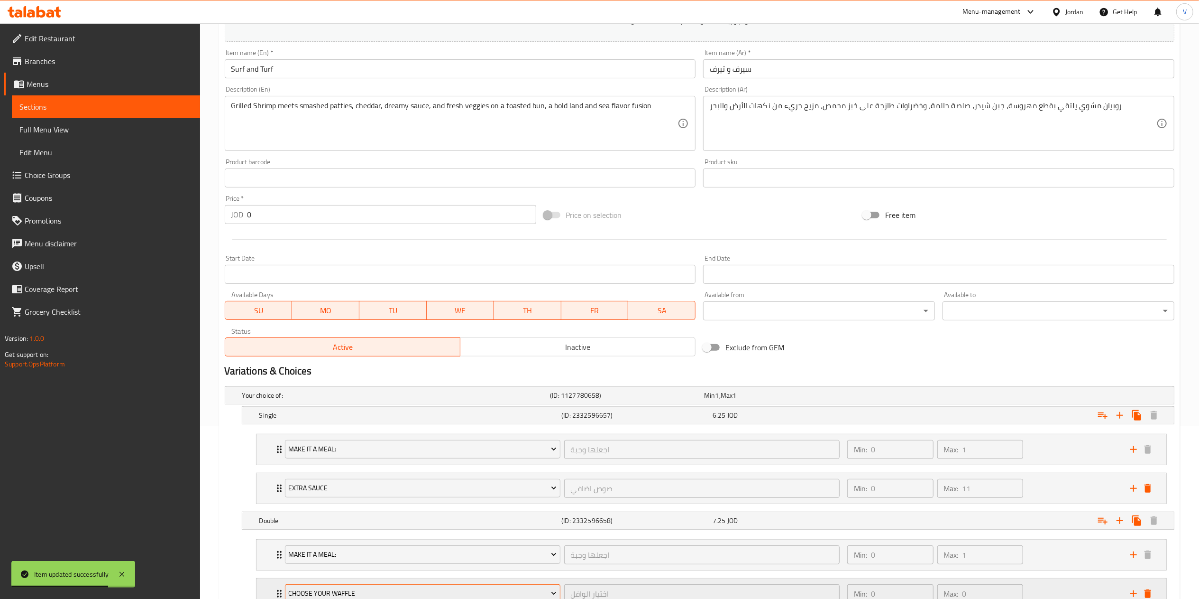
click at [422, 587] on button "choose your waffle" at bounding box center [423, 593] width 276 height 19
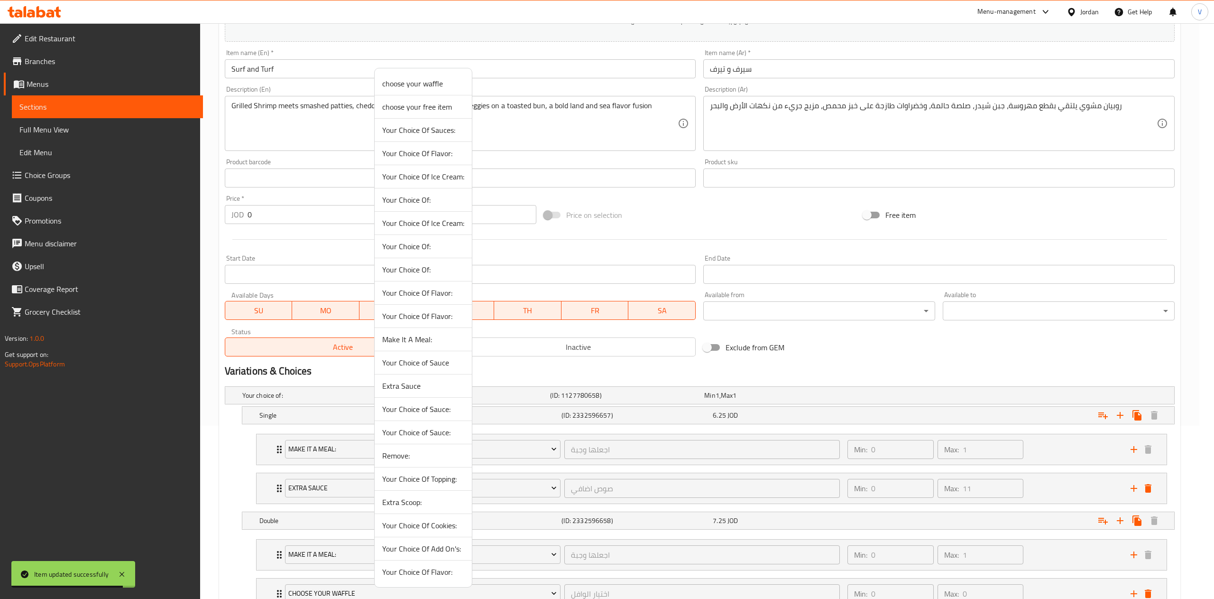
click at [400, 390] on span "Extra Sauce" at bounding box center [423, 385] width 82 height 11
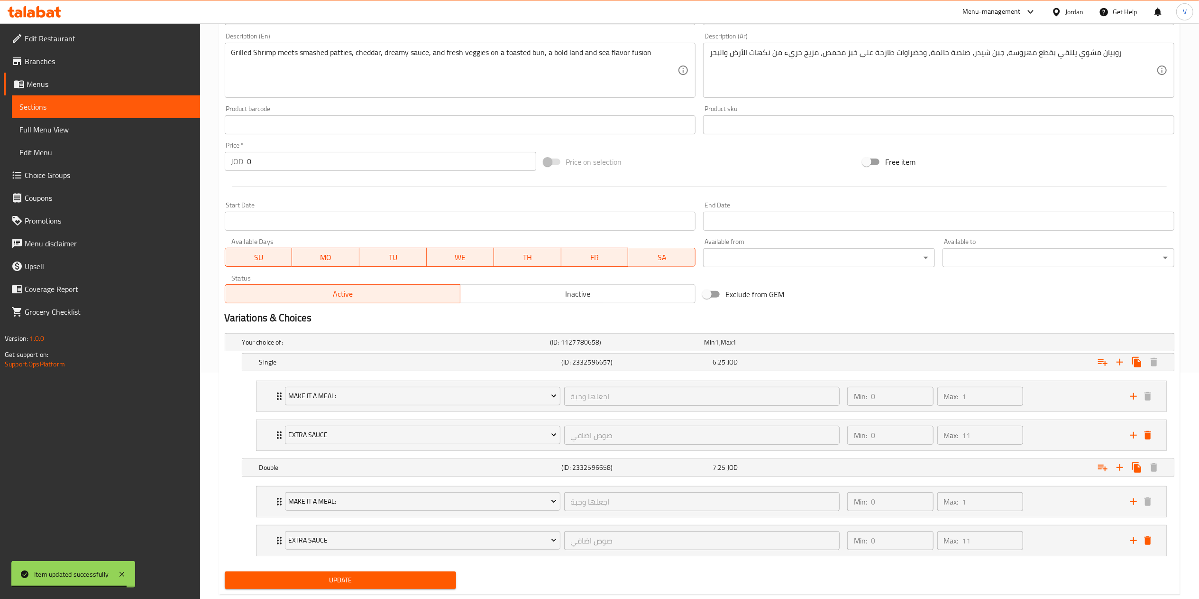
scroll to position [251, 0]
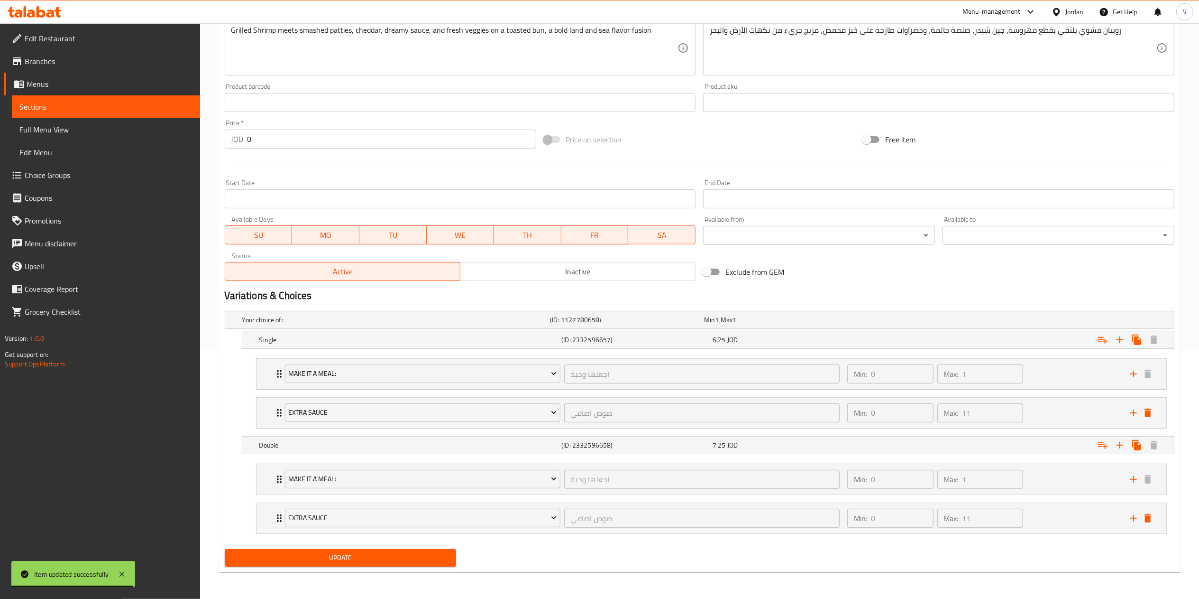
click at [361, 556] on span "Update" at bounding box center [340, 558] width 217 height 12
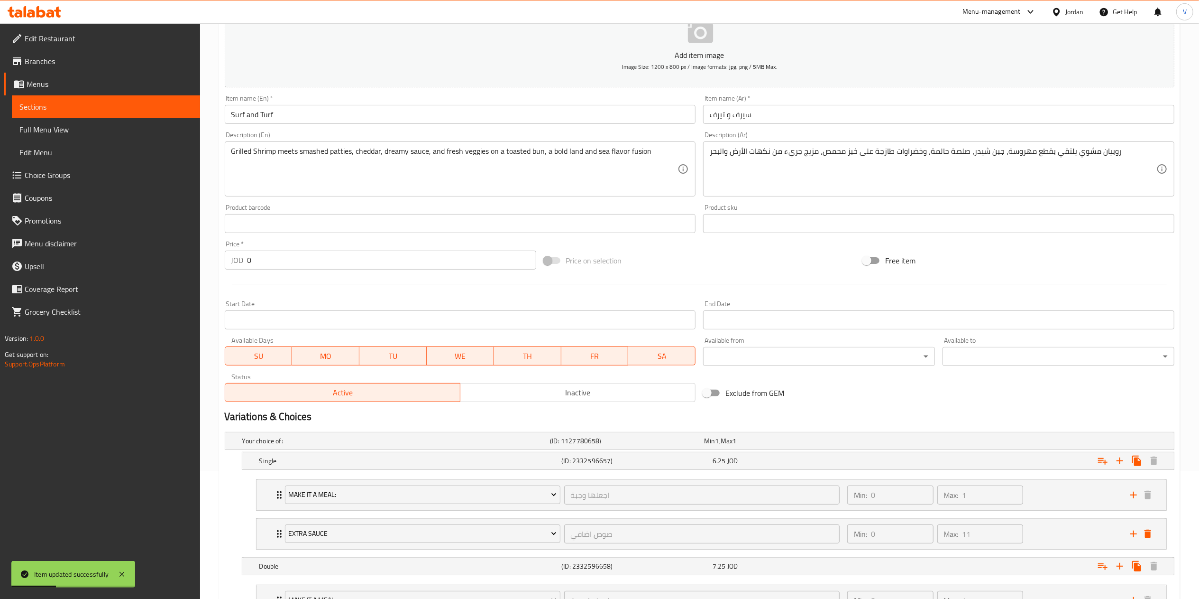
scroll to position [0, 0]
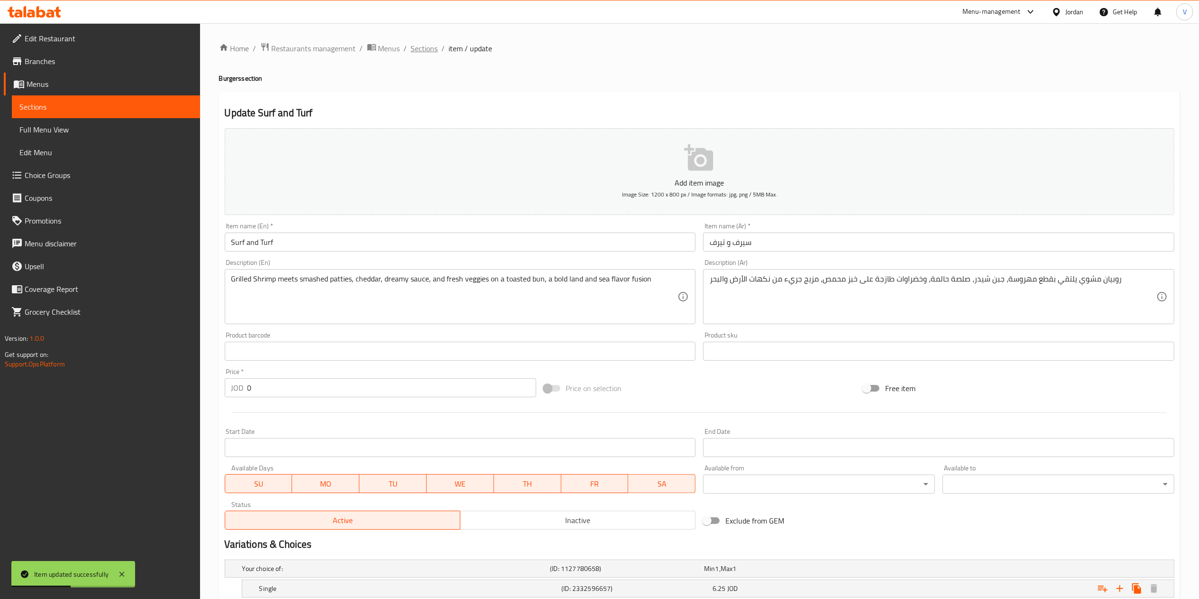
click at [431, 51] on span "Sections" at bounding box center [424, 48] width 27 height 11
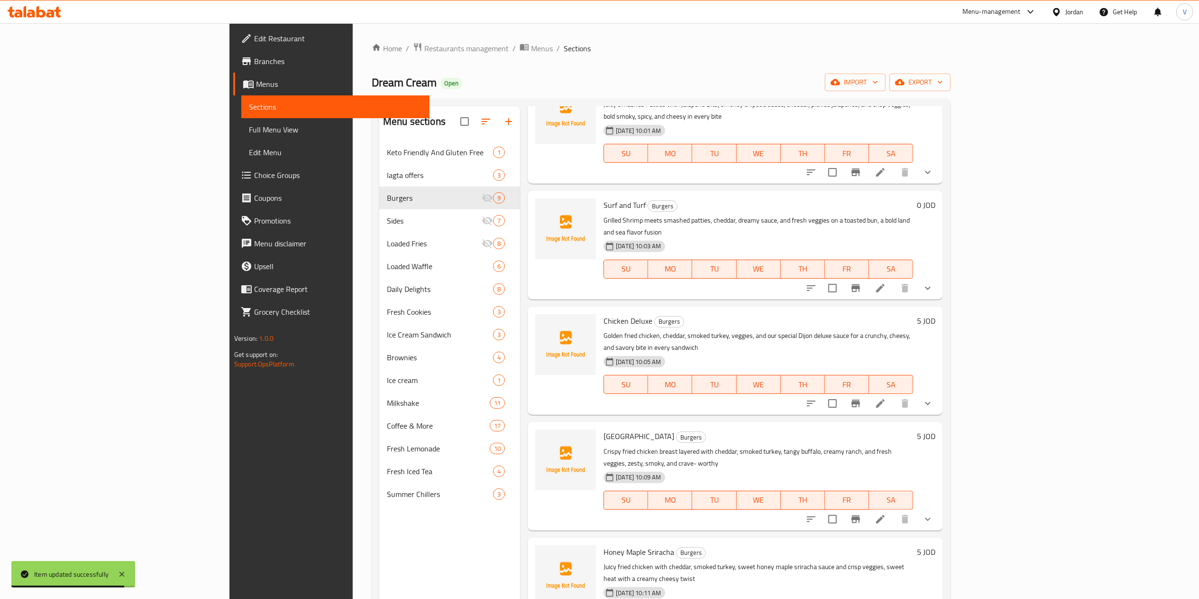
scroll to position [262, 0]
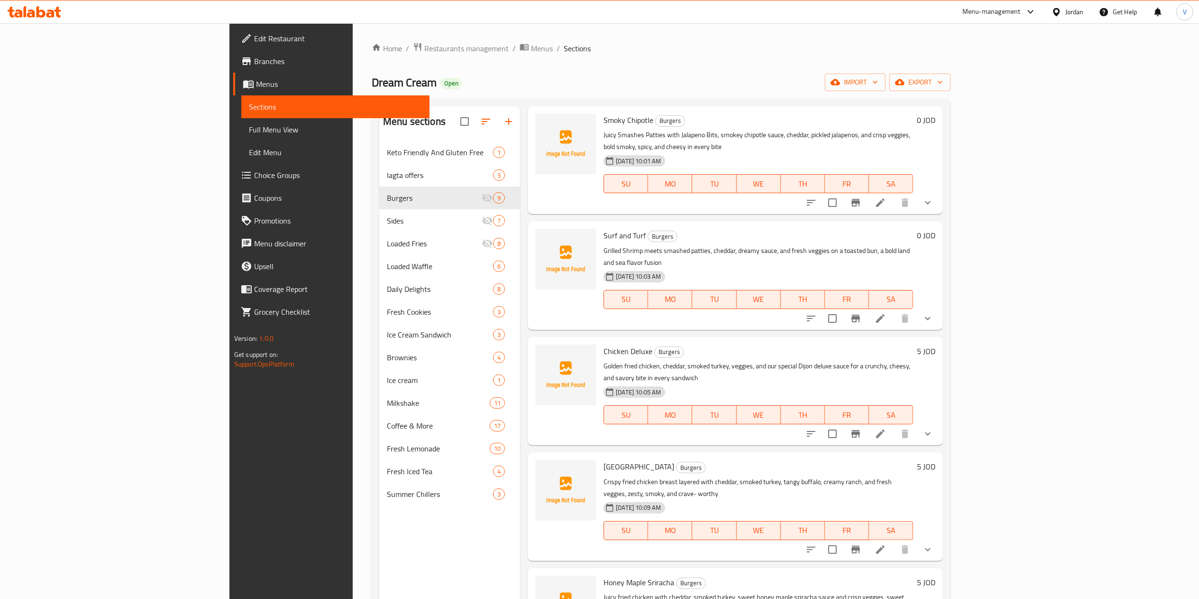
click at [886, 428] on icon at bounding box center [880, 433] width 11 height 11
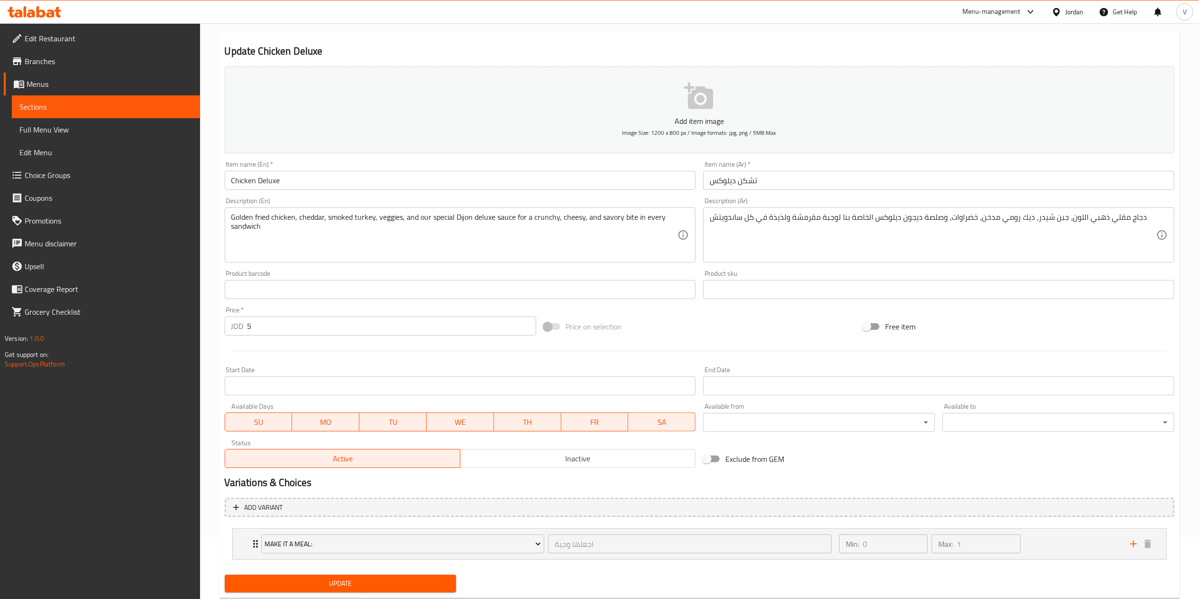
scroll to position [88, 0]
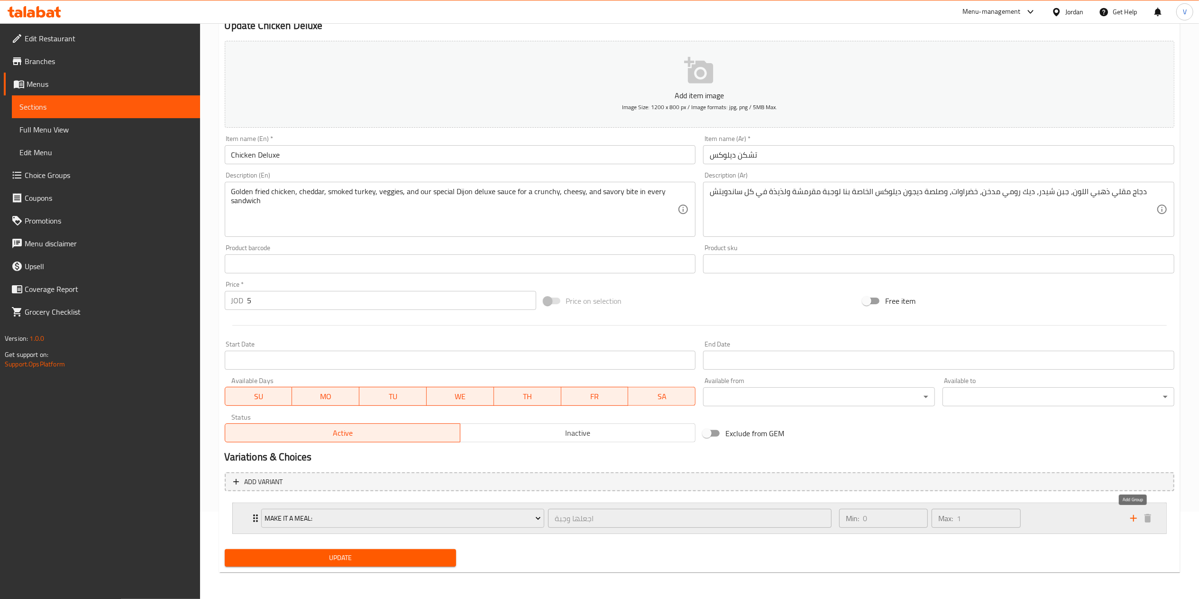
click at [1132, 516] on icon "add" at bounding box center [1133, 517] width 11 height 11
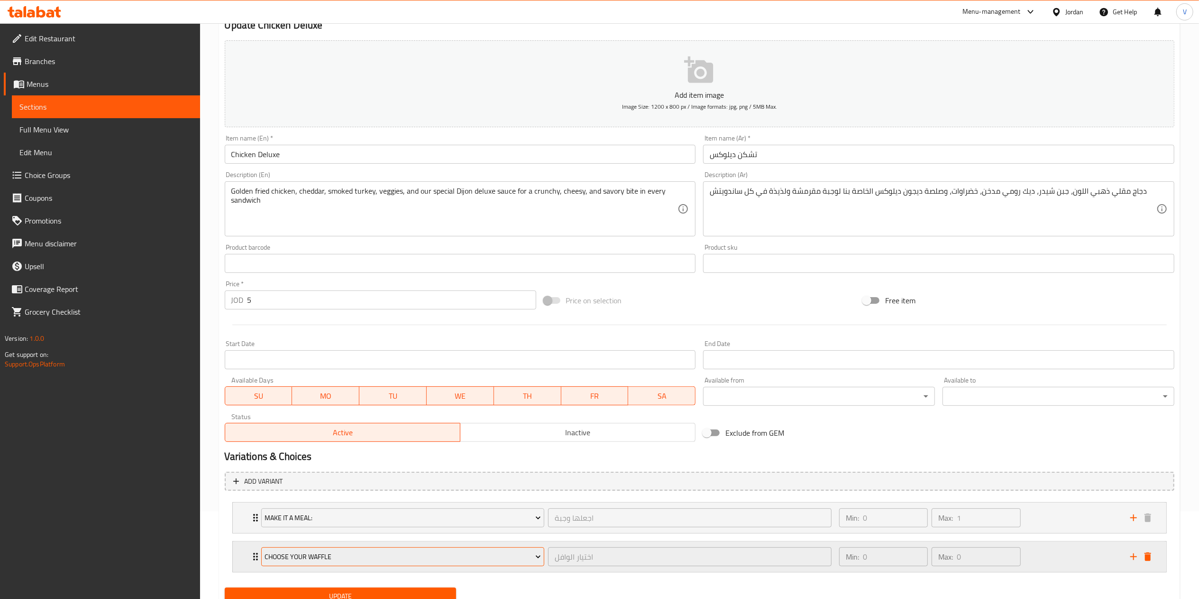
click at [291, 548] on button "choose your waffle" at bounding box center [403, 556] width 284 height 19
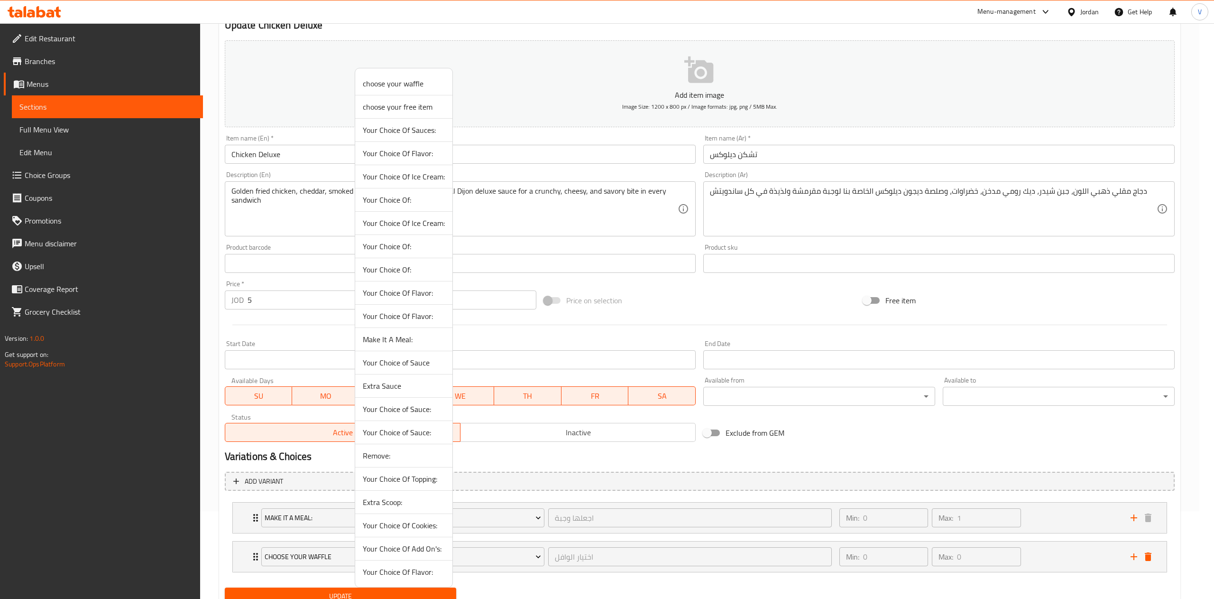
click at [376, 385] on span "Extra Sauce" at bounding box center [404, 385] width 82 height 11
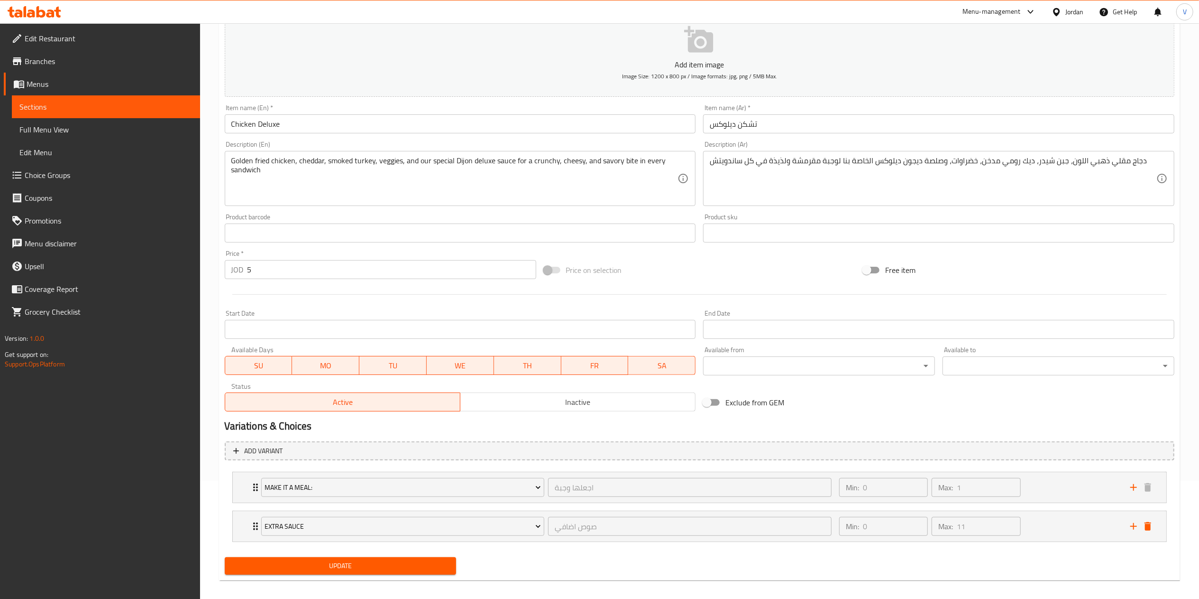
scroll to position [127, 0]
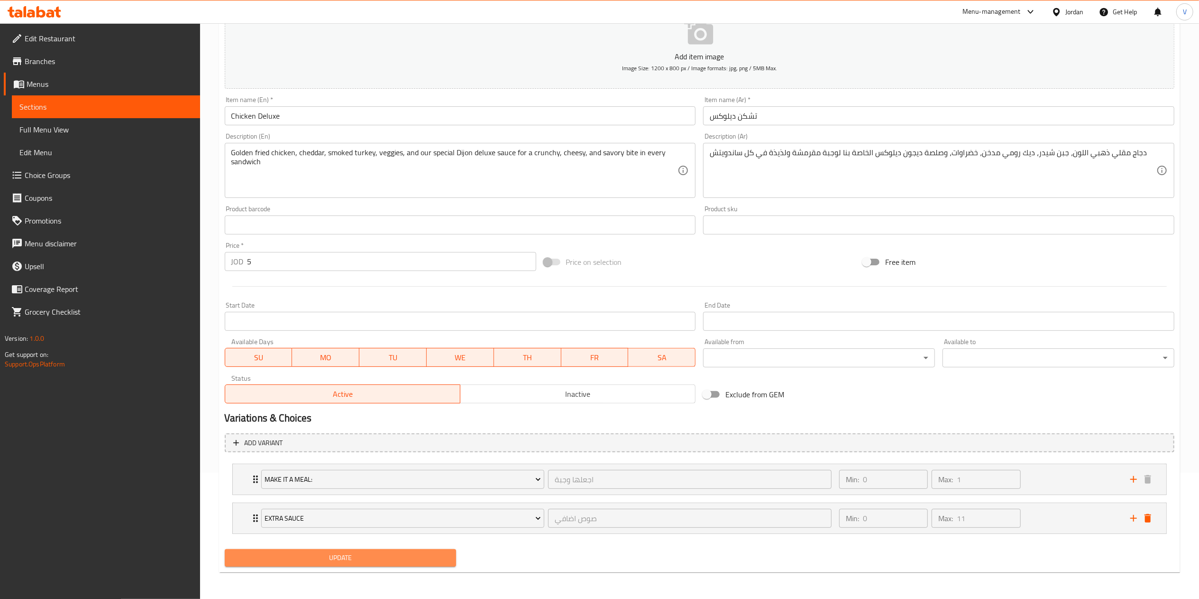
click at [331, 553] on span "Update" at bounding box center [340, 558] width 217 height 12
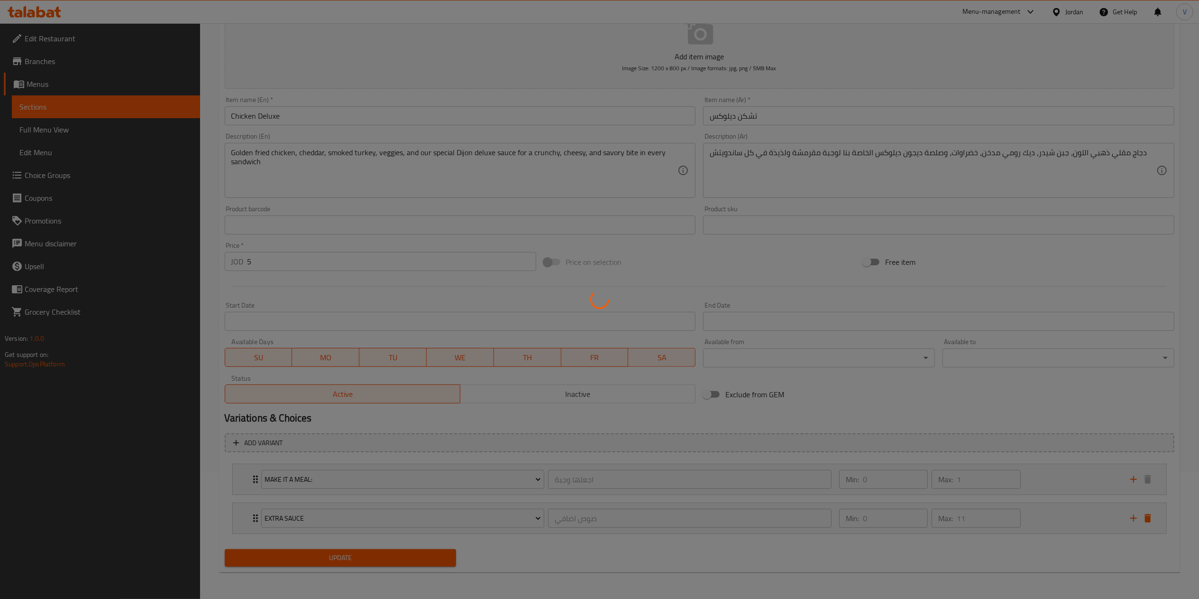
scroll to position [0, 0]
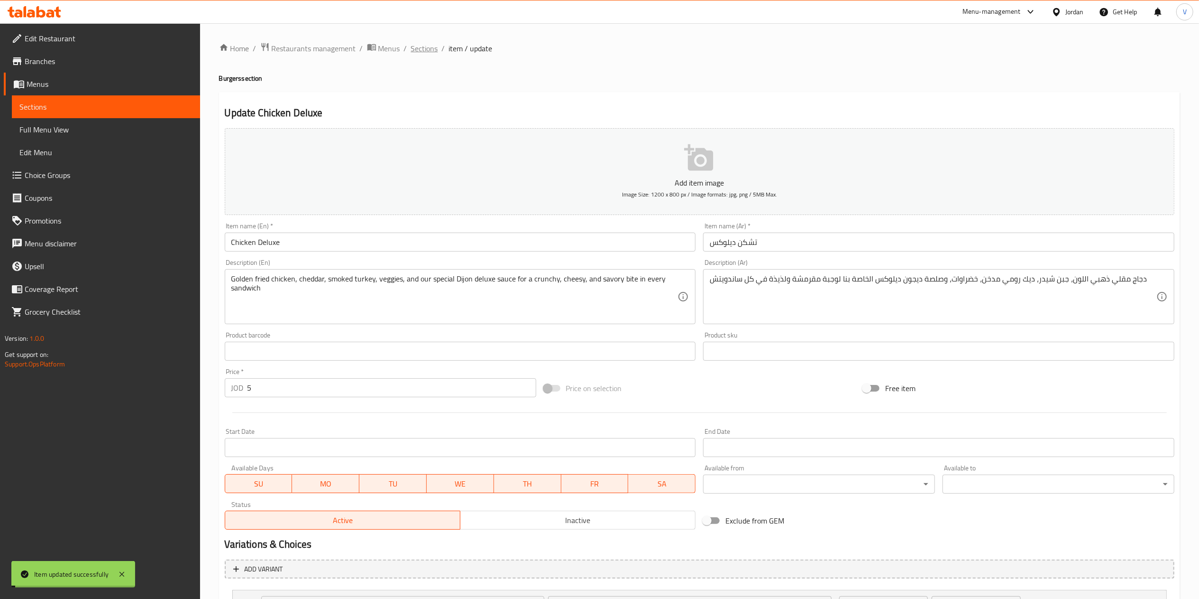
click at [431, 49] on span "Sections" at bounding box center [424, 48] width 27 height 11
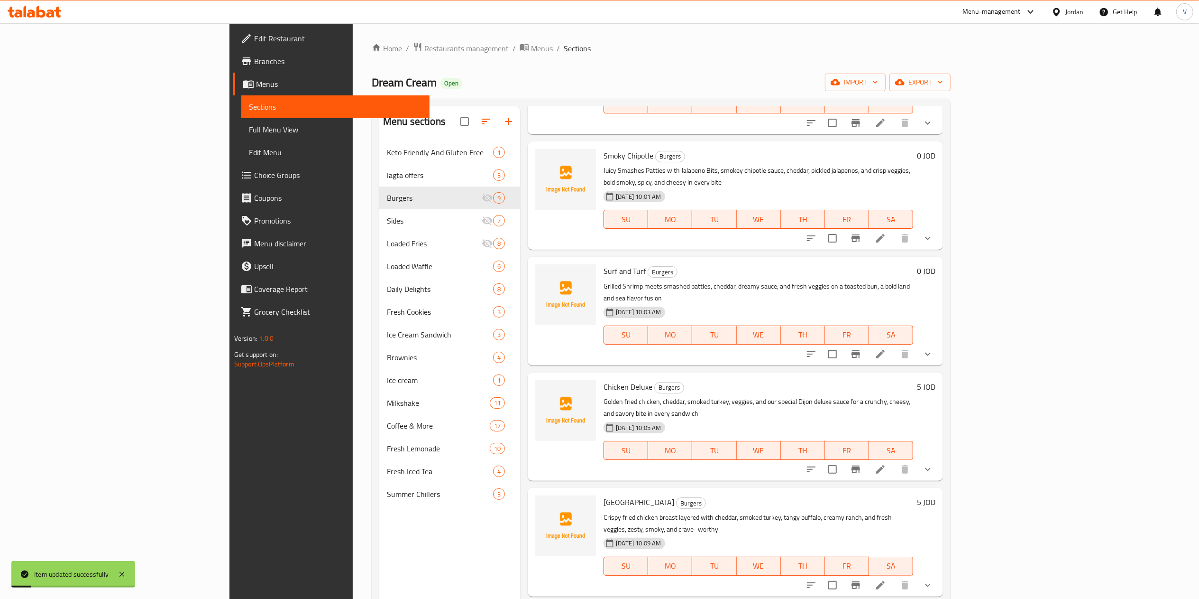
scroll to position [285, 0]
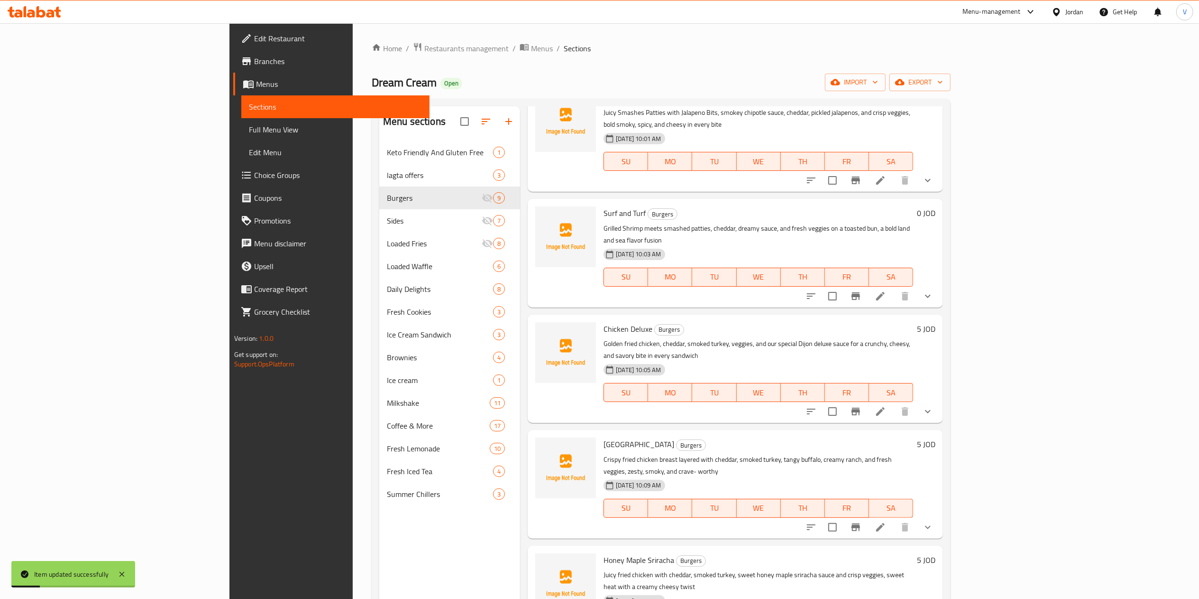
click at [894, 518] on li at bounding box center [880, 526] width 27 height 17
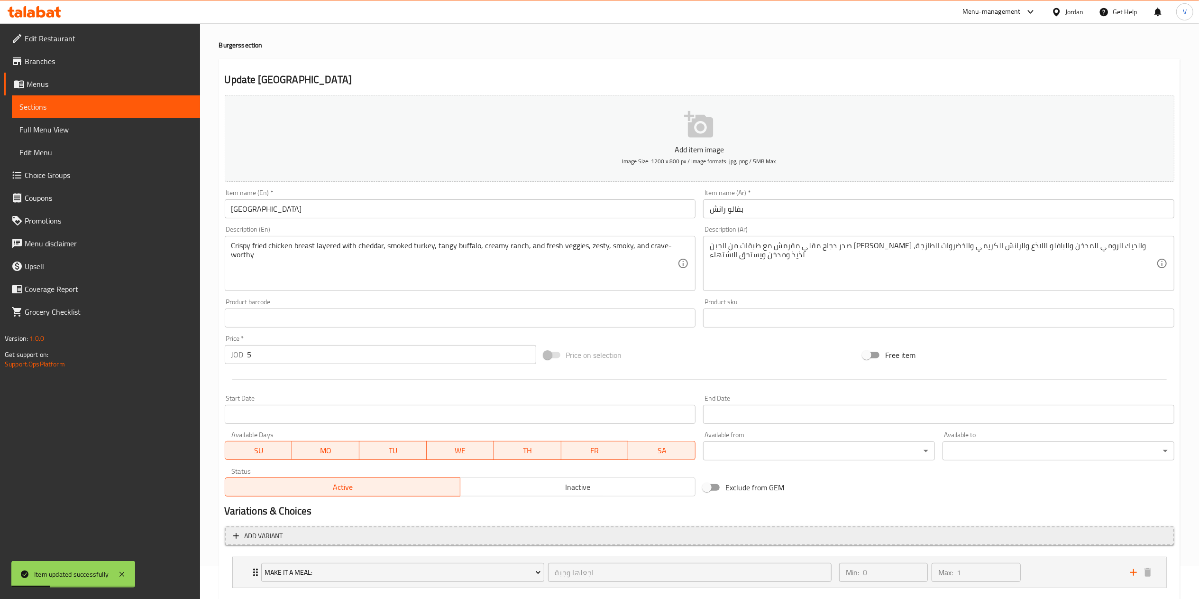
scroll to position [88, 0]
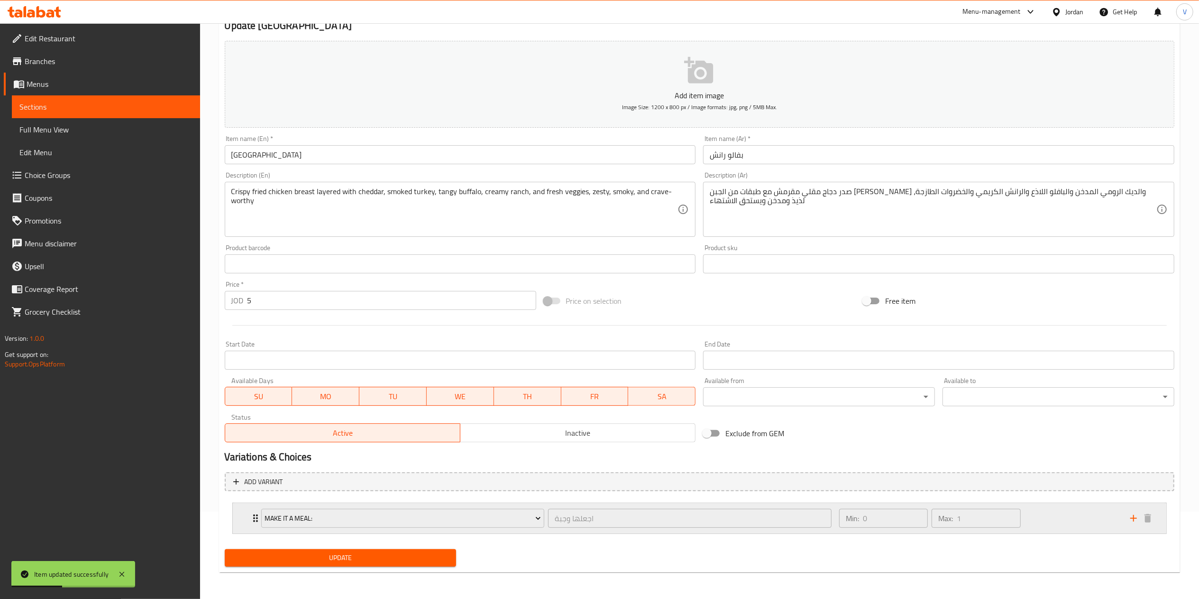
click at [1129, 519] on icon "add" at bounding box center [1133, 517] width 11 height 11
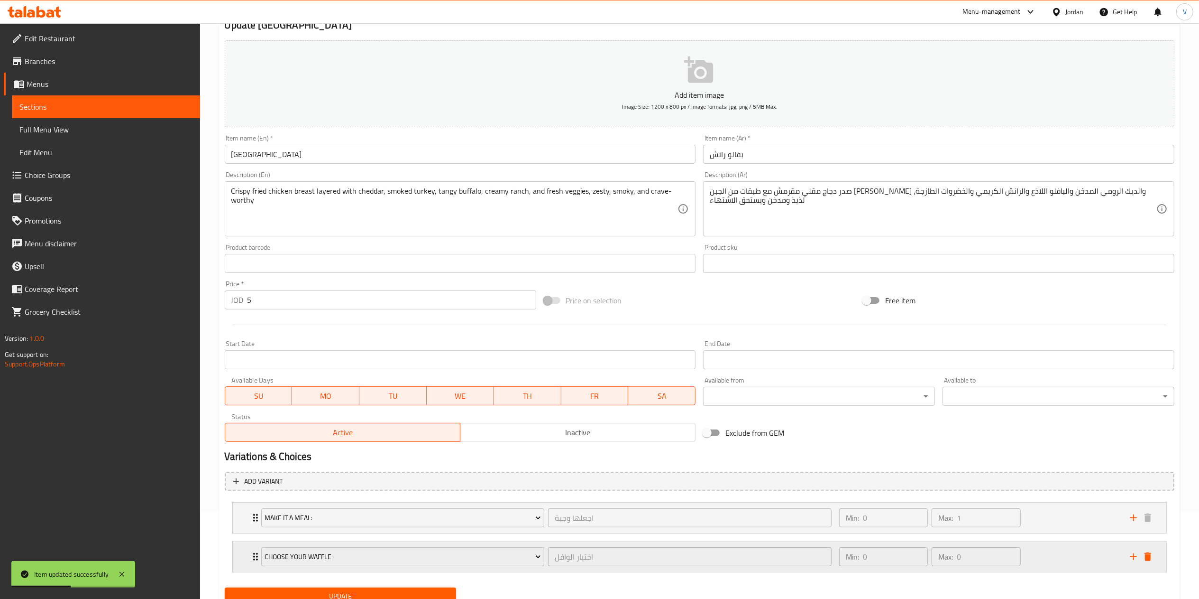
click at [333, 568] on div "choose your waffle" at bounding box center [402, 556] width 287 height 23
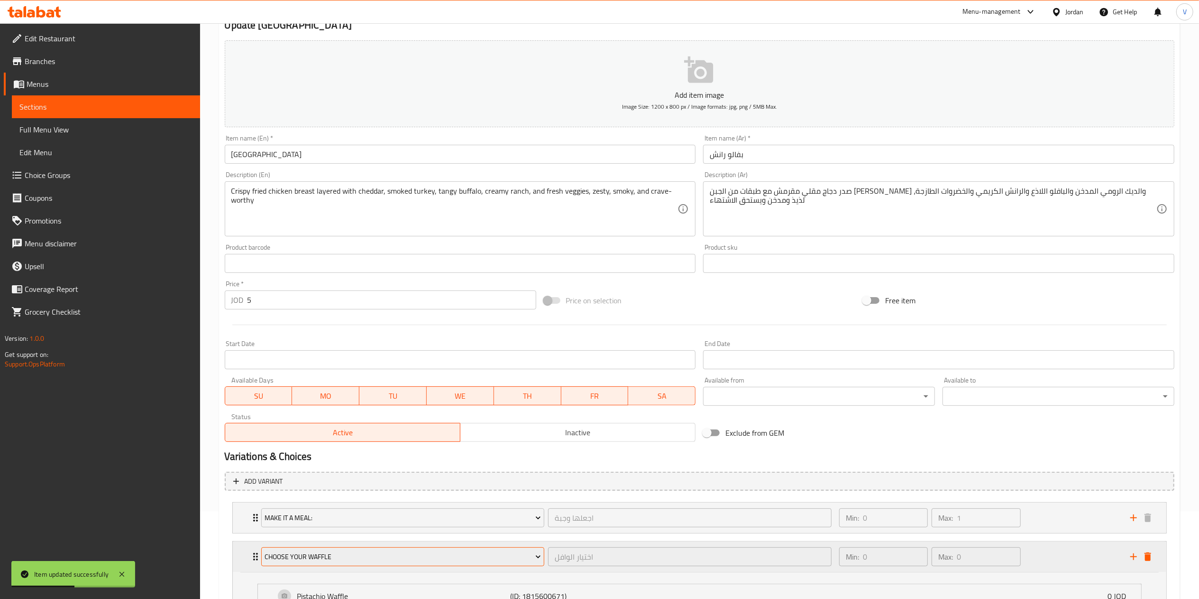
click at [338, 561] on span "choose your waffle" at bounding box center [403, 557] width 276 height 12
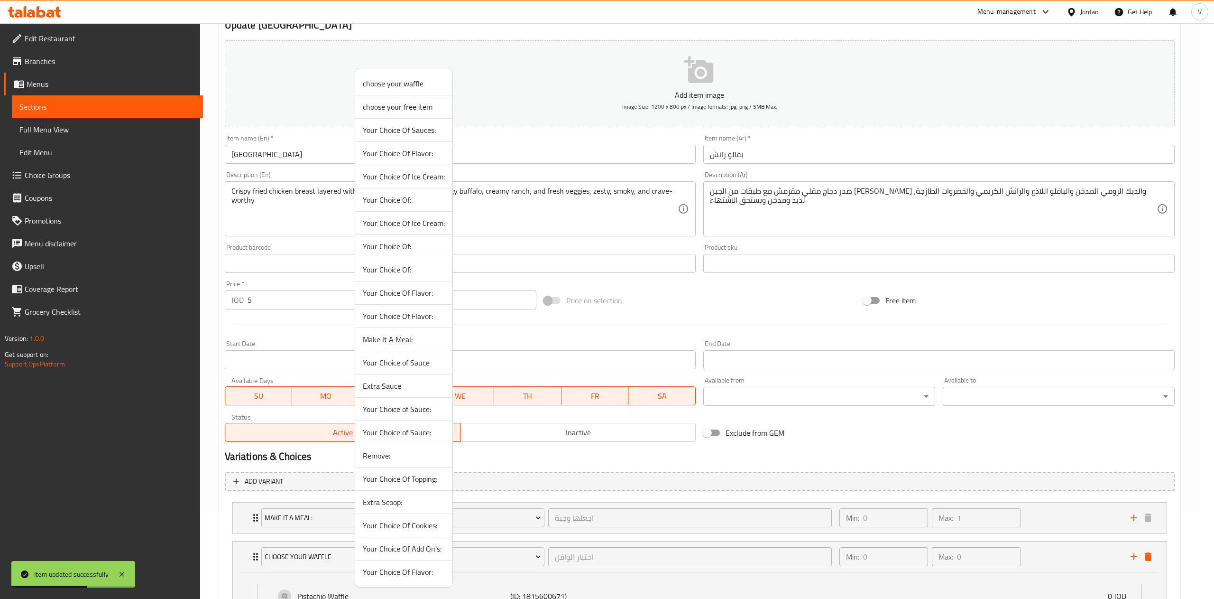
click at [378, 390] on span "Extra Sauce" at bounding box center [404, 385] width 82 height 11
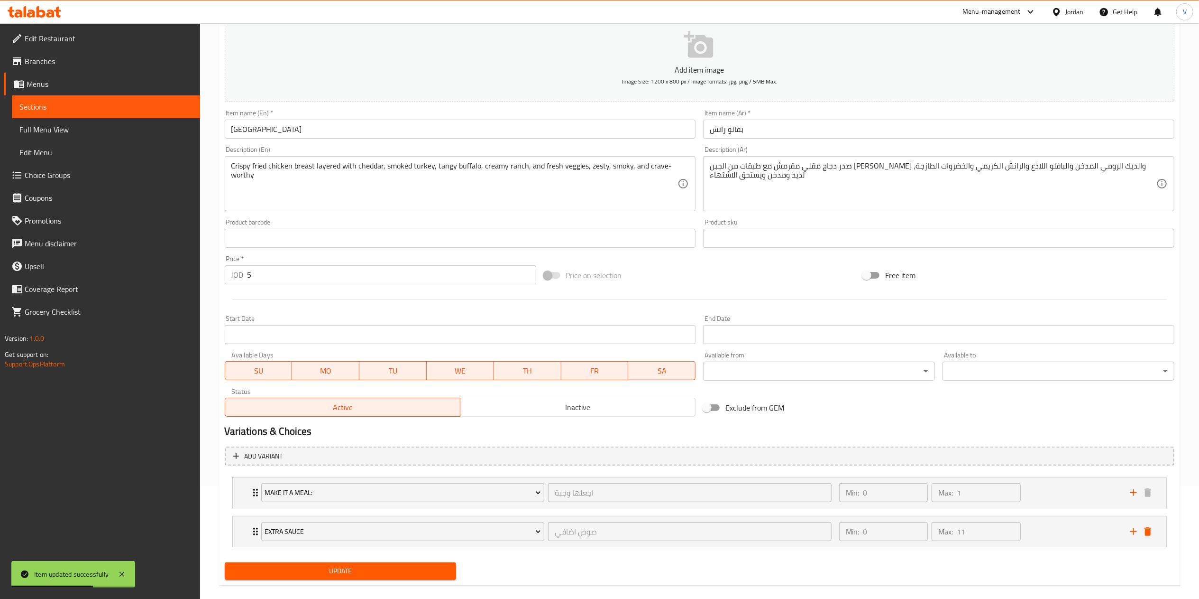
scroll to position [127, 0]
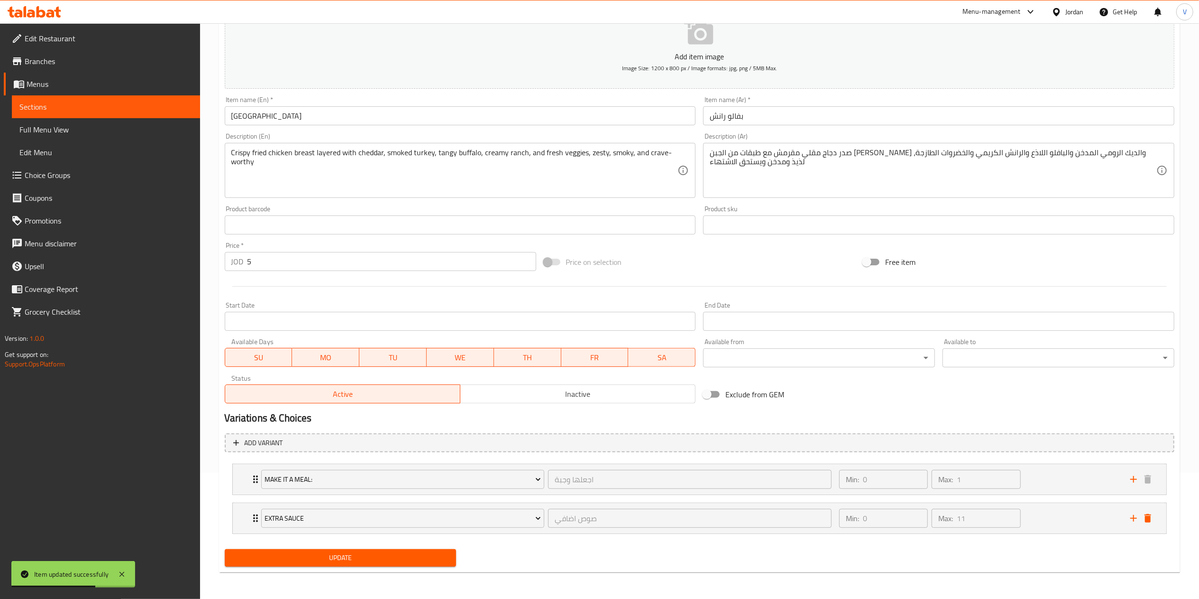
click at [332, 553] on span "Update" at bounding box center [340, 558] width 217 height 12
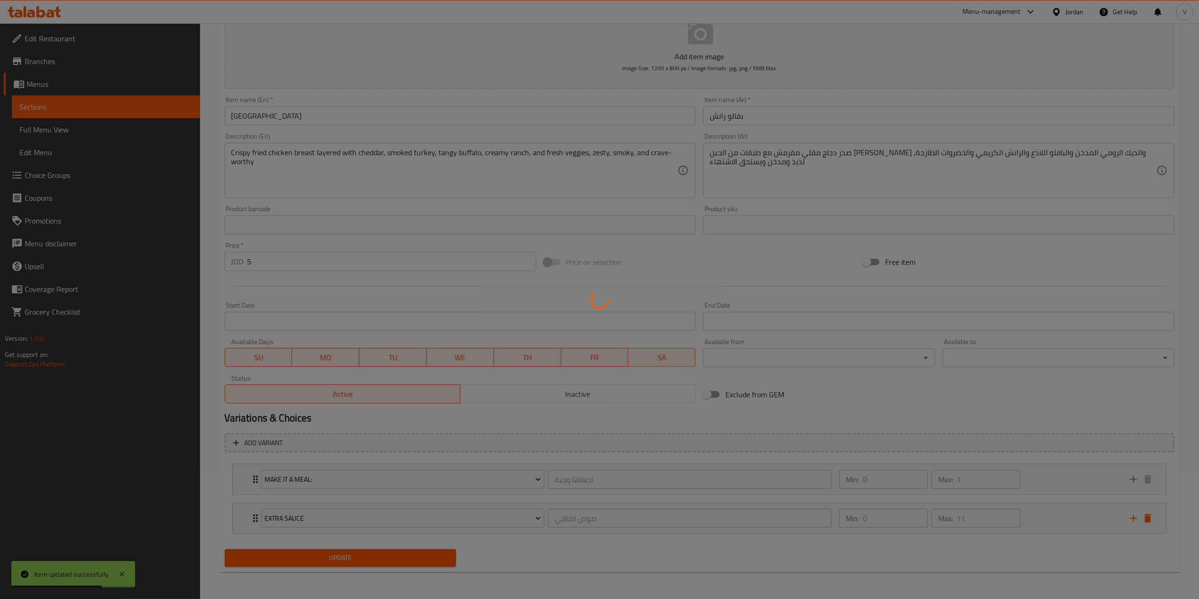
scroll to position [0, 0]
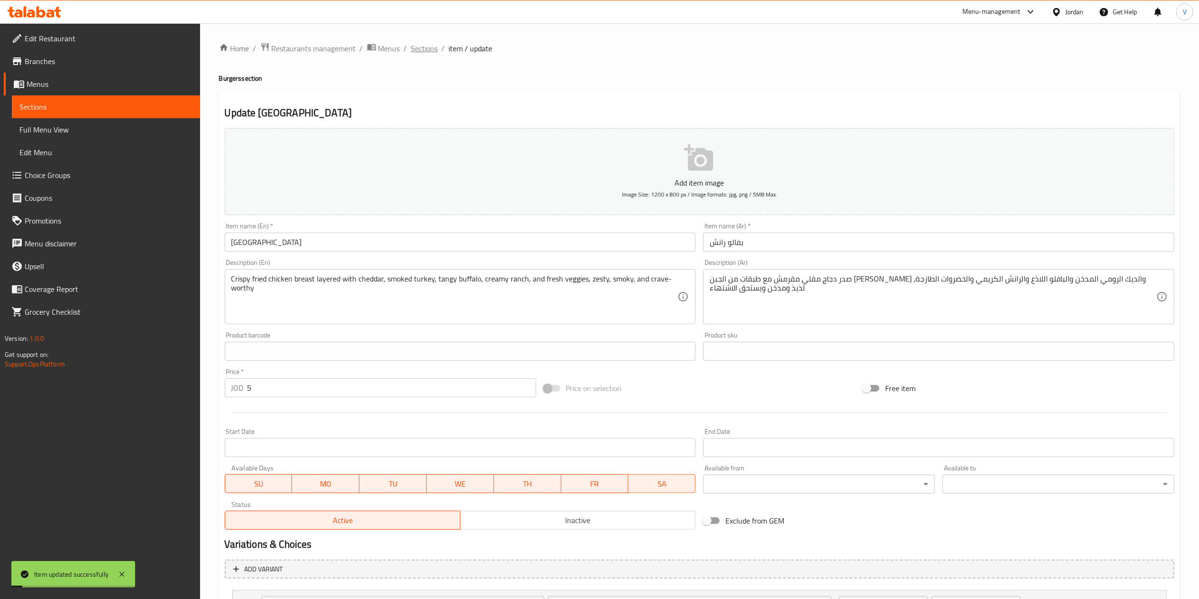
click at [421, 43] on span "Sections" at bounding box center [424, 48] width 27 height 11
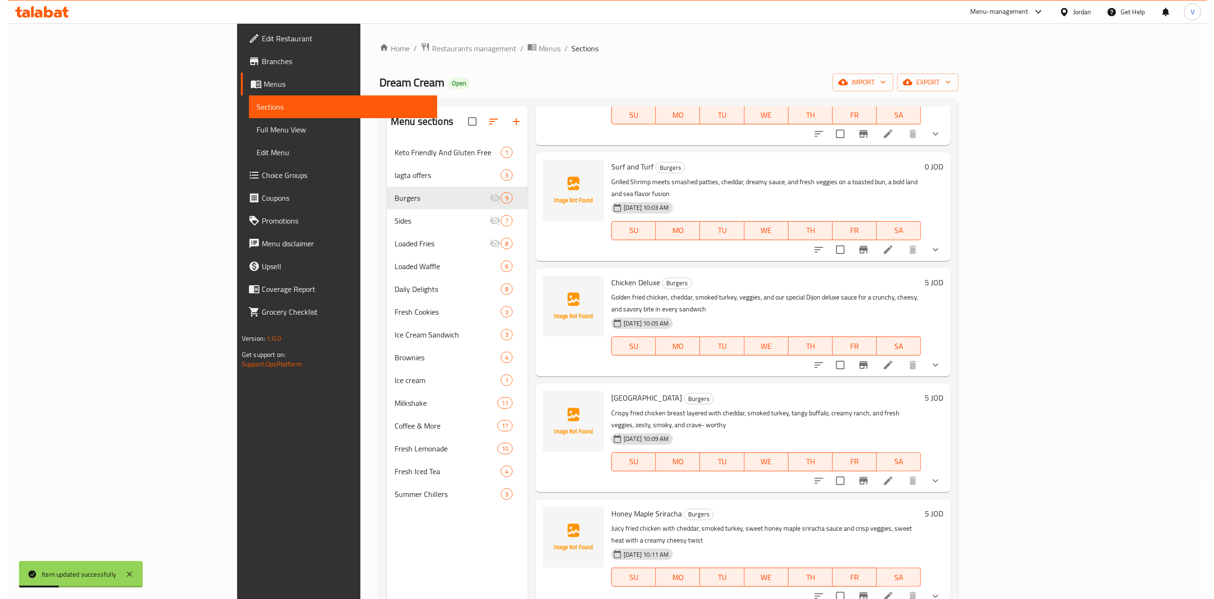
scroll to position [357, 0]
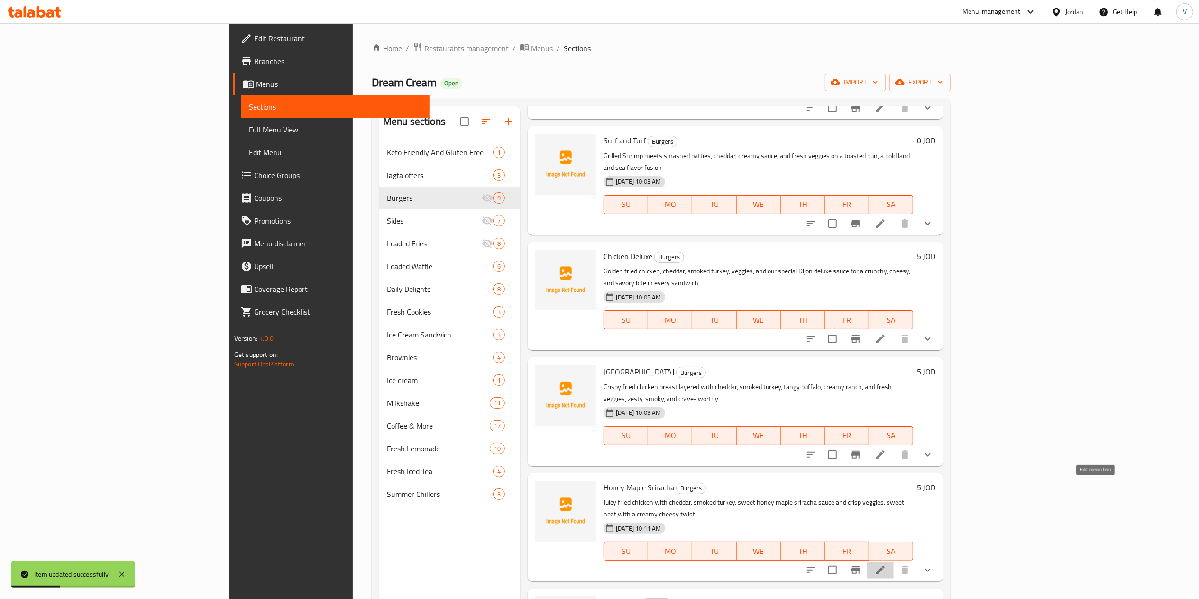
click at [886, 564] on icon at bounding box center [880, 569] width 11 height 11
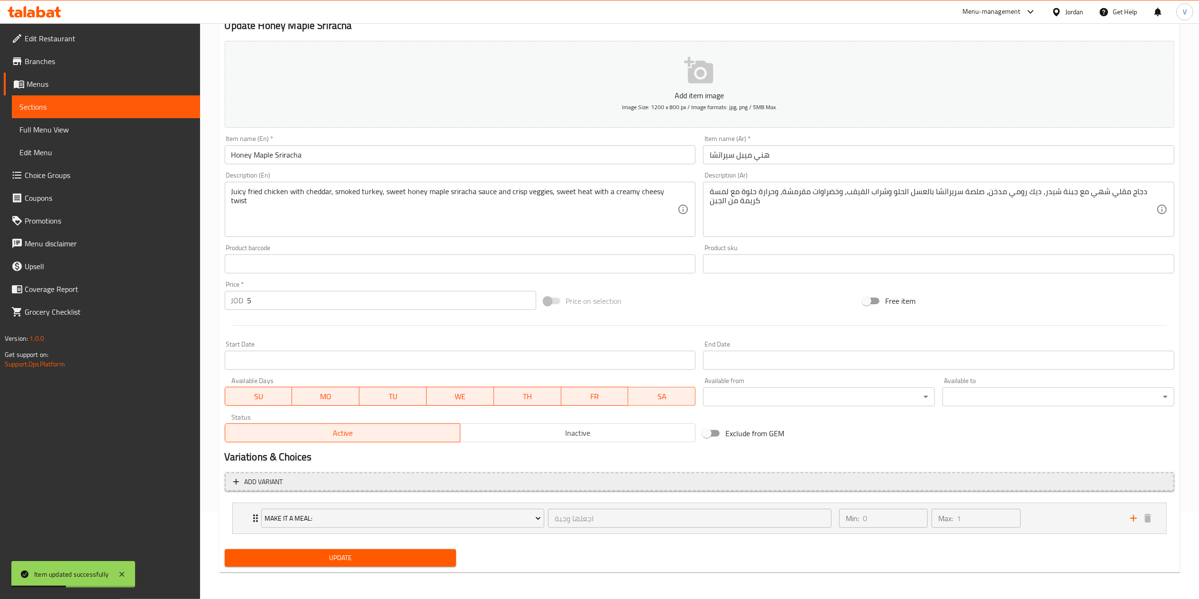
scroll to position [88, 0]
click at [1127, 512] on div "Expand" at bounding box center [1141, 518] width 28 height 14
click at [1136, 518] on icon "add" at bounding box center [1134, 518] width 7 height 7
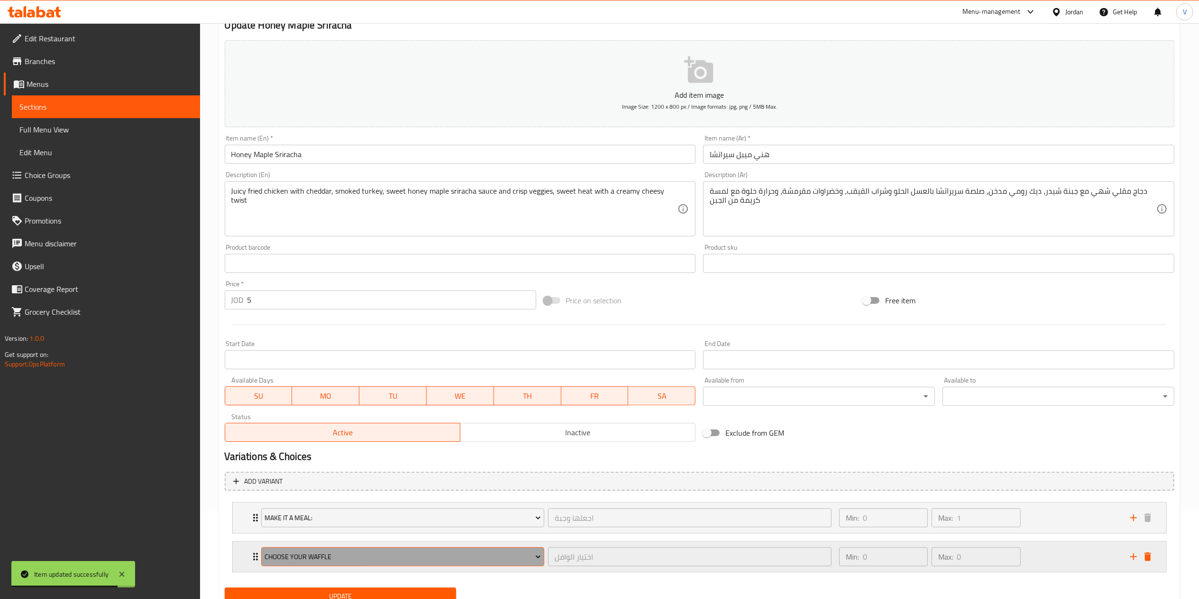
click at [389, 554] on span "choose your waffle" at bounding box center [403, 557] width 276 height 12
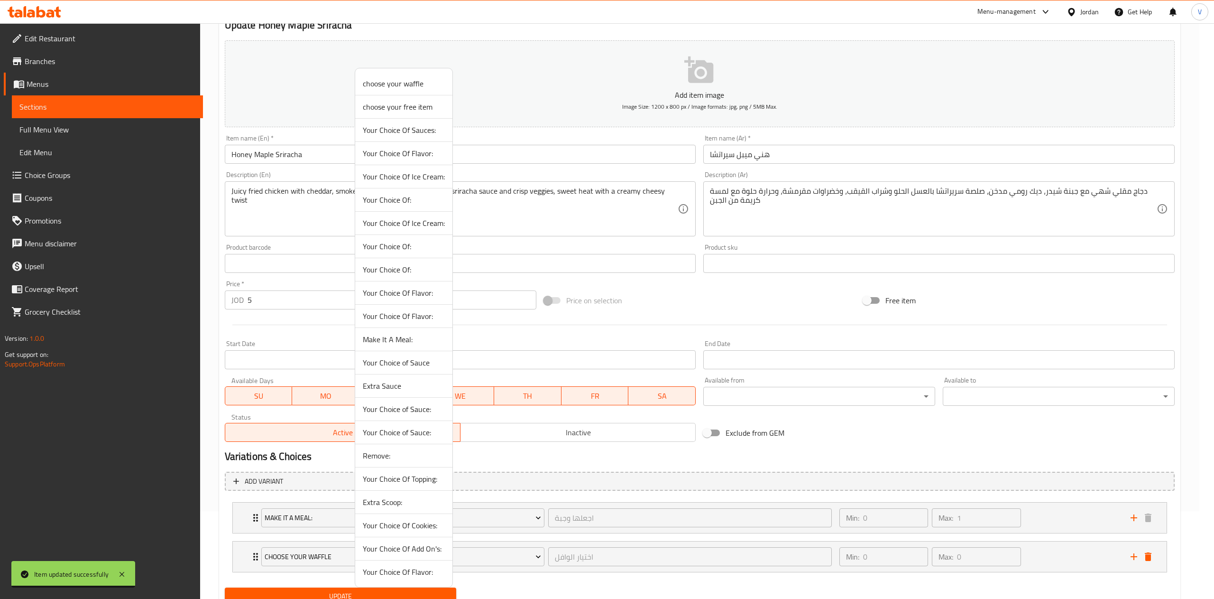
click at [384, 391] on span "Extra Sauce" at bounding box center [404, 385] width 82 height 11
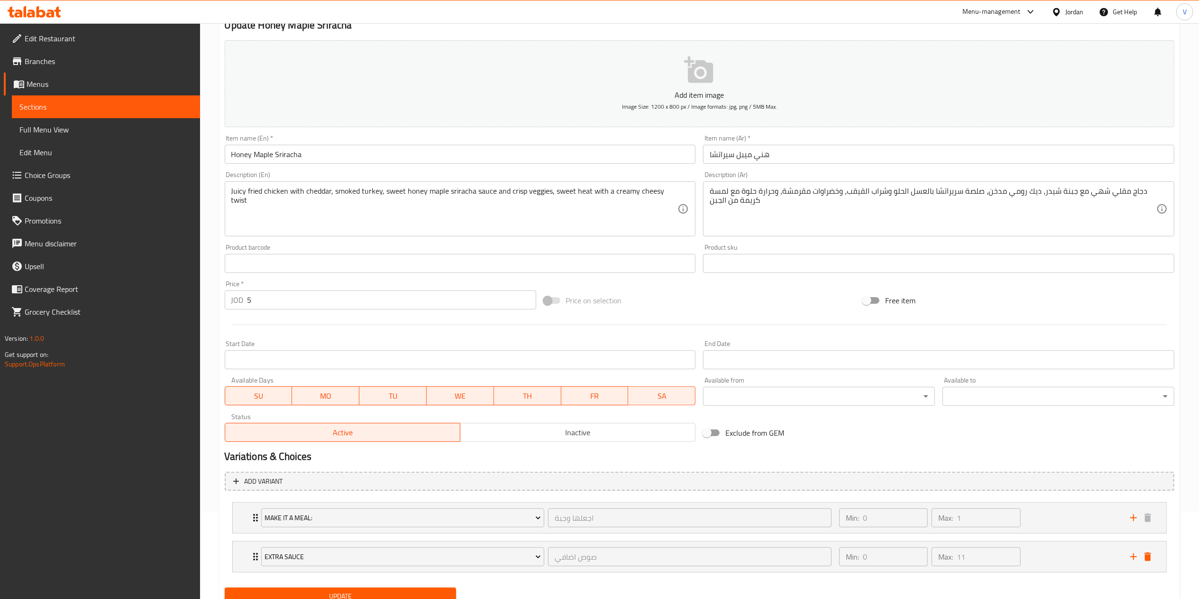
click at [345, 586] on div "Update" at bounding box center [340, 595] width 239 height 25
click at [339, 591] on span "Update" at bounding box center [340, 596] width 217 height 12
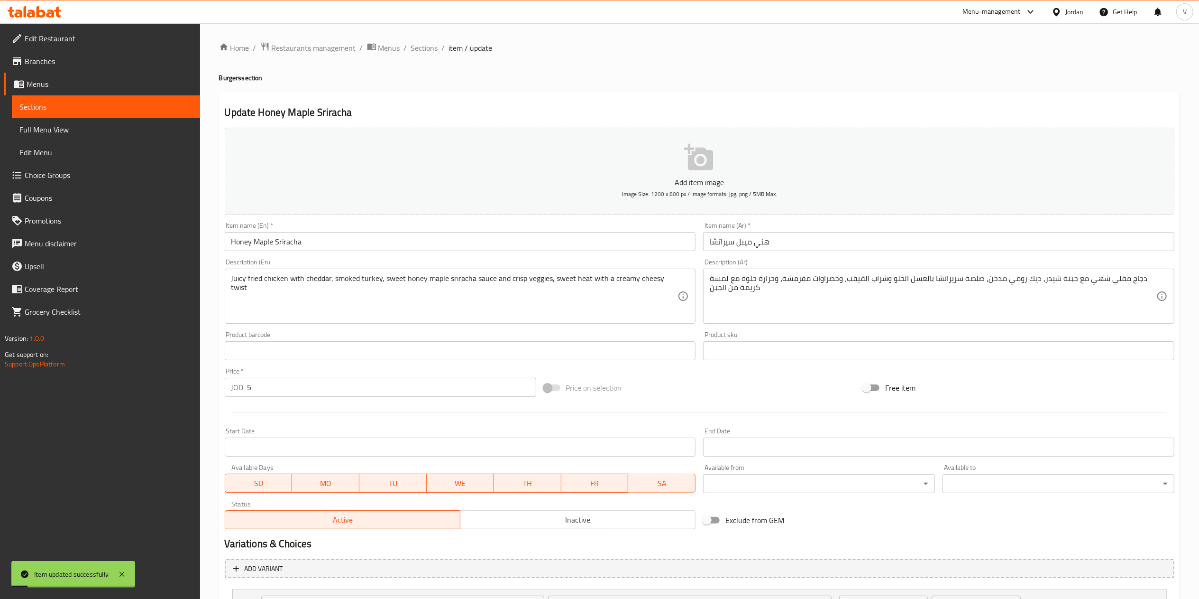
scroll to position [0, 0]
click at [414, 47] on span "Sections" at bounding box center [424, 48] width 27 height 11
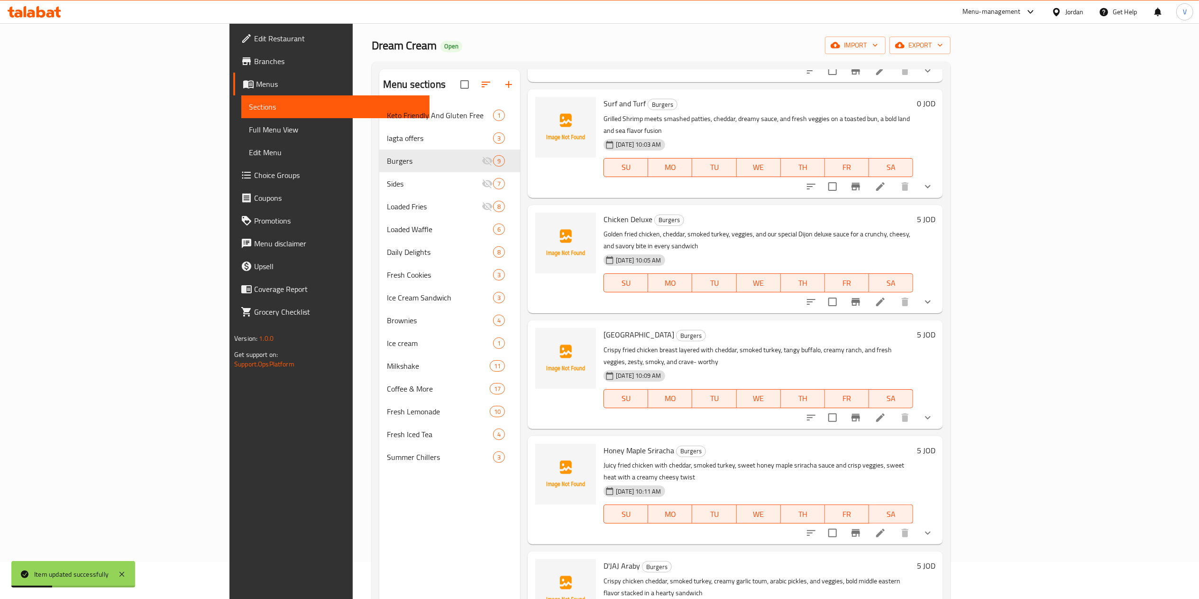
scroll to position [95, 0]
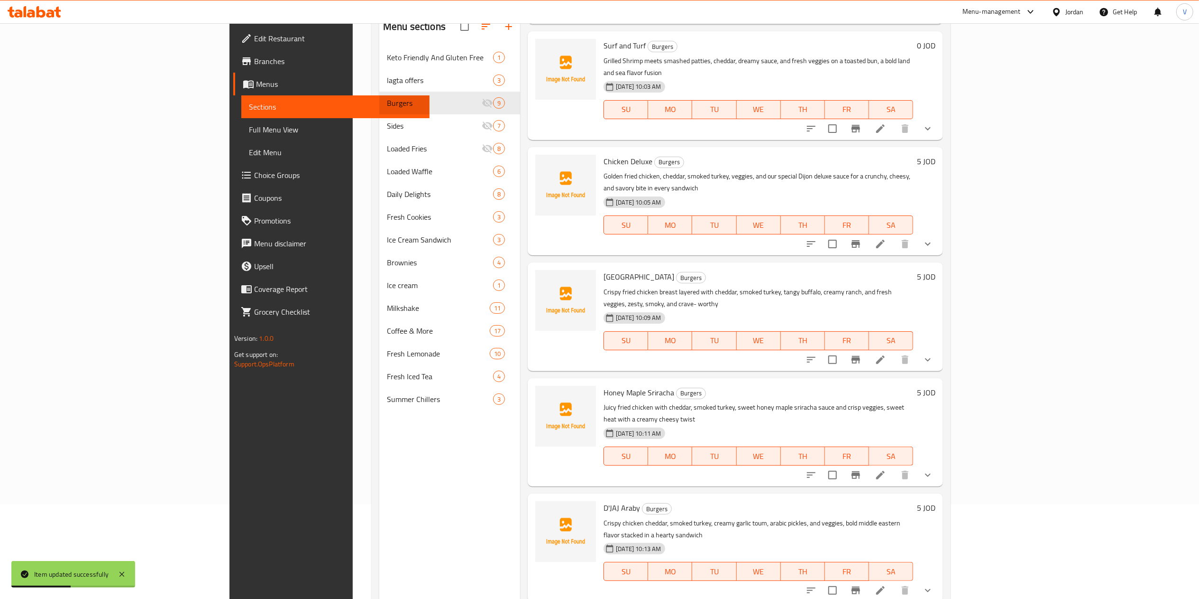
click at [894, 581] on li at bounding box center [880, 589] width 27 height 17
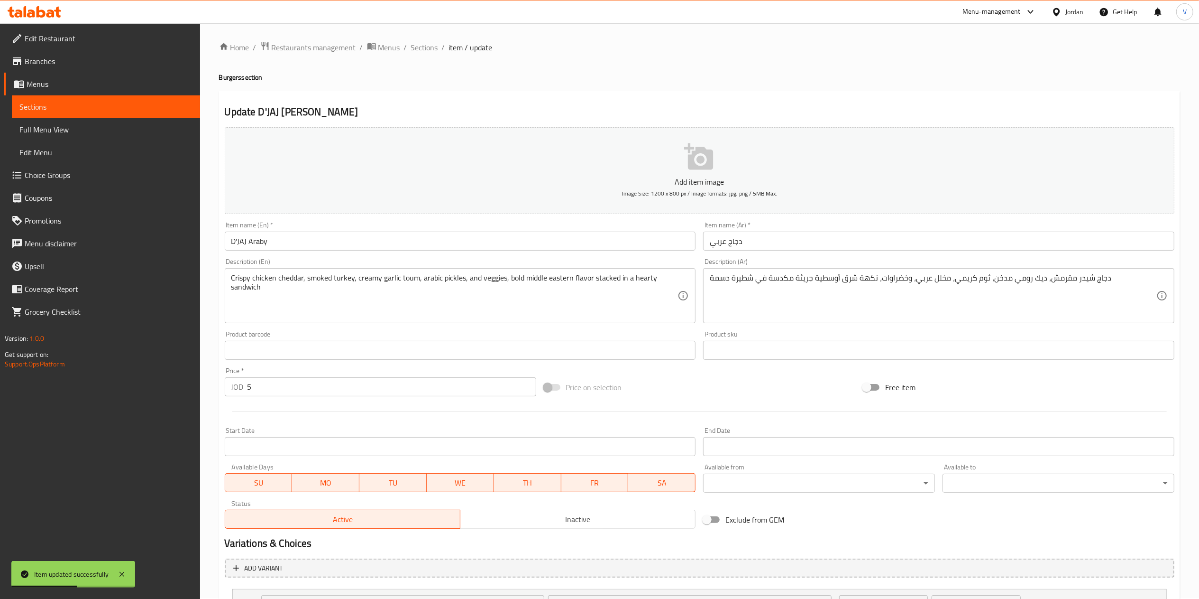
scroll to position [88, 0]
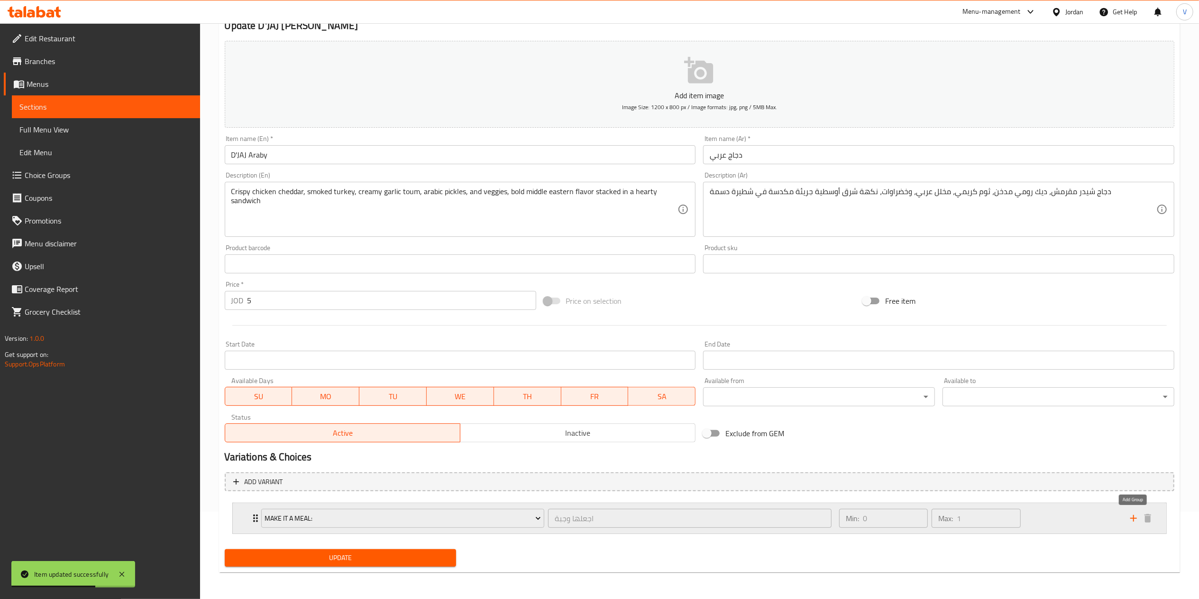
click at [1129, 515] on icon "add" at bounding box center [1133, 517] width 11 height 11
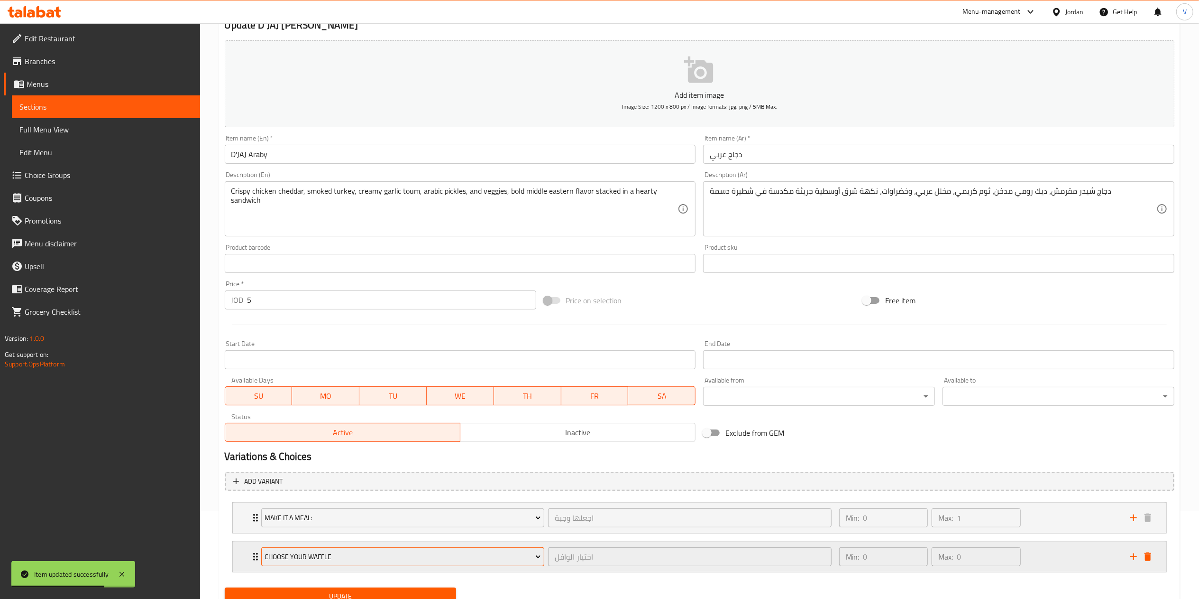
click at [411, 561] on span "choose your waffle" at bounding box center [403, 557] width 276 height 12
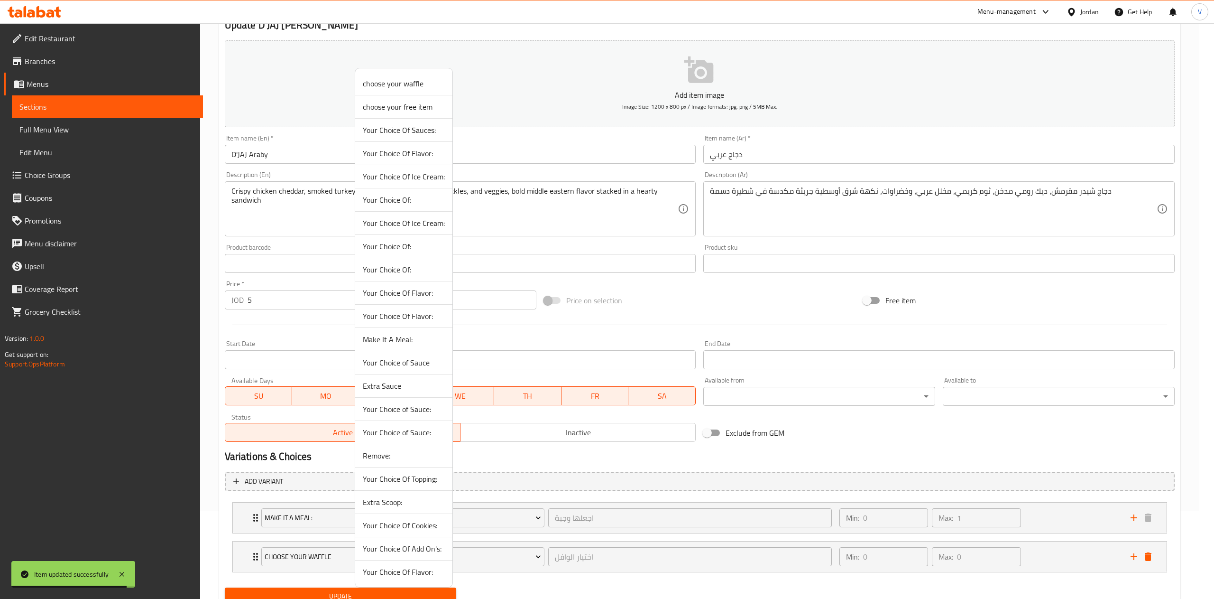
click at [391, 396] on li "Extra Sauce" at bounding box center [403, 385] width 97 height 23
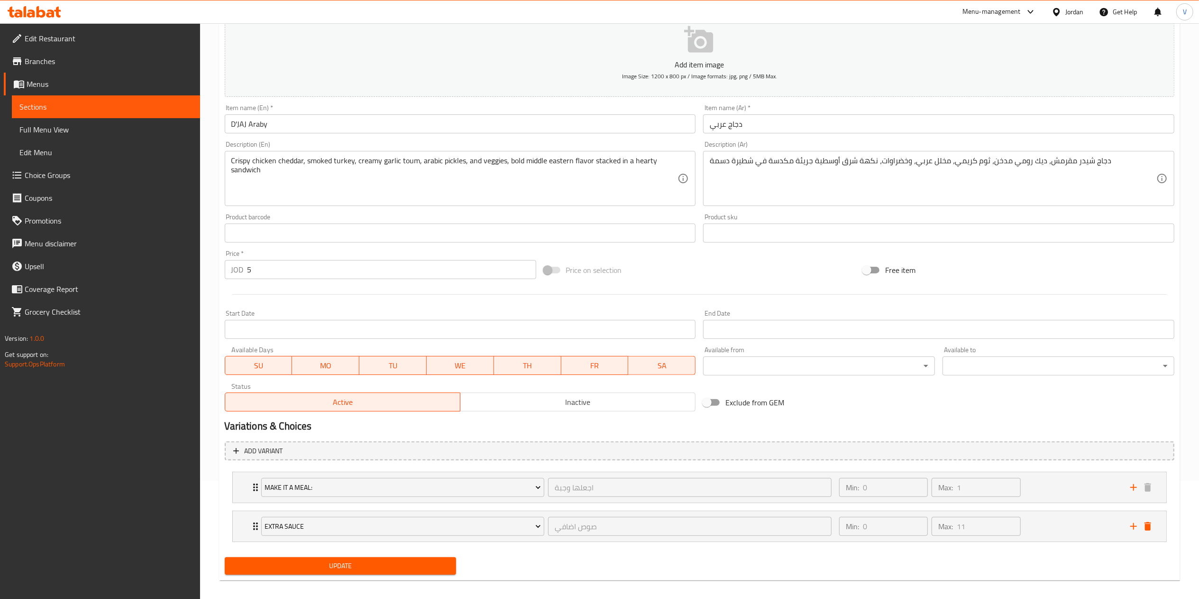
scroll to position [127, 0]
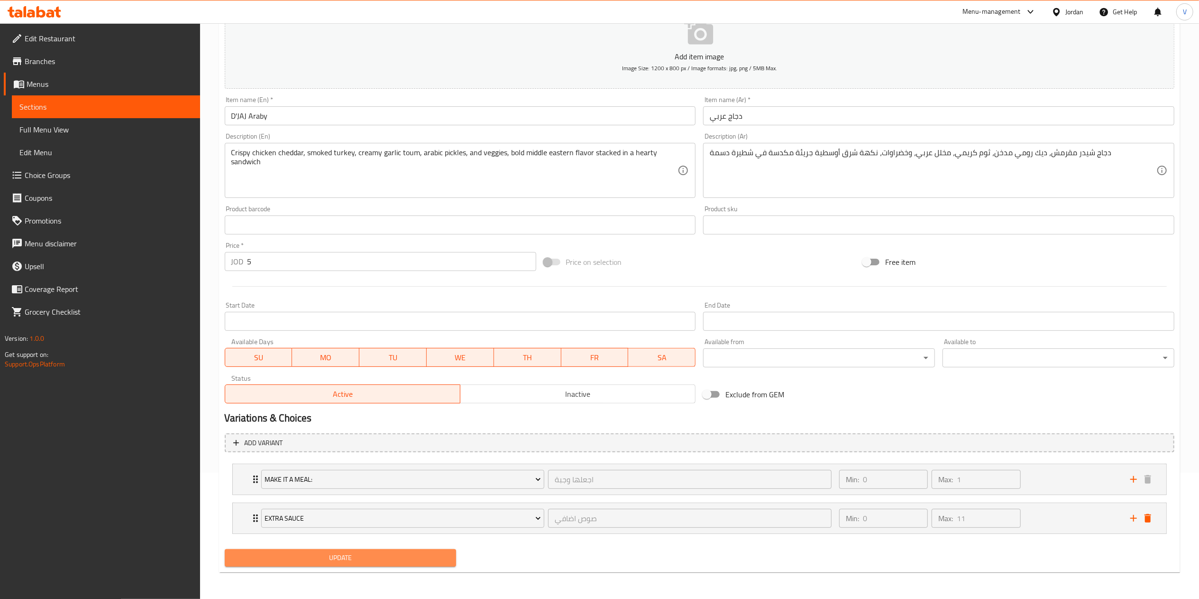
click at [340, 562] on span "Update" at bounding box center [340, 558] width 217 height 12
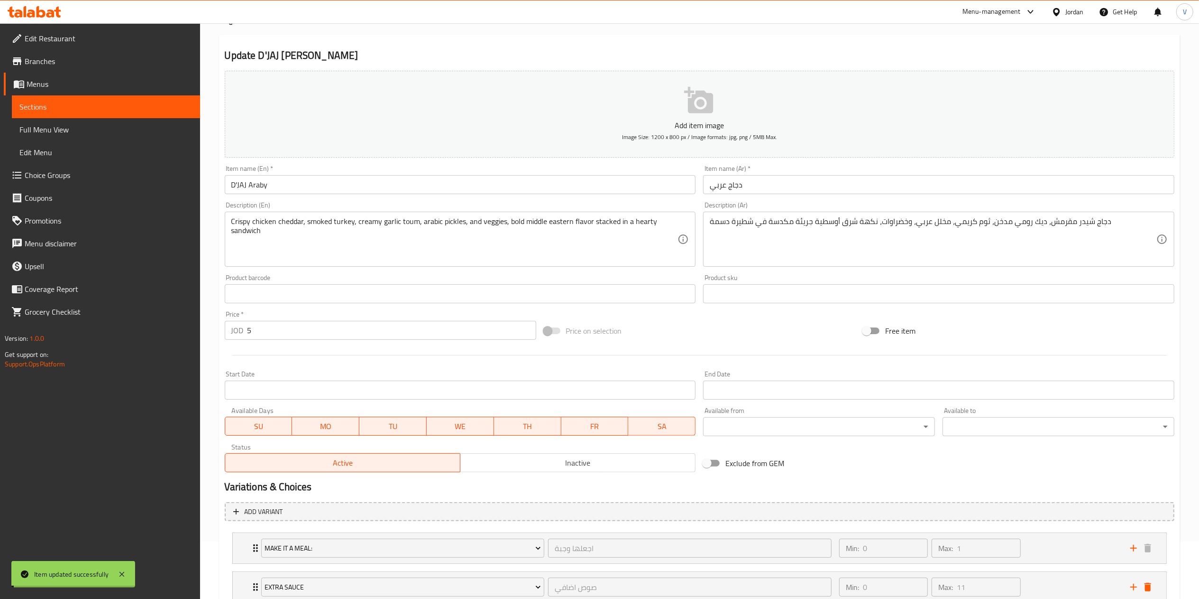
scroll to position [0, 0]
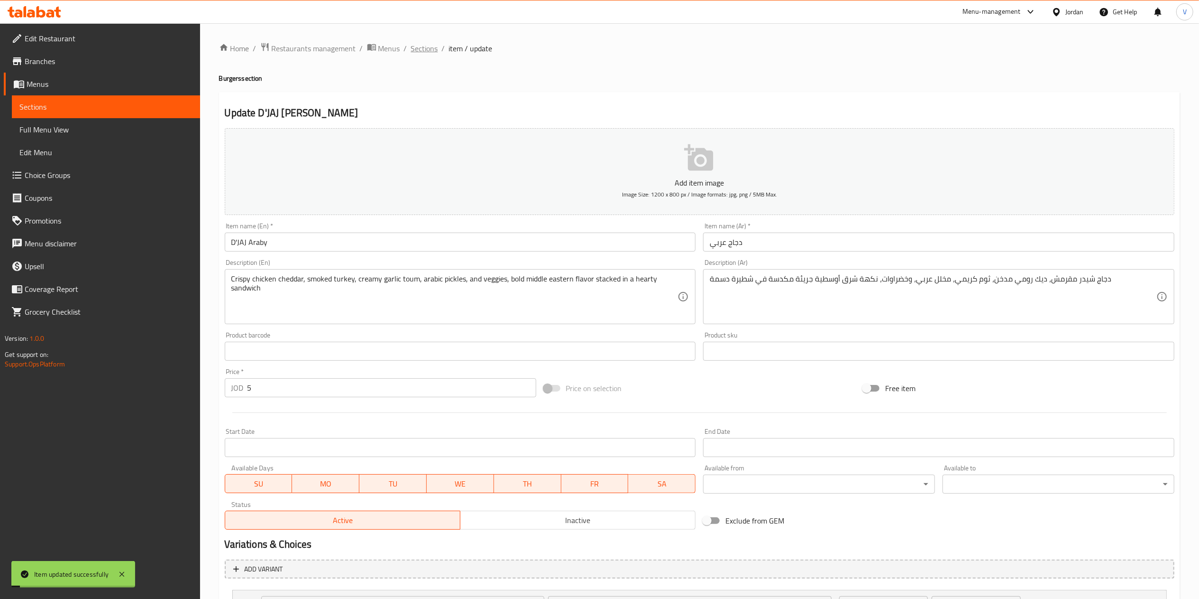
click at [424, 51] on span "Sections" at bounding box center [424, 48] width 27 height 11
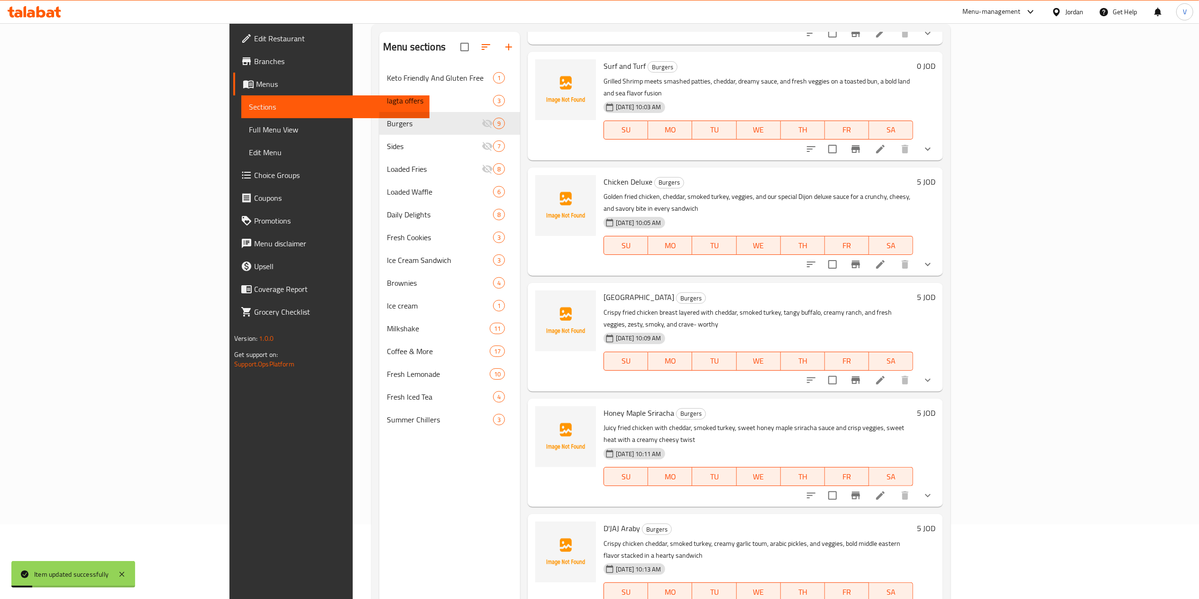
scroll to position [133, 0]
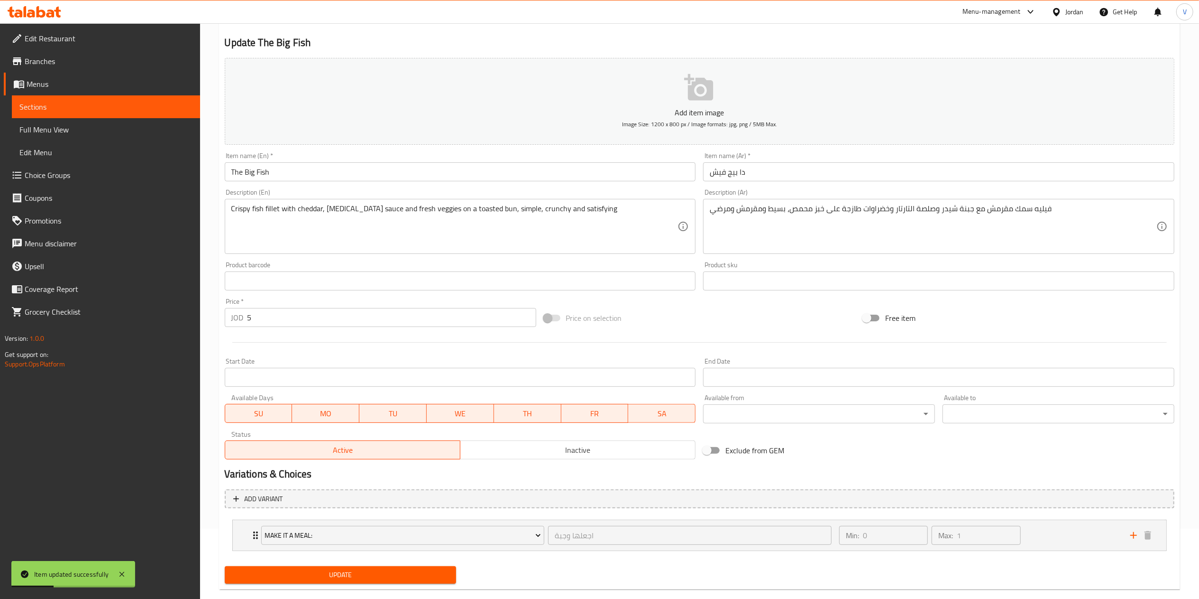
scroll to position [88, 0]
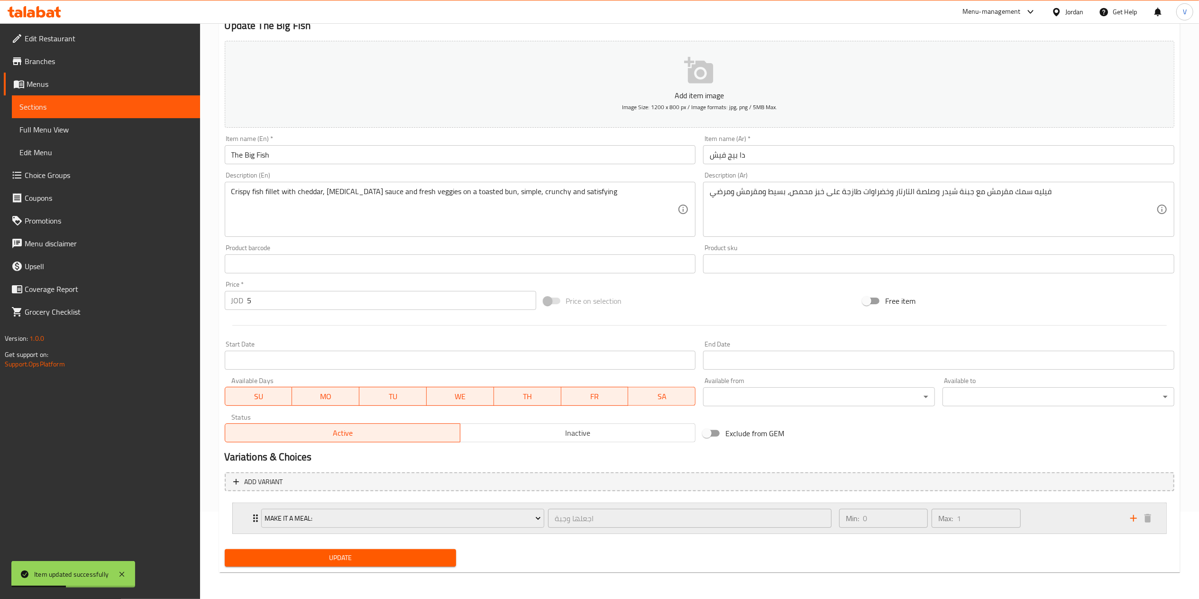
click at [1127, 516] on button "add" at bounding box center [1134, 518] width 14 height 14
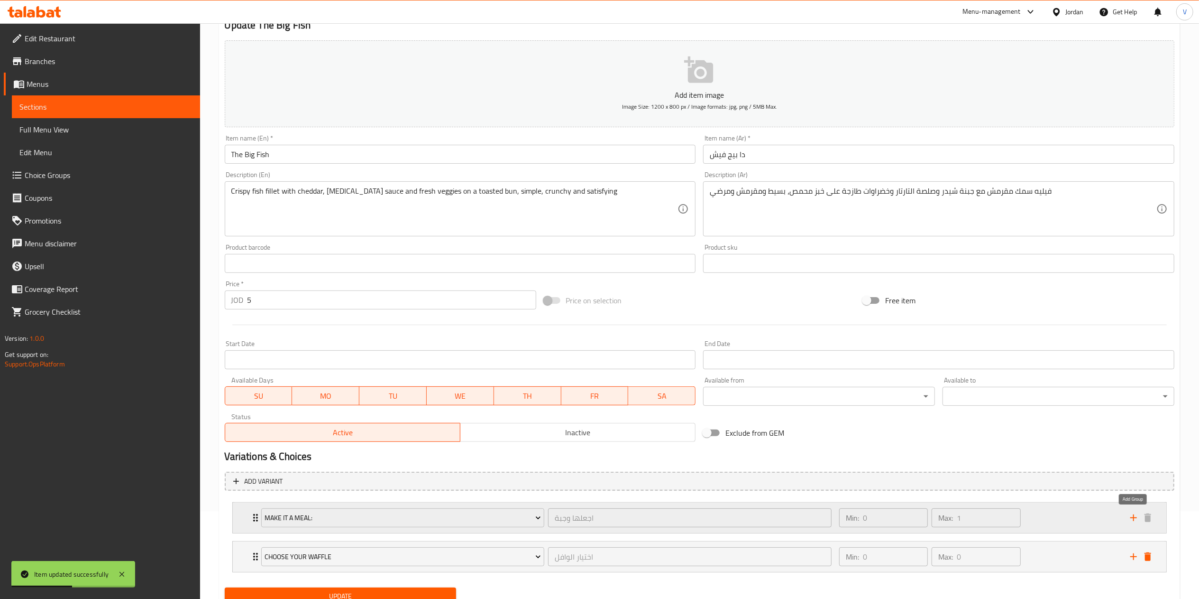
click at [1133, 516] on icon "add" at bounding box center [1133, 517] width 11 height 11
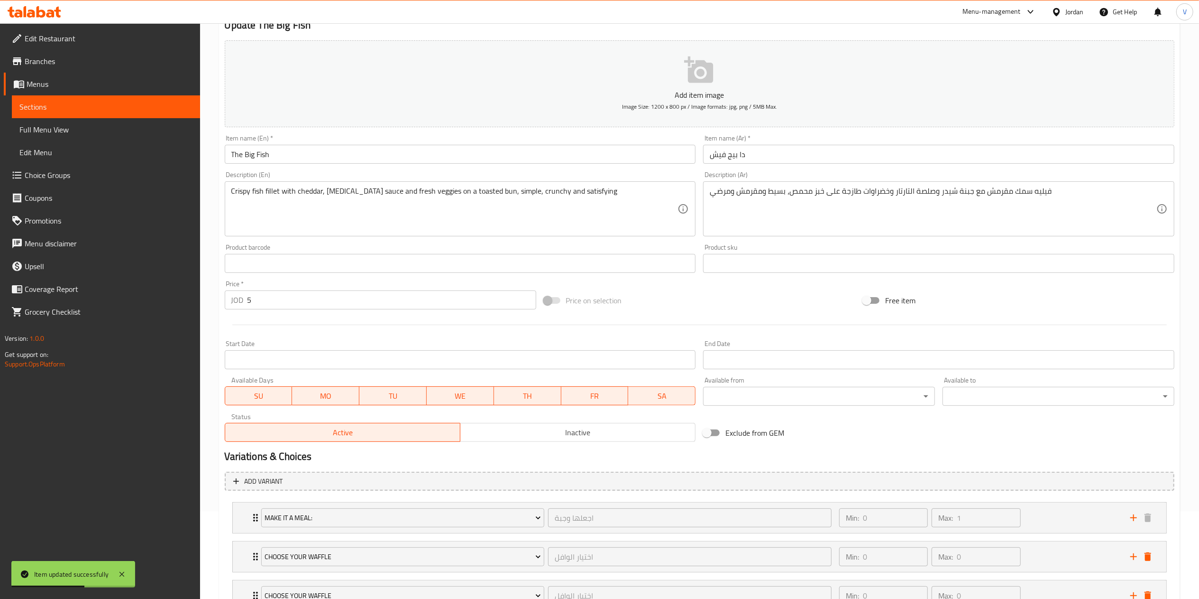
scroll to position [167, 0]
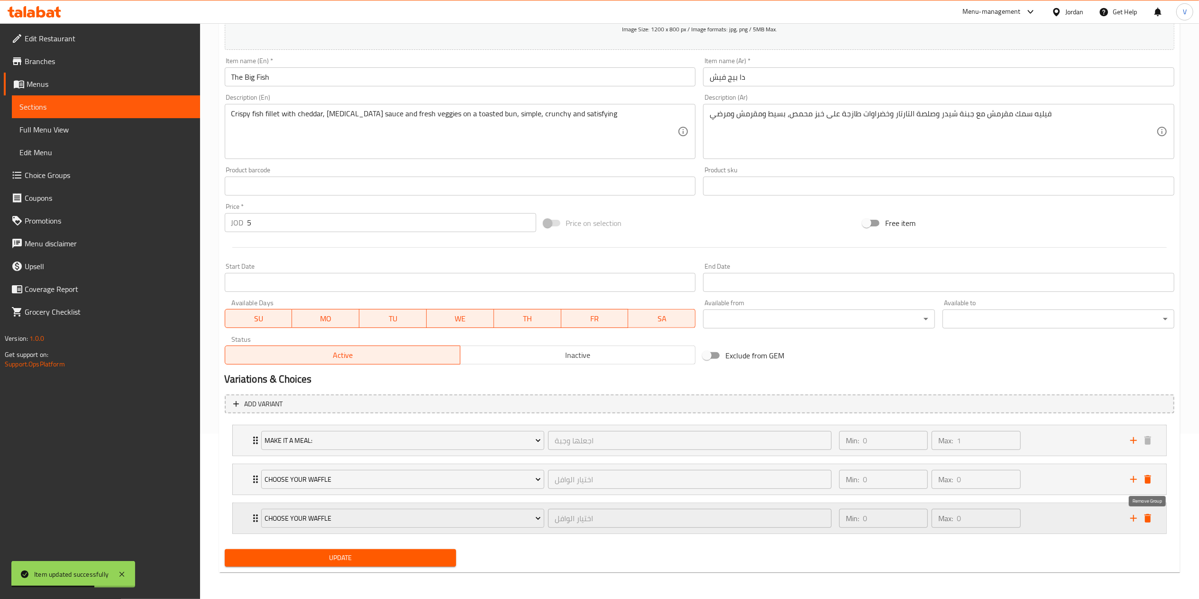
click at [1149, 519] on icon "delete" at bounding box center [1148, 518] width 7 height 9
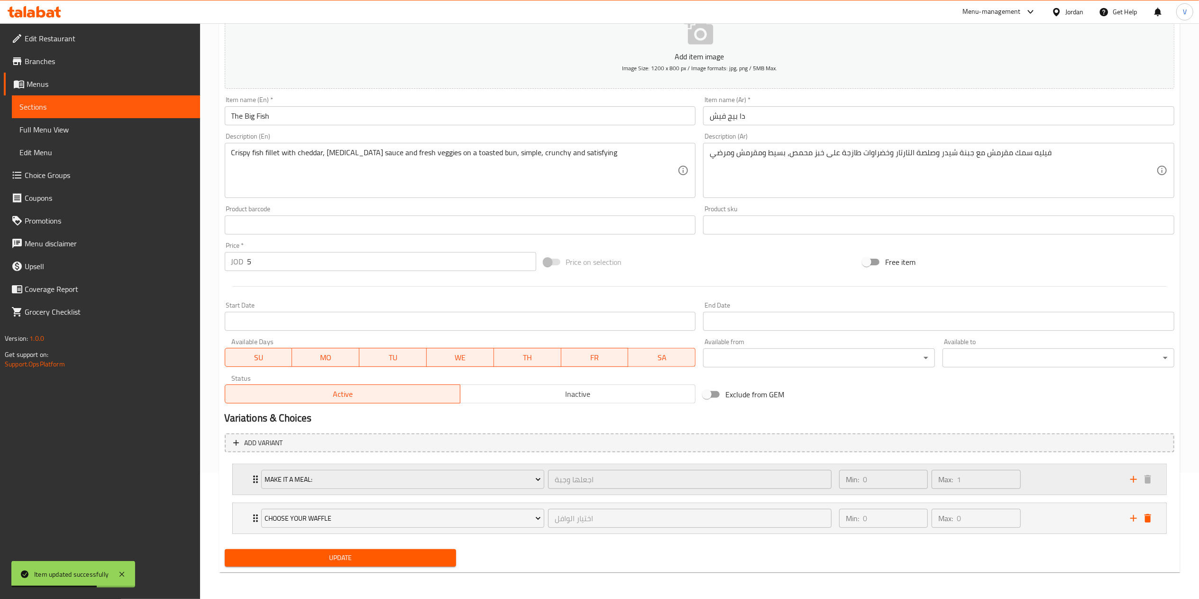
scroll to position [127, 0]
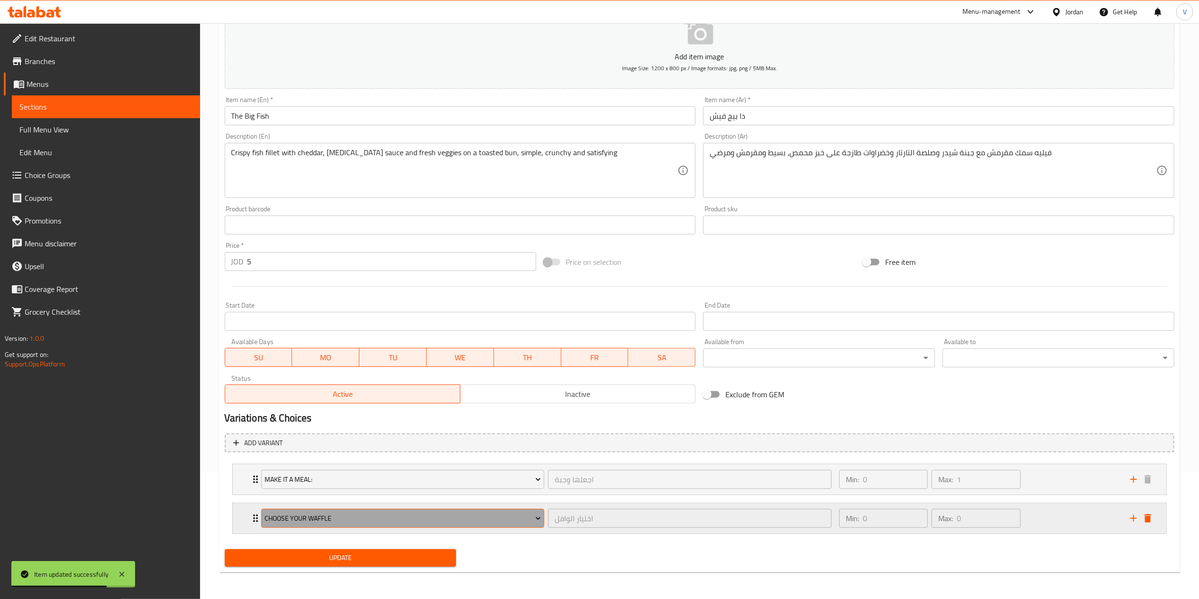
click at [388, 509] on button "choose your waffle" at bounding box center [403, 517] width 284 height 19
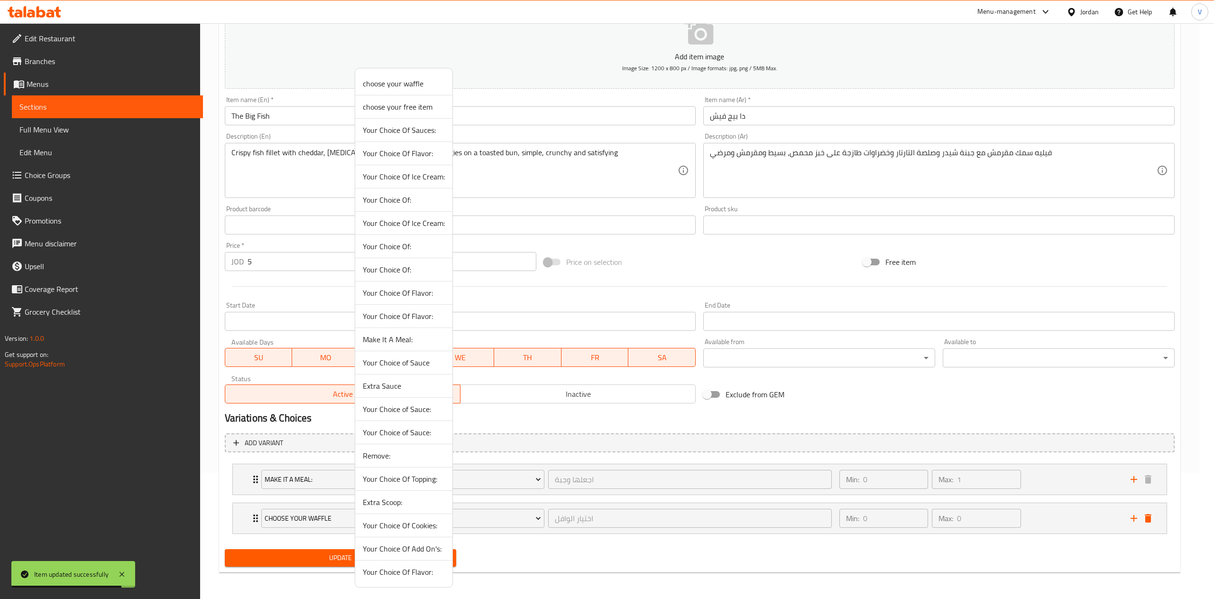
click at [386, 383] on span "Extra Sauce" at bounding box center [404, 385] width 82 height 11
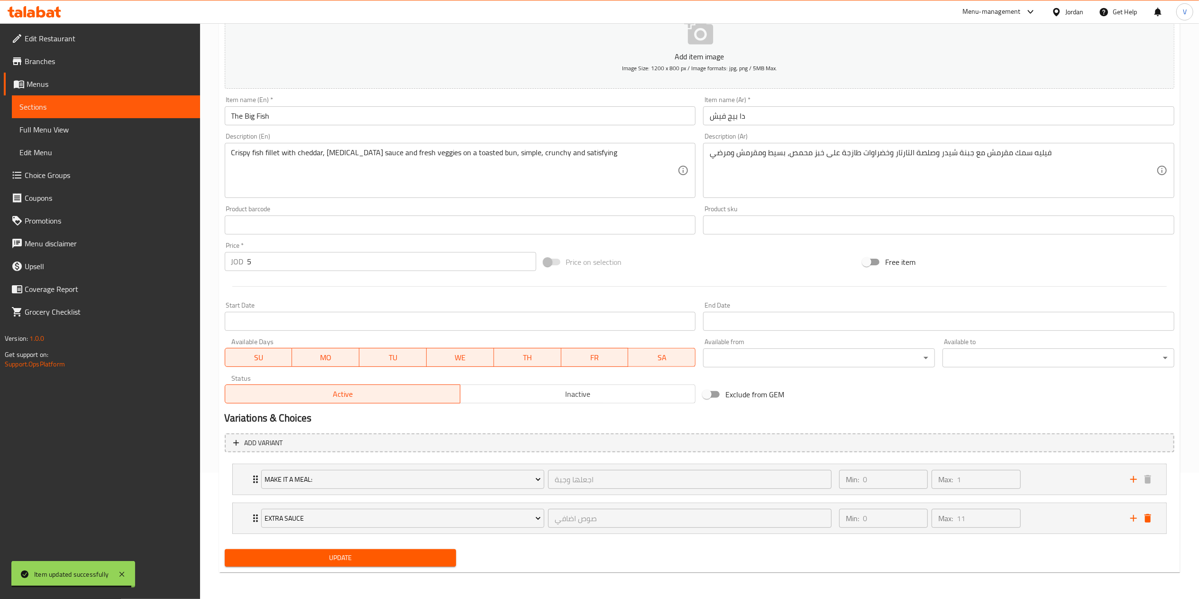
click at [363, 550] on button "Update" at bounding box center [341, 558] width 232 height 18
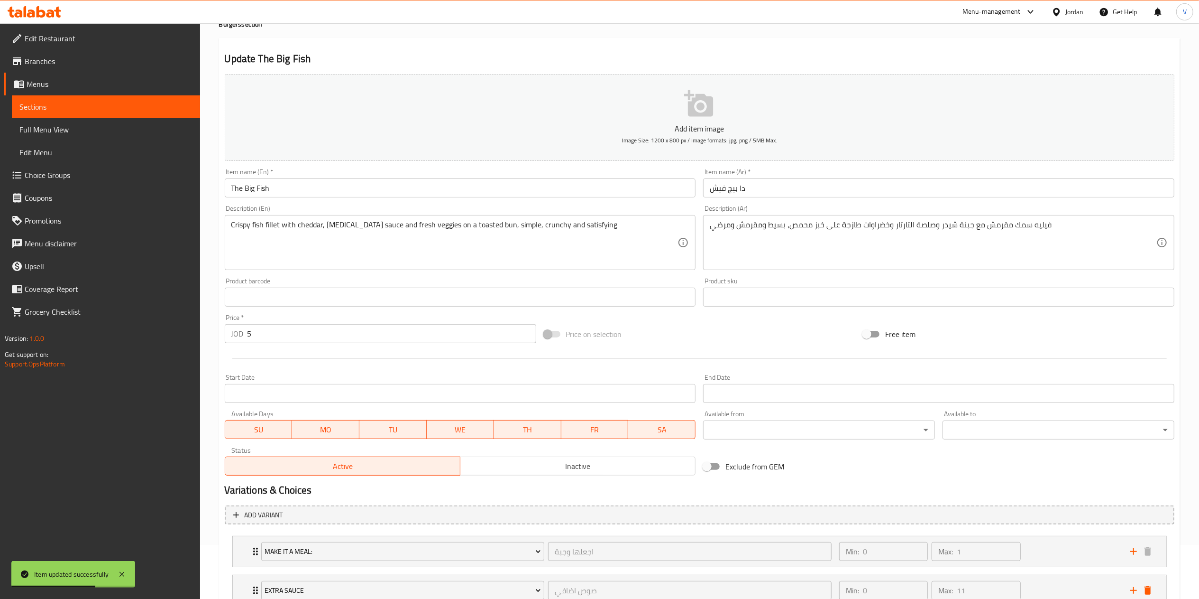
scroll to position [0, 0]
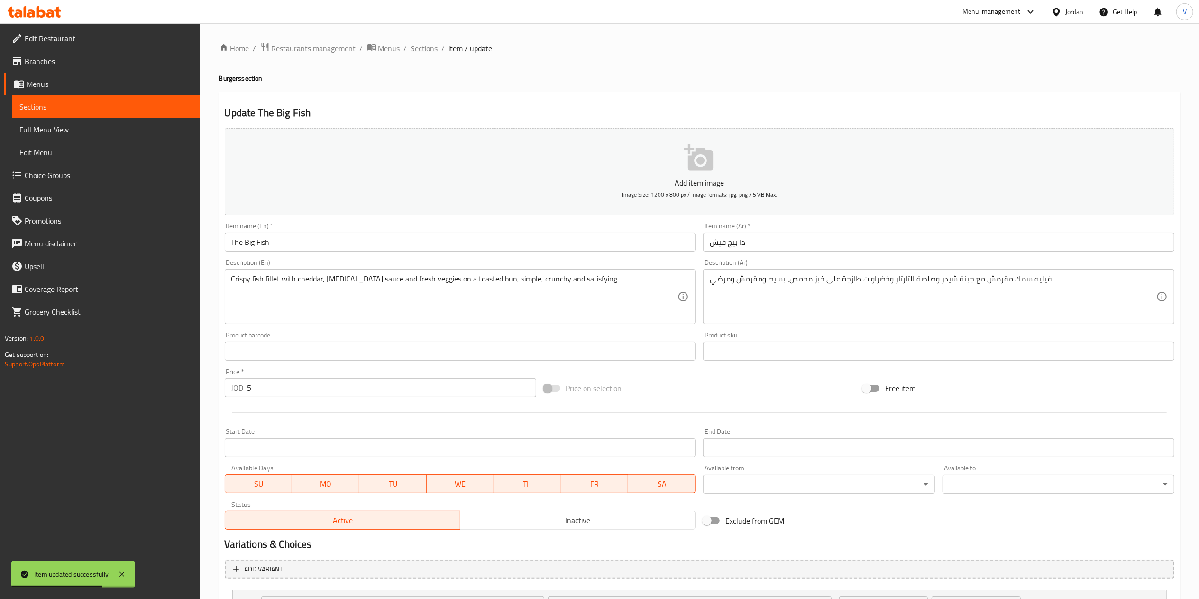
click at [418, 45] on span "Sections" at bounding box center [424, 48] width 27 height 11
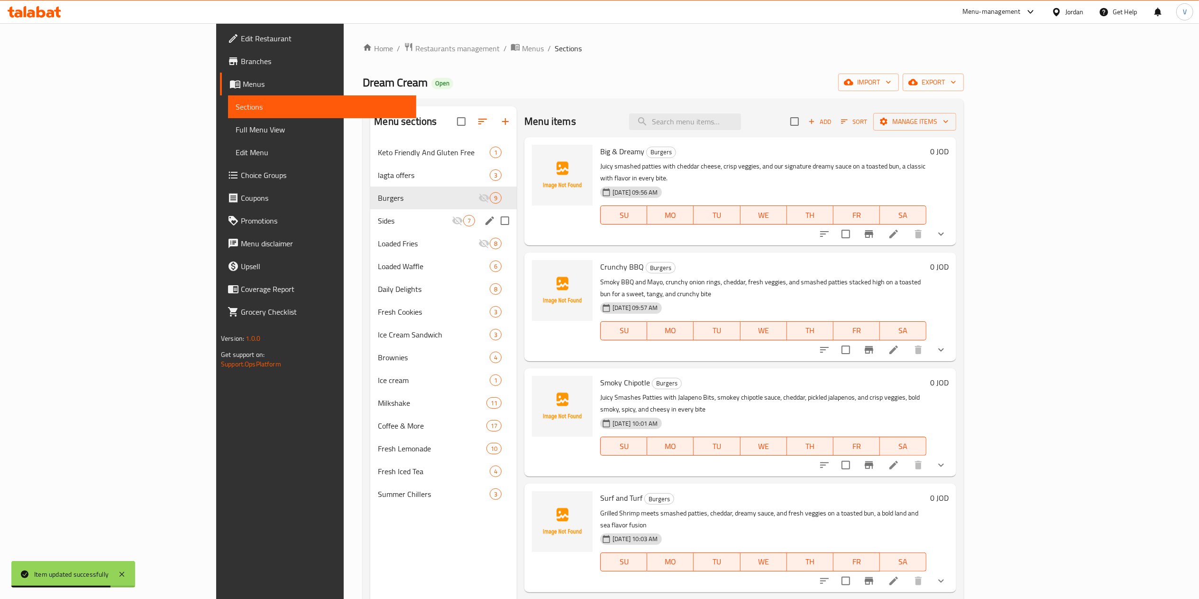
click at [378, 225] on span "Sides" at bounding box center [415, 220] width 74 height 11
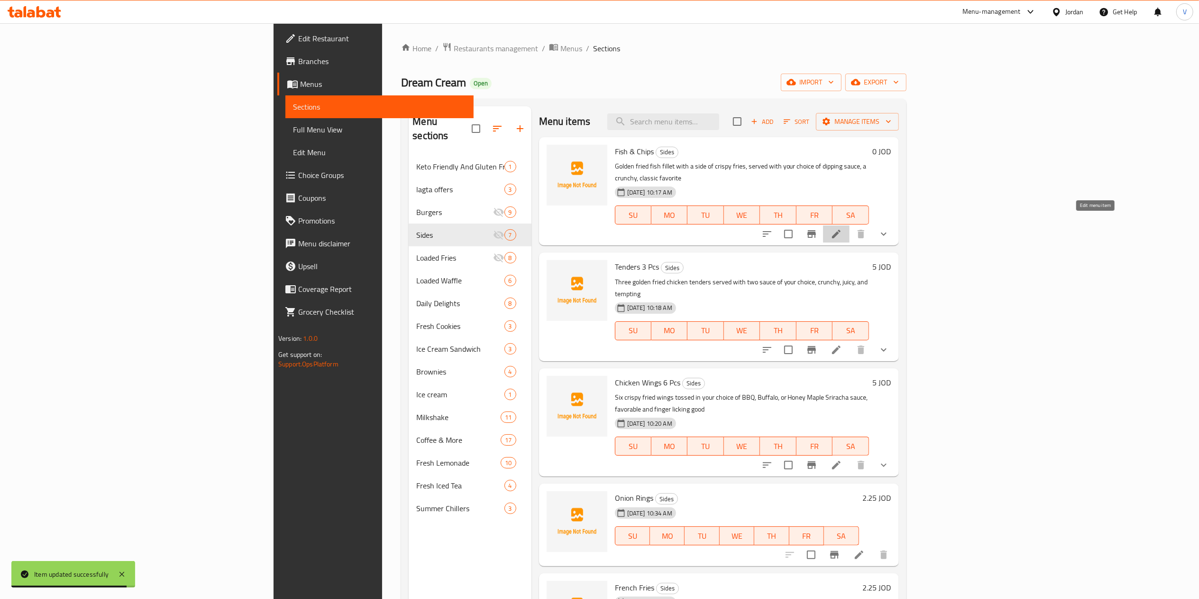
click at [842, 228] on icon at bounding box center [836, 233] width 11 height 11
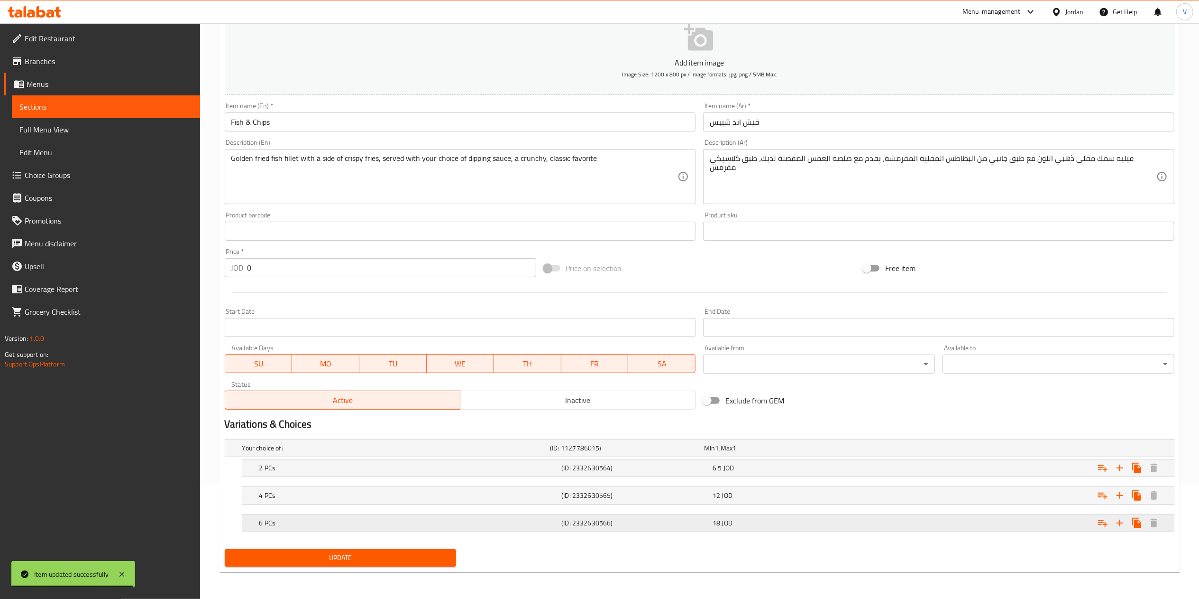
scroll to position [116, 0]
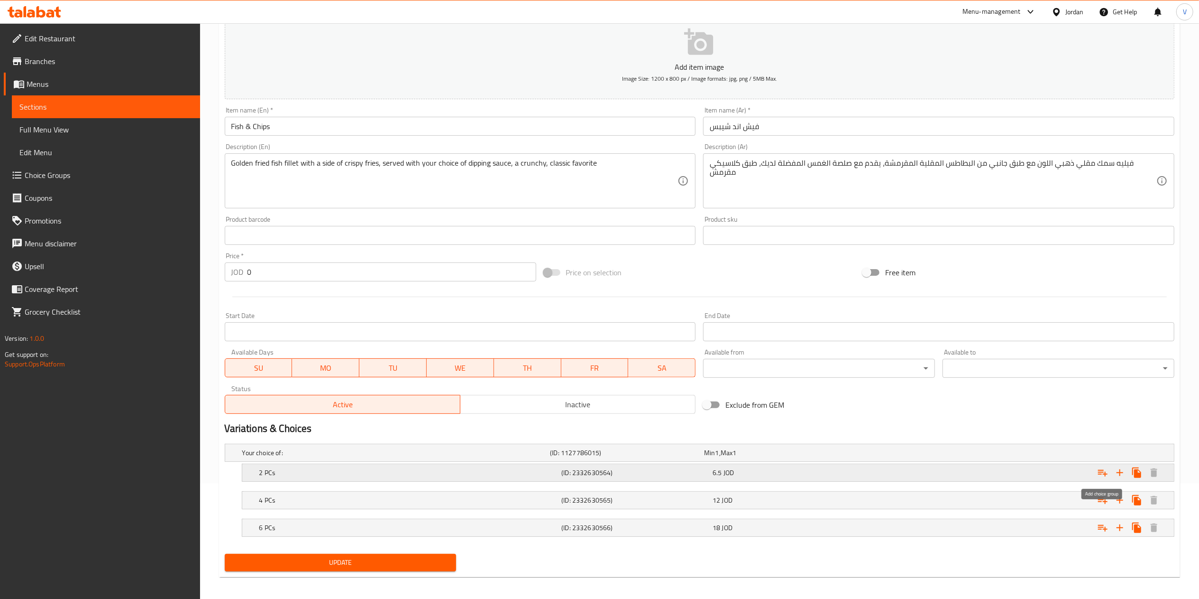
click at [1108, 470] on icon "Expand" at bounding box center [1102, 472] width 11 height 11
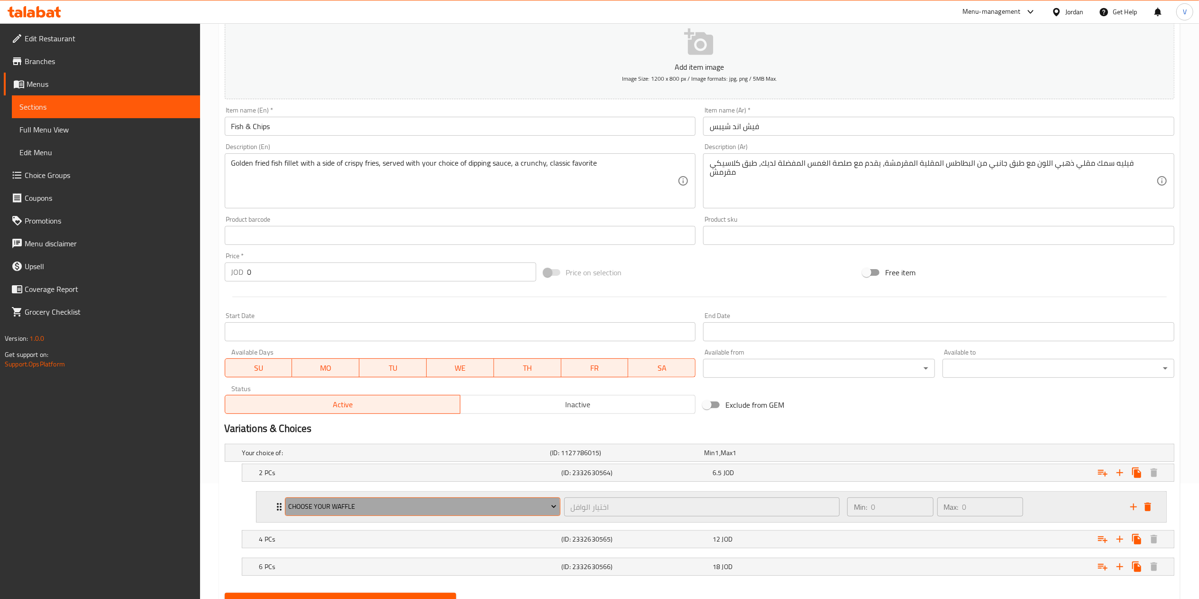
click at [329, 512] on span "choose your waffle" at bounding box center [422, 506] width 268 height 12
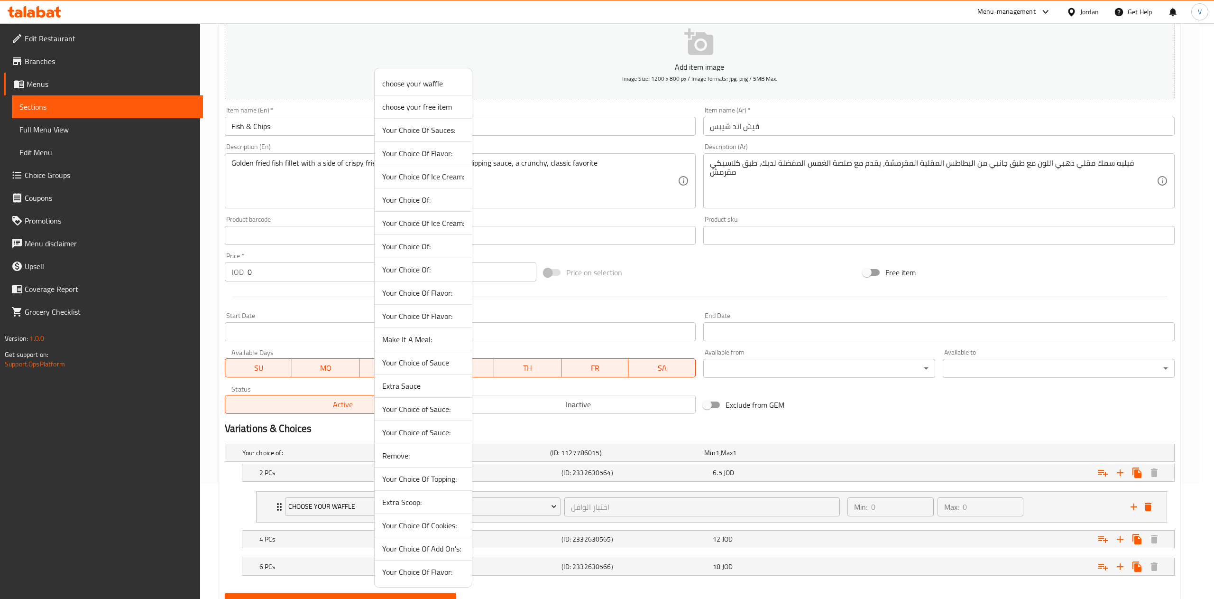
click at [414, 410] on span "Your Choice of Sauce:" at bounding box center [423, 408] width 82 height 11
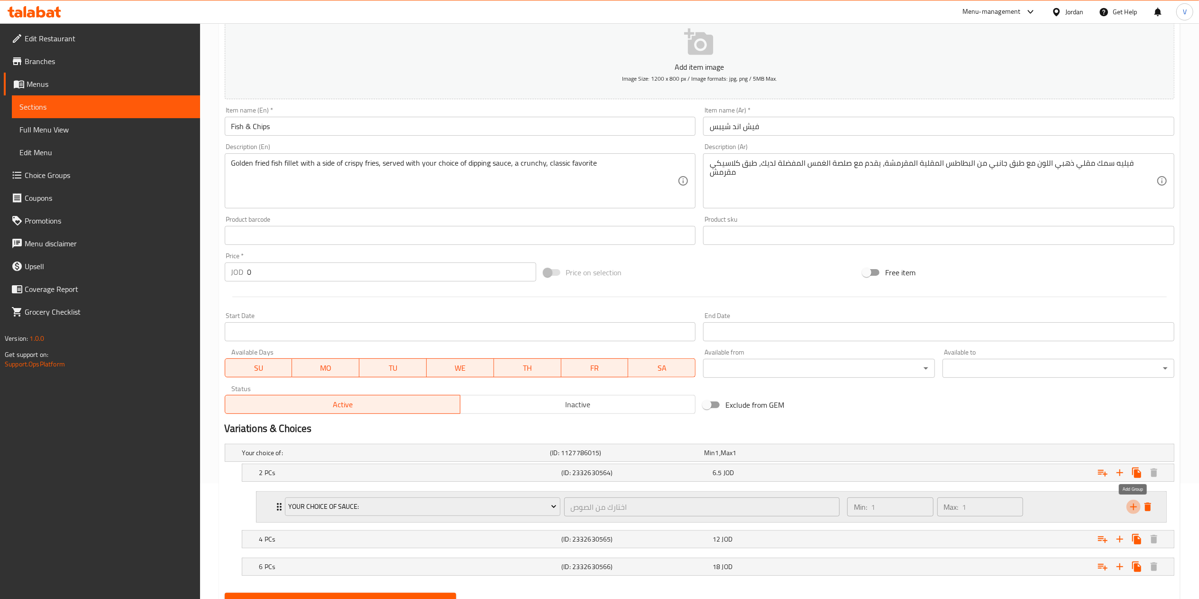
click at [1133, 510] on icon "add" at bounding box center [1133, 506] width 11 height 11
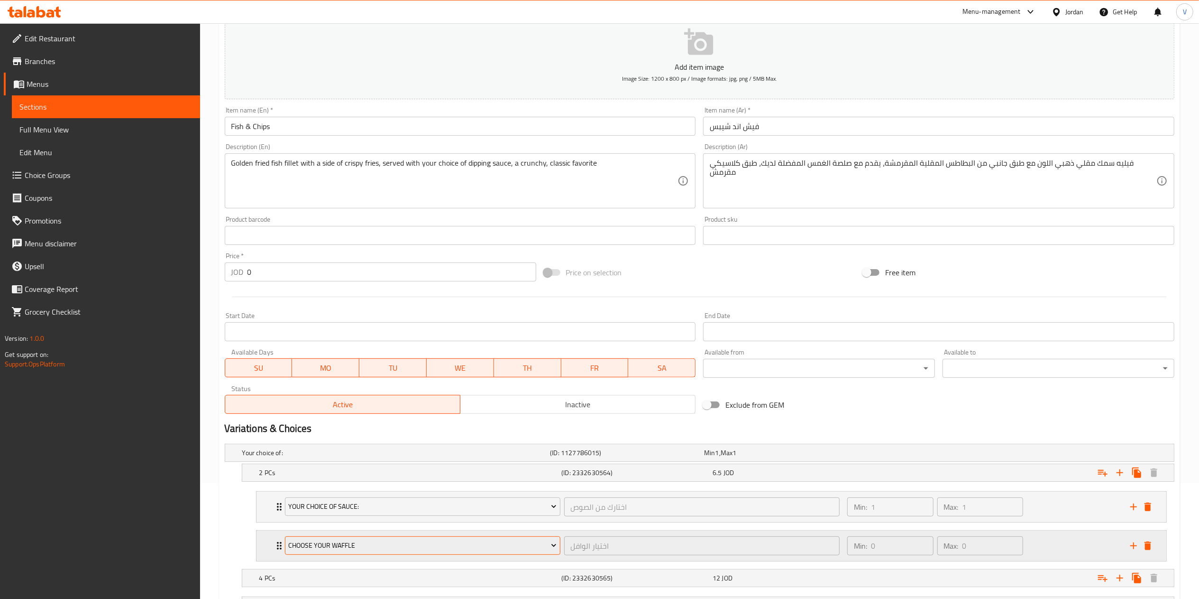
click at [359, 547] on span "choose your waffle" at bounding box center [422, 545] width 268 height 12
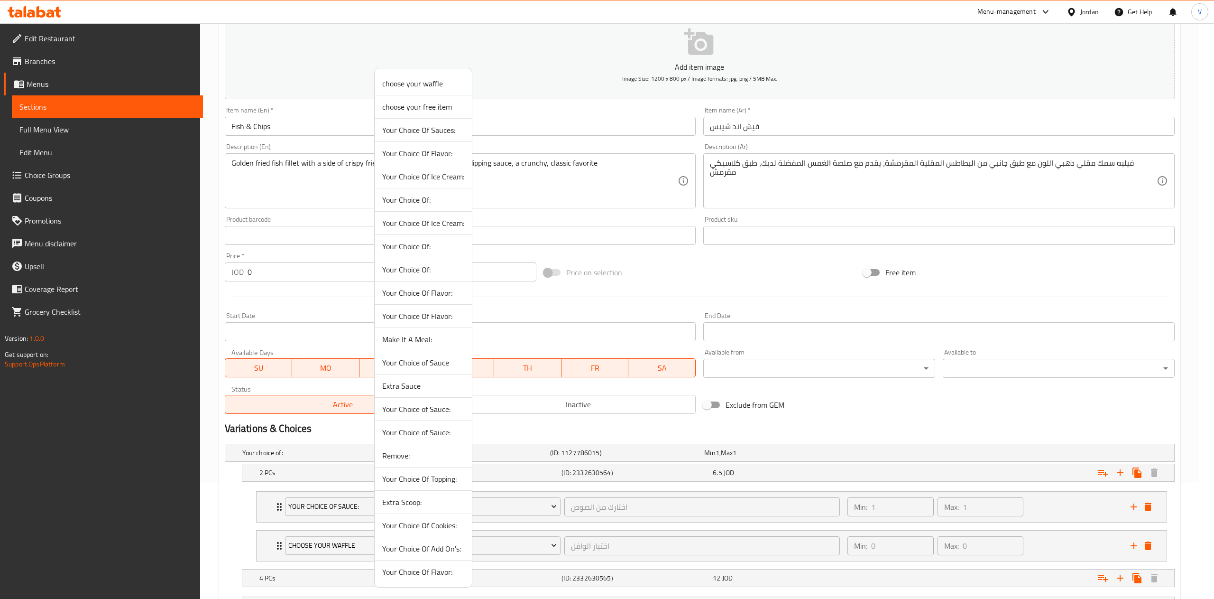
click at [420, 431] on span "Your Choice of Sauce:" at bounding box center [423, 431] width 82 height 11
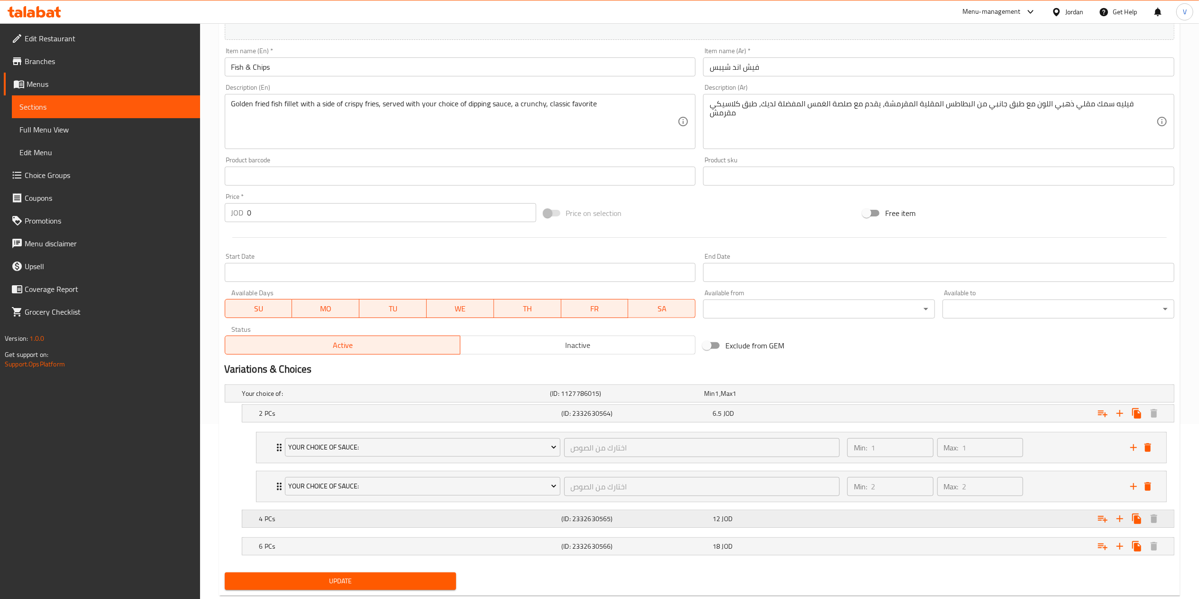
scroll to position [201, 0]
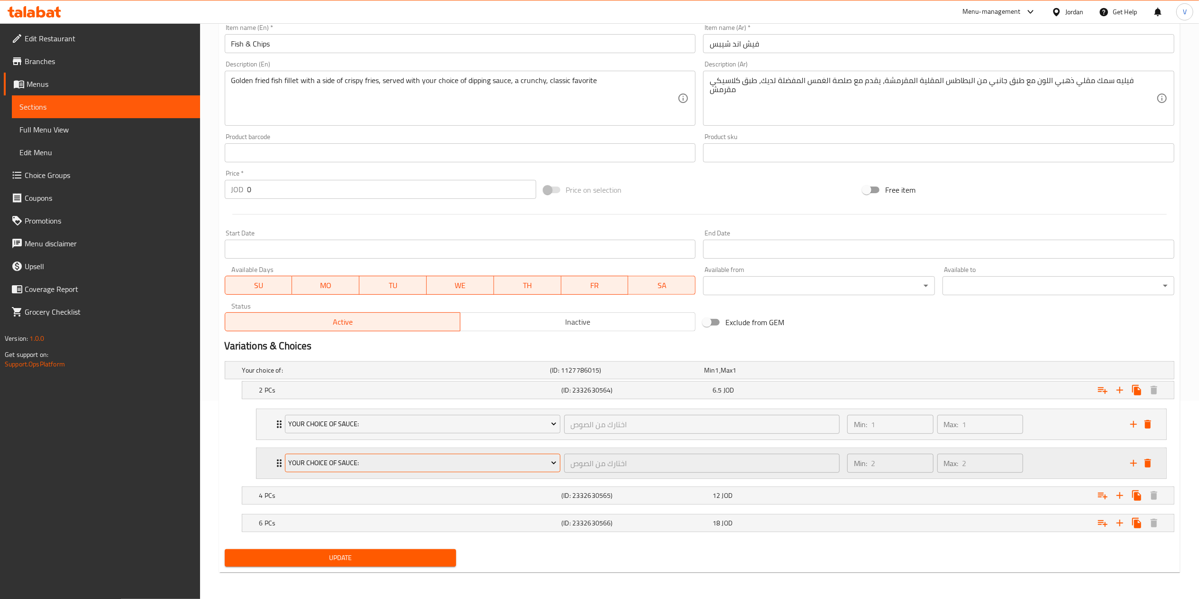
click at [458, 453] on button "Your Choice of Sauce:" at bounding box center [423, 462] width 276 height 19
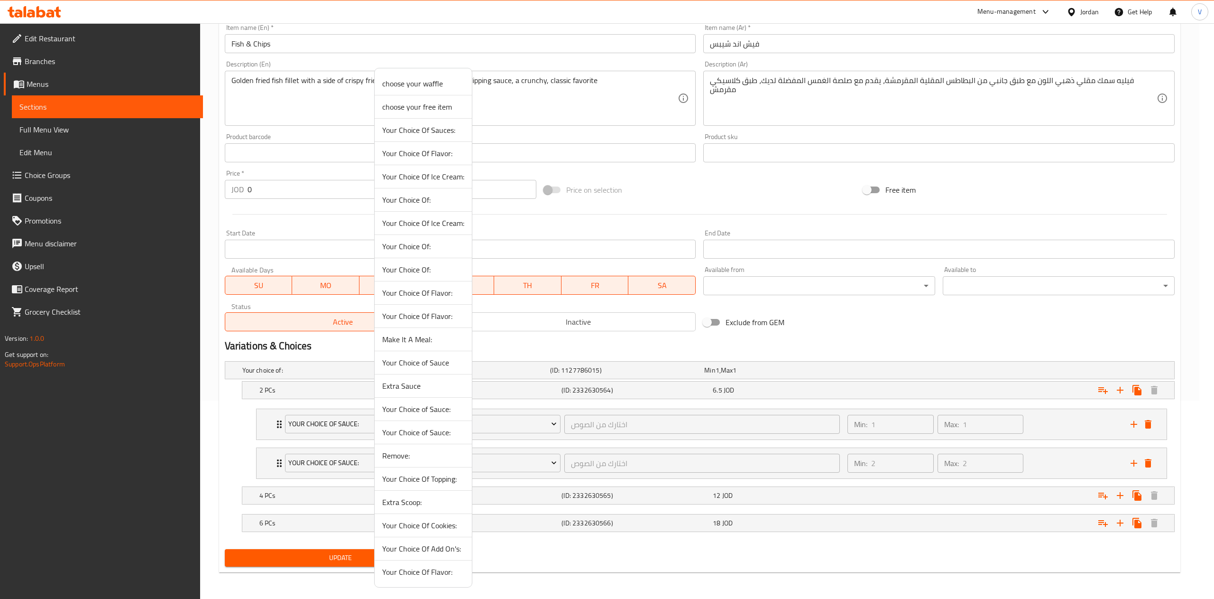
click at [405, 391] on span "Extra Sauce" at bounding box center [423, 385] width 82 height 11
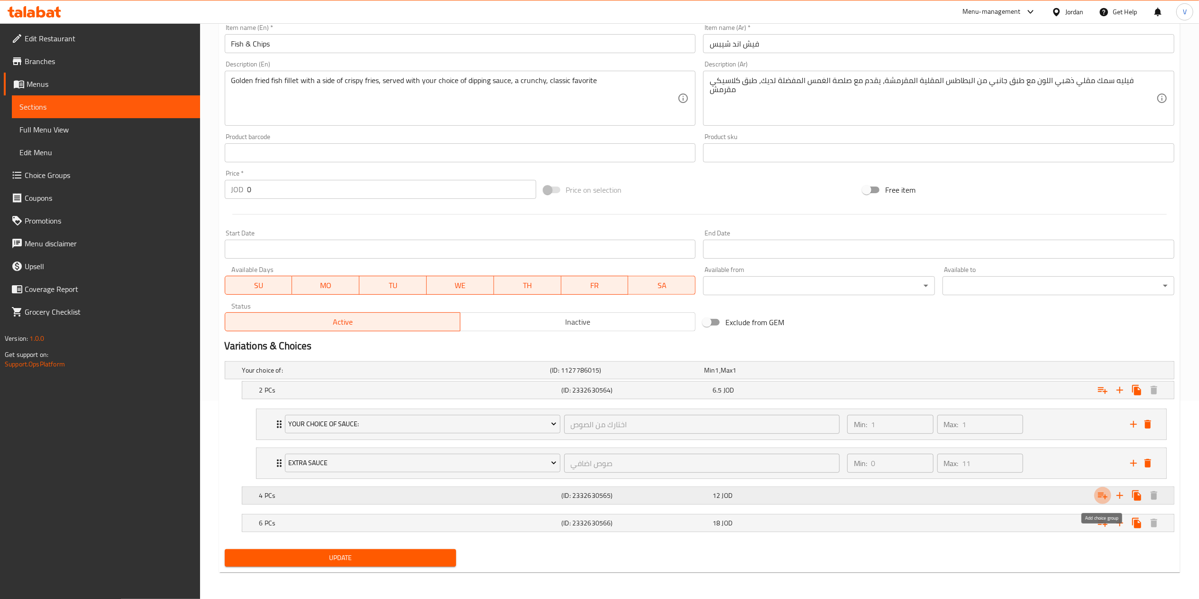
click at [1097, 497] on icon "Expand" at bounding box center [1102, 494] width 11 height 11
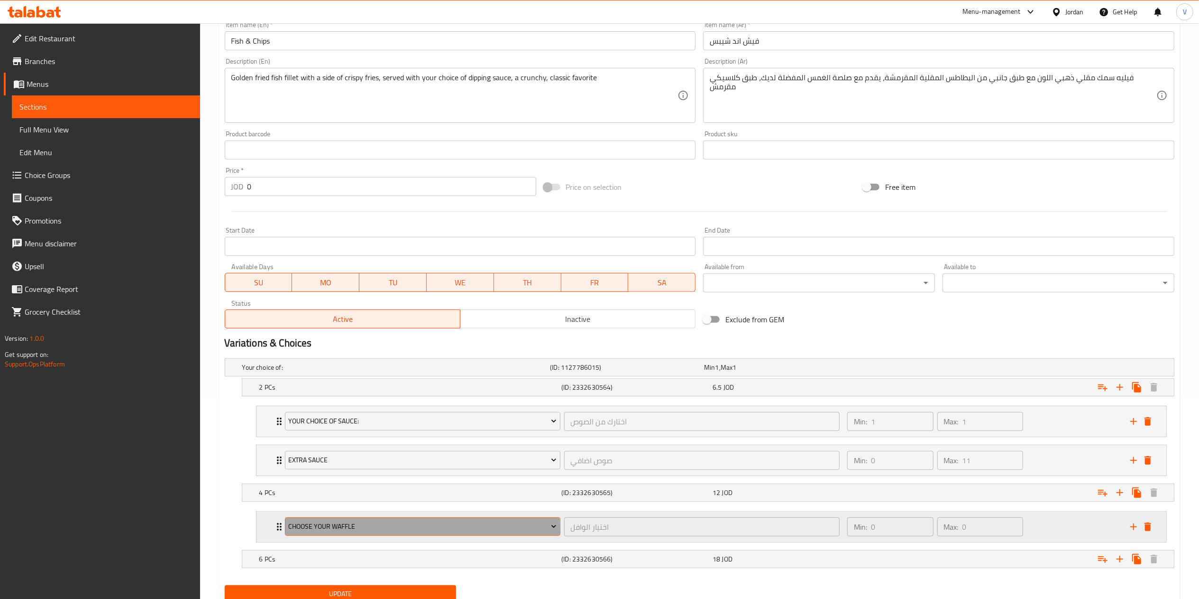
click at [341, 532] on span "choose your waffle" at bounding box center [422, 526] width 268 height 12
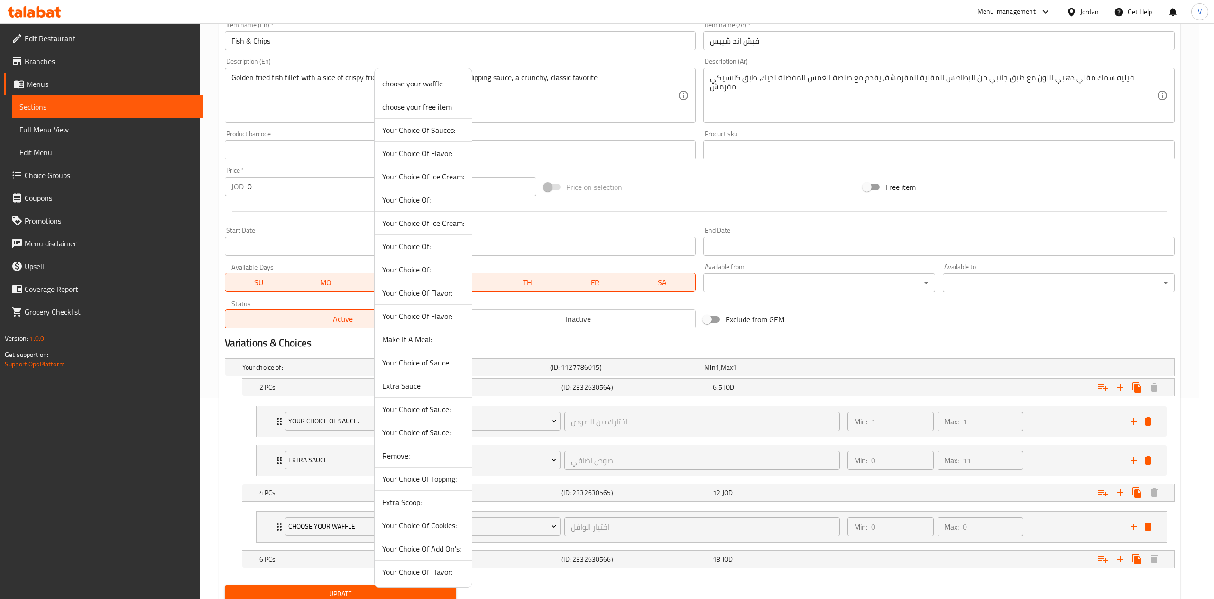
click at [418, 407] on span "Your Choice of Sauce:" at bounding box center [423, 408] width 82 height 11
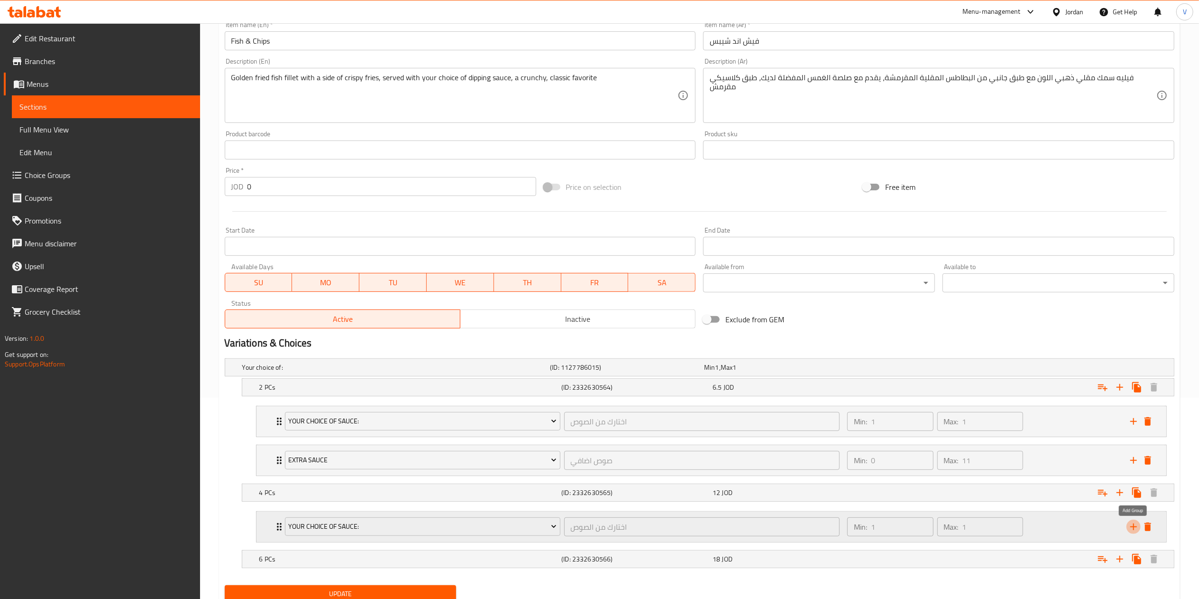
click at [1130, 529] on icon "add" at bounding box center [1133, 526] width 11 height 11
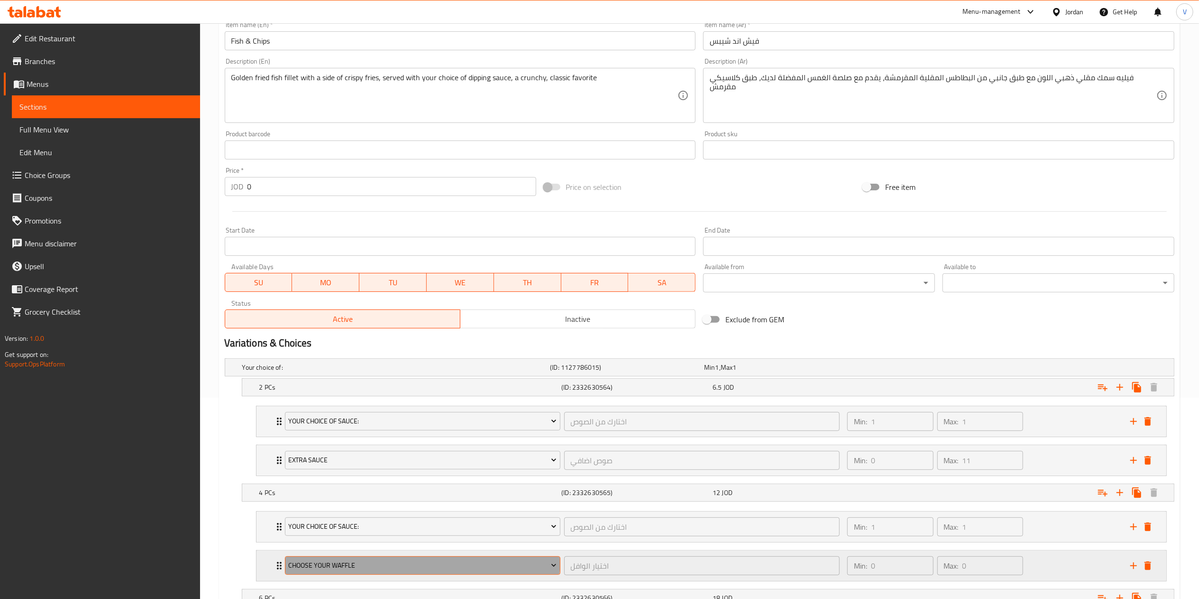
click at [401, 562] on button "choose your waffle" at bounding box center [423, 565] width 276 height 19
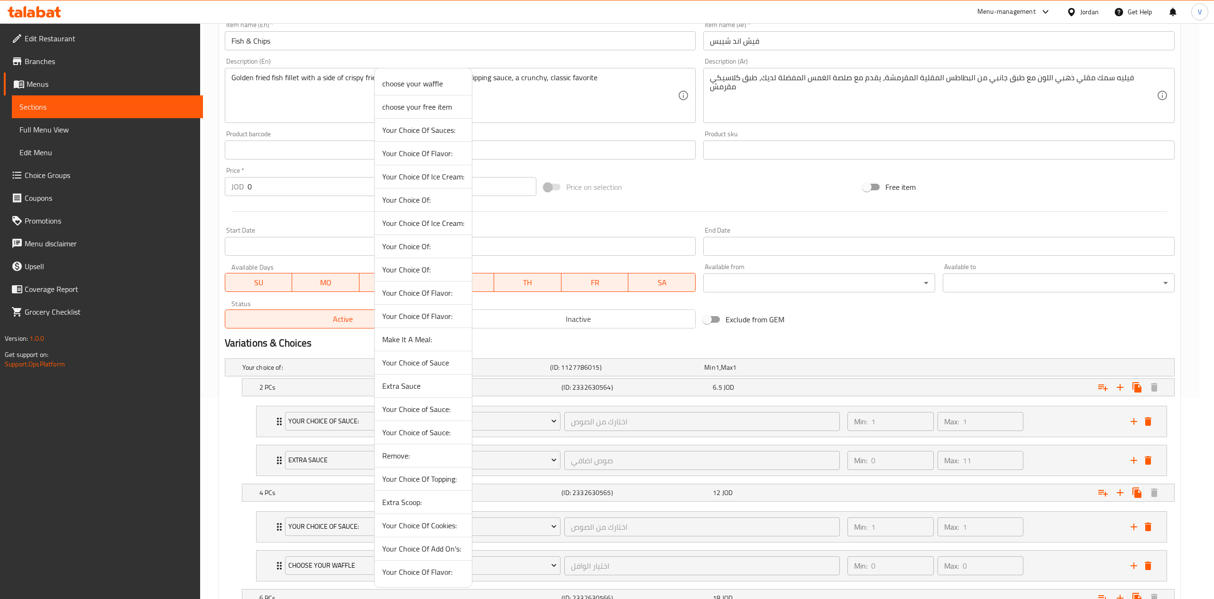
click at [405, 390] on span "Extra Sauce" at bounding box center [423, 385] width 82 height 11
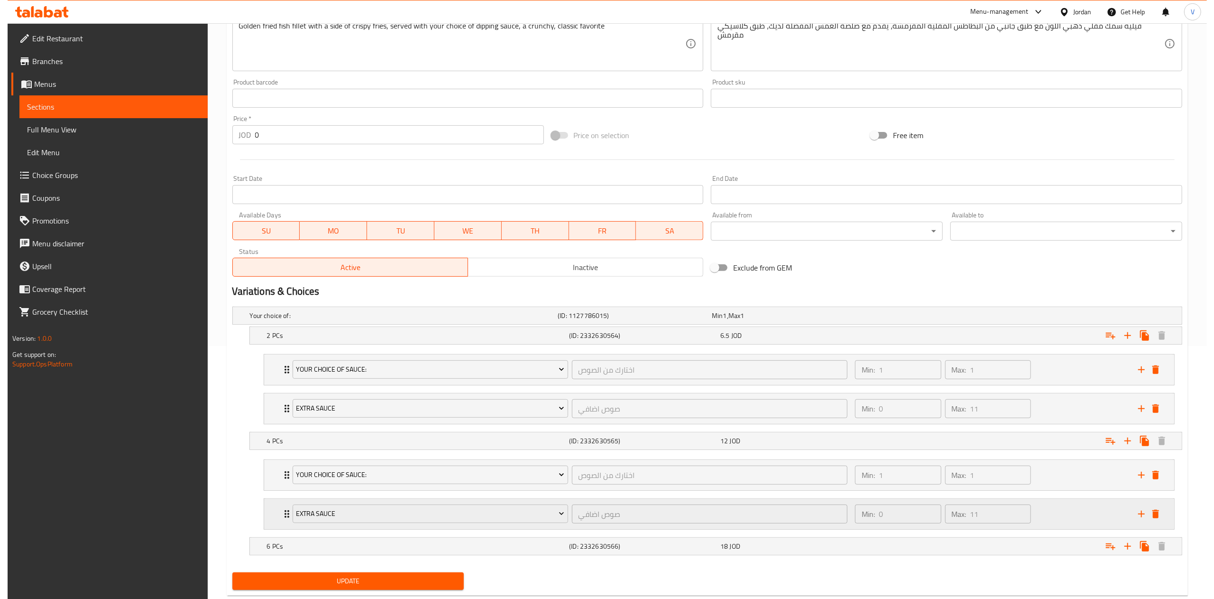
scroll to position [279, 0]
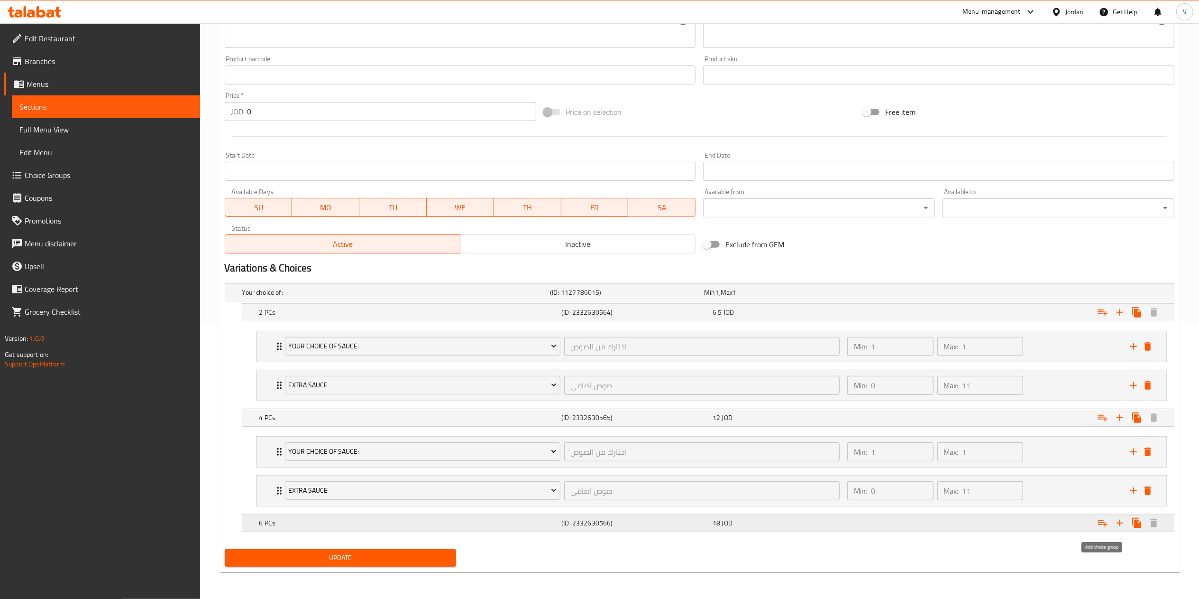
click at [1104, 517] on icon "Expand" at bounding box center [1102, 522] width 11 height 11
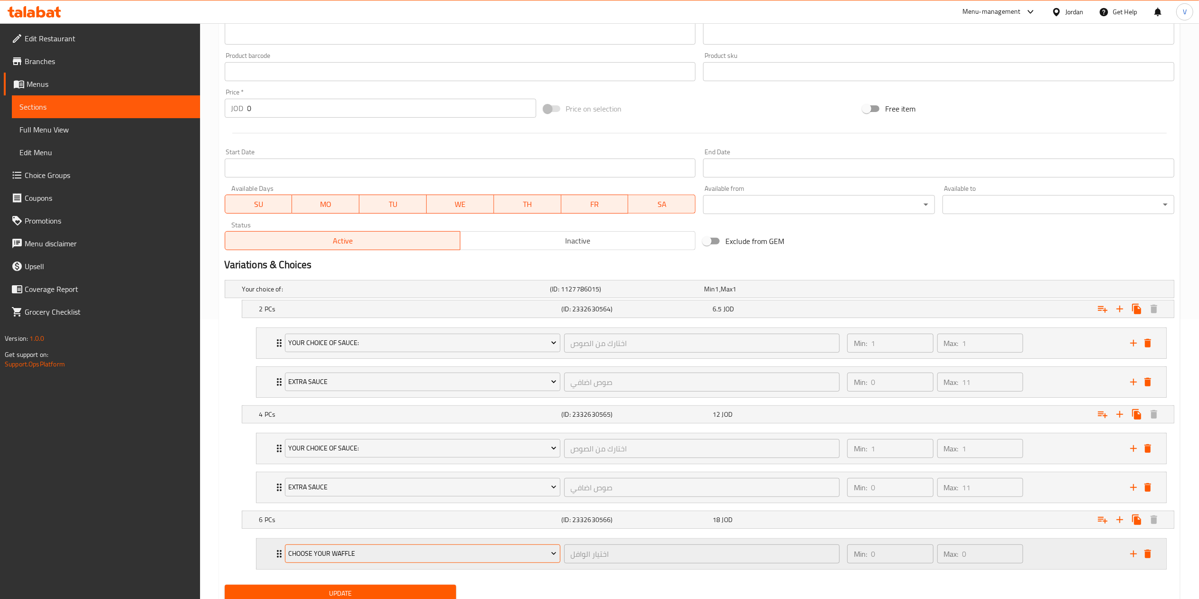
click at [374, 559] on span "choose your waffle" at bounding box center [422, 553] width 268 height 12
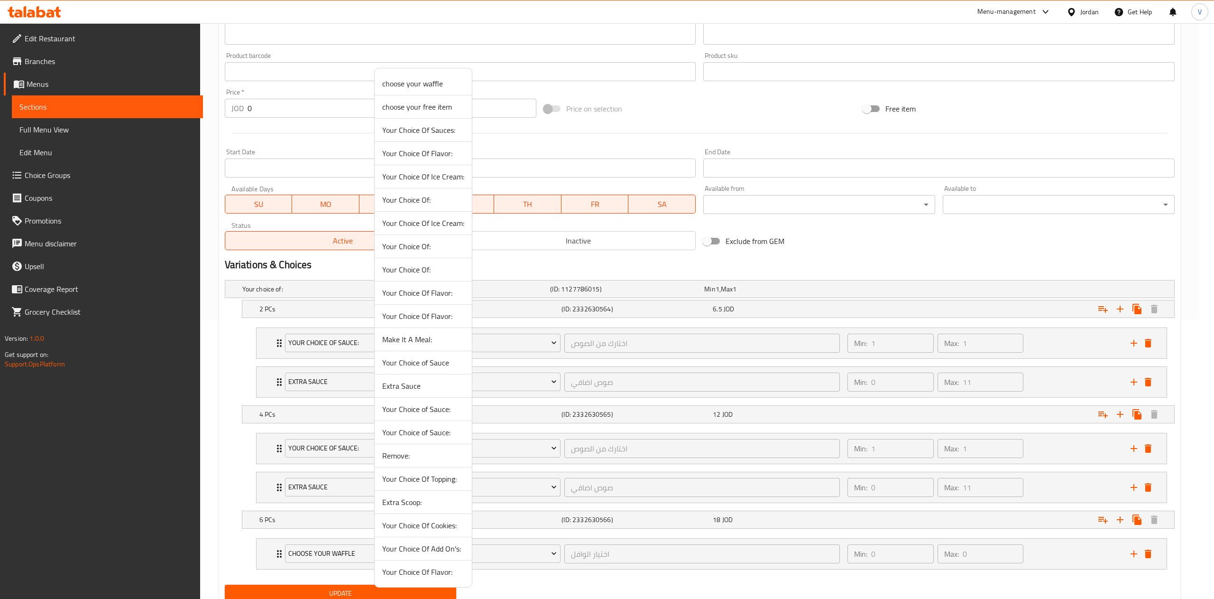
click at [417, 409] on span "Your Choice of Sauce:" at bounding box center [423, 408] width 82 height 11
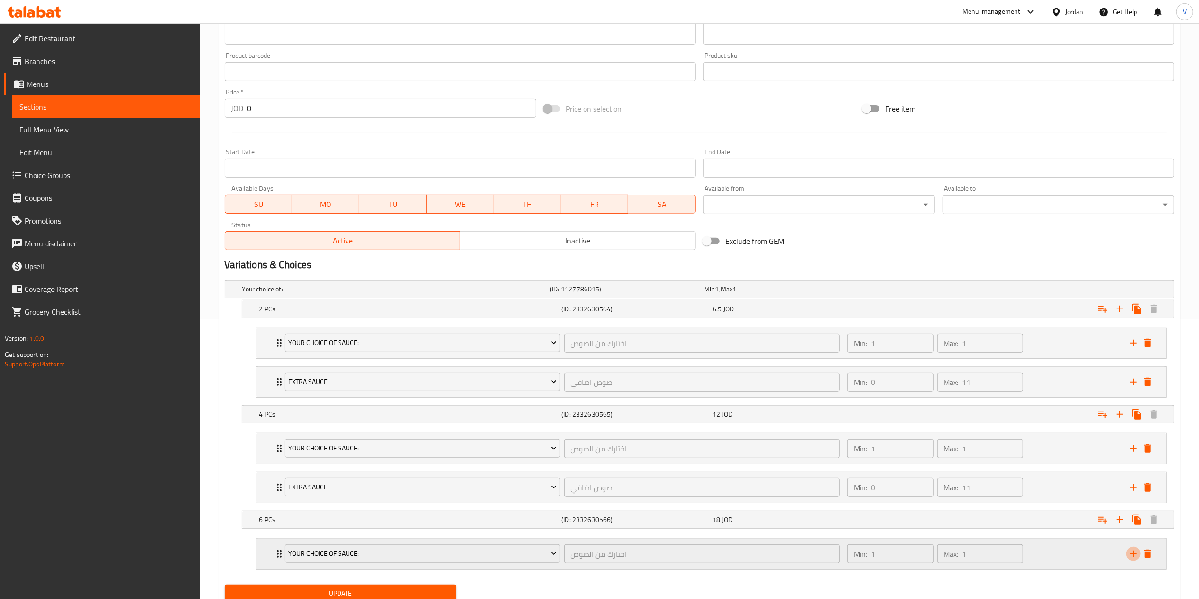
click at [1128, 555] on icon "add" at bounding box center [1133, 553] width 11 height 11
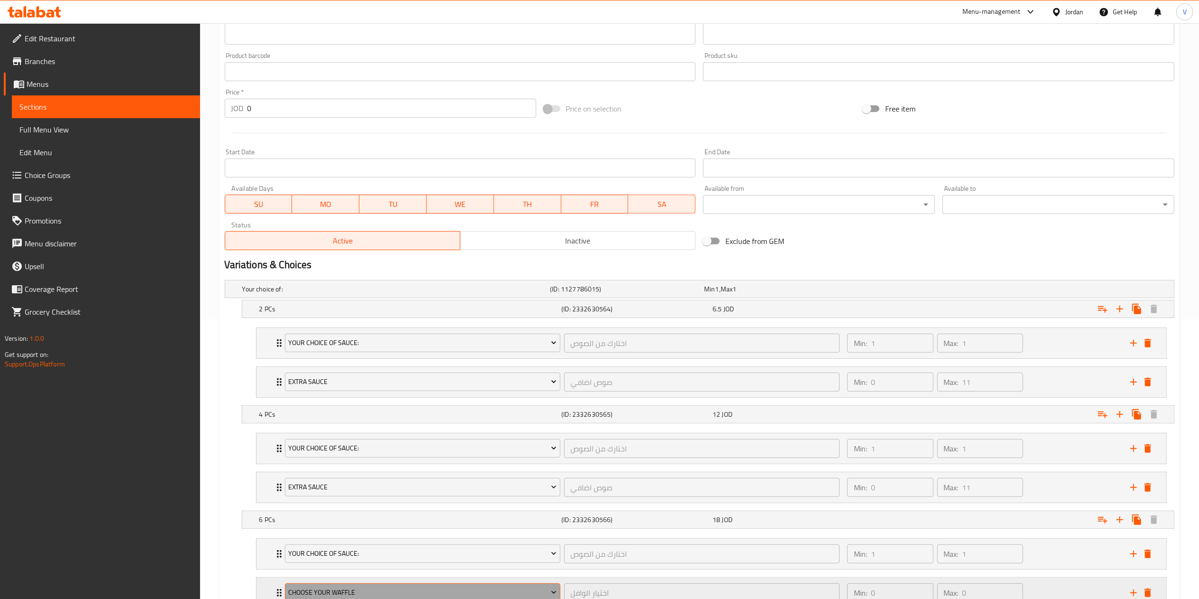
click at [310, 588] on button "choose your waffle" at bounding box center [423, 592] width 276 height 19
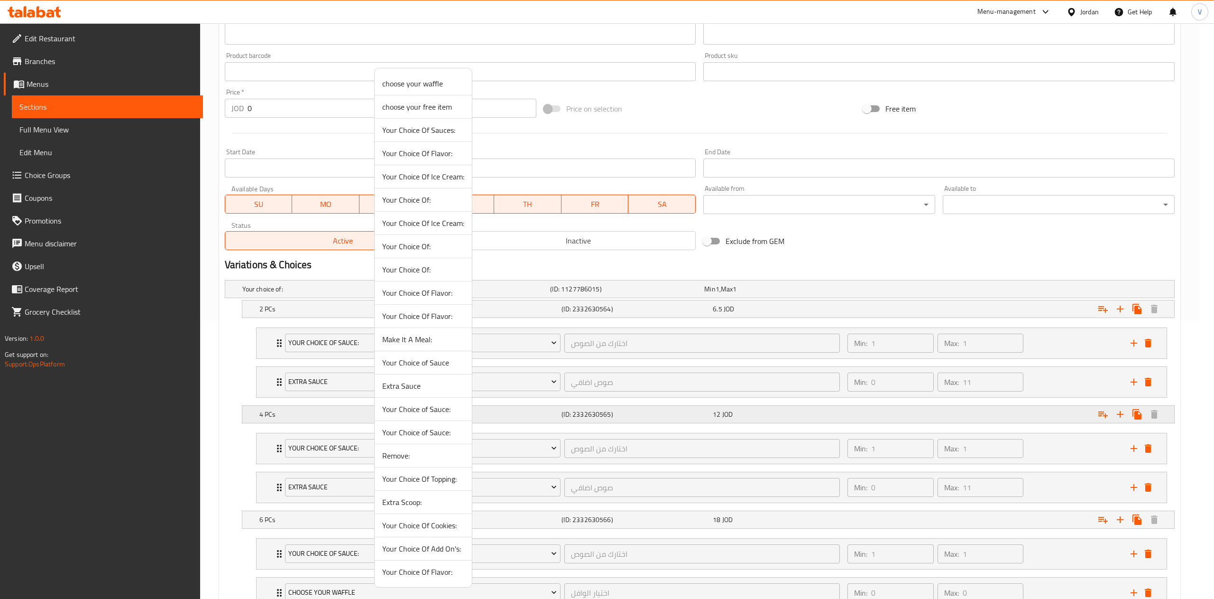
click at [410, 391] on span "Extra Sauce" at bounding box center [423, 385] width 82 height 11
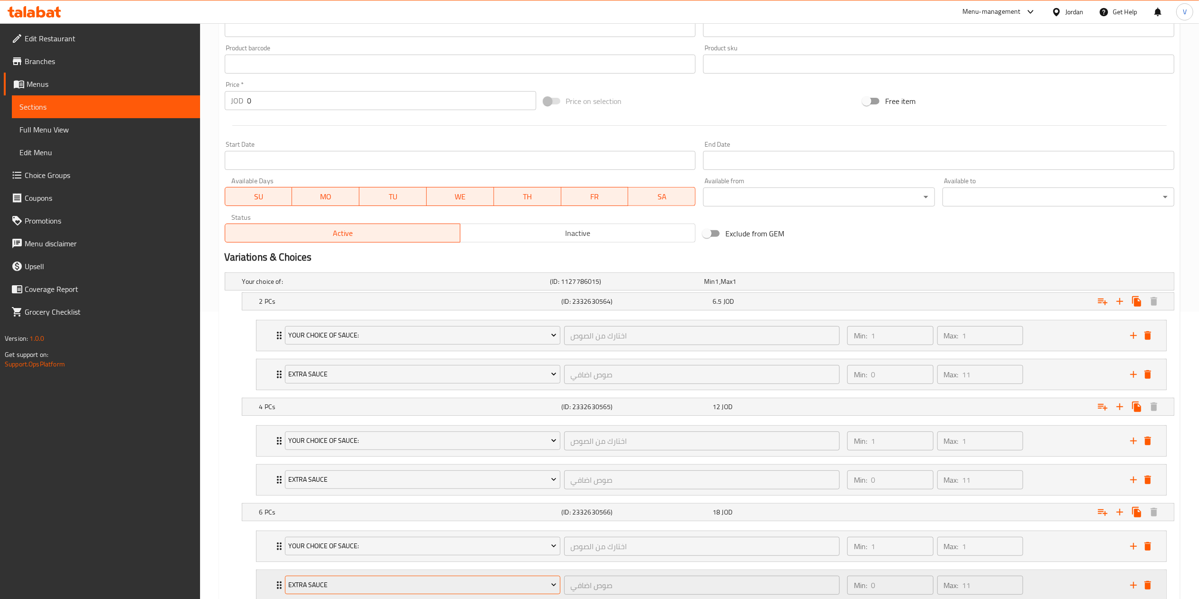
scroll to position [359, 0]
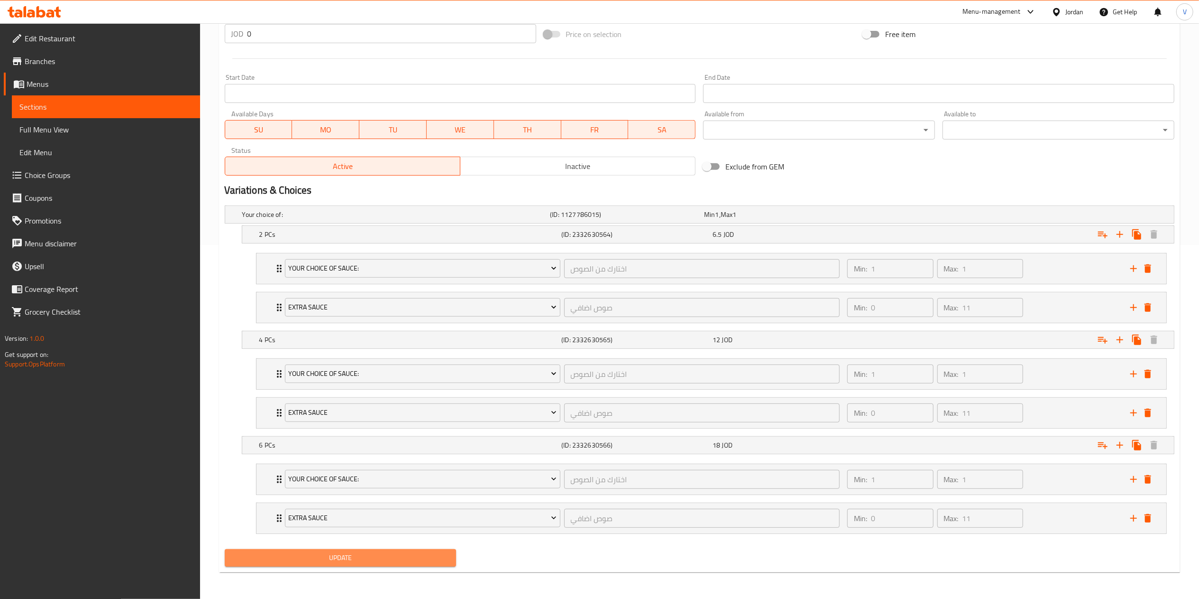
click at [344, 550] on button "Update" at bounding box center [341, 558] width 232 height 18
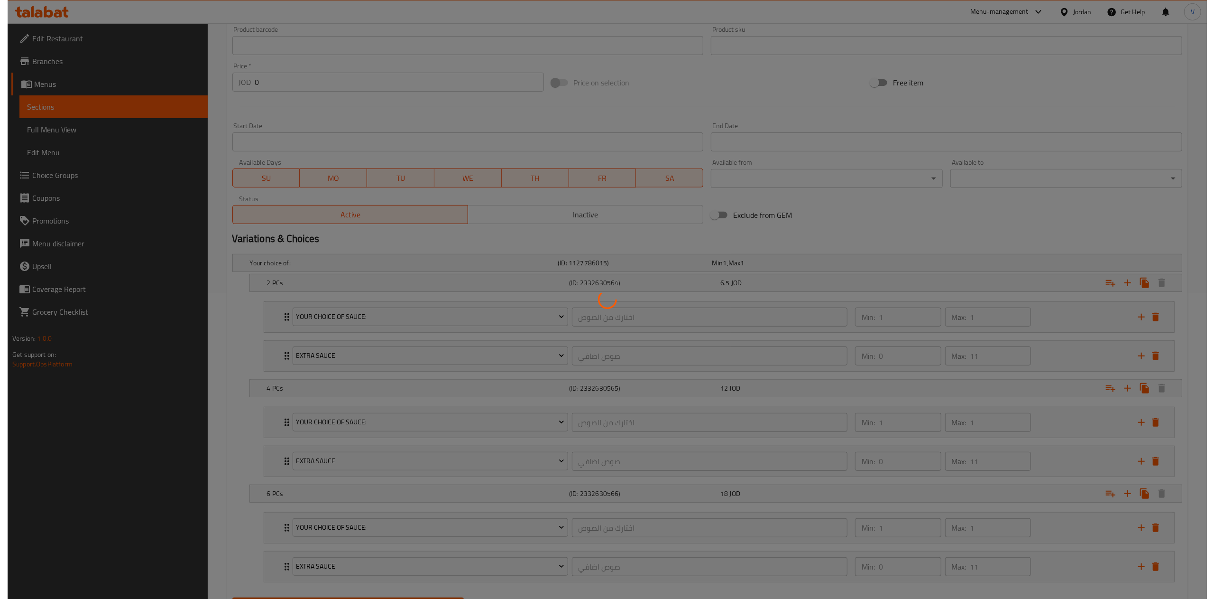
scroll to position [0, 0]
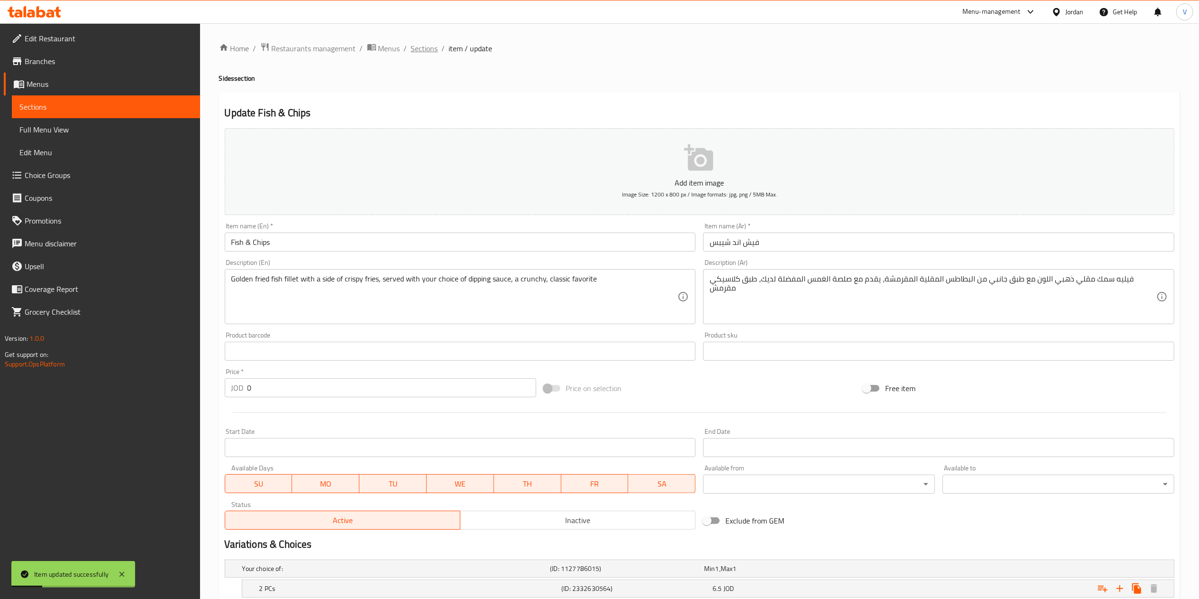
click at [421, 46] on span "Sections" at bounding box center [424, 48] width 27 height 11
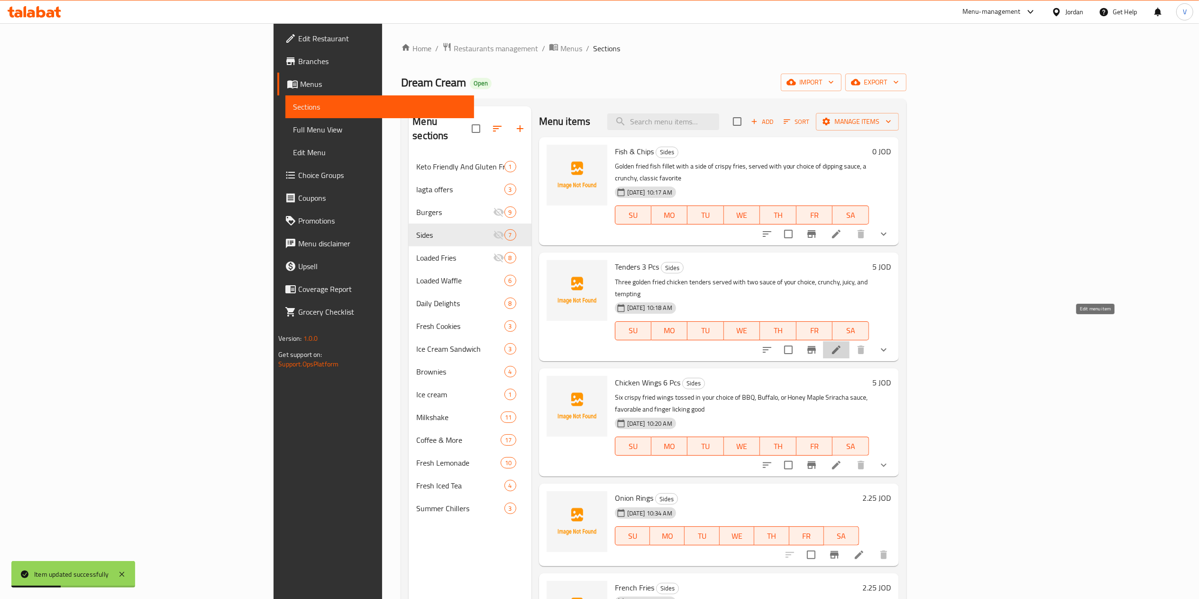
click at [842, 344] on icon at bounding box center [836, 349] width 11 height 11
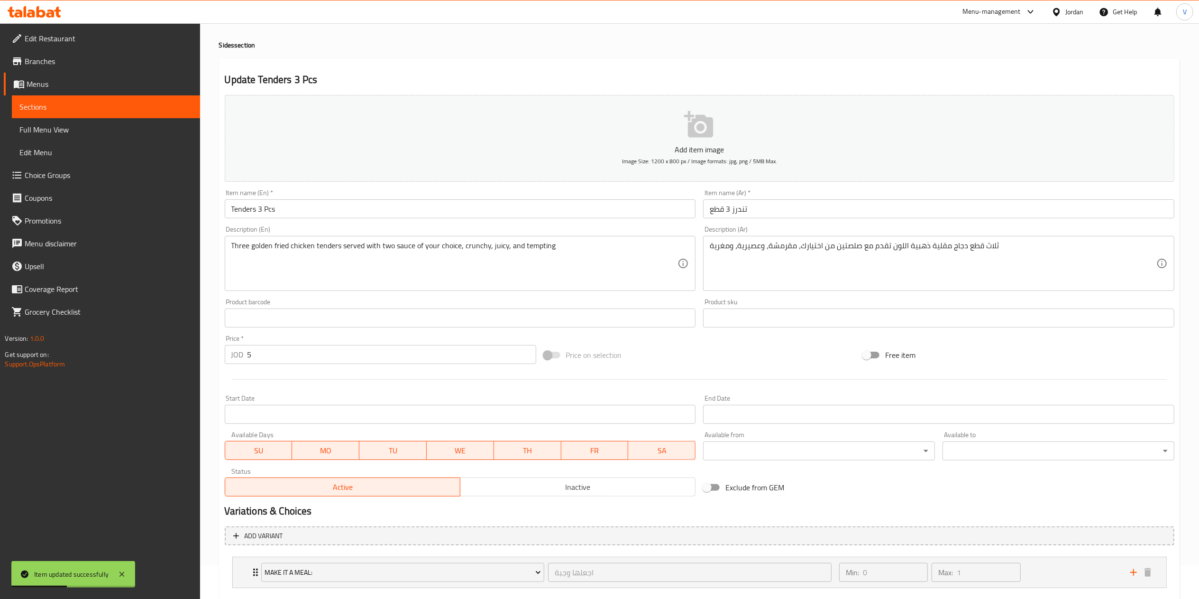
scroll to position [88, 0]
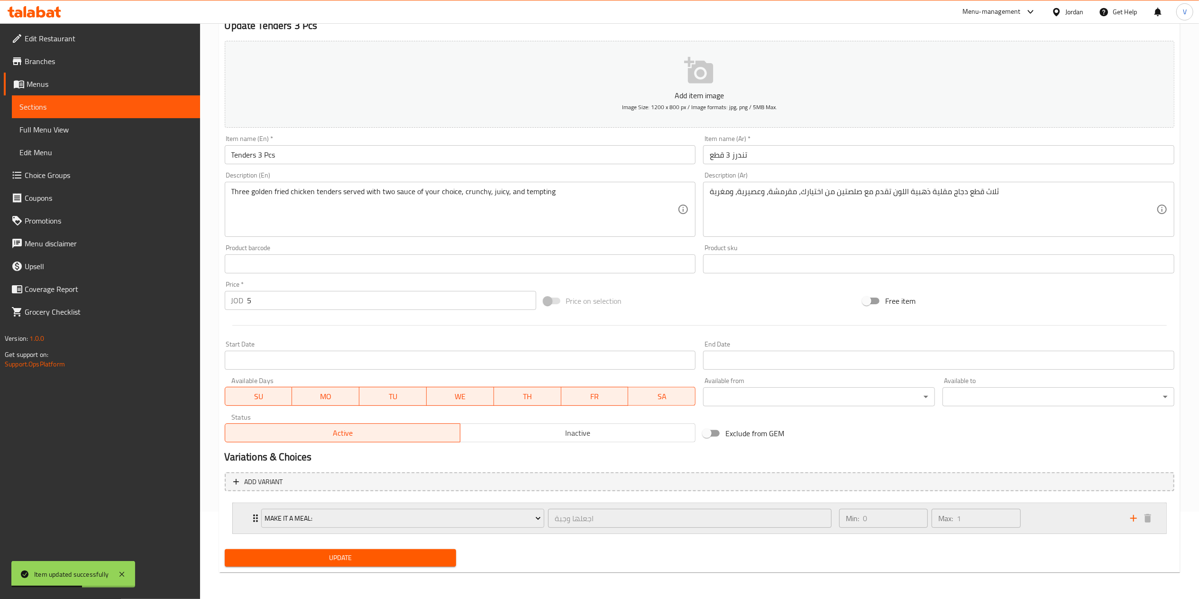
click at [1133, 510] on div "Make It A Meal: اجعلها وجبة ​ Min: 0 ​ Max: 1 ​" at bounding box center [702, 518] width 905 height 30
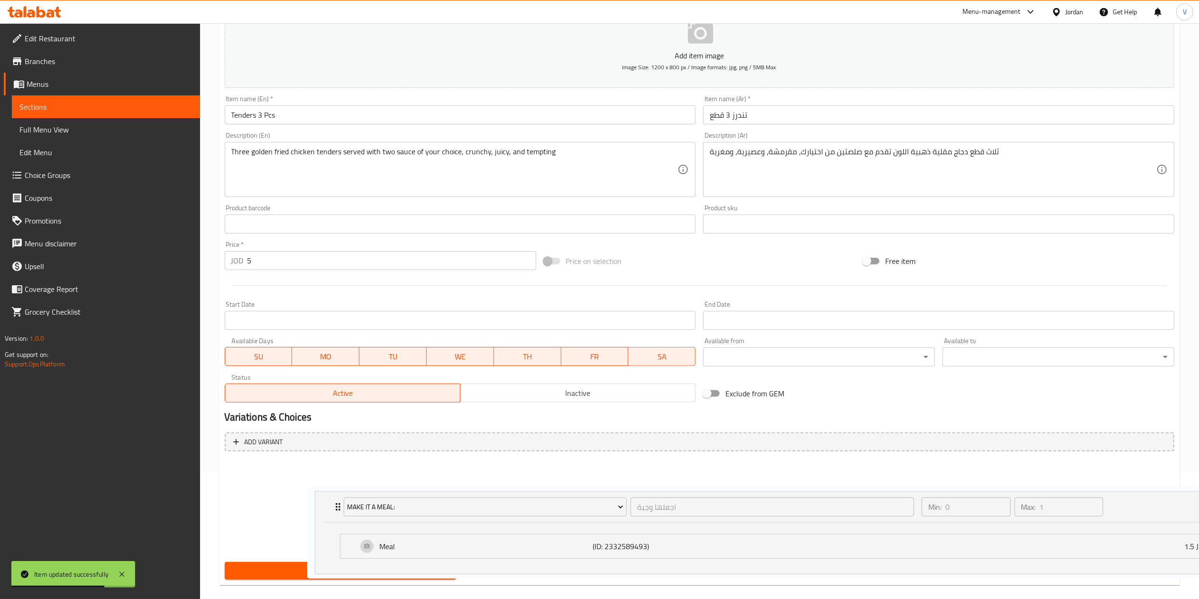
drag, startPoint x: 414, startPoint y: 559, endPoint x: 447, endPoint y: 524, distance: 48.0
click at [447, 524] on div "Make It A Meal: اجعلها وجبة ​ Min: 0 ​ Max: 1 ​ Meal (ID: 2332589493) 1.5 JOD N…" at bounding box center [700, 505] width 950 height 92
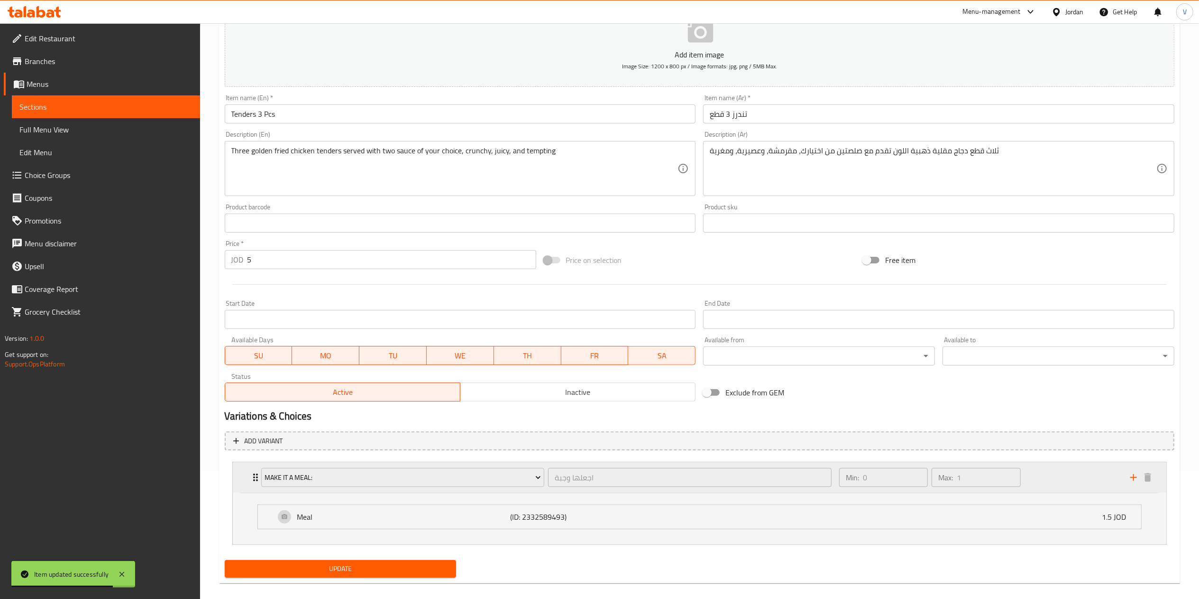
click at [1077, 473] on div "Min: 0 ​ Max: 1 ​" at bounding box center [979, 477] width 291 height 30
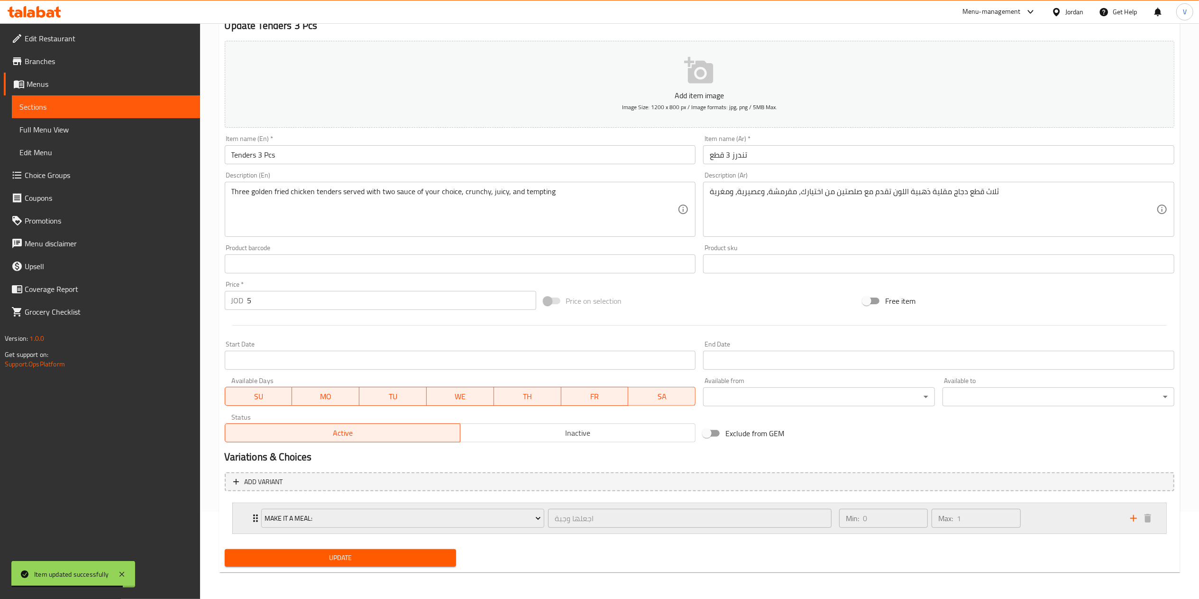
click at [1135, 521] on icon "add" at bounding box center [1133, 517] width 11 height 11
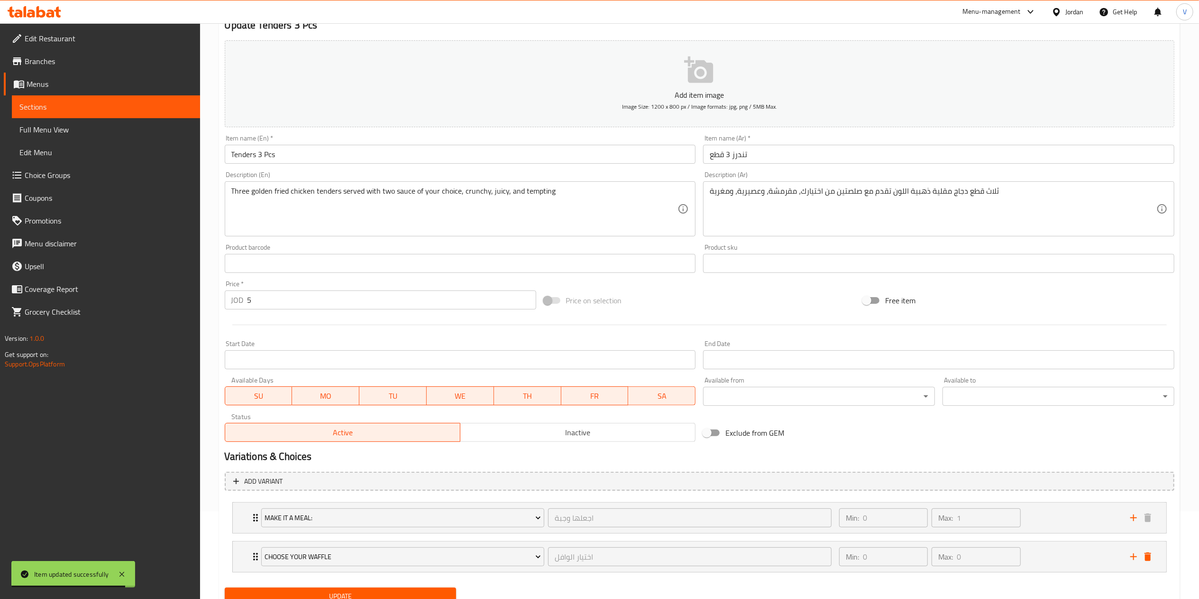
scroll to position [127, 0]
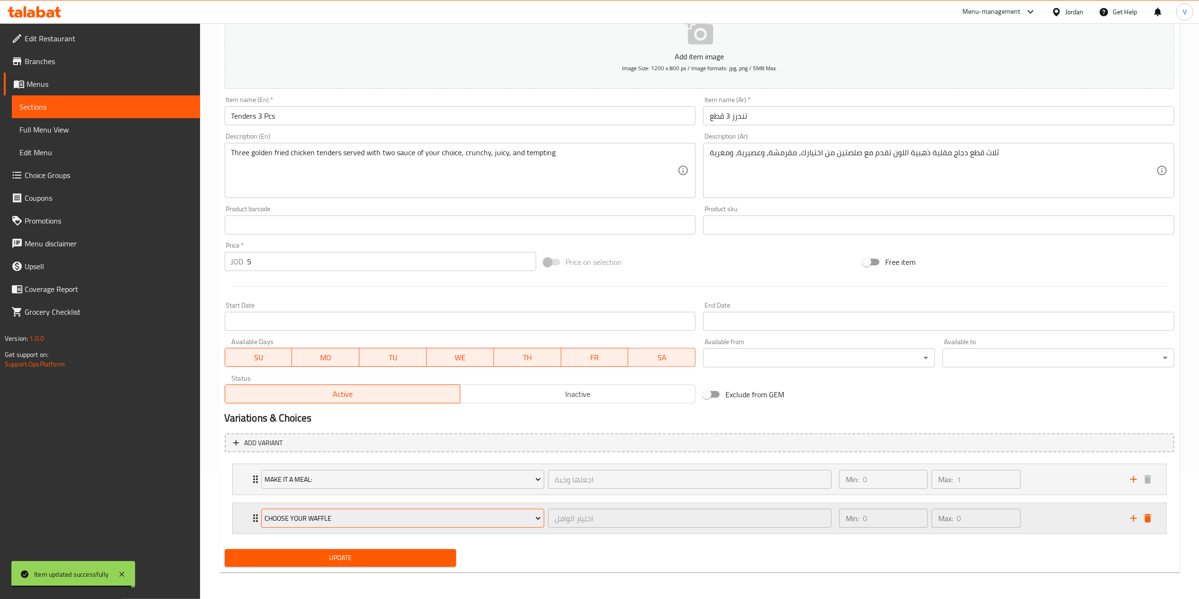
click at [365, 525] on button "choose your waffle" at bounding box center [403, 517] width 284 height 19
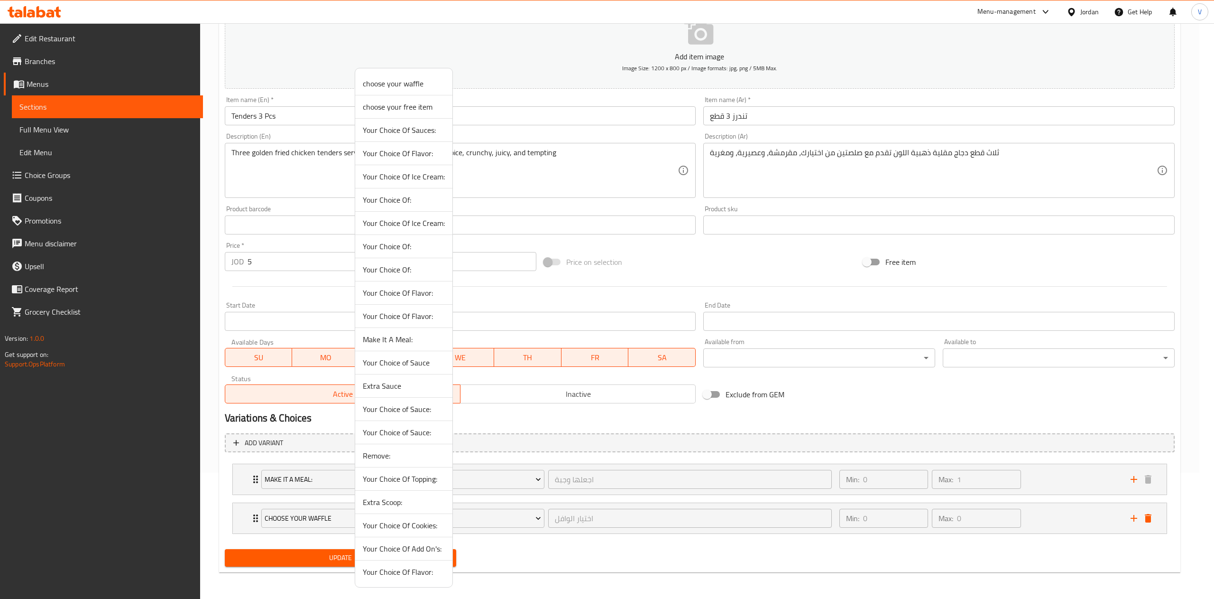
click at [408, 430] on span "Your Choice of Sauce:" at bounding box center [404, 431] width 82 height 11
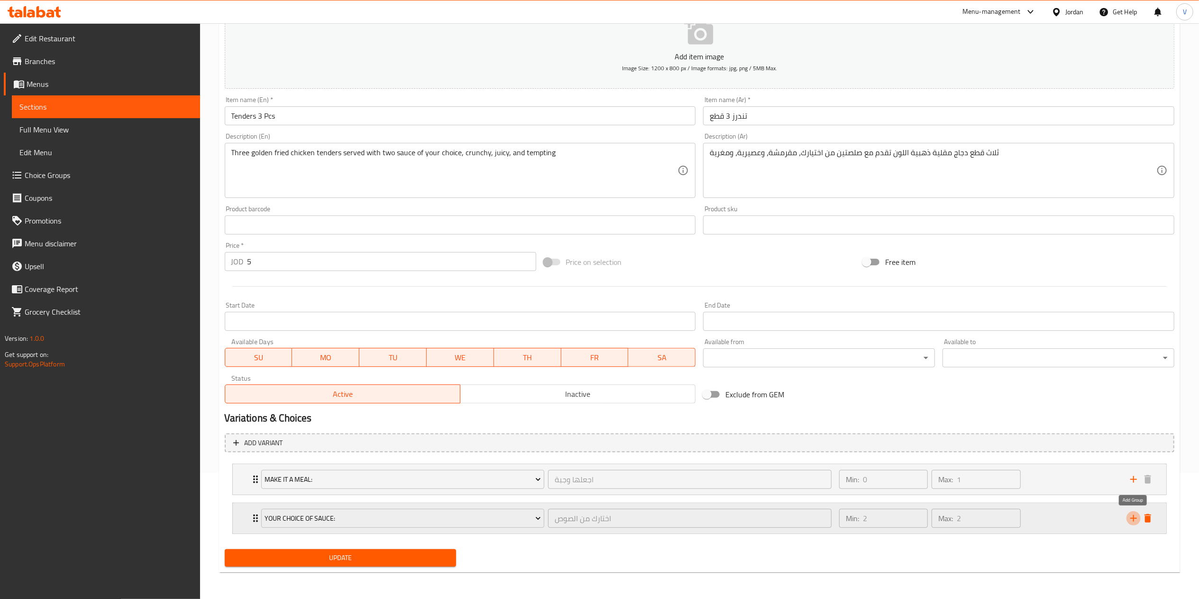
click at [1133, 515] on icon "add" at bounding box center [1133, 517] width 11 height 11
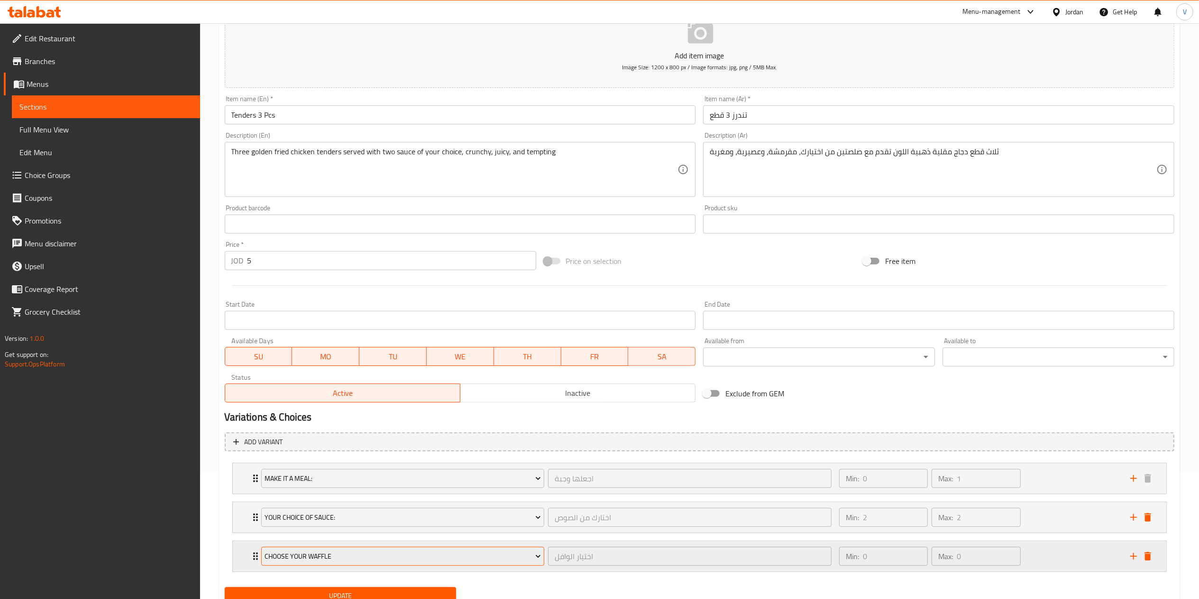
click at [295, 555] on span "choose your waffle" at bounding box center [403, 556] width 276 height 12
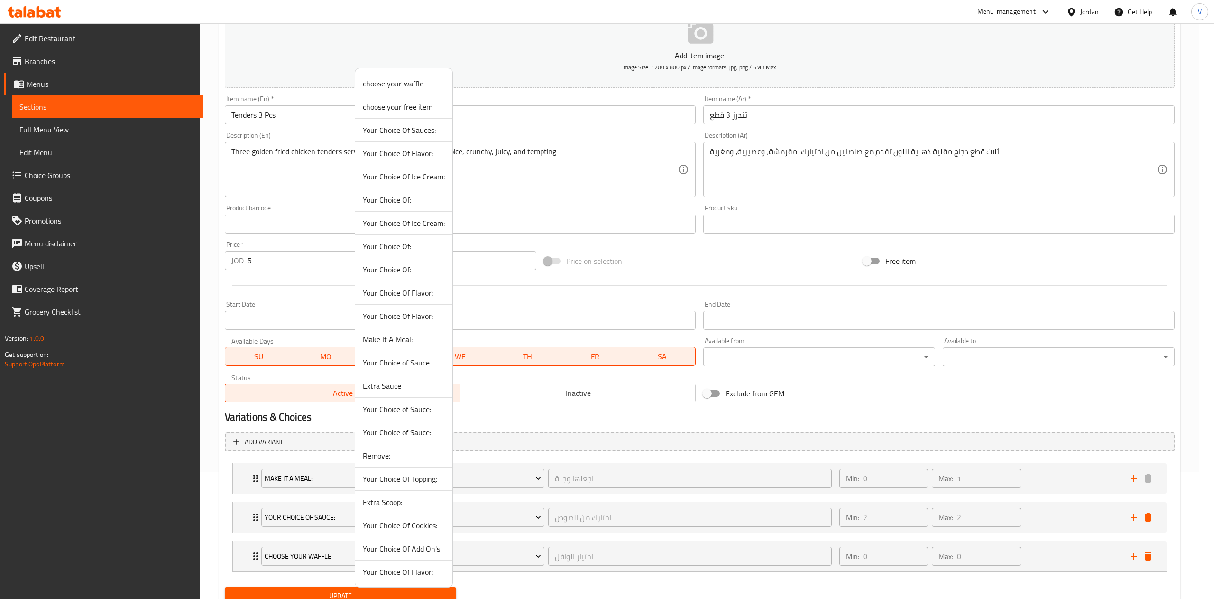
click at [393, 386] on span "Extra Sauce" at bounding box center [404, 385] width 82 height 11
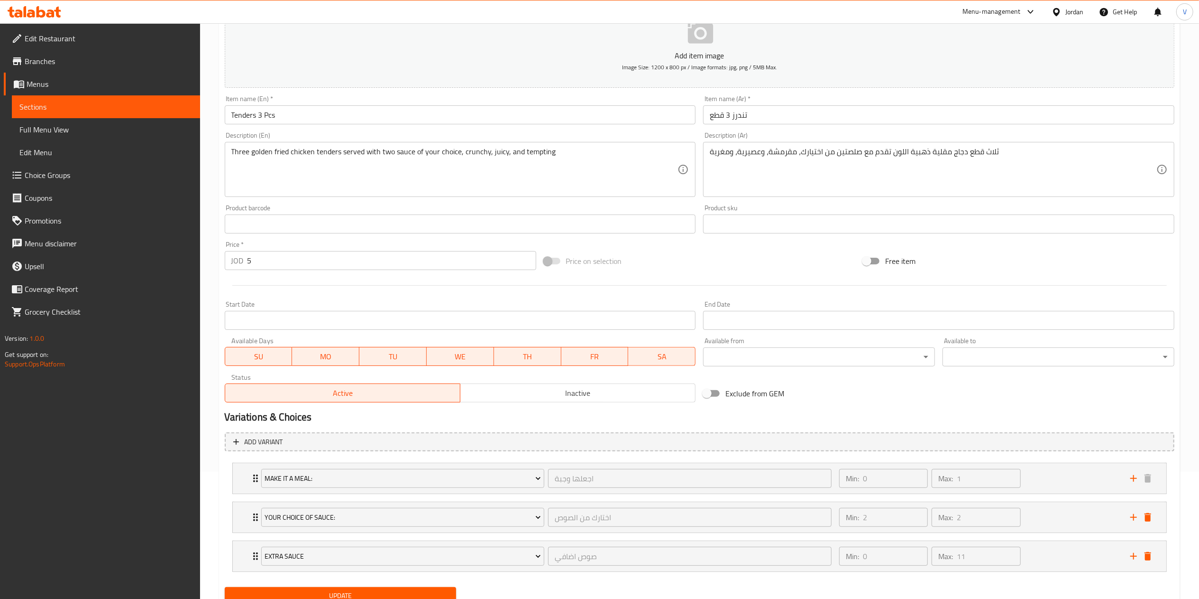
click at [335, 589] on button "Update" at bounding box center [341, 596] width 232 height 18
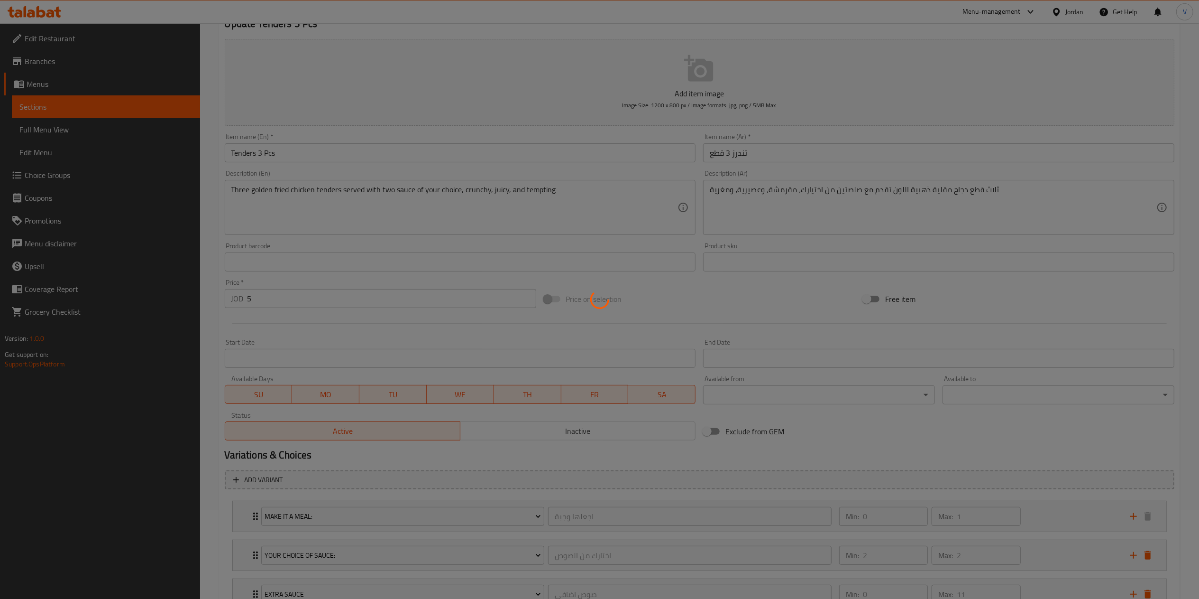
scroll to position [0, 0]
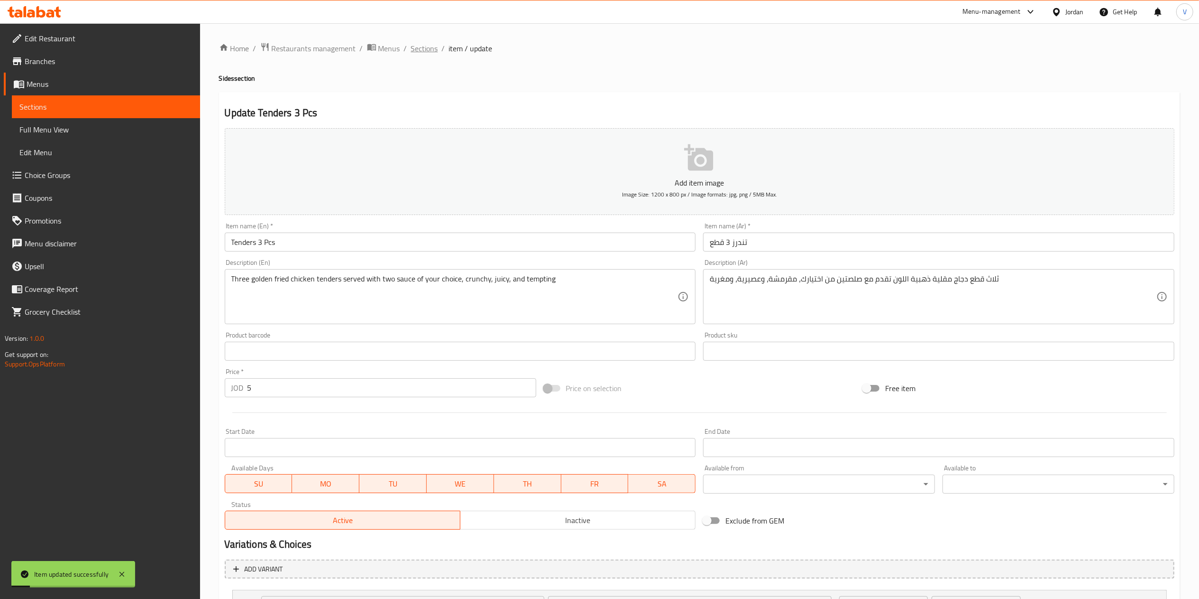
click at [425, 47] on span "Sections" at bounding box center [424, 48] width 27 height 11
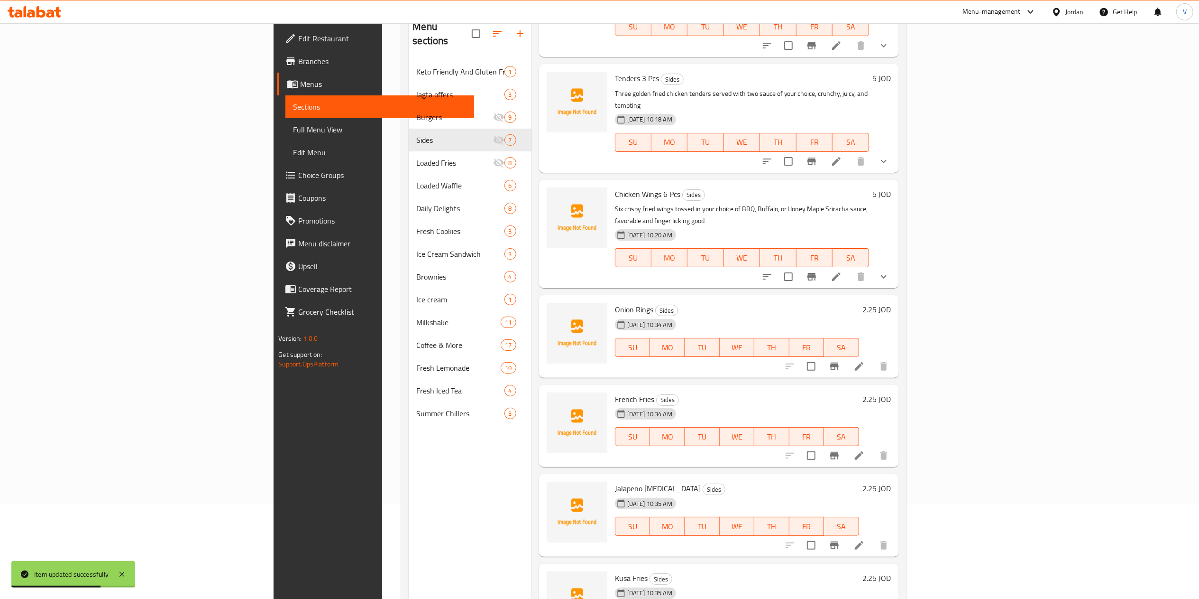
scroll to position [133, 0]
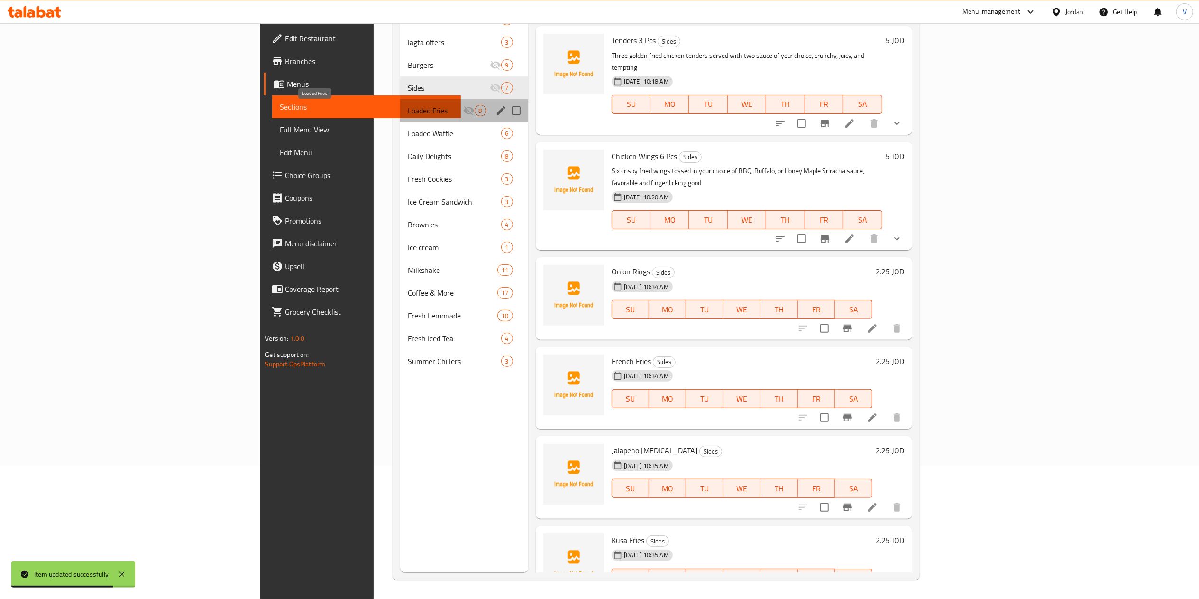
click at [408, 110] on span "Loaded Fries" at bounding box center [435, 110] width 55 height 11
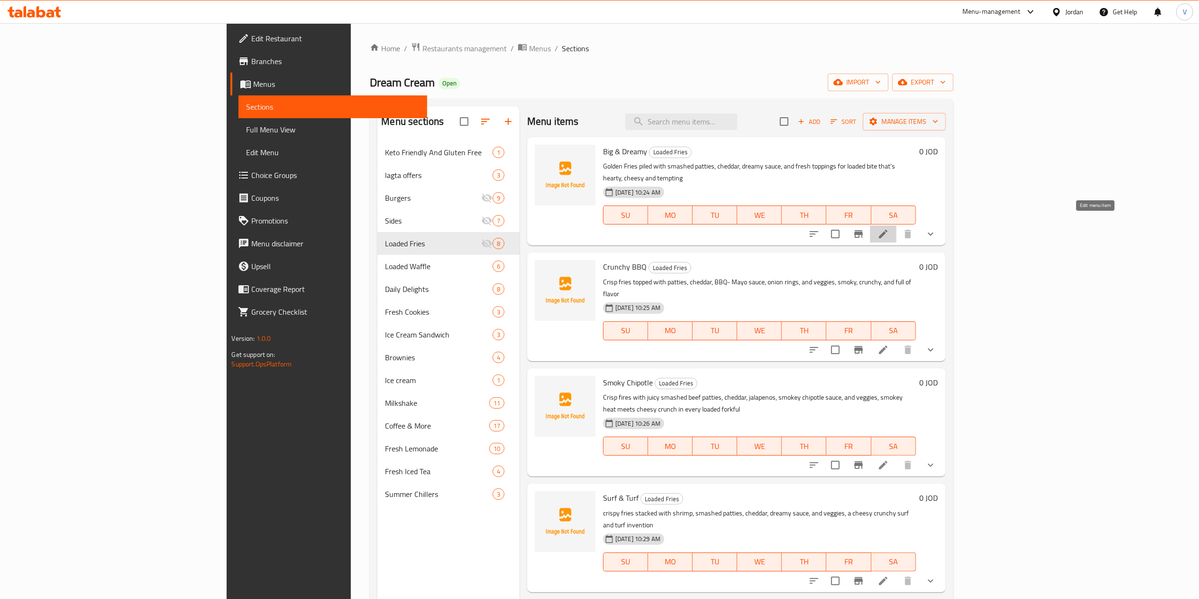
click at [889, 228] on icon at bounding box center [883, 233] width 11 height 11
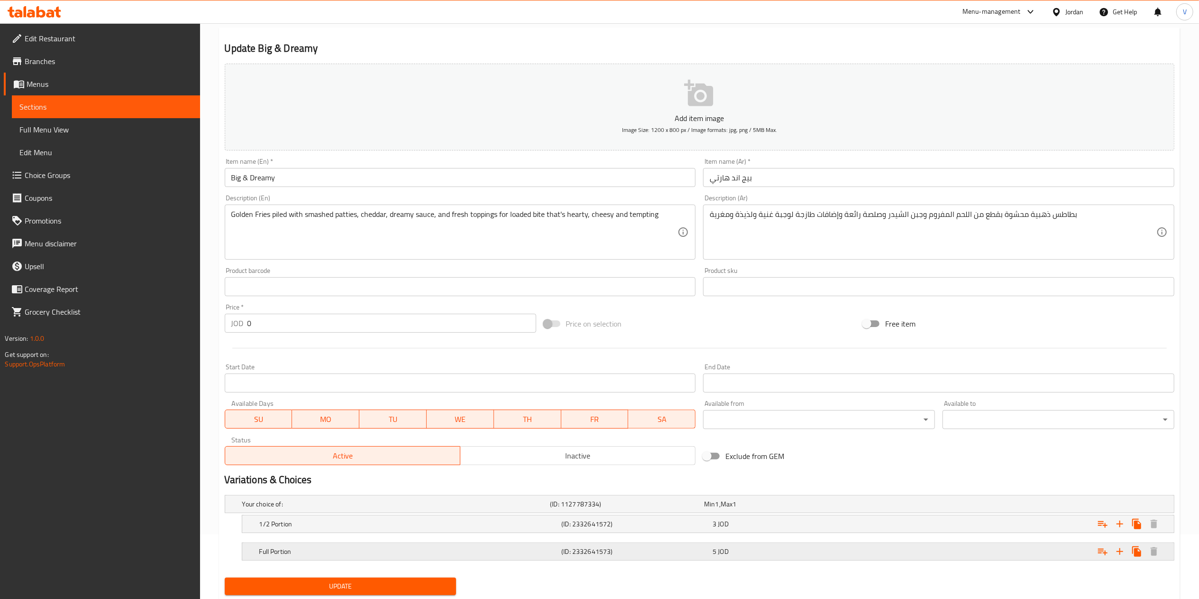
scroll to position [94, 0]
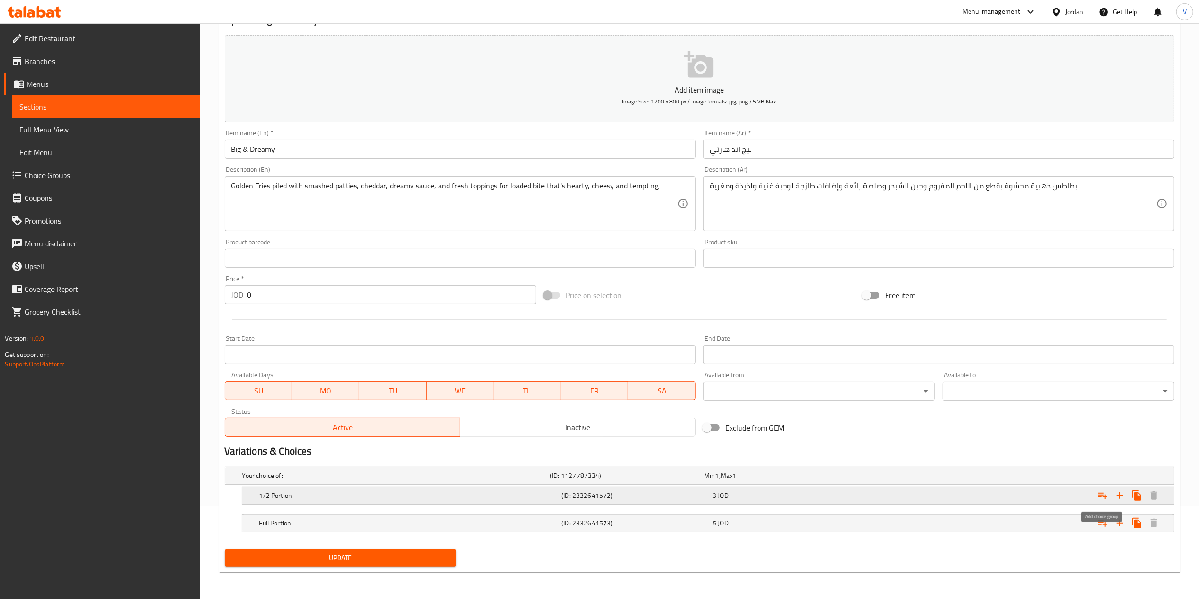
click at [1100, 491] on icon "Expand" at bounding box center [1102, 494] width 11 height 11
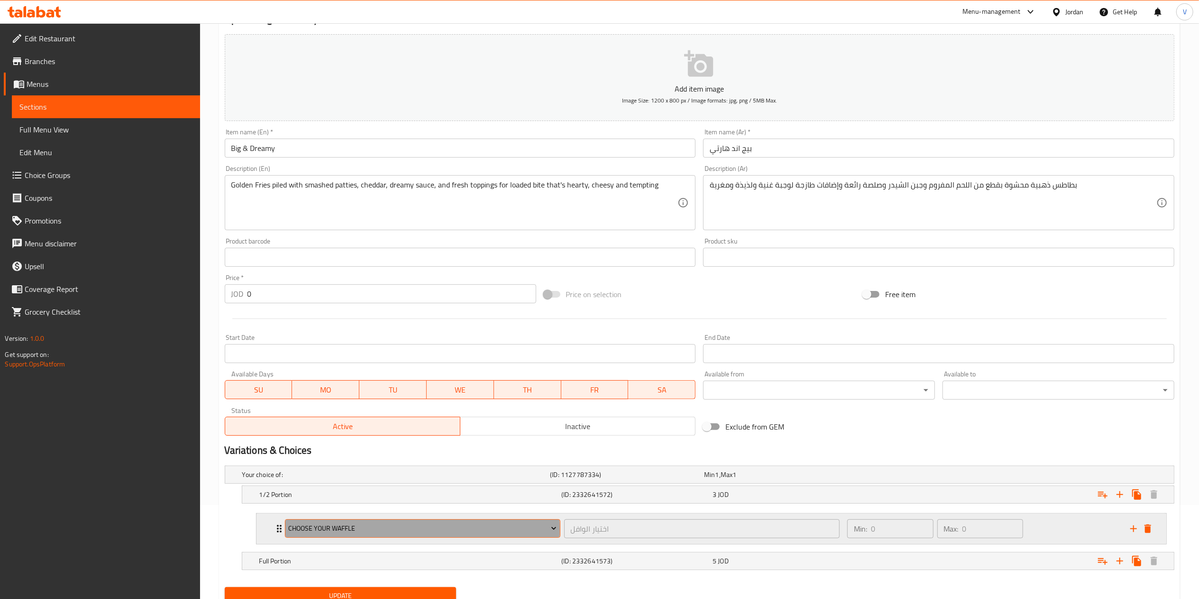
click at [338, 531] on span "choose your waffle" at bounding box center [422, 528] width 268 height 12
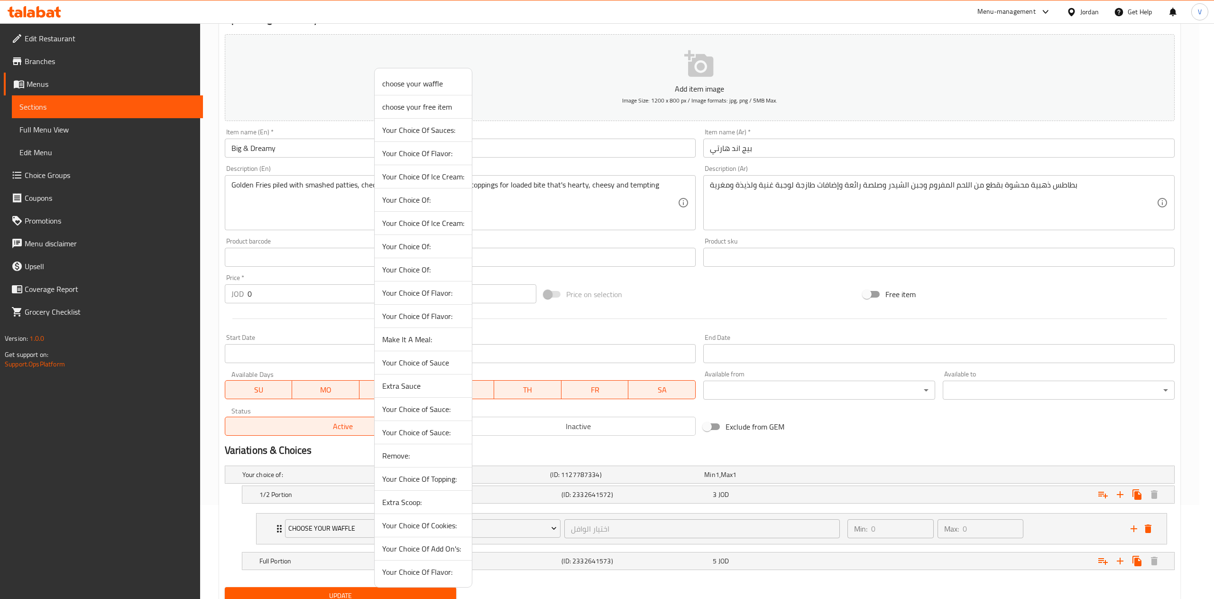
click at [420, 436] on span "Your Choice of Sauce:" at bounding box center [423, 431] width 82 height 11
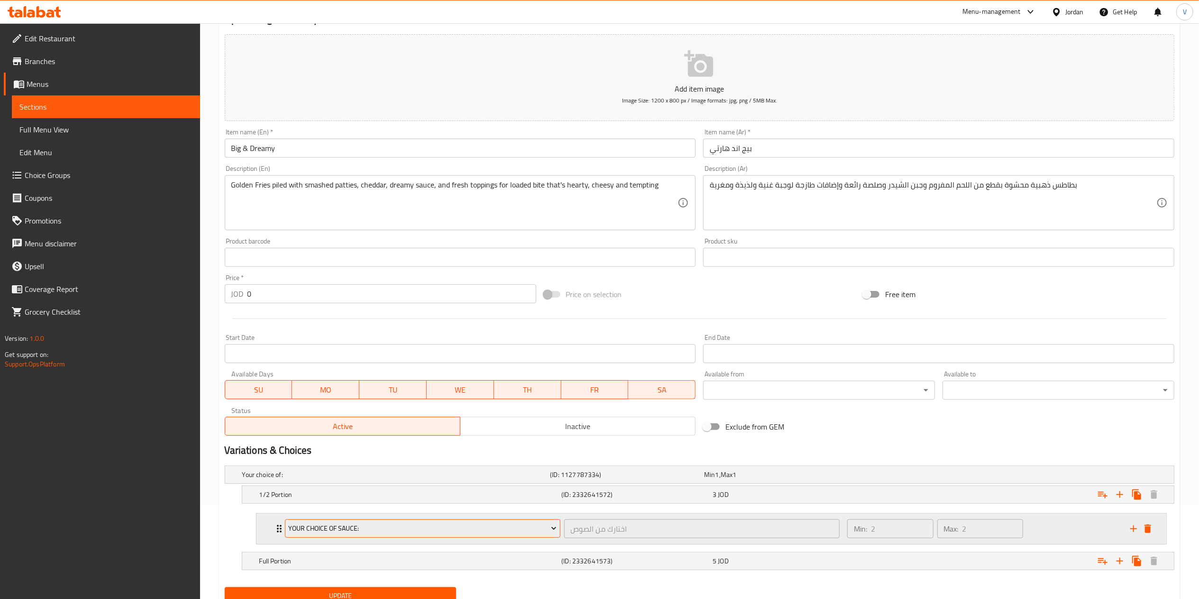
click at [462, 523] on span "Your Choice of Sauce:" at bounding box center [422, 528] width 268 height 12
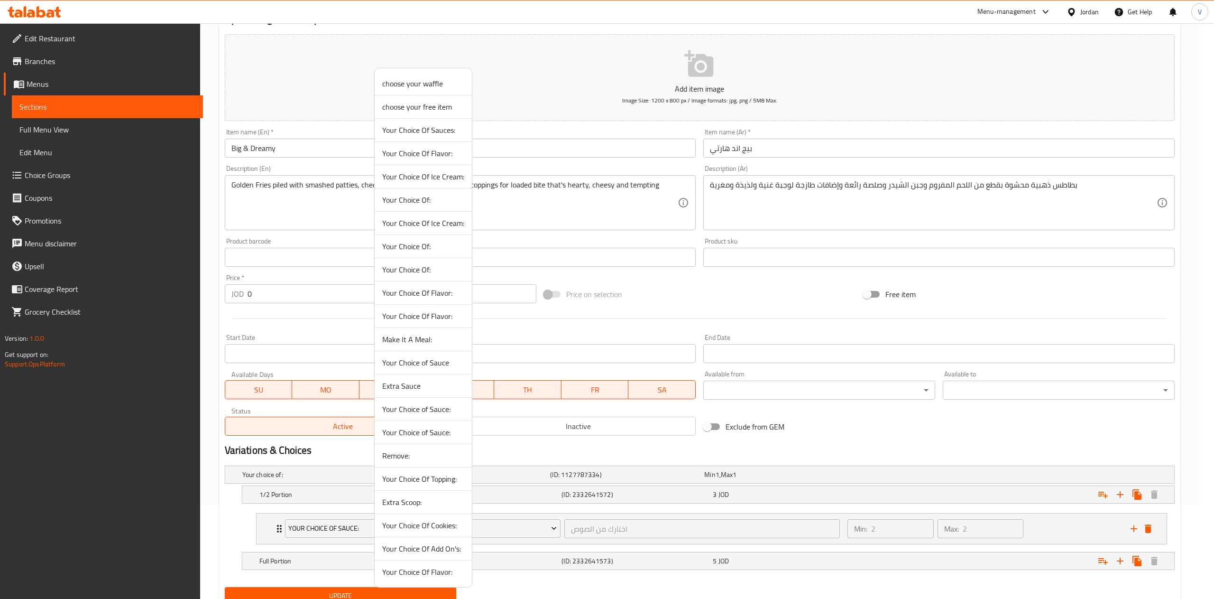
click at [403, 387] on span "Extra Sauce" at bounding box center [423, 385] width 82 height 11
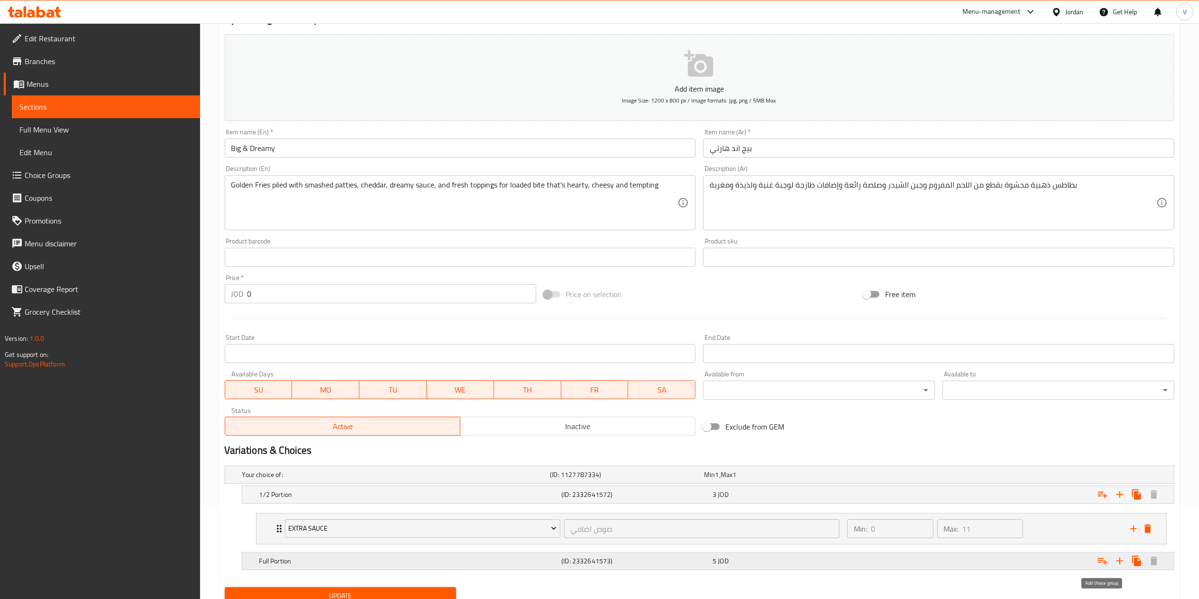
click at [1097, 565] on icon "Expand" at bounding box center [1102, 560] width 11 height 11
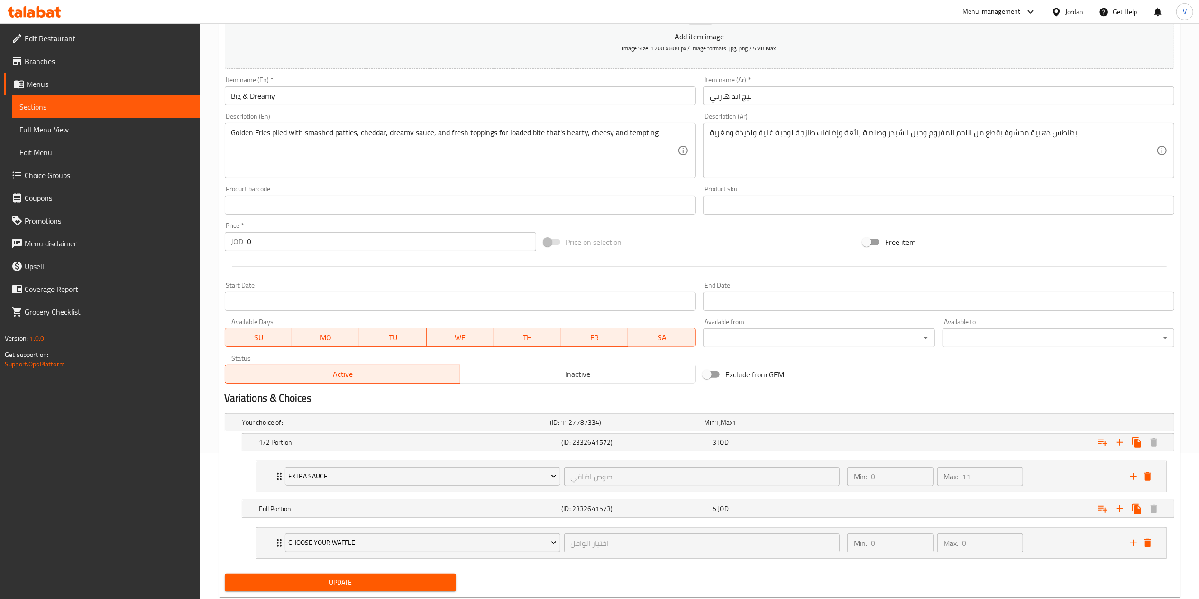
scroll to position [173, 0]
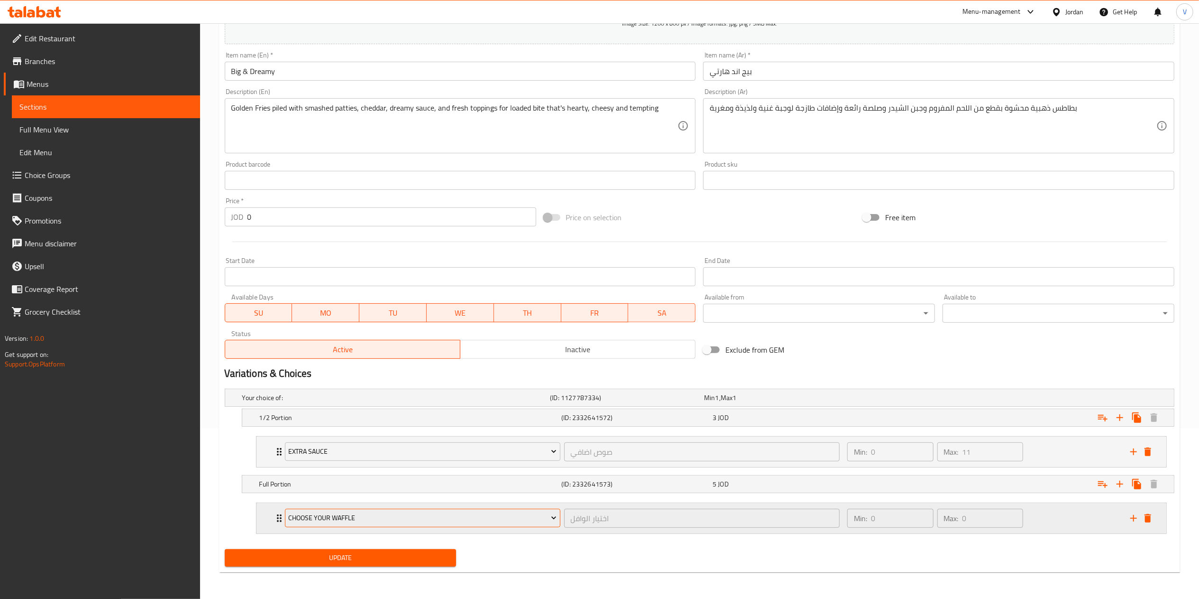
click at [342, 514] on span "choose your waffle" at bounding box center [422, 518] width 268 height 12
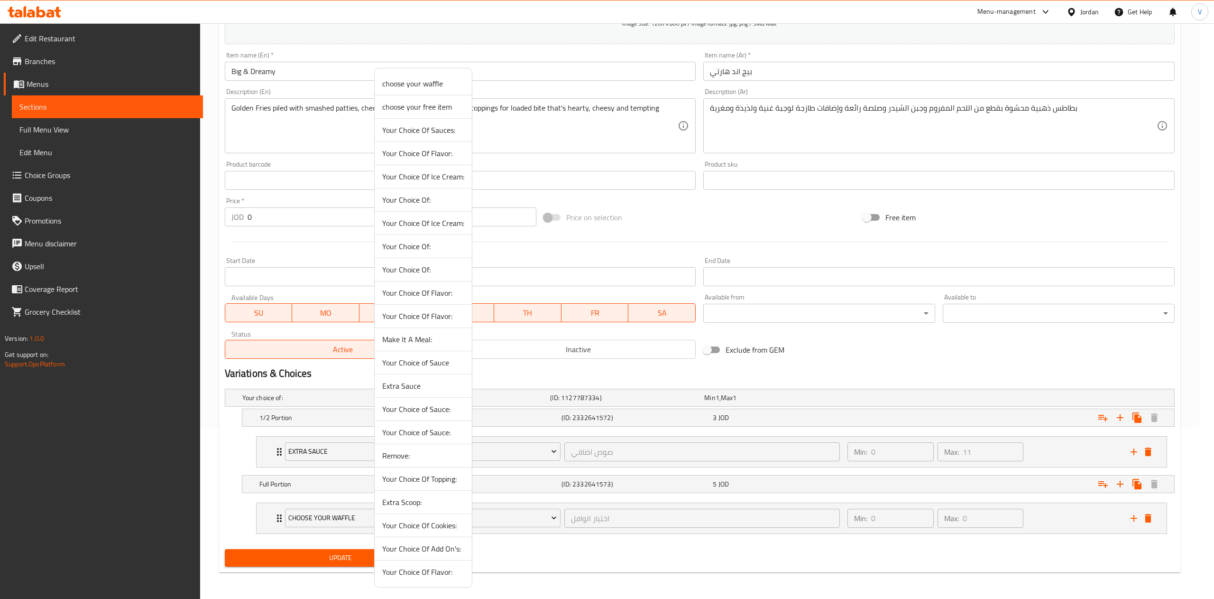
click at [407, 383] on span "Extra Sauce" at bounding box center [423, 385] width 82 height 11
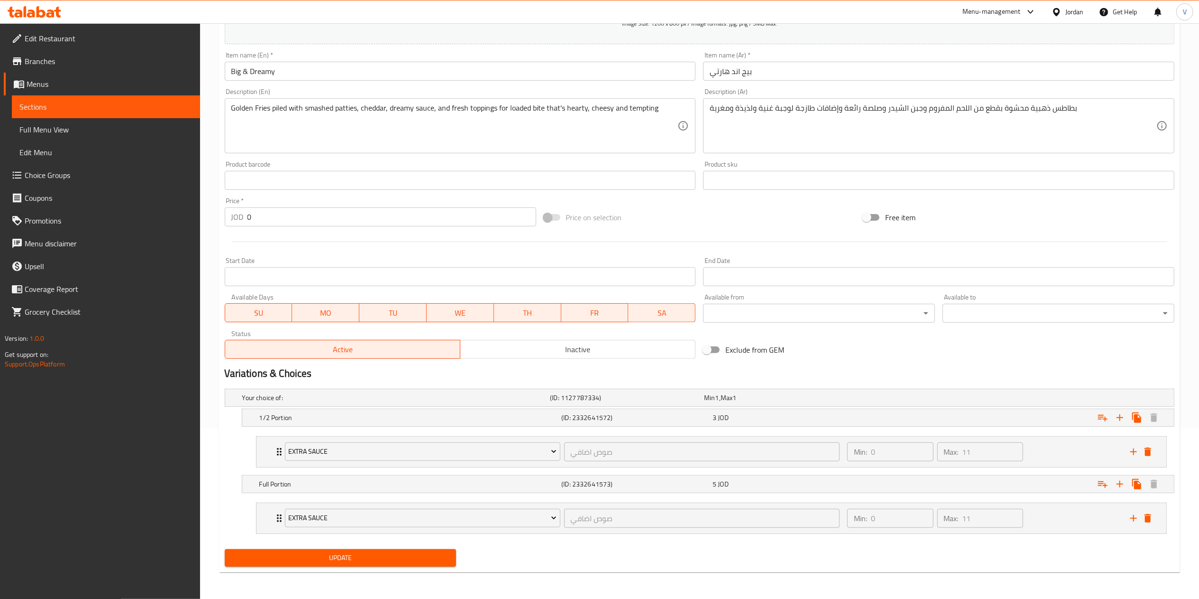
click at [306, 556] on span "Update" at bounding box center [340, 558] width 217 height 12
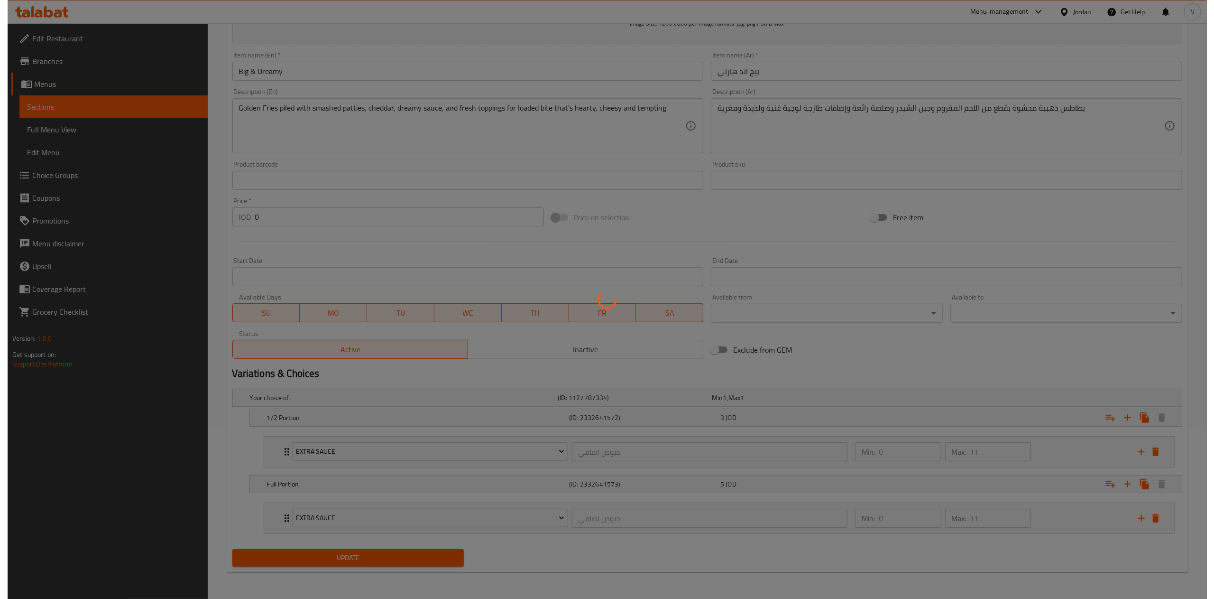
scroll to position [0, 0]
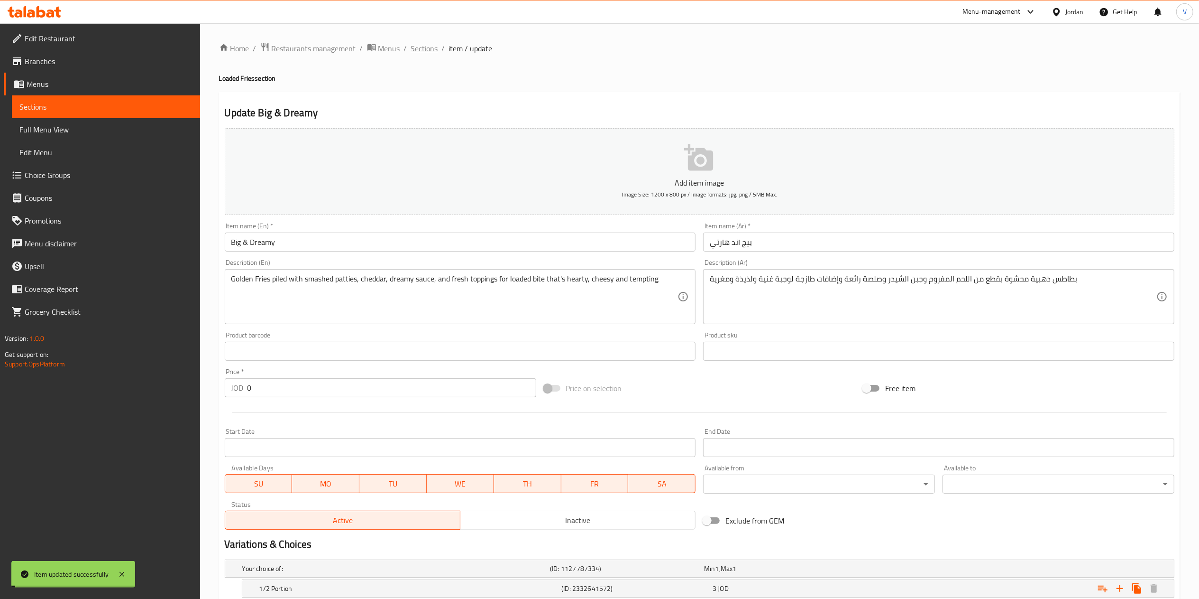
click at [417, 51] on span "Sections" at bounding box center [424, 48] width 27 height 11
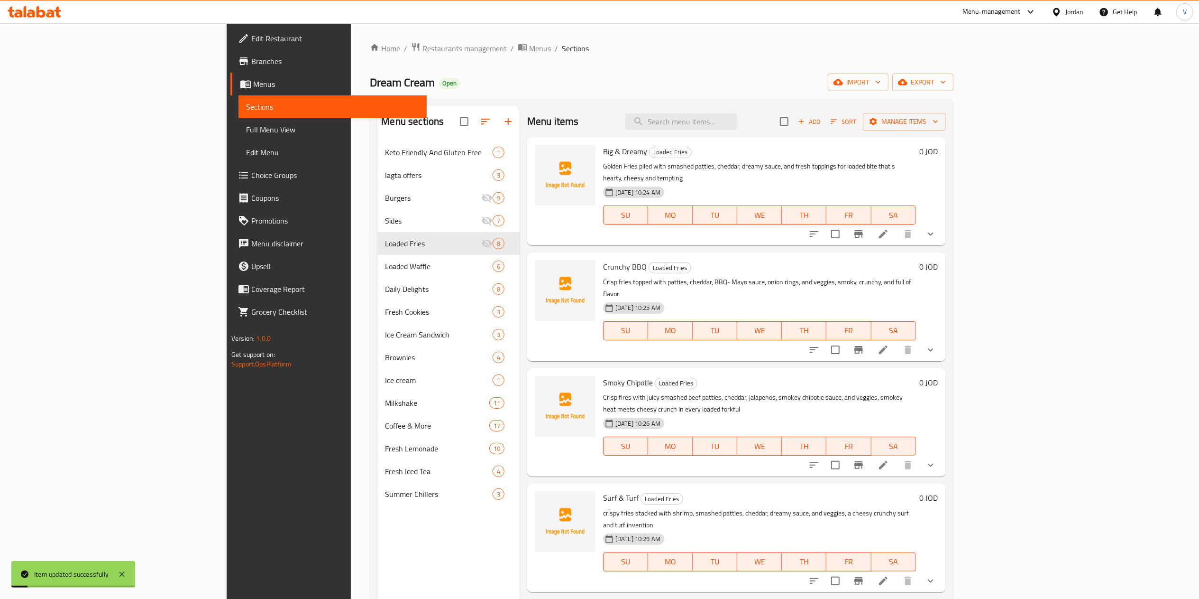
click at [889, 344] on icon at bounding box center [883, 349] width 11 height 11
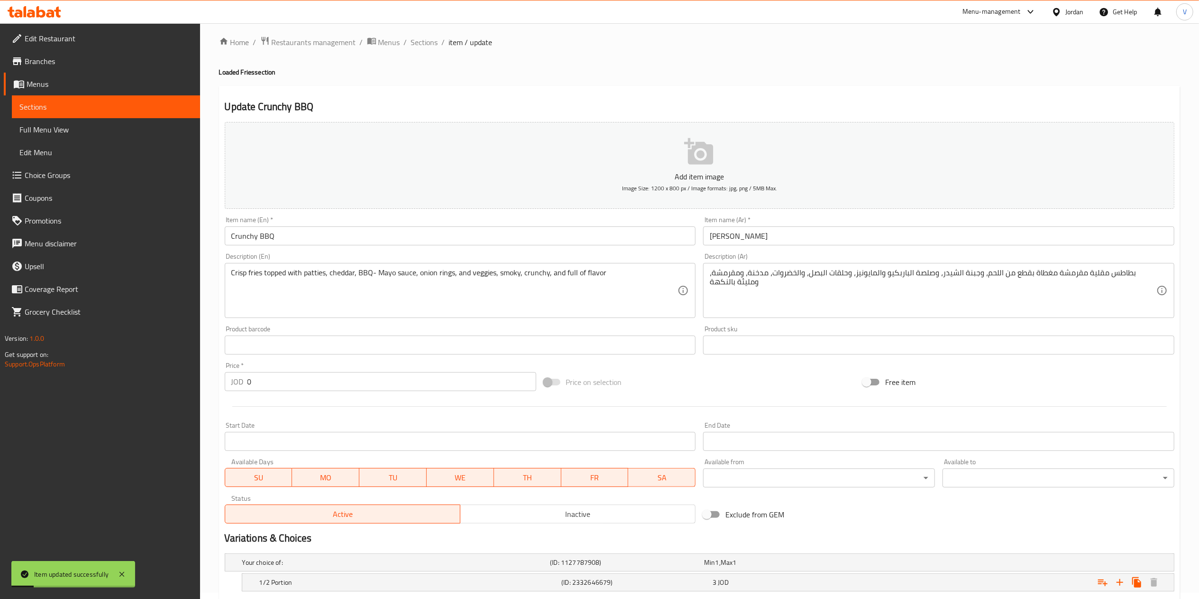
scroll to position [94, 0]
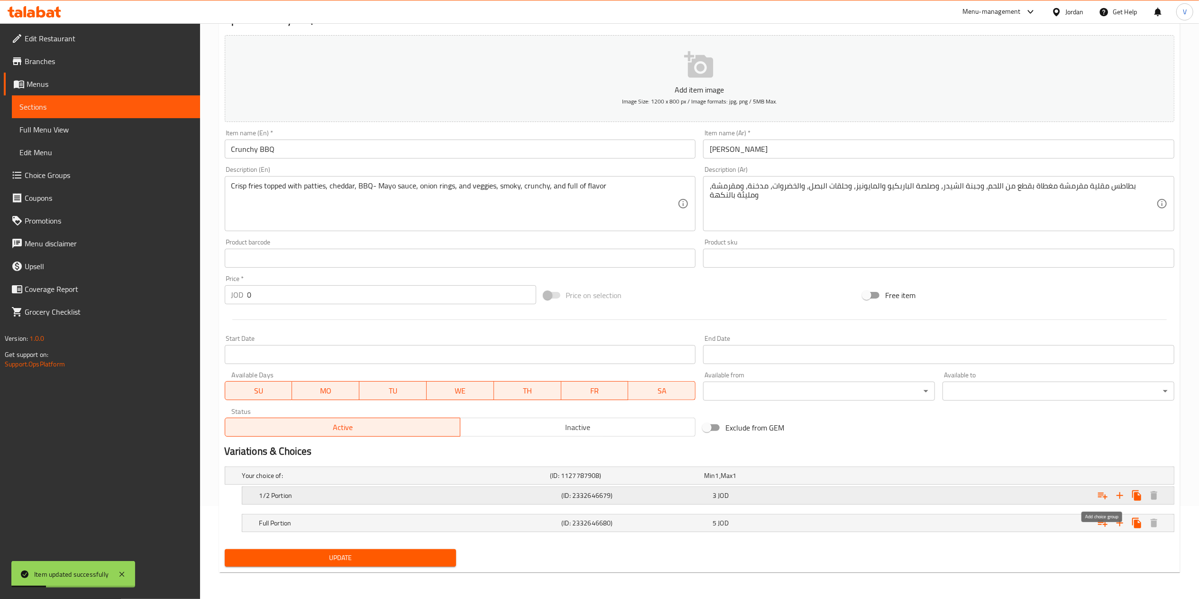
click at [1099, 497] on icon "Expand" at bounding box center [1102, 495] width 9 height 7
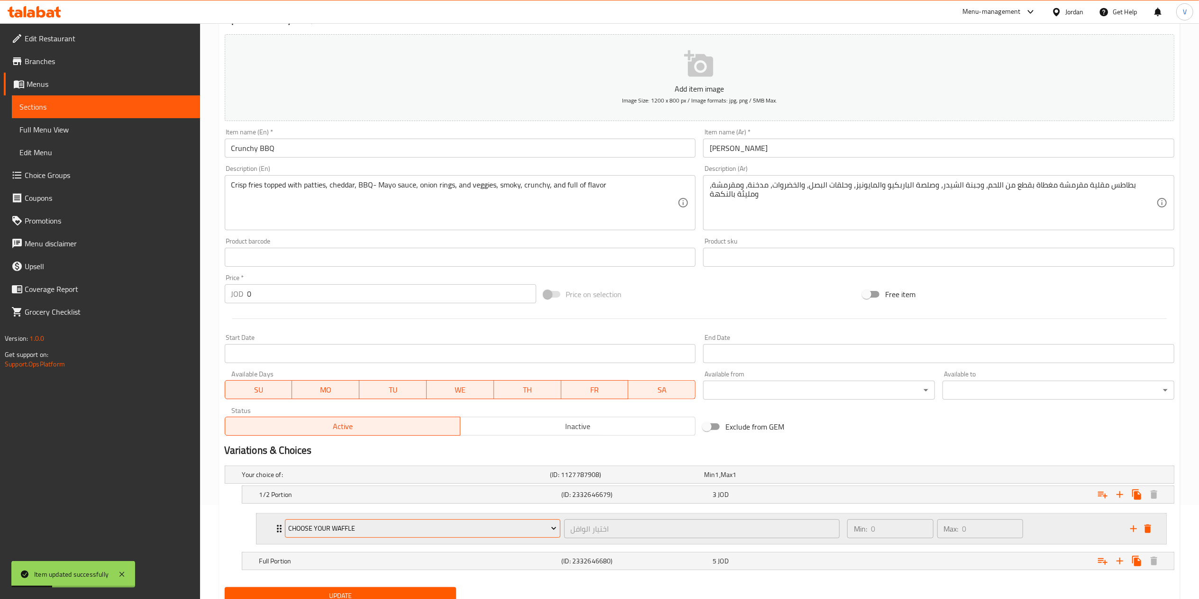
click at [349, 527] on span "choose your waffle" at bounding box center [422, 528] width 268 height 12
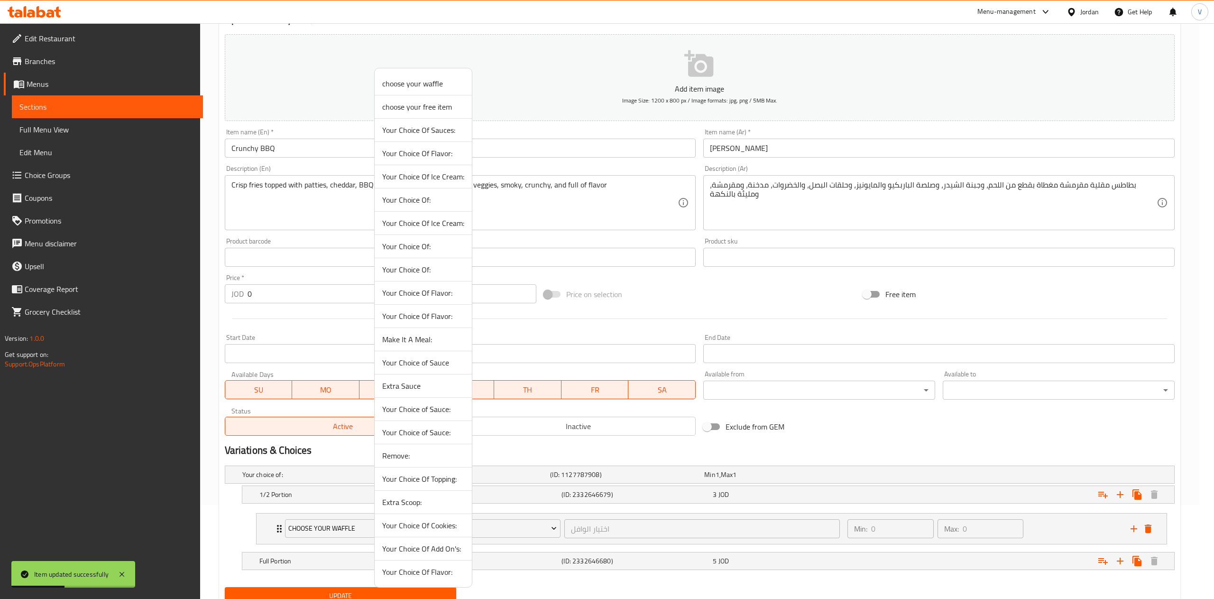
click at [399, 387] on span "Extra Sauce" at bounding box center [423, 385] width 82 height 11
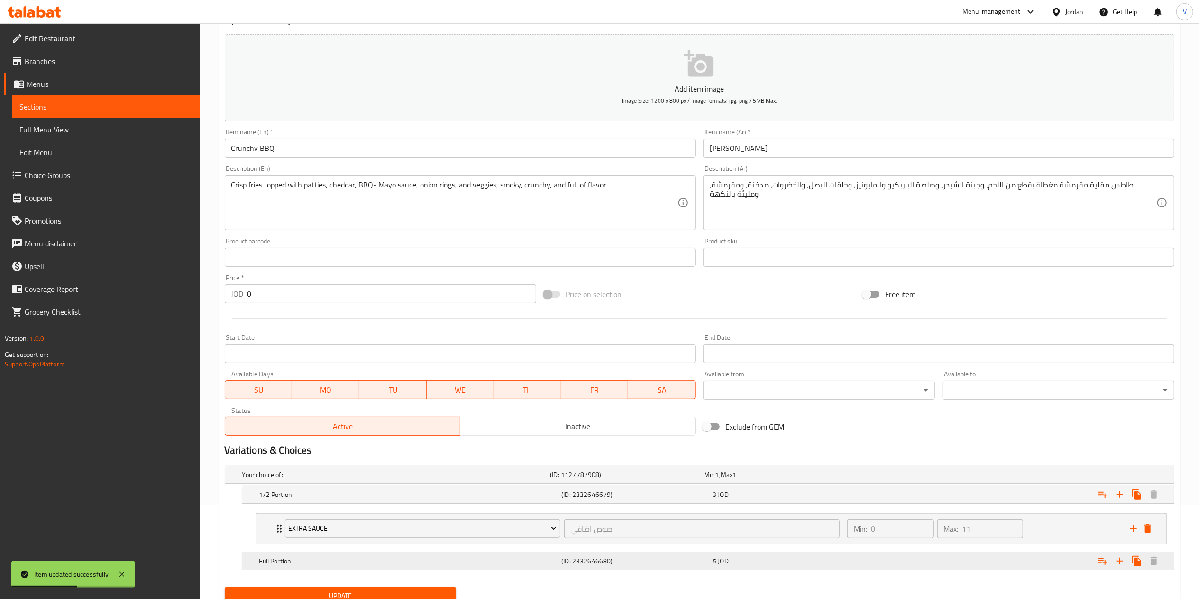
click at [1101, 560] on icon "Expand" at bounding box center [1102, 561] width 9 height 7
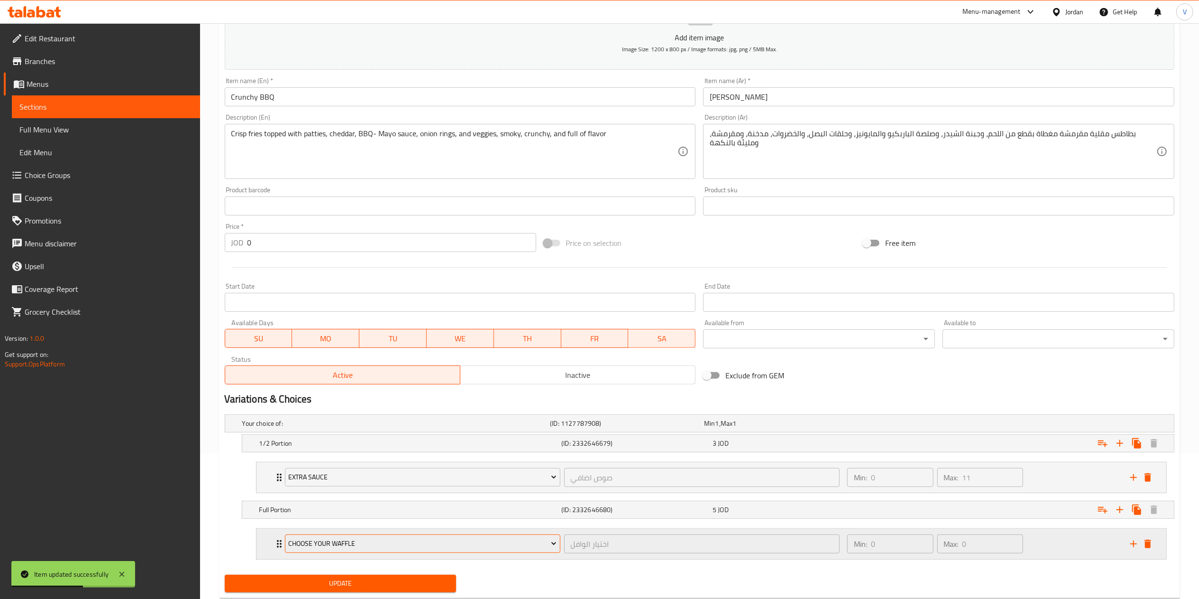
scroll to position [173, 0]
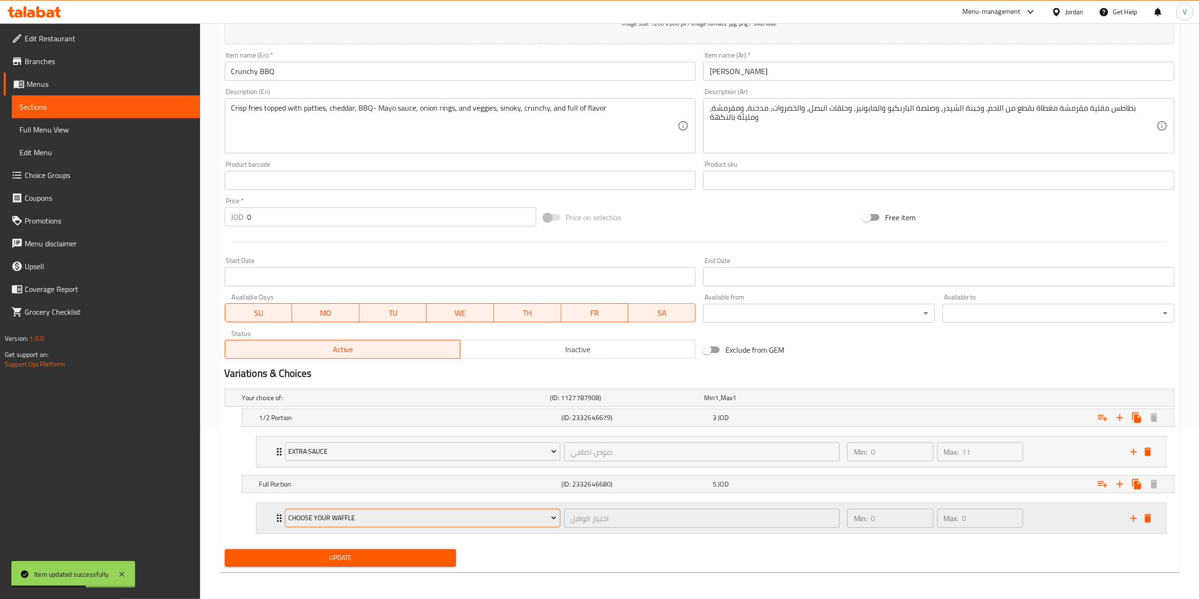
click at [341, 516] on span "choose your waffle" at bounding box center [422, 518] width 268 height 12
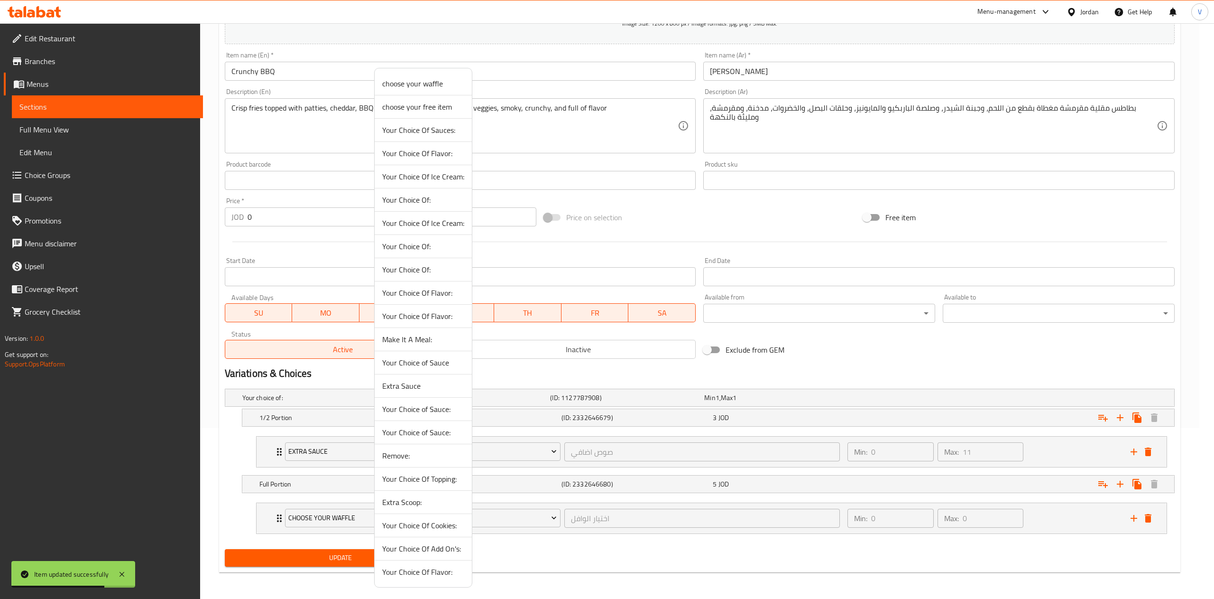
click at [410, 391] on span "Extra Sauce" at bounding box center [423, 385] width 82 height 11
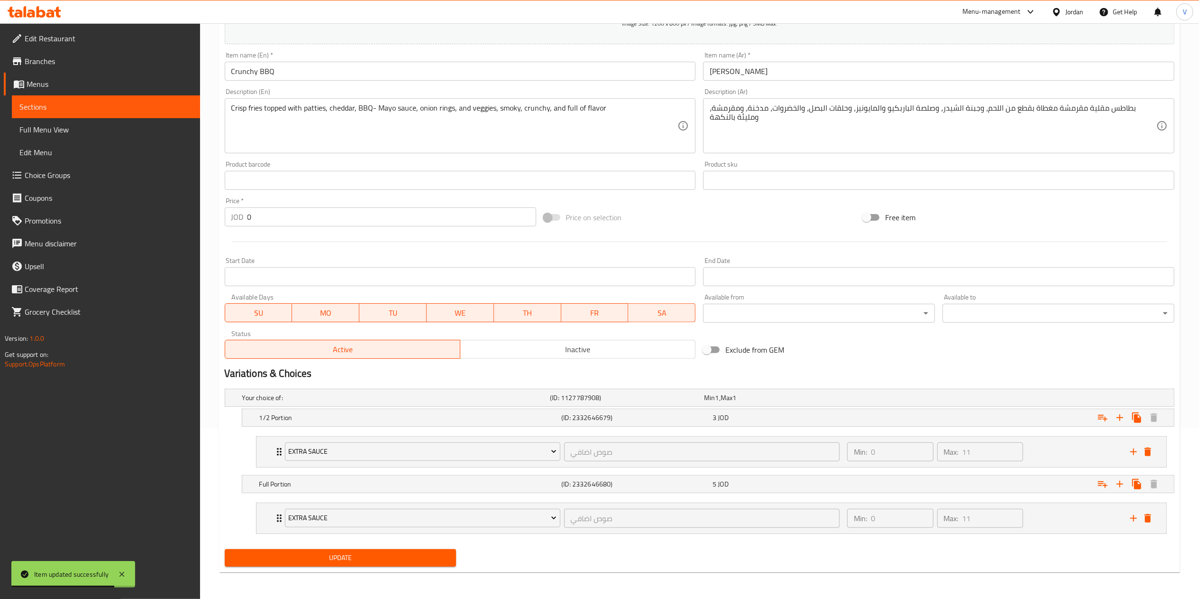
click at [355, 546] on div "Update" at bounding box center [340, 557] width 239 height 25
click at [348, 556] on span "Update" at bounding box center [340, 558] width 217 height 12
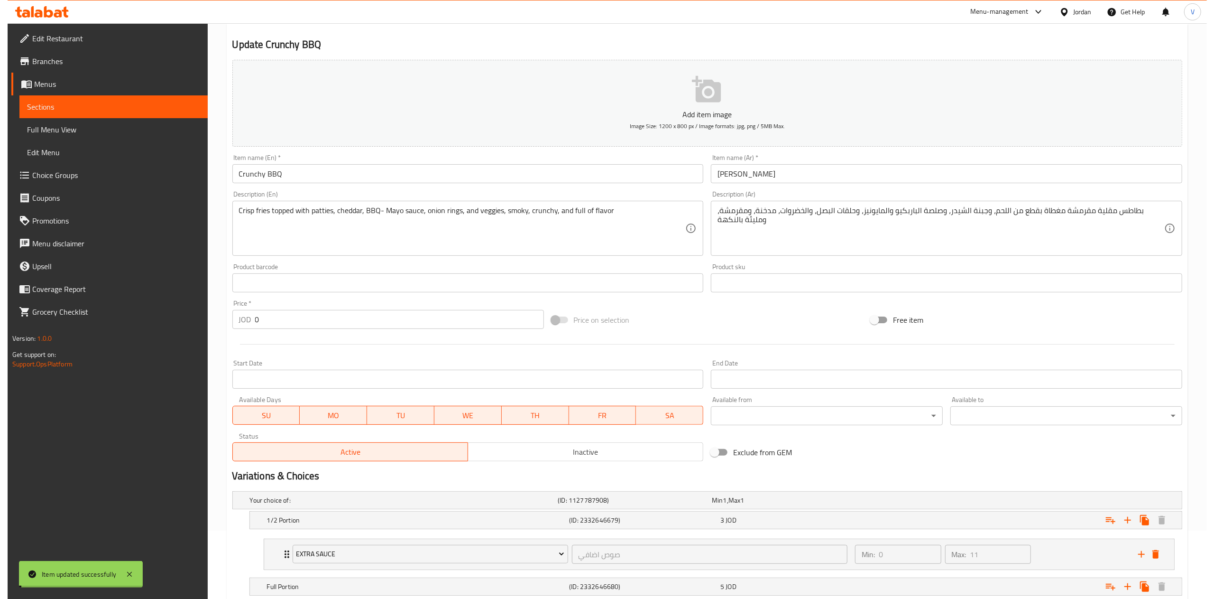
scroll to position [0, 0]
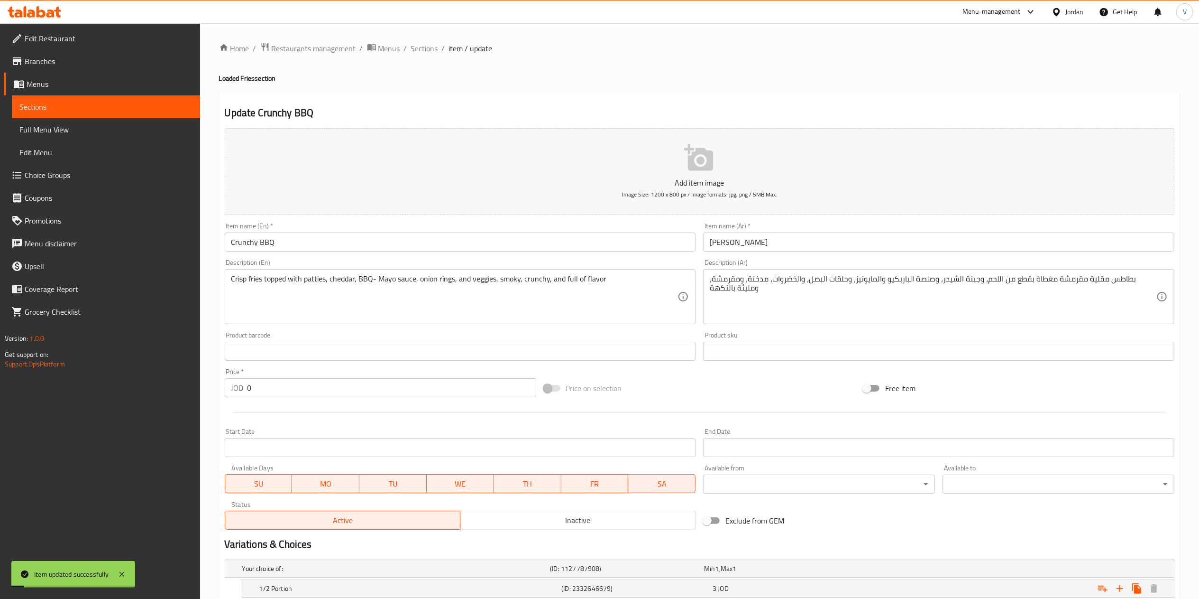
click at [424, 54] on span "Sections" at bounding box center [424, 48] width 27 height 11
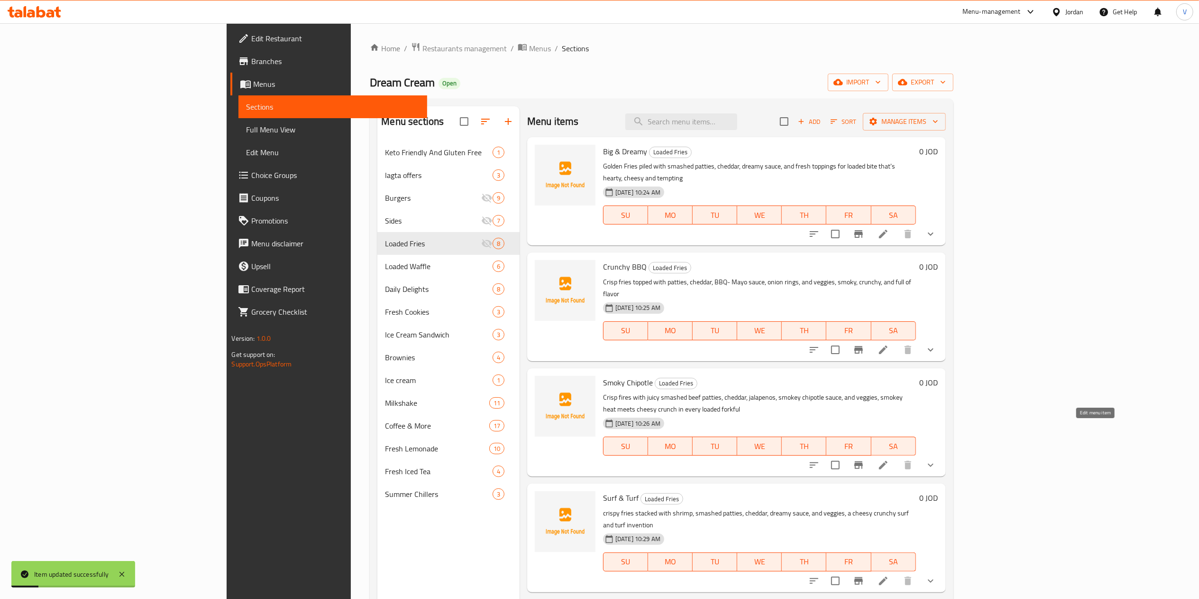
click at [888, 461] on icon at bounding box center [883, 465] width 9 height 9
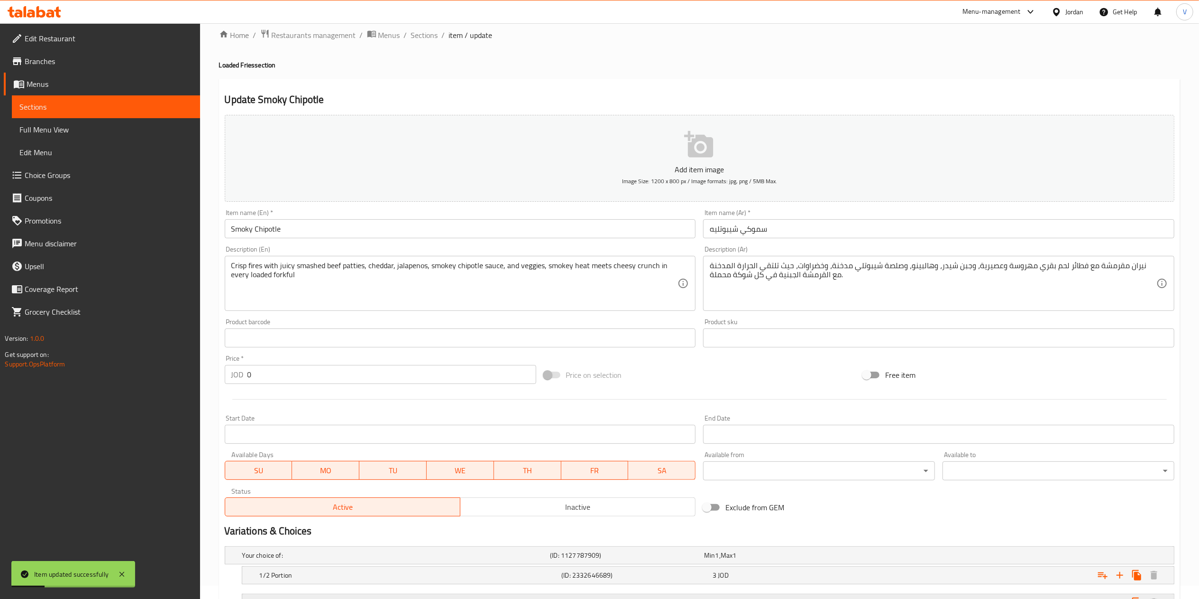
scroll to position [94, 0]
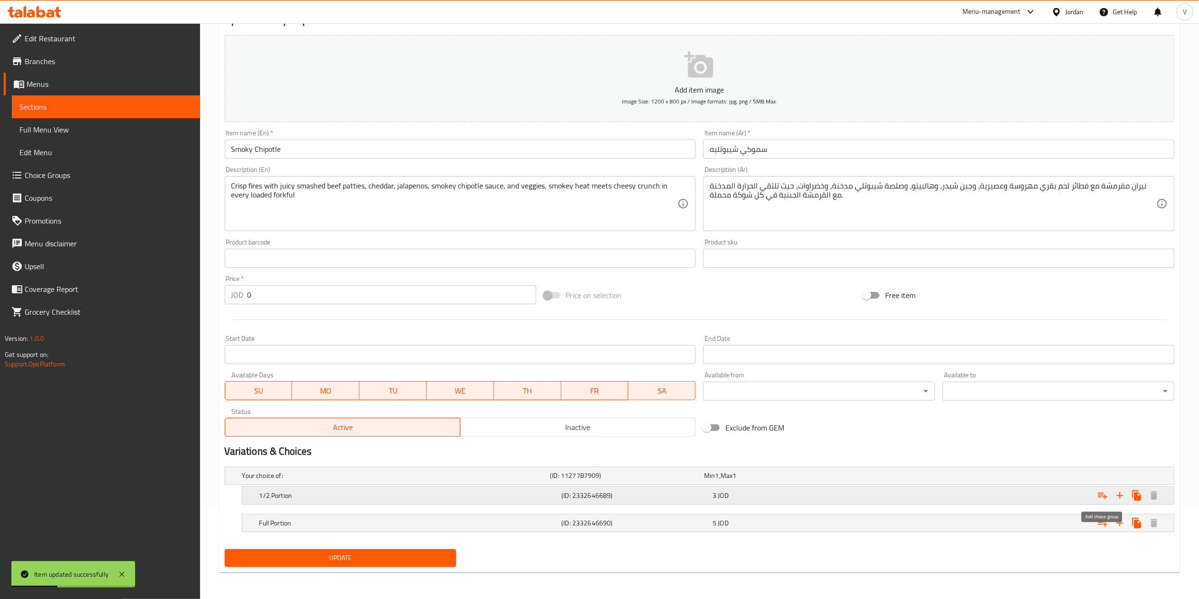
click at [1105, 497] on icon "Expand" at bounding box center [1102, 495] width 9 height 7
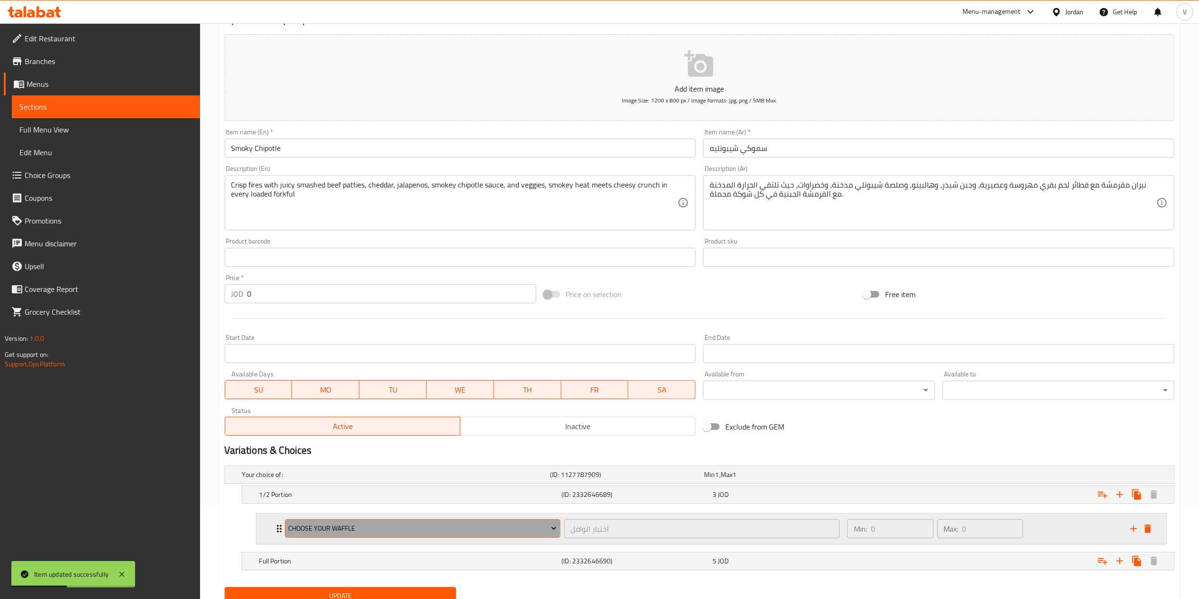
click at [311, 524] on span "choose your waffle" at bounding box center [422, 528] width 268 height 12
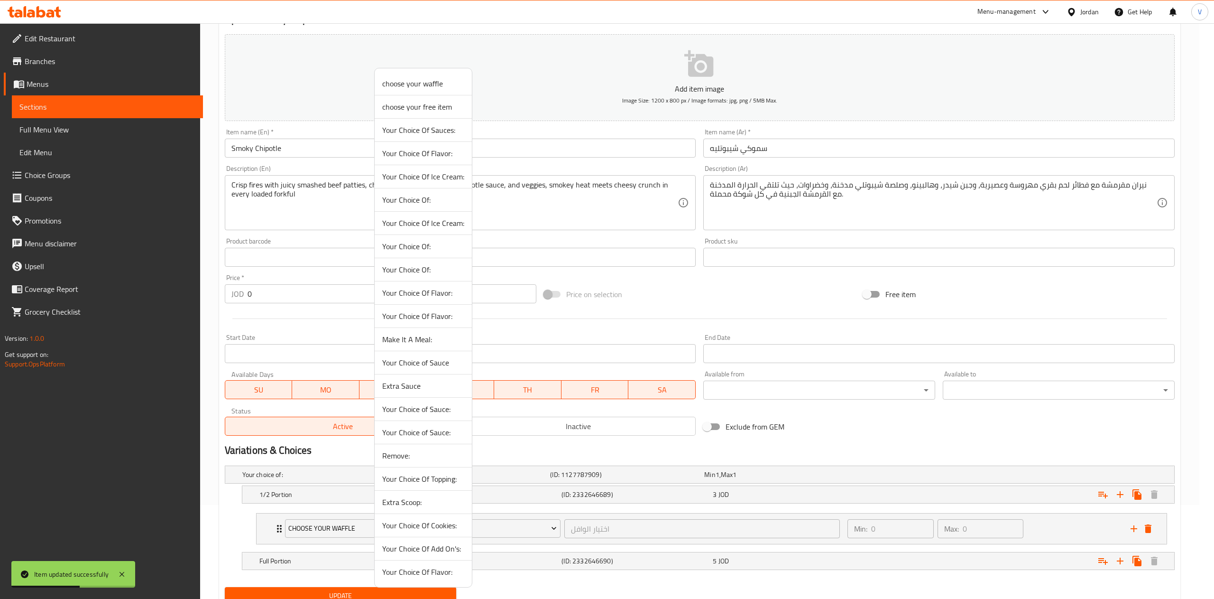
click at [402, 388] on span "Extra Sauce" at bounding box center [423, 385] width 82 height 11
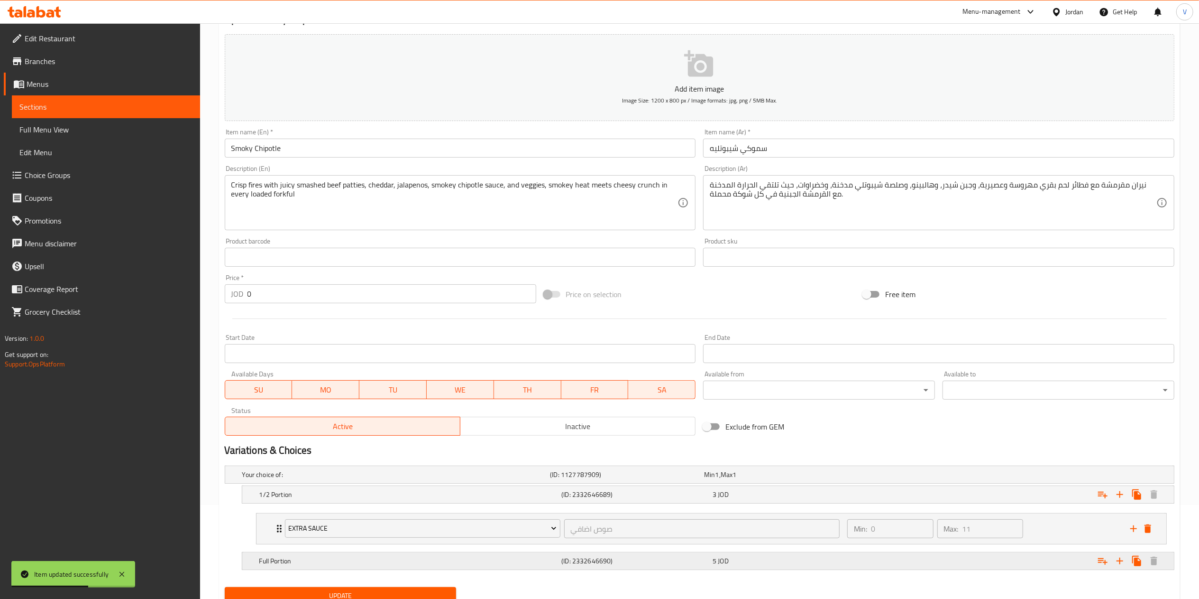
click at [1101, 563] on icon "Expand" at bounding box center [1102, 561] width 9 height 7
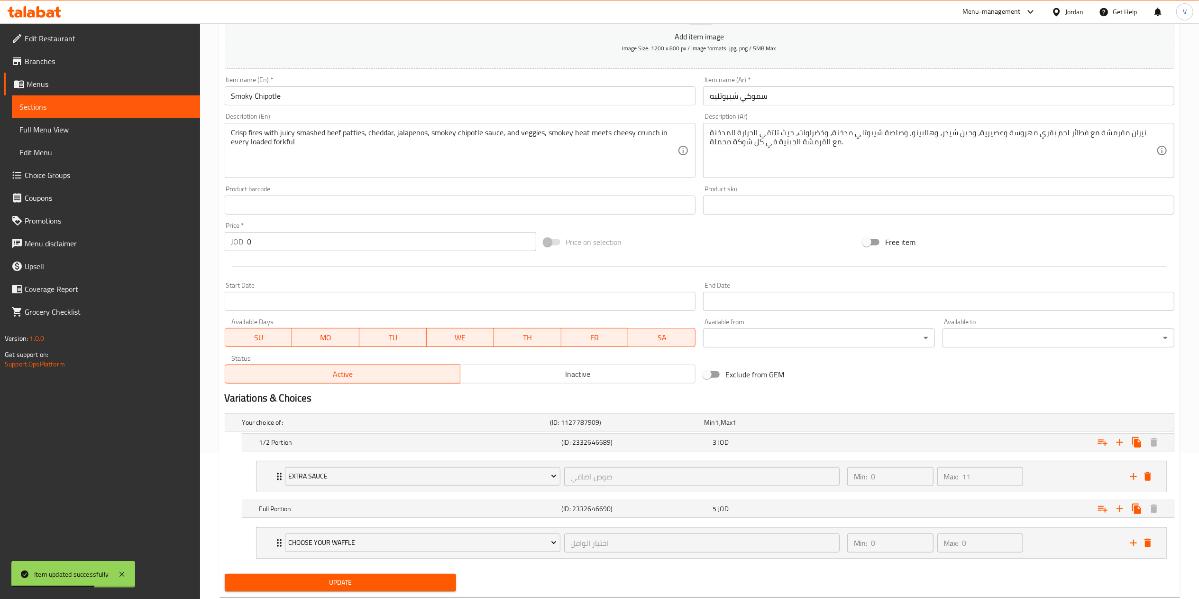
scroll to position [173, 0]
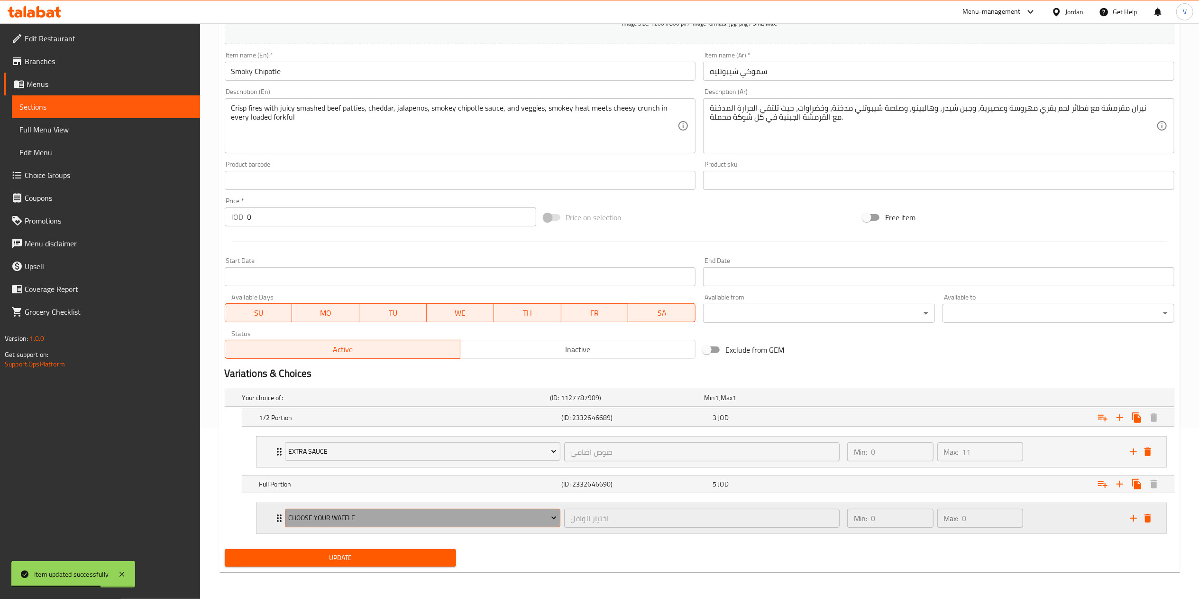
click at [365, 510] on button "choose your waffle" at bounding box center [423, 517] width 276 height 19
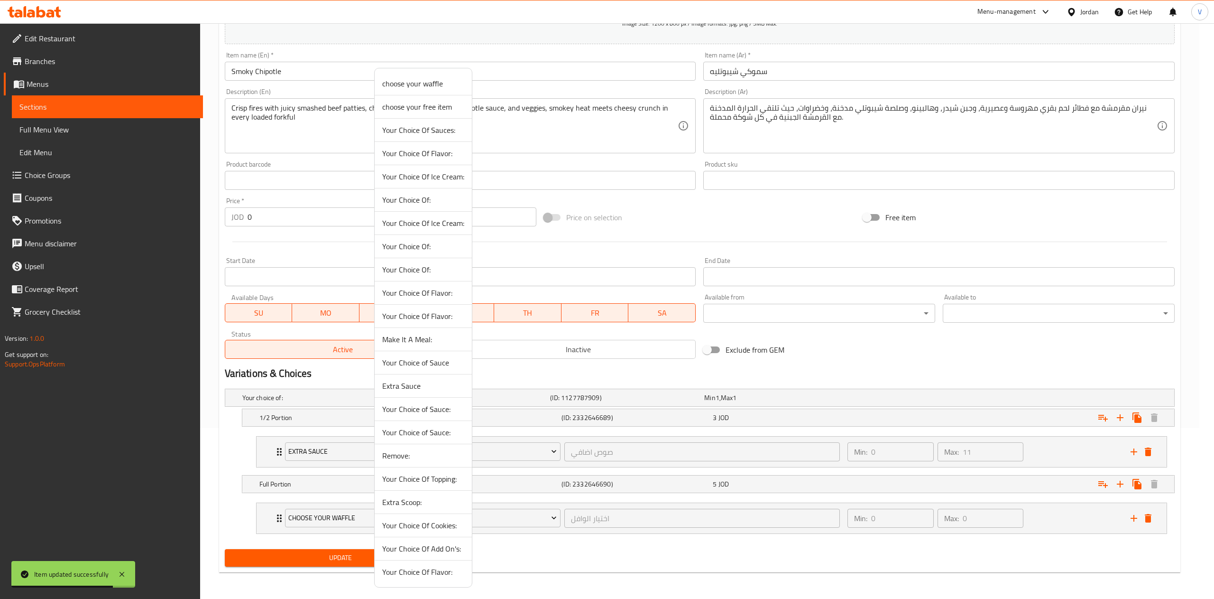
click at [413, 384] on span "Extra Sauce" at bounding box center [423, 385] width 82 height 11
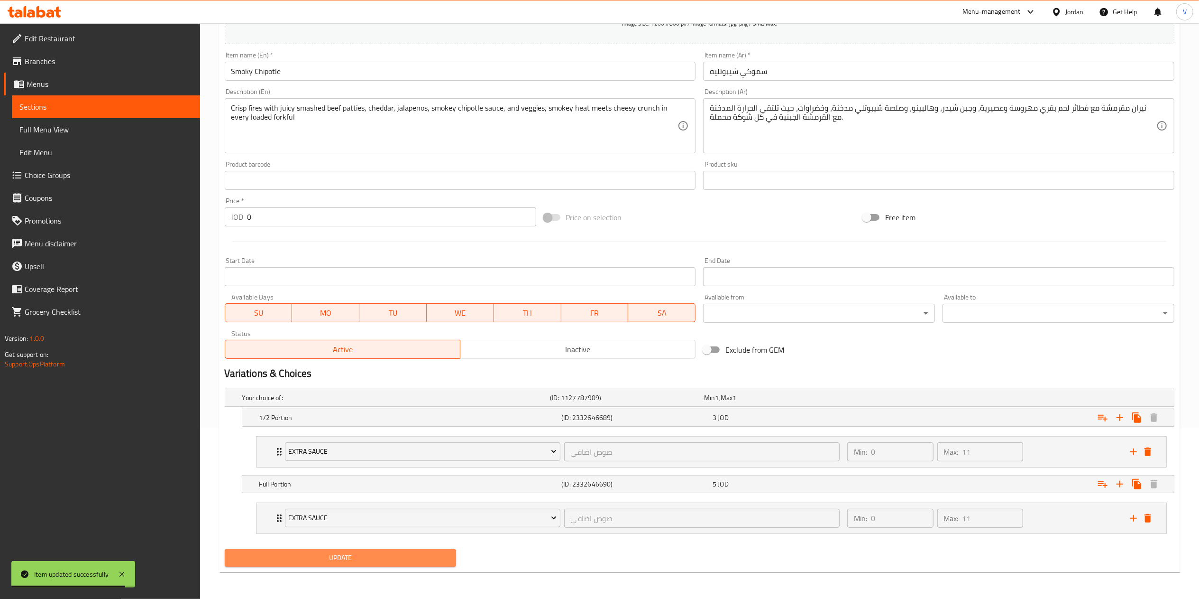
click at [344, 550] on button "Update" at bounding box center [341, 558] width 232 height 18
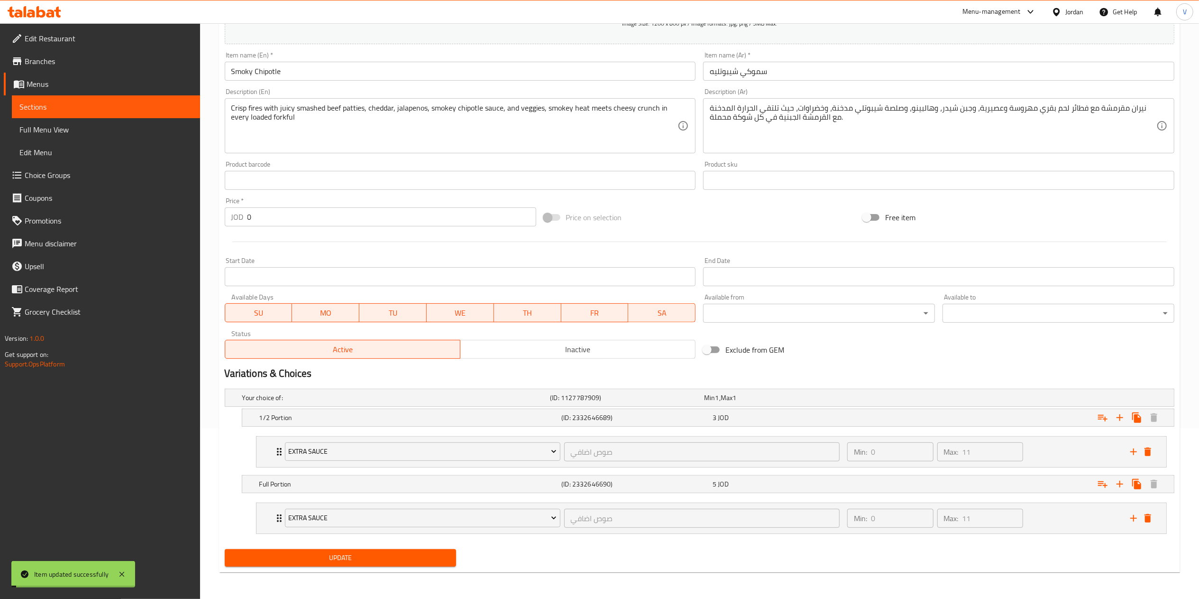
scroll to position [0, 0]
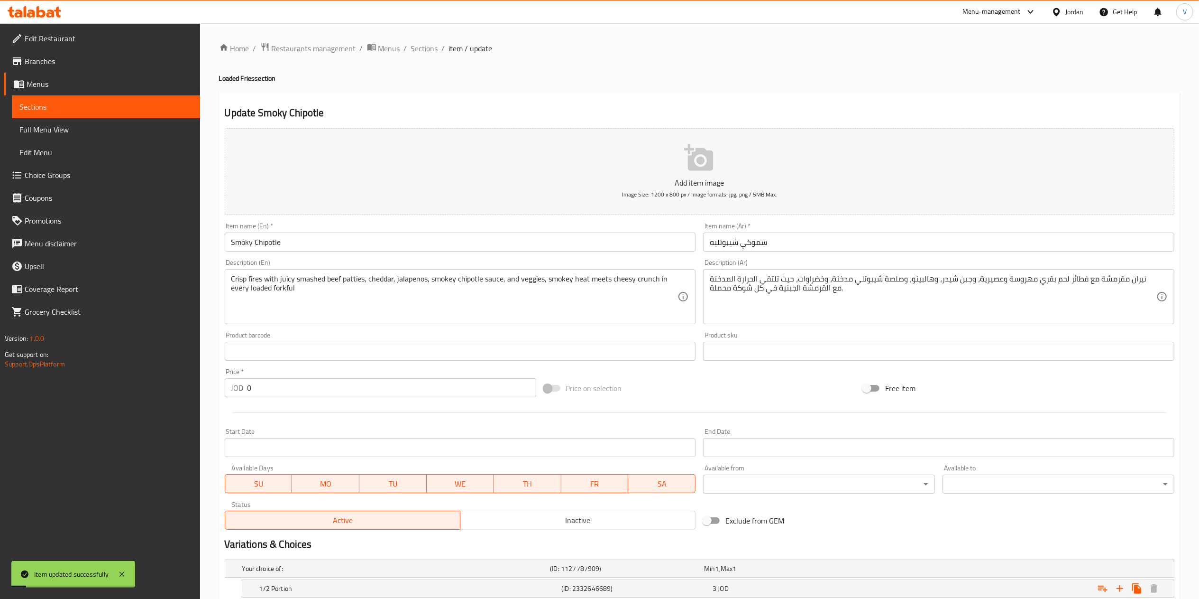
click at [423, 45] on span "Sections" at bounding box center [424, 48] width 27 height 11
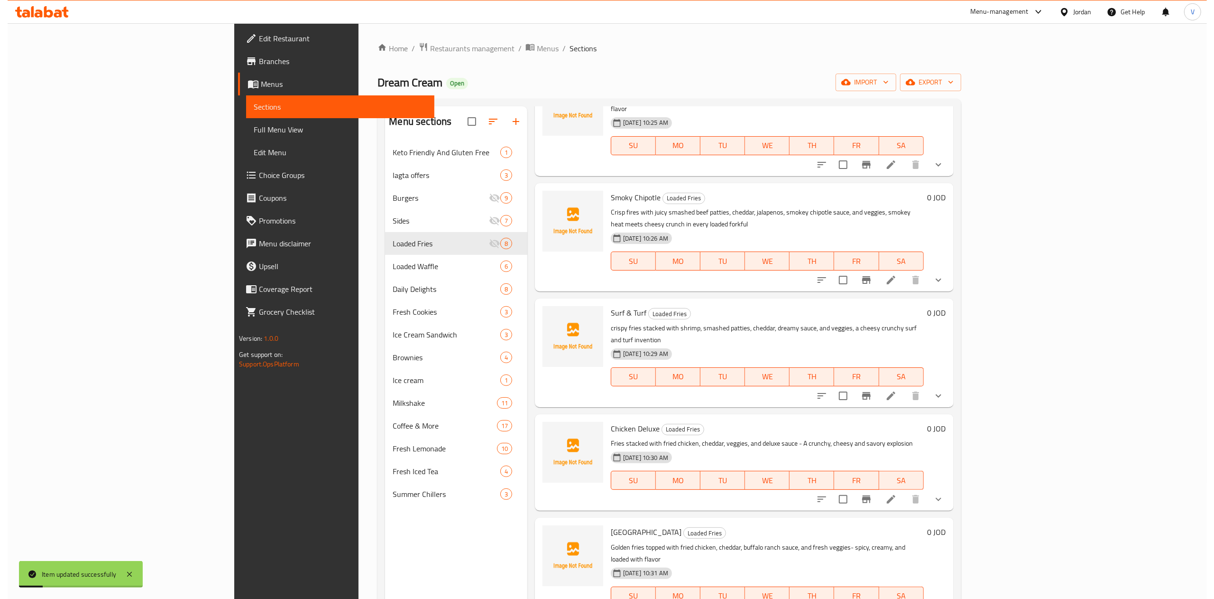
scroll to position [190, 0]
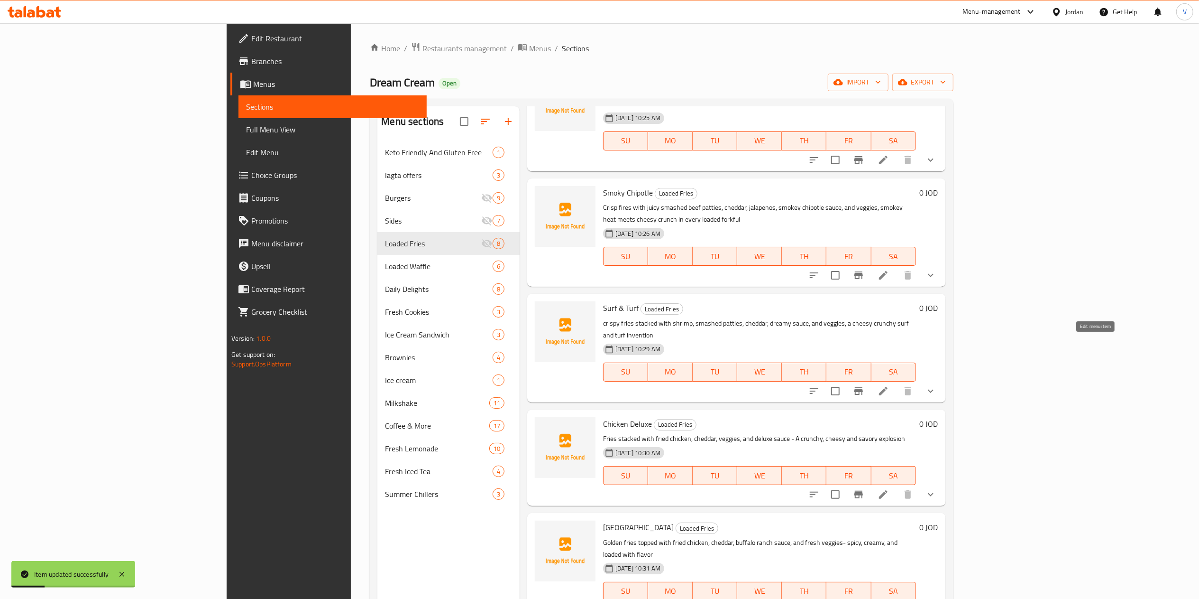
click at [889, 385] on icon at bounding box center [883, 390] width 11 height 11
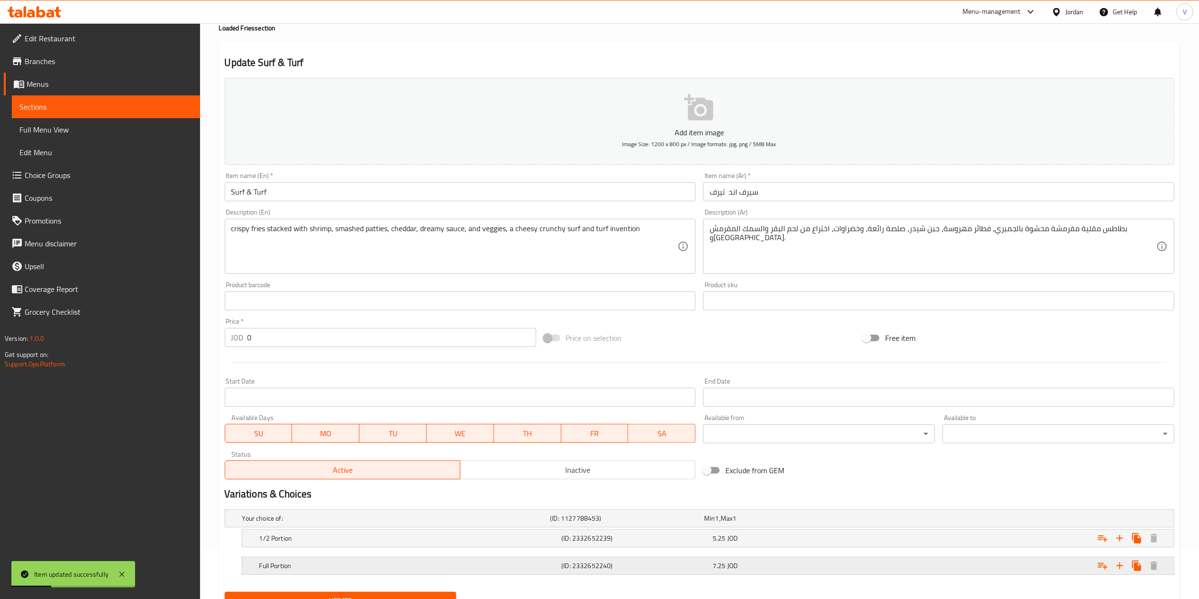
scroll to position [94, 0]
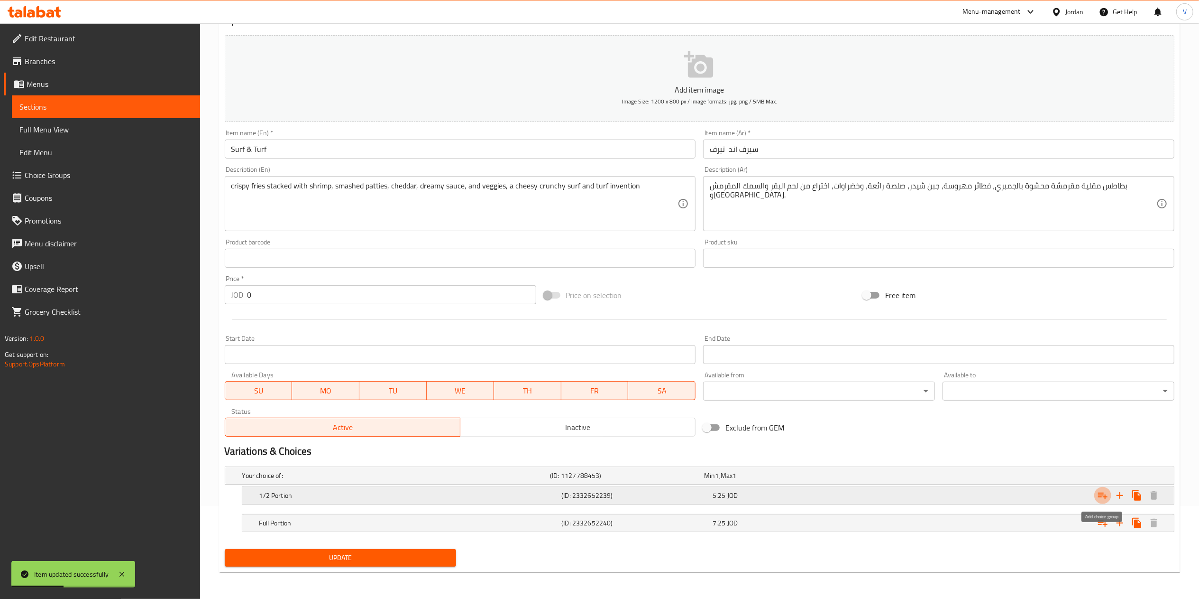
click at [1101, 496] on icon "Expand" at bounding box center [1102, 495] width 9 height 7
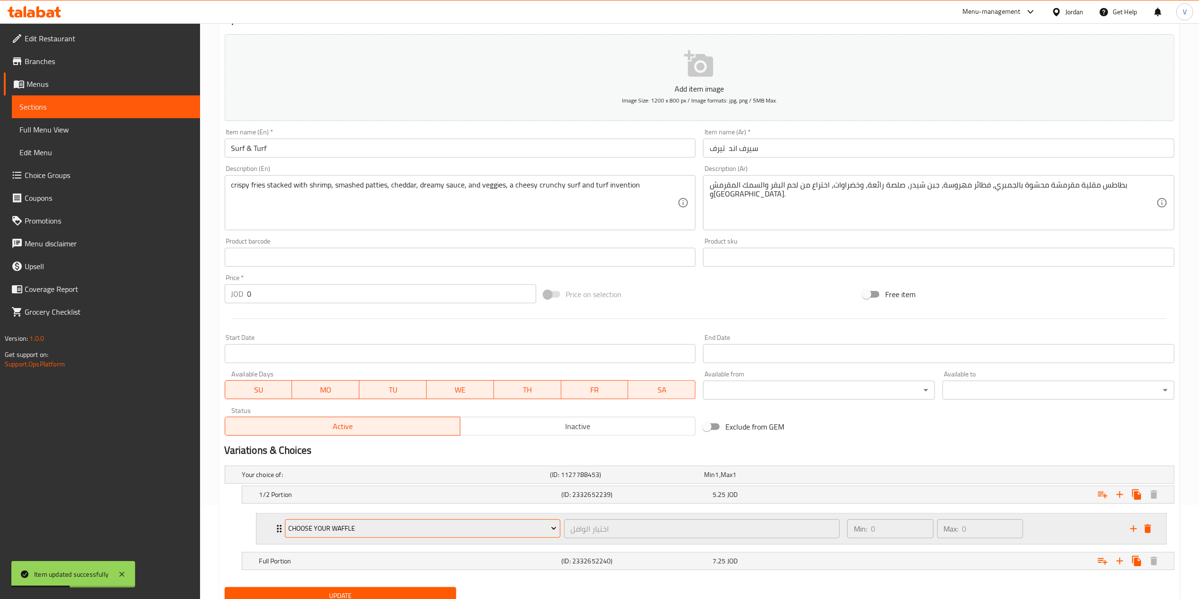
click at [336, 533] on span "choose your waffle" at bounding box center [422, 528] width 268 height 12
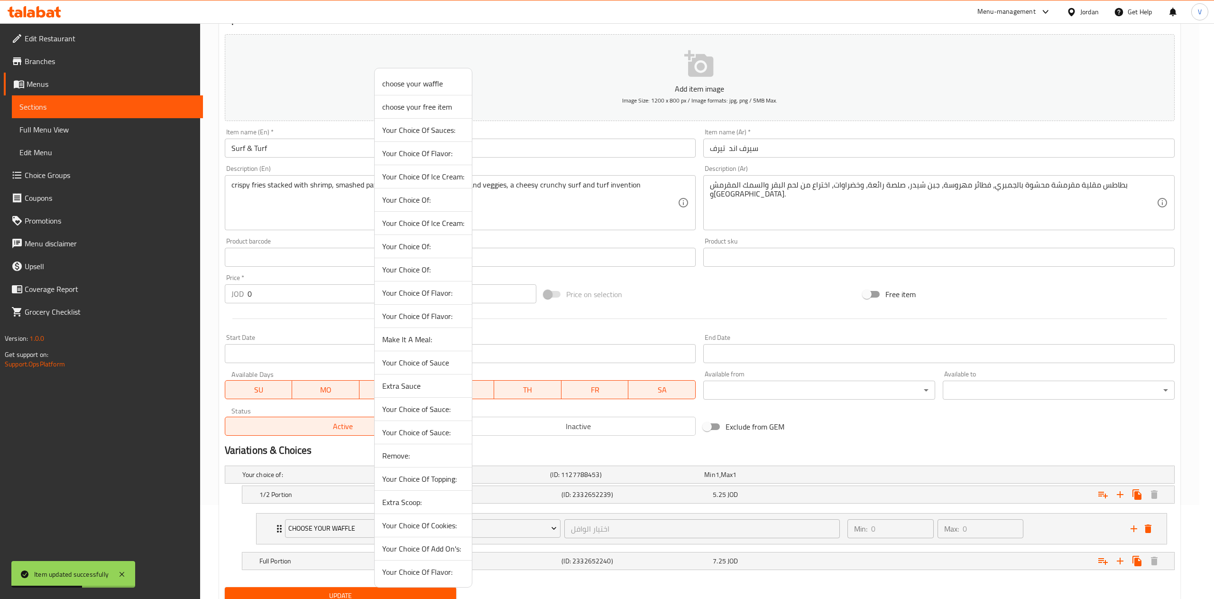
click at [403, 389] on span "Extra Sauce" at bounding box center [423, 385] width 82 height 11
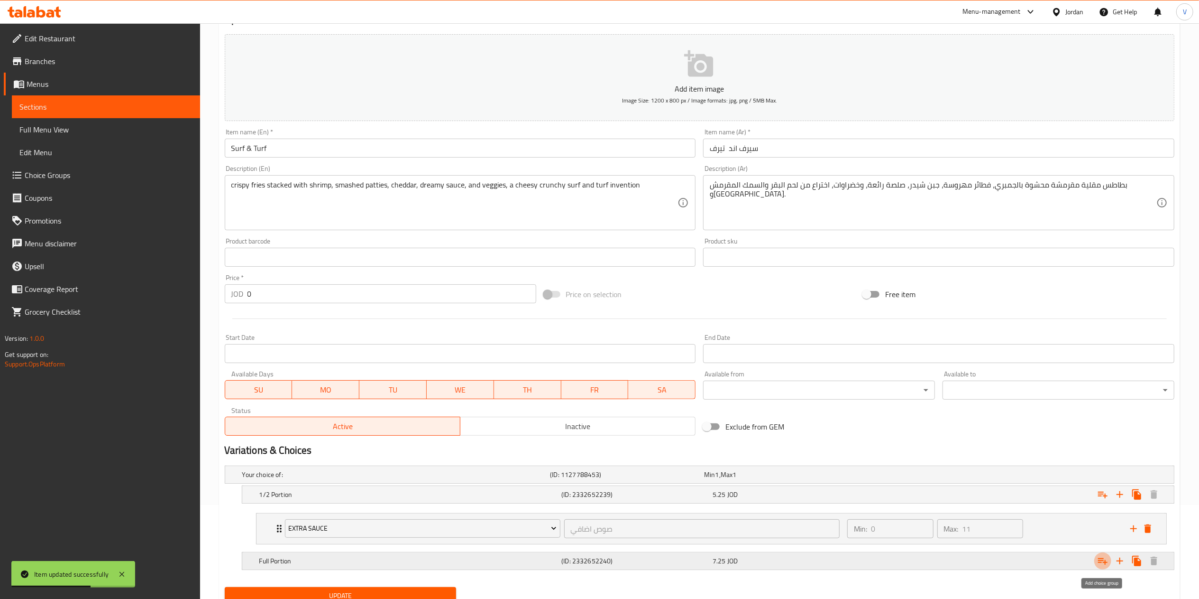
click at [1097, 562] on icon "Expand" at bounding box center [1102, 560] width 11 height 11
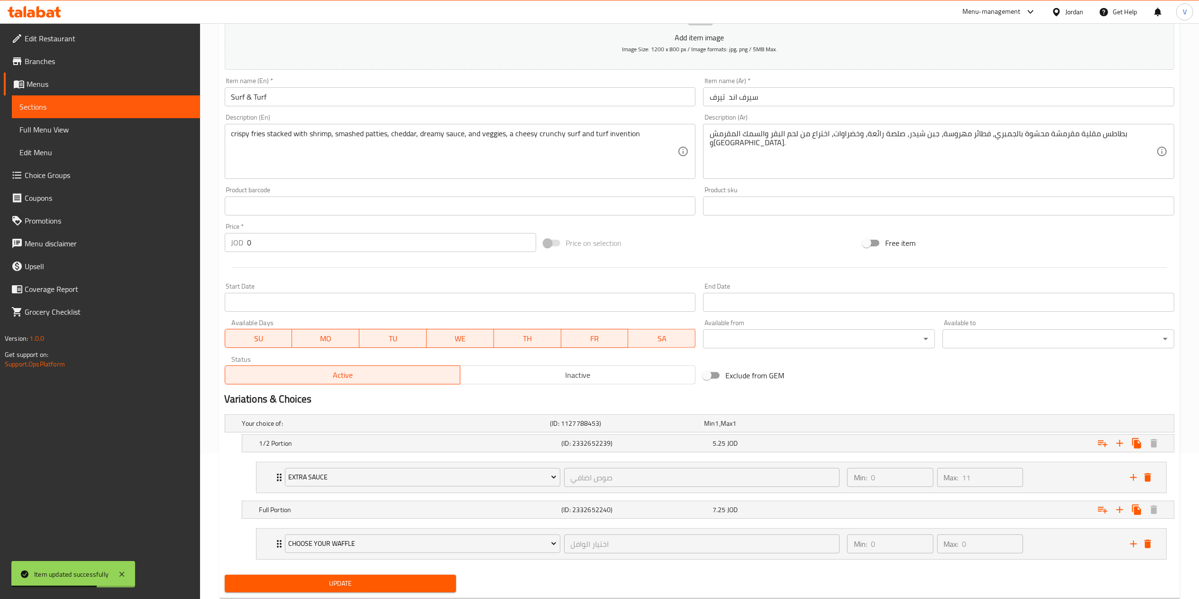
scroll to position [173, 0]
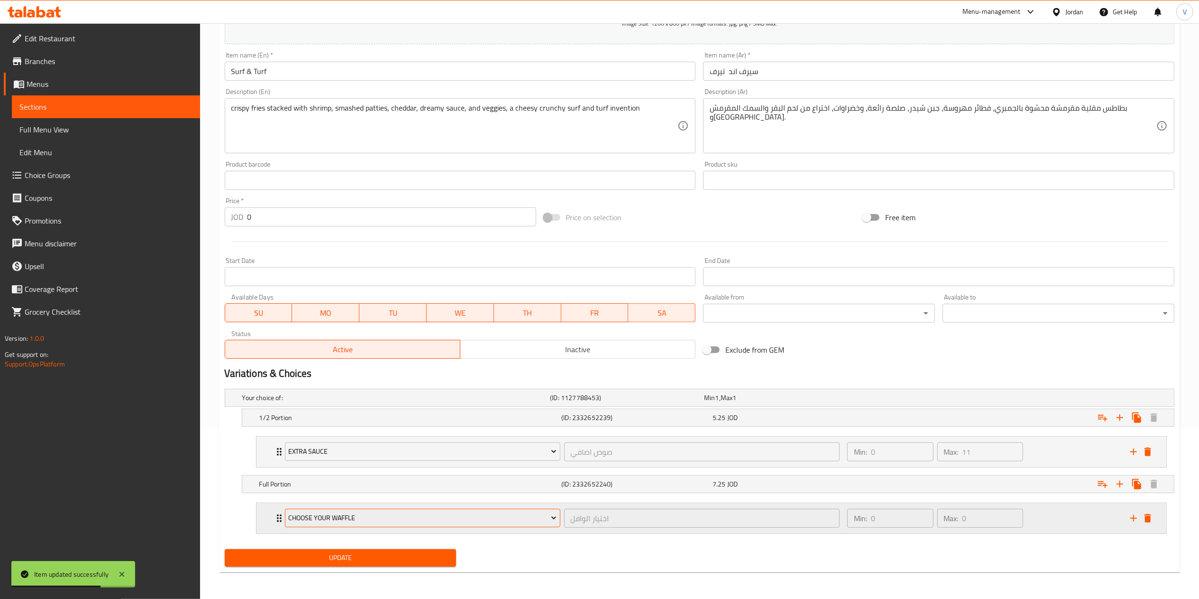
click at [351, 519] on span "choose your waffle" at bounding box center [422, 518] width 268 height 12
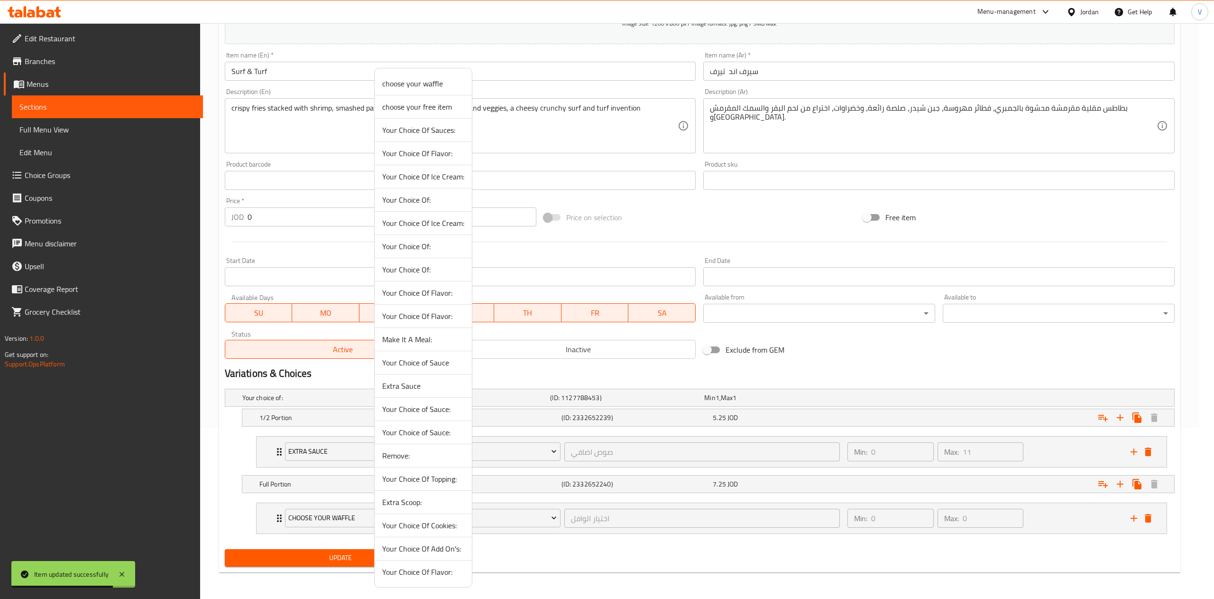
click at [399, 386] on span "Extra Sauce" at bounding box center [423, 385] width 82 height 11
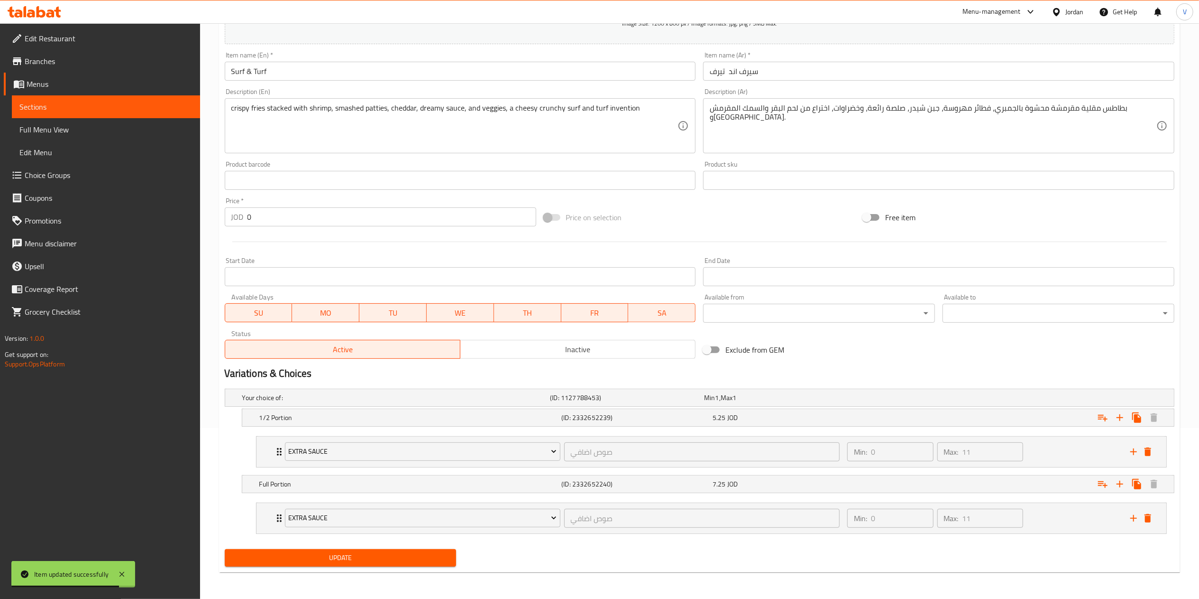
click at [346, 555] on span "Update" at bounding box center [340, 558] width 217 height 12
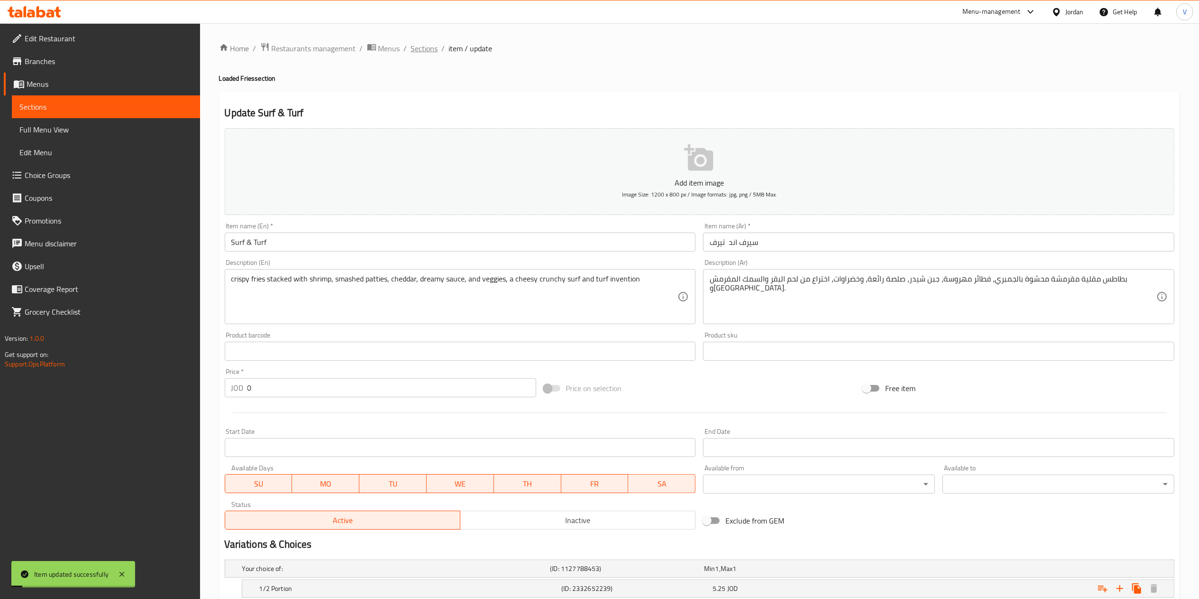
click at [420, 43] on span "Sections" at bounding box center [424, 48] width 27 height 11
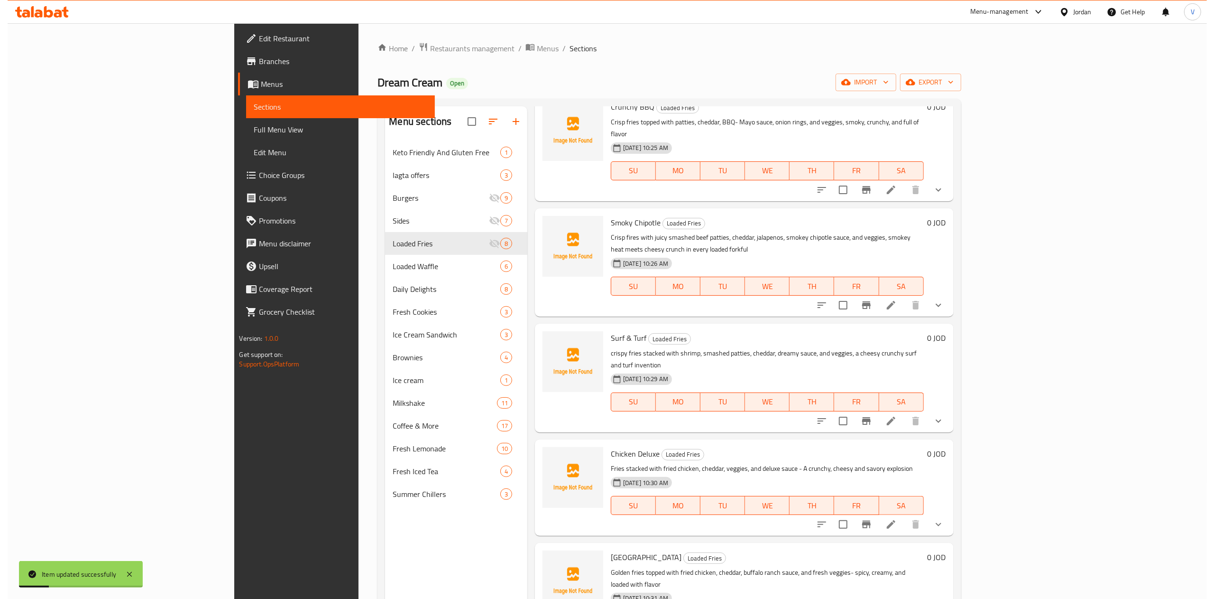
scroll to position [190, 0]
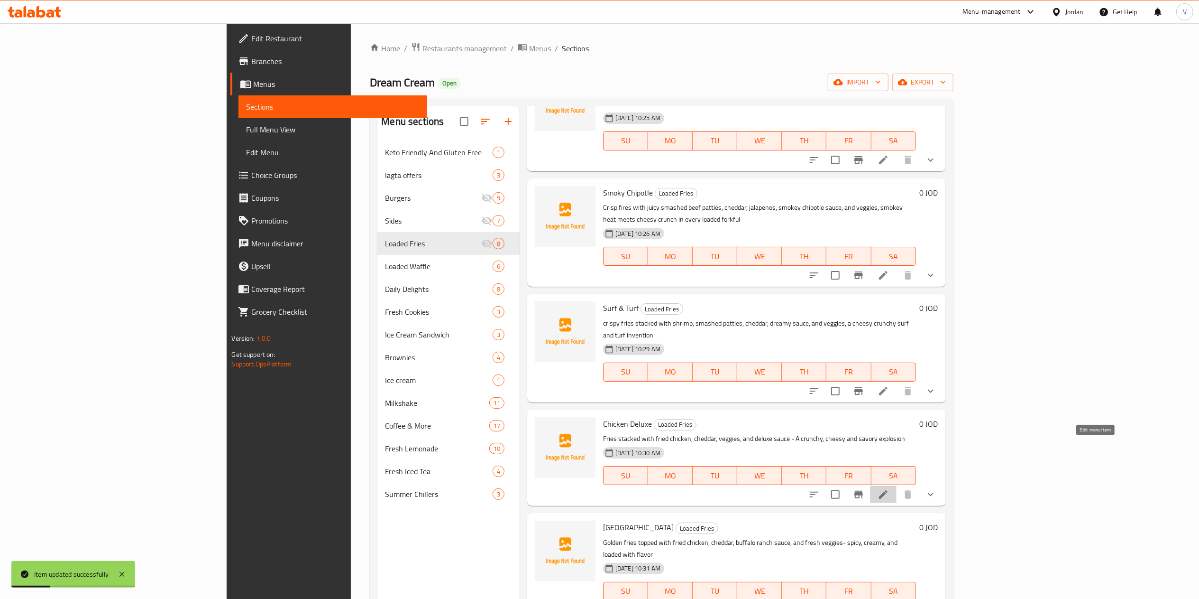
click at [889, 488] on icon at bounding box center [883, 493] width 11 height 11
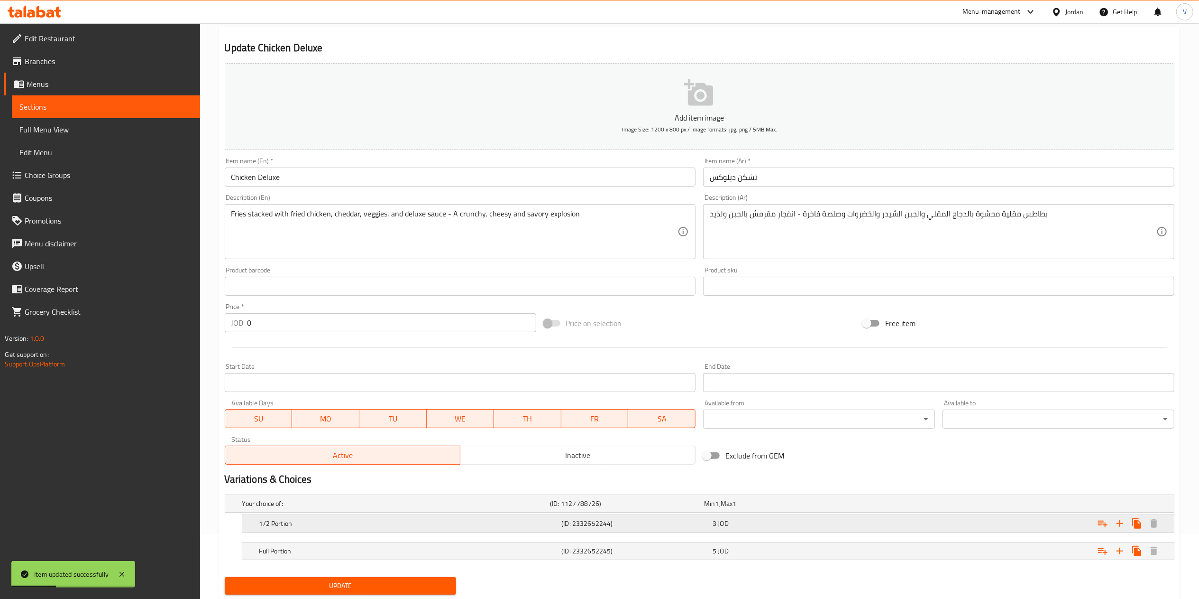
scroll to position [94, 0]
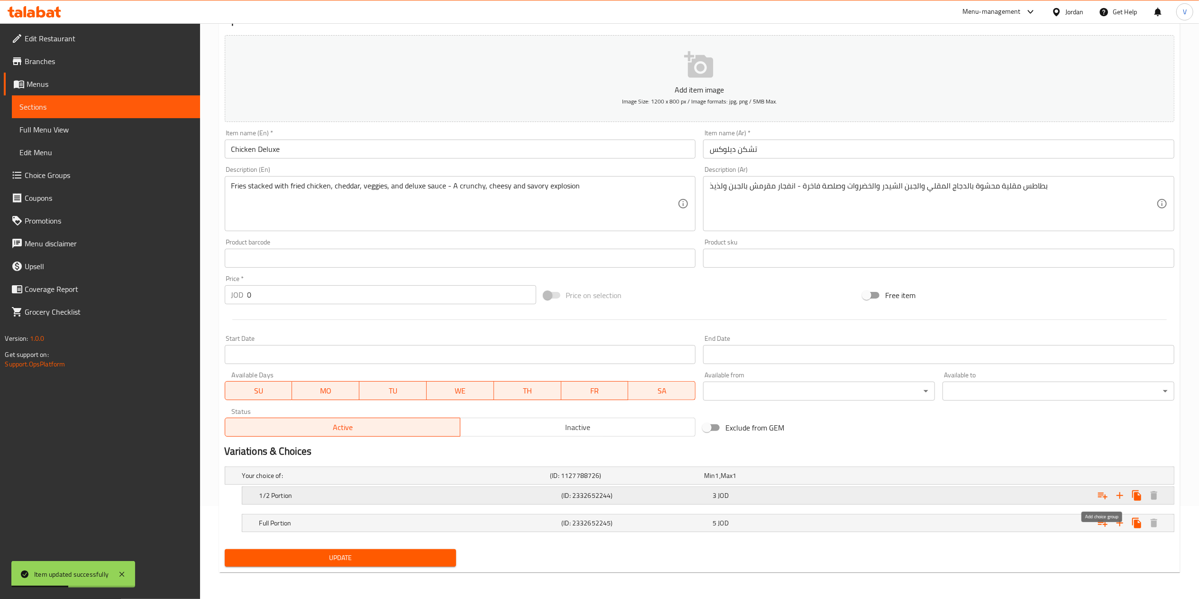
click at [1105, 497] on icon "Expand" at bounding box center [1102, 495] width 9 height 7
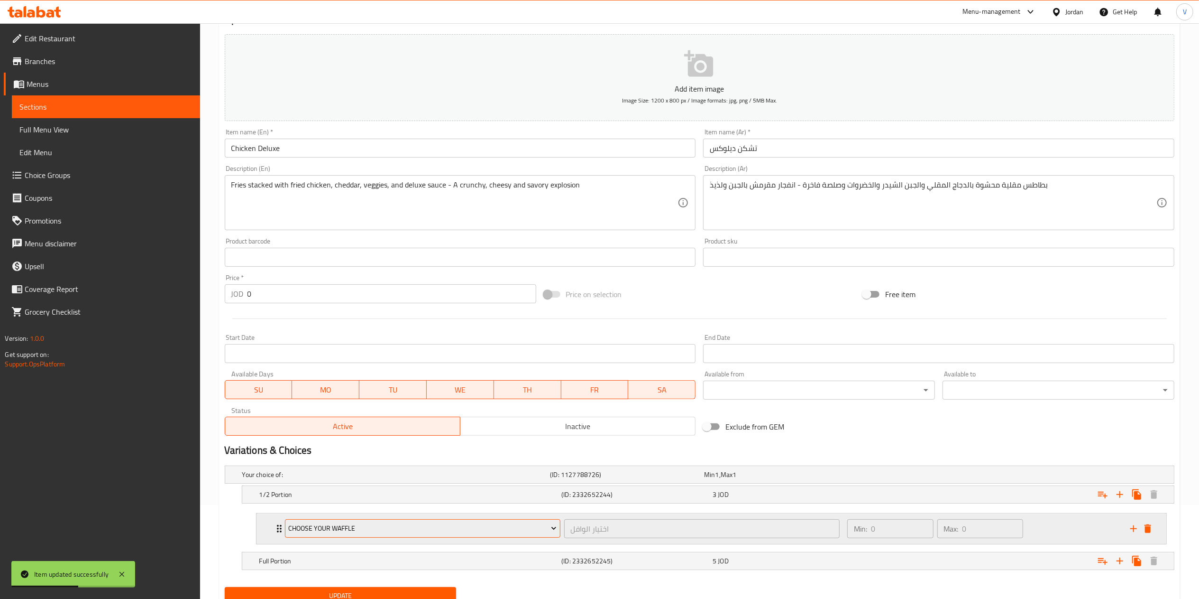
click at [321, 525] on span "choose your waffle" at bounding box center [422, 528] width 268 height 12
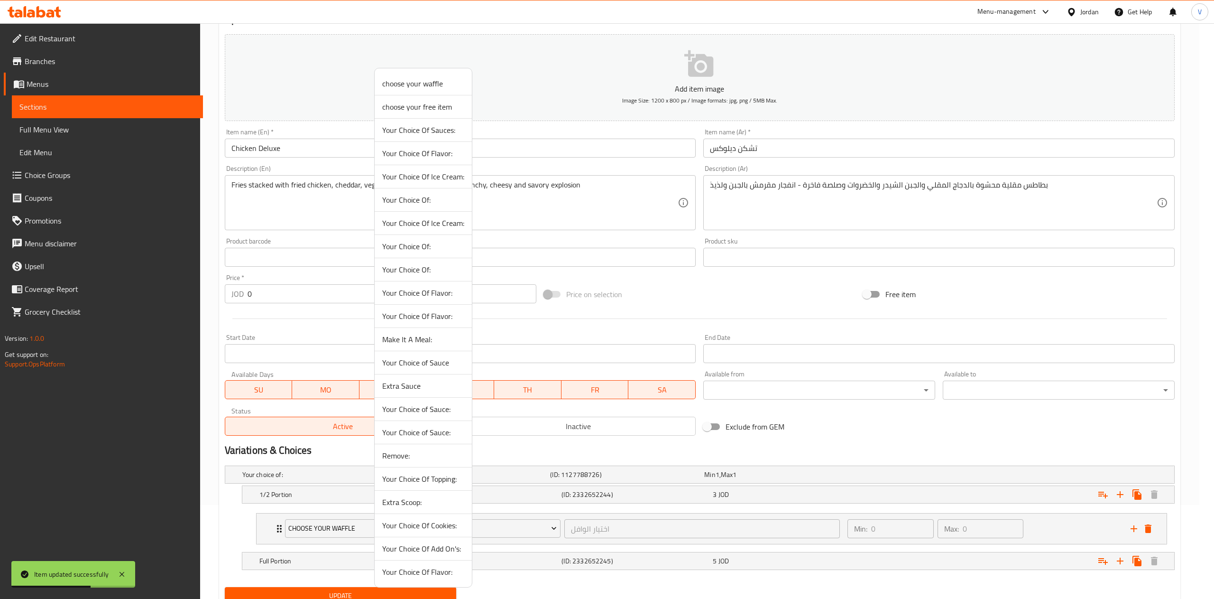
click at [407, 389] on span "Extra Sauce" at bounding box center [423, 385] width 82 height 11
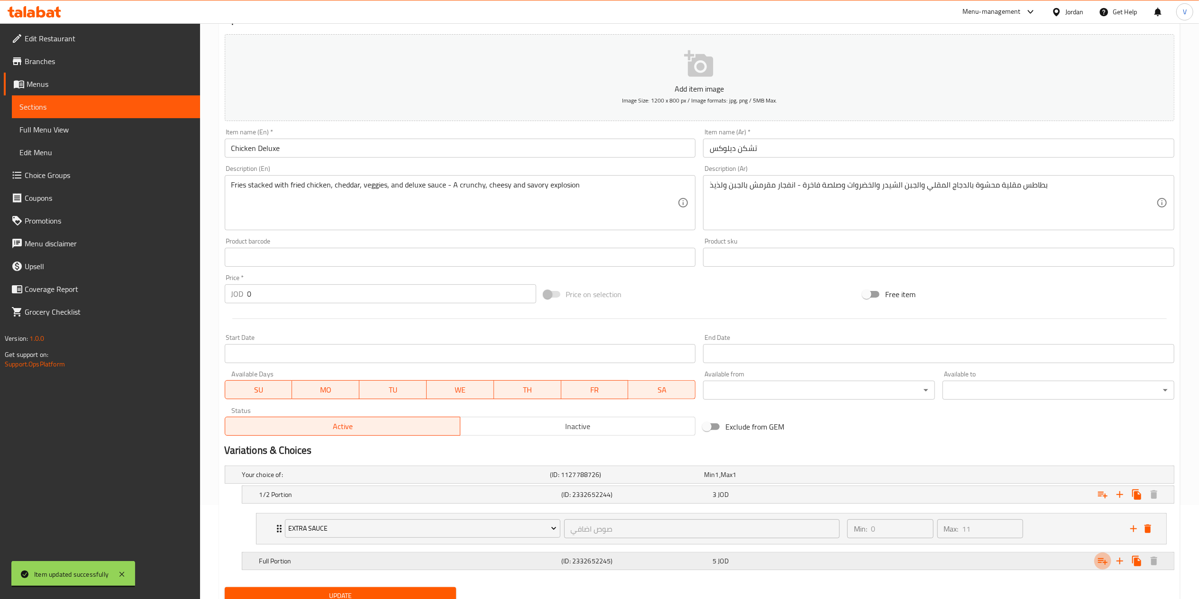
click at [1105, 555] on button "Expand" at bounding box center [1103, 560] width 17 height 17
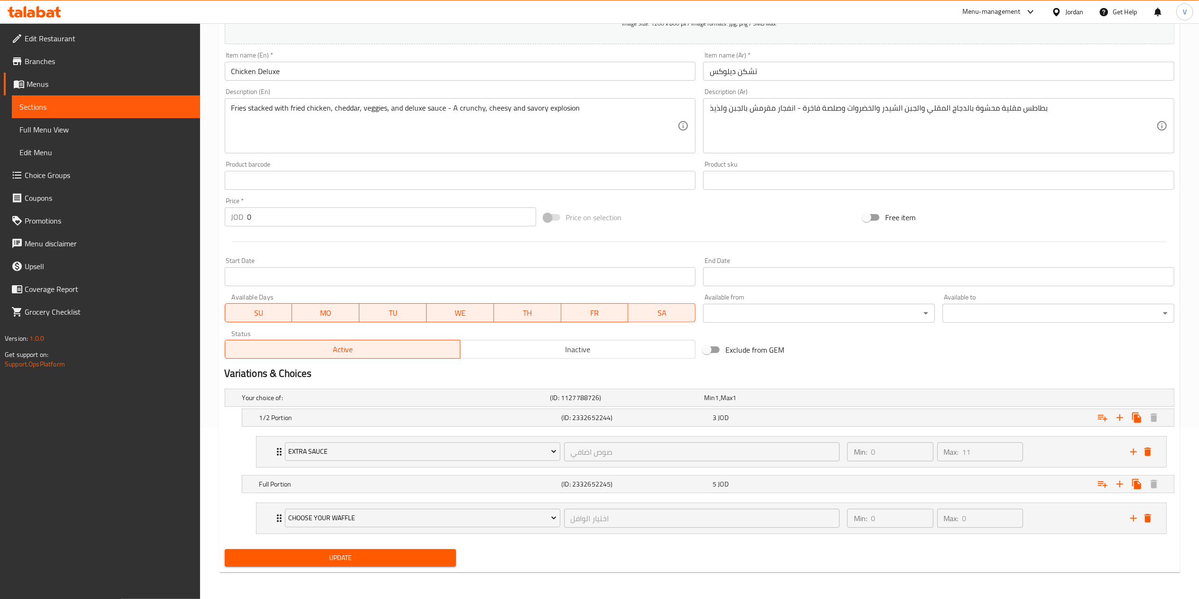
scroll to position [173, 0]
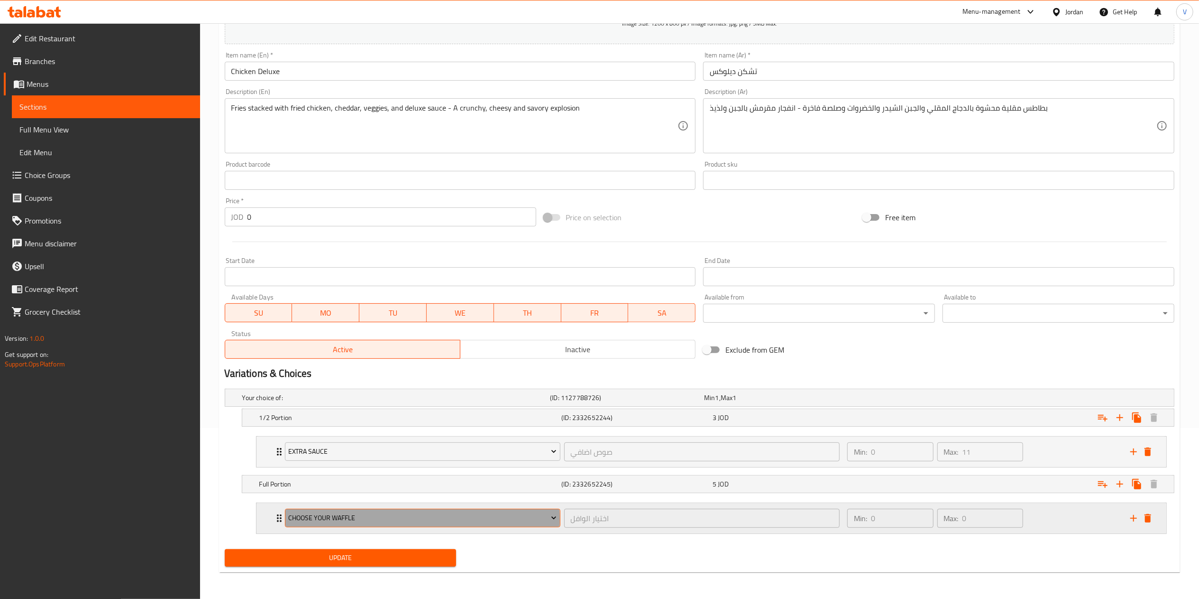
click at [373, 519] on span "choose your waffle" at bounding box center [422, 518] width 268 height 12
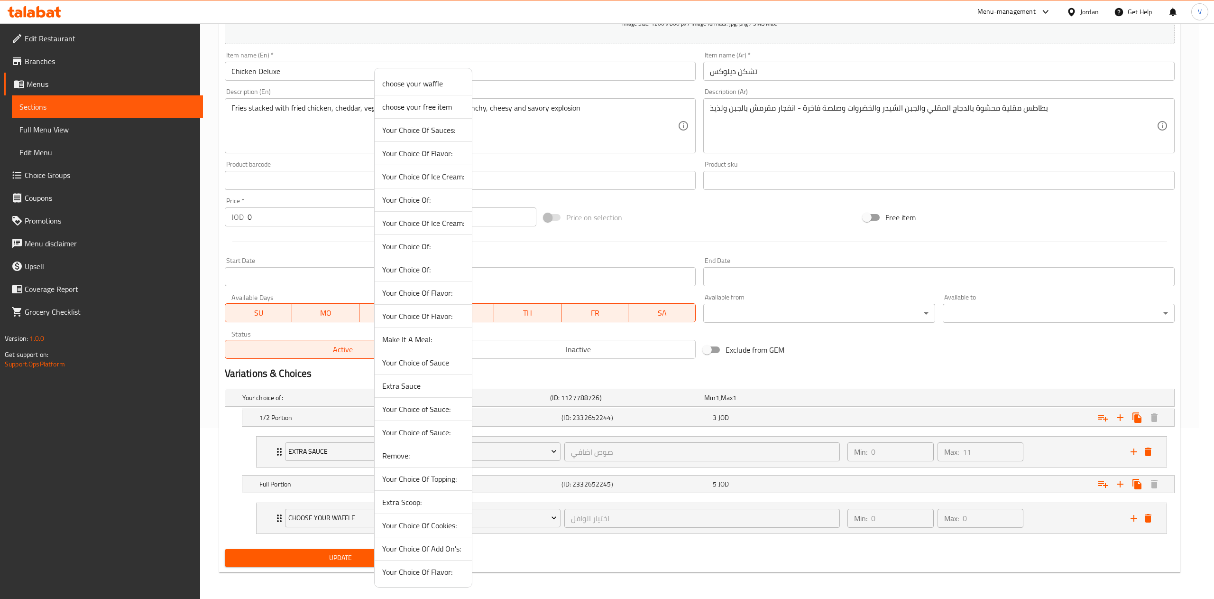
click at [405, 397] on li "Extra Sauce" at bounding box center [423, 385] width 97 height 23
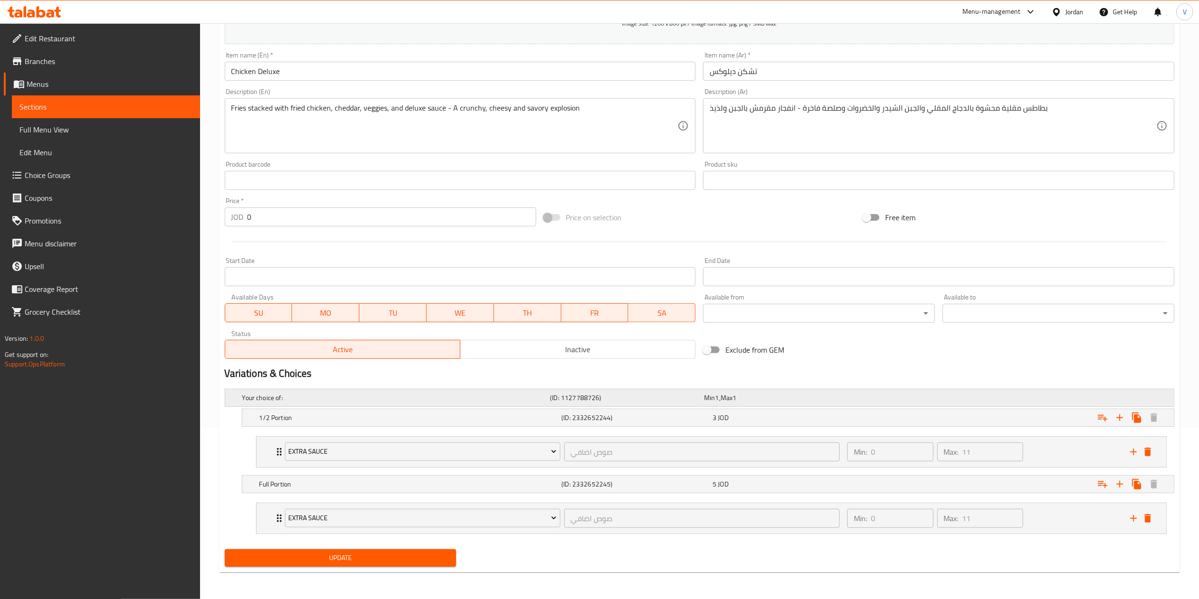
click at [414, 391] on div "Your choice of:" at bounding box center [394, 397] width 308 height 13
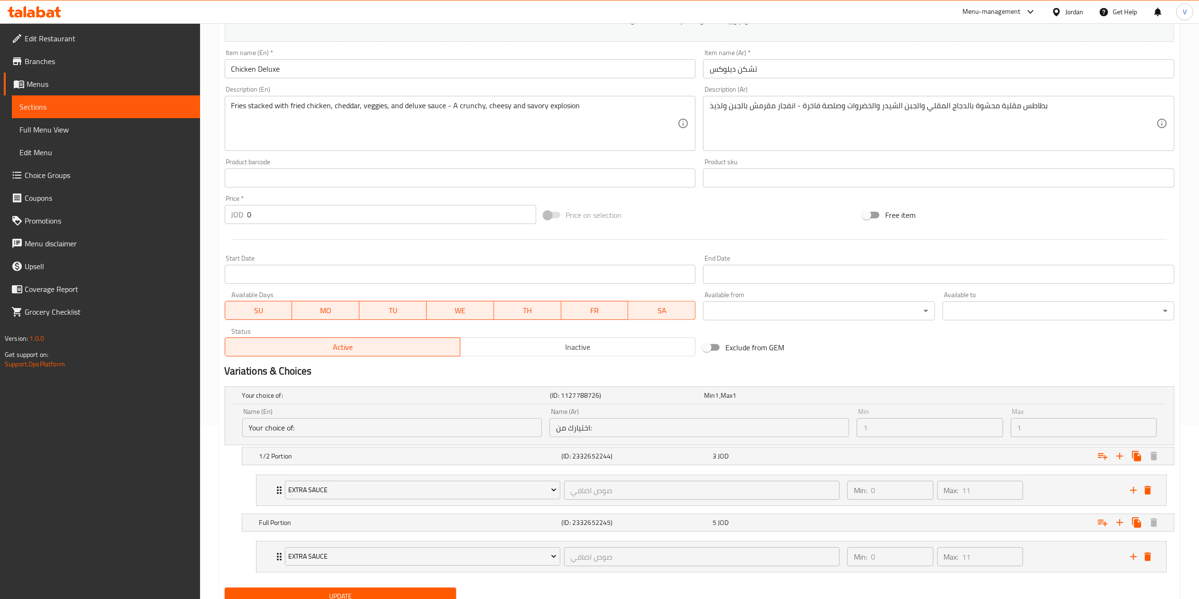
click at [342, 591] on button "Update" at bounding box center [341, 596] width 232 height 18
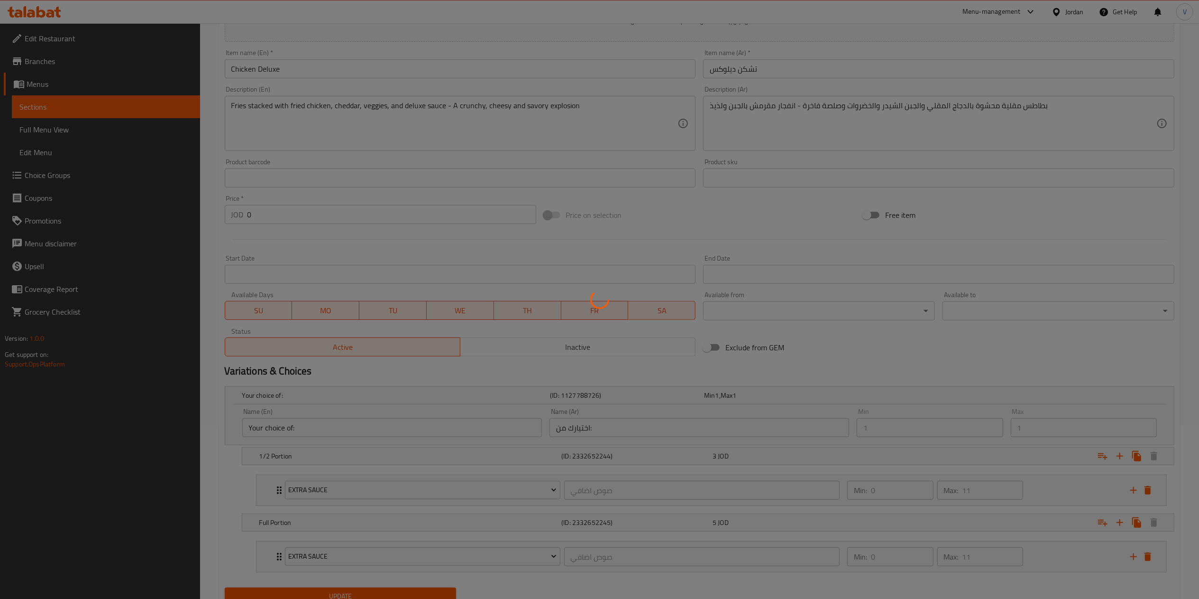
scroll to position [0, 0]
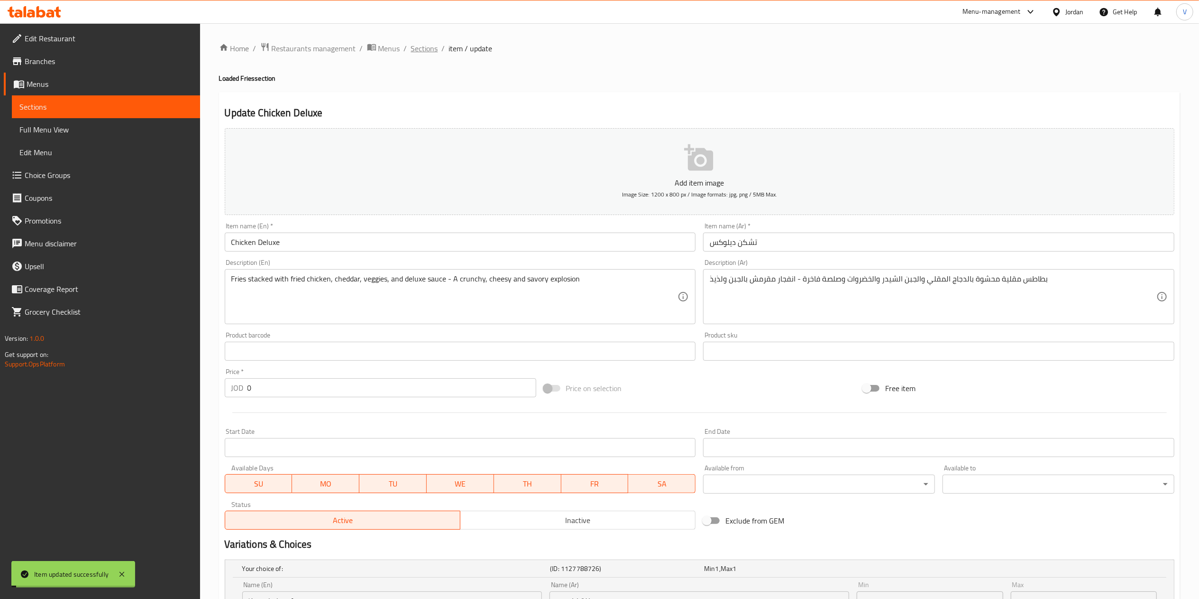
click at [425, 44] on span "Sections" at bounding box center [424, 48] width 27 height 11
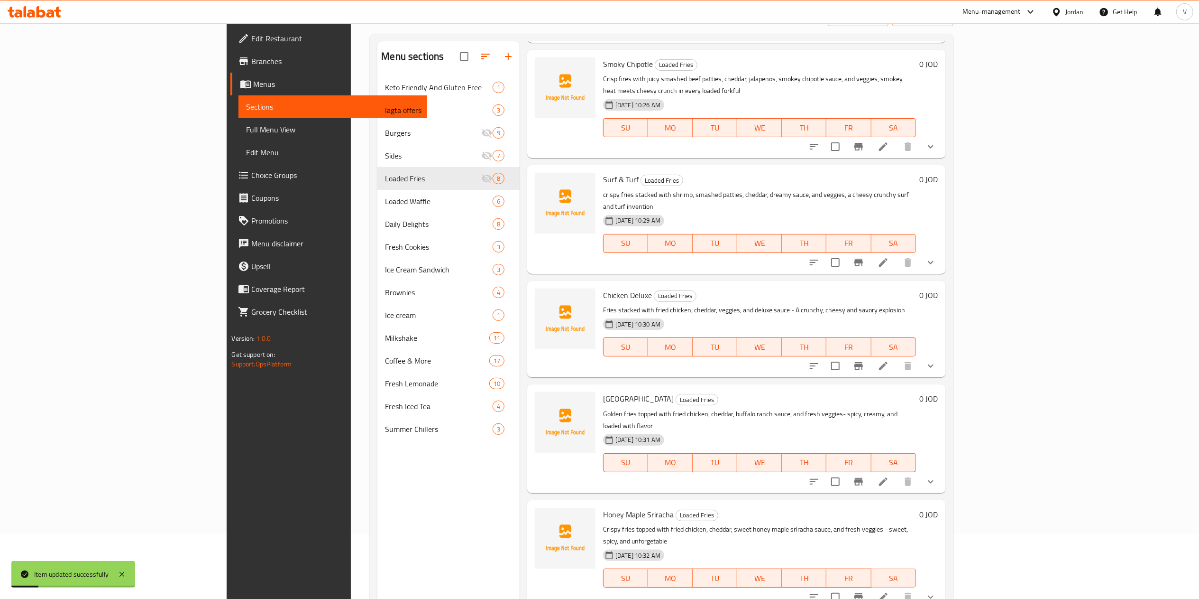
scroll to position [95, 0]
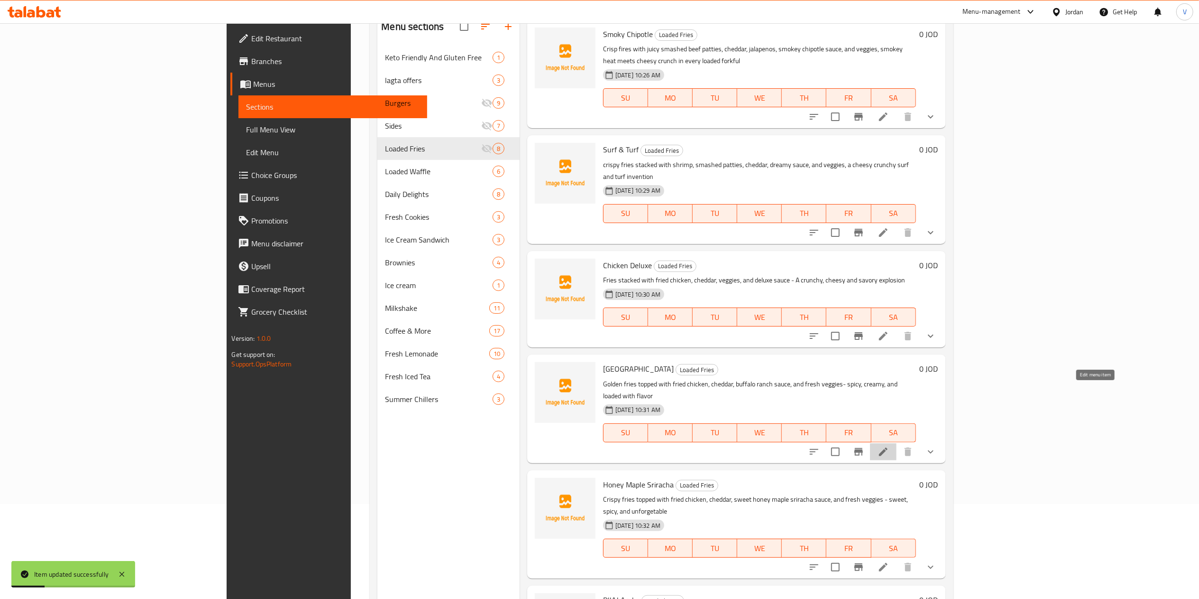
click at [889, 446] on icon at bounding box center [883, 451] width 11 height 11
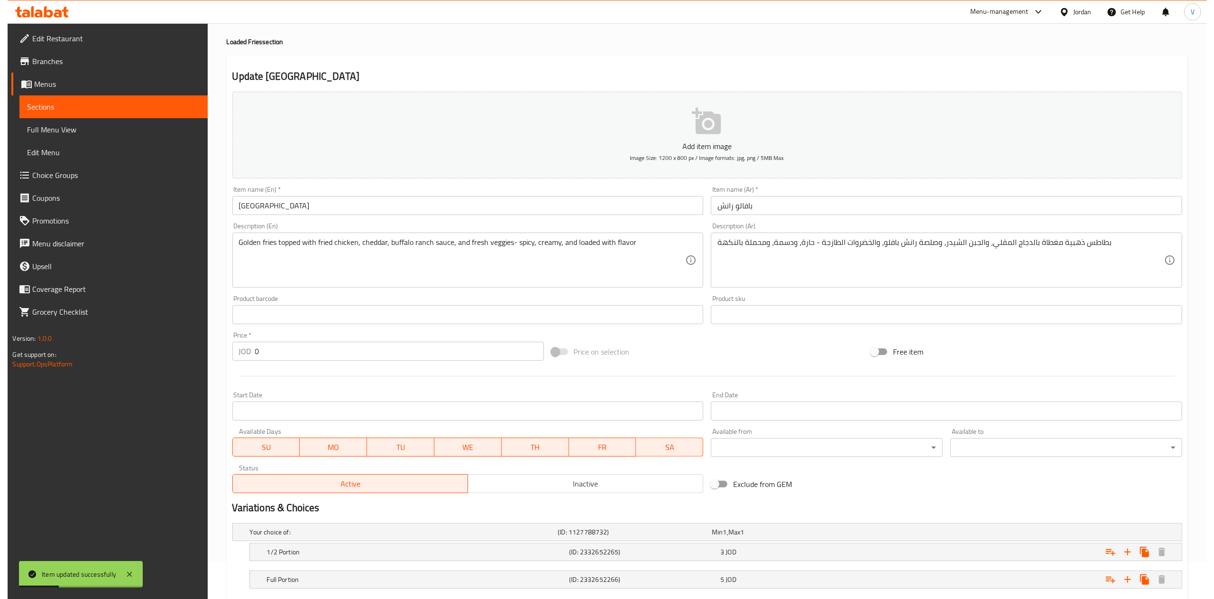
scroll to position [94, 0]
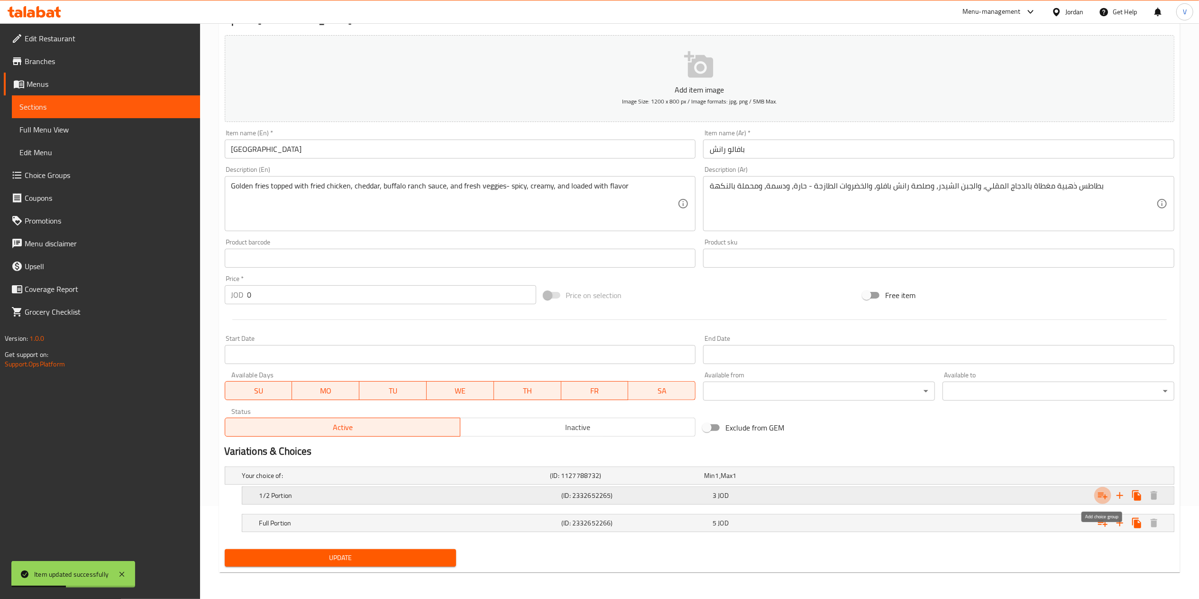
click at [1103, 493] on icon "Expand" at bounding box center [1102, 495] width 9 height 7
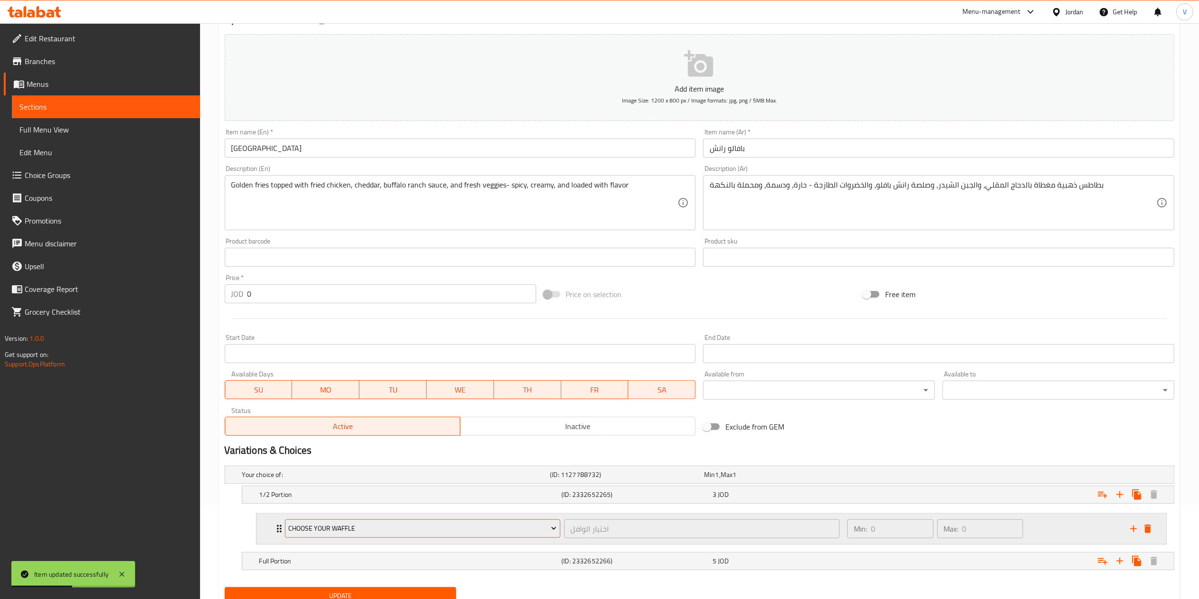
click at [340, 521] on button "choose your waffle" at bounding box center [423, 528] width 276 height 19
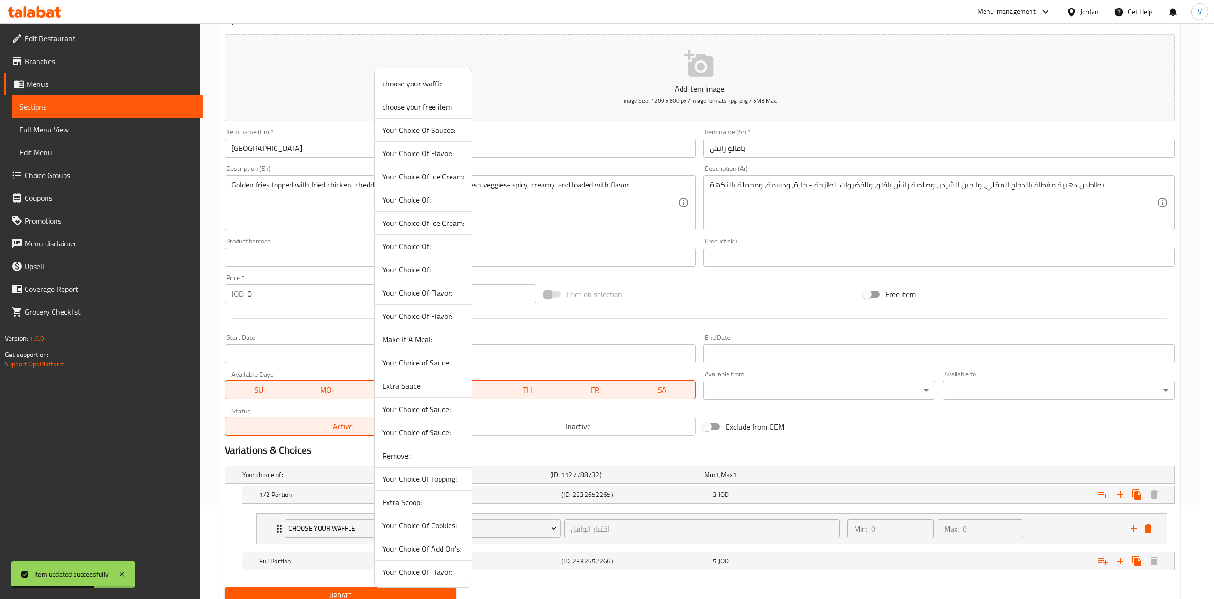
click at [411, 387] on span "Extra Sauce" at bounding box center [423, 385] width 82 height 11
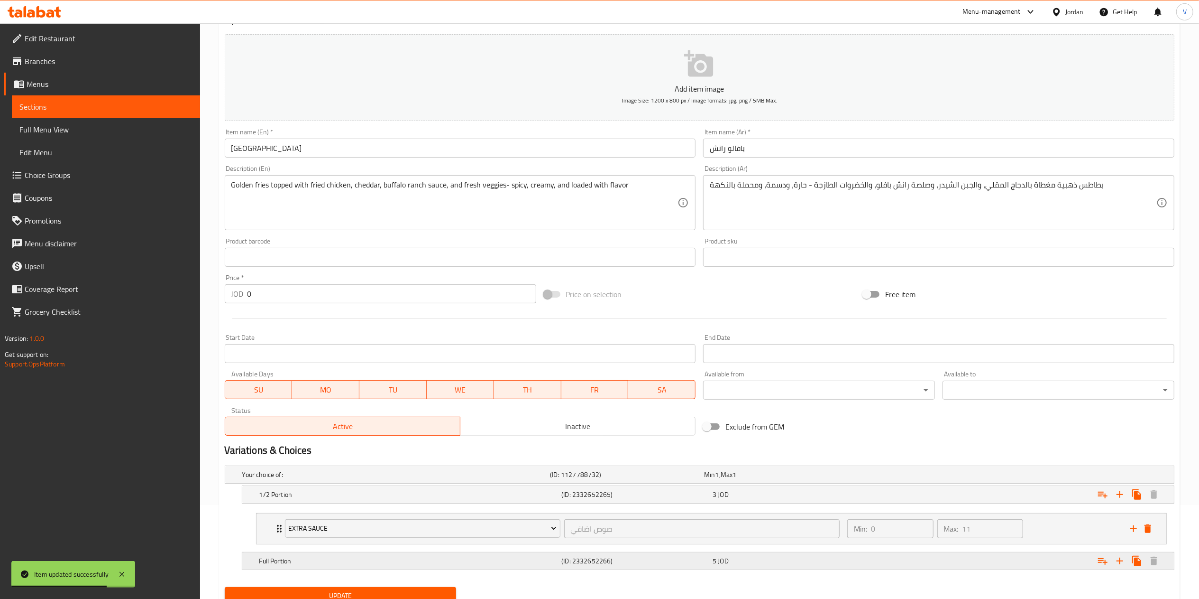
click at [1097, 563] on button "Expand" at bounding box center [1103, 560] width 17 height 17
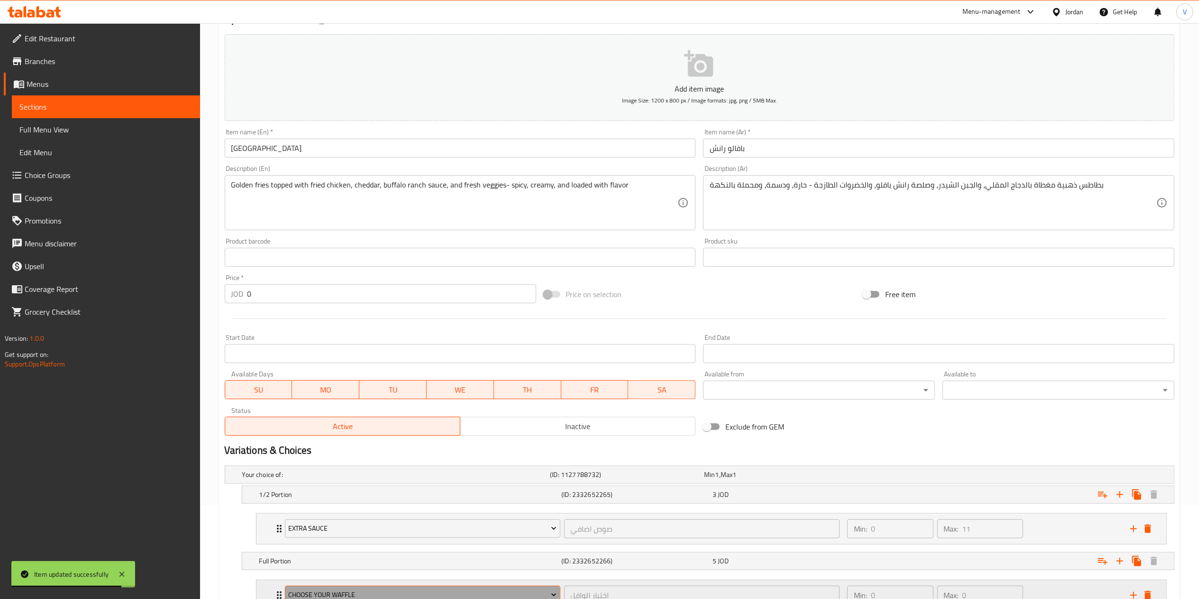
click at [376, 594] on span "choose your waffle" at bounding box center [422, 595] width 268 height 12
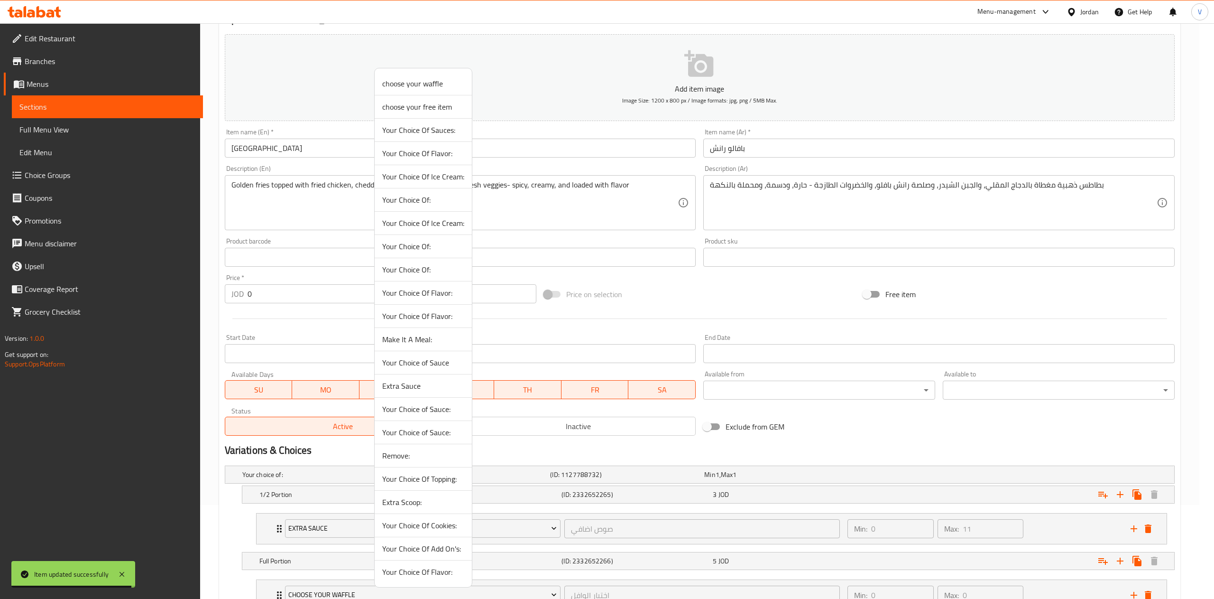
click at [410, 390] on span "Extra Sauce" at bounding box center [423, 385] width 82 height 11
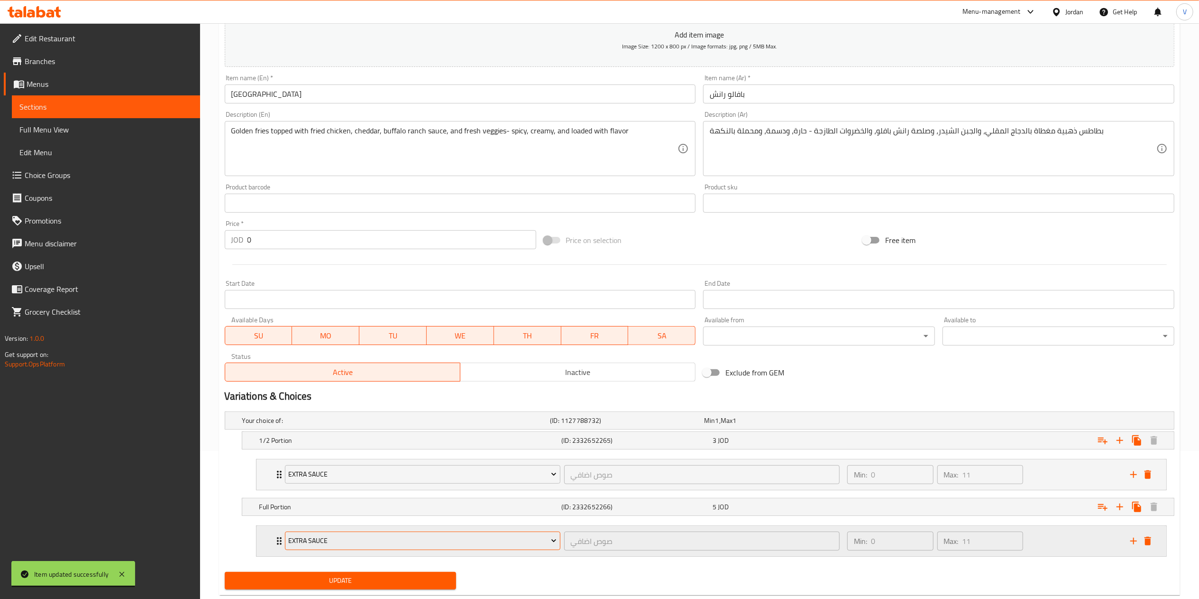
scroll to position [173, 0]
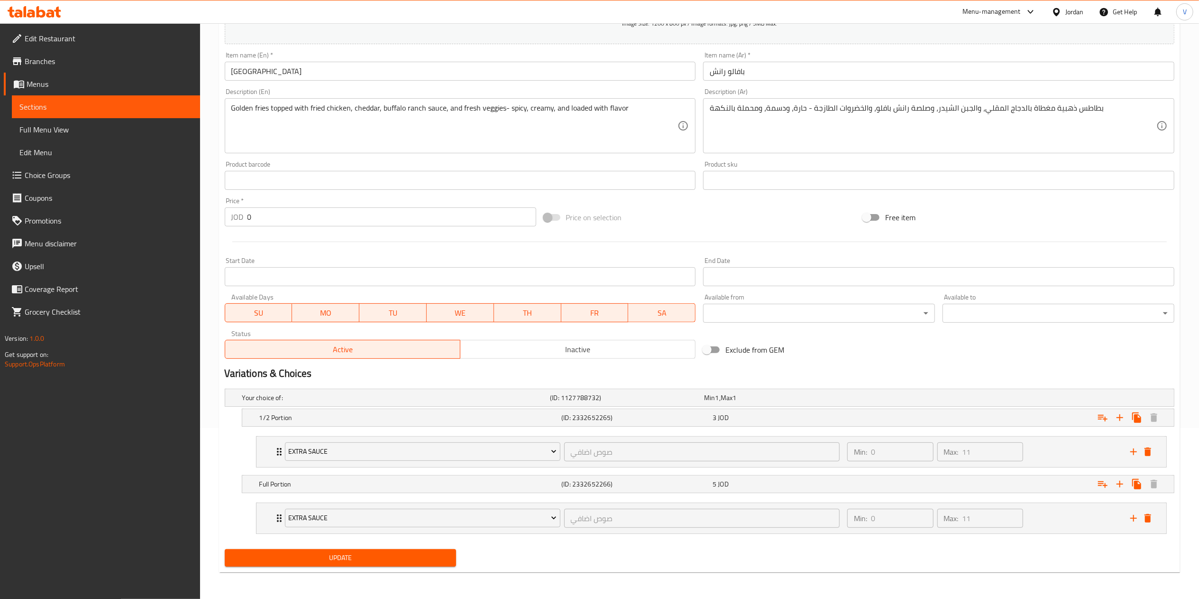
click at [343, 552] on span "Update" at bounding box center [340, 558] width 217 height 12
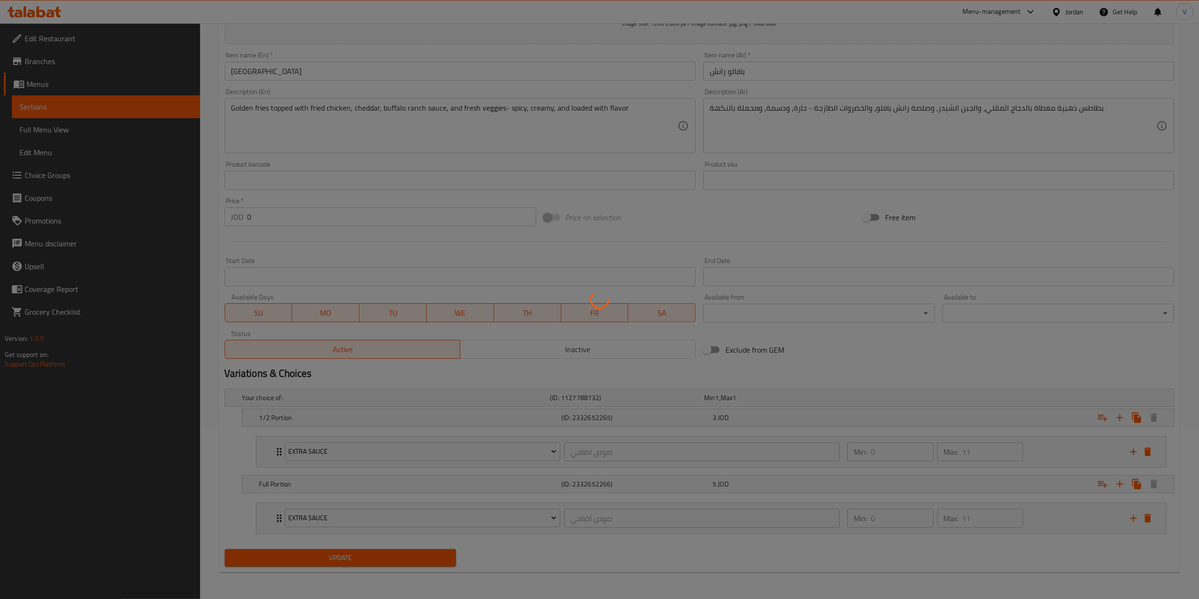
scroll to position [0, 0]
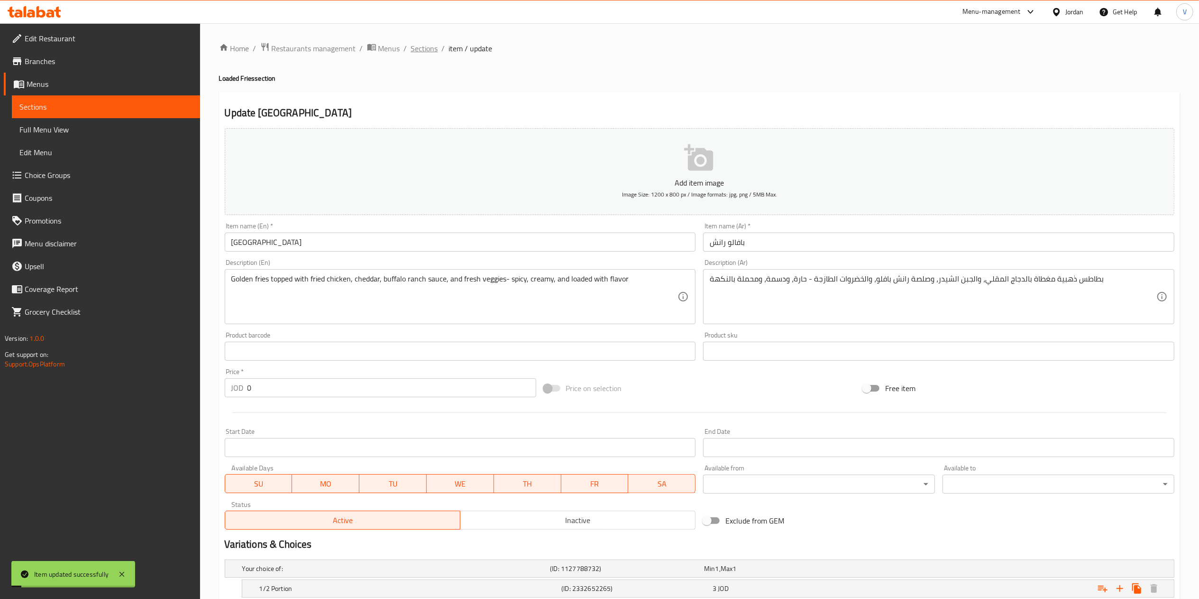
click at [422, 48] on span "Sections" at bounding box center [424, 48] width 27 height 11
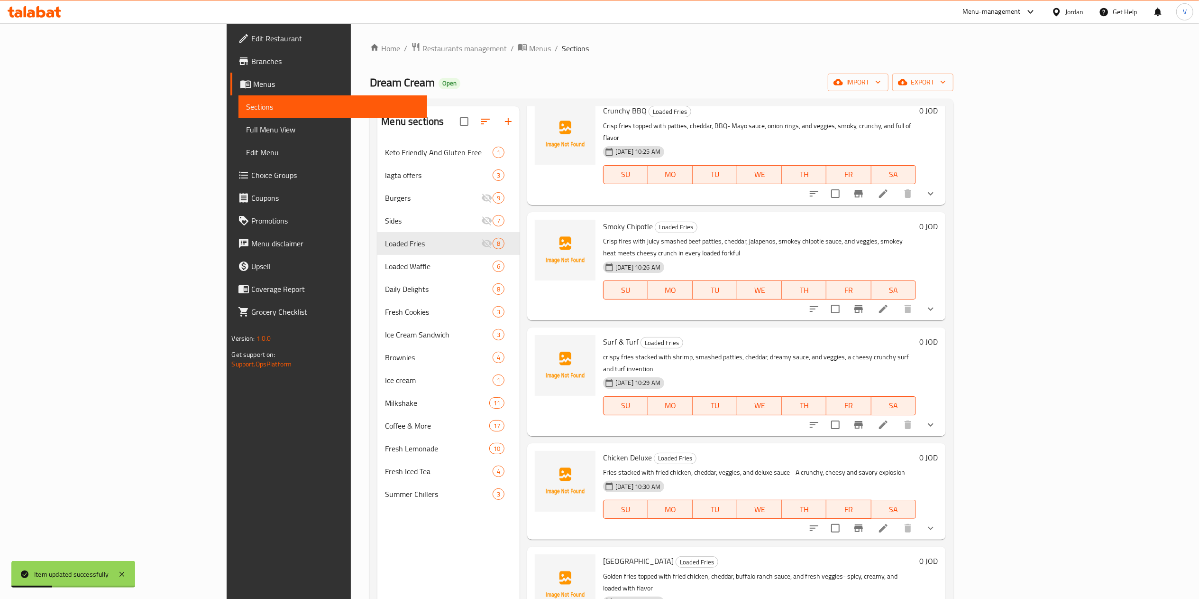
scroll to position [190, 0]
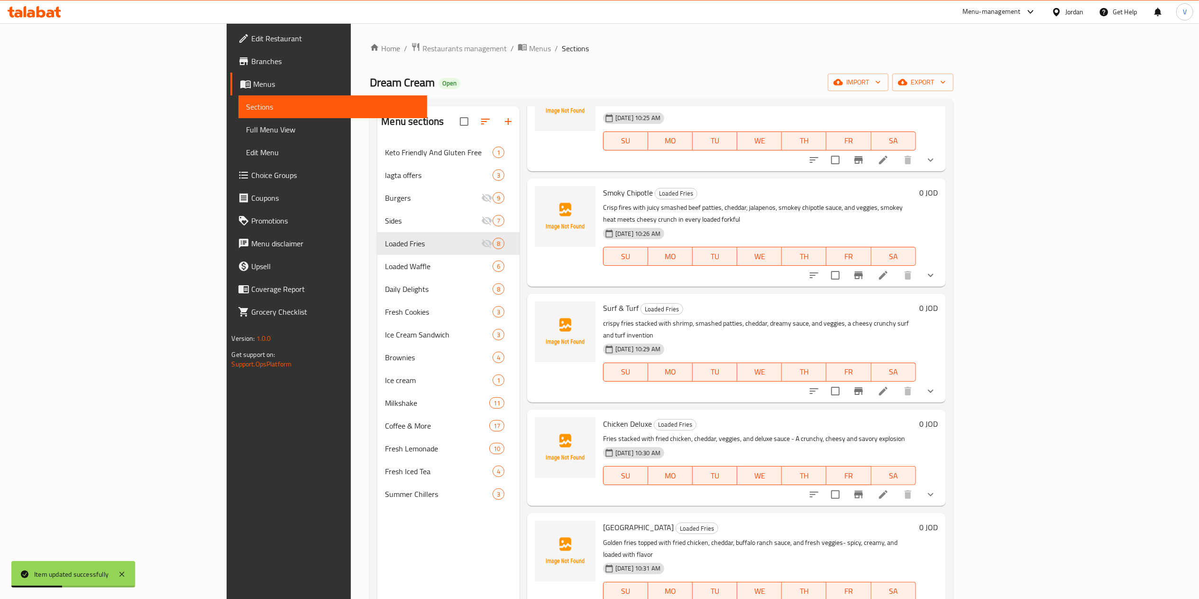
click at [937, 488] on icon "show more" at bounding box center [930, 493] width 11 height 11
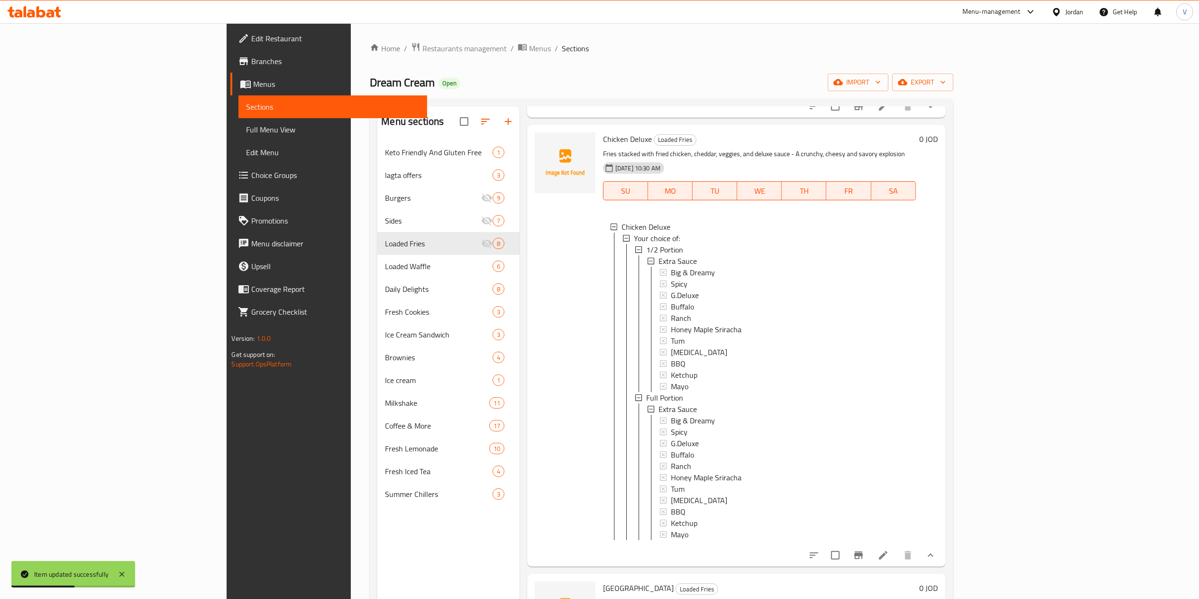
scroll to position [1, 0]
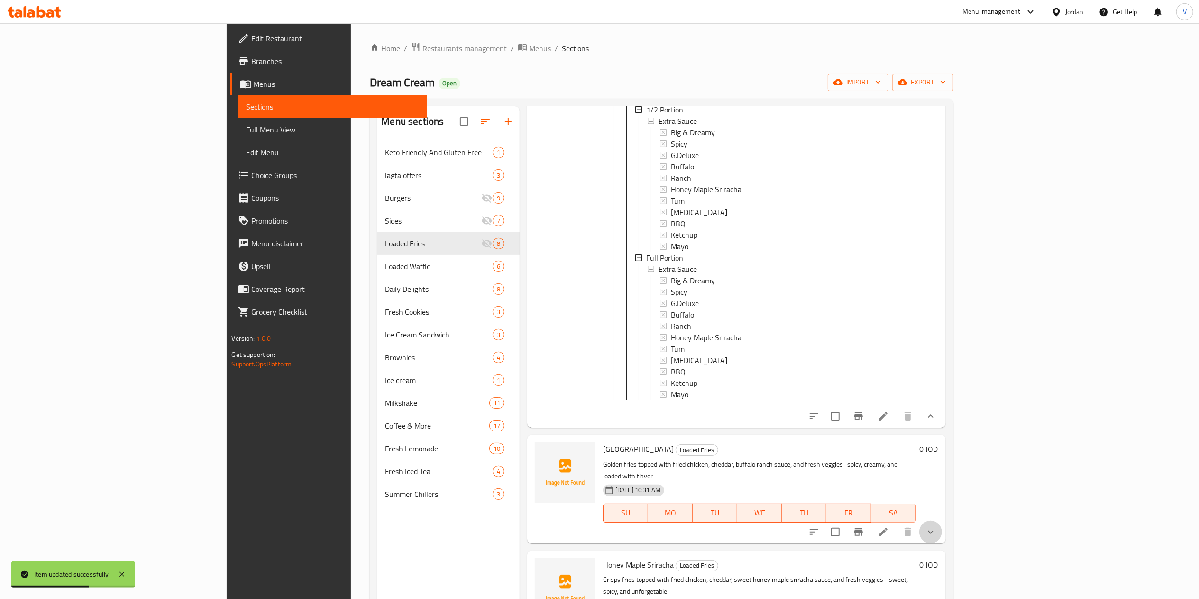
click at [942, 520] on button "show more" at bounding box center [931, 531] width 23 height 23
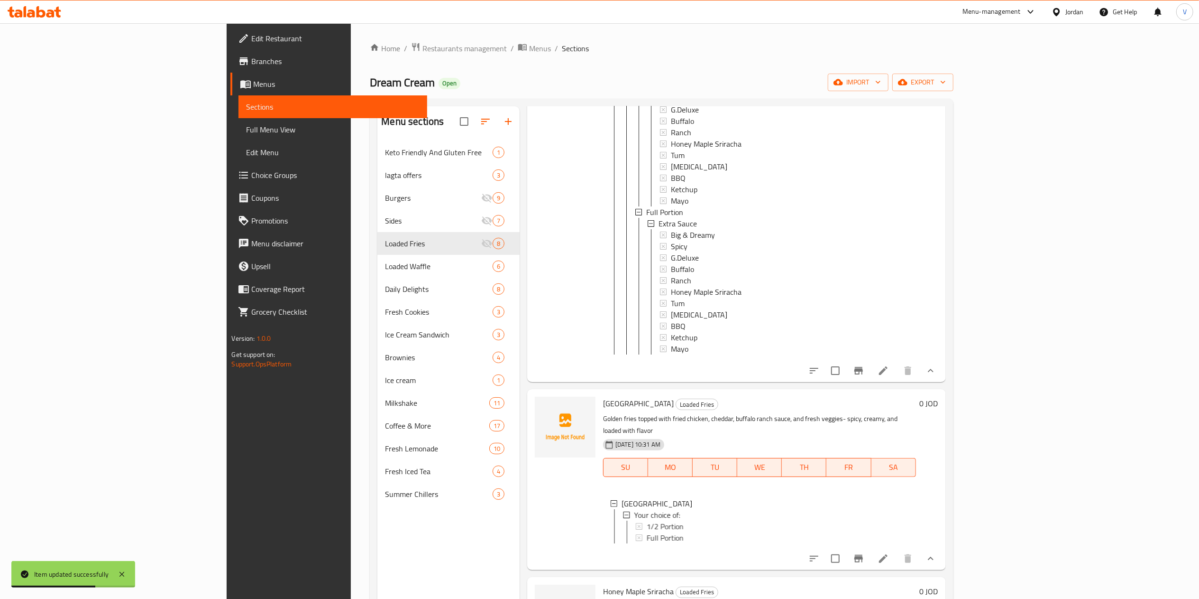
scroll to position [700, 0]
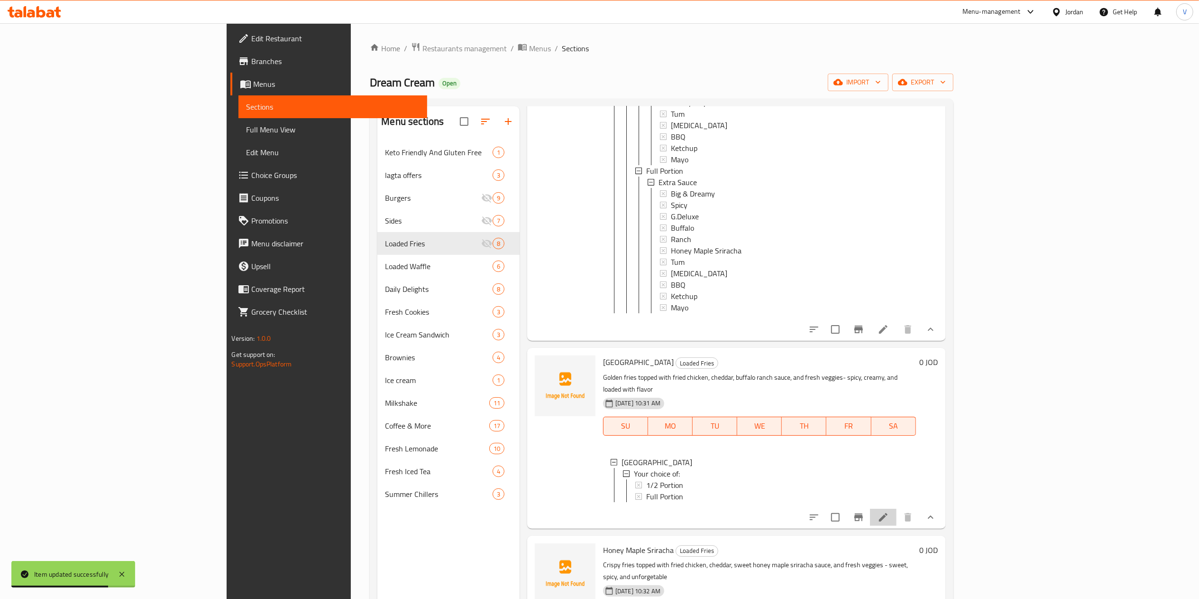
click at [897, 508] on li at bounding box center [883, 516] width 27 height 17
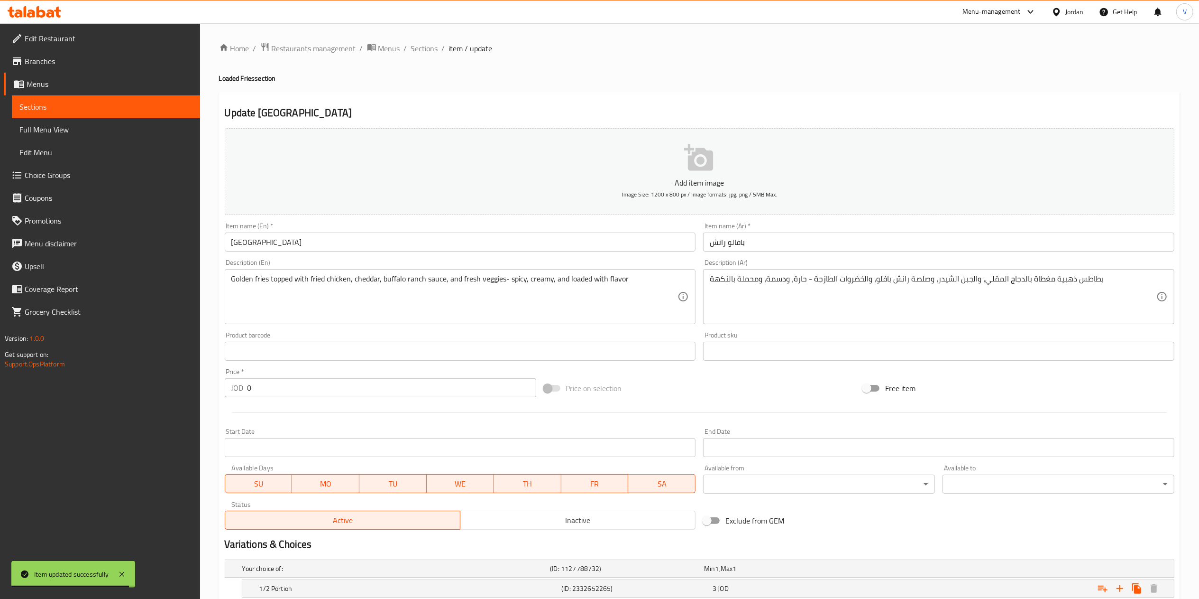
click at [426, 47] on span "Sections" at bounding box center [424, 48] width 27 height 11
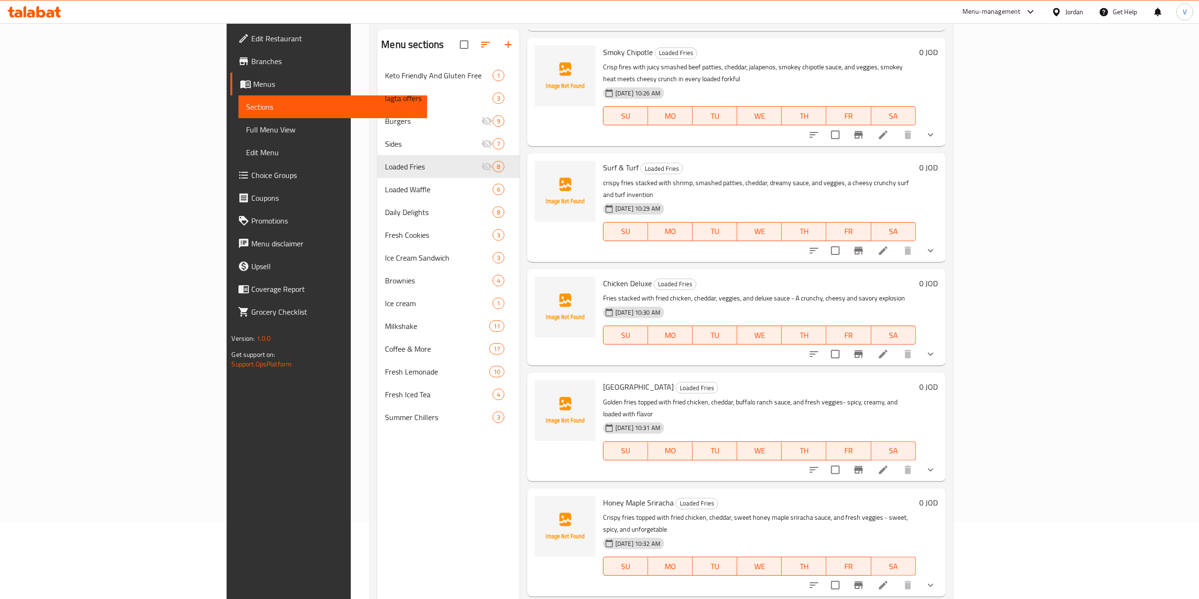
scroll to position [133, 0]
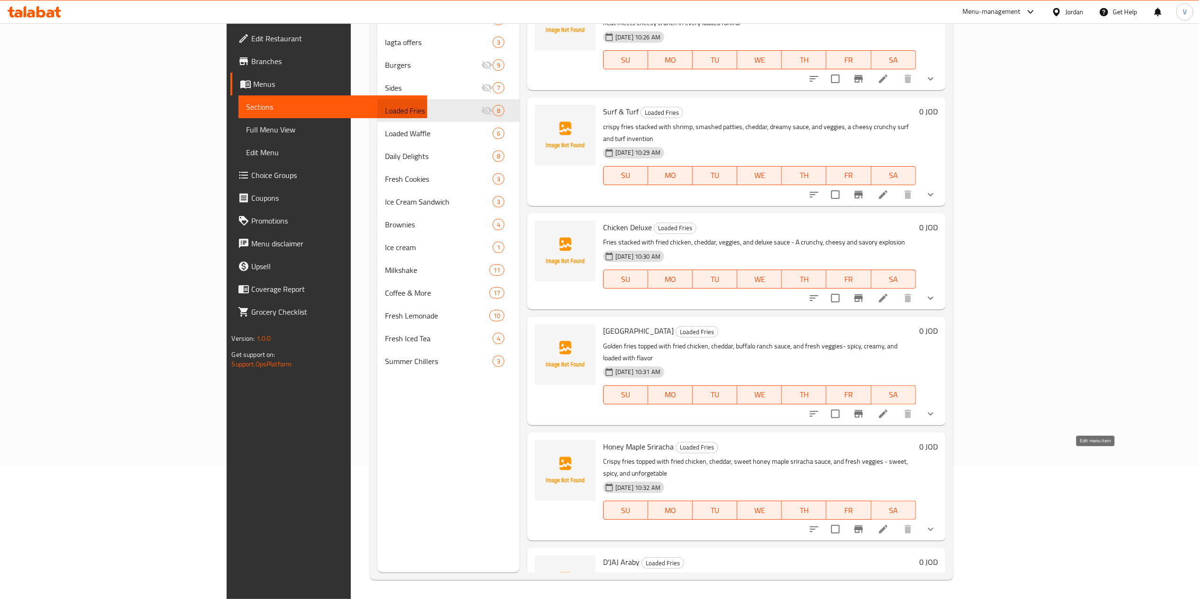
click at [888, 525] on icon at bounding box center [883, 529] width 9 height 9
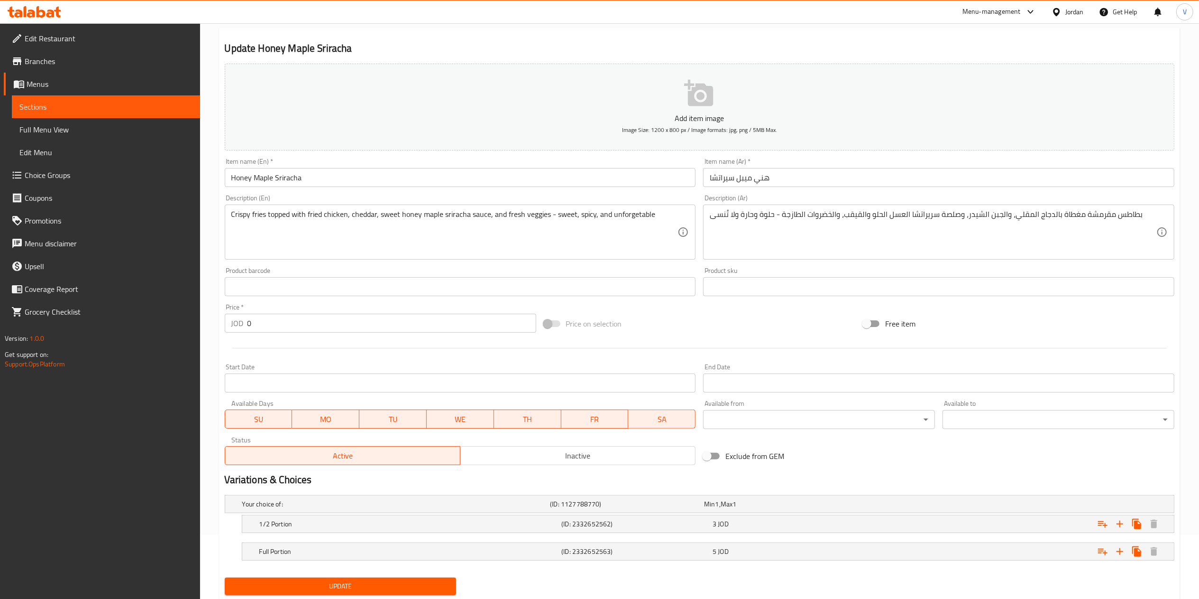
scroll to position [94, 0]
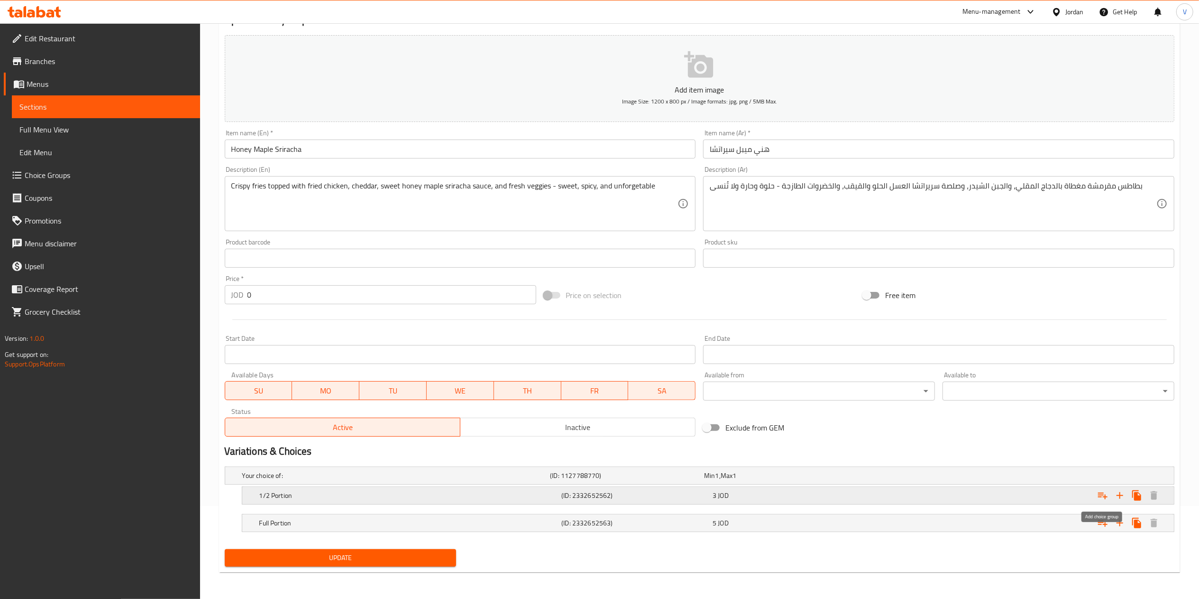
click at [1100, 496] on icon "Expand" at bounding box center [1102, 495] width 9 height 7
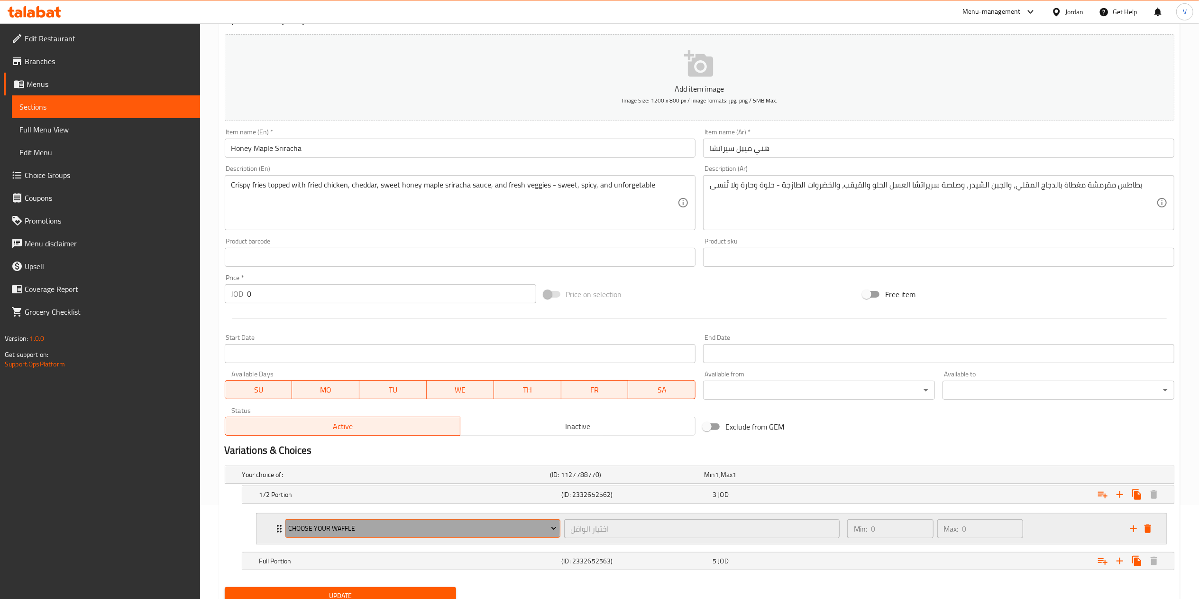
click at [345, 529] on span "choose your waffle" at bounding box center [422, 528] width 268 height 12
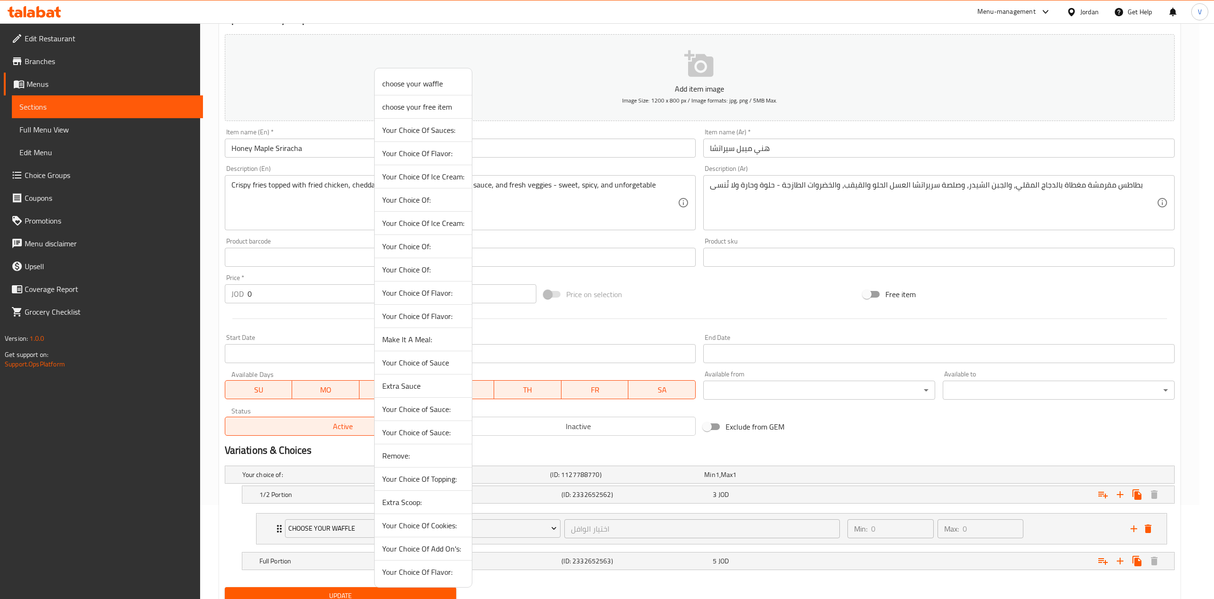
click at [412, 388] on span "Extra Sauce" at bounding box center [423, 385] width 82 height 11
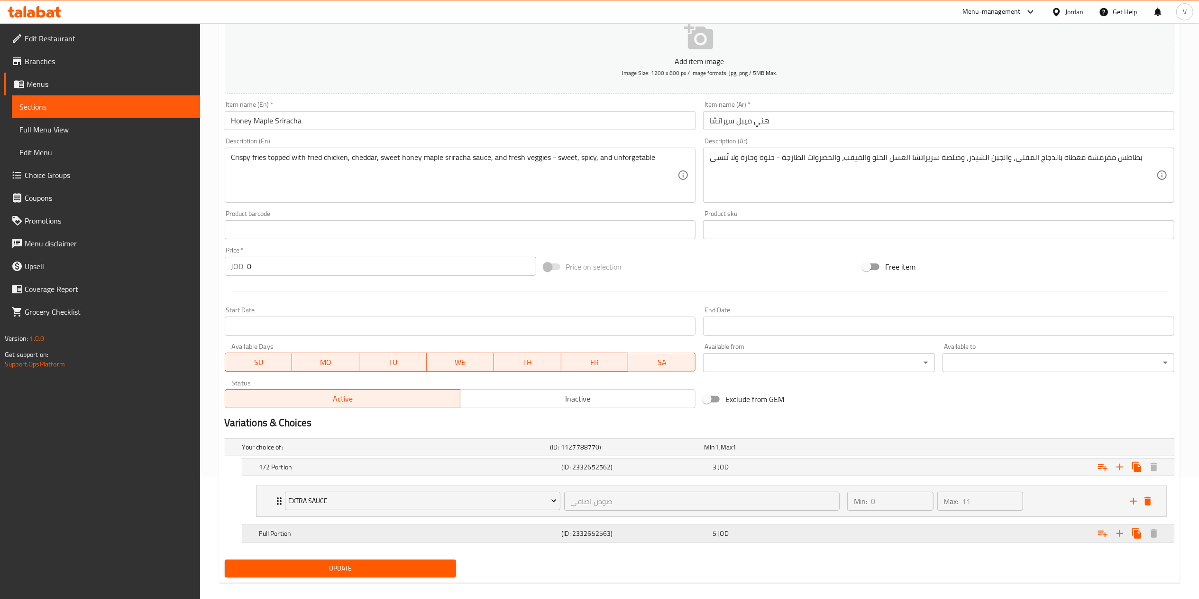
scroll to position [133, 0]
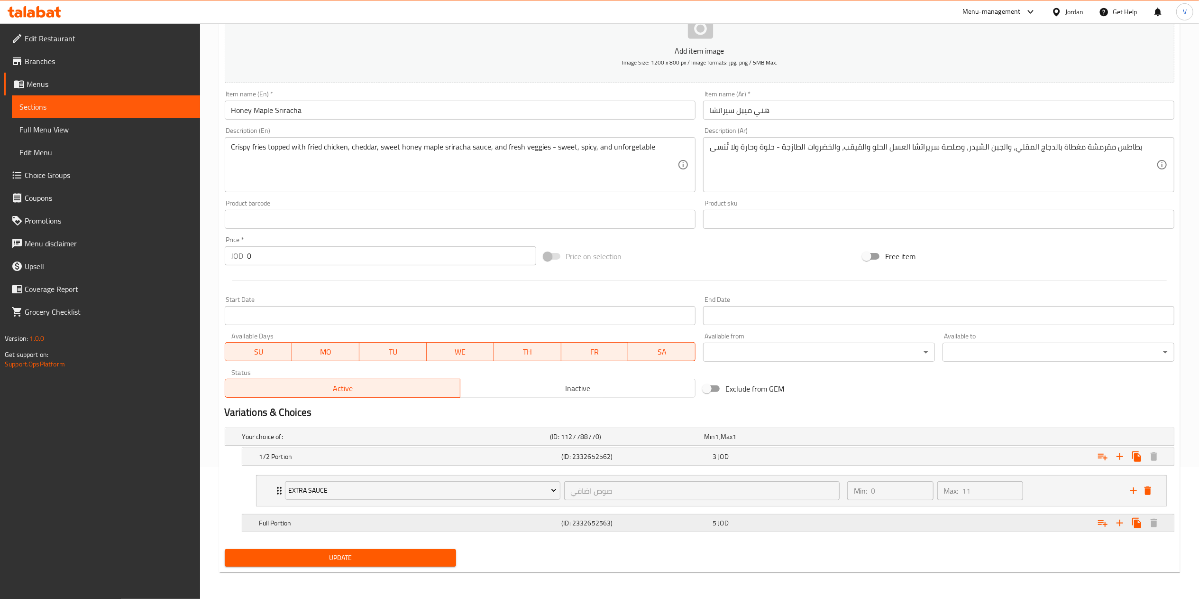
click at [1103, 519] on icon "Expand" at bounding box center [1102, 522] width 11 height 11
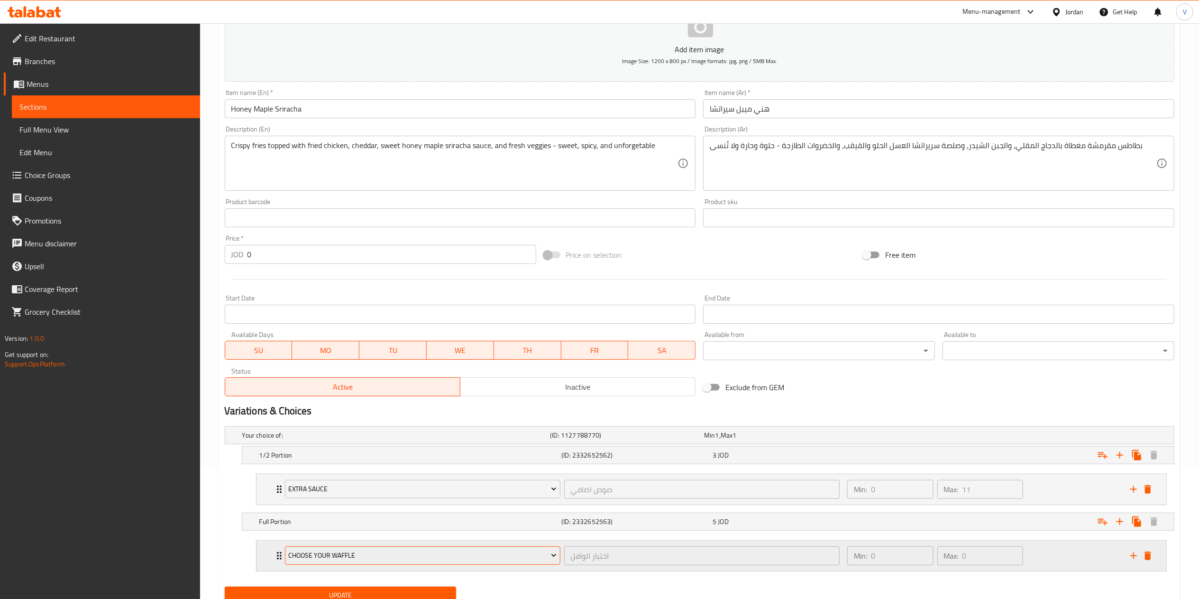
click at [408, 560] on span "choose your waffle" at bounding box center [422, 555] width 268 height 12
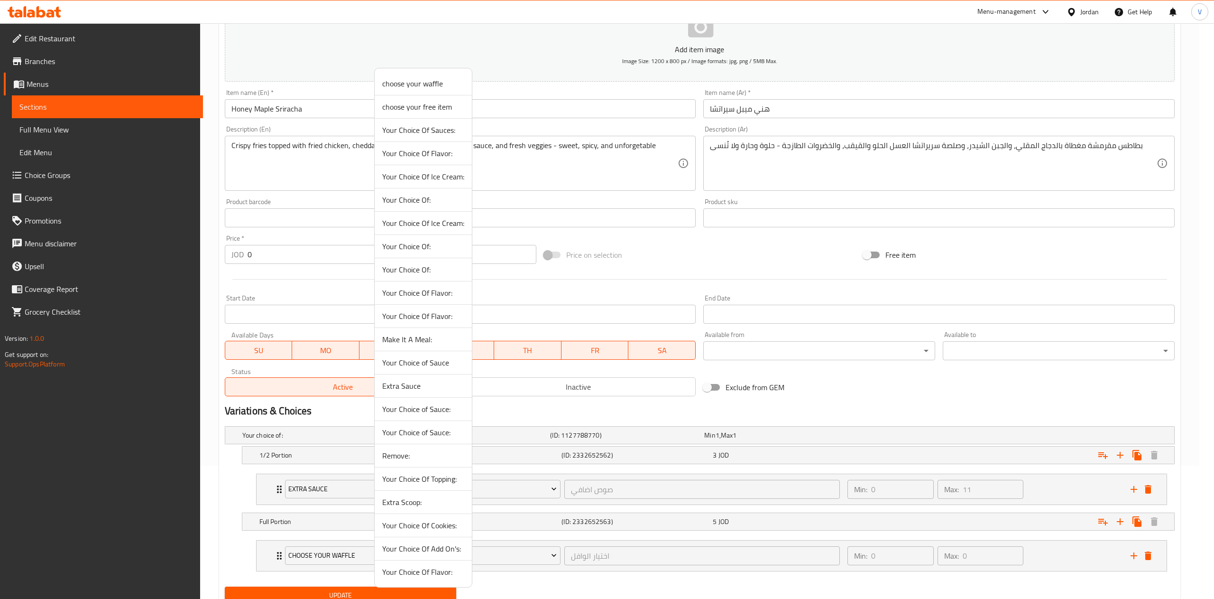
click at [407, 388] on span "Extra Sauce" at bounding box center [423, 385] width 82 height 11
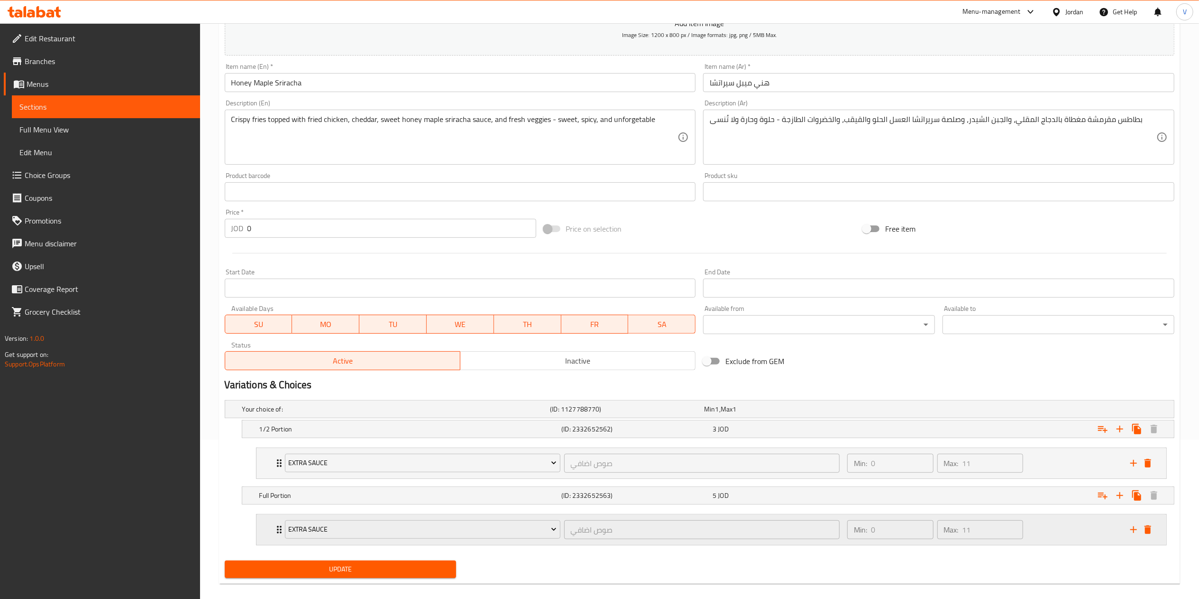
scroll to position [173, 0]
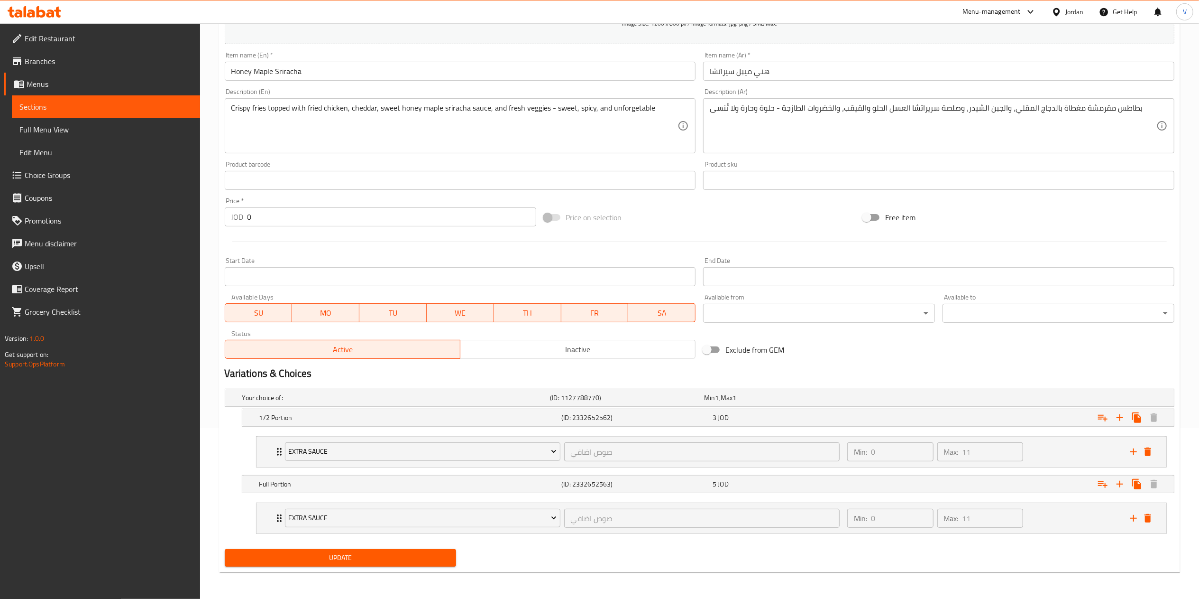
click at [355, 550] on button "Update" at bounding box center [341, 558] width 232 height 18
